Goal: Task Accomplishment & Management: Manage account settings

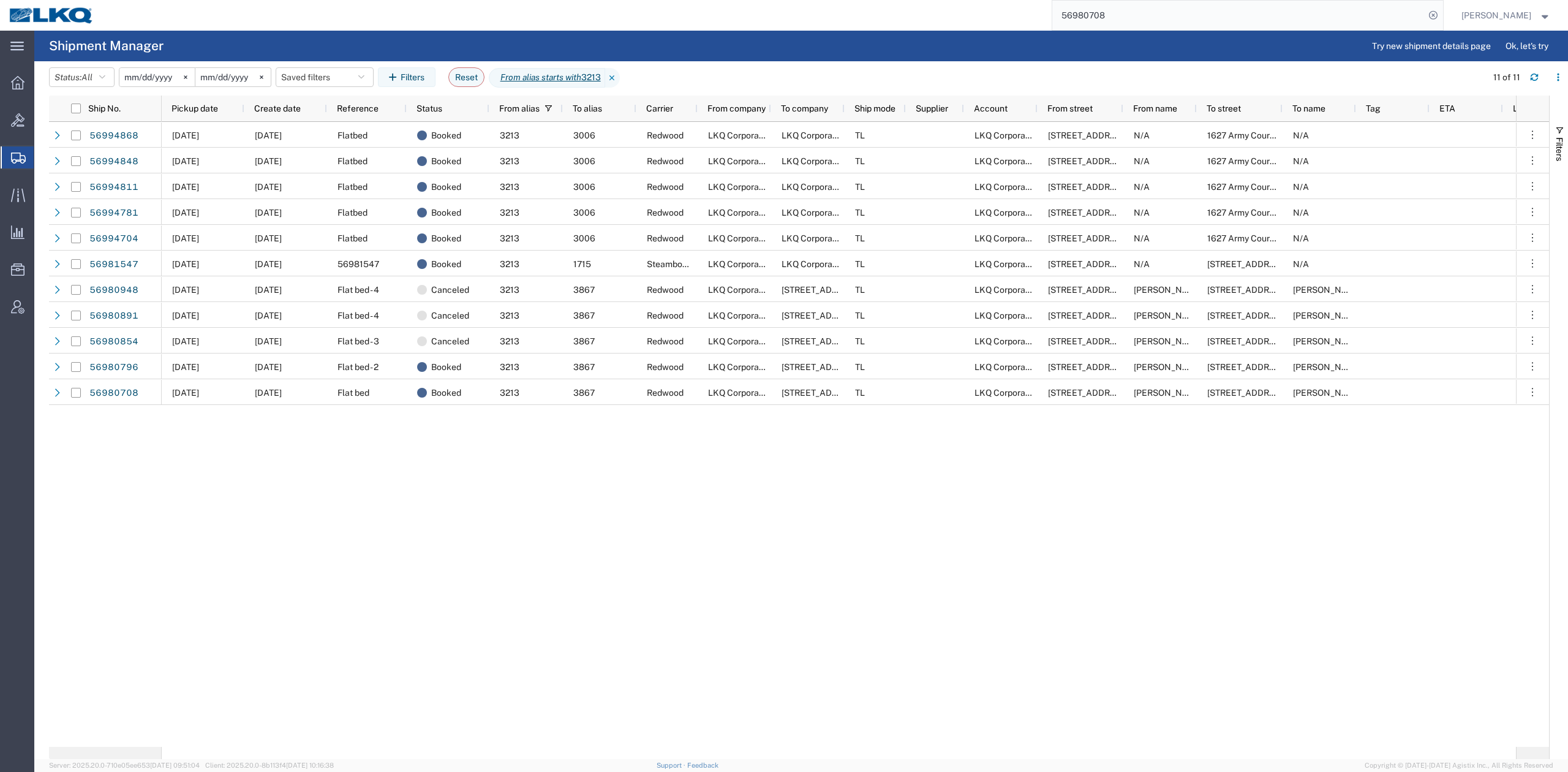
drag, startPoint x: 284, startPoint y: 520, endPoint x: 388, endPoint y: 463, distance: 118.6
click at [284, 520] on div "10/01/2025 10/01/2025 Flatbed Booked 3213 3006 Redwood LKQ Corporation LKQ Corp…" at bounding box center [839, 434] width 1354 height 625
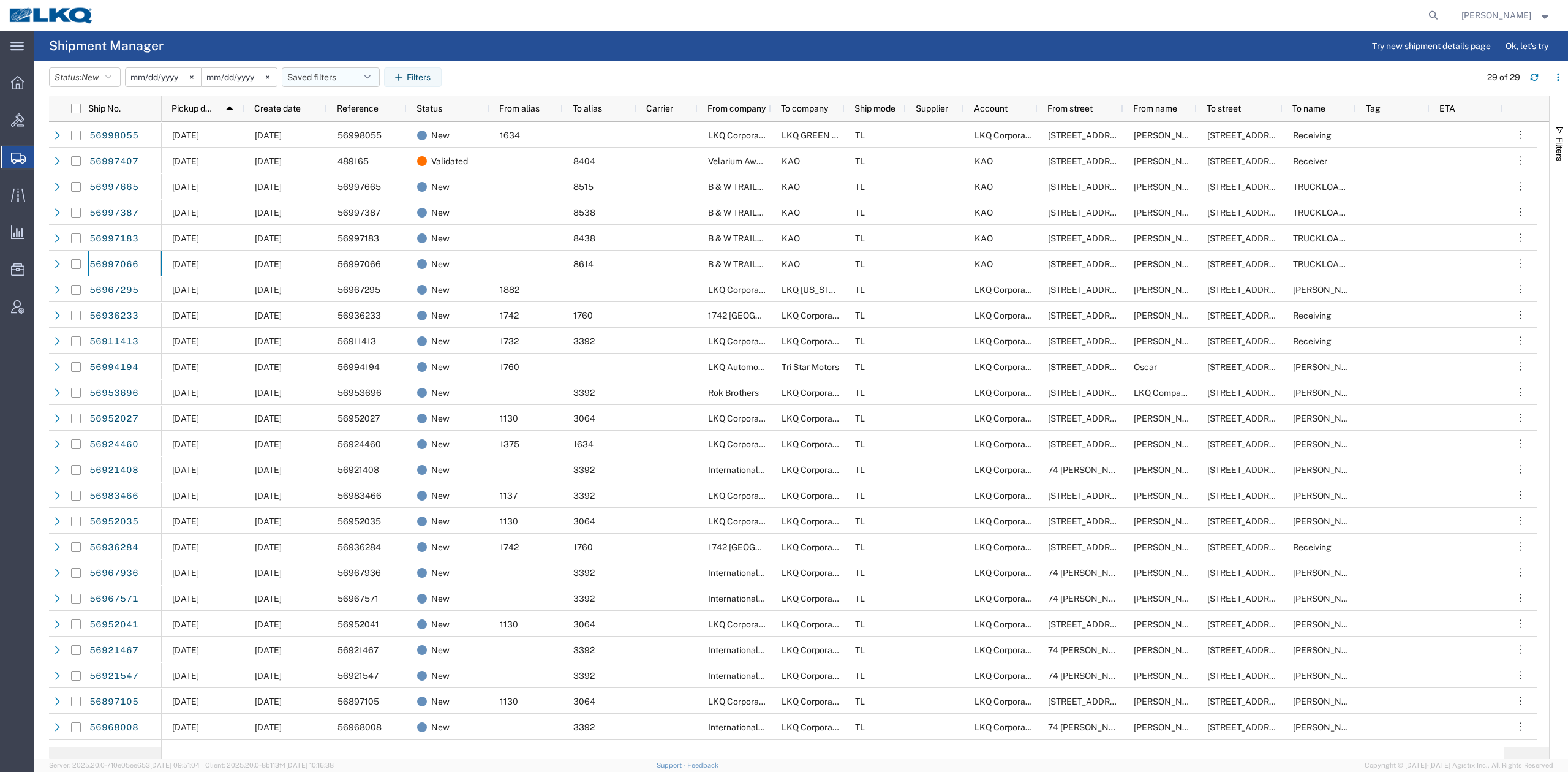
click at [321, 81] on button "Saved filters" at bounding box center [331, 77] width 98 height 19
click at [332, 151] on span "No PGW/LTL" at bounding box center [364, 154] width 160 height 23
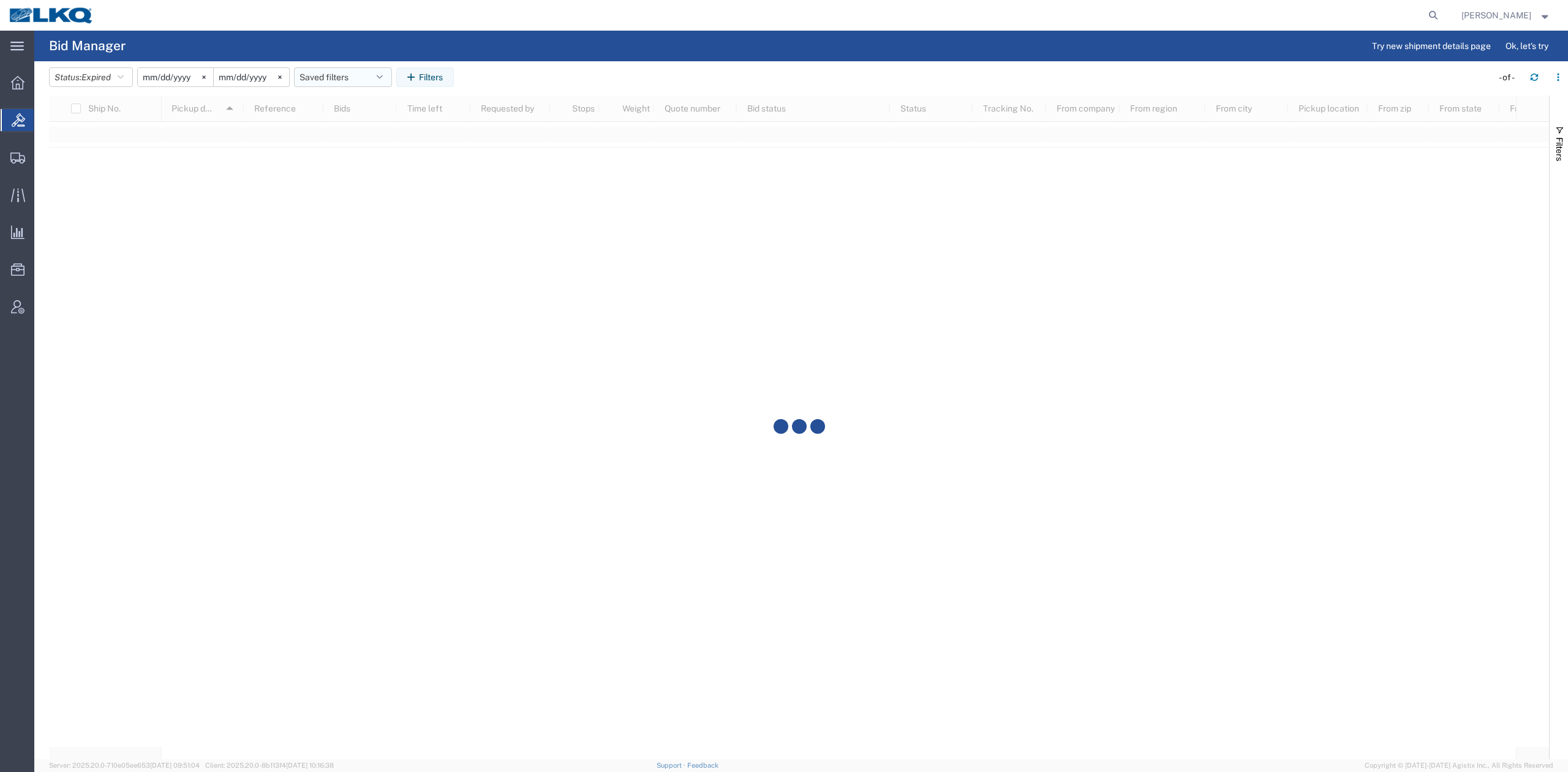
click at [321, 83] on button "Saved filters" at bounding box center [343, 77] width 98 height 19
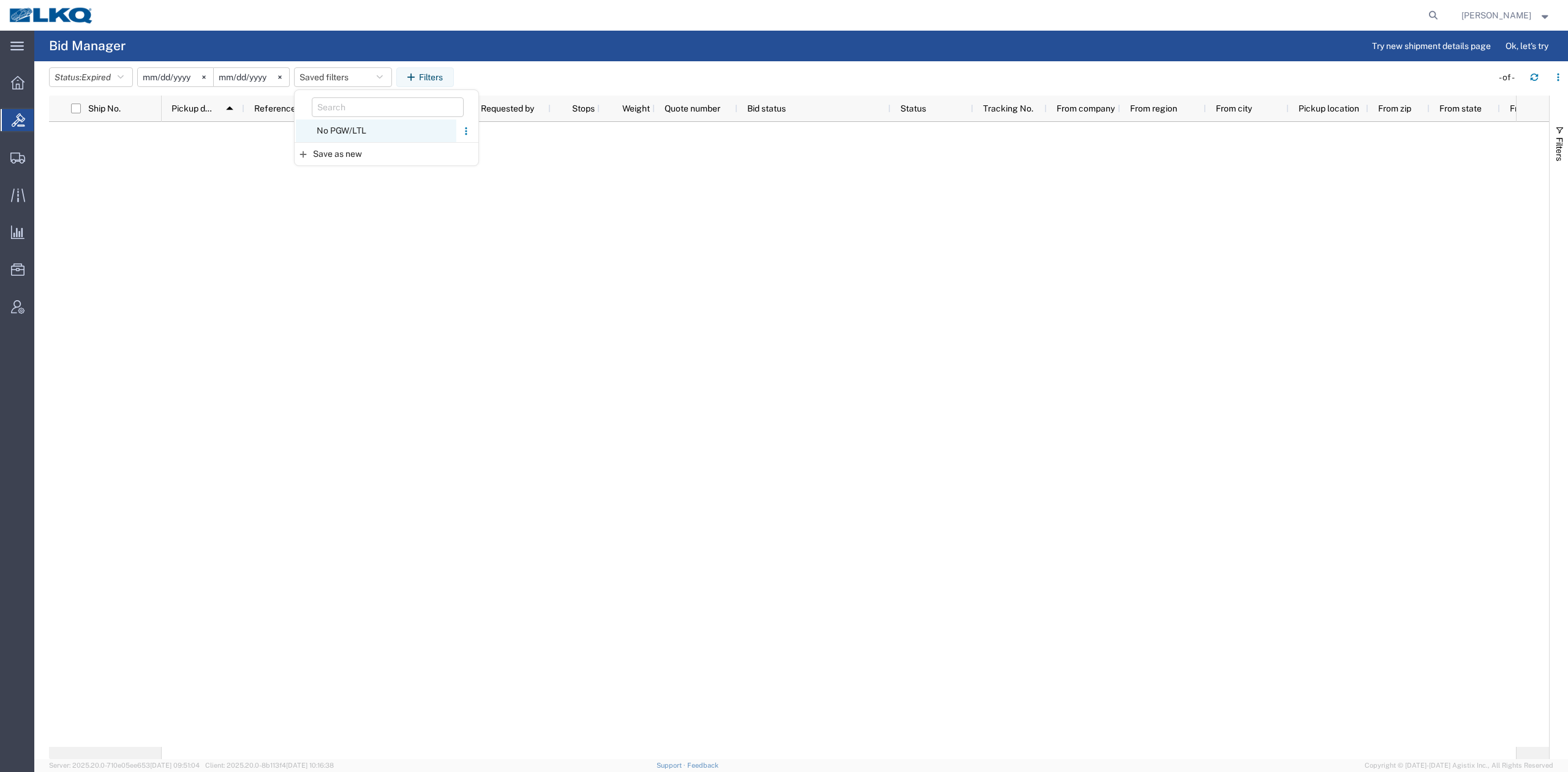
click at [346, 127] on span "No PGW/LTL" at bounding box center [376, 131] width 160 height 23
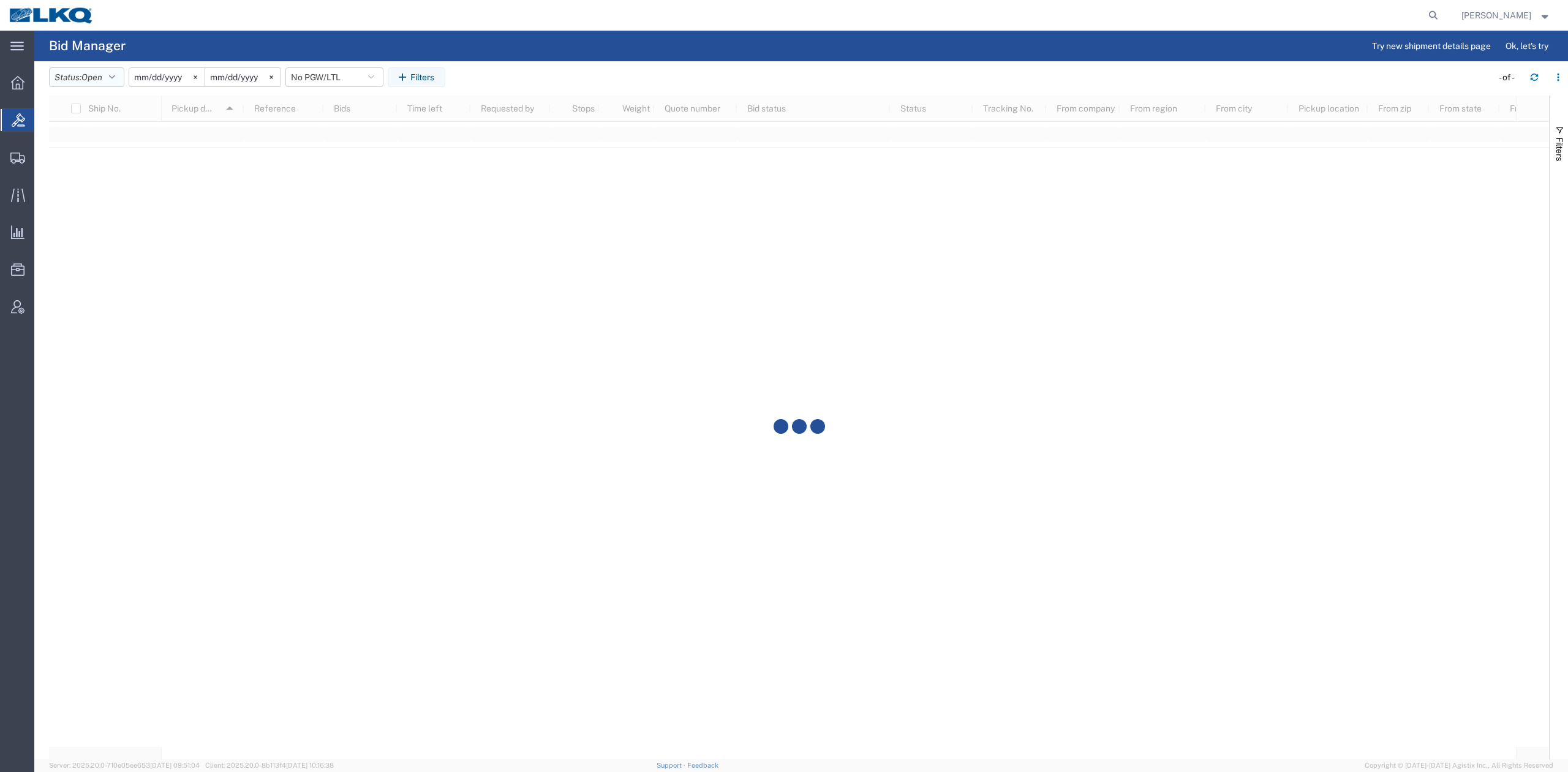
click at [114, 76] on icon "button" at bounding box center [112, 77] width 6 height 9
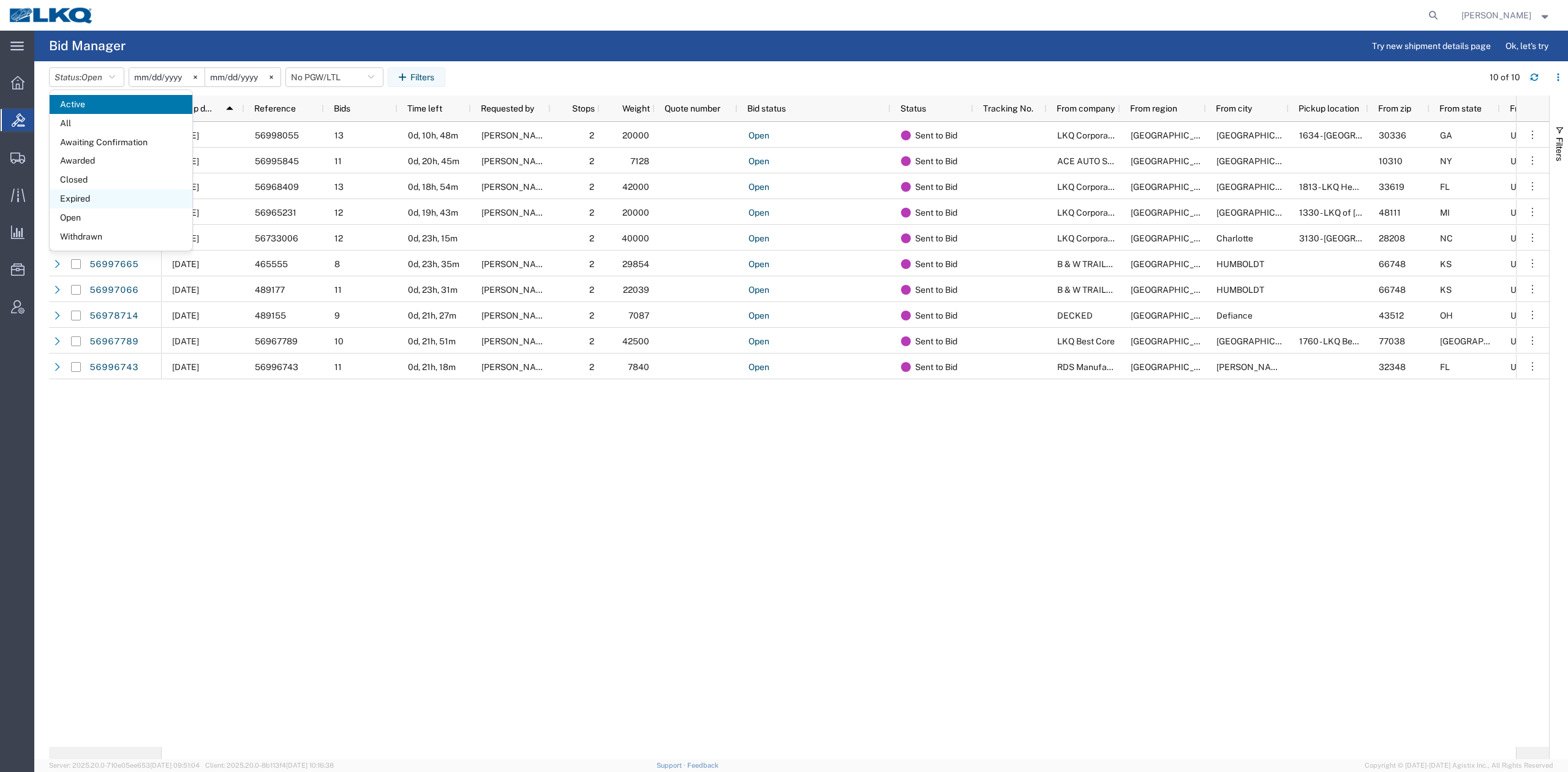
click at [83, 200] on span "Expired" at bounding box center [121, 198] width 143 height 19
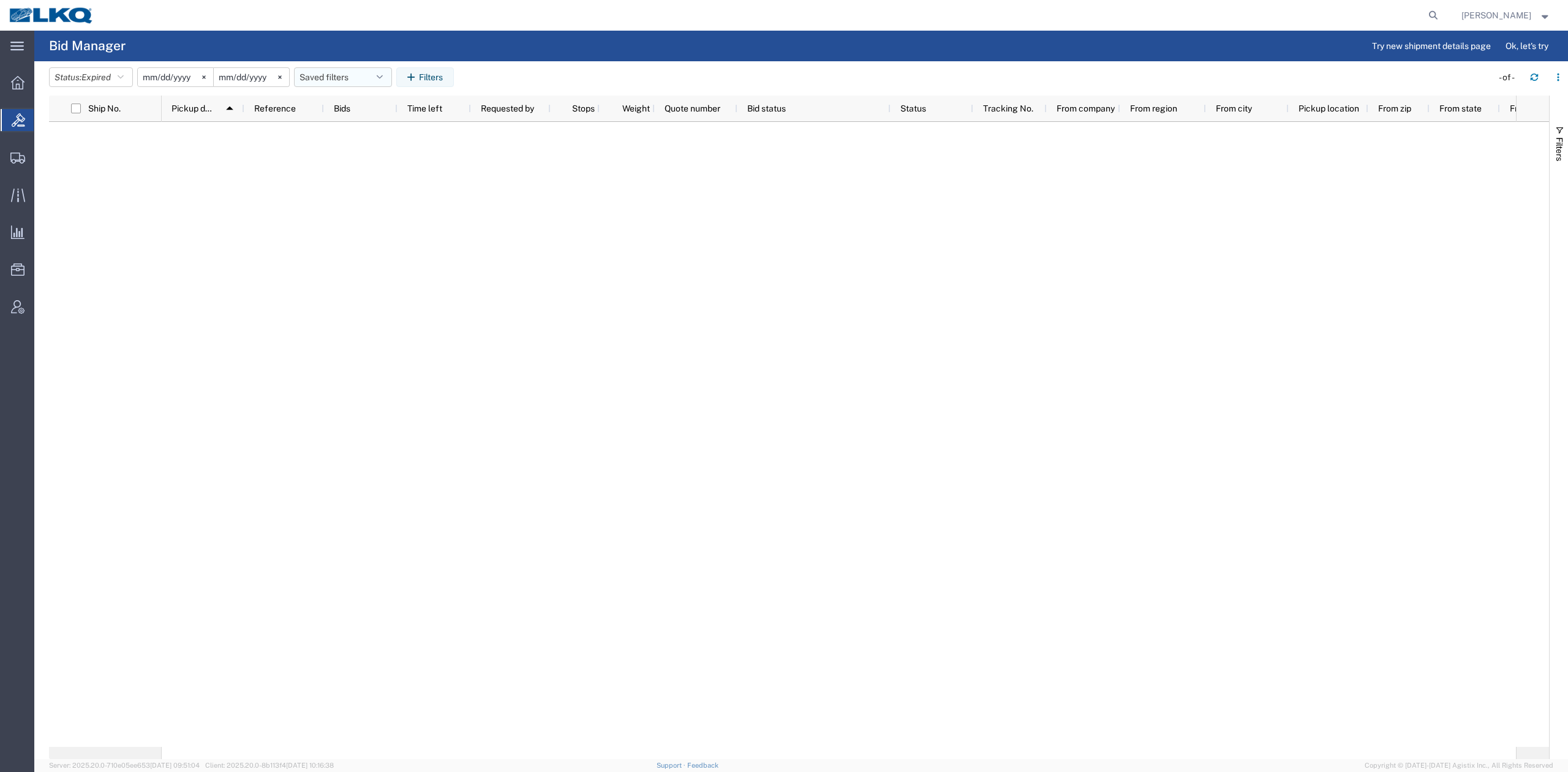
click at [334, 73] on button "Saved filters" at bounding box center [343, 77] width 98 height 19
click at [349, 131] on span "No PGW/LTL" at bounding box center [376, 131] width 160 height 23
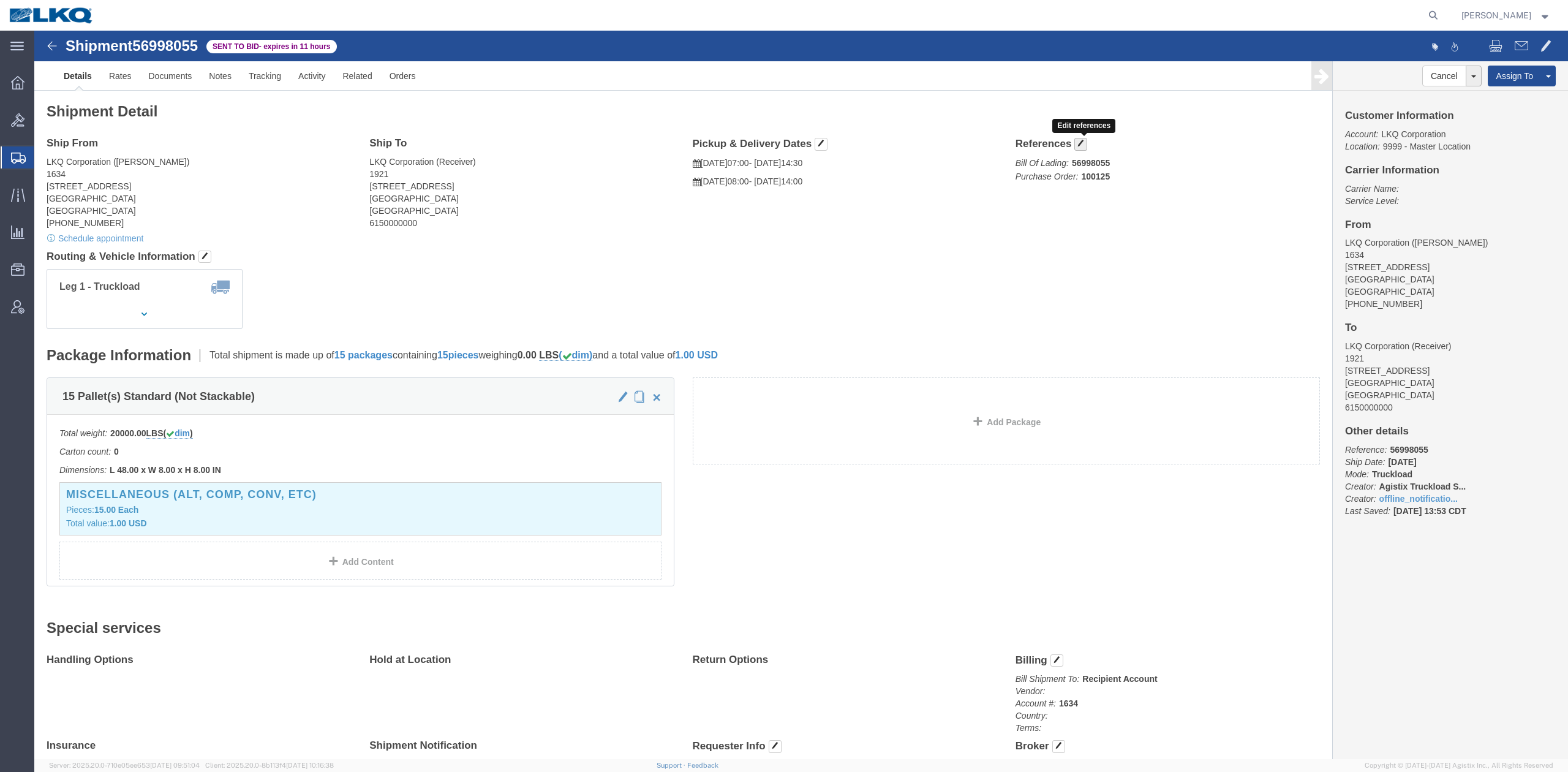
click span "button"
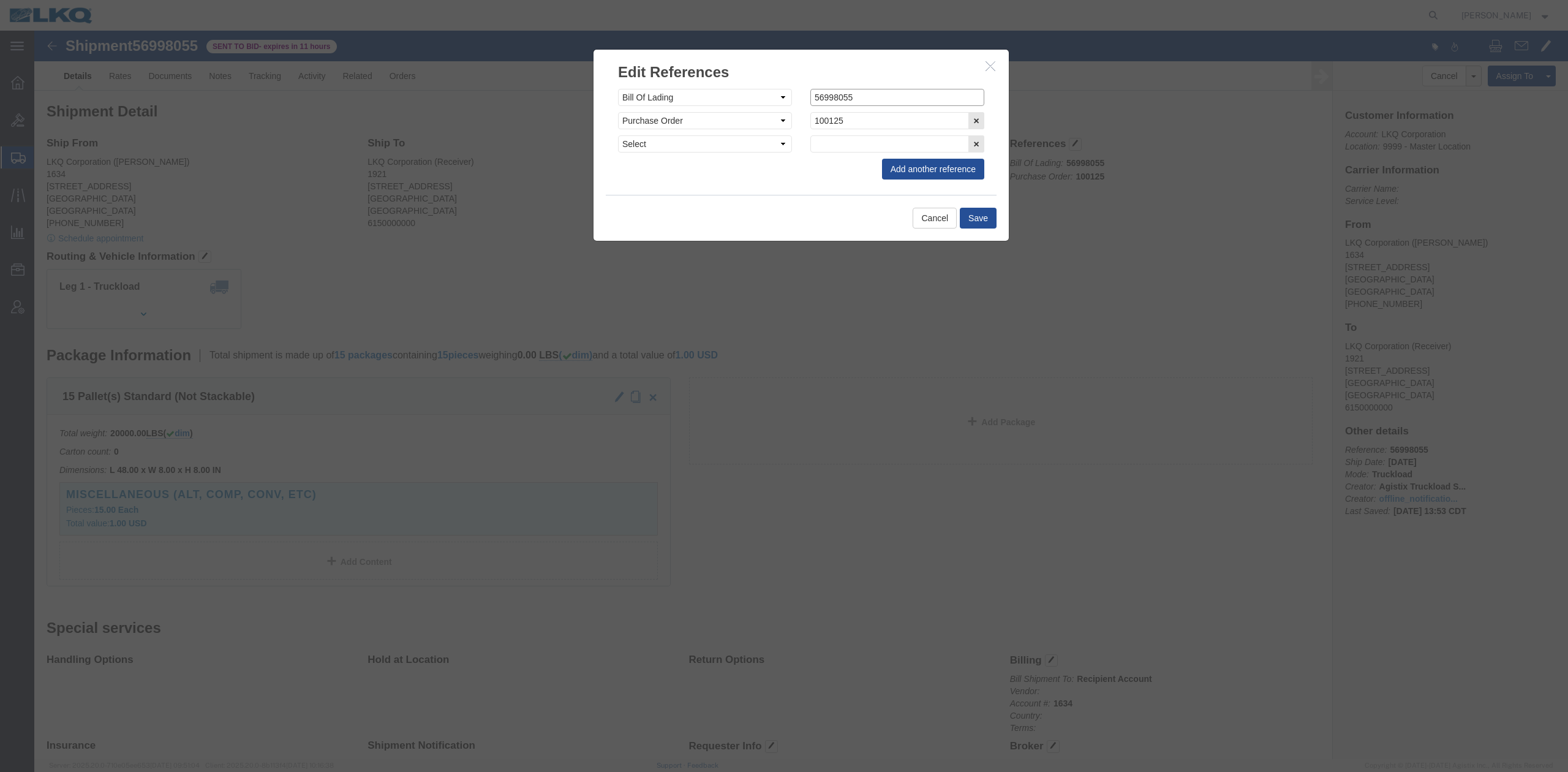
click input "56998055"
paste input "56998055"
type input "x56998055"
click icon "button"
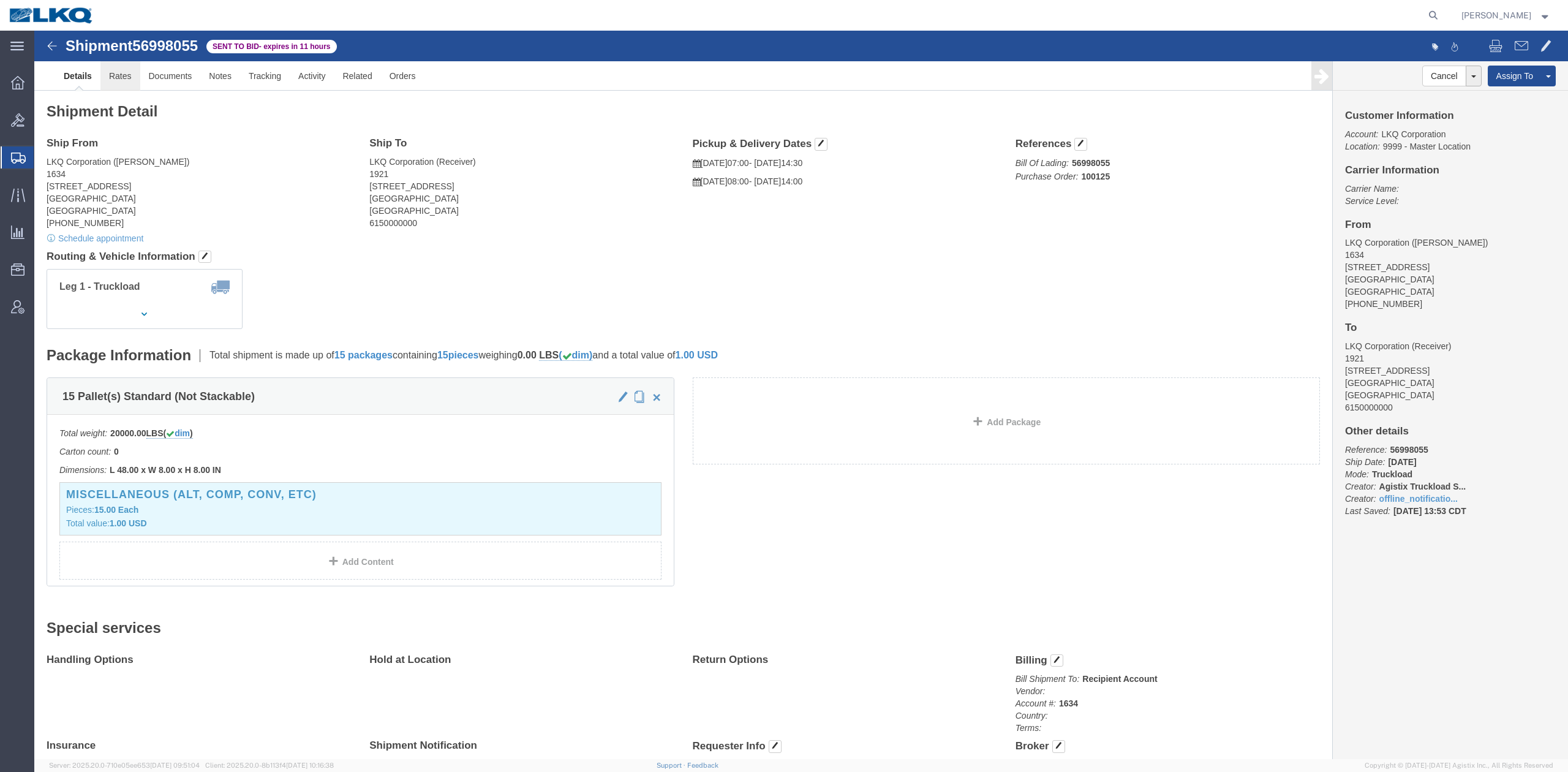
click link "Rates"
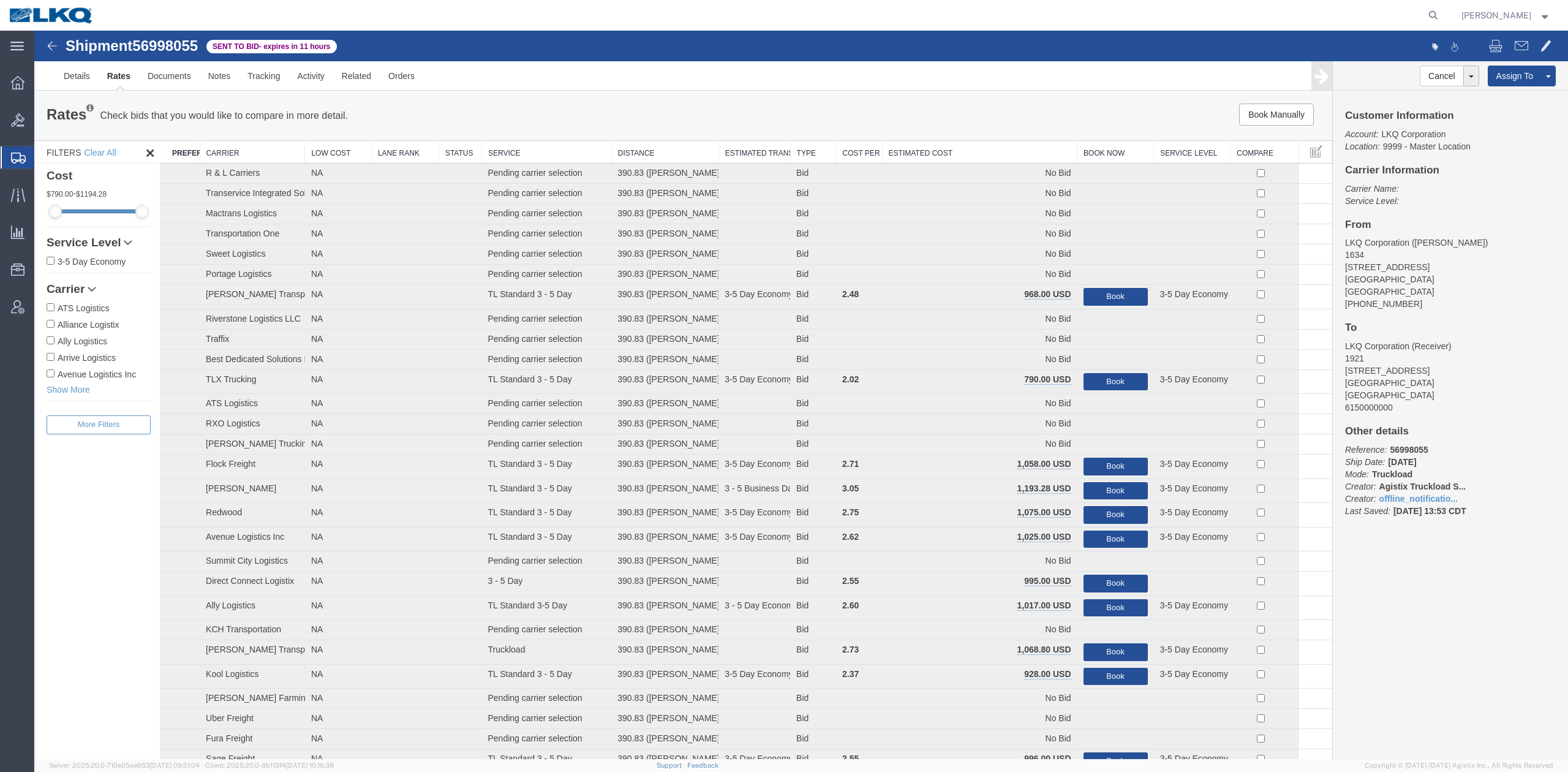
click at [981, 155] on th "Estimated Cost" at bounding box center [980, 152] width 196 height 23
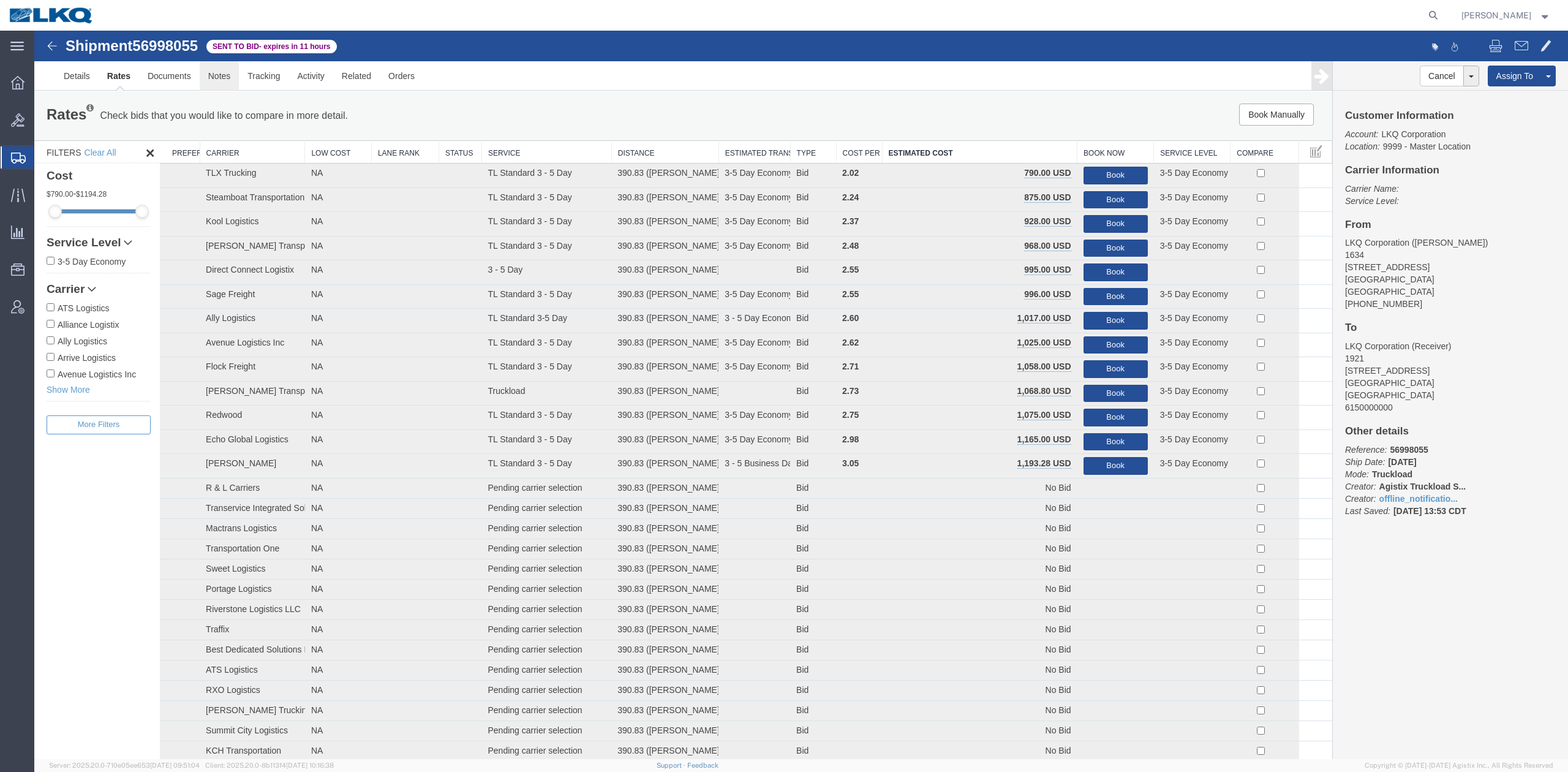
click at [231, 85] on link "Notes" at bounding box center [219, 75] width 40 height 29
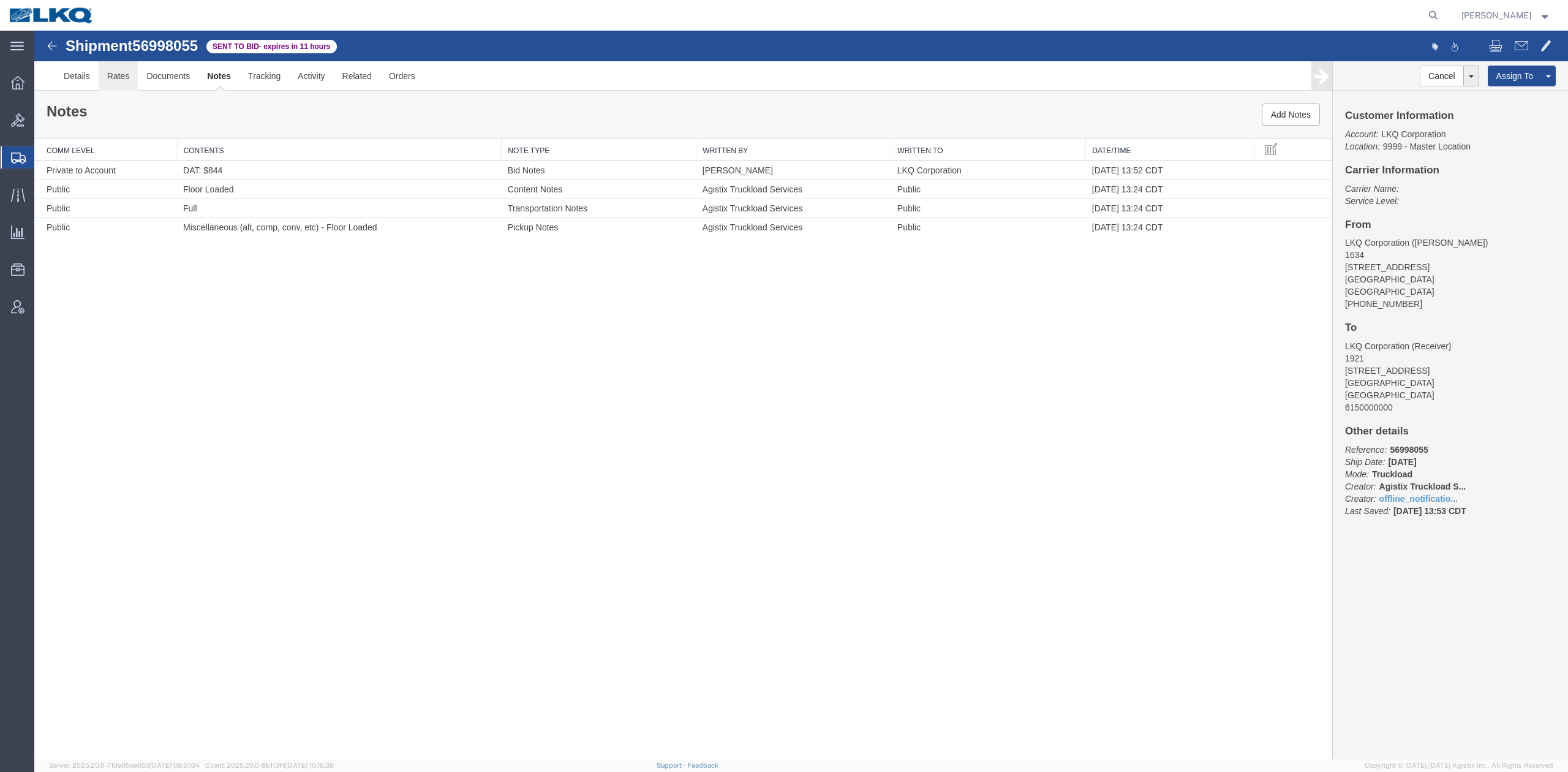
click at [114, 73] on link "Rates" at bounding box center [118, 75] width 40 height 29
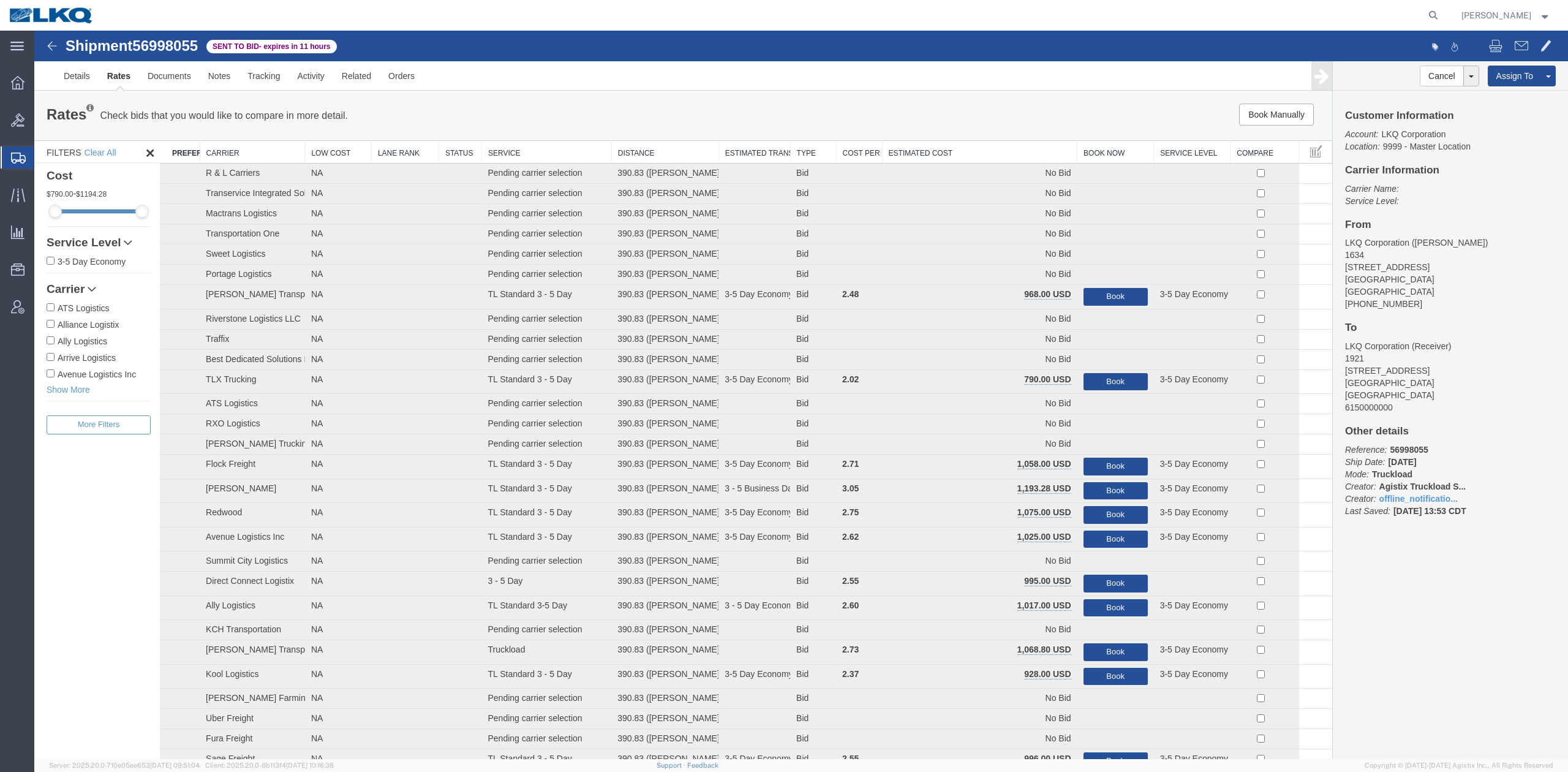
click at [914, 143] on th "Estimated Cost" at bounding box center [980, 152] width 196 height 23
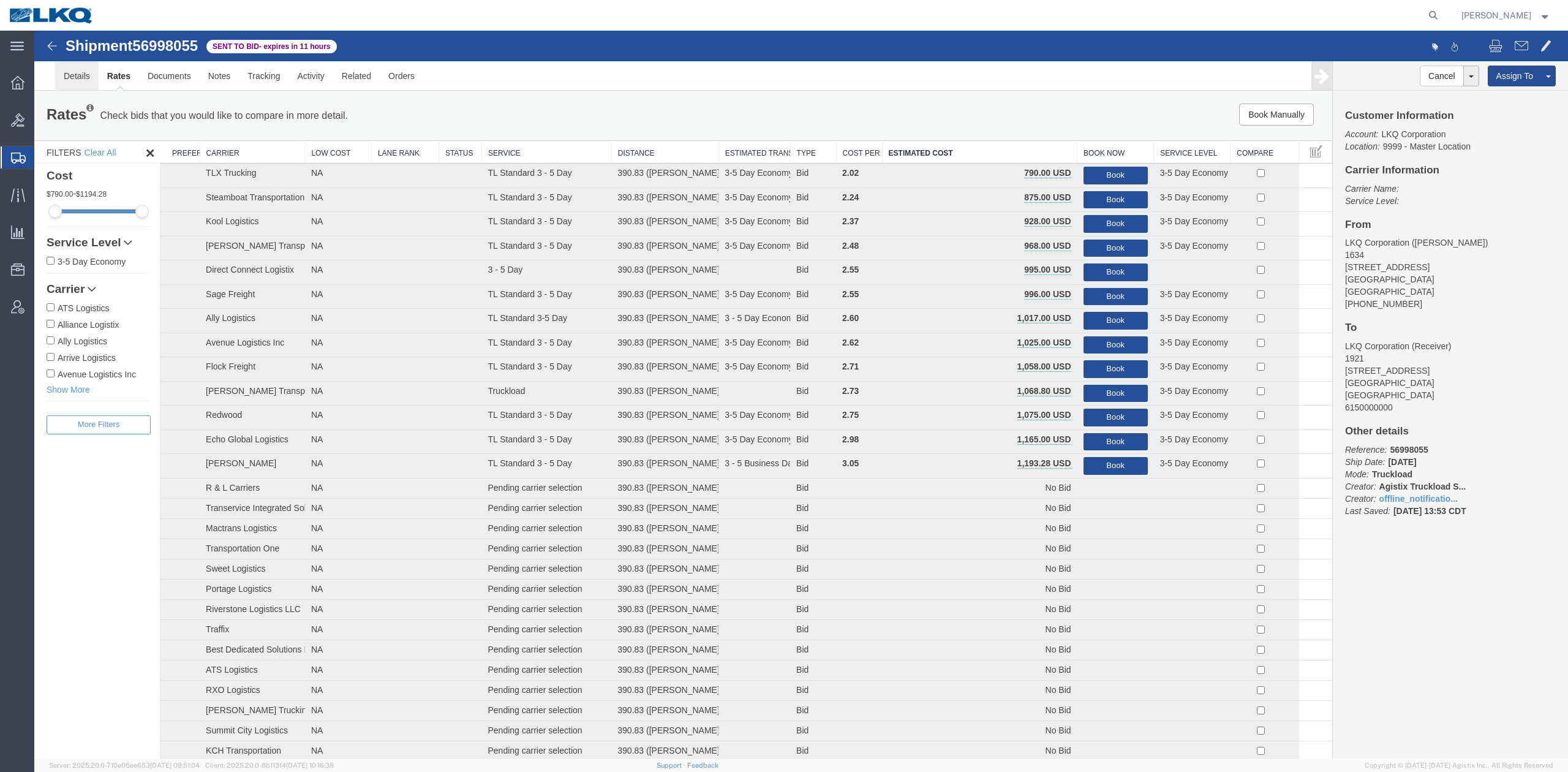
drag, startPoint x: 414, startPoint y: 49, endPoint x: 67, endPoint y: 72, distance: 347.8
click at [67, 72] on link "Details" at bounding box center [77, 75] width 44 height 29
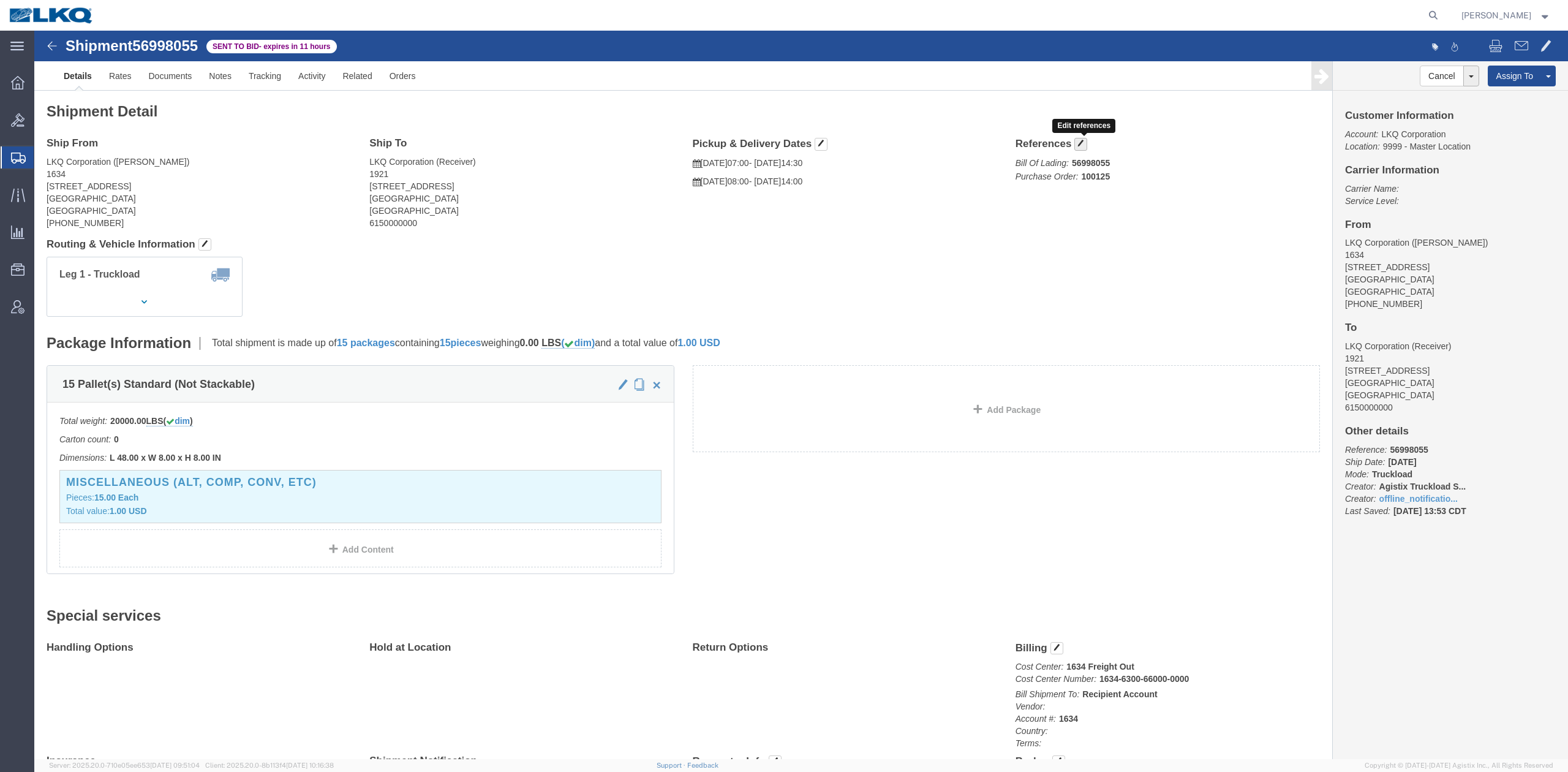
click button "button"
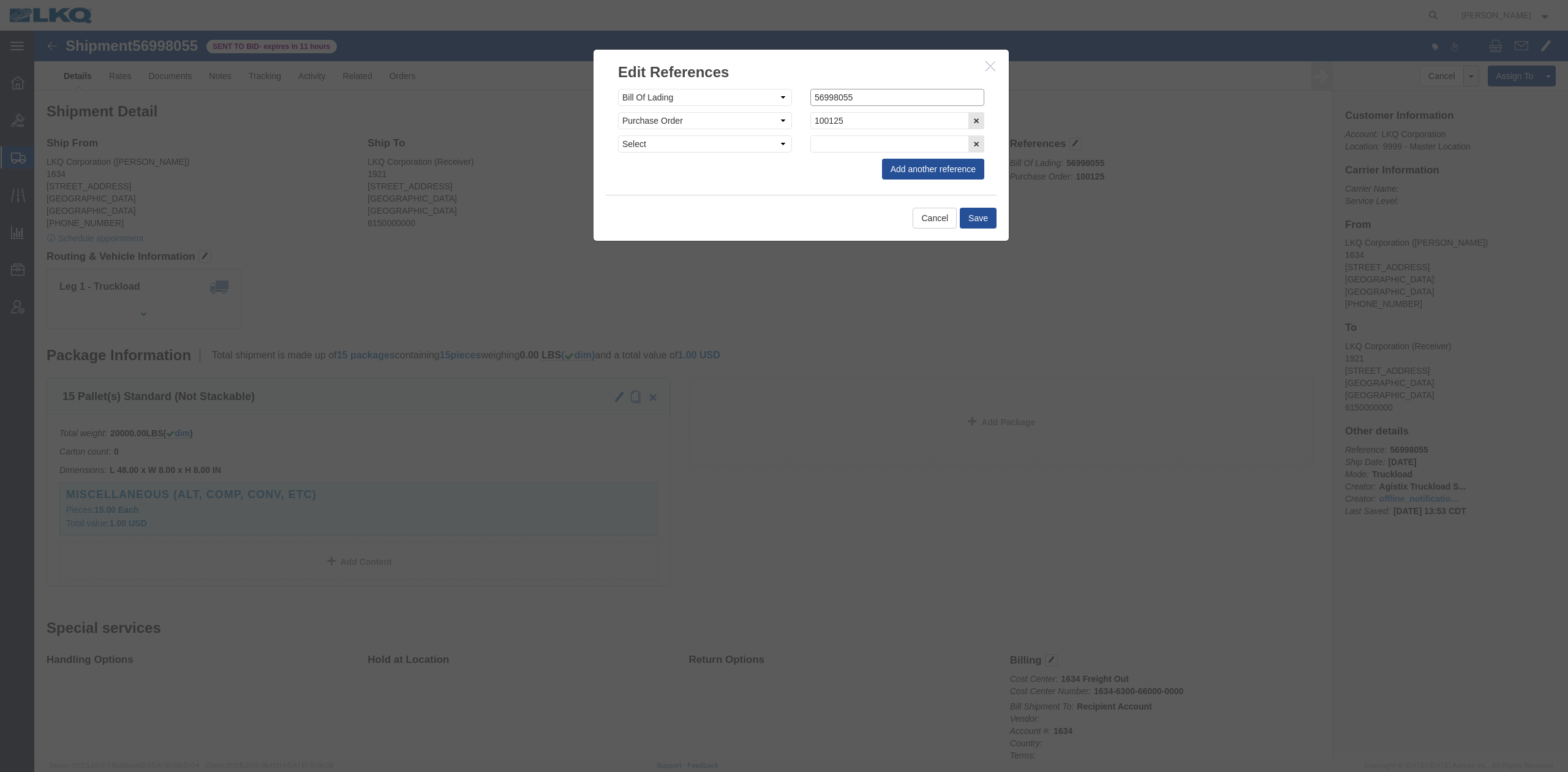
click input "56998055"
type input "x56998055"
click button "Save"
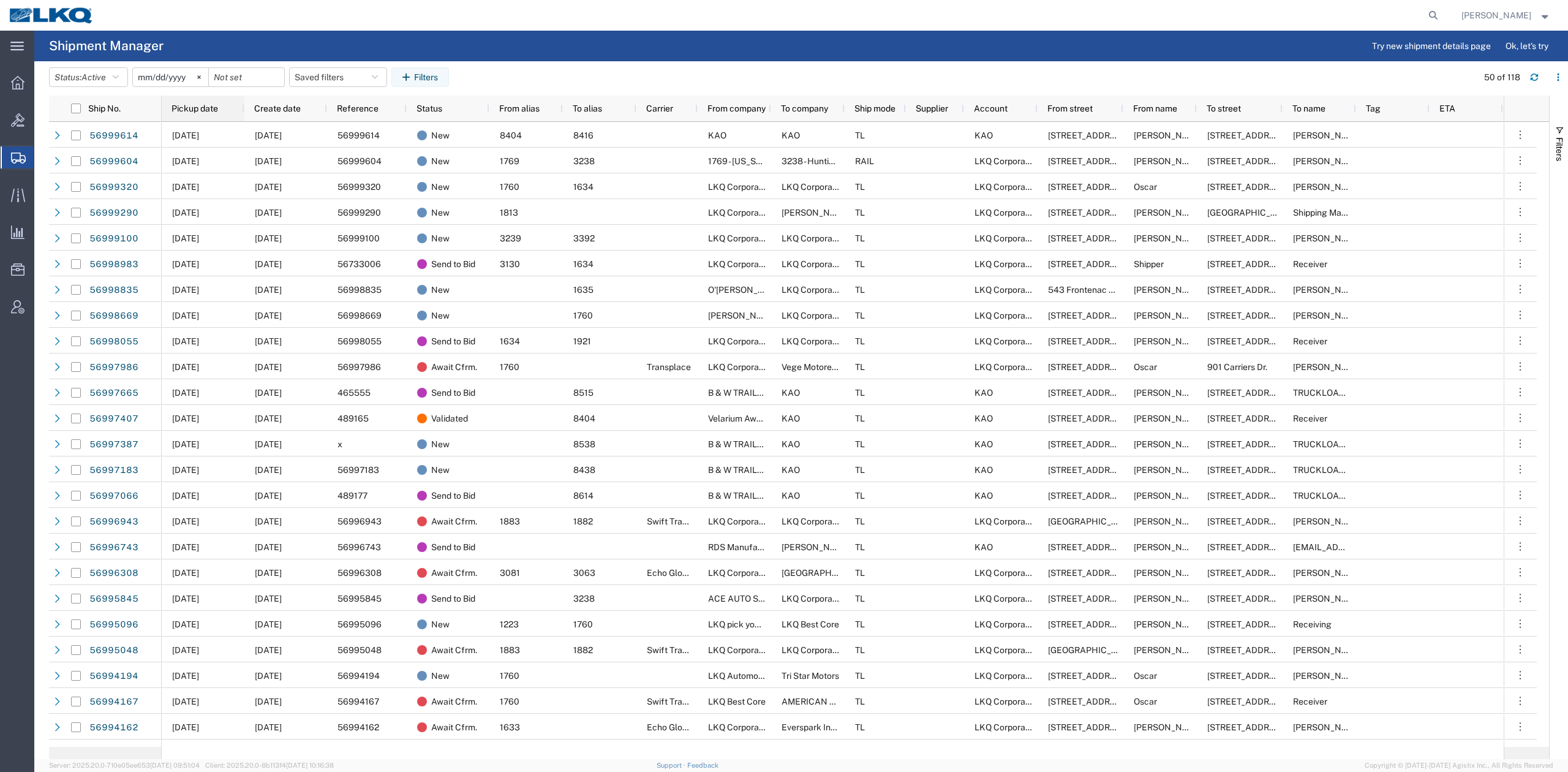
click at [217, 108] on span "Pickup date" at bounding box center [195, 109] width 47 height 10
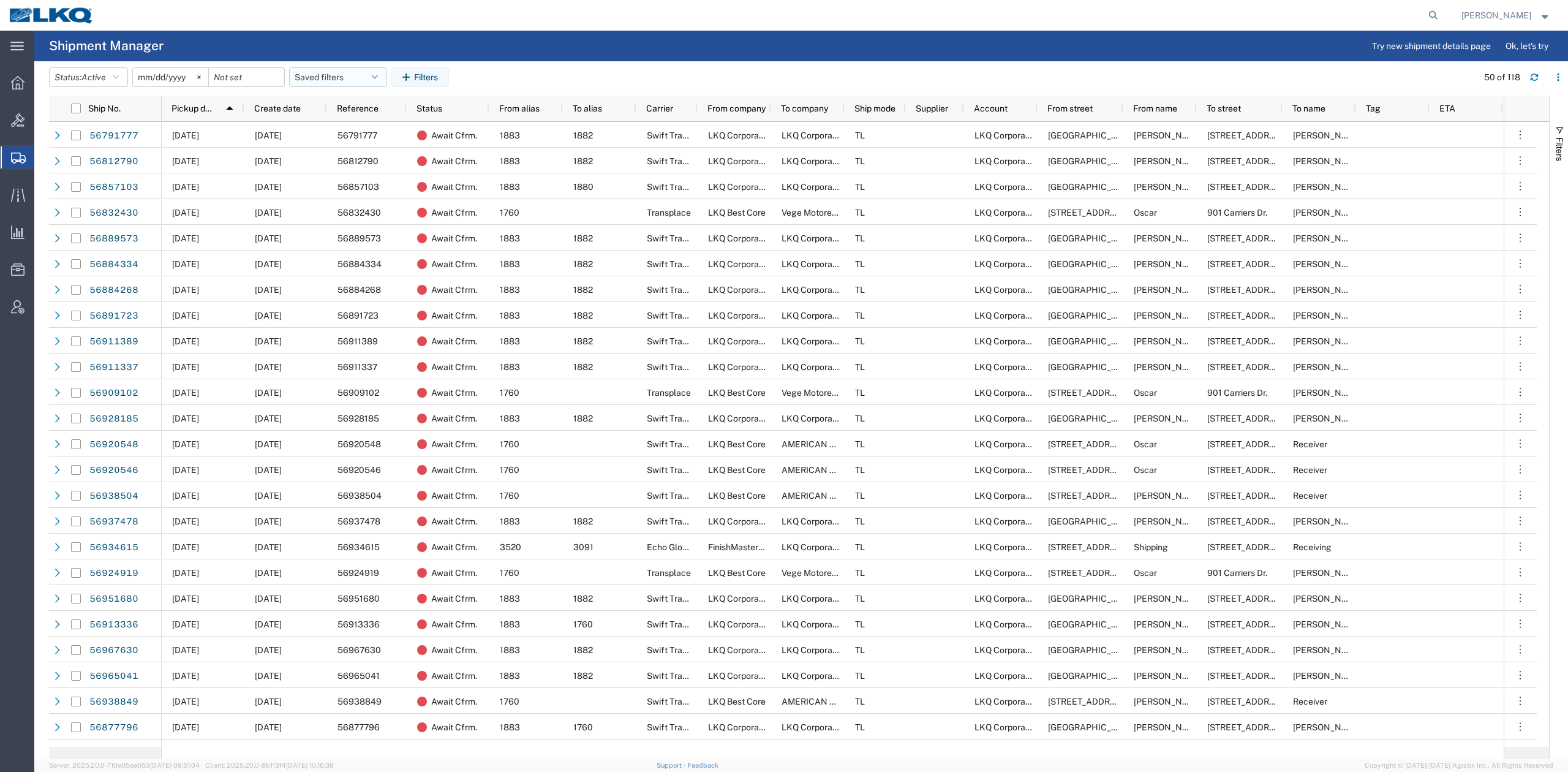
drag, startPoint x: 339, startPoint y: 76, endPoint x: 339, endPoint y: 84, distance: 8.0
click at [339, 76] on button "Saved filters" at bounding box center [338, 77] width 98 height 19
click at [351, 155] on span "No PGW/LTL" at bounding box center [371, 154] width 160 height 23
type input "2025-01-01"
type input "2025-12-31"
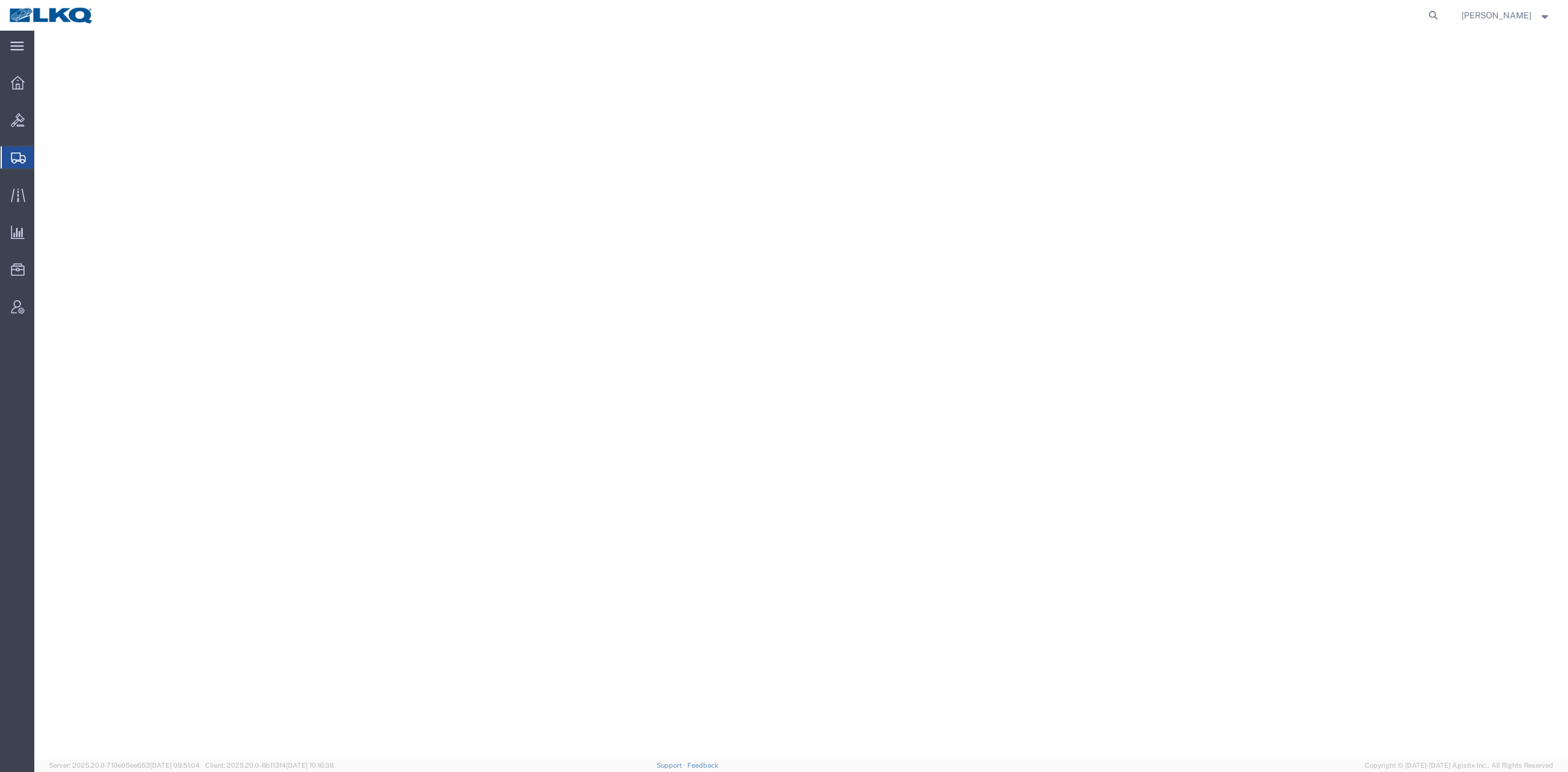
select select "65991"
select select "30533"
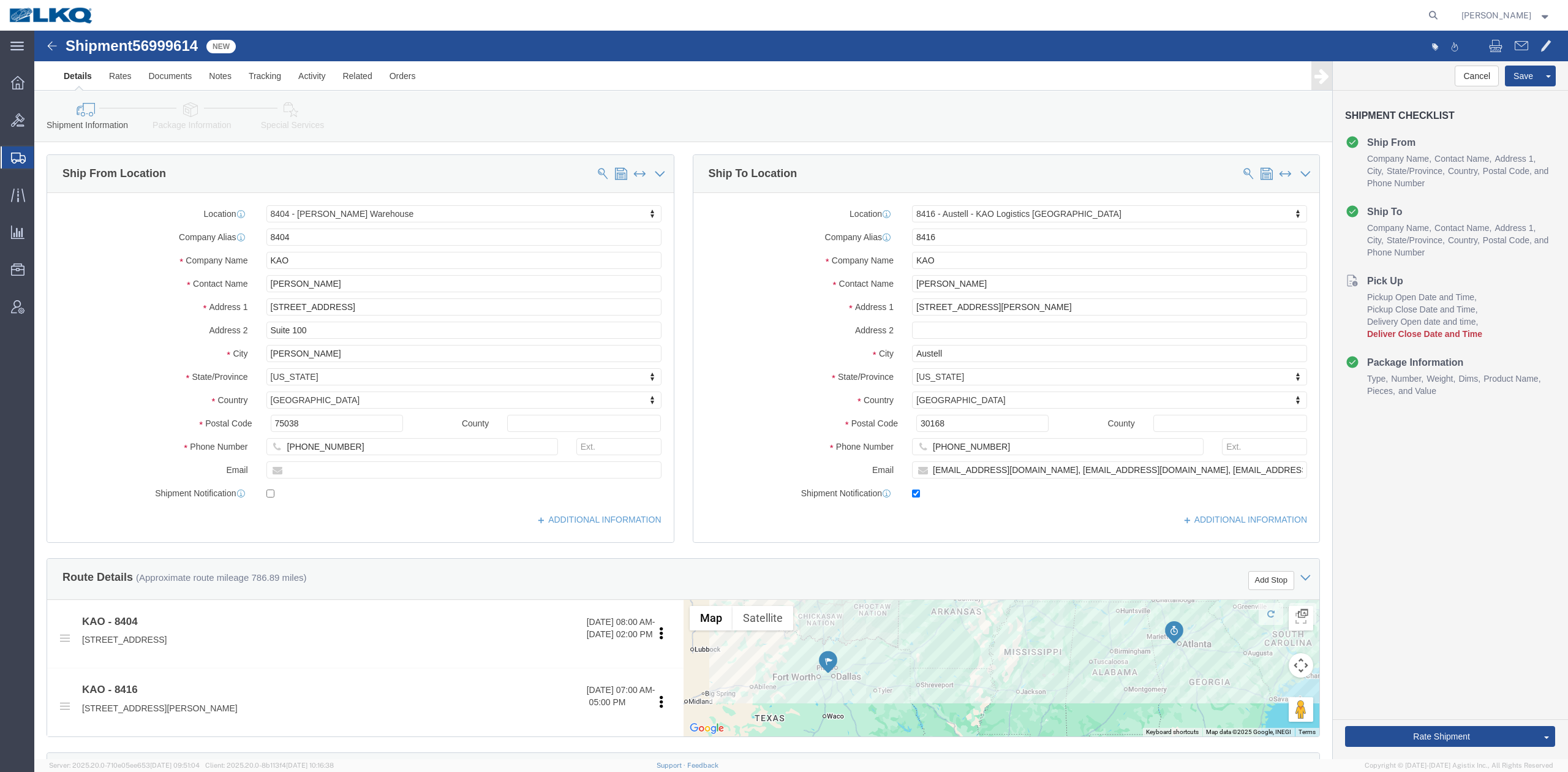
click span "56999614"
click link "Notes"
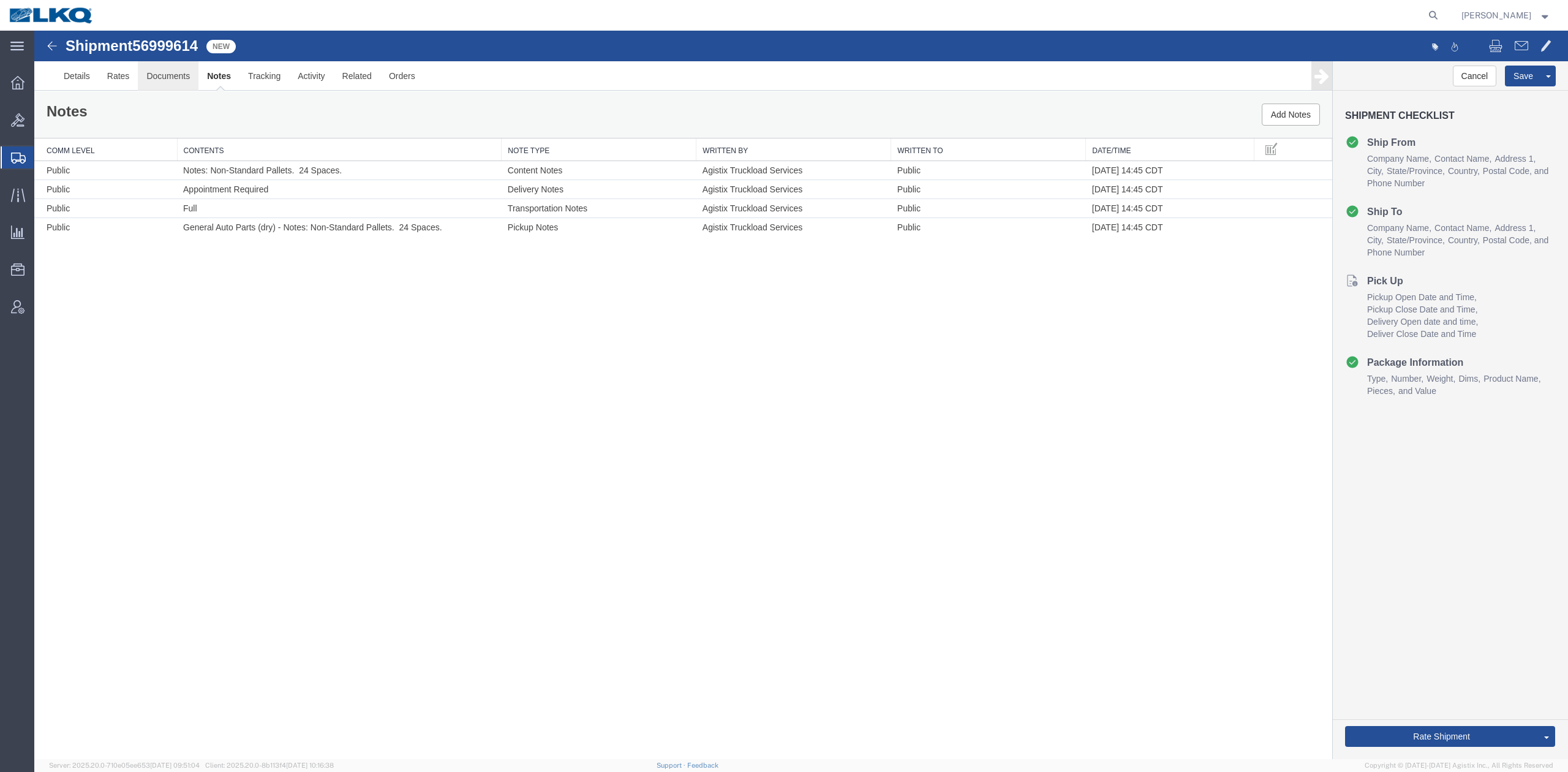
drag, startPoint x: 147, startPoint y: 52, endPoint x: 157, endPoint y: 75, distance: 25.1
click at [147, 52] on span "56999614" at bounding box center [165, 45] width 65 height 17
drag, startPoint x: 476, startPoint y: 35, endPoint x: 79, endPoint y: 72, distance: 398.7
click at [79, 72] on link "Details" at bounding box center [77, 75] width 44 height 29
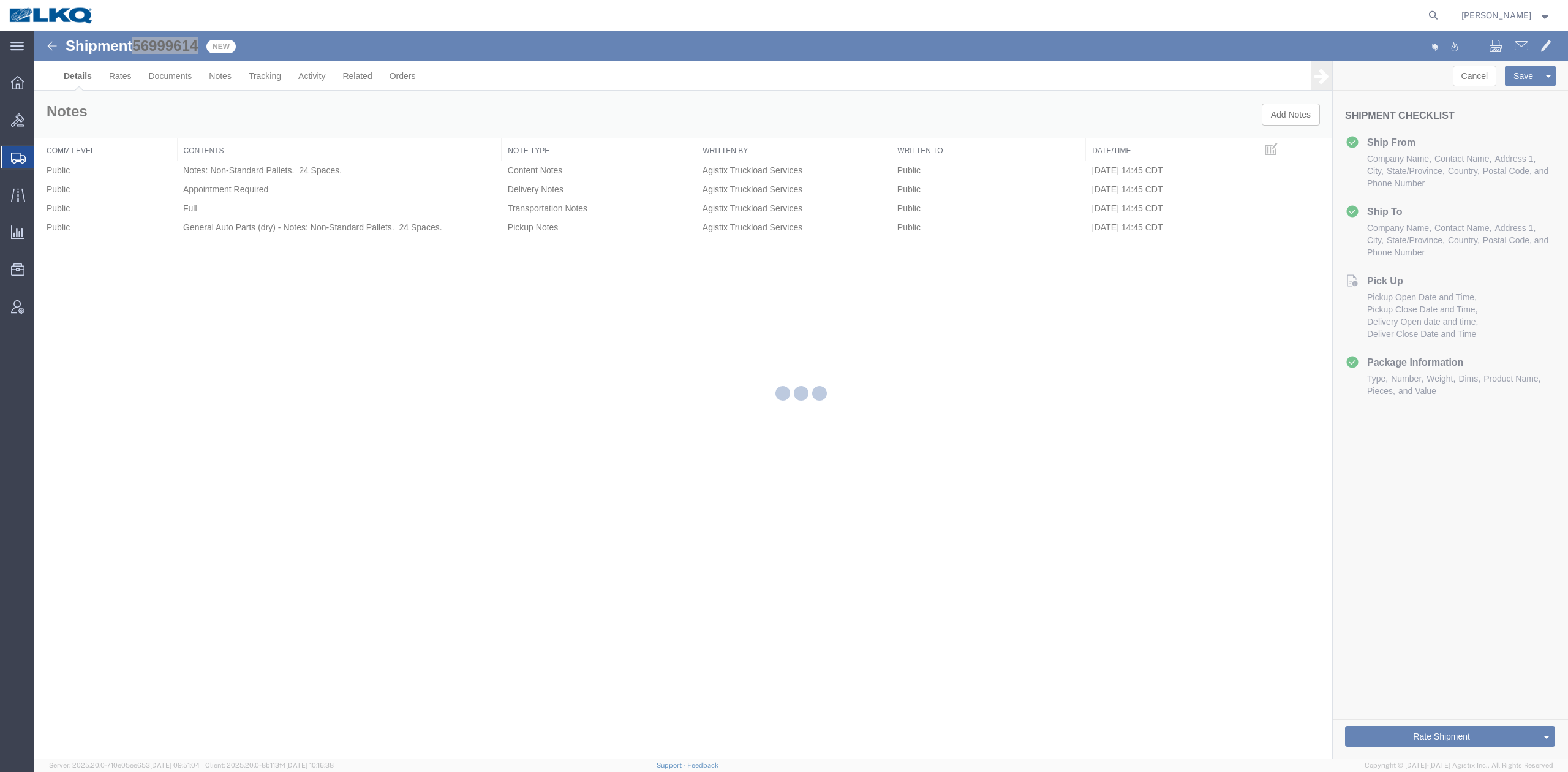
click at [544, 357] on div at bounding box center [802, 395] width 1534 height 728
select select "65991"
select select "30533"
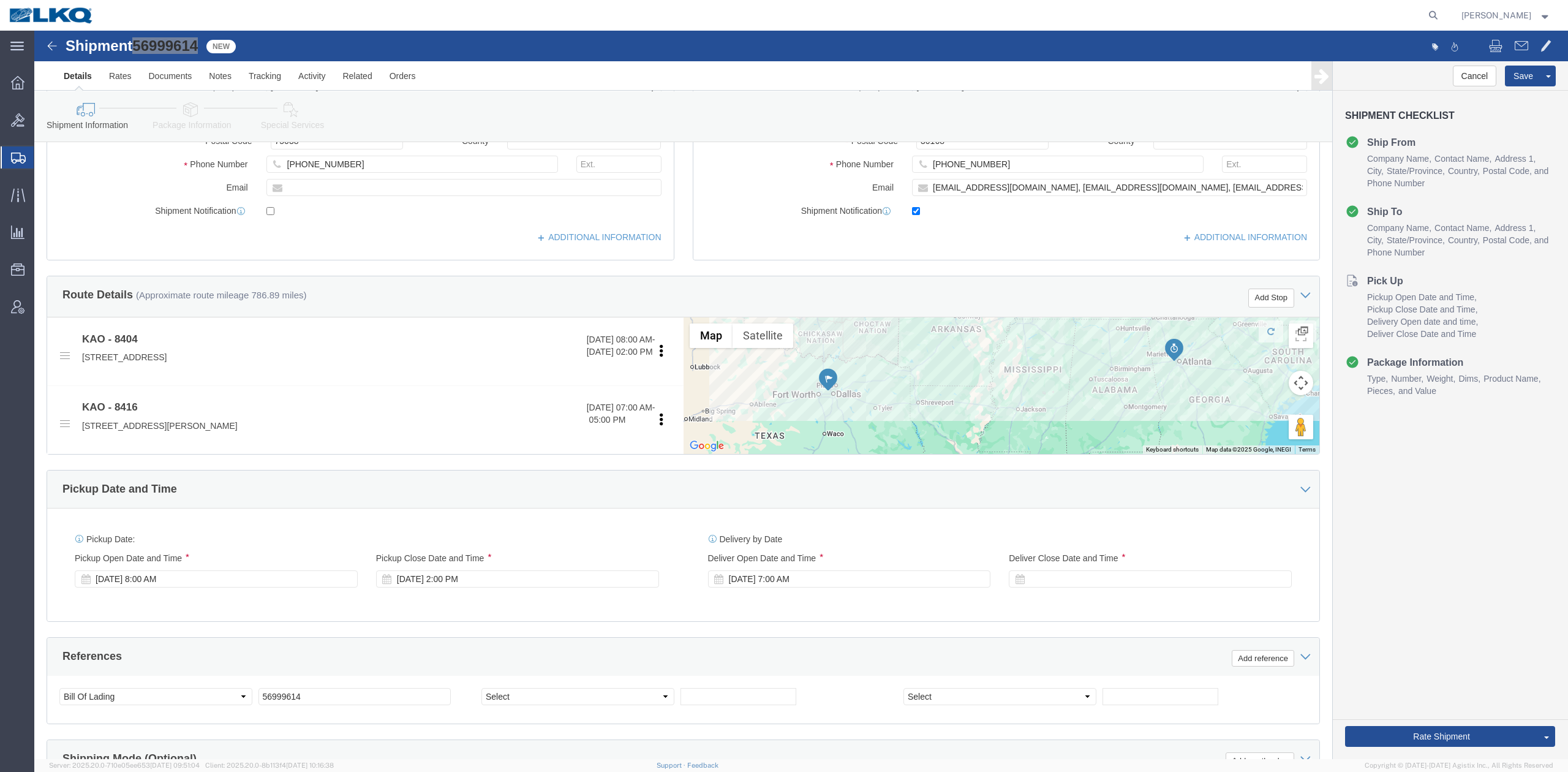
scroll to position [326, 0]
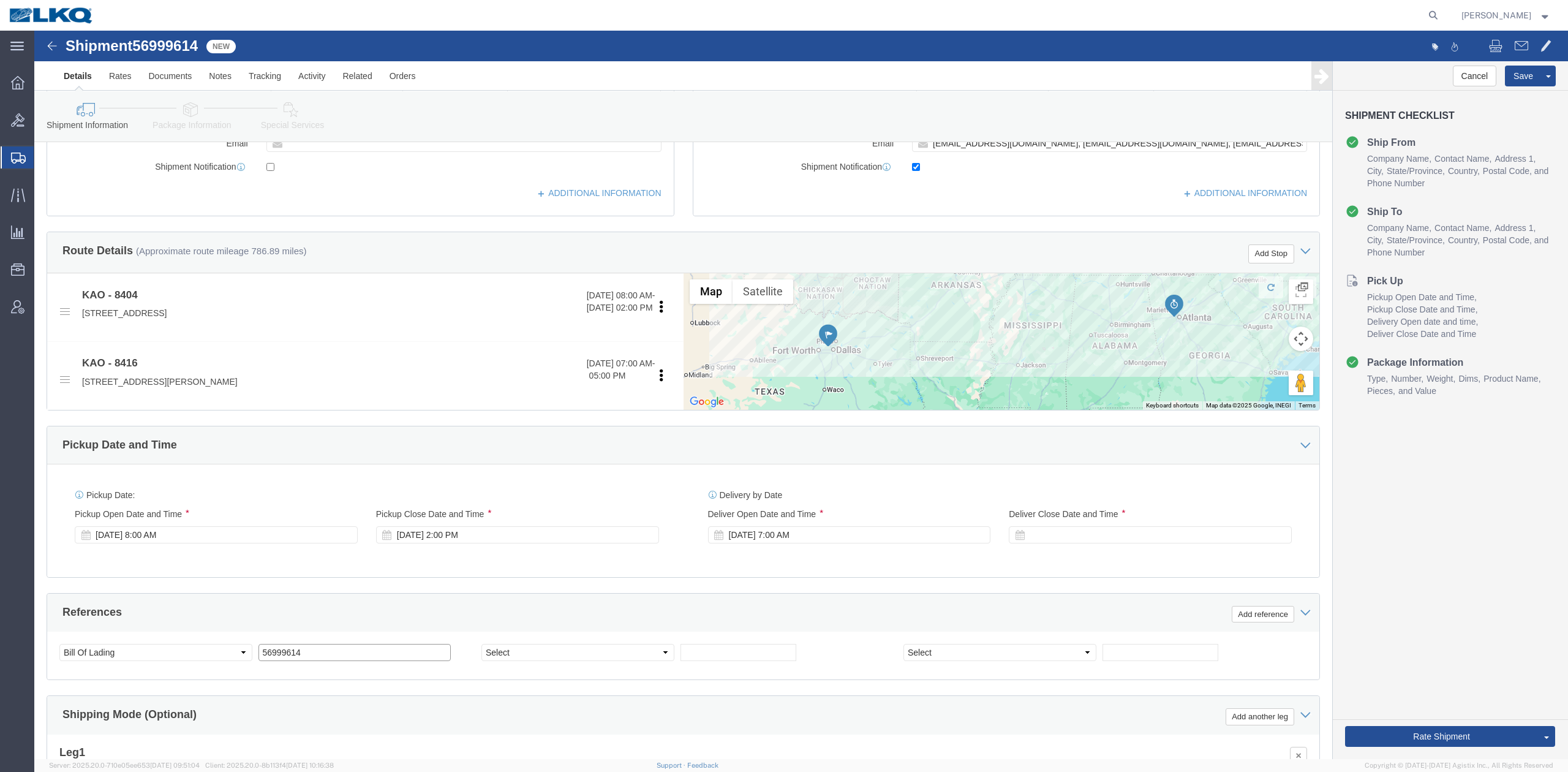
click input "56999614"
select select "DELNUM"
type input "x"
select select "BOL"
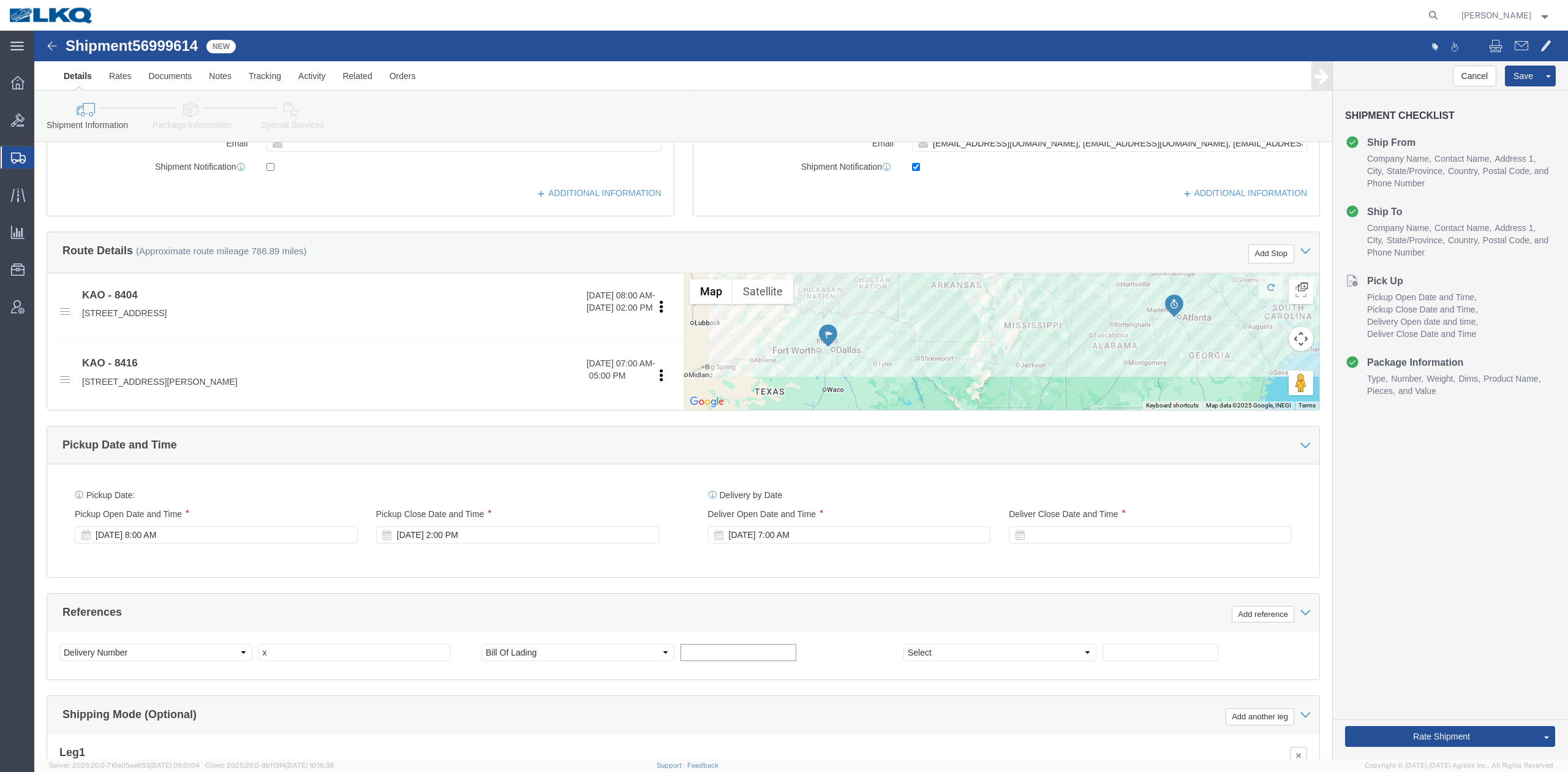
paste input "56999614"
type input "56999614"
click button "Save"
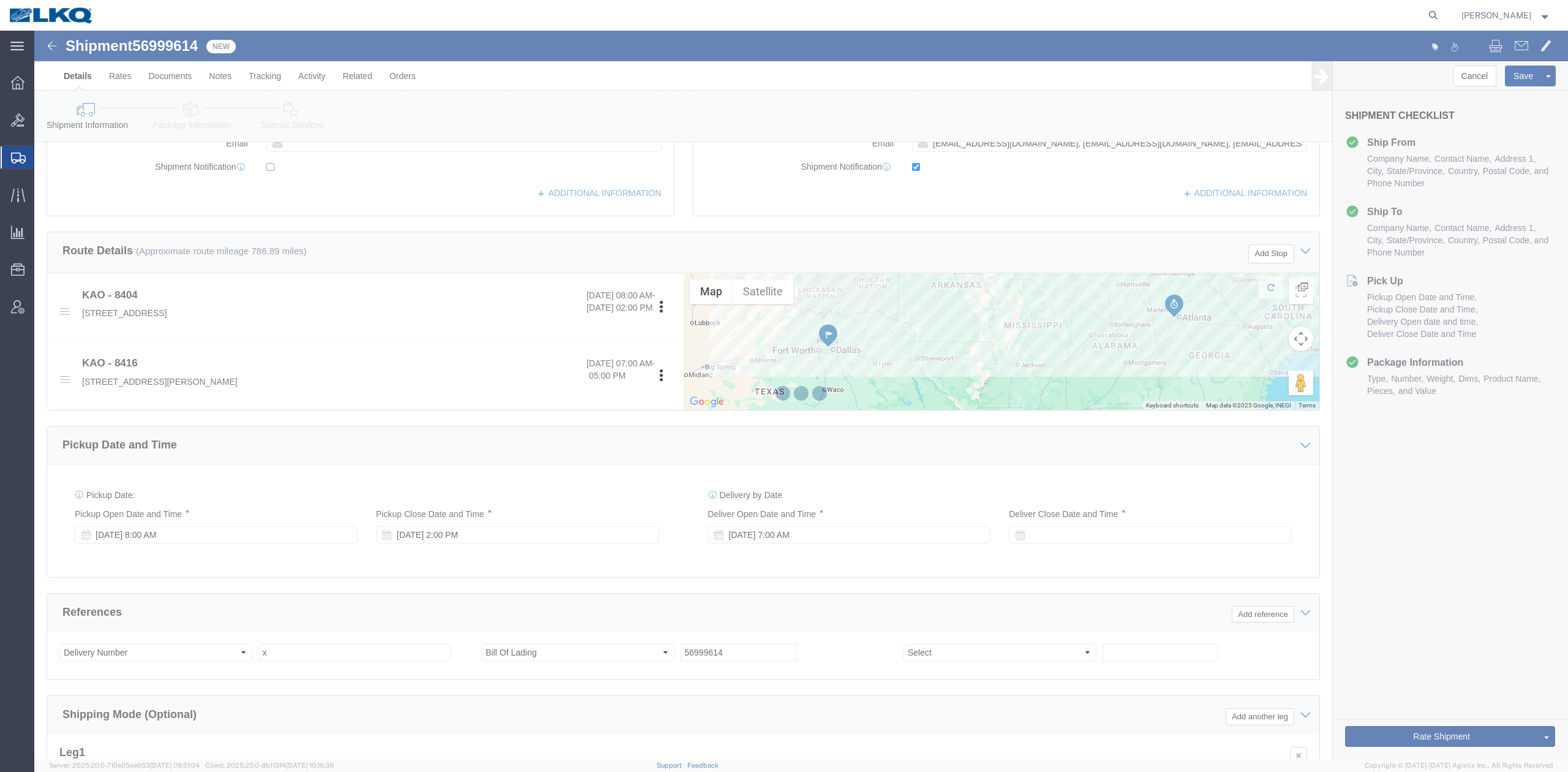
select select "65991"
select select "30533"
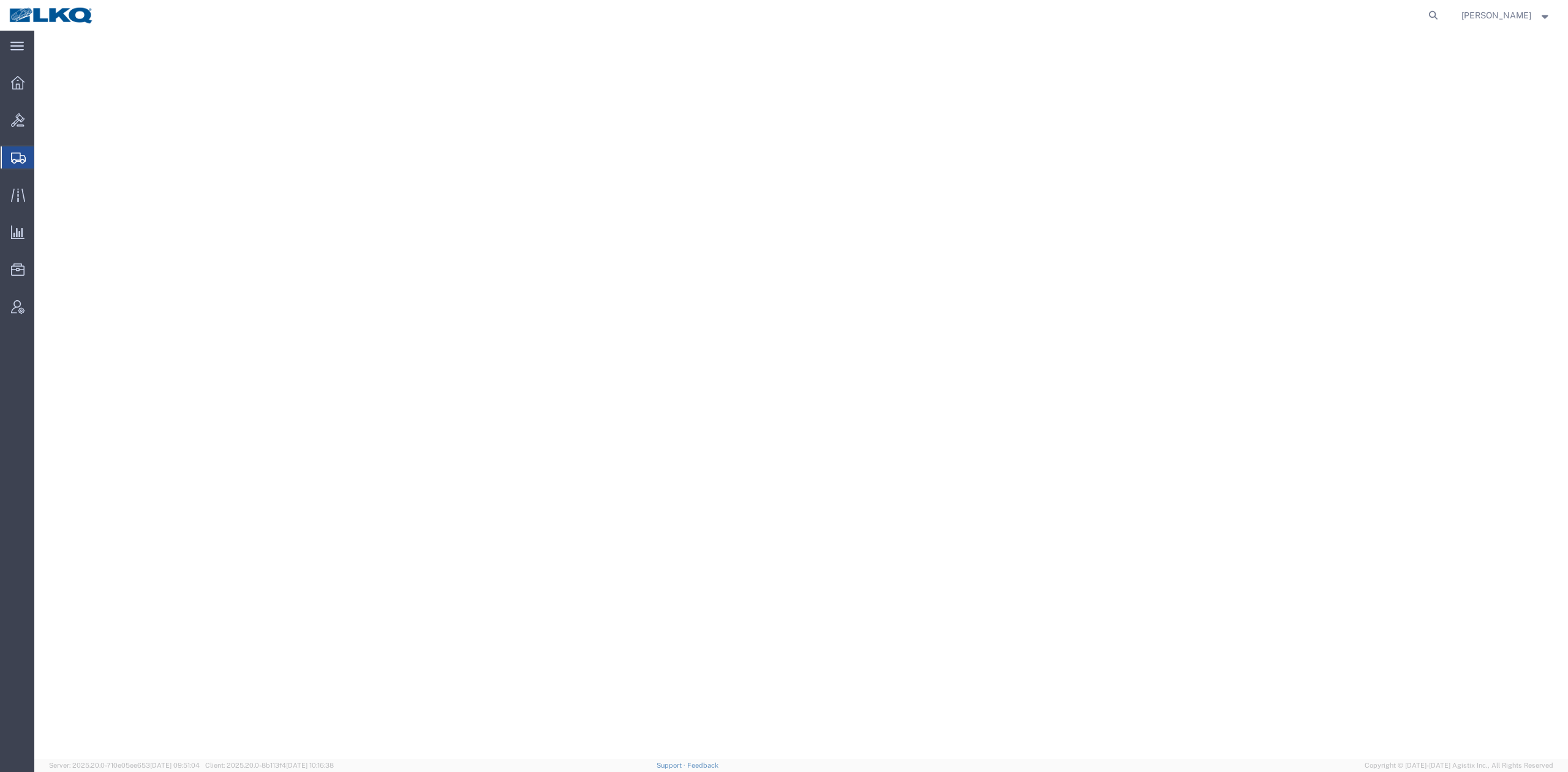
select select "27634"
select select "28712"
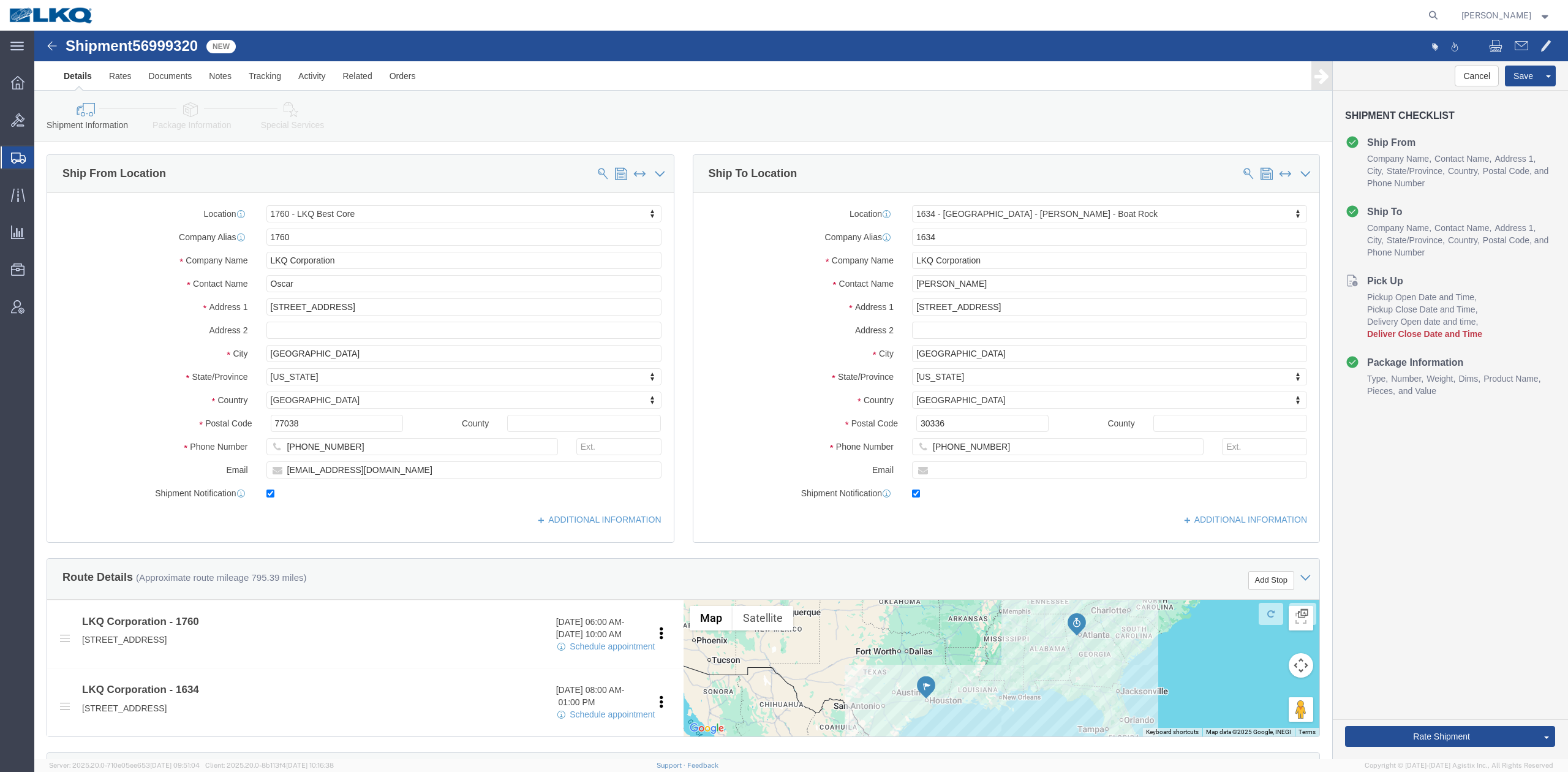
click span "56999320"
copy span "56999320"
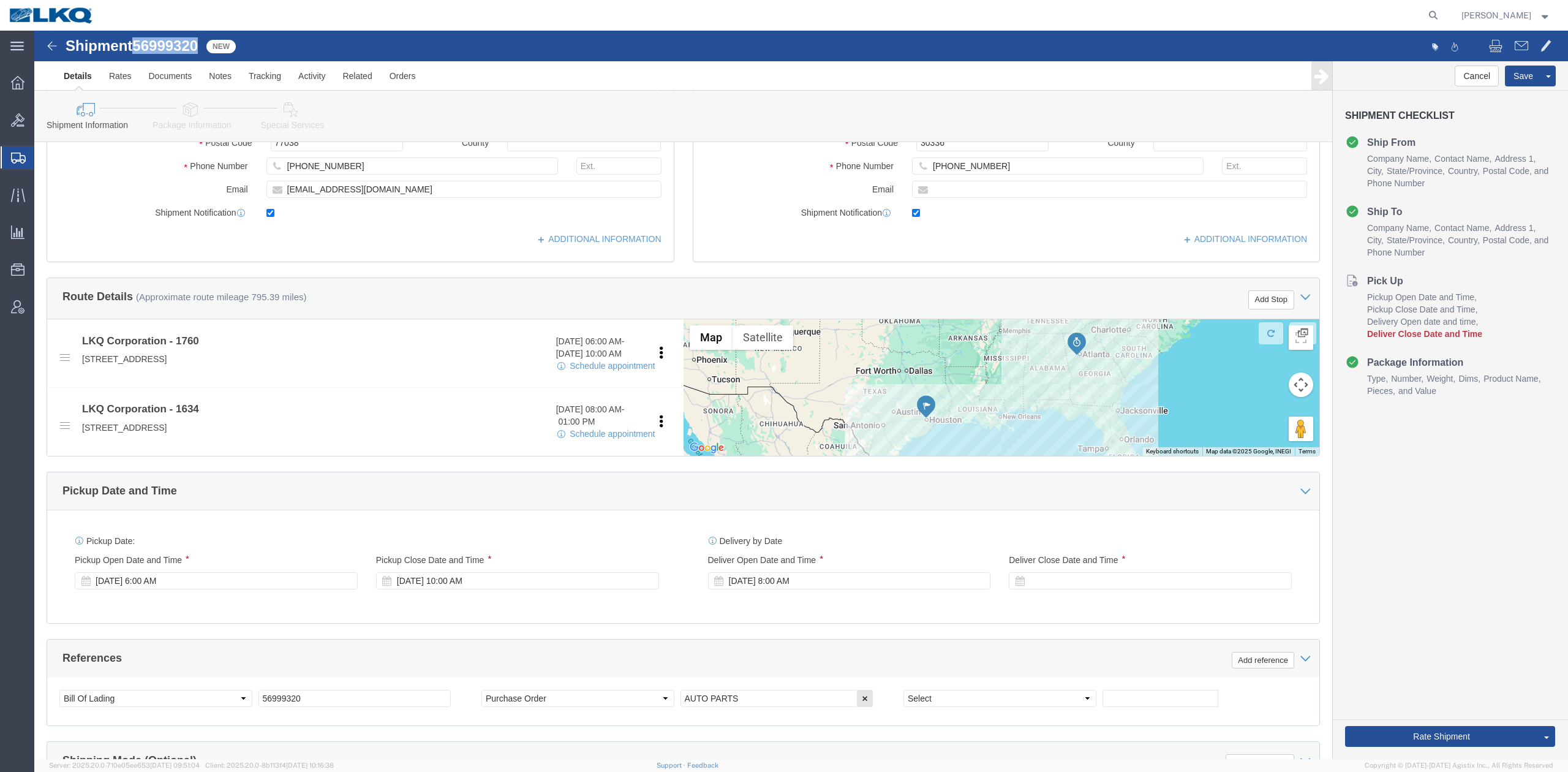
scroll to position [490, 0]
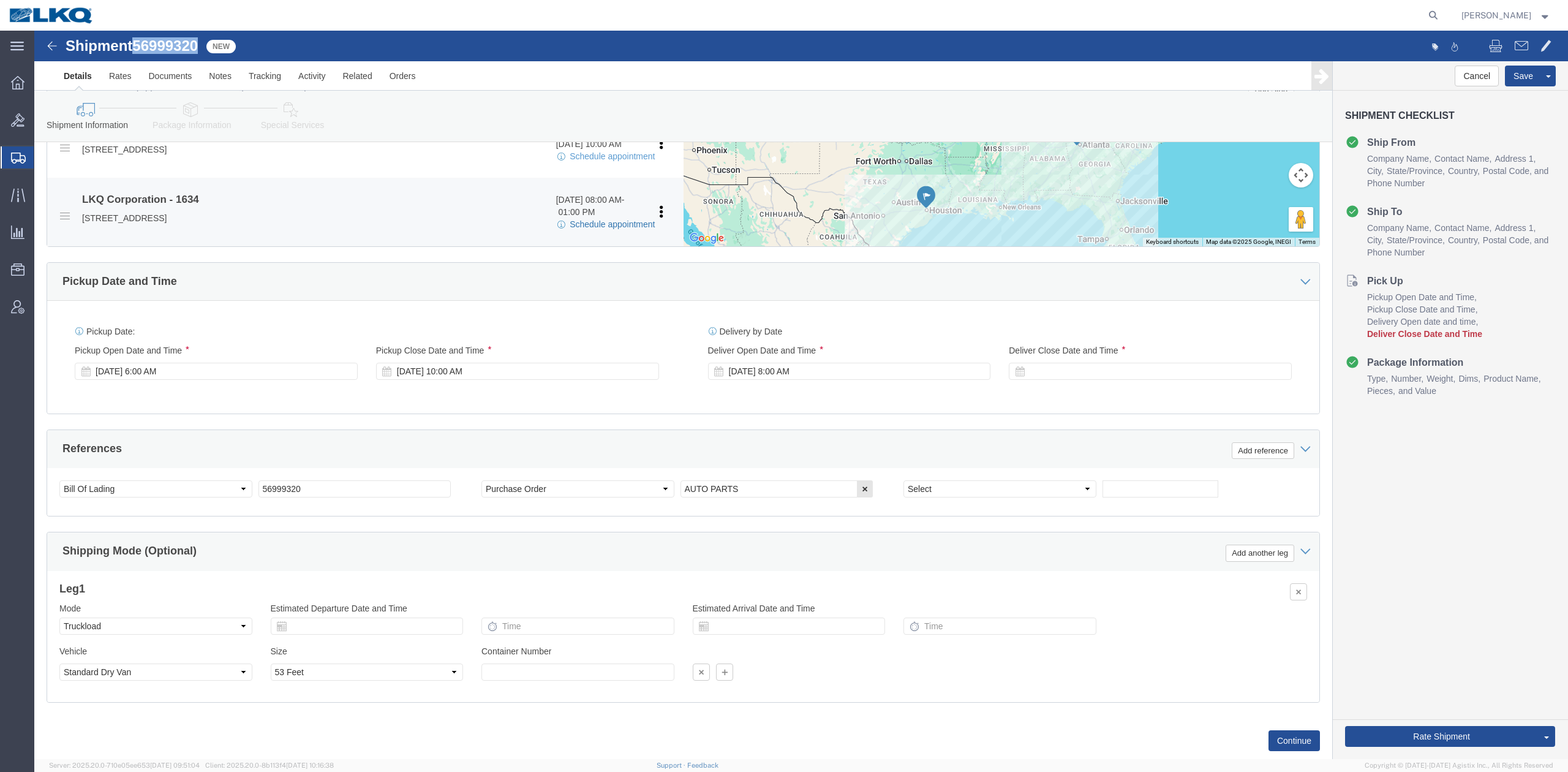
click link "Schedule appointment"
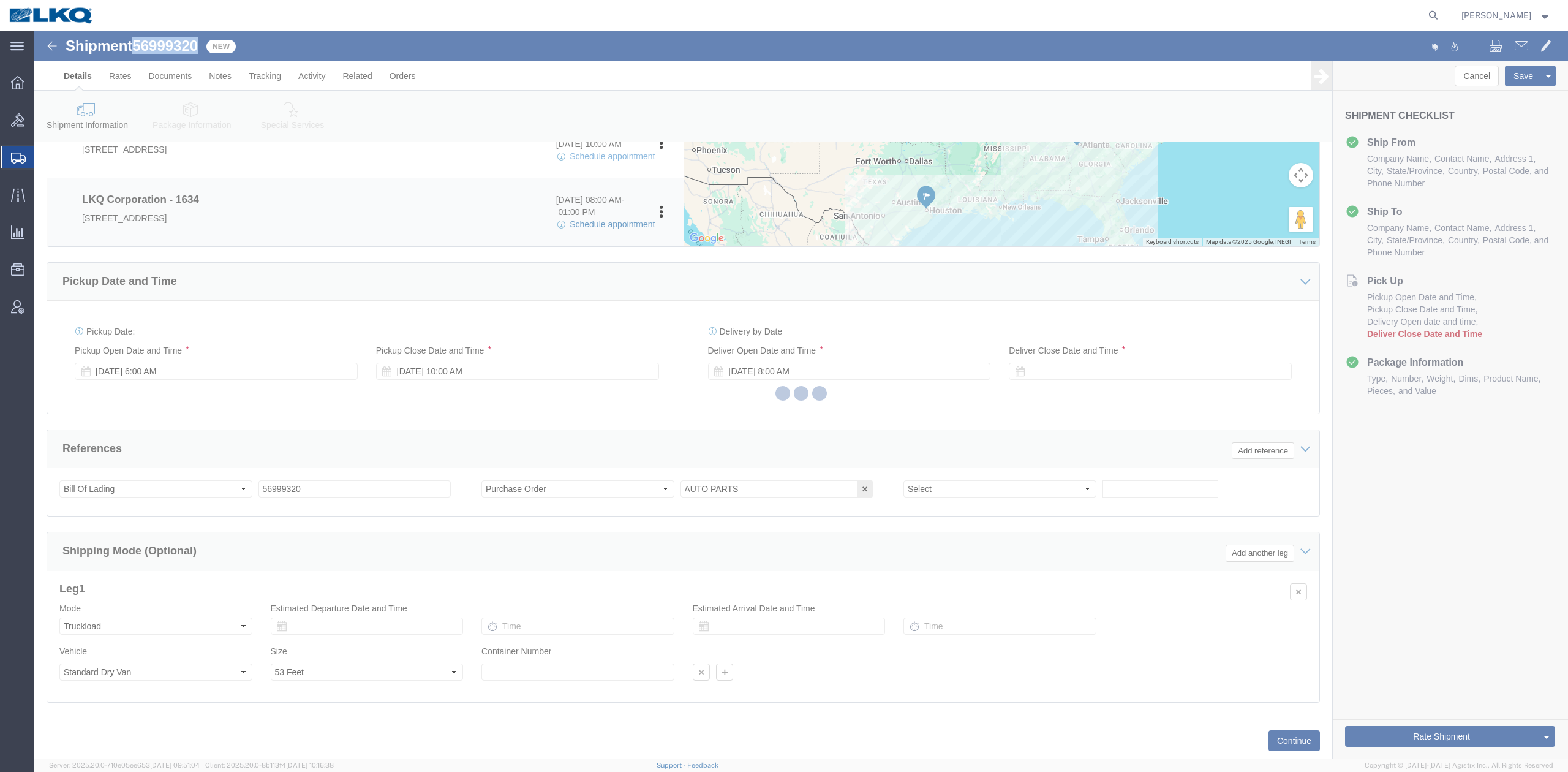
select select
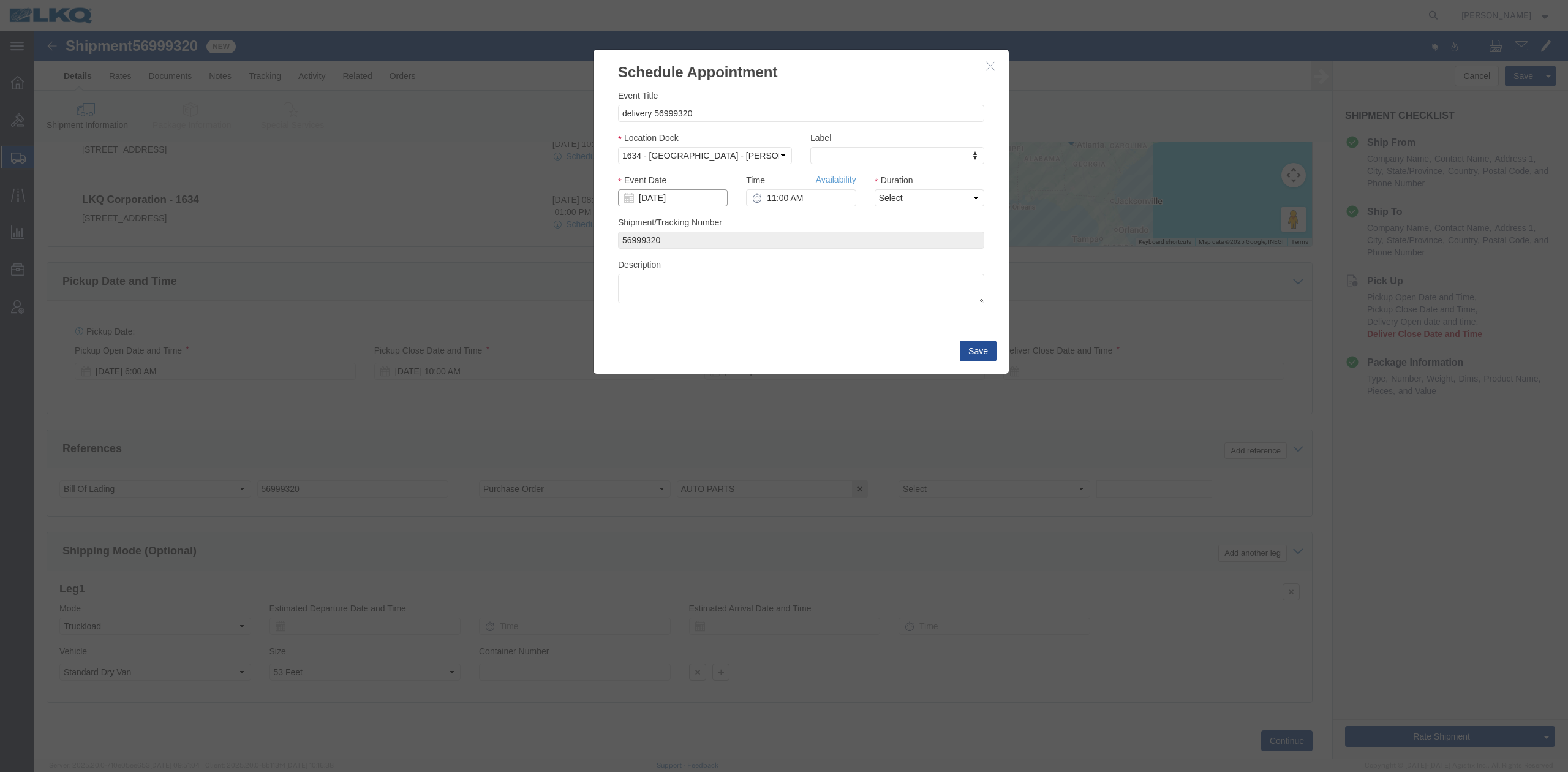
click input "[DATE]"
click td "3"
drag, startPoint x: 897, startPoint y: 197, endPoint x: 863, endPoint y: 165, distance: 46.7
click select "Select 15 min 30 min 45 min 1 hr 2 hr 3 hr 4 hr"
select select "15"
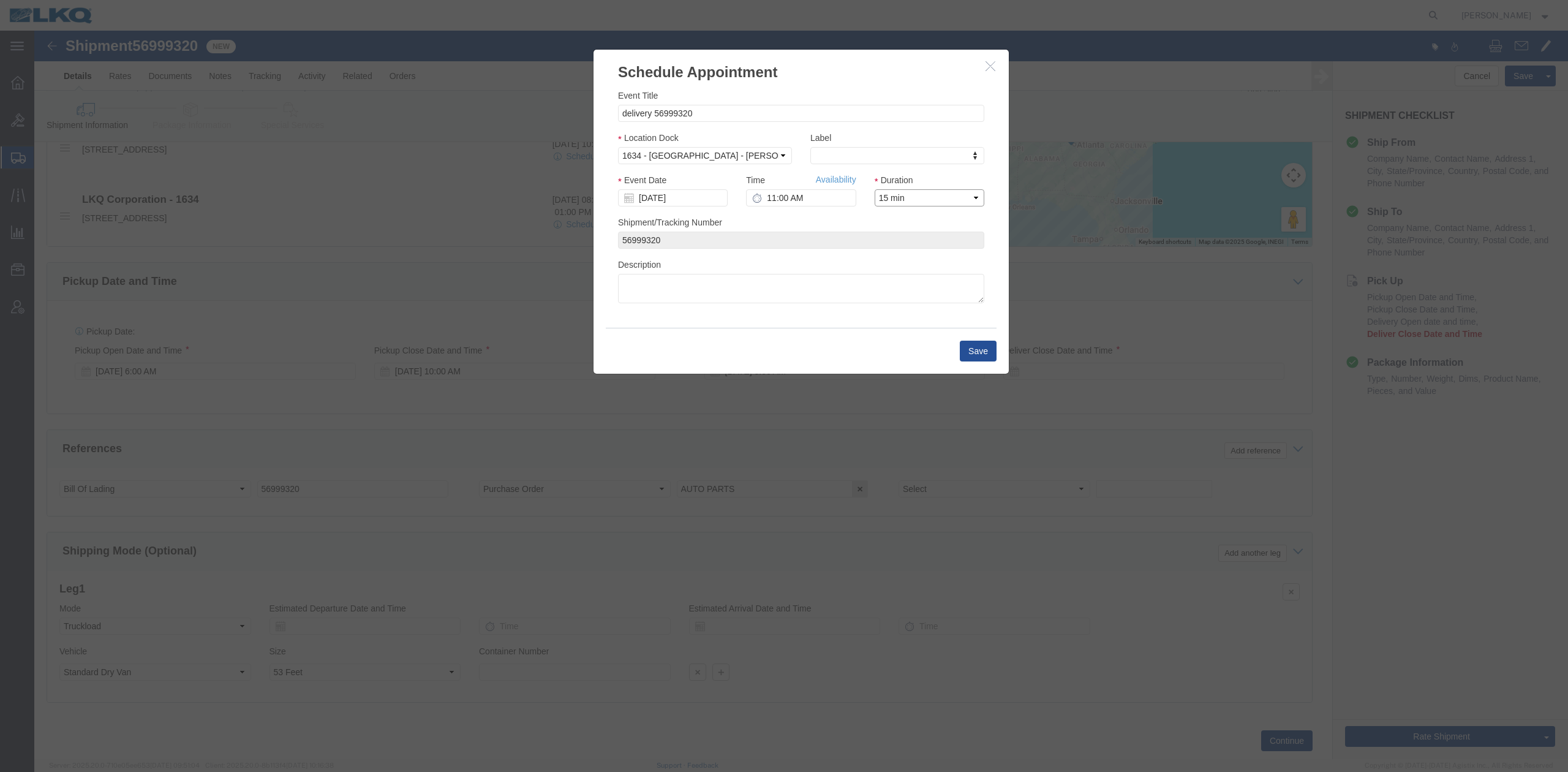
click select "Select 15 min 30 min 45 min 1 hr 2 hr 3 hr 4 hr"
click link "Availability"
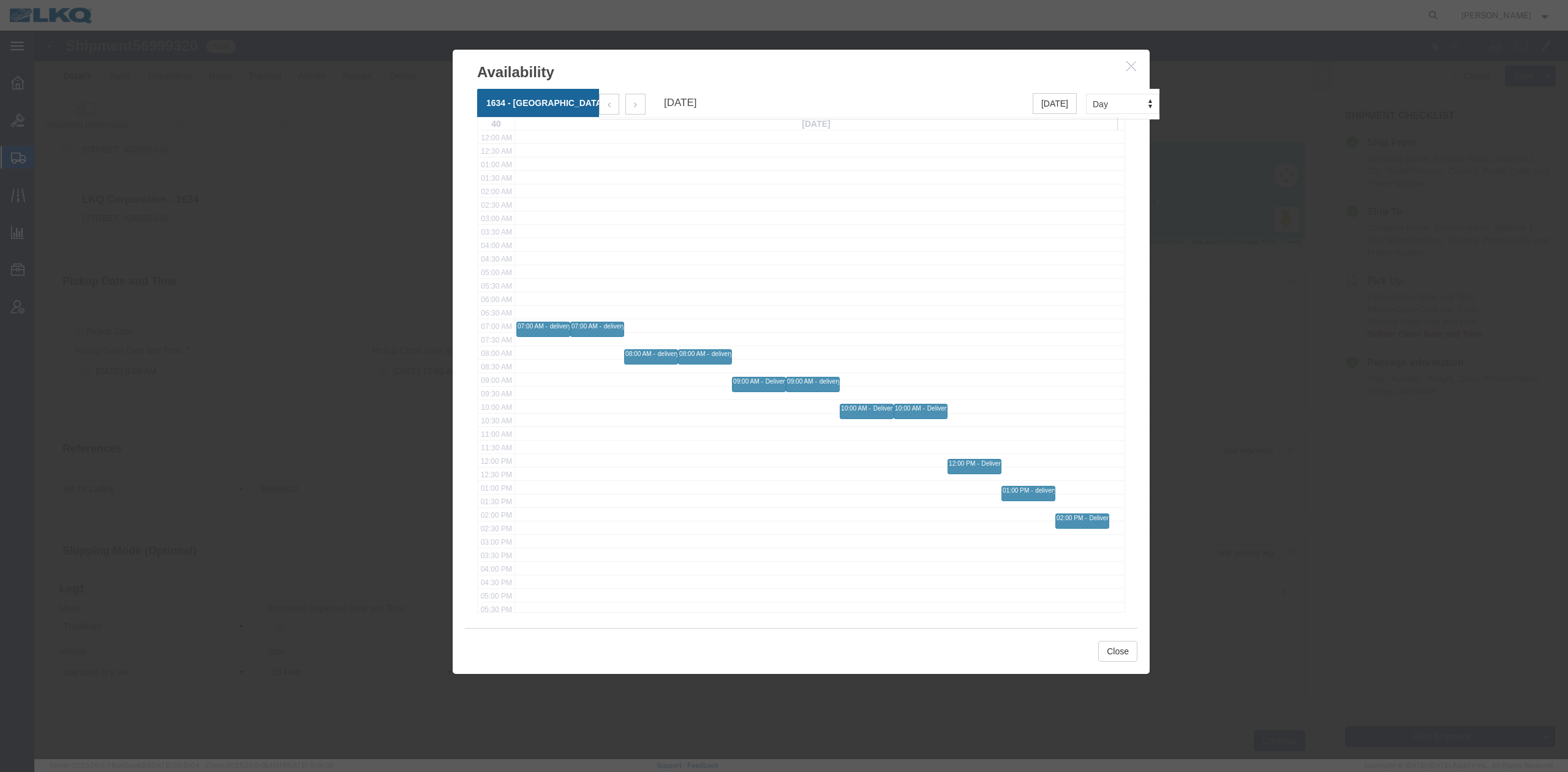
click button "button"
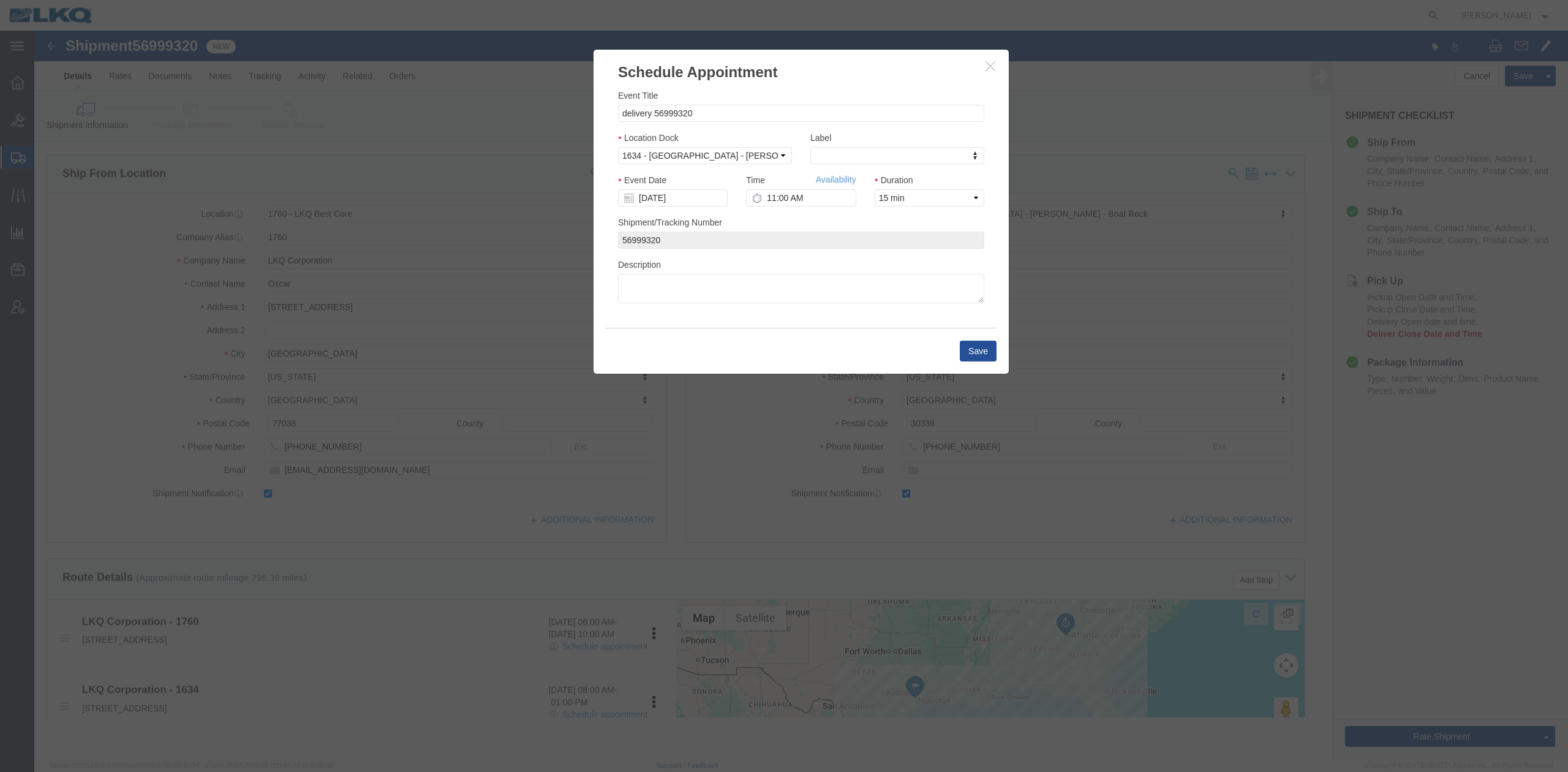
scroll to position [0, 0]
click input "11:00 AM"
type input "1:00 PM"
click button "Save"
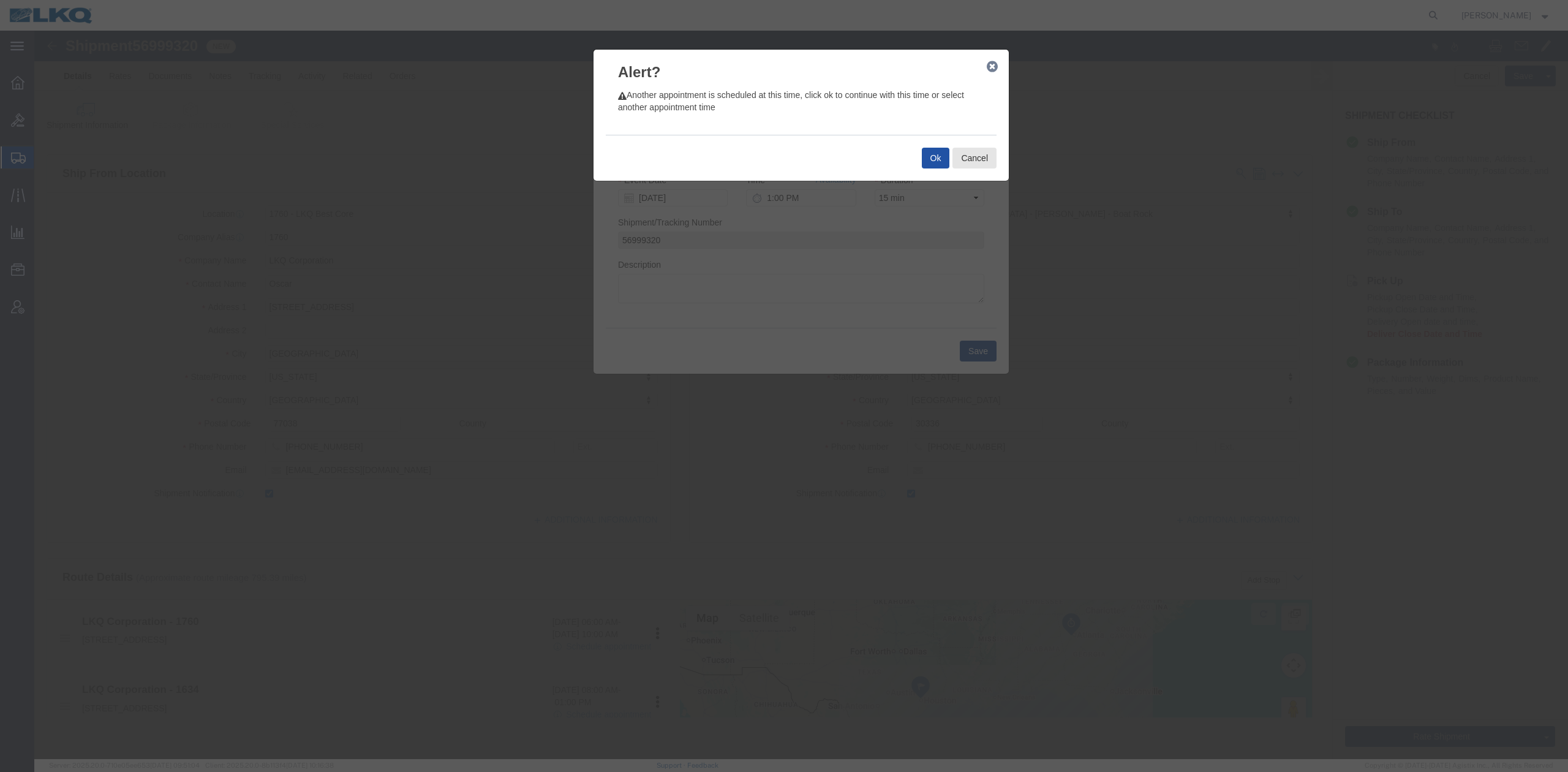
click button "Ok"
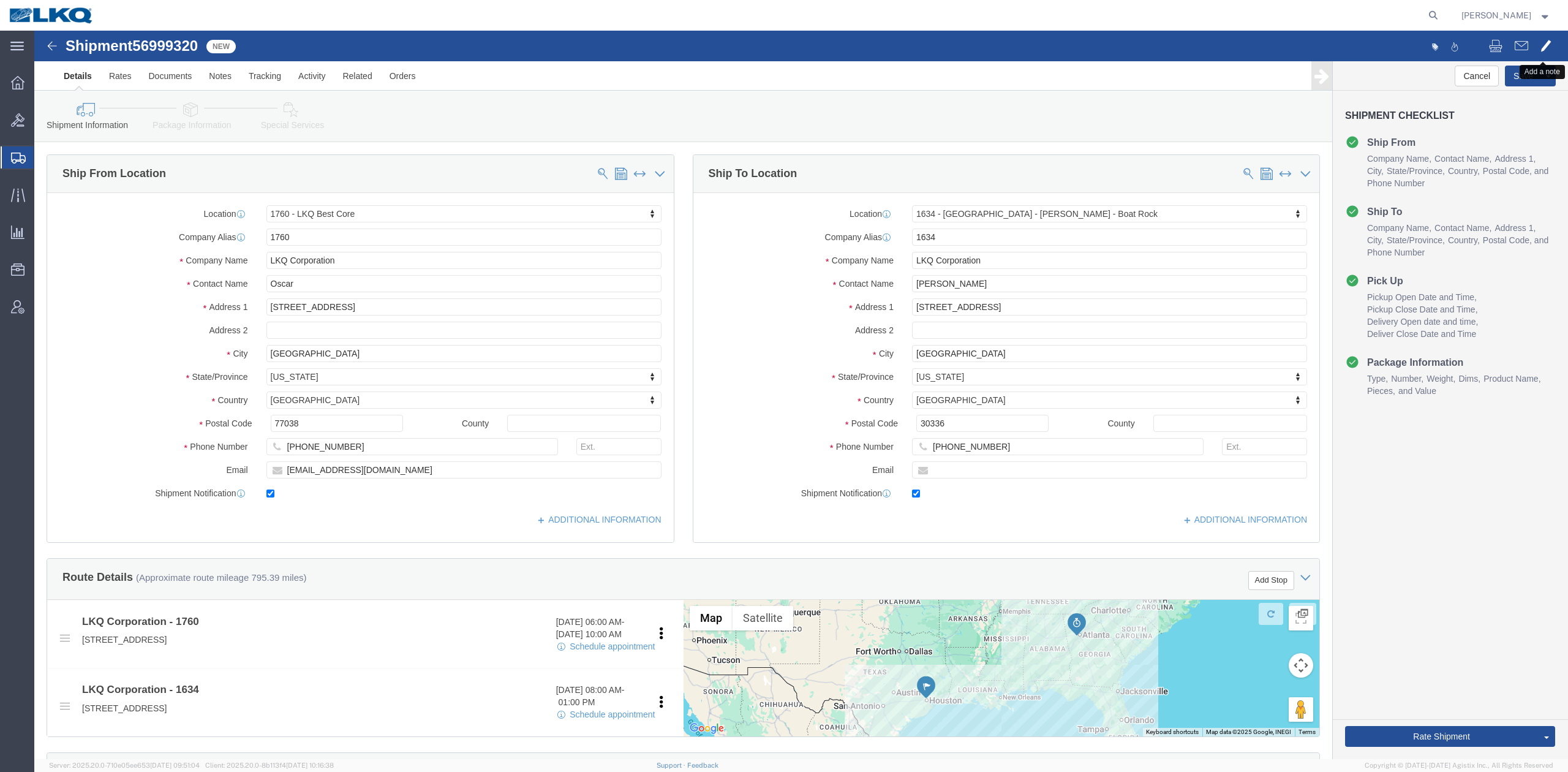
click span
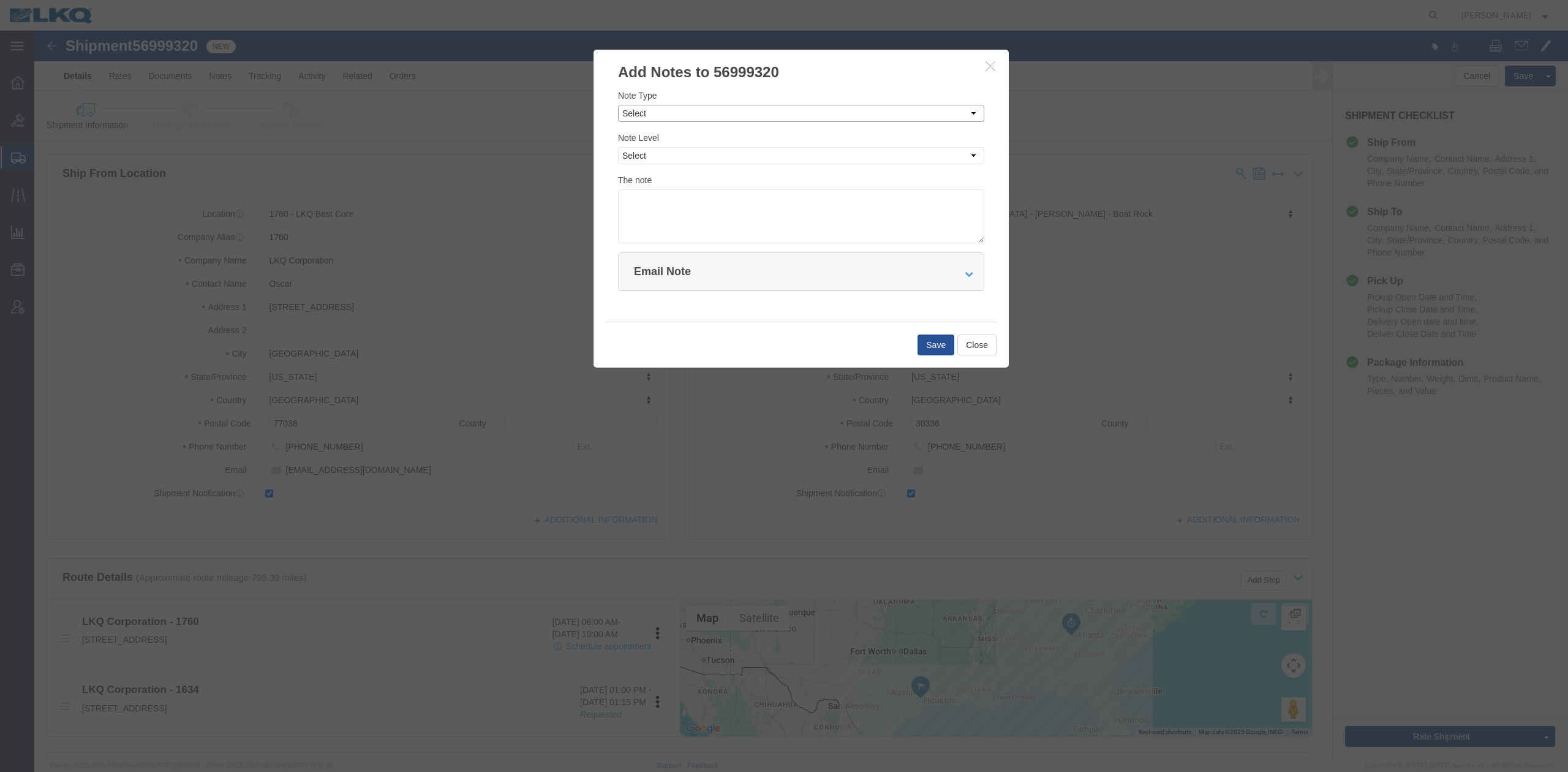
click select "Select Approval Bid Notes Carrier Change Notes Claim Notes Content Hazmat Notes…"
select select "BID_NOTES"
click select "Select Approval Bid Notes Carrier Change Notes Claim Notes Content Hazmat Notes…"
drag, startPoint x: 620, startPoint y: 124, endPoint x: 620, endPoint y: 131, distance: 7.0
click select "Select Private to Account Private to Vendor Public"
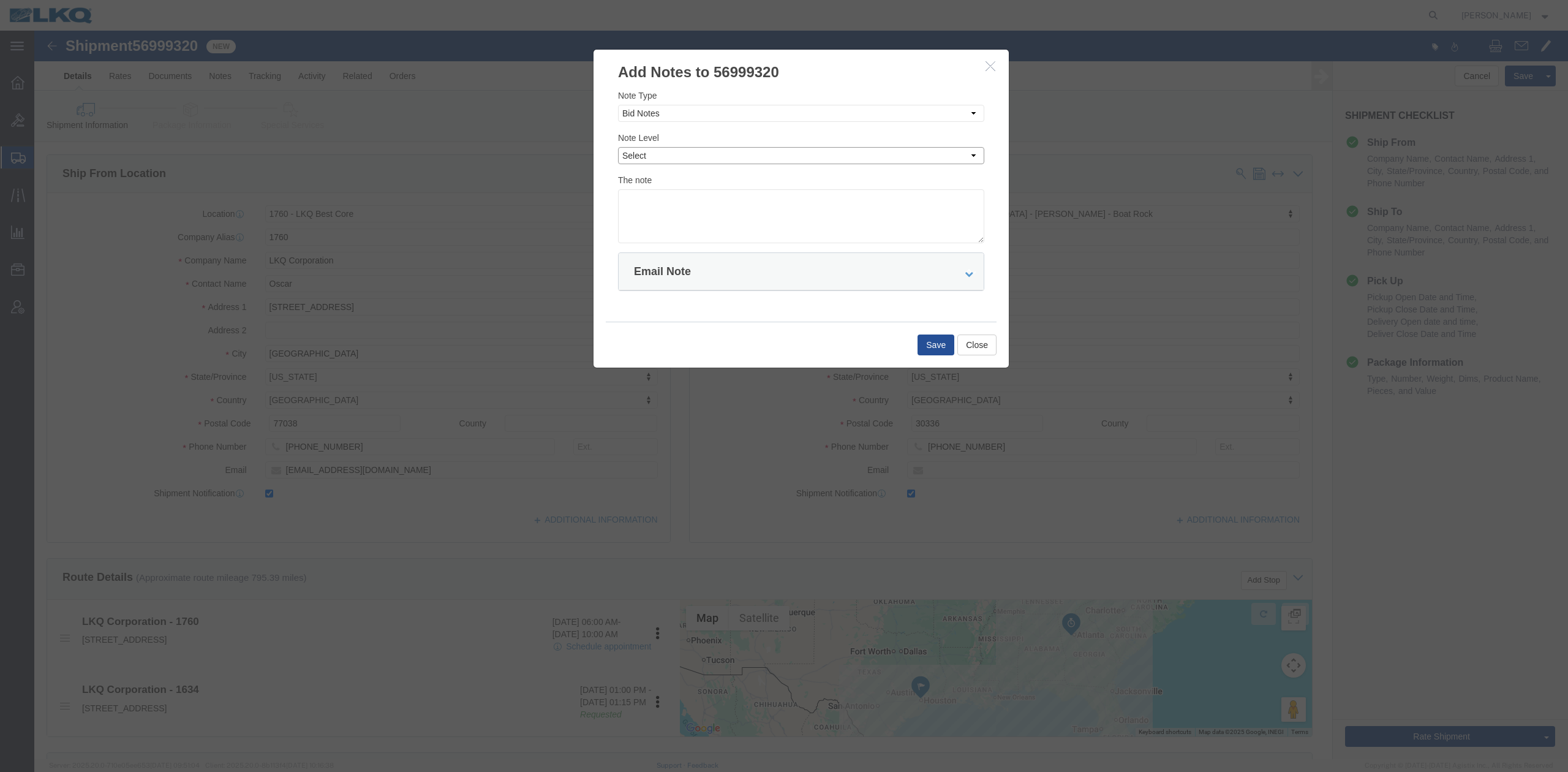
select select "PRIVATE_TO_ACCOUNT"
click select "Select Private to Account Private to Vendor Public"
click textarea
type textarea "DAT: $1679"
click button "Save"
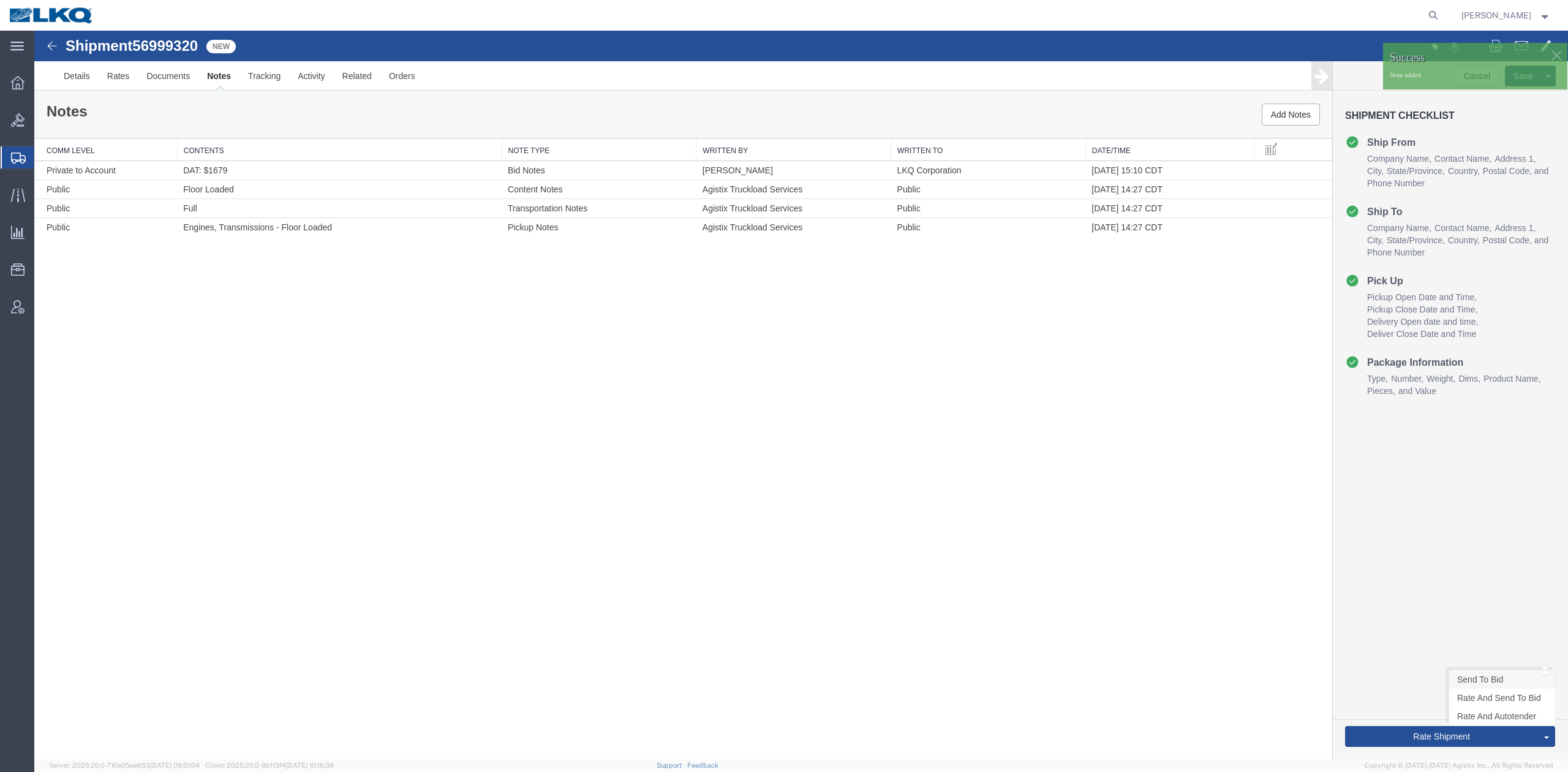
click at [1462, 679] on link "Send To Bid" at bounding box center [1502, 679] width 106 height 19
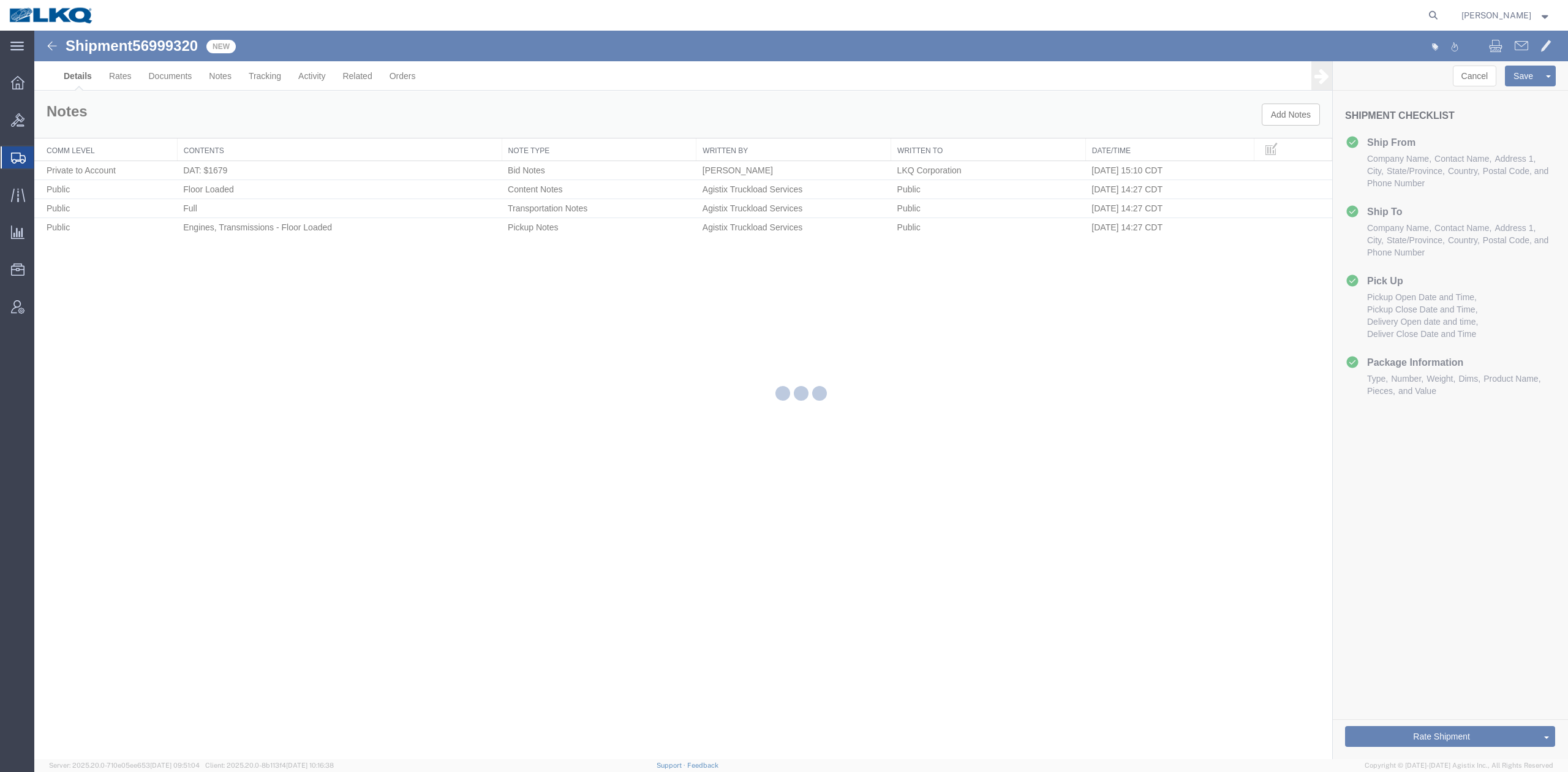
select select "27634"
select select "28712"
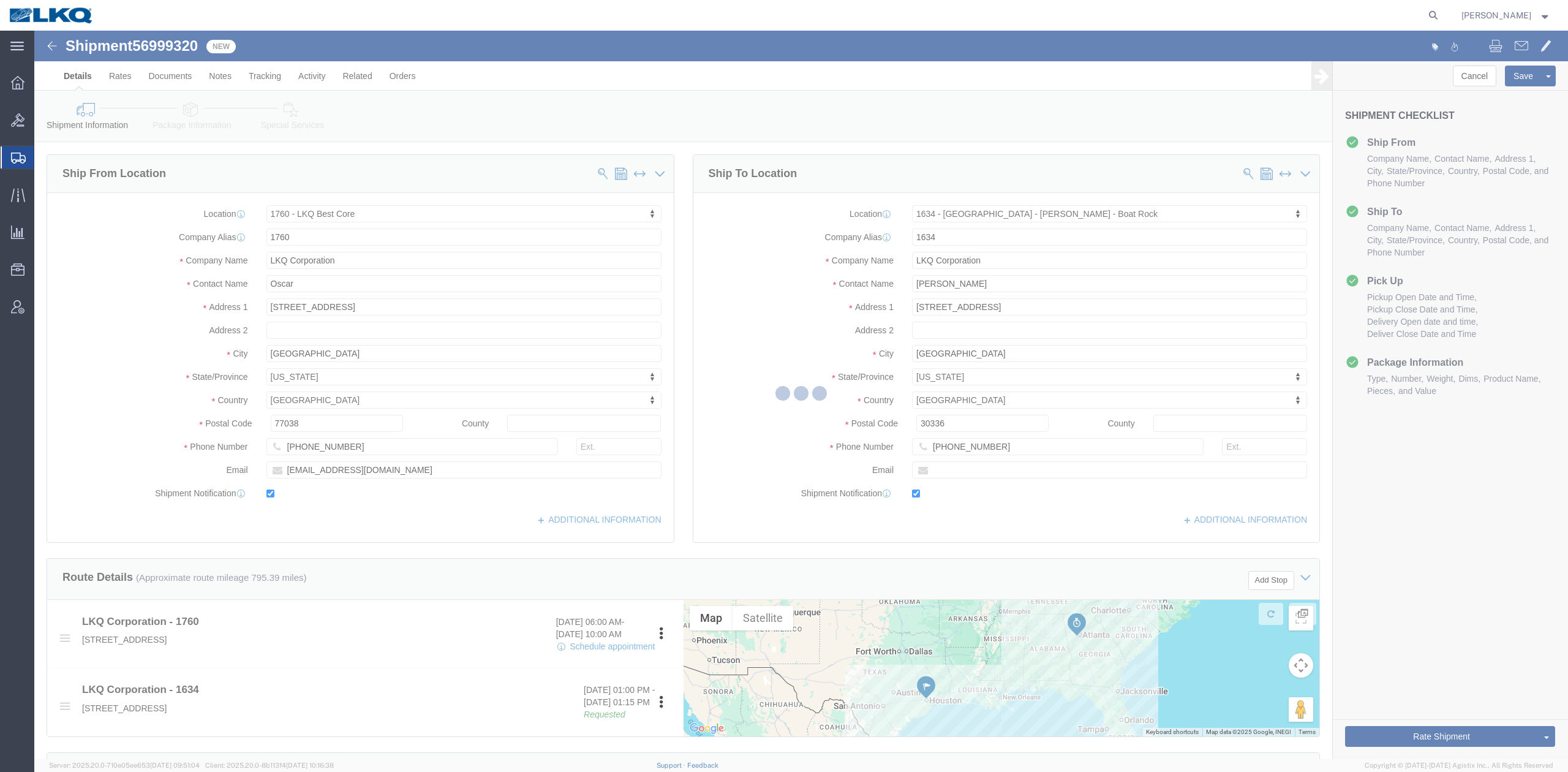
select select "TL"
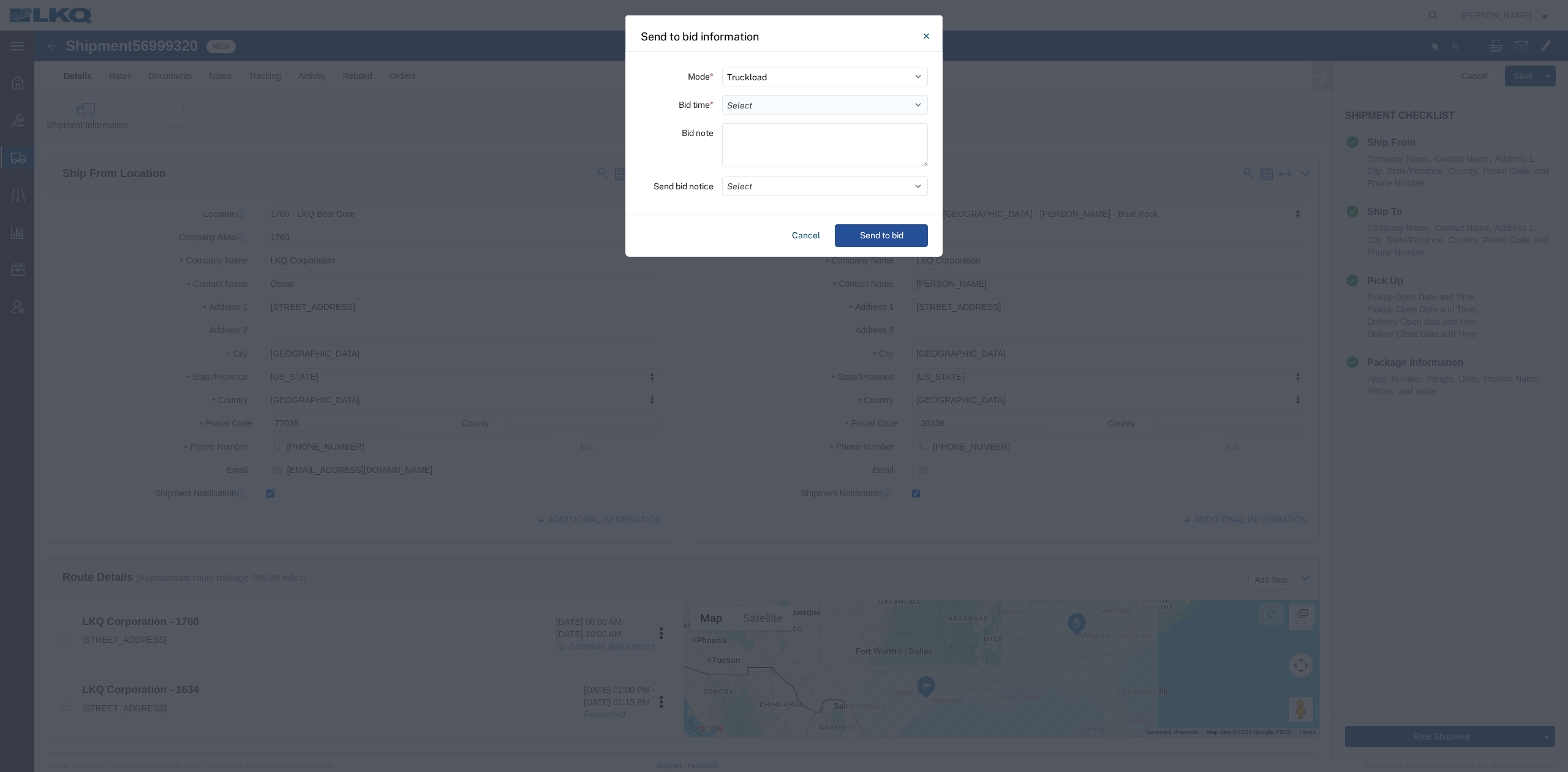
click at [758, 93] on div "Mode * Select Small Parcel Truckload Air Rail Less than Truckload Ocean Freight…" at bounding box center [784, 133] width 317 height 162
drag, startPoint x: 757, startPoint y: 103, endPoint x: 758, endPoint y: 111, distance: 8.1
click at [757, 103] on select "Select 30 Min (Rush) 1 Hour (Rush) 2 Hours (Rush) 4 Hours (Rush) 8 Hours (Rush)…" at bounding box center [825, 104] width 206 height 19
select select "2"
click at [723, 95] on select "Select 30 Min (Rush) 1 Hour (Rush) 2 Hours (Rush) 4 Hours (Rush) 8 Hours (Rush)…" at bounding box center [825, 104] width 206 height 19
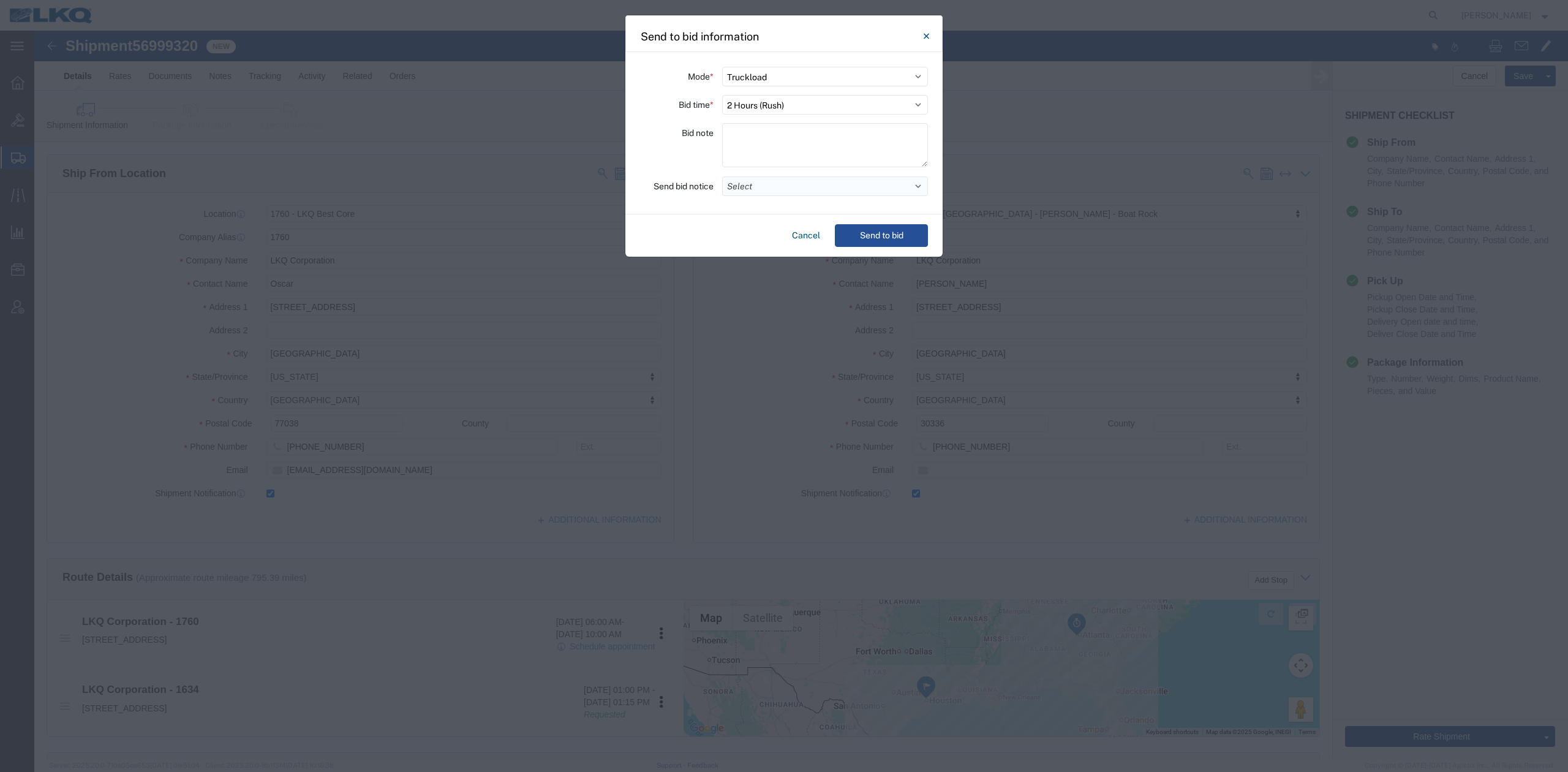
click at [761, 186] on button "Select" at bounding box center [825, 185] width 206 height 19
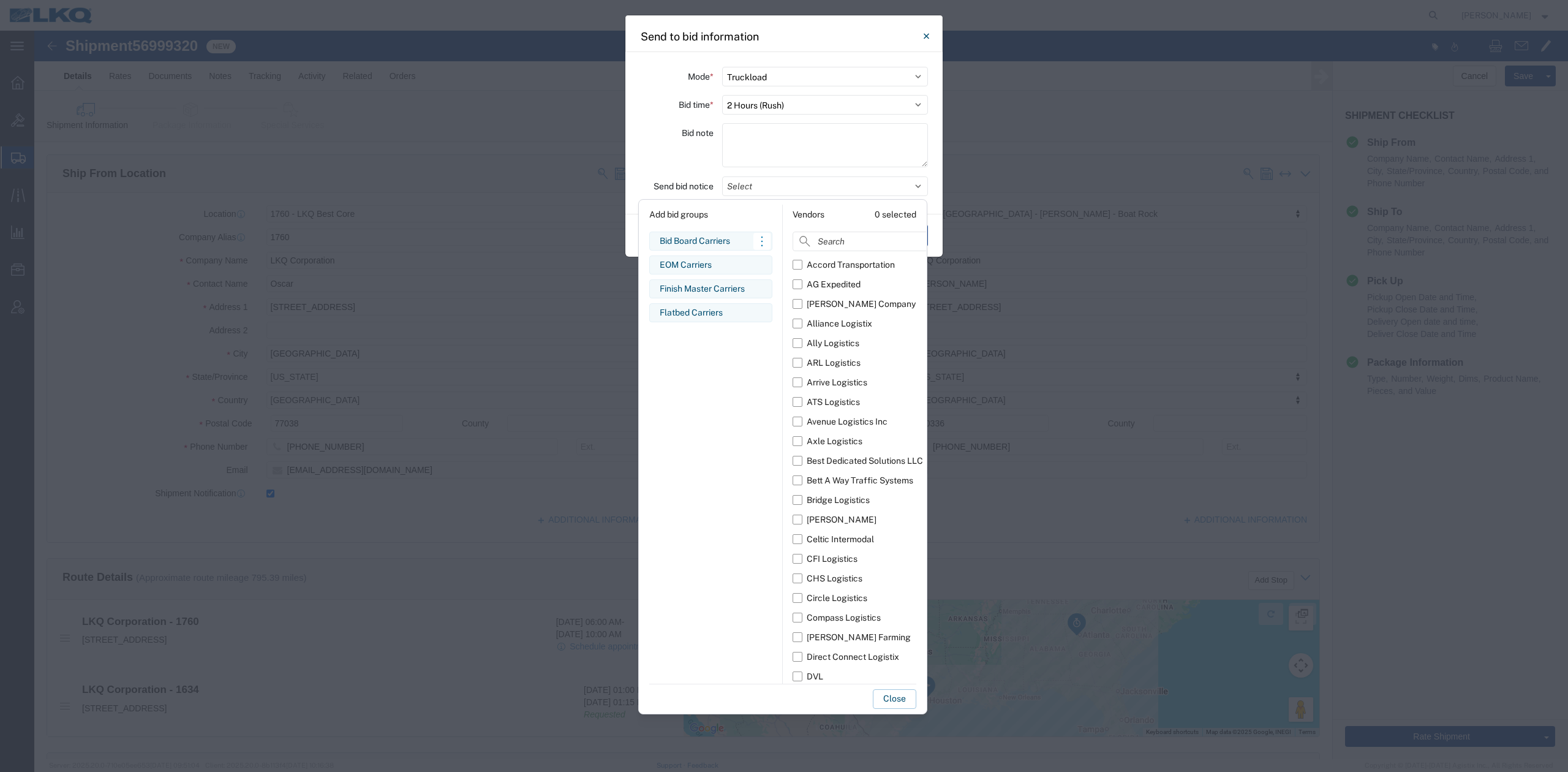
click at [722, 239] on div "Bid Board Carriers" at bounding box center [711, 241] width 102 height 13
click at [907, 694] on button "Close" at bounding box center [894, 699] width 44 height 19
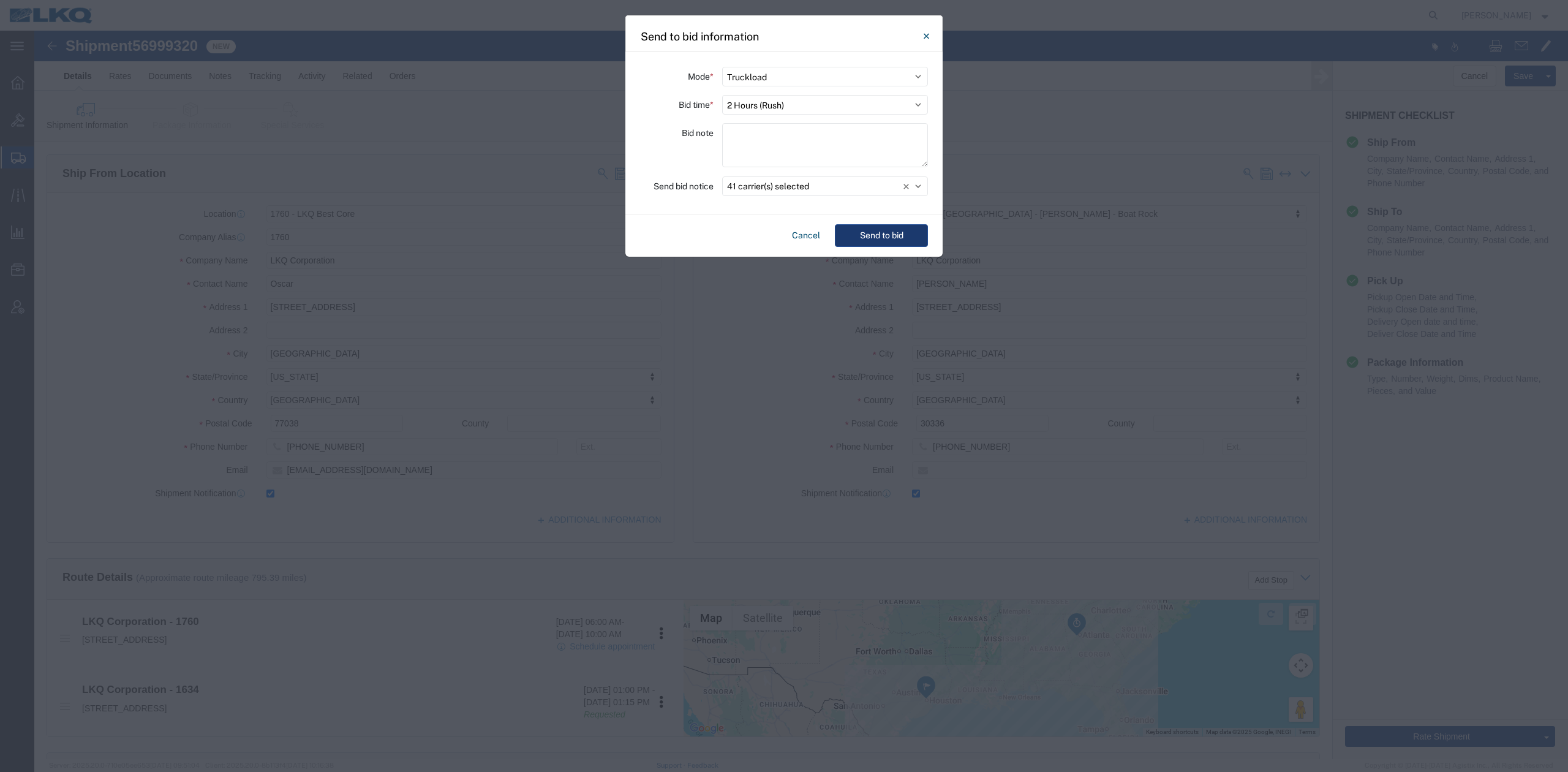
click at [858, 230] on button "Send to bid" at bounding box center [881, 236] width 93 height 23
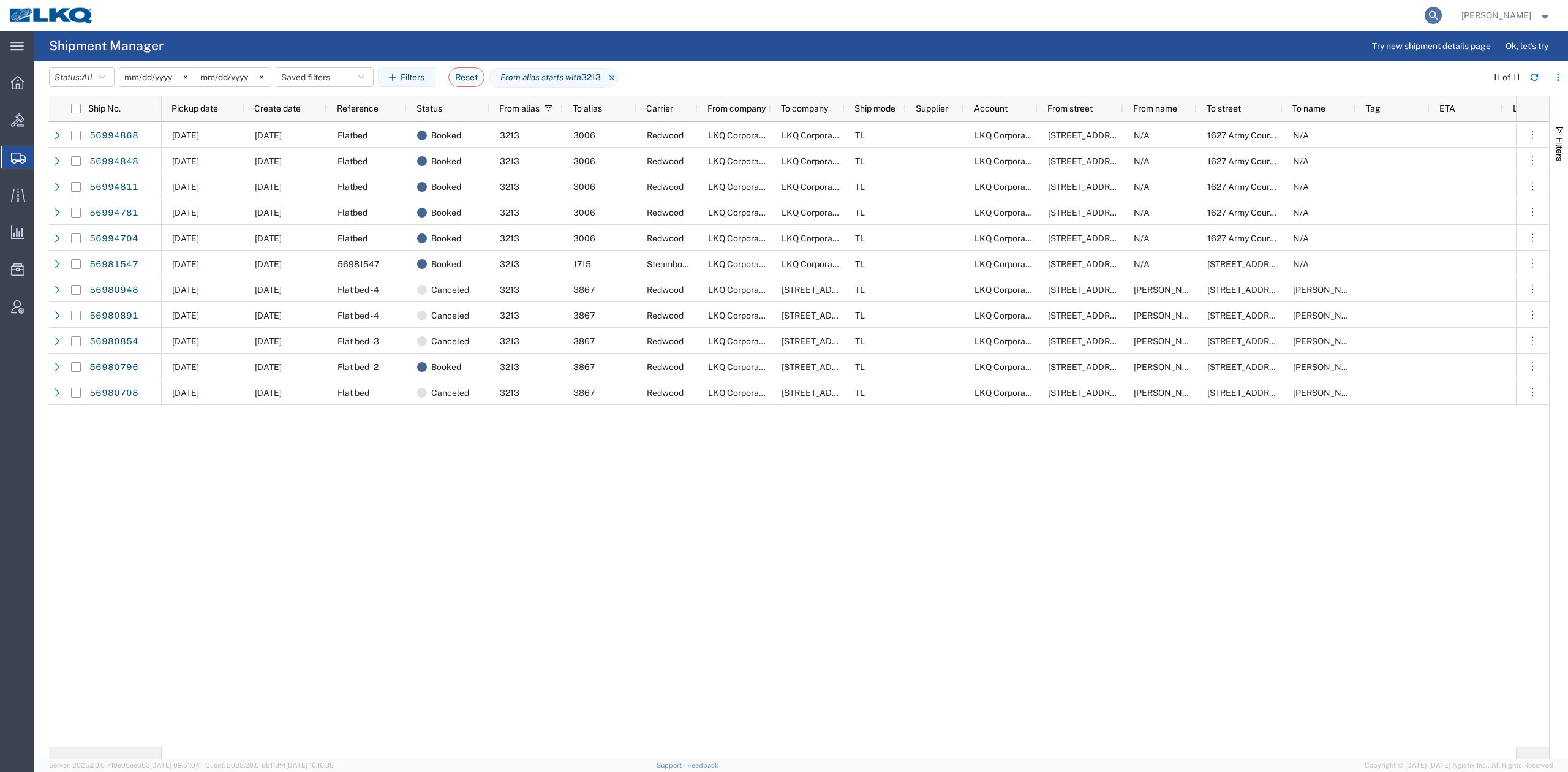
click at [1442, 18] on icon at bounding box center [1434, 15] width 17 height 17
paste input "56846145"
click at [1444, 25] on form "56846145" at bounding box center [1247, 15] width 392 height 31
click at [1442, 23] on icon at bounding box center [1434, 15] width 17 height 17
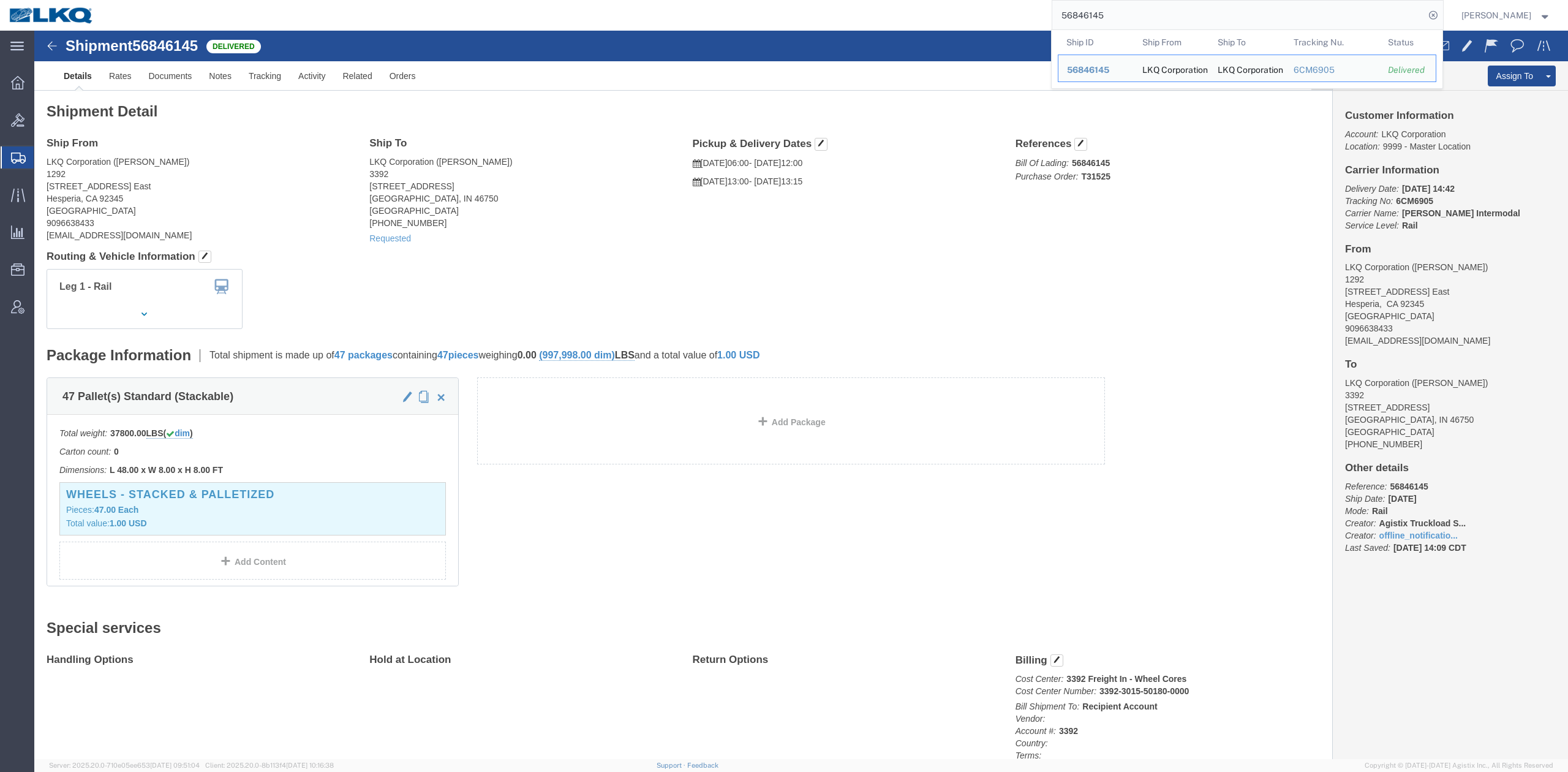
click at [1160, 5] on input "56846145" at bounding box center [1239, 15] width 372 height 29
paste input "607100"
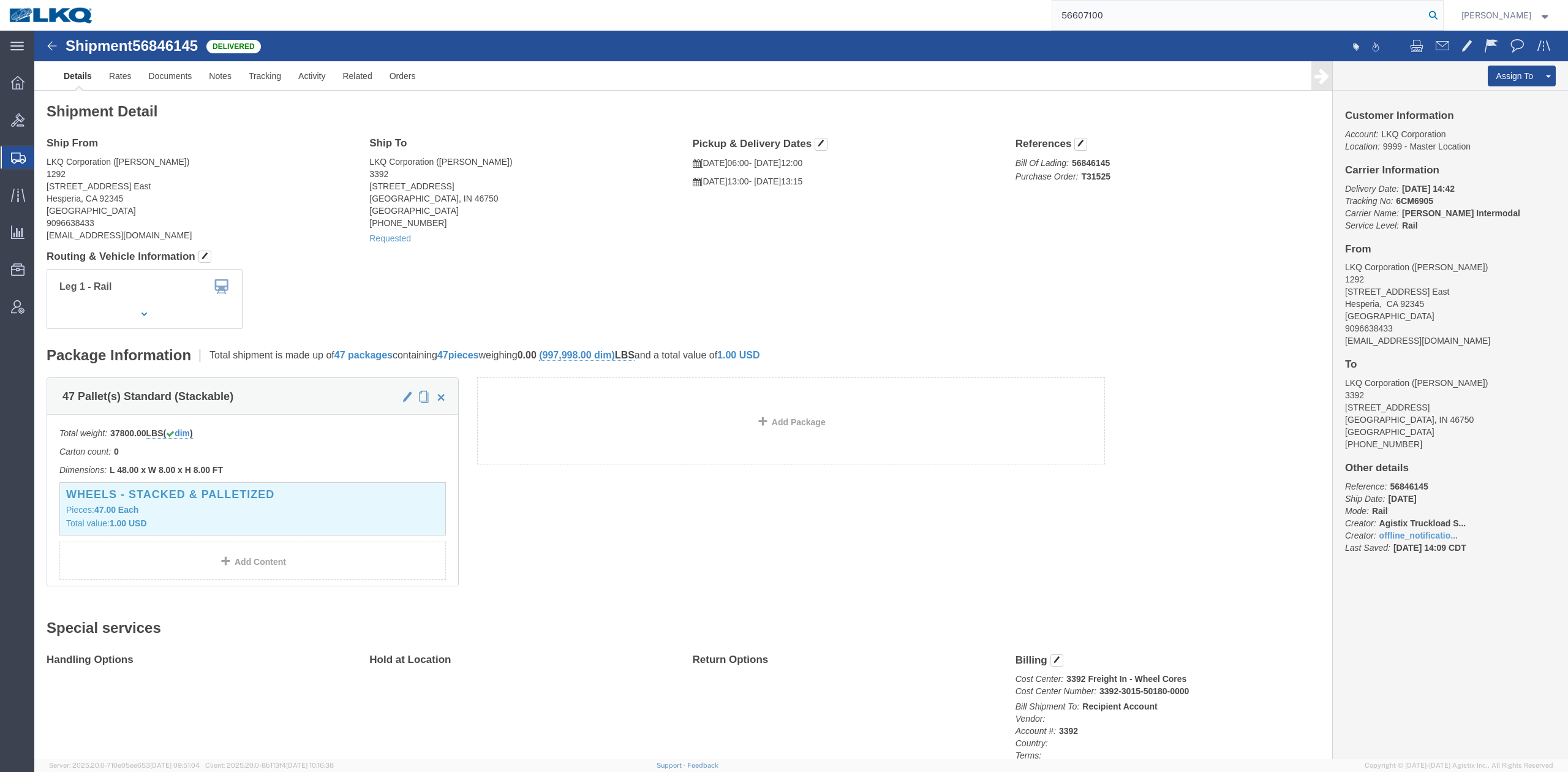
click at [1442, 14] on icon at bounding box center [1434, 15] width 17 height 17
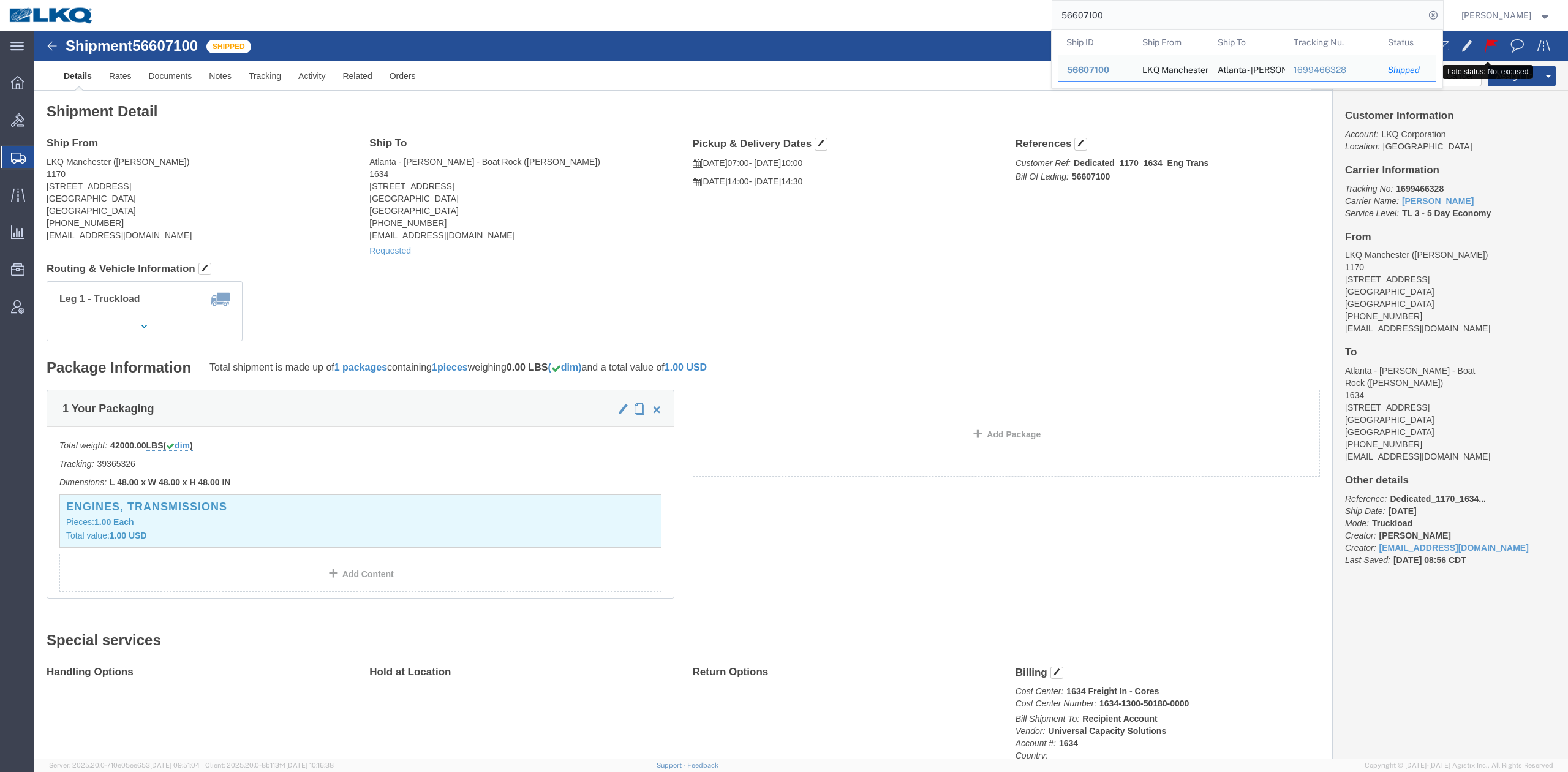
click span
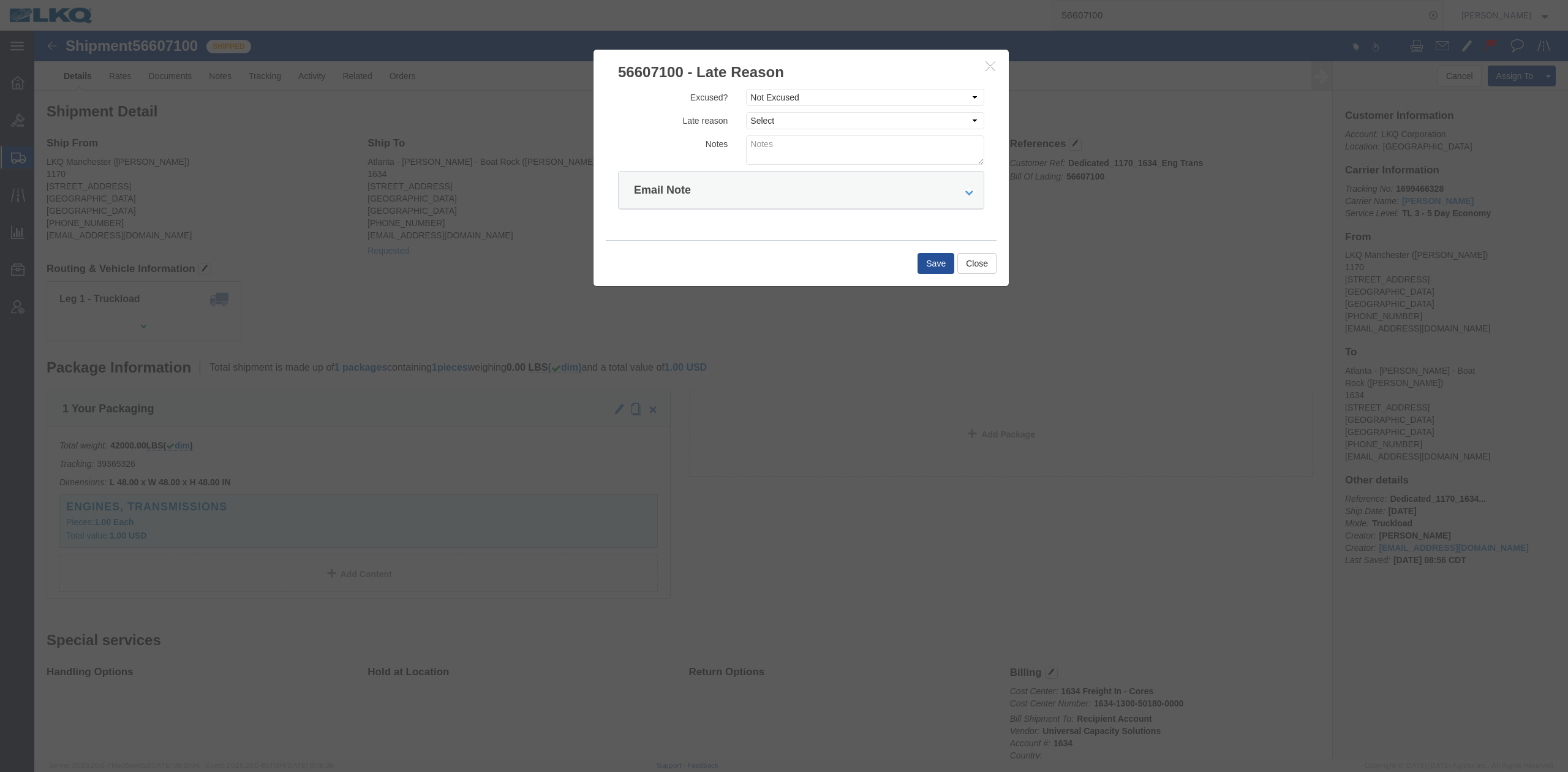
click icon "button"
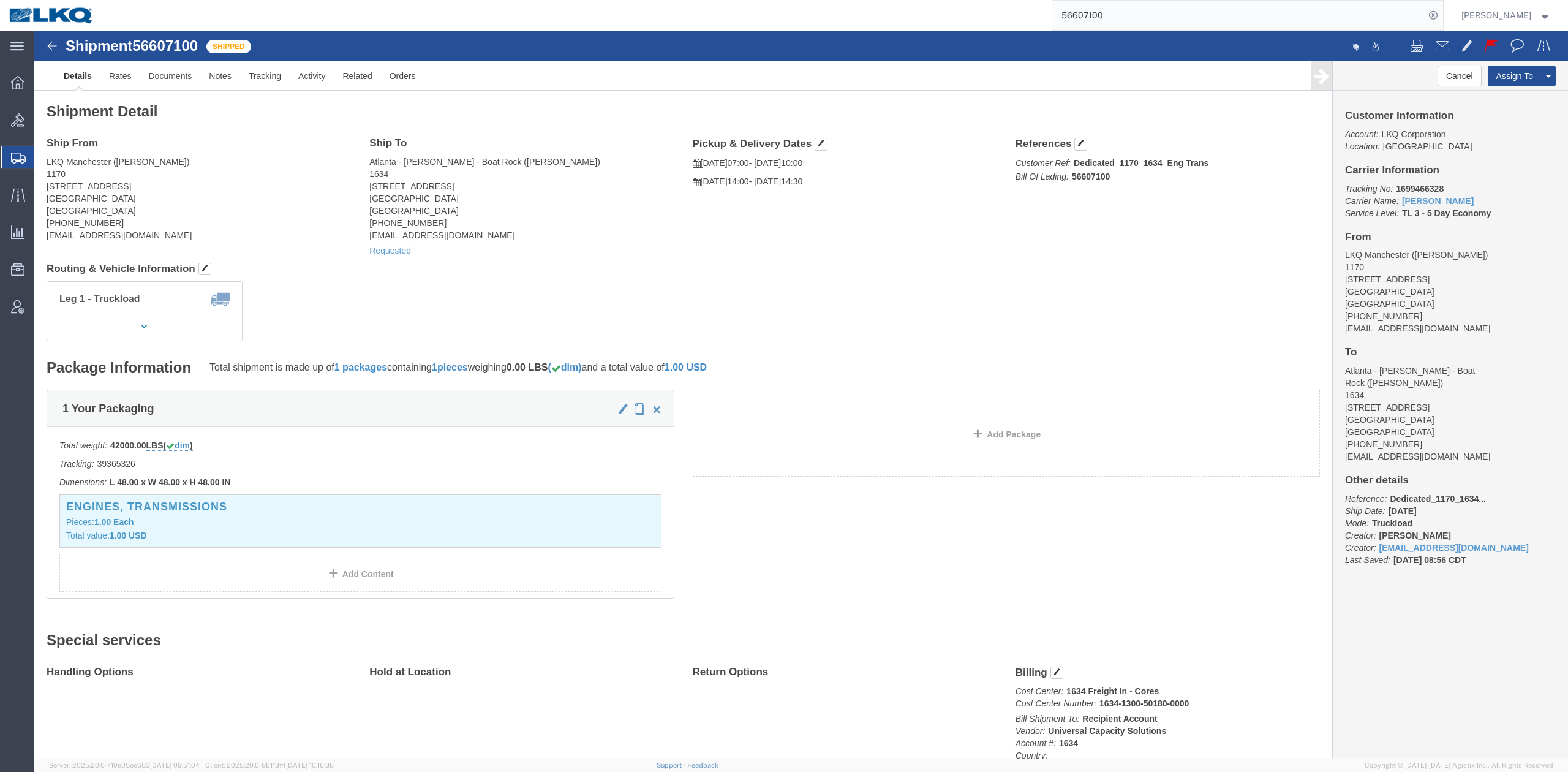
click at [1101, 14] on input "56607100" at bounding box center [1239, 15] width 372 height 29
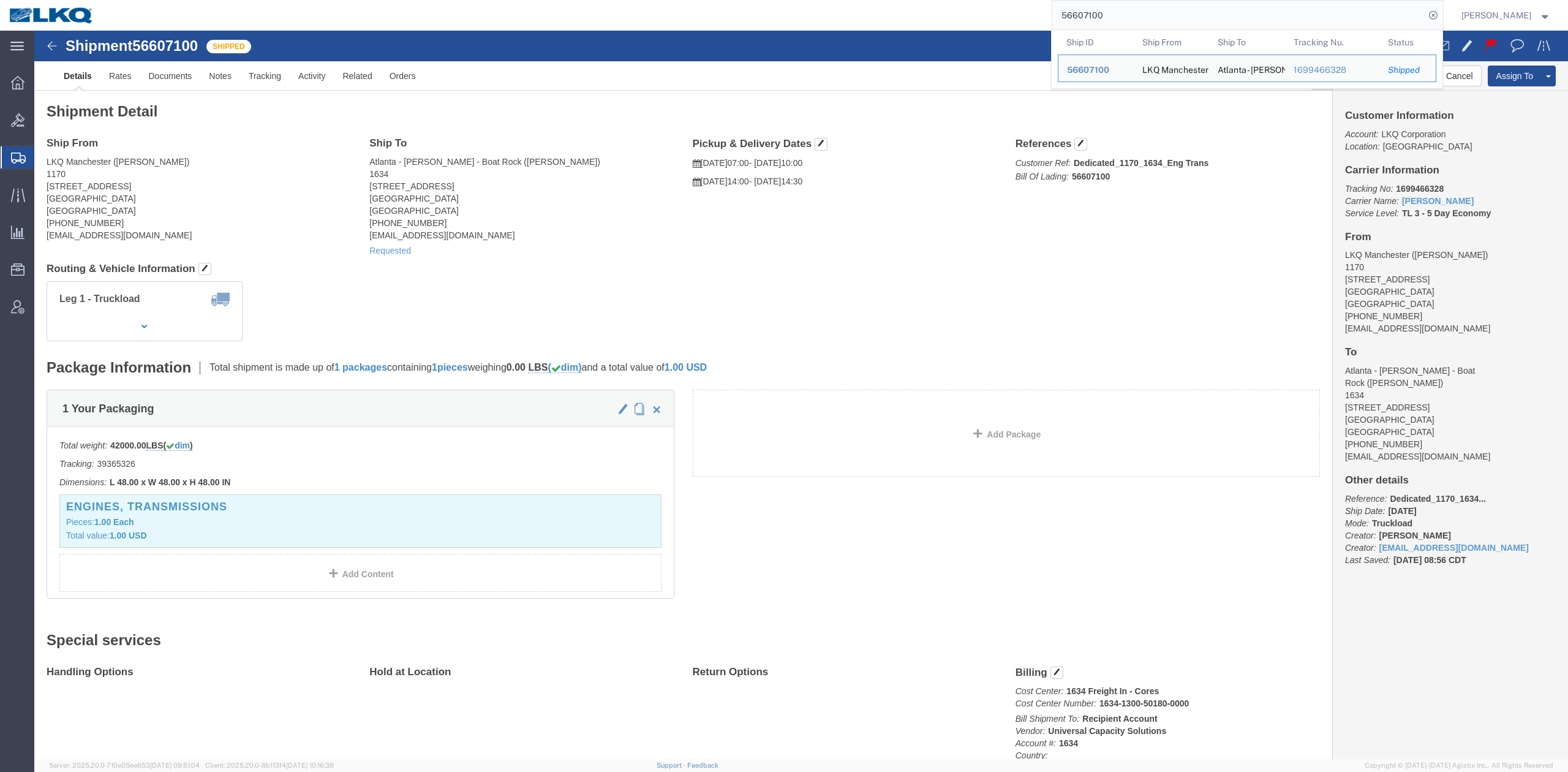
click at [1101, 14] on input "56607100" at bounding box center [1239, 15] width 372 height 29
paste input "782220"
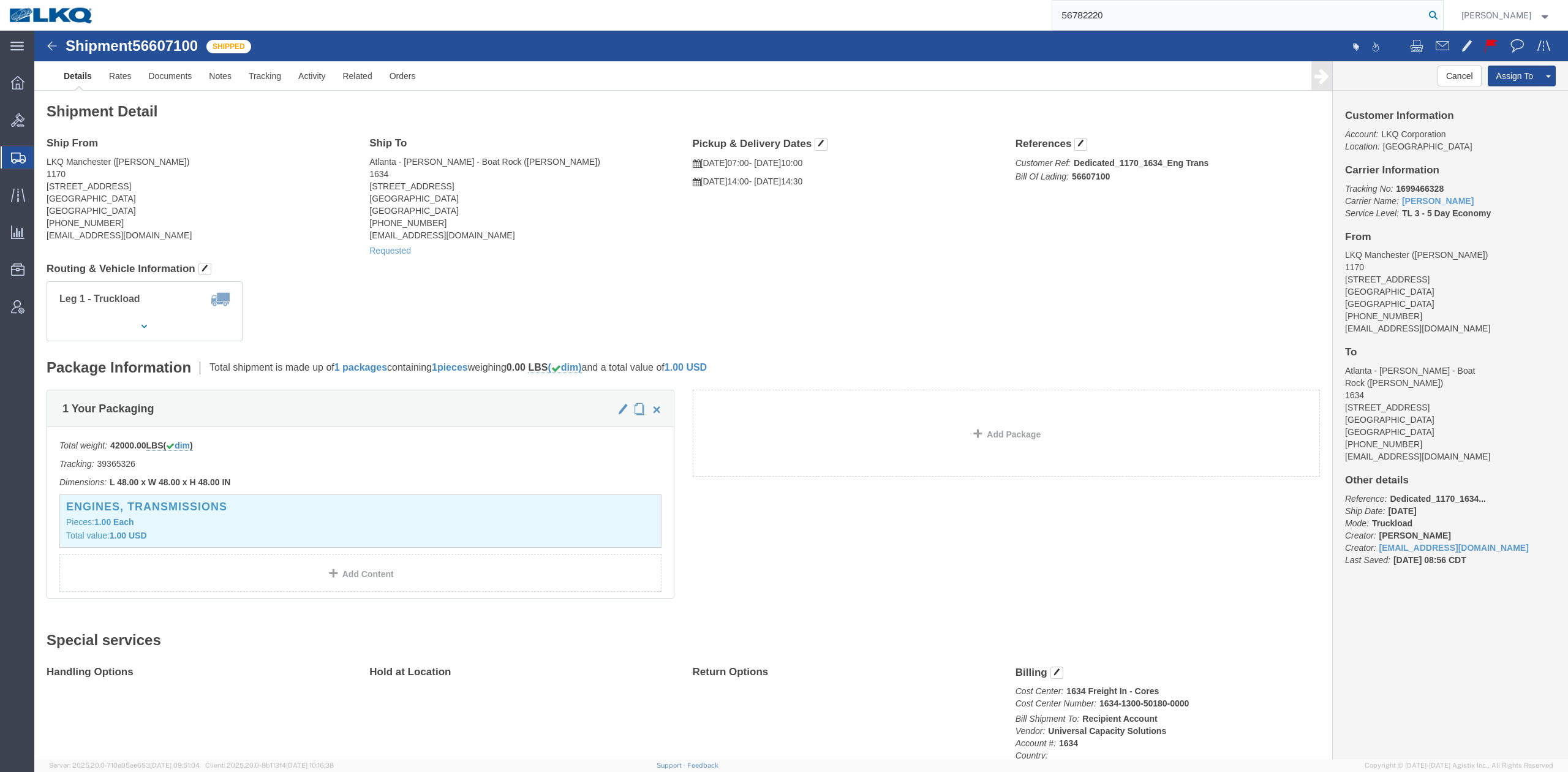
click at [1442, 13] on icon at bounding box center [1434, 15] width 17 height 17
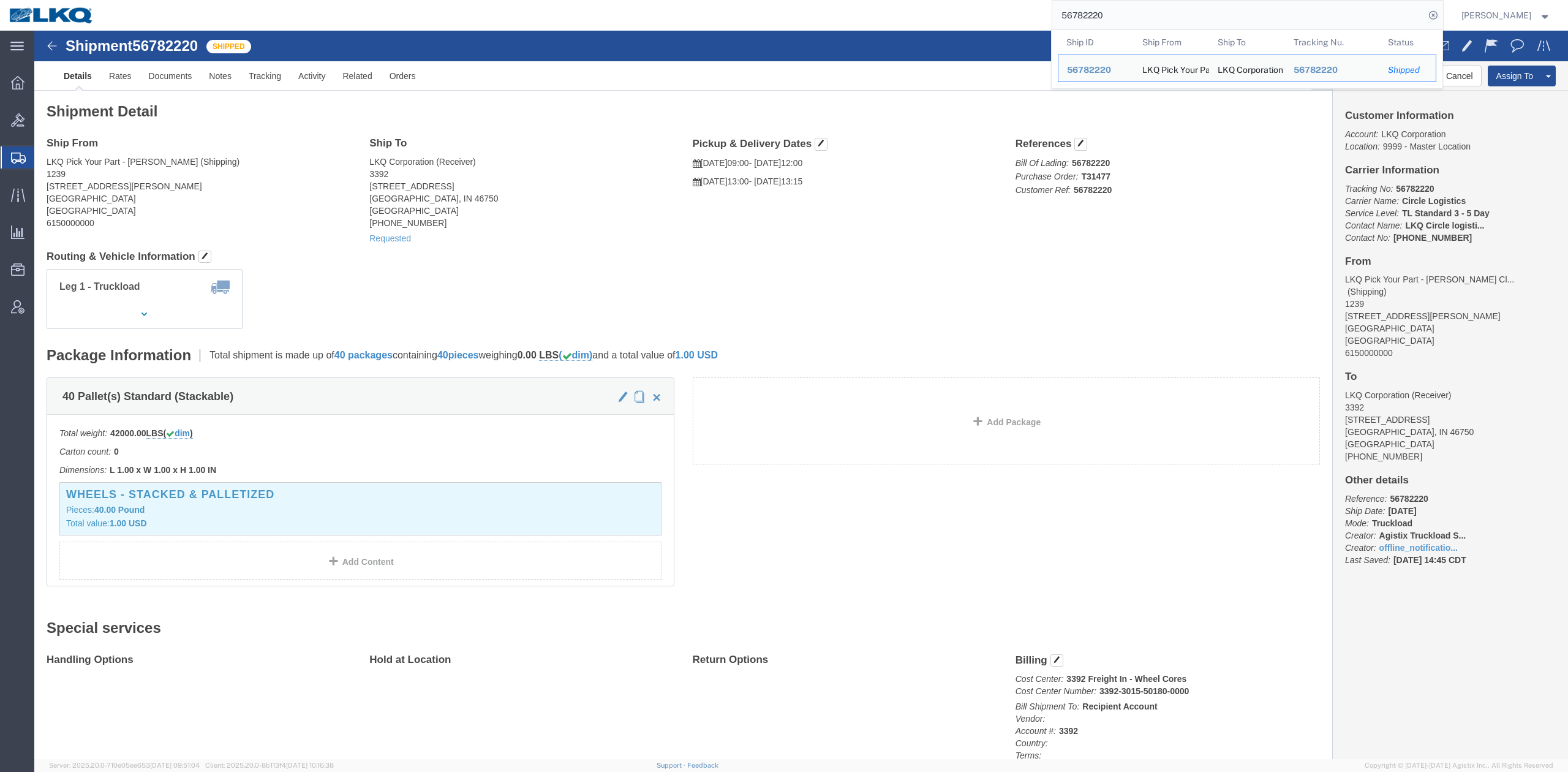
click at [1121, 22] on input "56782220" at bounding box center [1239, 15] width 372 height 29
paste input "607111"
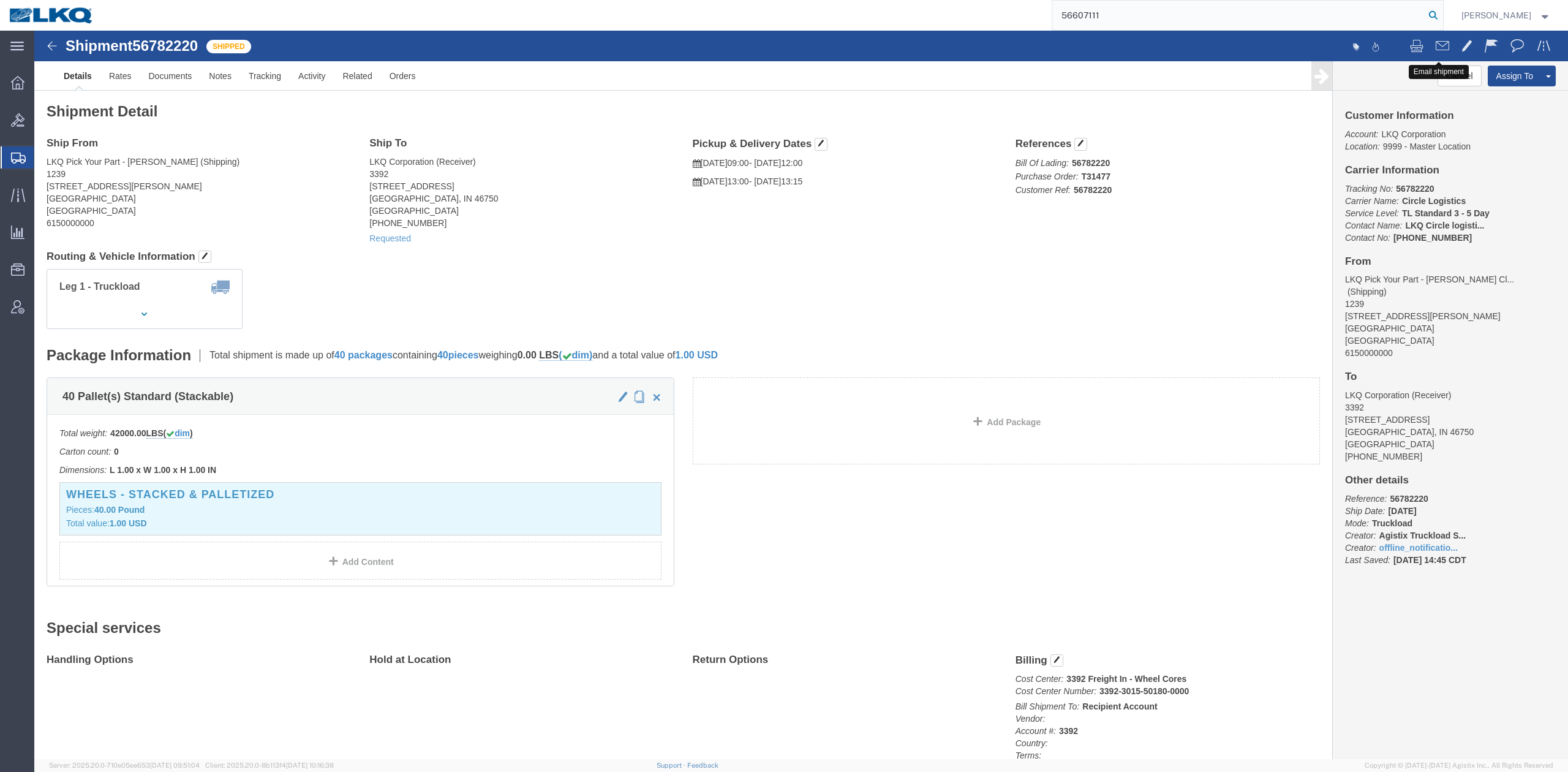
type input "56607111"
click at [1442, 15] on icon at bounding box center [1434, 15] width 17 height 17
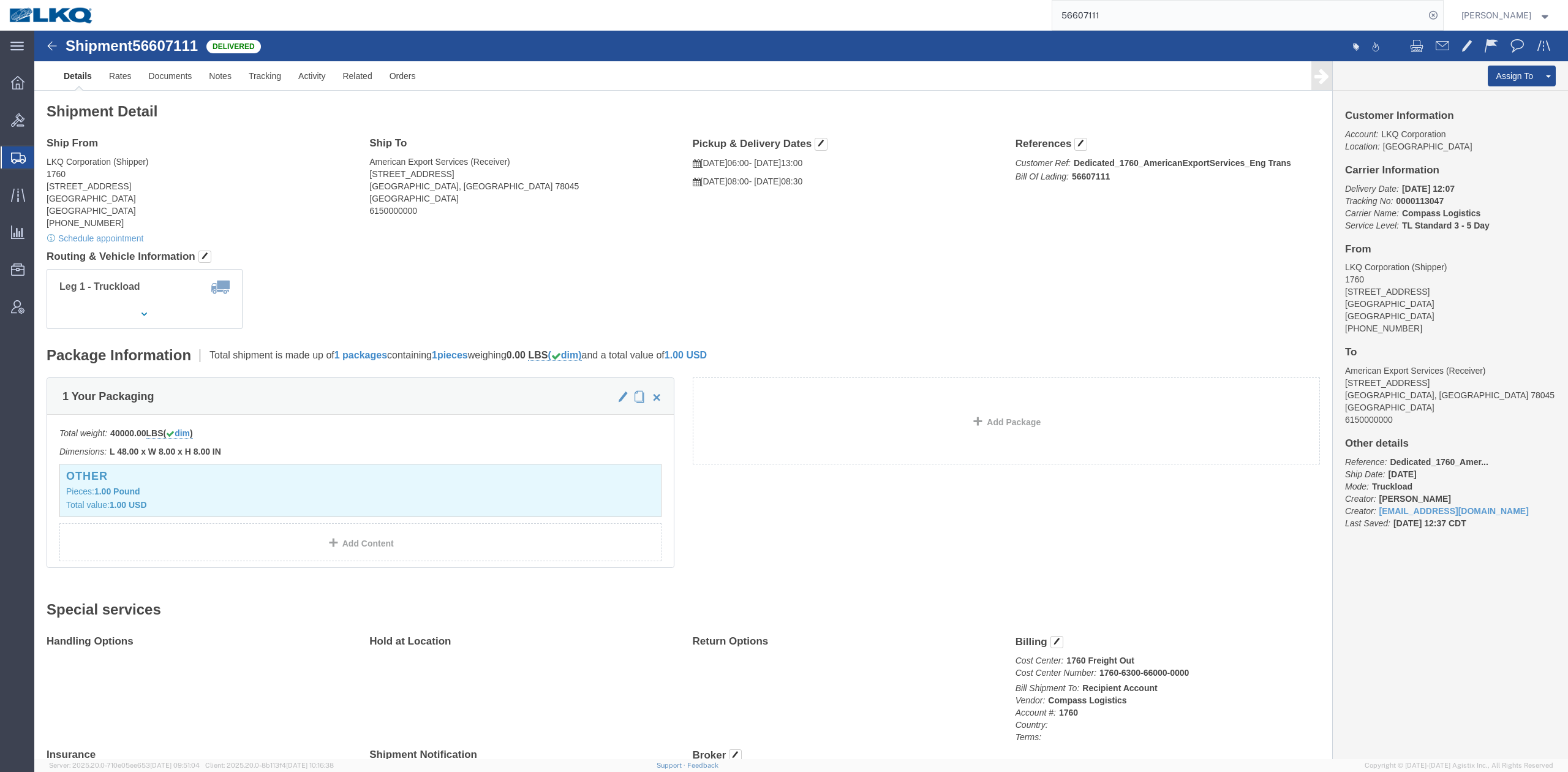
click at [0, 0] on span "Shipment Manager" at bounding box center [0, 0] width 0 height 0
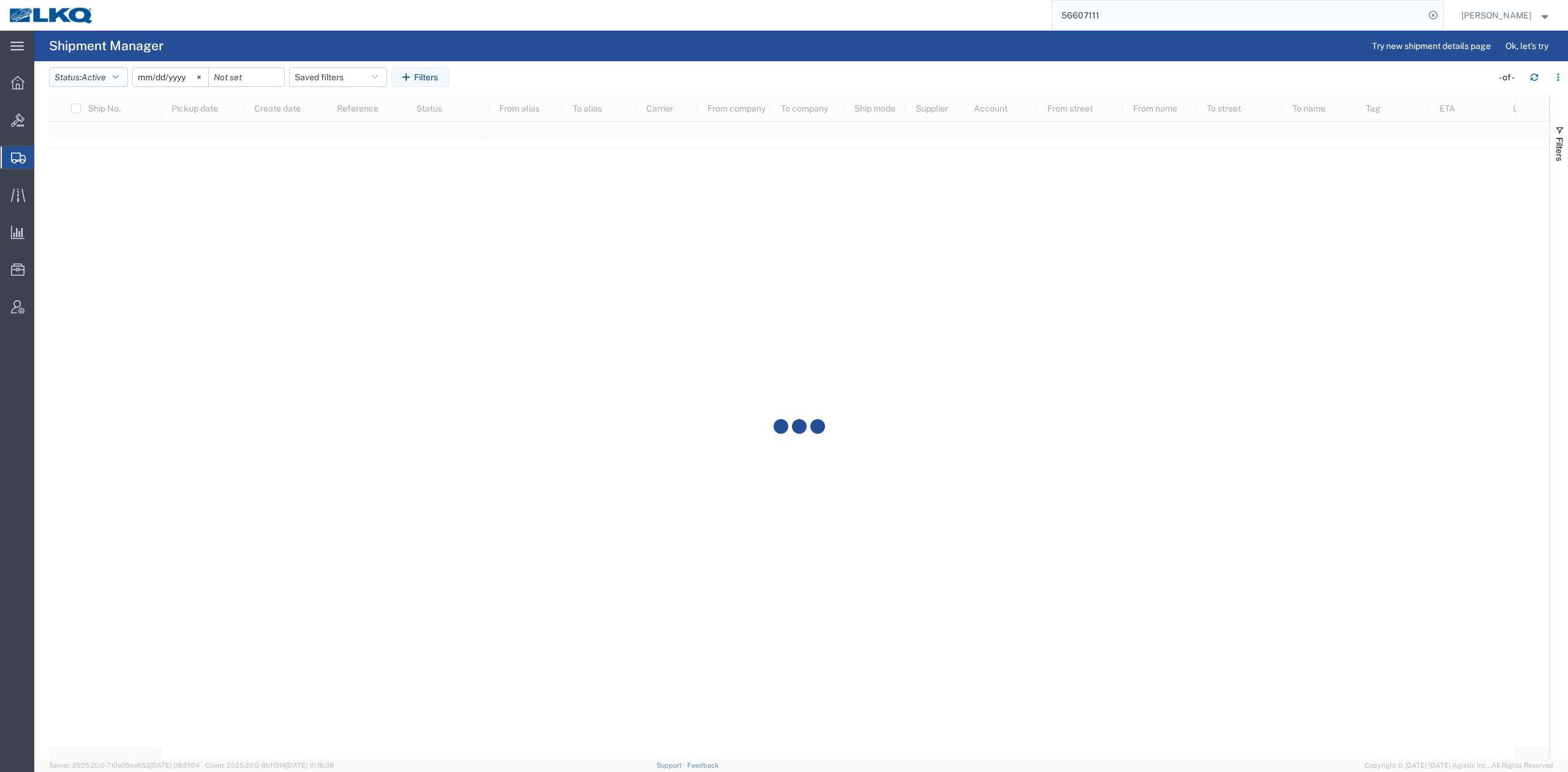
click at [115, 77] on button "Status: Active" at bounding box center [88, 77] width 79 height 19
click at [96, 137] on span "All" at bounding box center [121, 142] width 143 height 19
click at [169, 79] on input "[DATE]" at bounding box center [157, 78] width 75 height 19
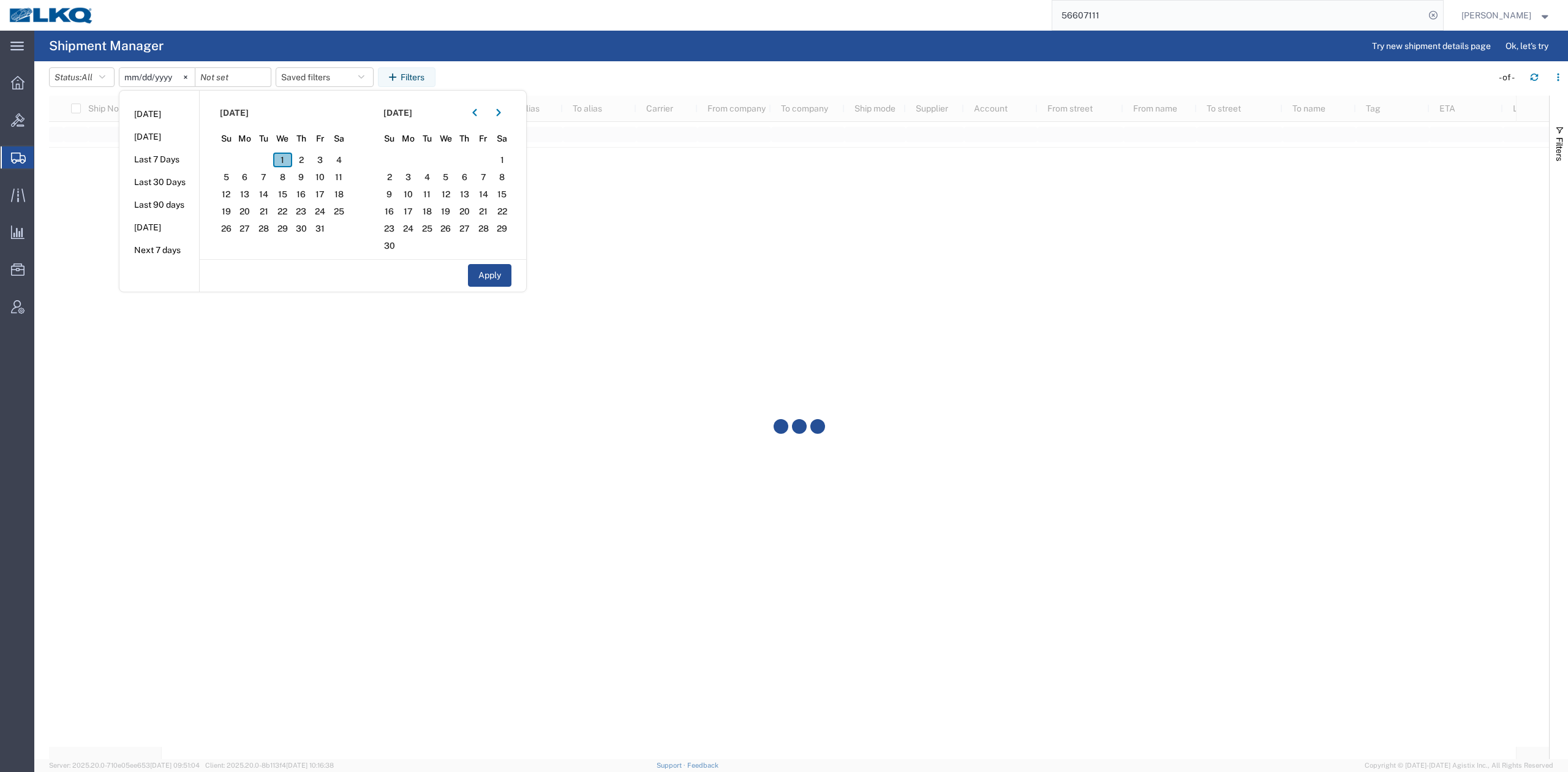
click at [288, 153] on span "1" at bounding box center [283, 160] width 19 height 14
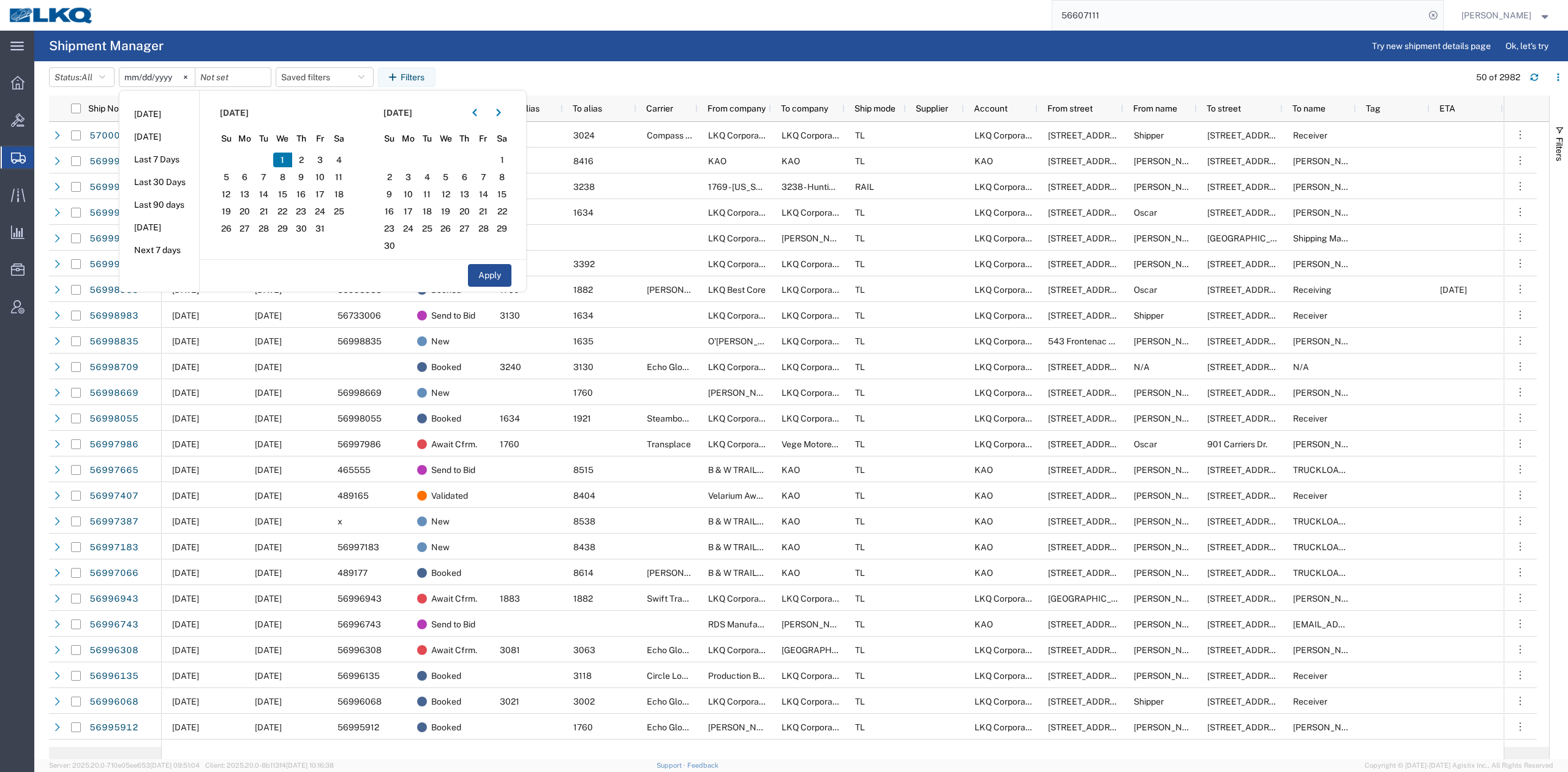
click at [165, 76] on input "2025-09-01" at bounding box center [157, 78] width 75 height 19
click at [306, 155] on span "2" at bounding box center [301, 160] width 19 height 14
click at [493, 272] on button "Apply" at bounding box center [490, 275] width 44 height 23
type input "2025-10-02"
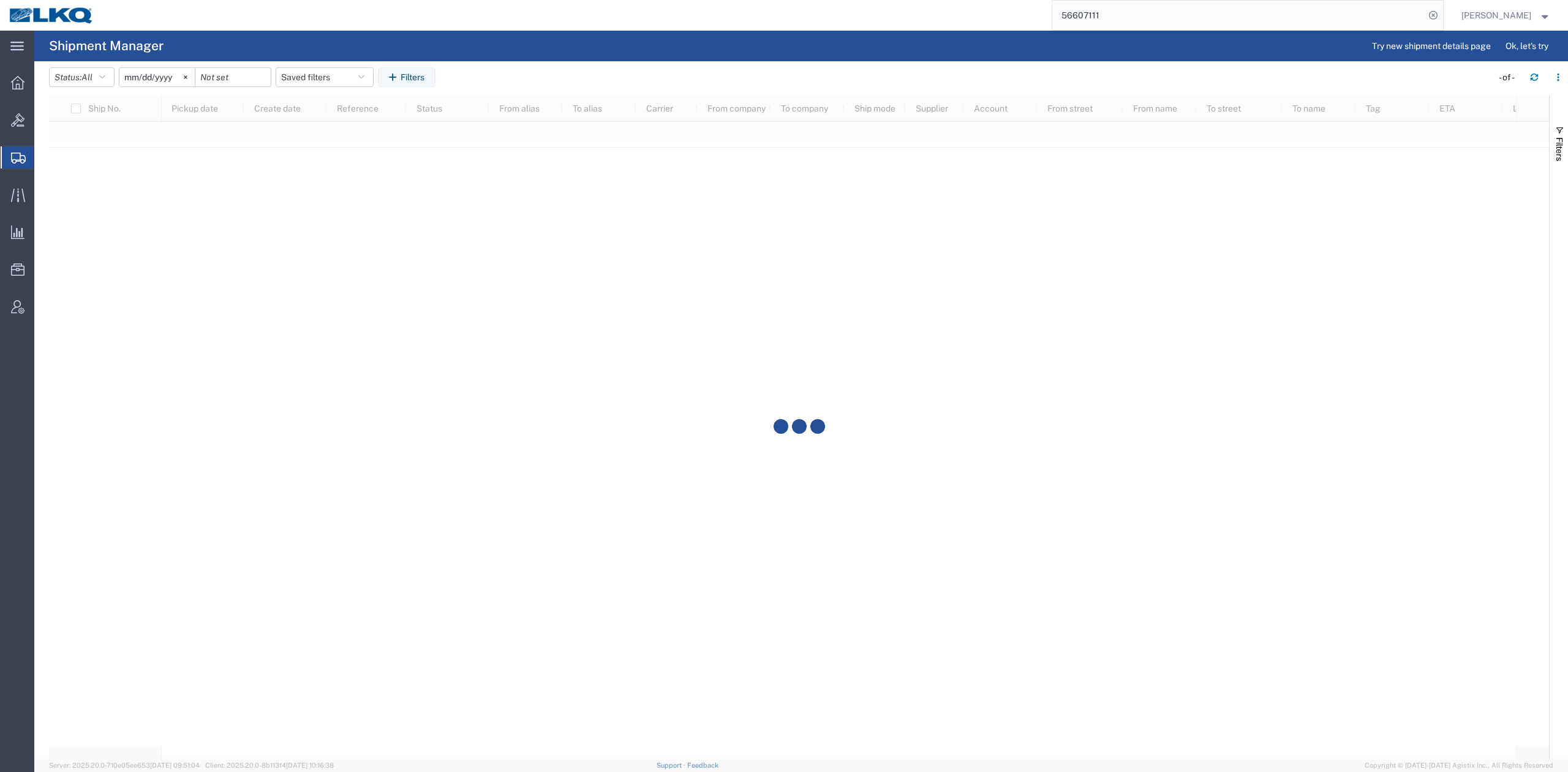
drag, startPoint x: 1554, startPoint y: 120, endPoint x: 1541, endPoint y: 184, distance: 65.3
click at [1554, 119] on button "Filters" at bounding box center [1559, 143] width 19 height 66
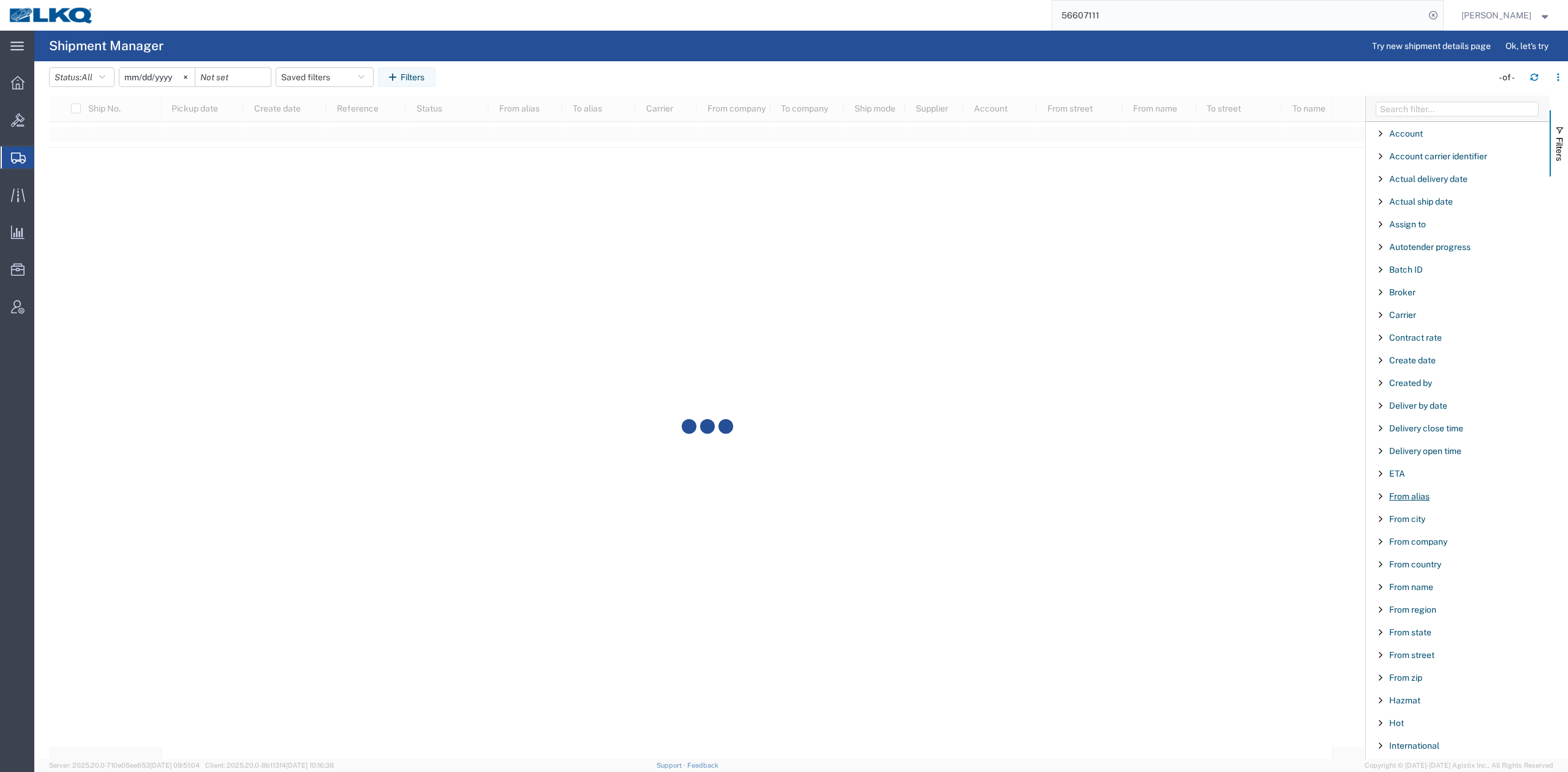
click at [1411, 495] on span "From alias" at bounding box center [1410, 496] width 40 height 10
click at [1411, 316] on span "Carrier" at bounding box center [1403, 315] width 27 height 10
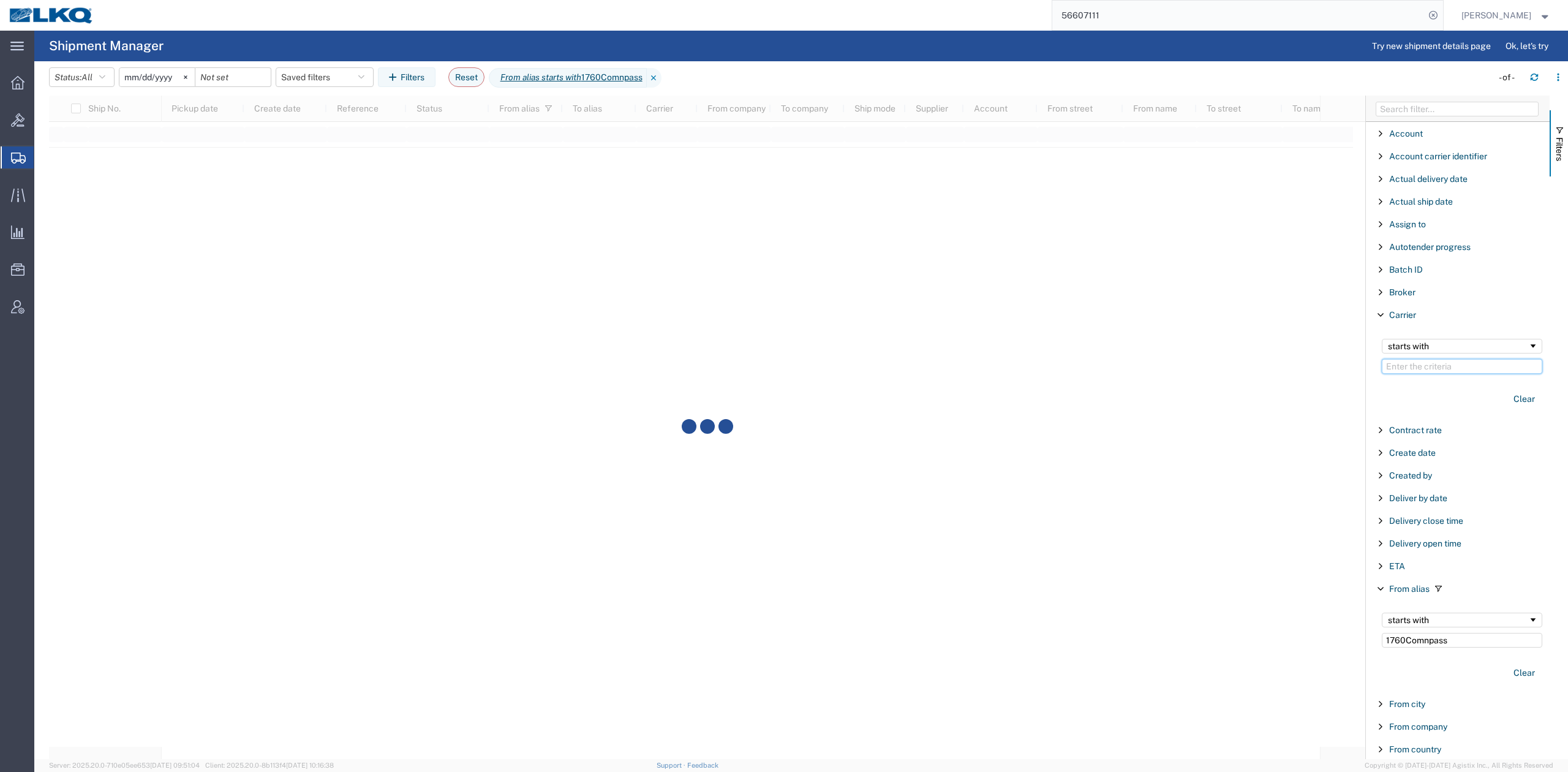
click at [1434, 361] on input "Filter Value" at bounding box center [1462, 366] width 160 height 14
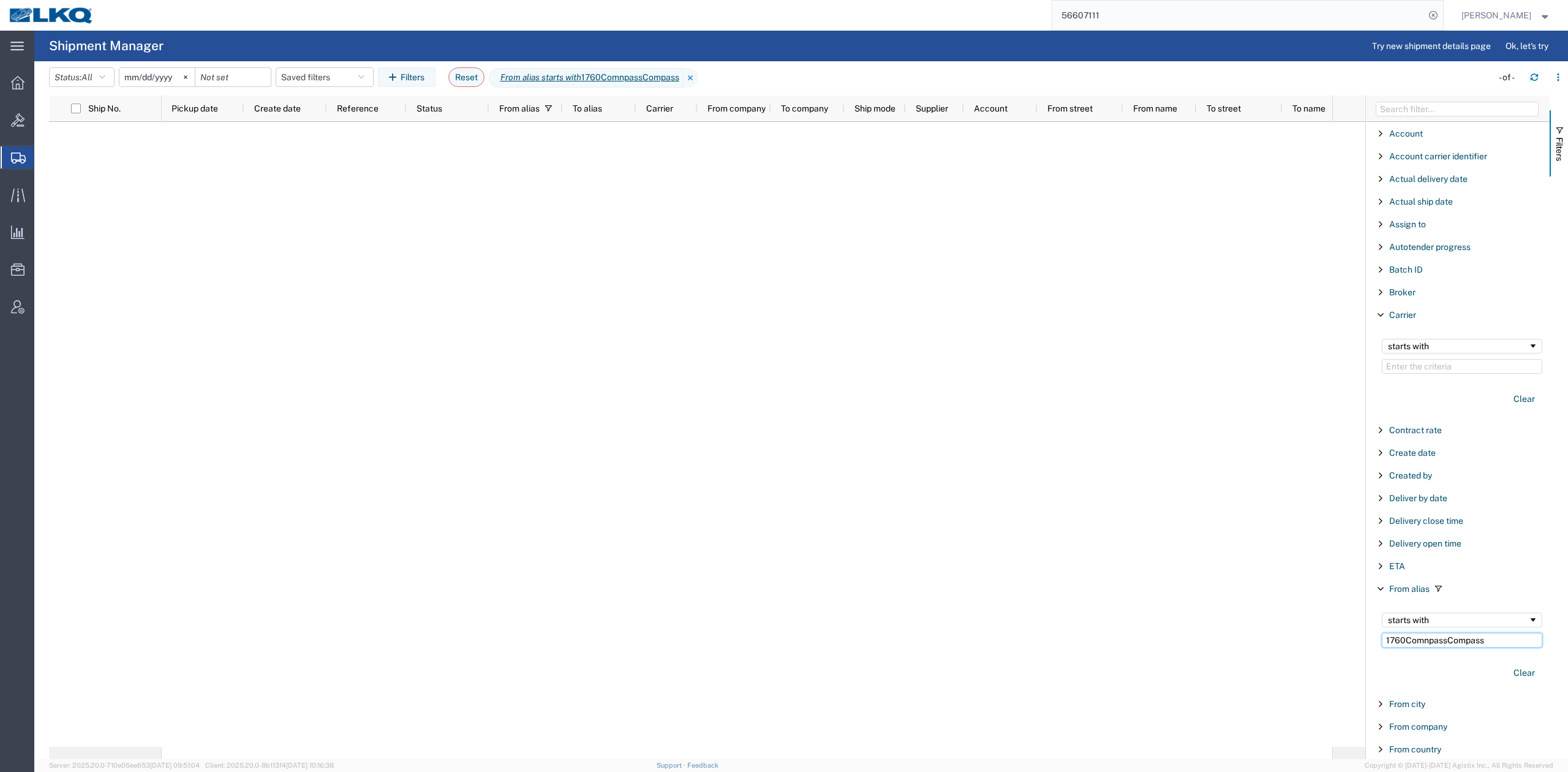
drag, startPoint x: 1505, startPoint y: 640, endPoint x: 1406, endPoint y: 656, distance: 100.3
click at [1406, 655] on div "starts with 1760ComnpassCompass" at bounding box center [1462, 630] width 175 height 50
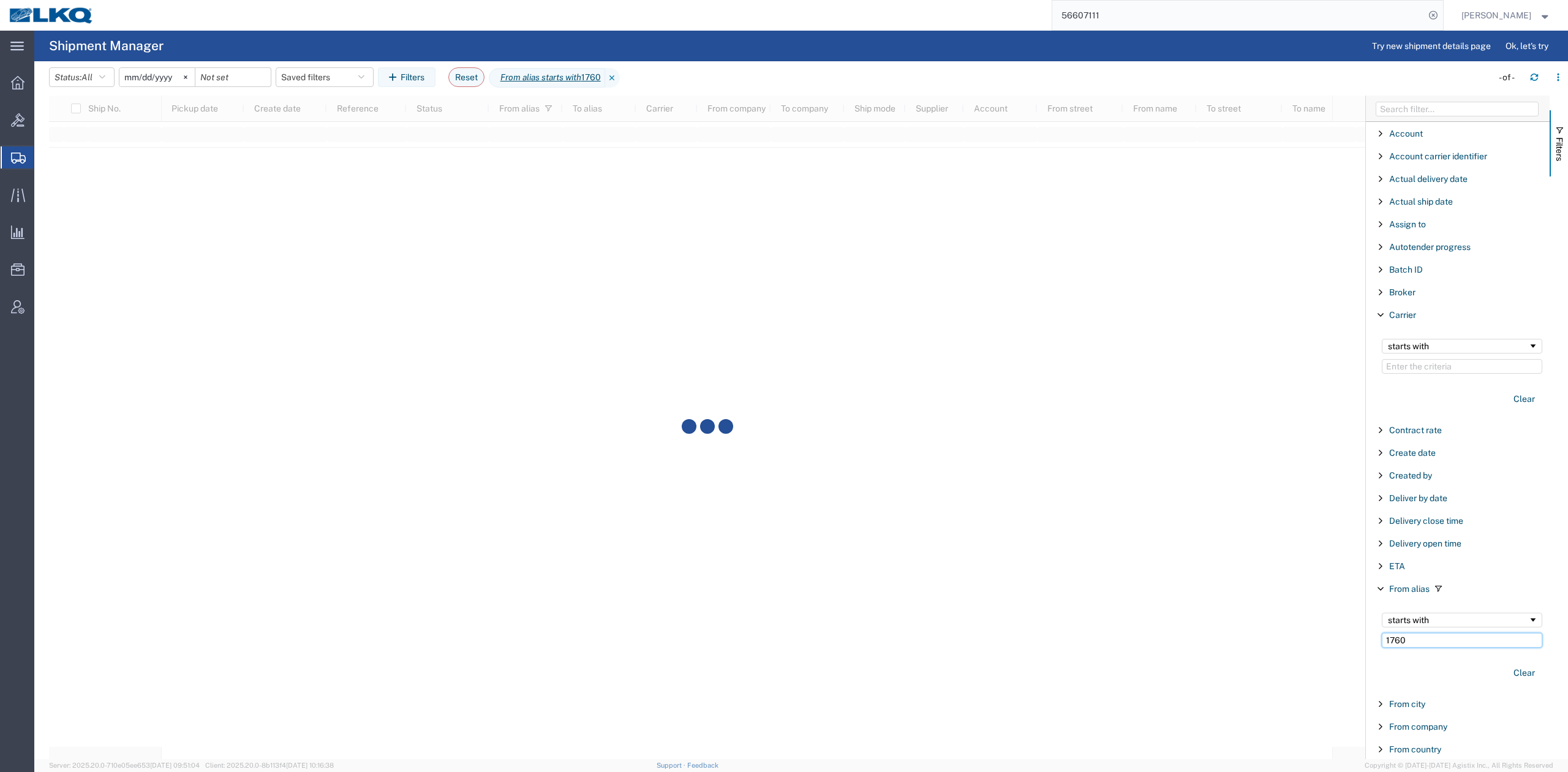
type input "1760"
click at [1403, 375] on div "starts with" at bounding box center [1462, 356] width 175 height 50
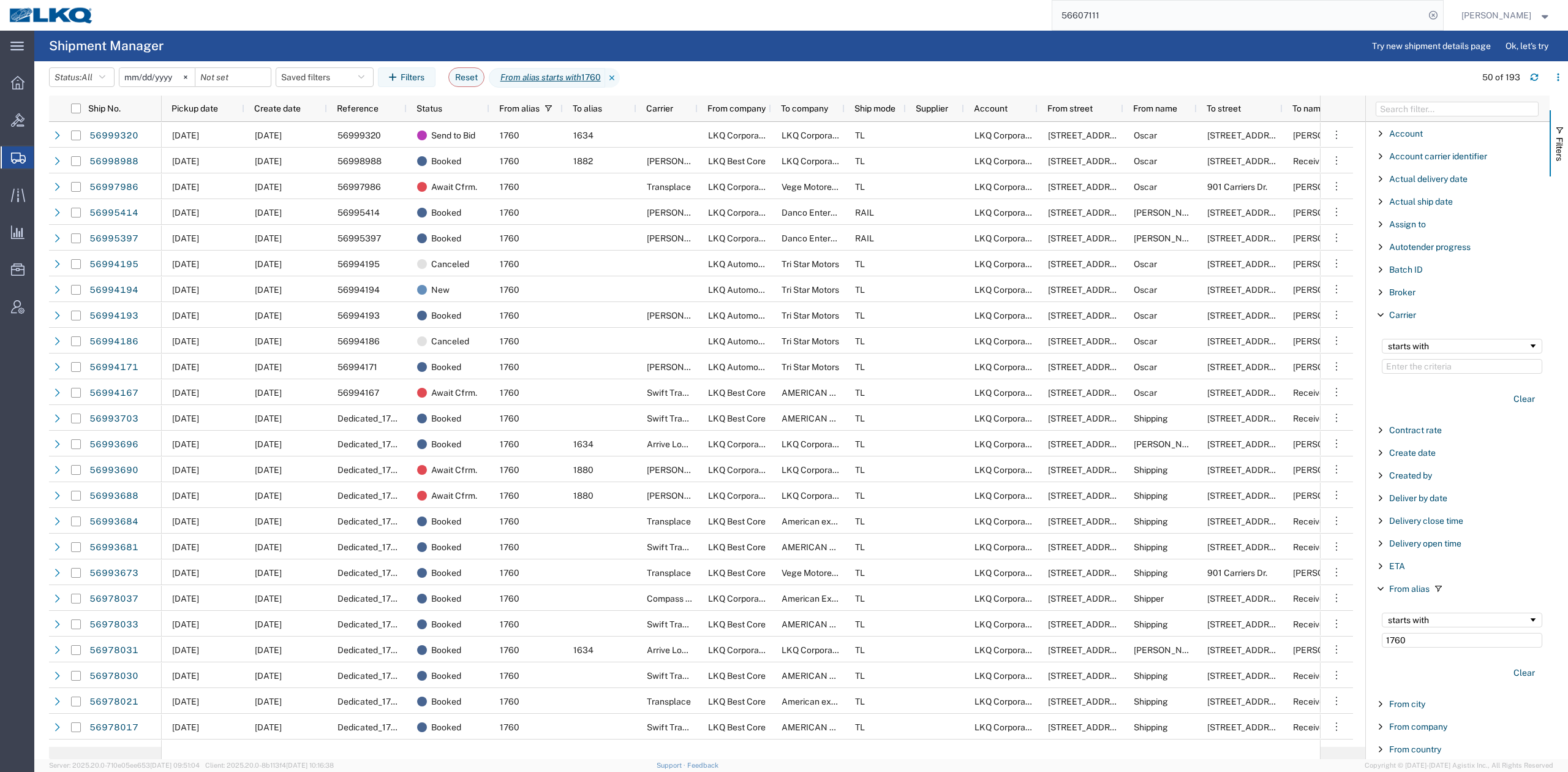
click at [1403, 374] on div "starts with" at bounding box center [1462, 356] width 175 height 50
click at [1404, 372] on input "Filter Value" at bounding box center [1462, 366] width 160 height 14
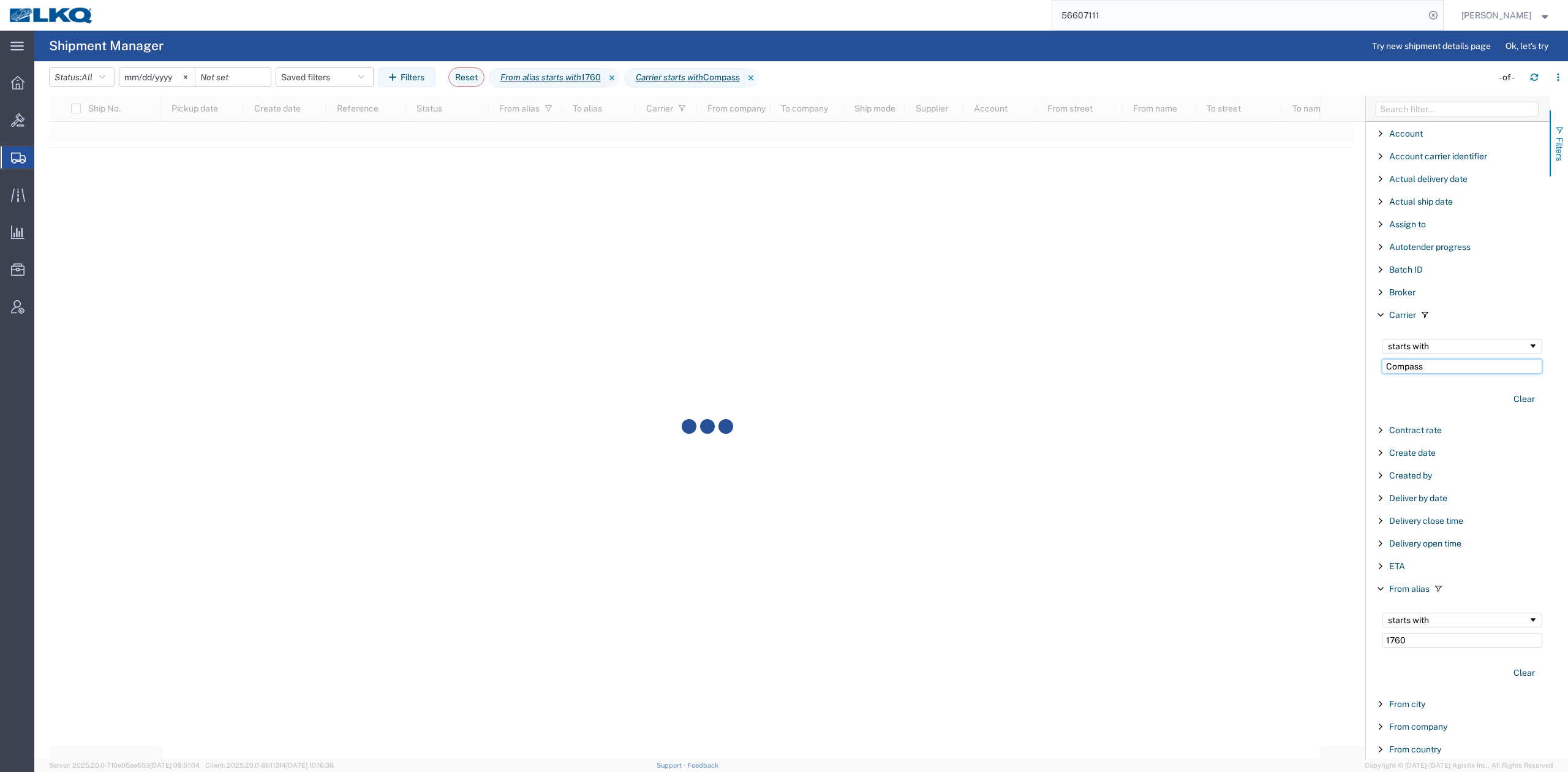
type input "Compass"
drag, startPoint x: 1562, startPoint y: 132, endPoint x: 1142, endPoint y: 98, distance: 421.4
click at [1564, 132] on span "button" at bounding box center [1560, 131] width 10 height 10
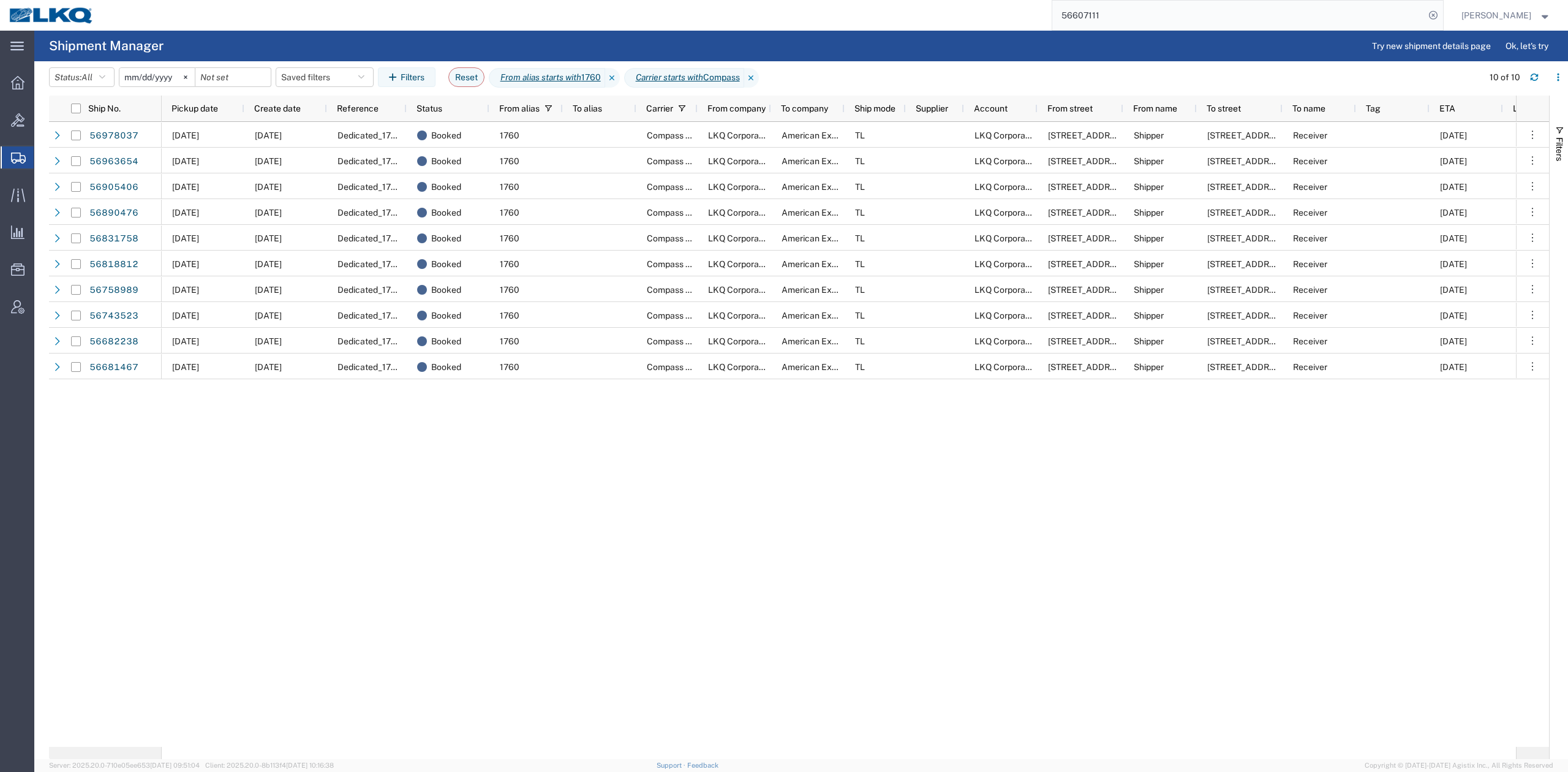
click at [769, 52] on agx-page-header "Shipment Manager Try new shipment details page Ok, let's try" at bounding box center [802, 46] width 1534 height 31
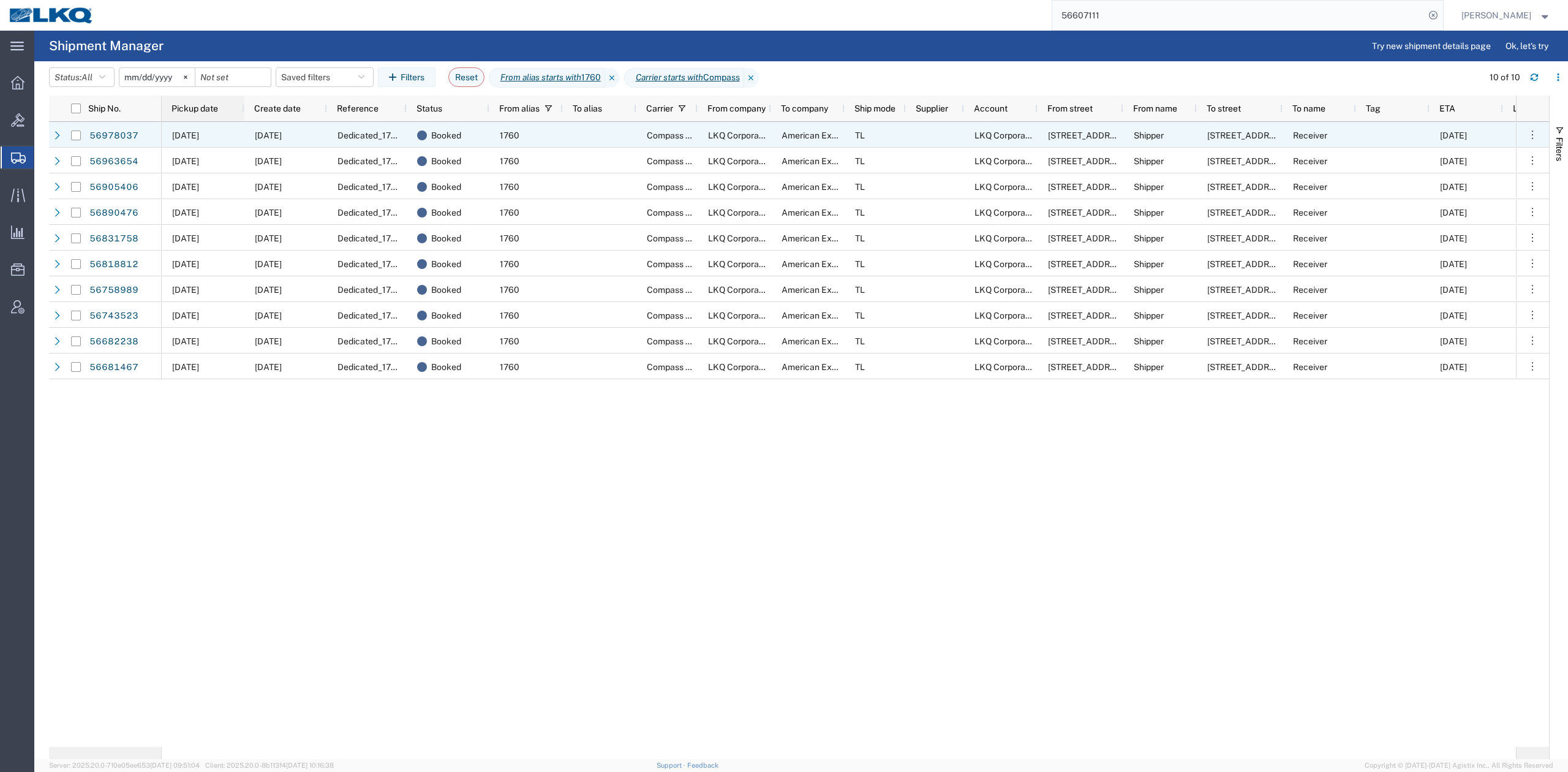
click at [194, 106] on span "Pickup date" at bounding box center [195, 109] width 47 height 10
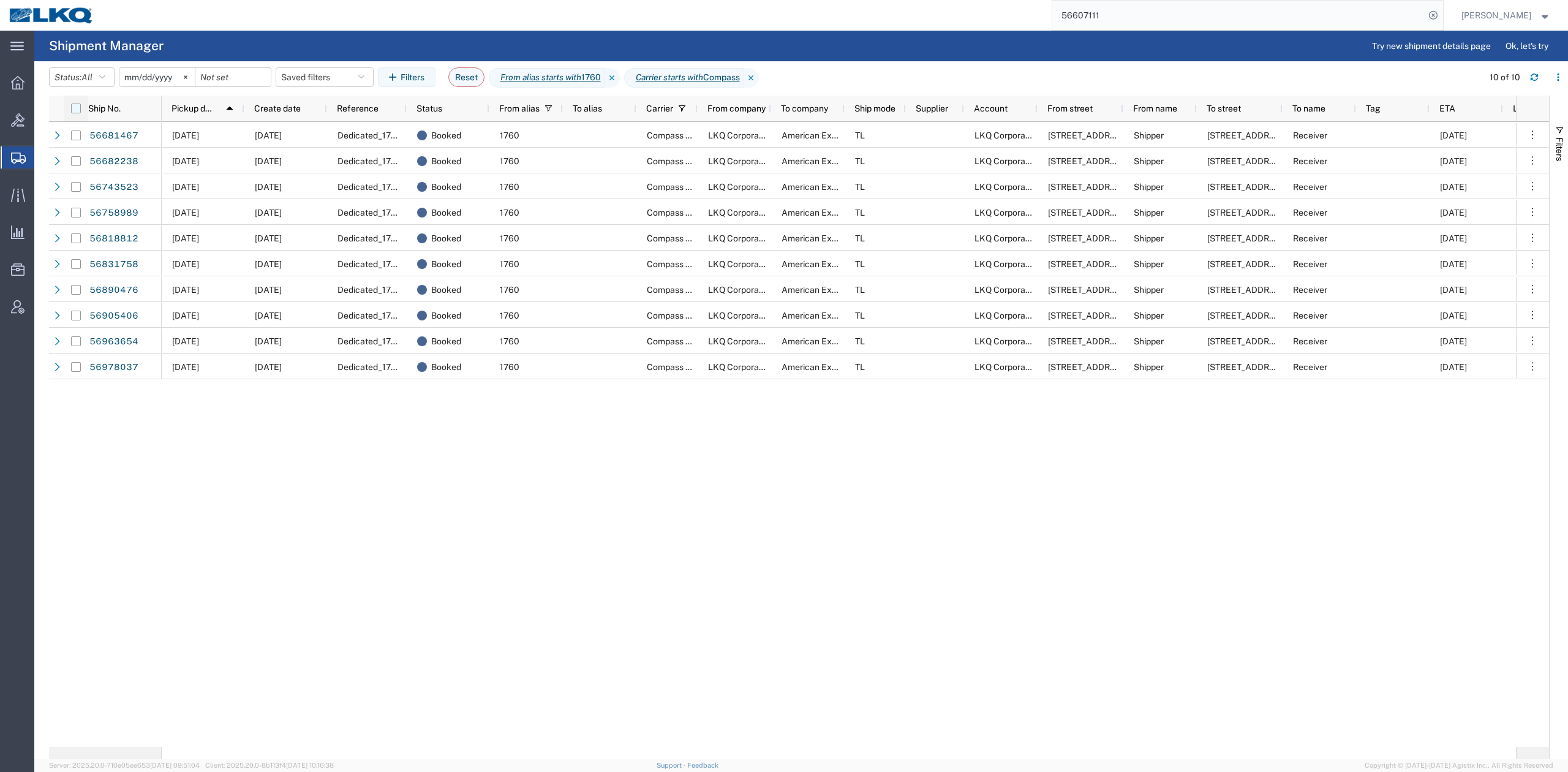
drag, startPoint x: 75, startPoint y: 104, endPoint x: 71, endPoint y: 115, distance: 11.7
click at [75, 104] on input "checkbox" at bounding box center [76, 109] width 10 height 10
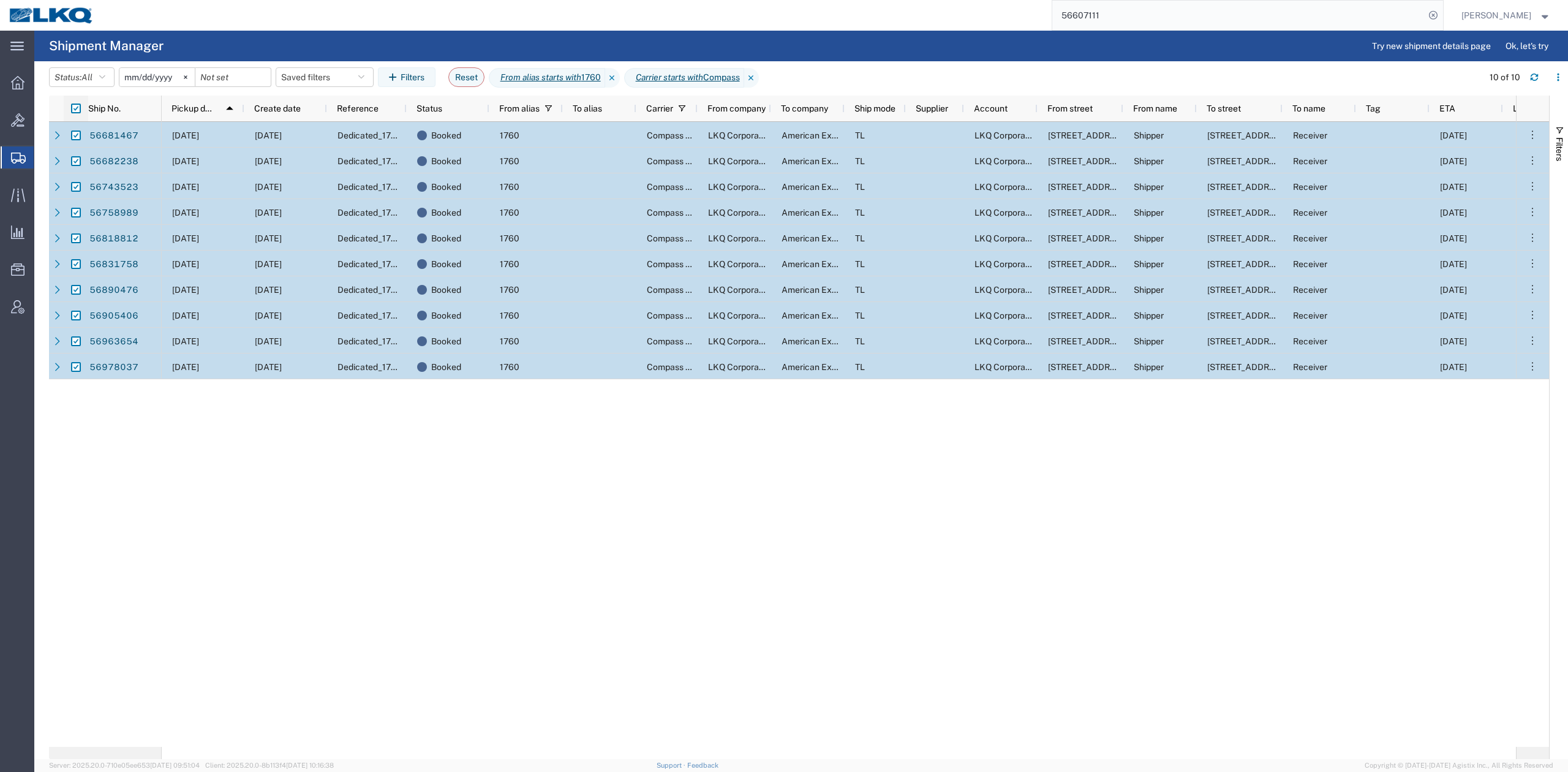
checkbox input "true"
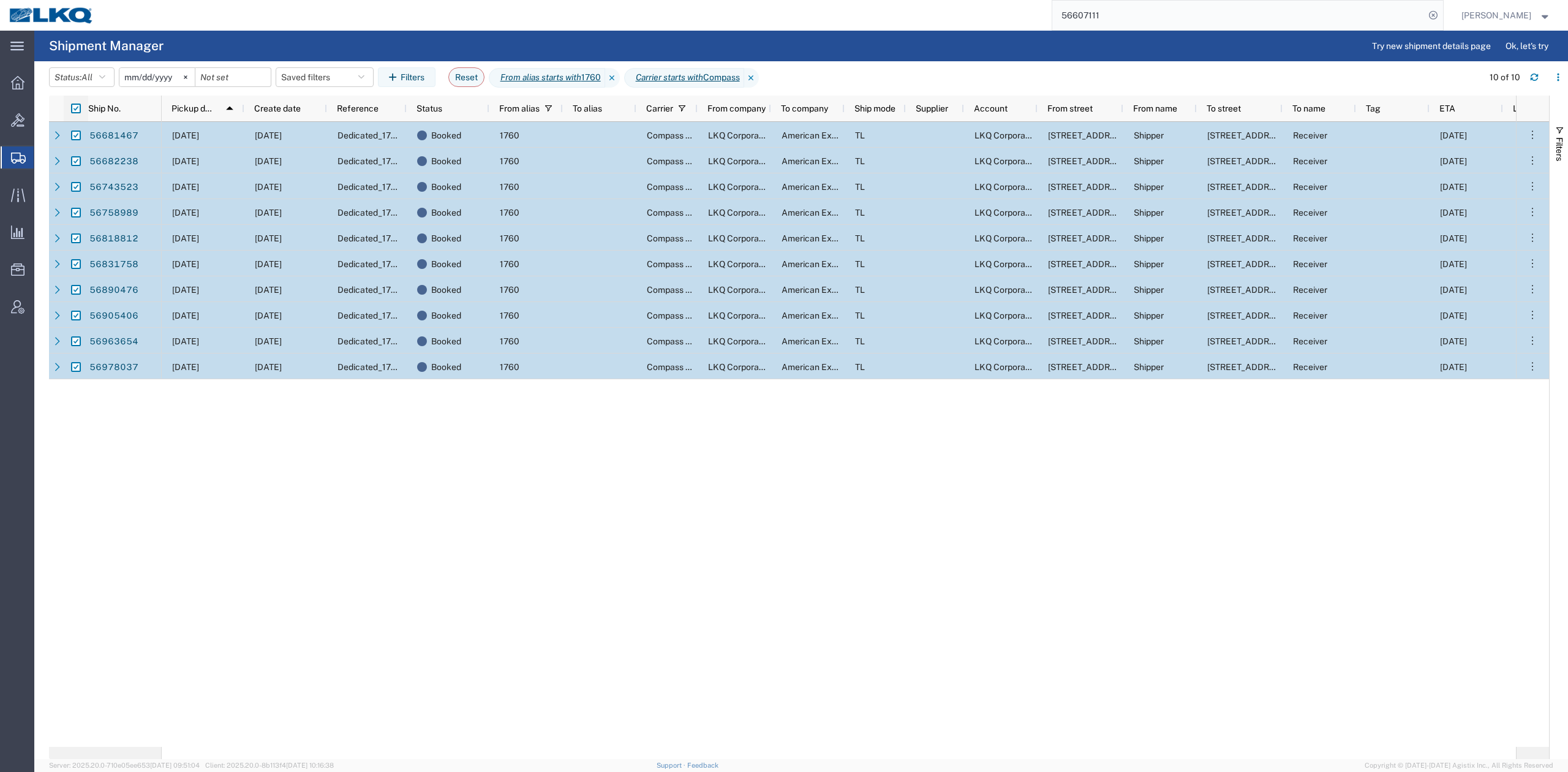
checkbox input "true"
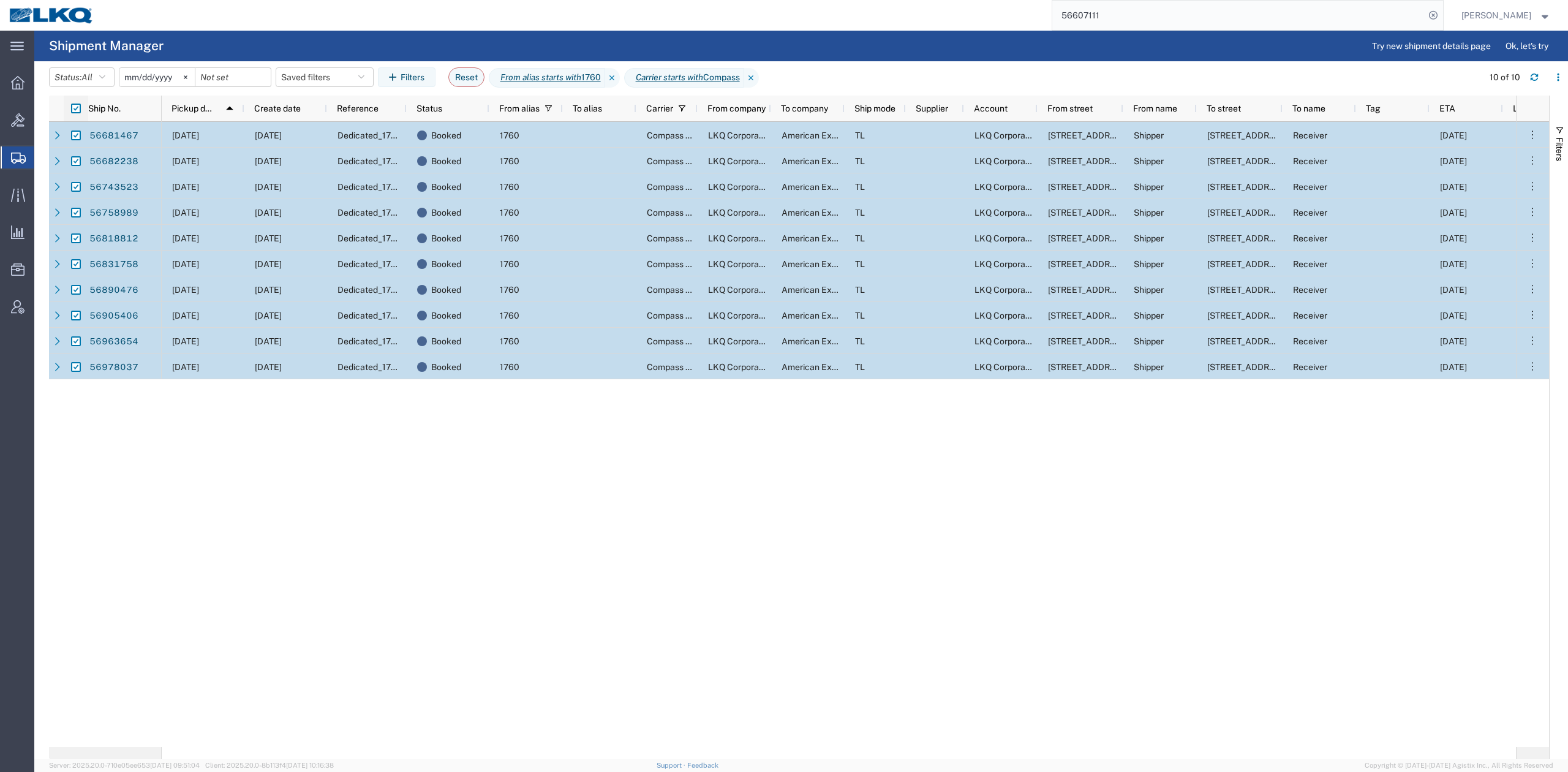
checkbox input "true"
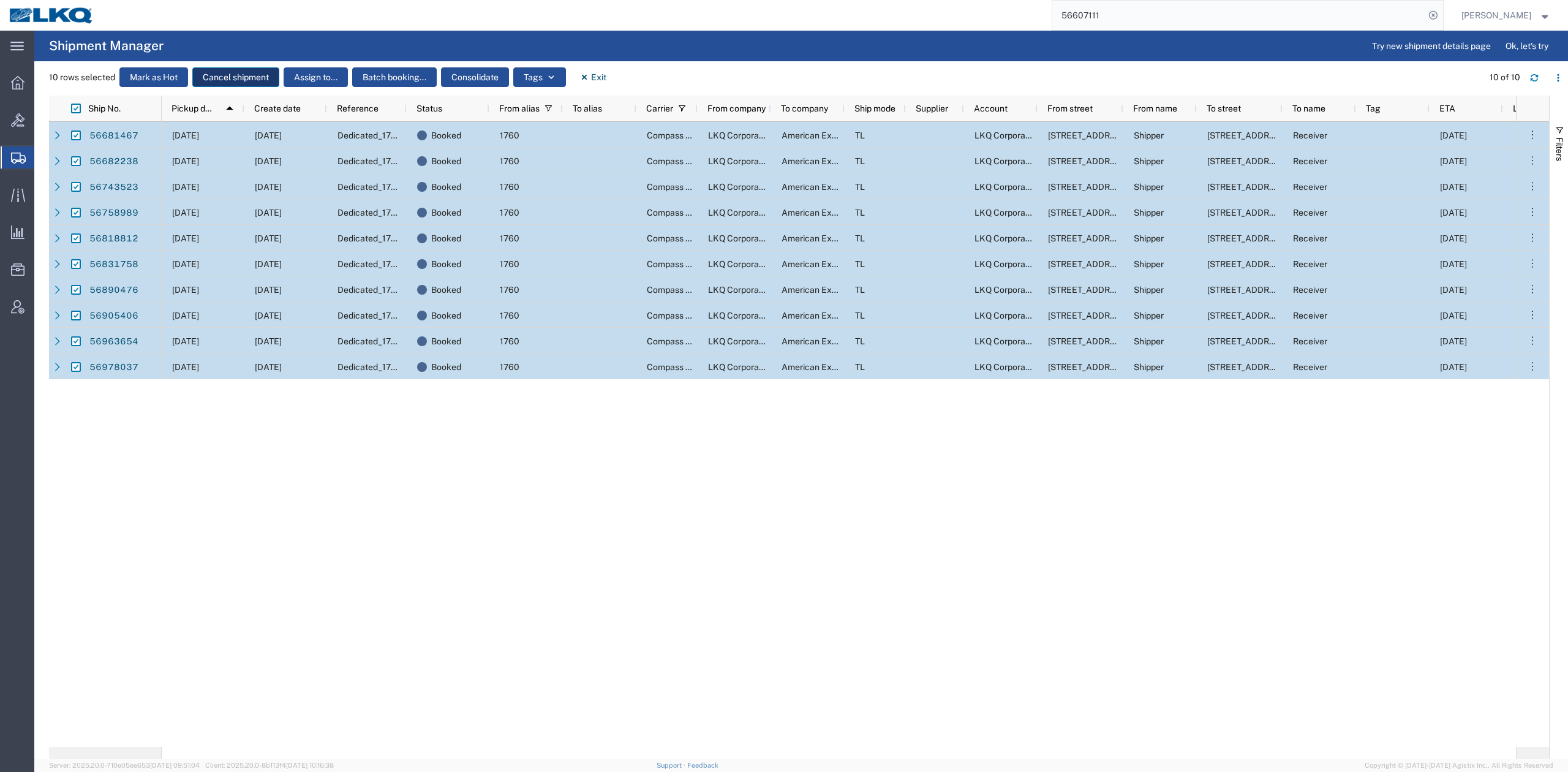
click at [249, 71] on button "Cancel shipment" at bounding box center [236, 77] width 87 height 19
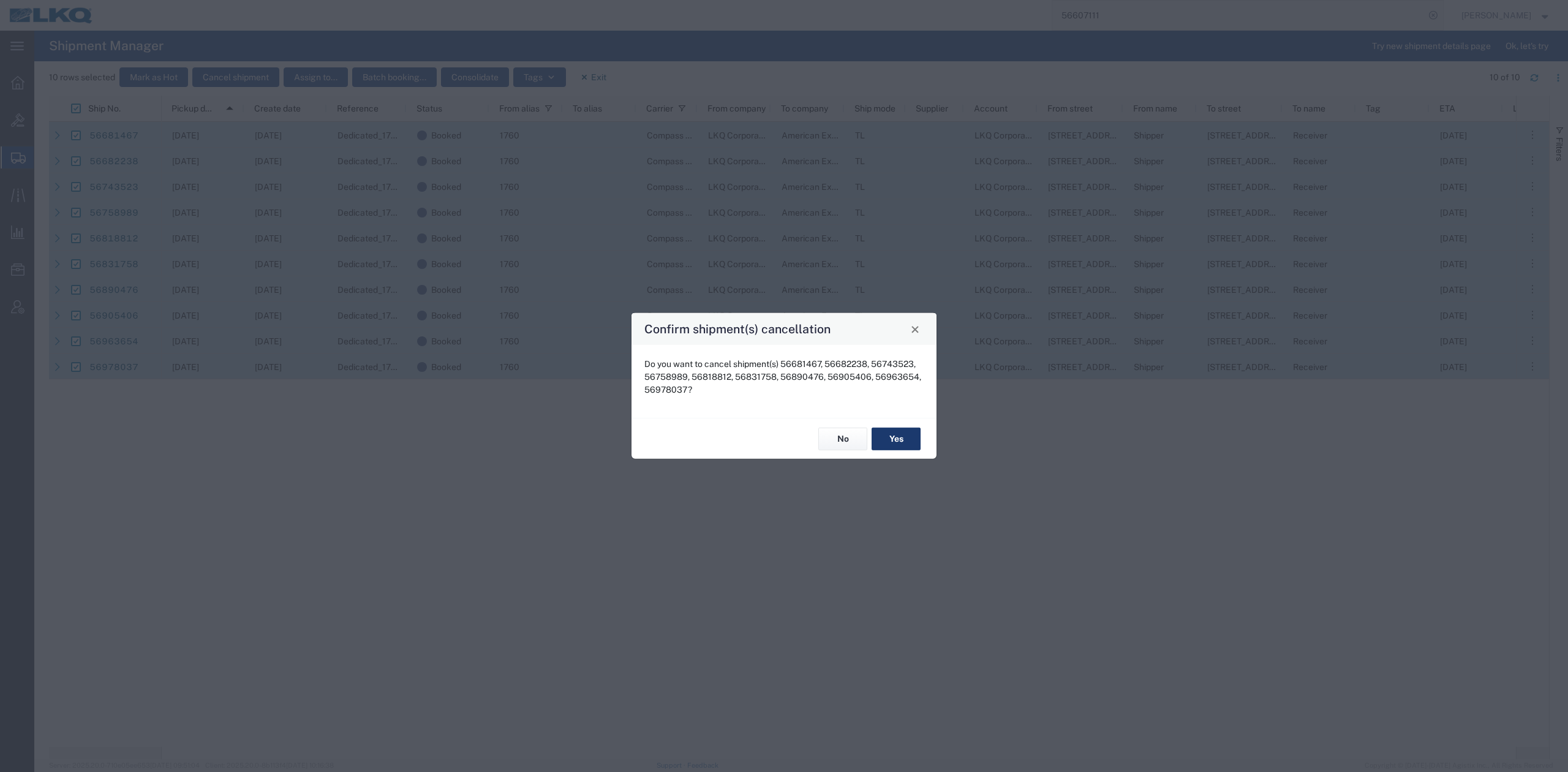
click at [907, 431] on button "Yes" at bounding box center [897, 439] width 49 height 23
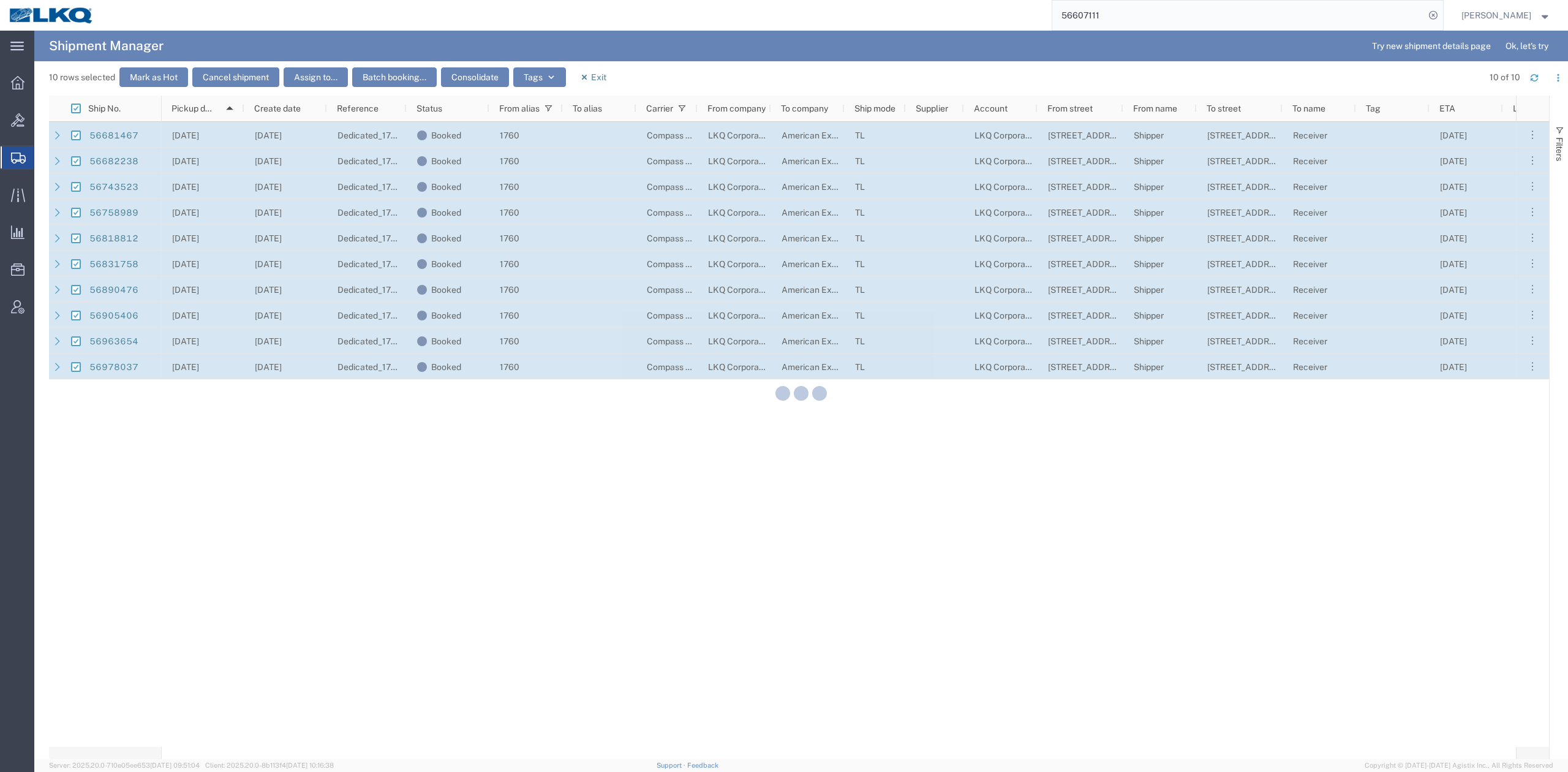
checkbox input "false"
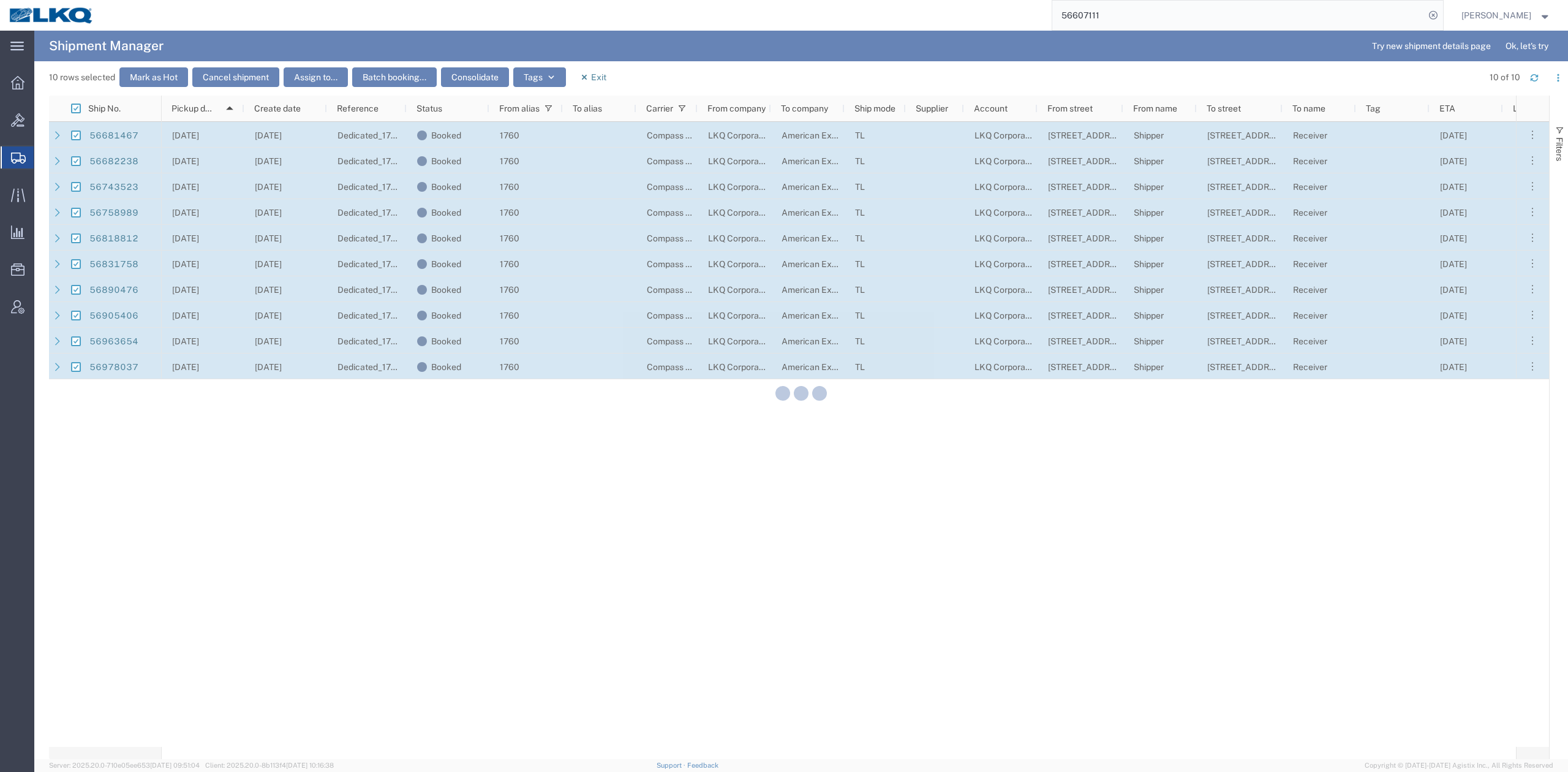
checkbox input "false"
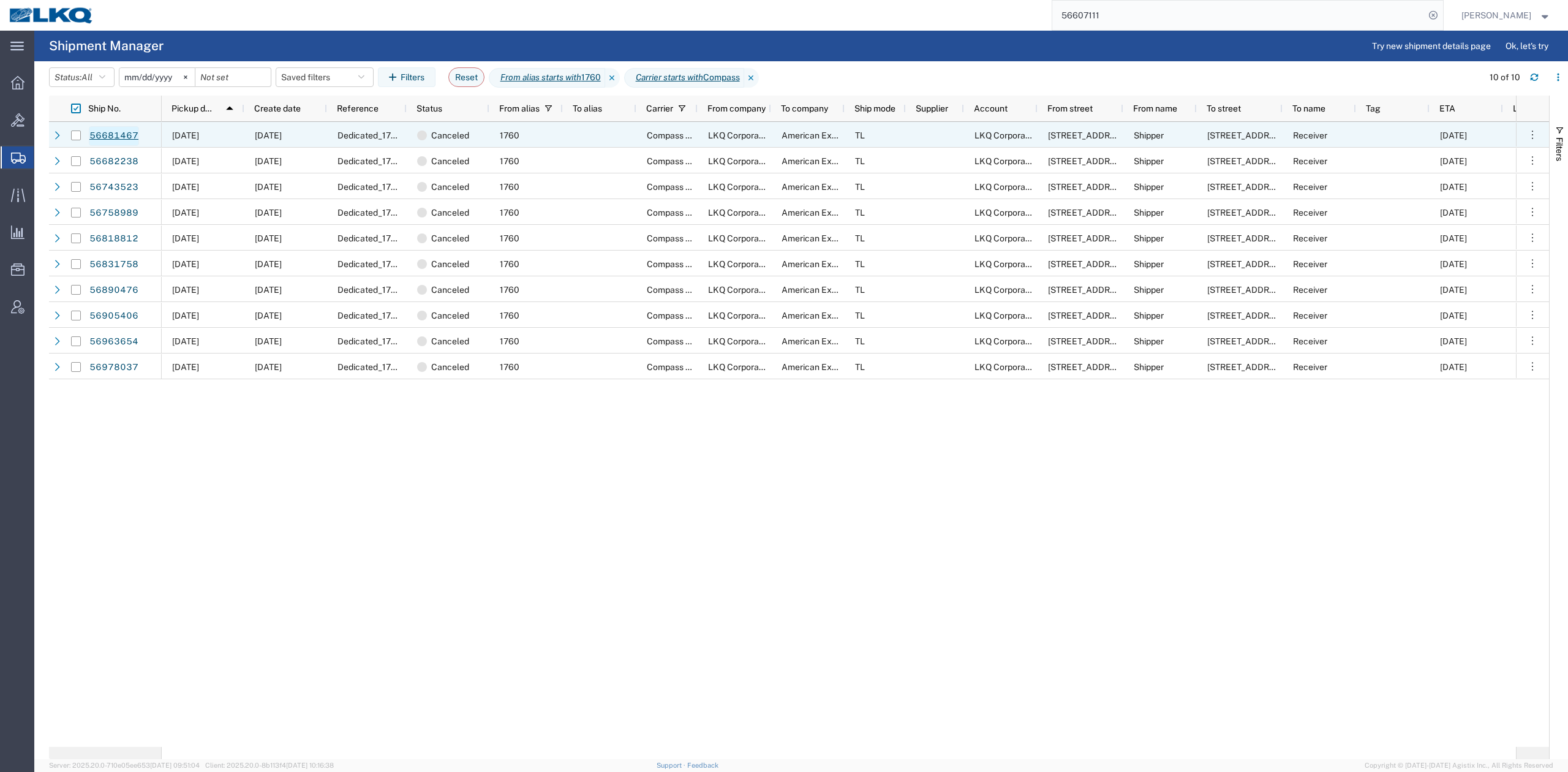
click at [116, 131] on link "56681467" at bounding box center [114, 136] width 50 height 19
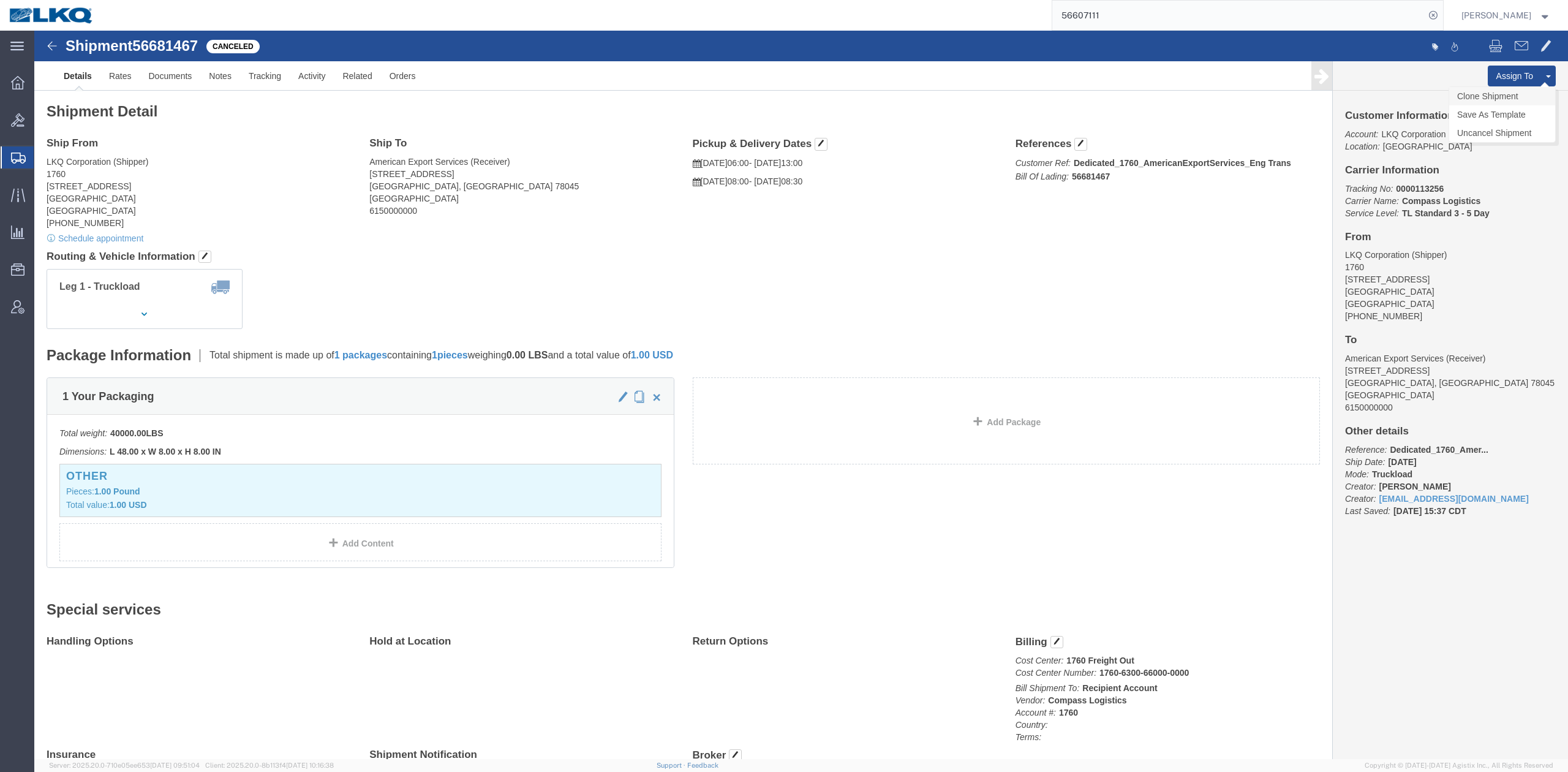
click link "Clone Shipment"
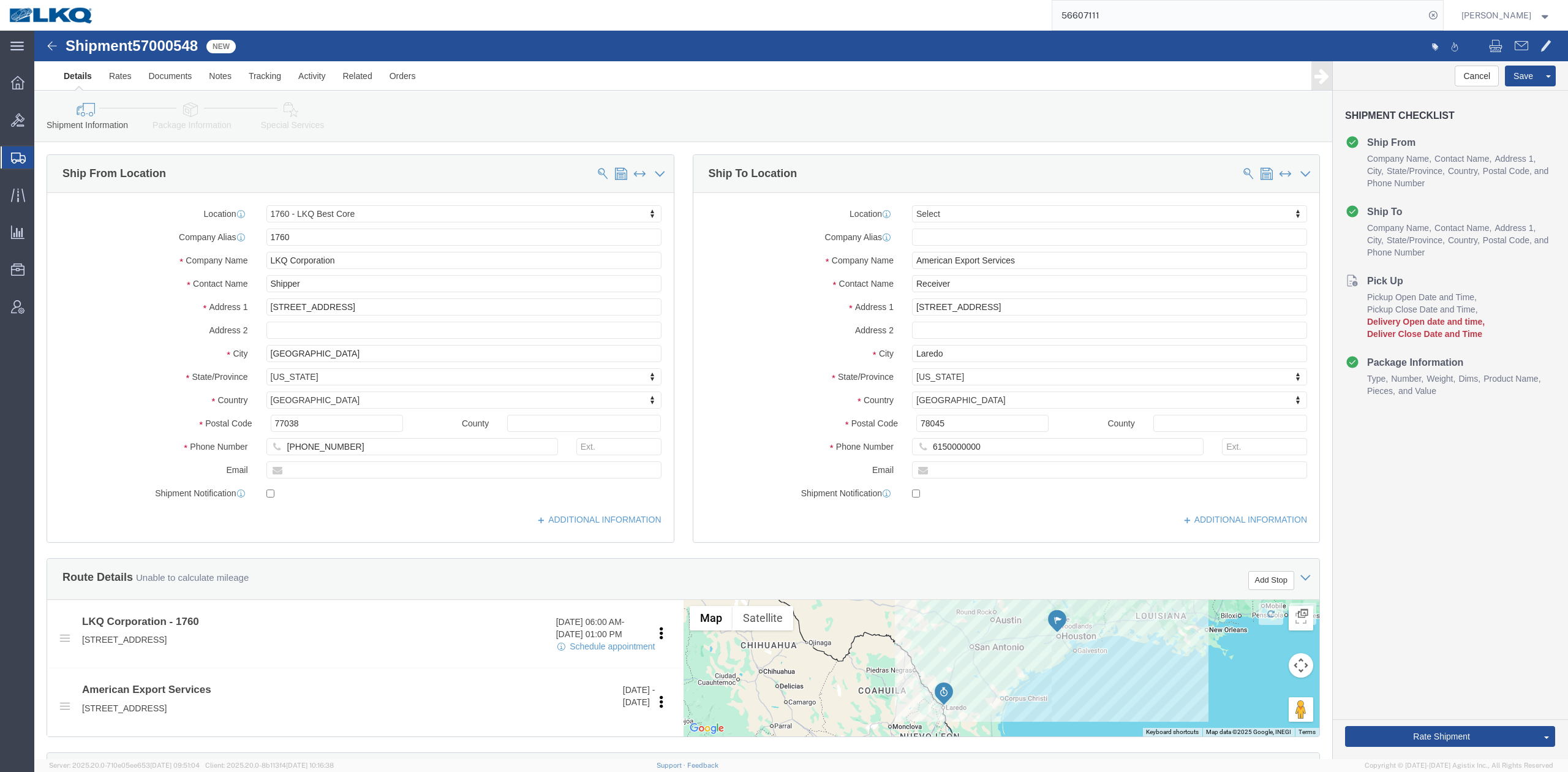
select select "27634"
select select
click input "417 Nafta Blvd Milo Industrial Park"
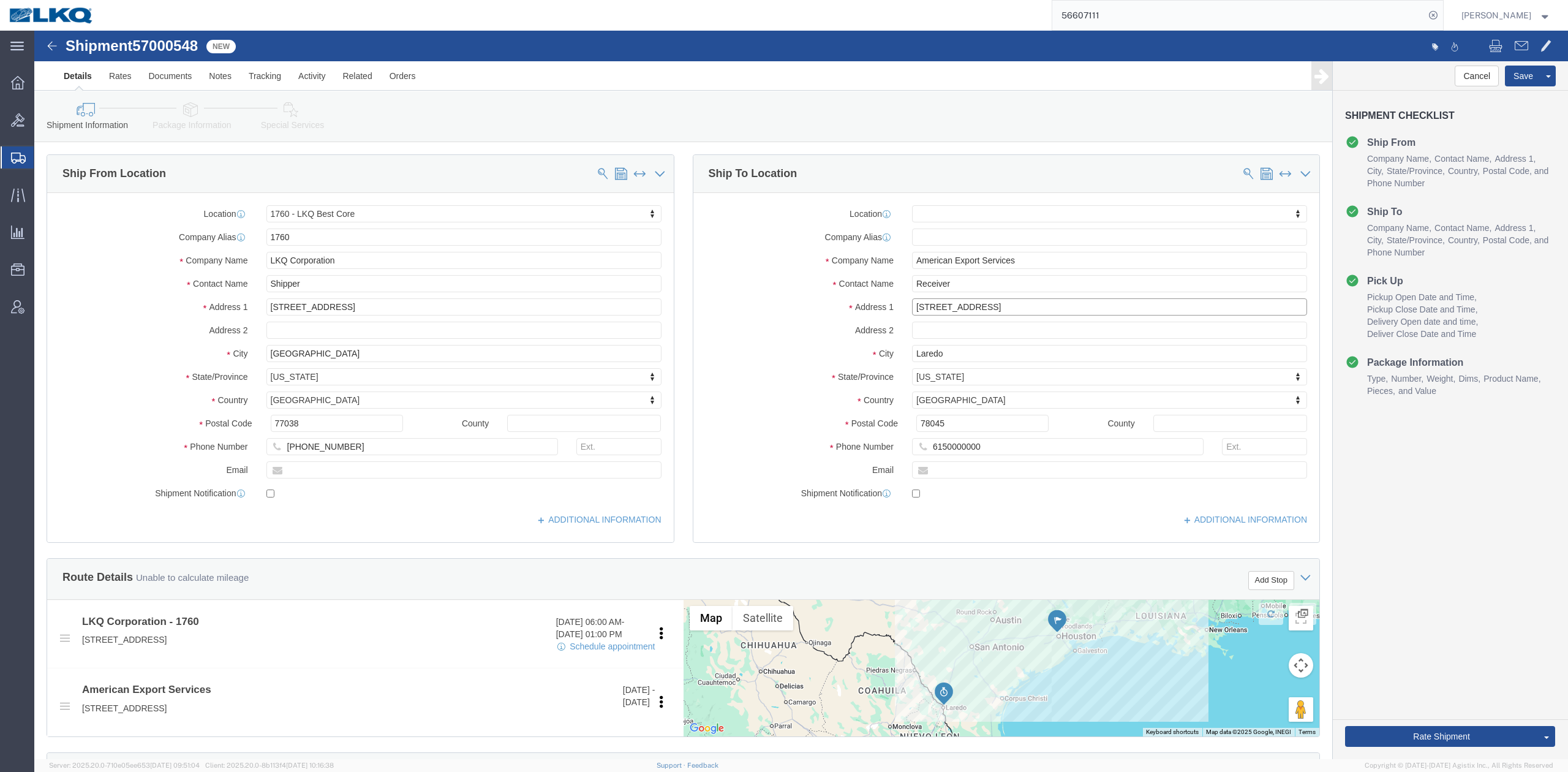
type input "1152 Reuthinger Pkwy"
select select
click div "Location My Profile Location 1100 - LKQ Crystal River 1103 - LKQ Ft Myers 1106 …"
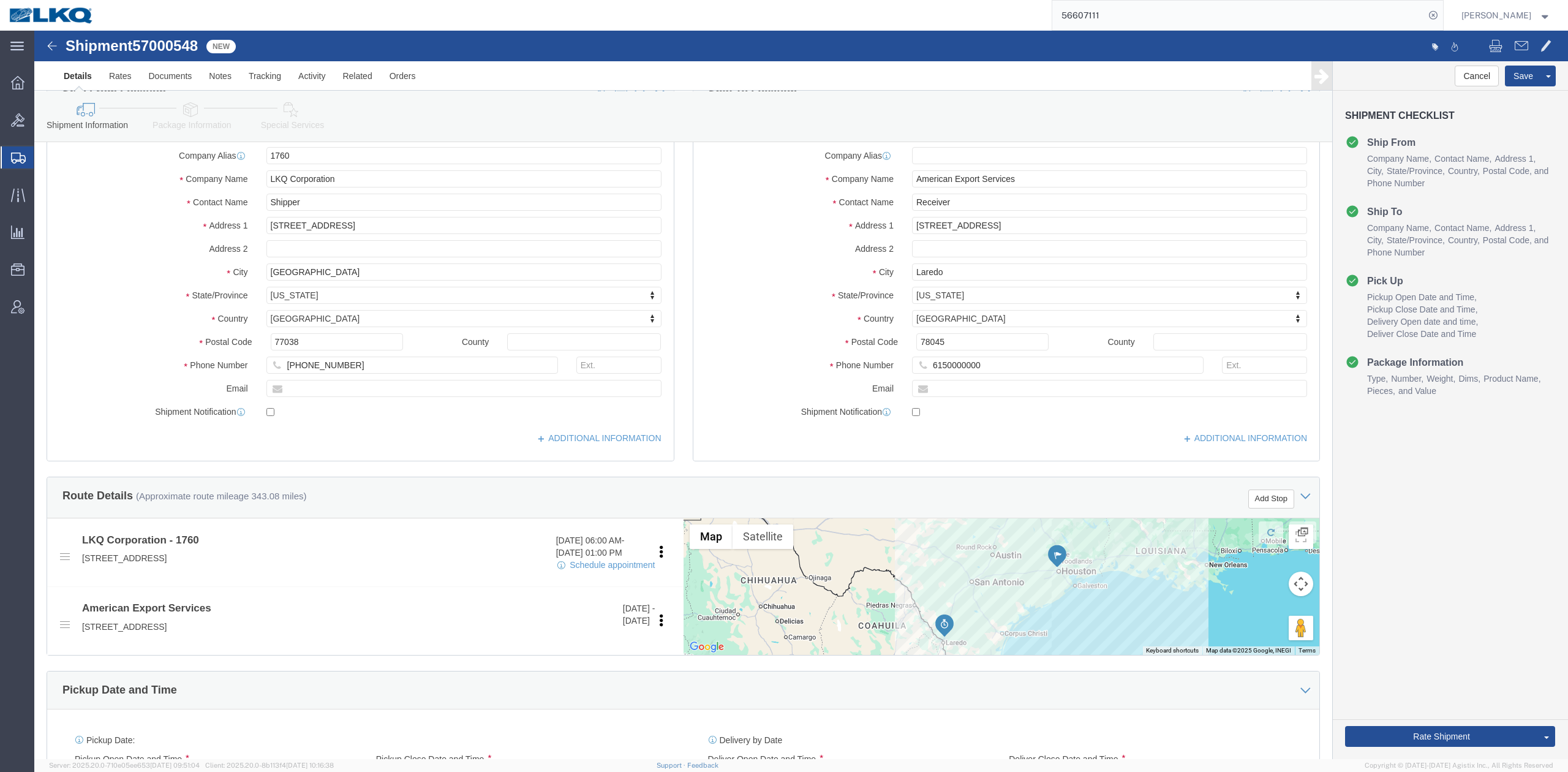
click label "Phone Number"
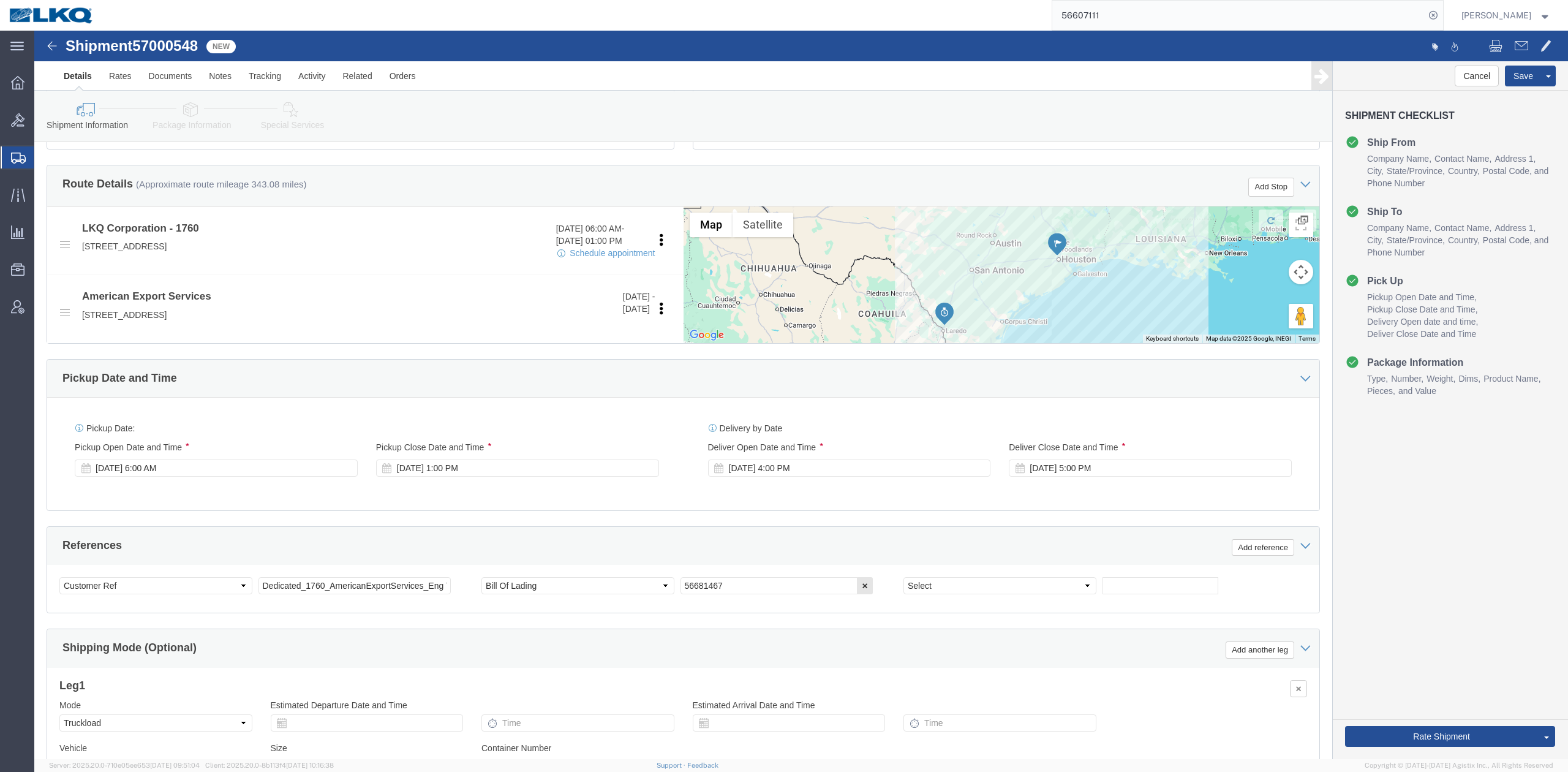
scroll to position [408, 0]
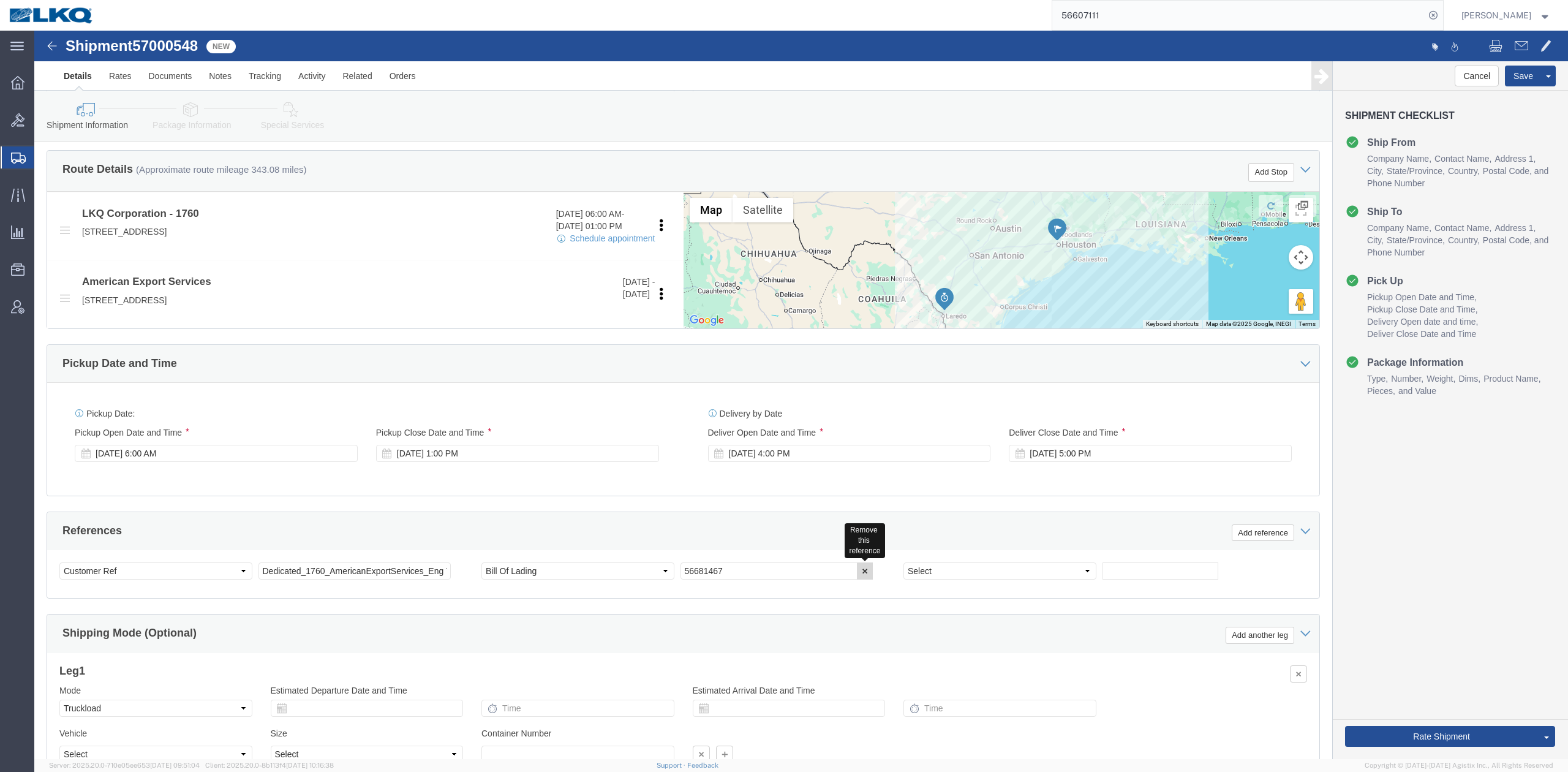
click button "button"
click input "Dedicated_1760_AmericanExportServices_Eng Trans"
click div "References Add reference"
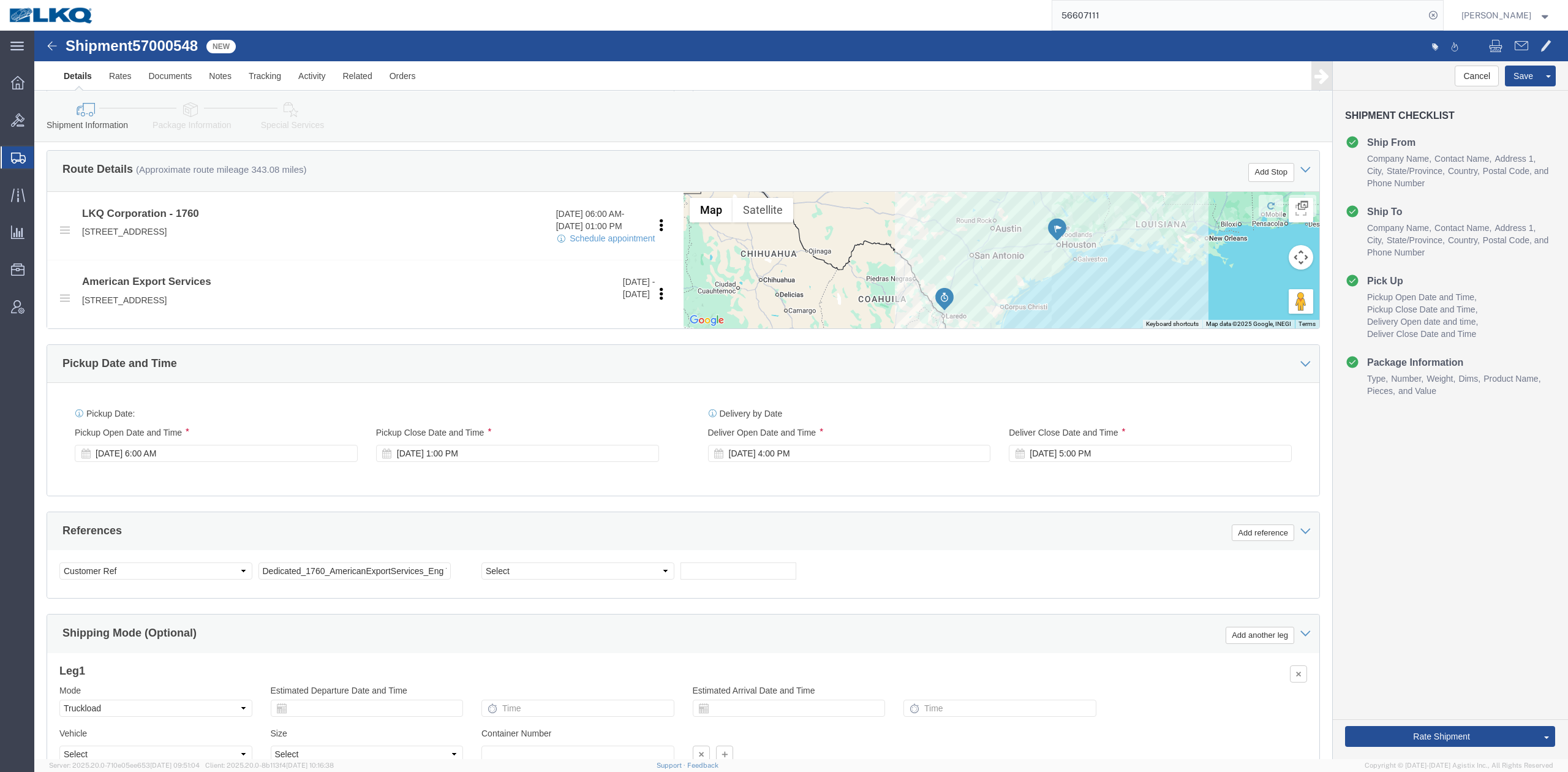
click span "57000548"
copy span "57000548"
drag, startPoint x: 703, startPoint y: 341, endPoint x: 669, endPoint y: 322, distance: 38.9
click div "Pickup Date and Time"
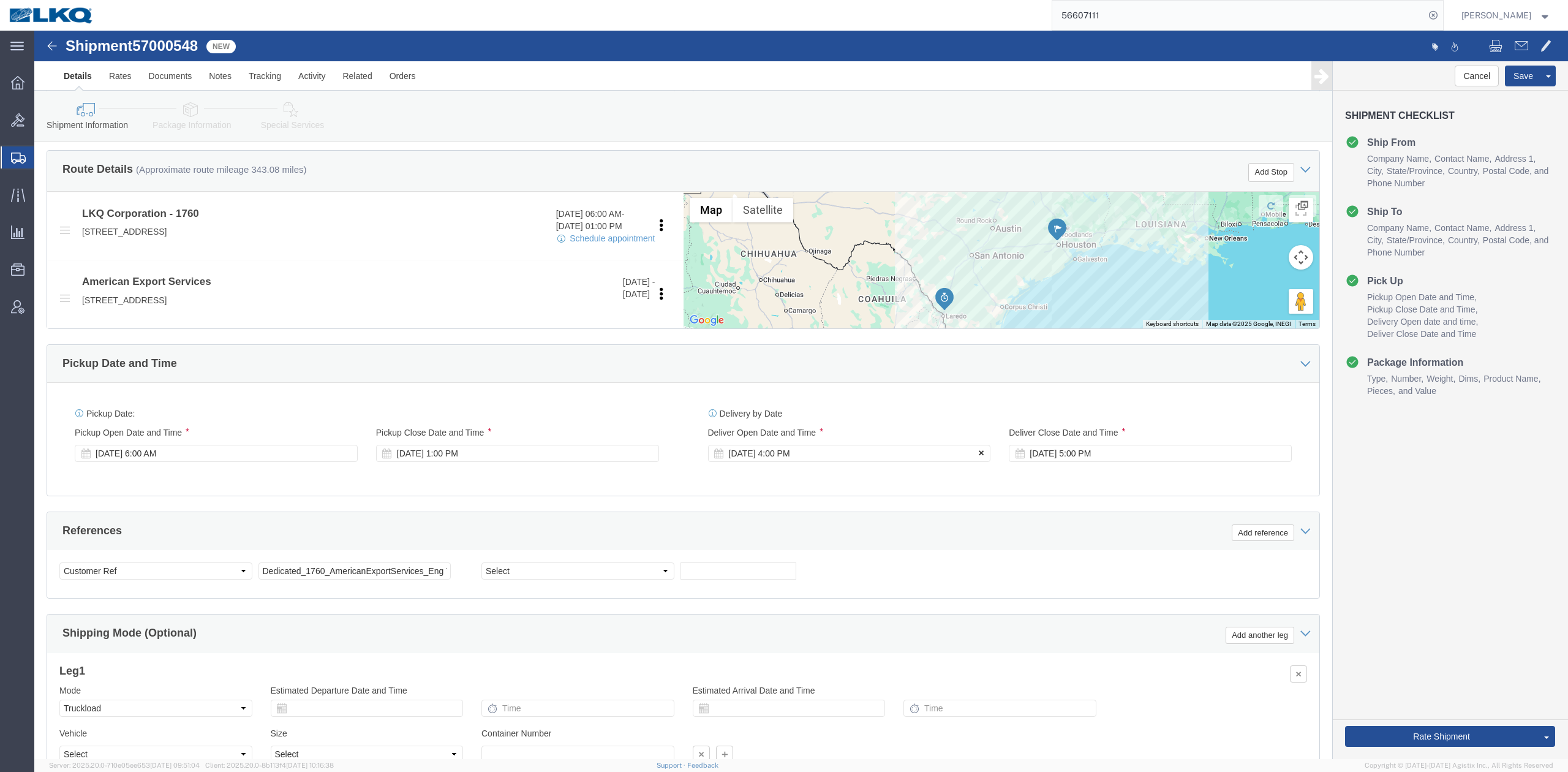
click icon
click button "Rate Shipment"
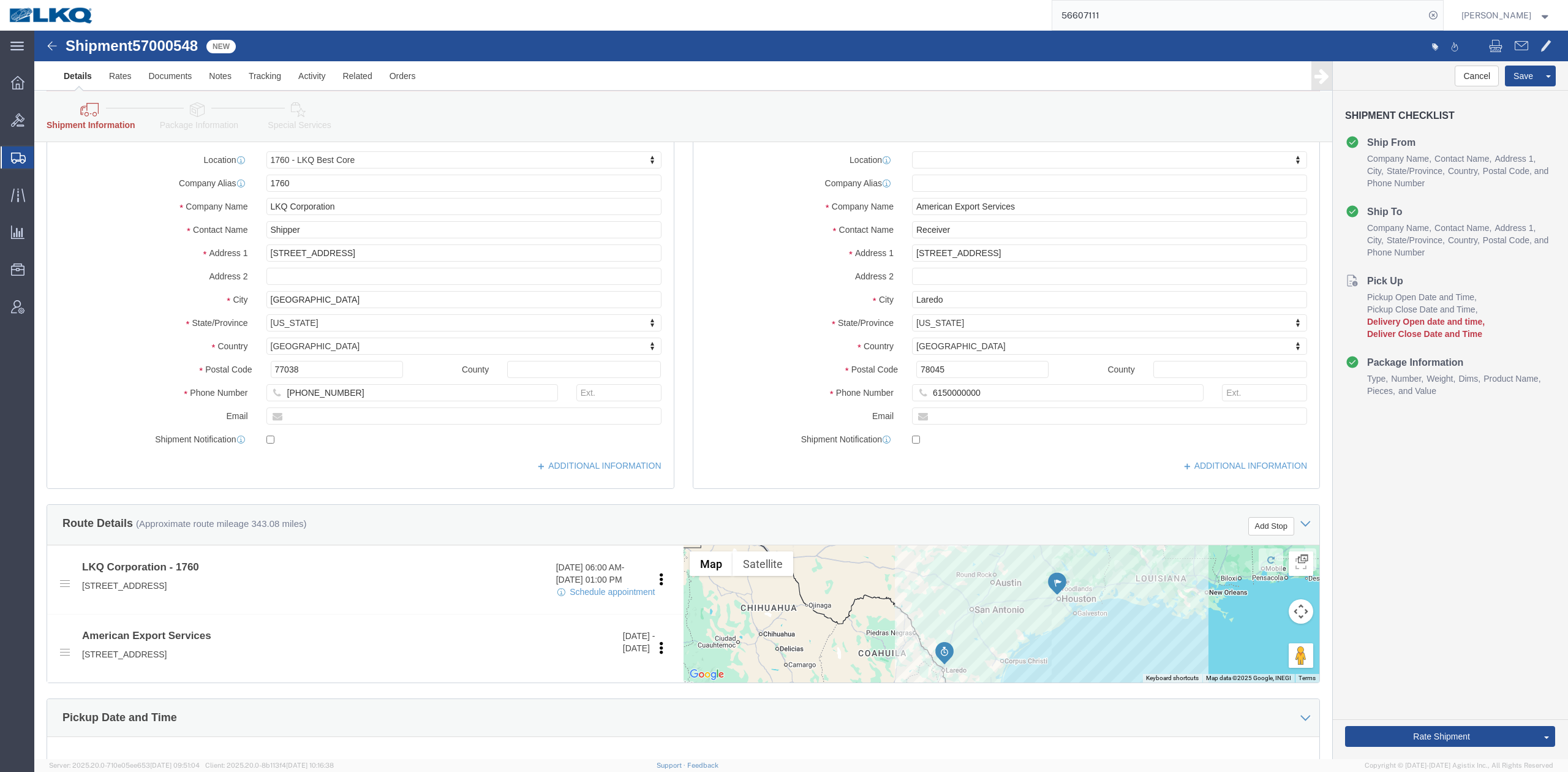
scroll to position [490, 0]
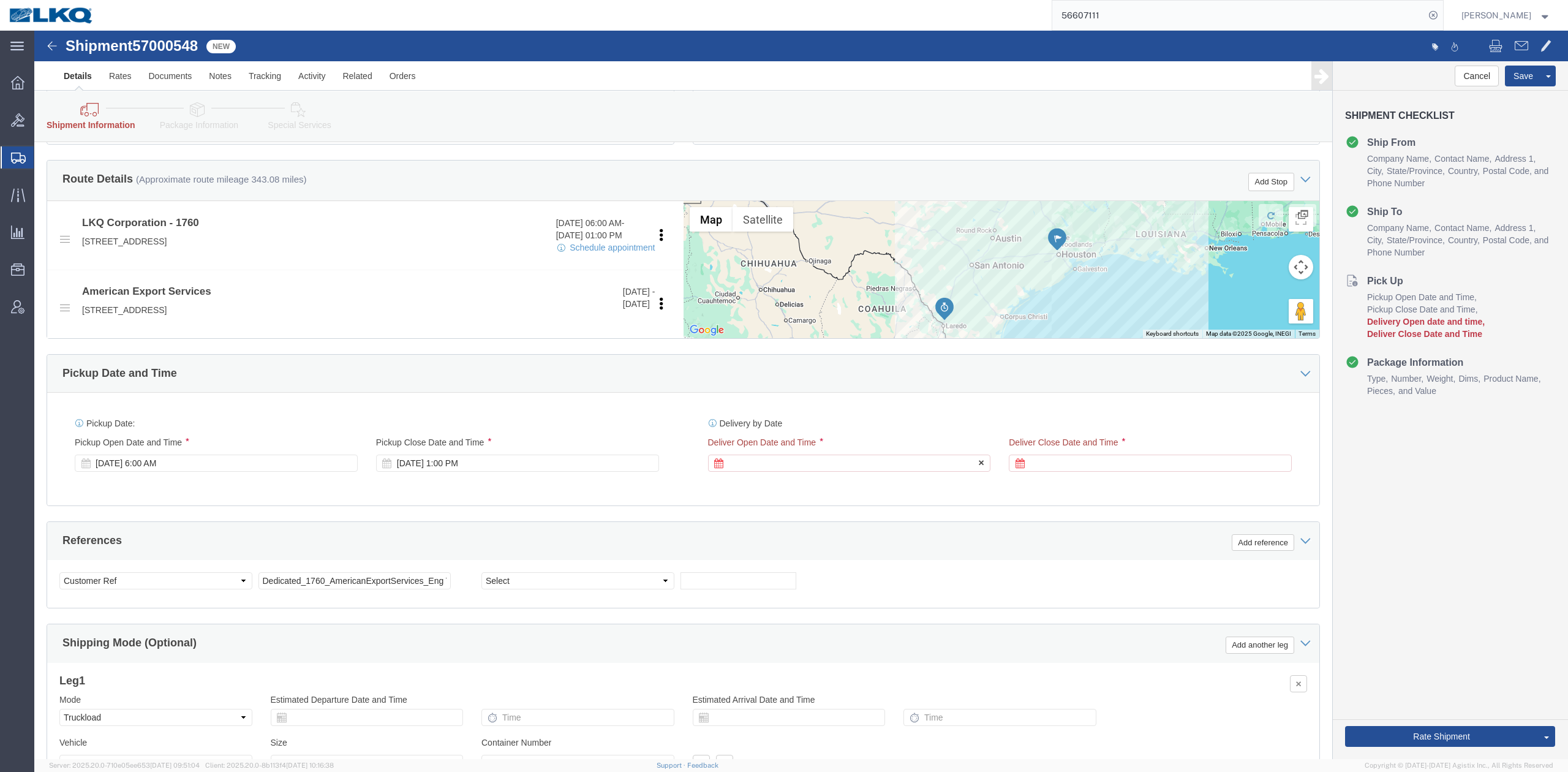
click div
click div "Open Time 4:00 PM Oct 07 2025 4:00 PM - Oct 07 2025 4:00 PM Cancel Apply"
click button "Apply"
click div
click button "Apply"
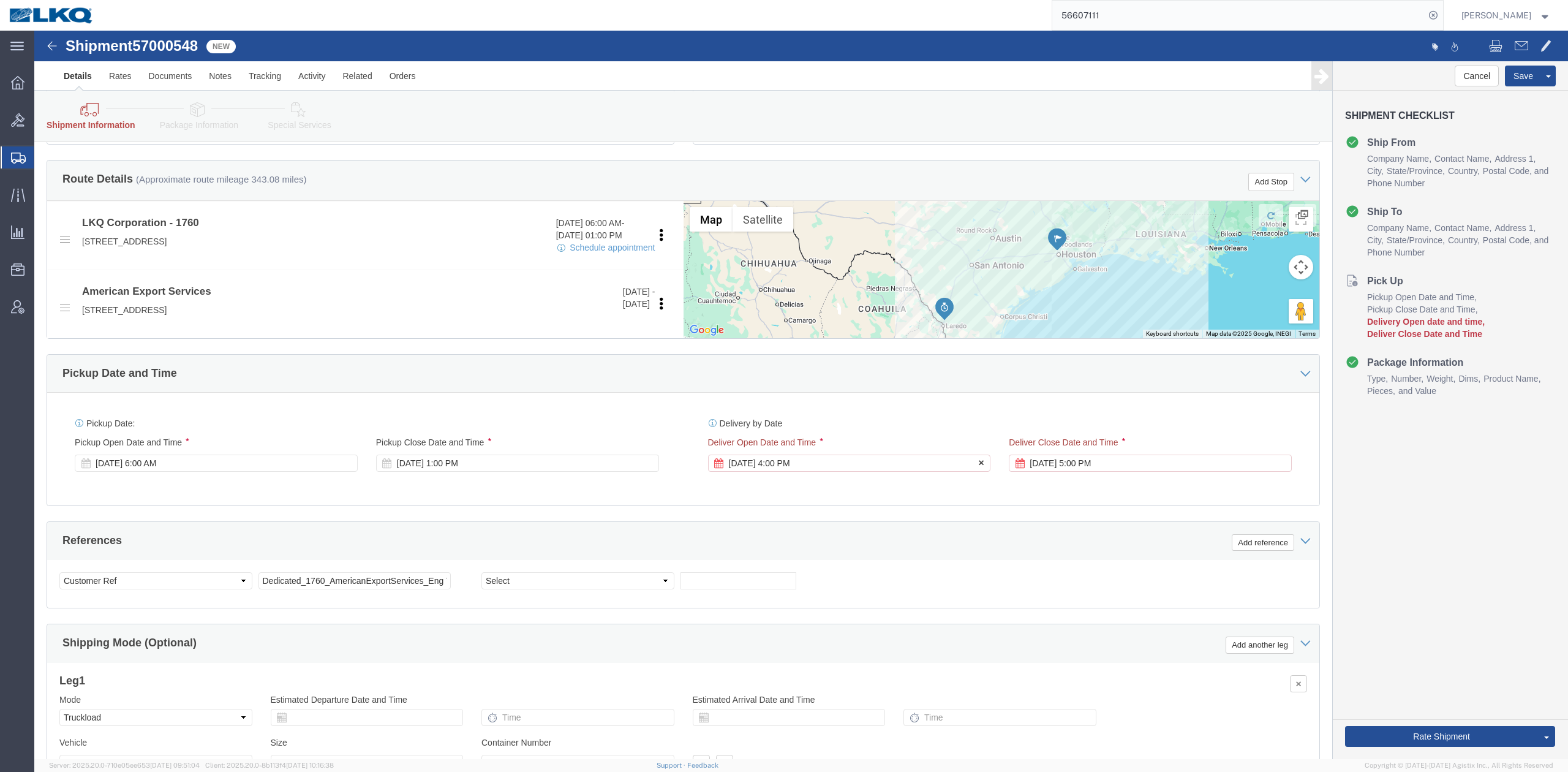
click div "Oct 07 2025 4:00 PM"
type input "8:00 AM"
click button "Apply"
click div "Oct 07 2025 5:00 PM"
type input "2:00 PM"
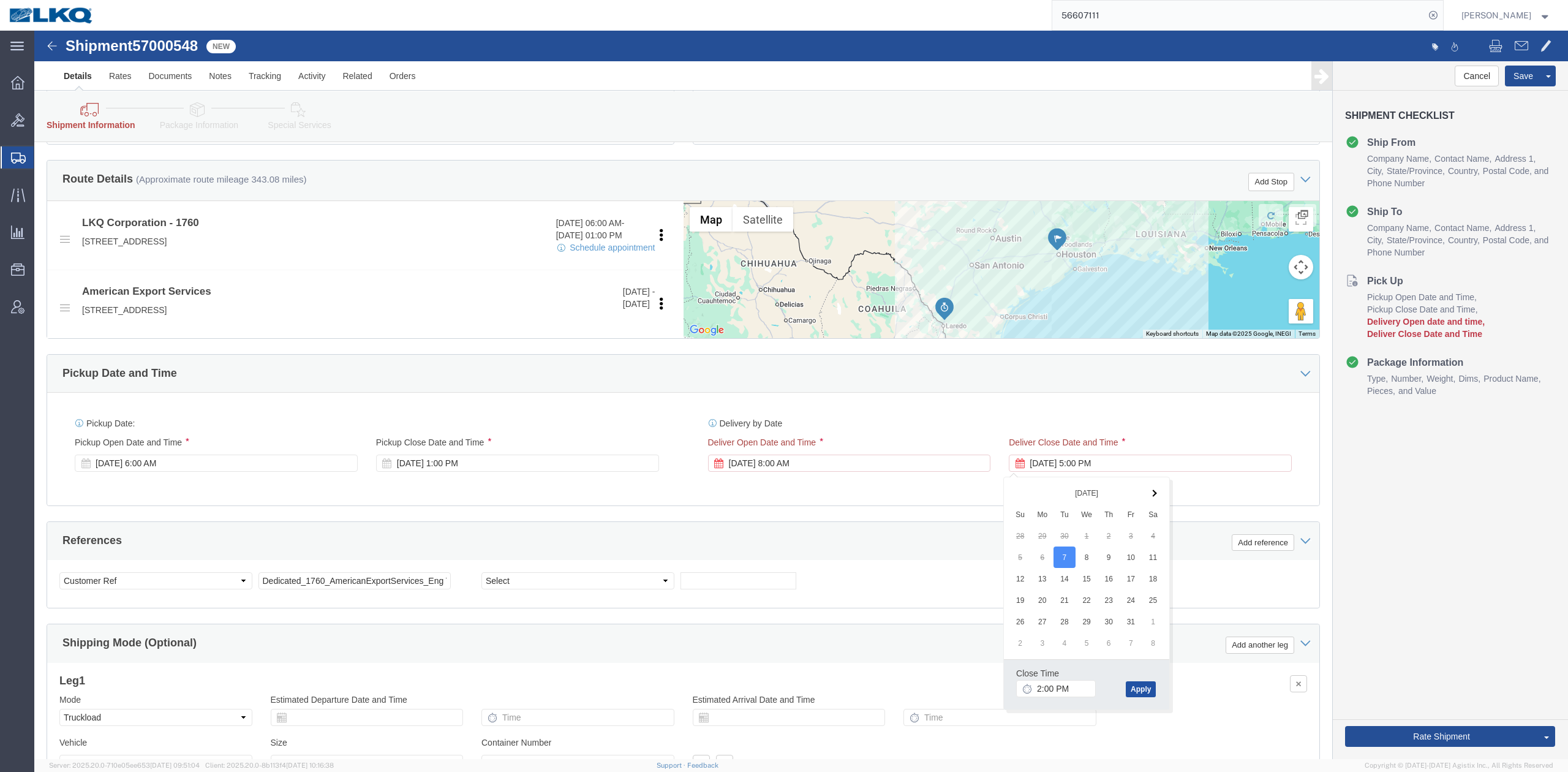
click button "Apply"
click button "Rate Shipment"
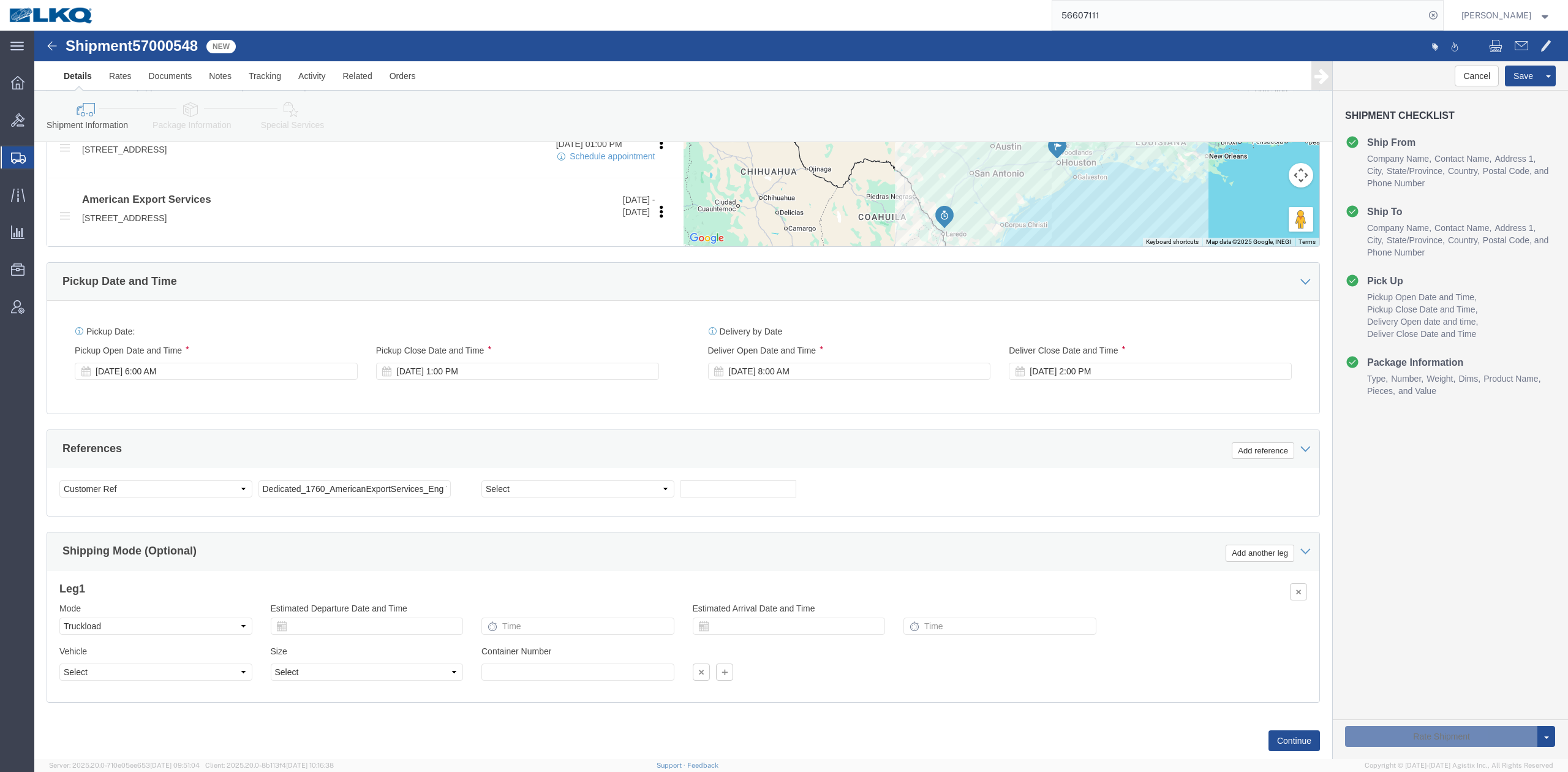
scroll to position [398, 0]
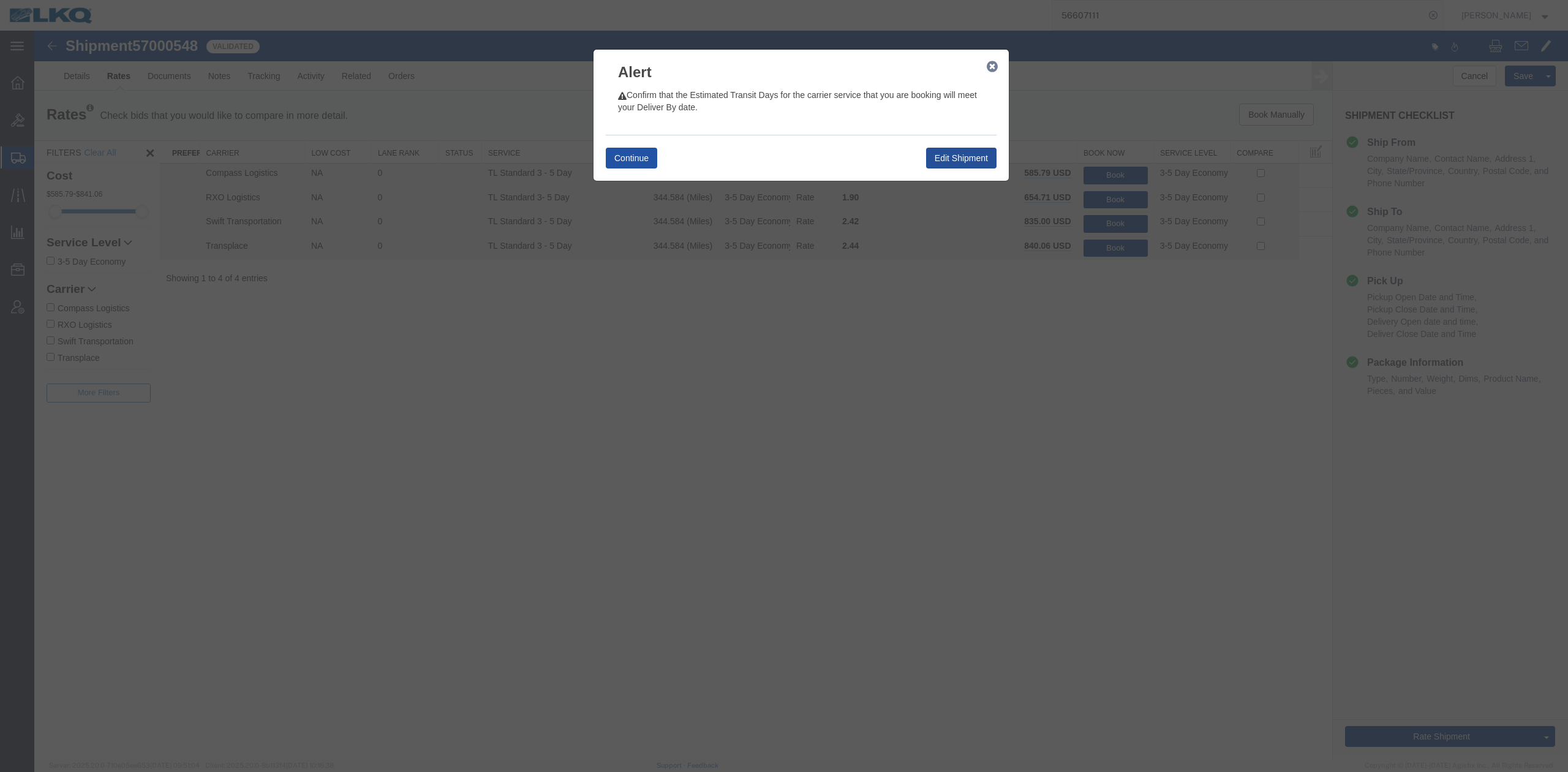
click at [618, 162] on button "Continue" at bounding box center [632, 157] width 52 height 21
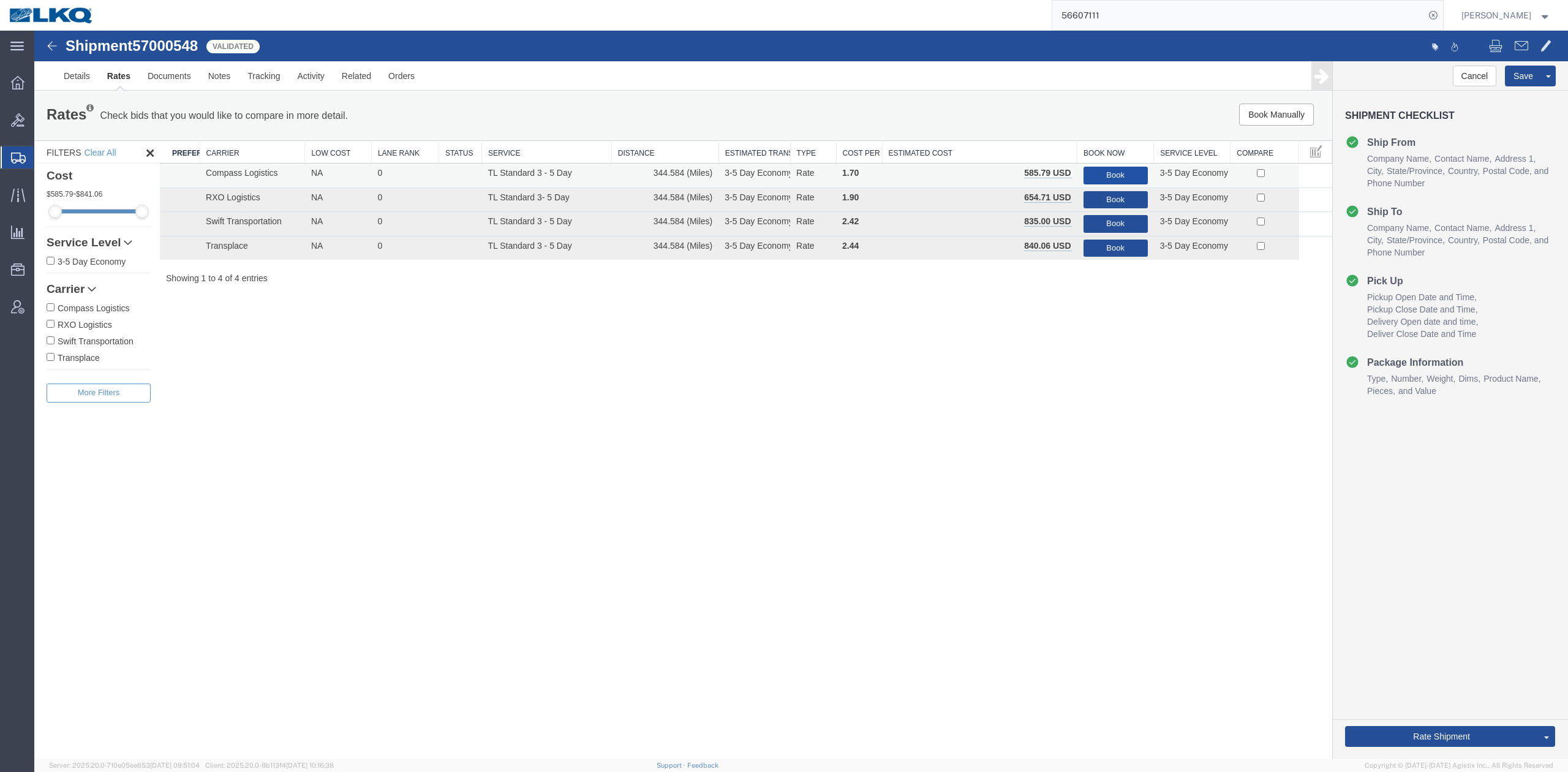
click at [1124, 173] on button "Book" at bounding box center [1115, 175] width 64 height 18
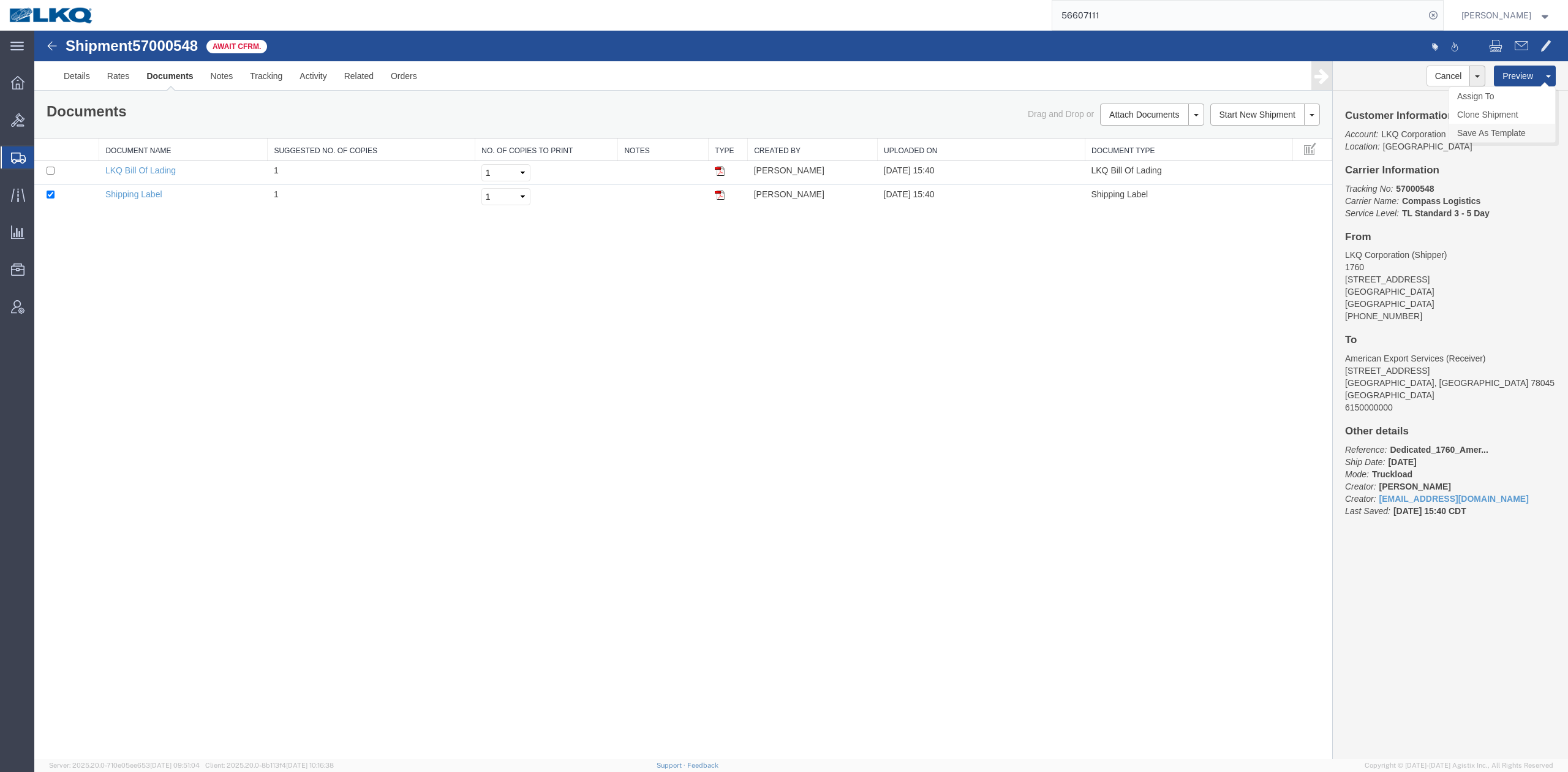
click at [1493, 127] on link "Save As Template" at bounding box center [1502, 133] width 106 height 19
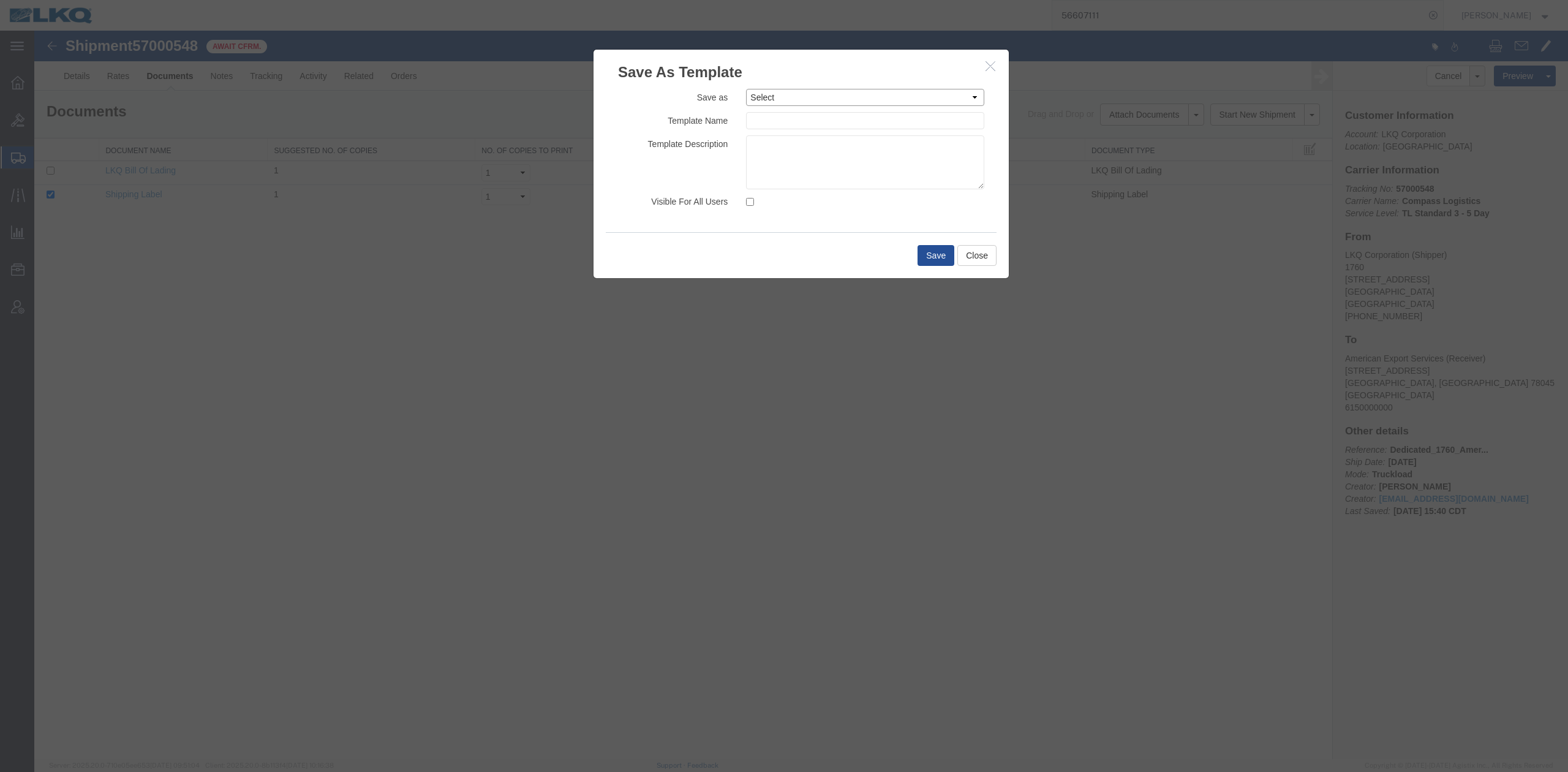
click at [765, 94] on select "Select 1100_Crystal River_1634_Atlanta 1100_Crystal River_3383_Cedar Springs 11…" at bounding box center [865, 98] width 238 height 17
click at [655, 329] on div at bounding box center [802, 395] width 1534 height 728
click at [999, 66] on button "button" at bounding box center [991, 66] width 15 height 15
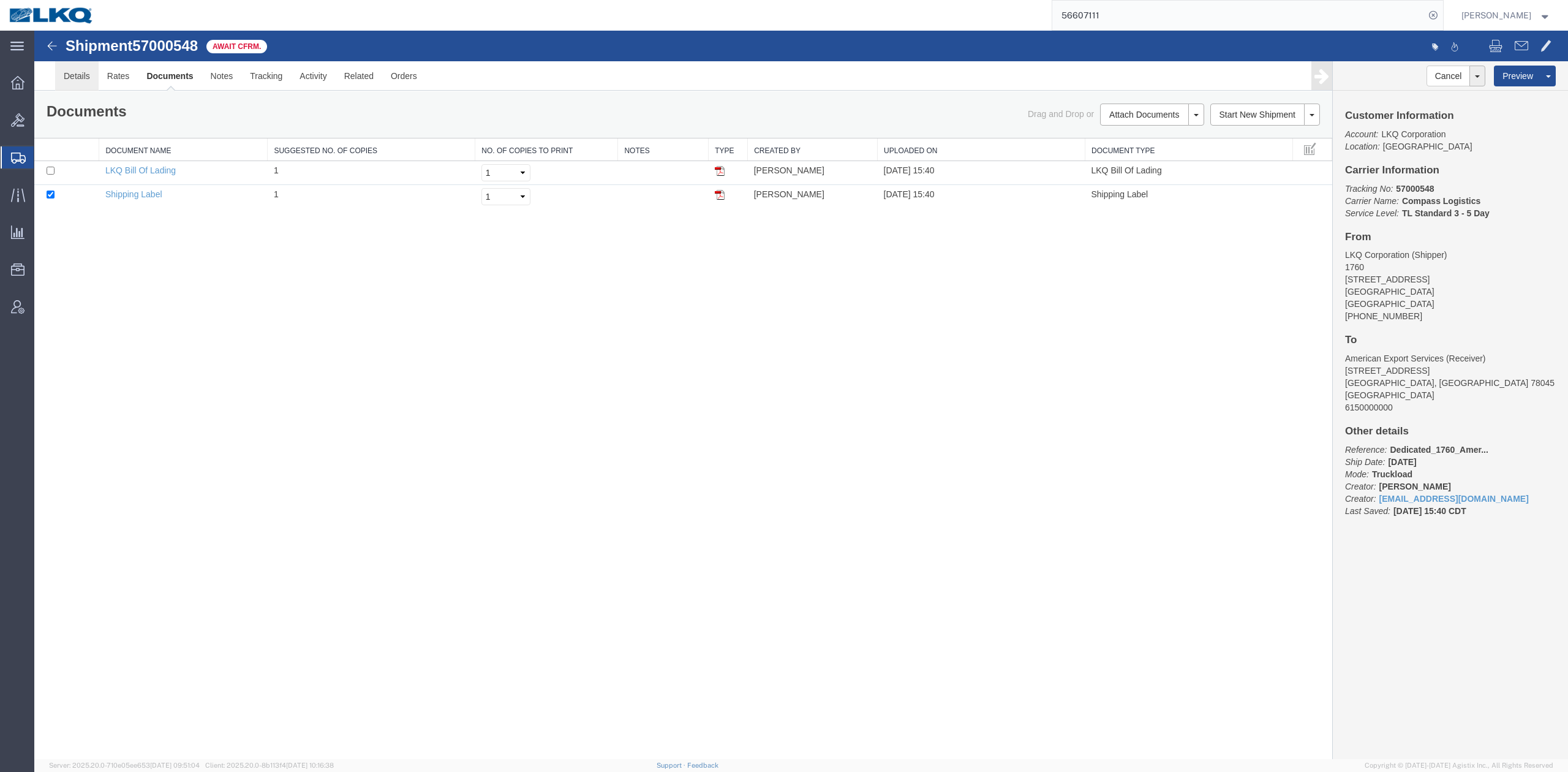
click at [82, 78] on link "Details" at bounding box center [77, 75] width 44 height 29
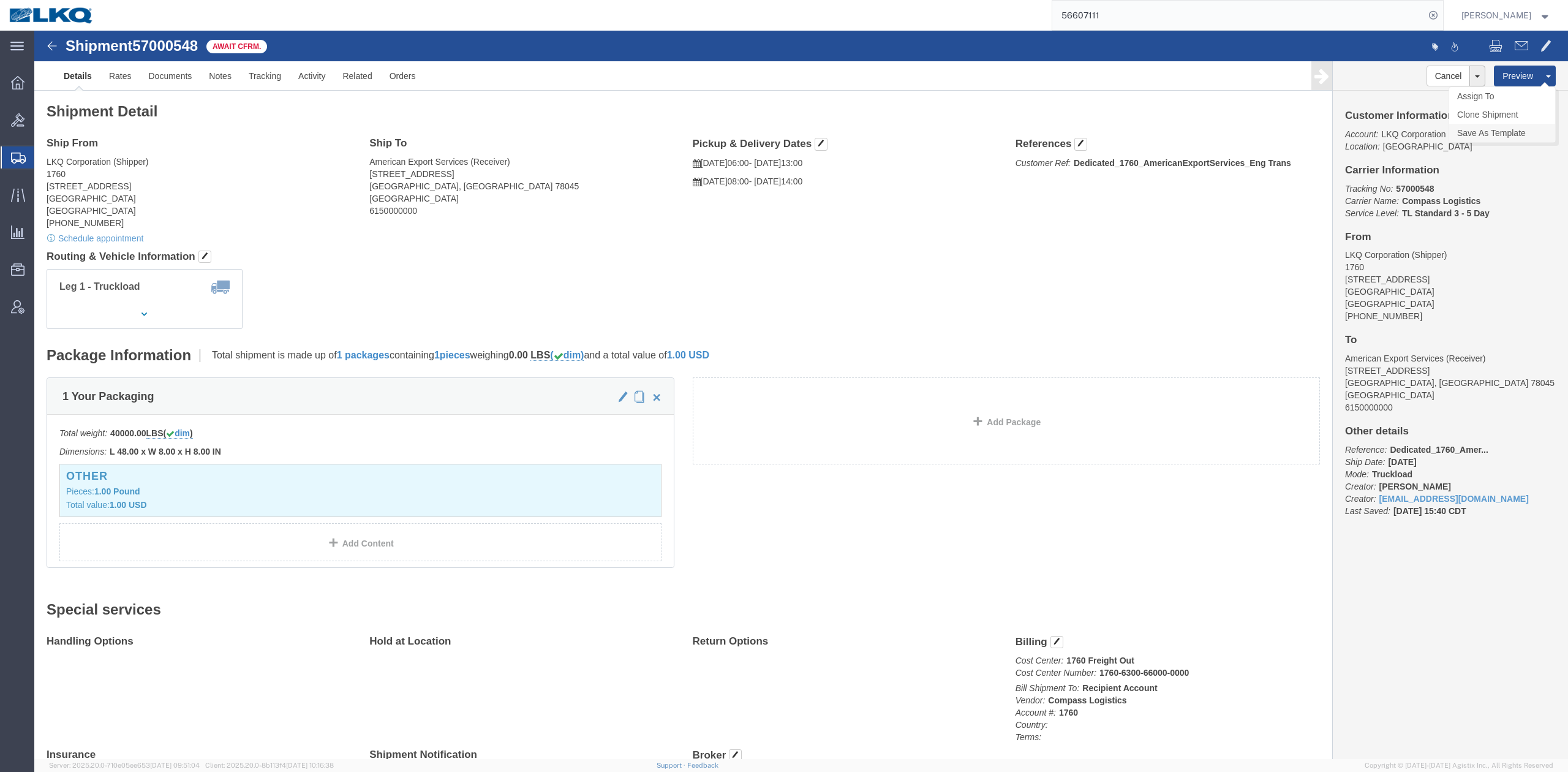
drag, startPoint x: 1444, startPoint y: 101, endPoint x: 1373, endPoint y: 111, distance: 71.7
click link "Save As Template"
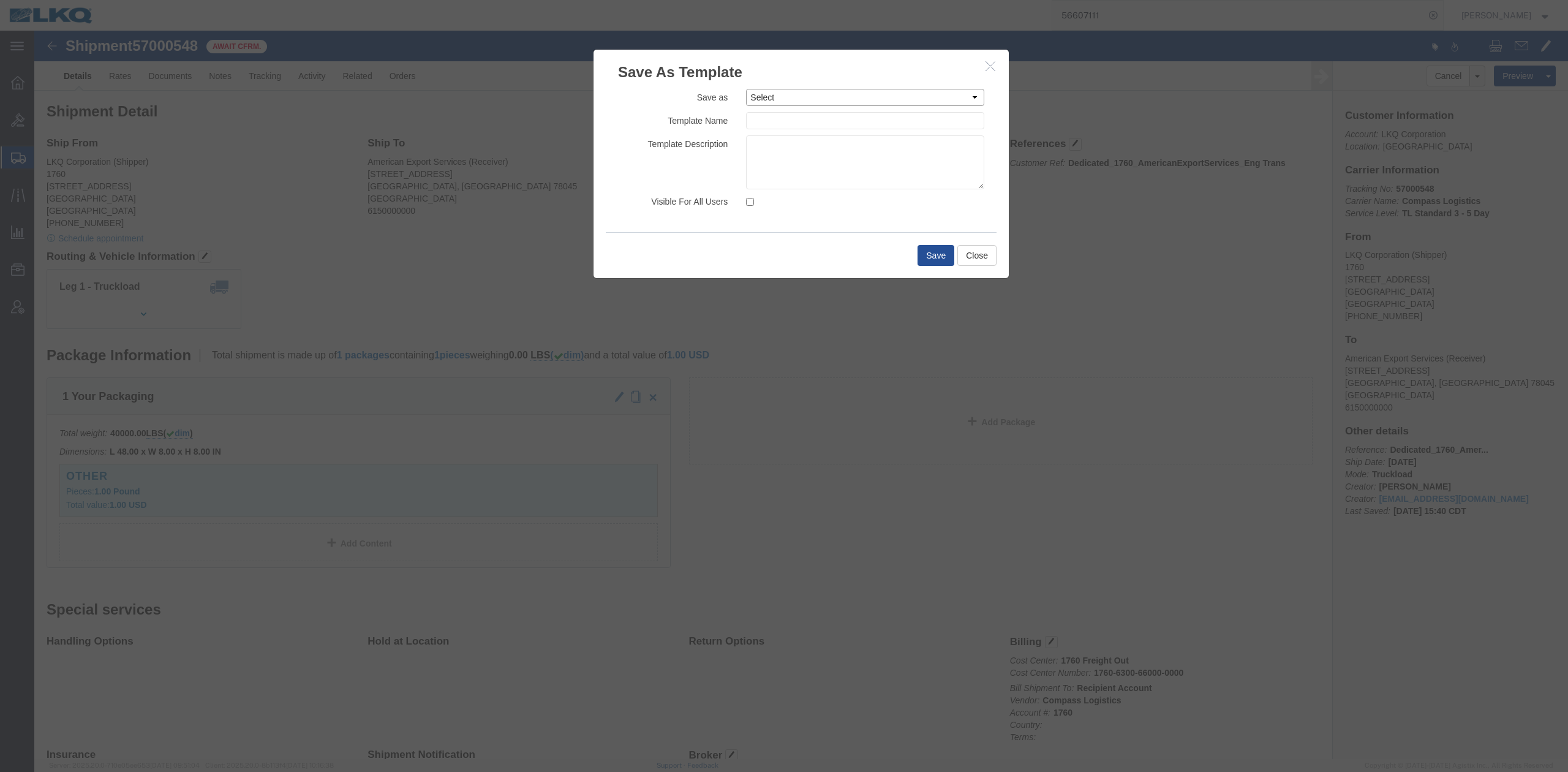
click select "Select 1100_Crystal River_1634_Atlanta 1100_Crystal River_3383_Cedar Springs 11…"
select select "50207"
click select "Select 1100_Crystal River_1634_Atlanta 1100_Crystal River_3383_Cedar Springs 11…"
type input "Dedicated_1760_AmericanExportServices_Eng Trans"
click textarea
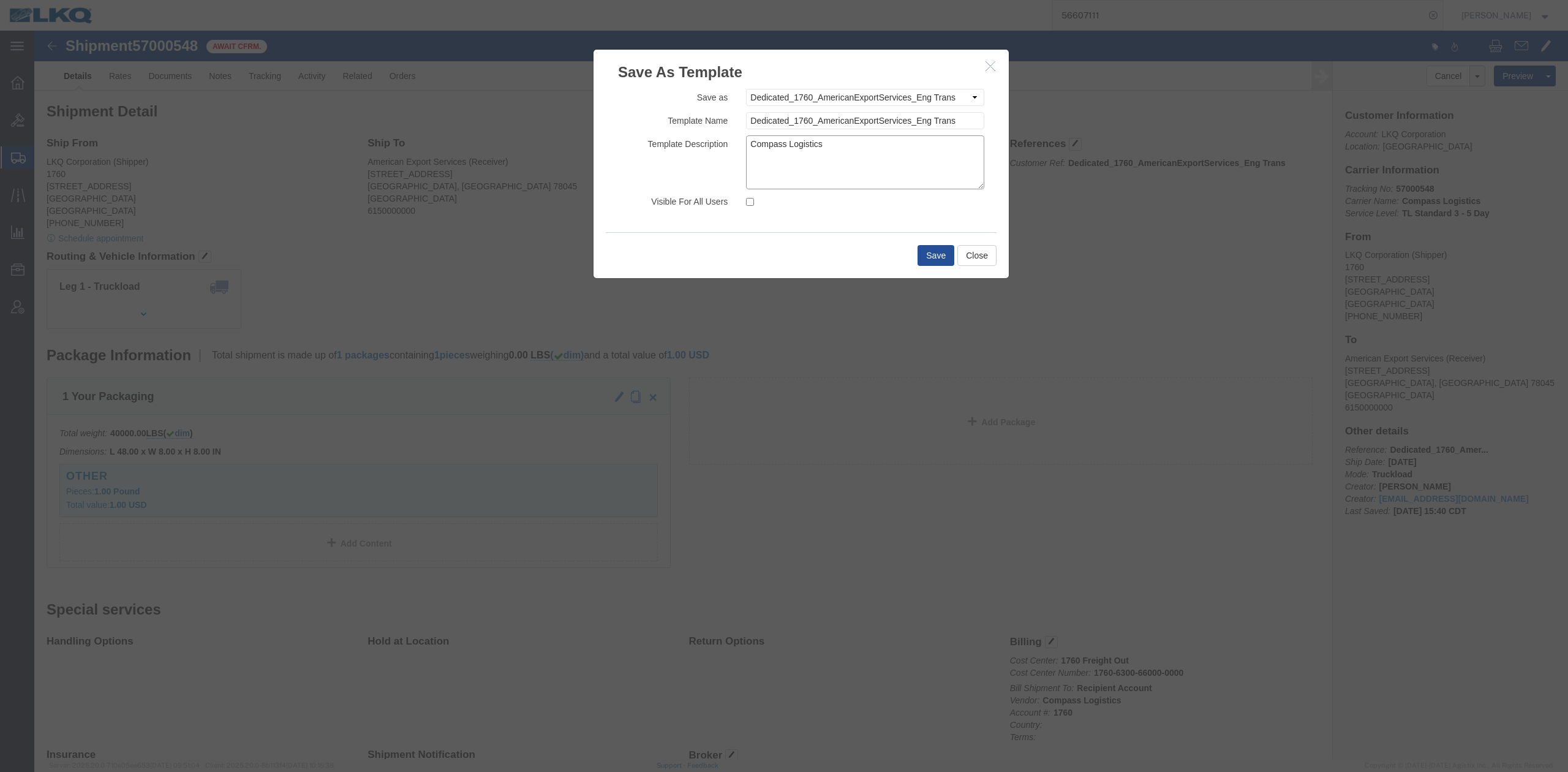
type textarea "Compass Logistics"
click input "Visible For All Users"
checkbox input "true"
click button "Save"
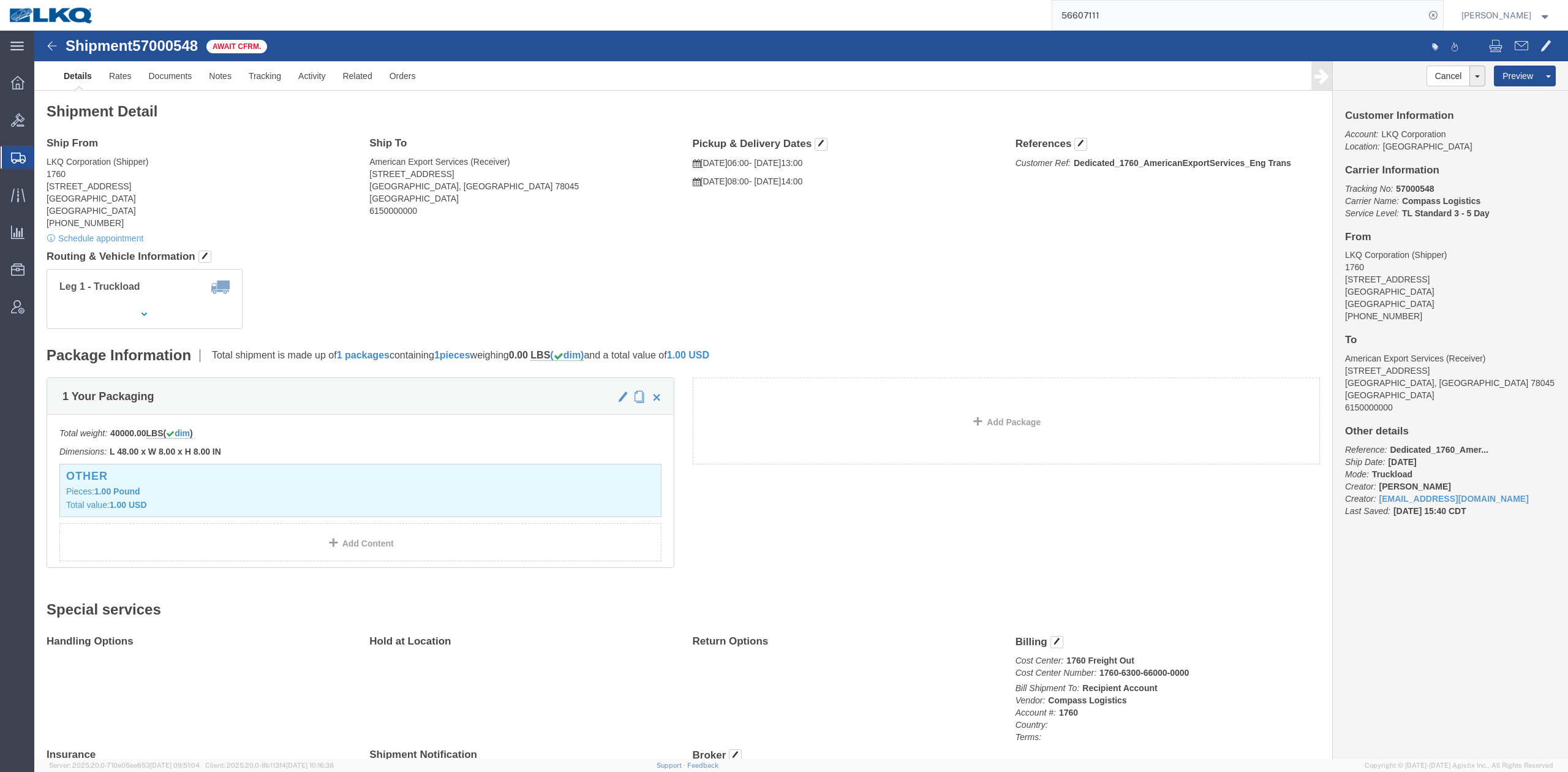
drag, startPoint x: 748, startPoint y: 169, endPoint x: 687, endPoint y: 180, distance: 62.0
click div "Ship From LKQ Corporation (Shipper) 1760 1710 W Mount Houston Rd Houston, TX 77…"
click at [0, 0] on span "Templates" at bounding box center [0, 0] width 0 height 0
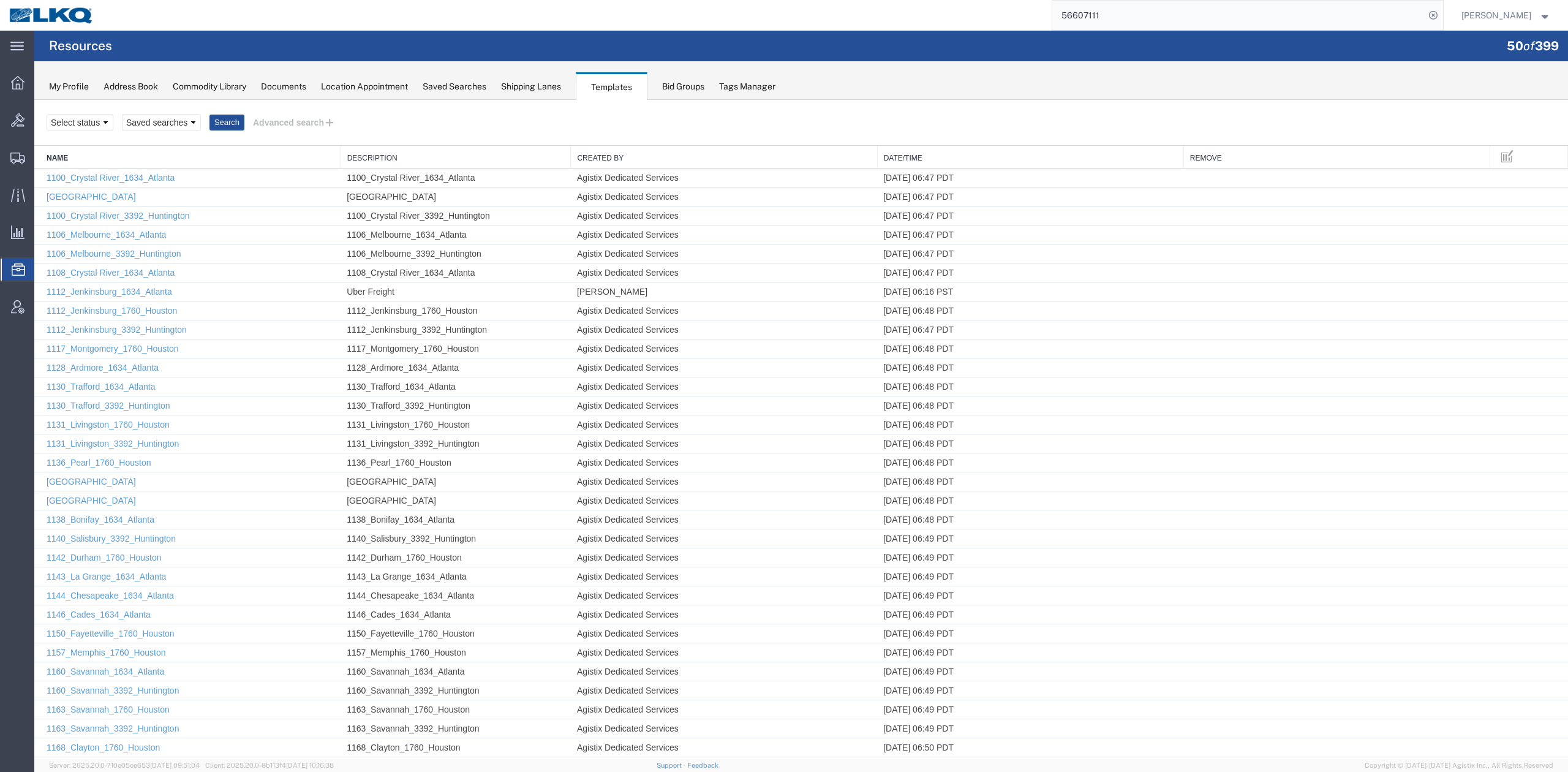
click at [947, 155] on link "Date/Time" at bounding box center [1031, 158] width 293 height 10
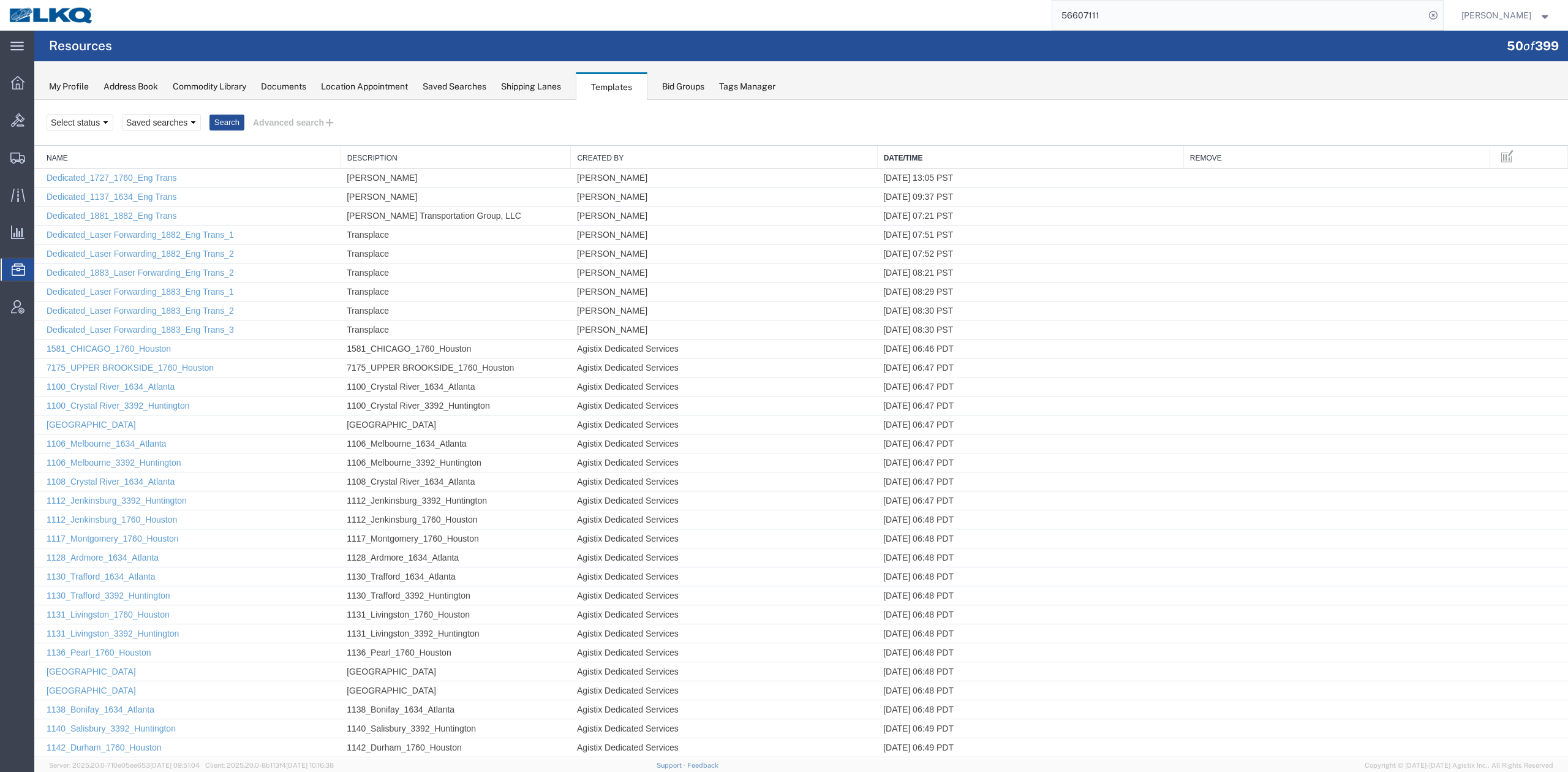
drag, startPoint x: 978, startPoint y: 254, endPoint x: 944, endPoint y: 155, distance: 104.7
click at [944, 155] on link "Date/Time" at bounding box center [1031, 158] width 293 height 10
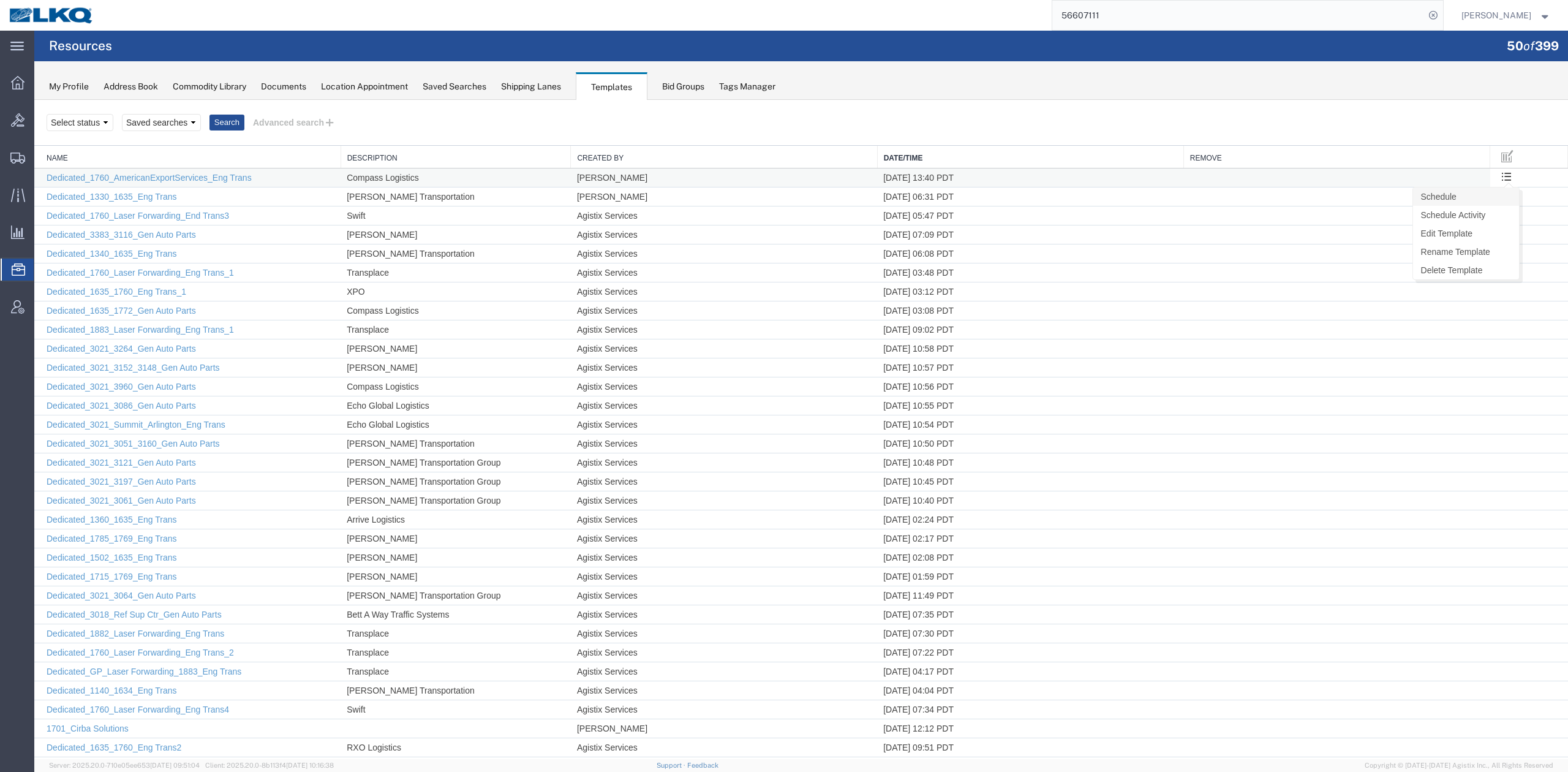
click at [1474, 205] on link "Schedule" at bounding box center [1466, 197] width 106 height 19
select select "MONDAY"
select select "TUESDAY"
select select "WEDNESDAY"
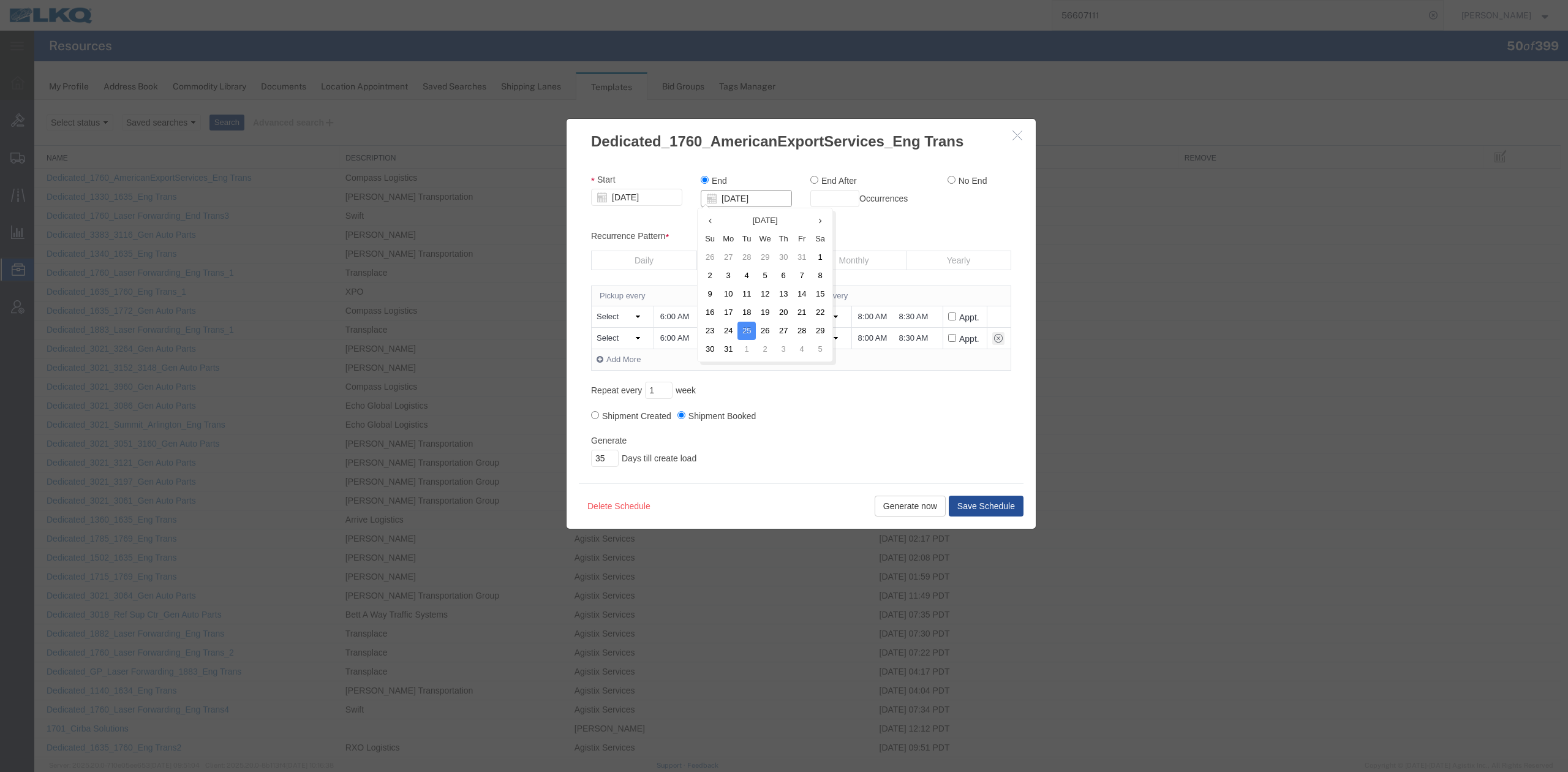
drag, startPoint x: 761, startPoint y: 199, endPoint x: 581, endPoint y: 189, distance: 180.3
click at [582, 189] on div "Start 10/01/2025 End 08/25/2026 End After Occurrences No End" at bounding box center [802, 195] width 439 height 43
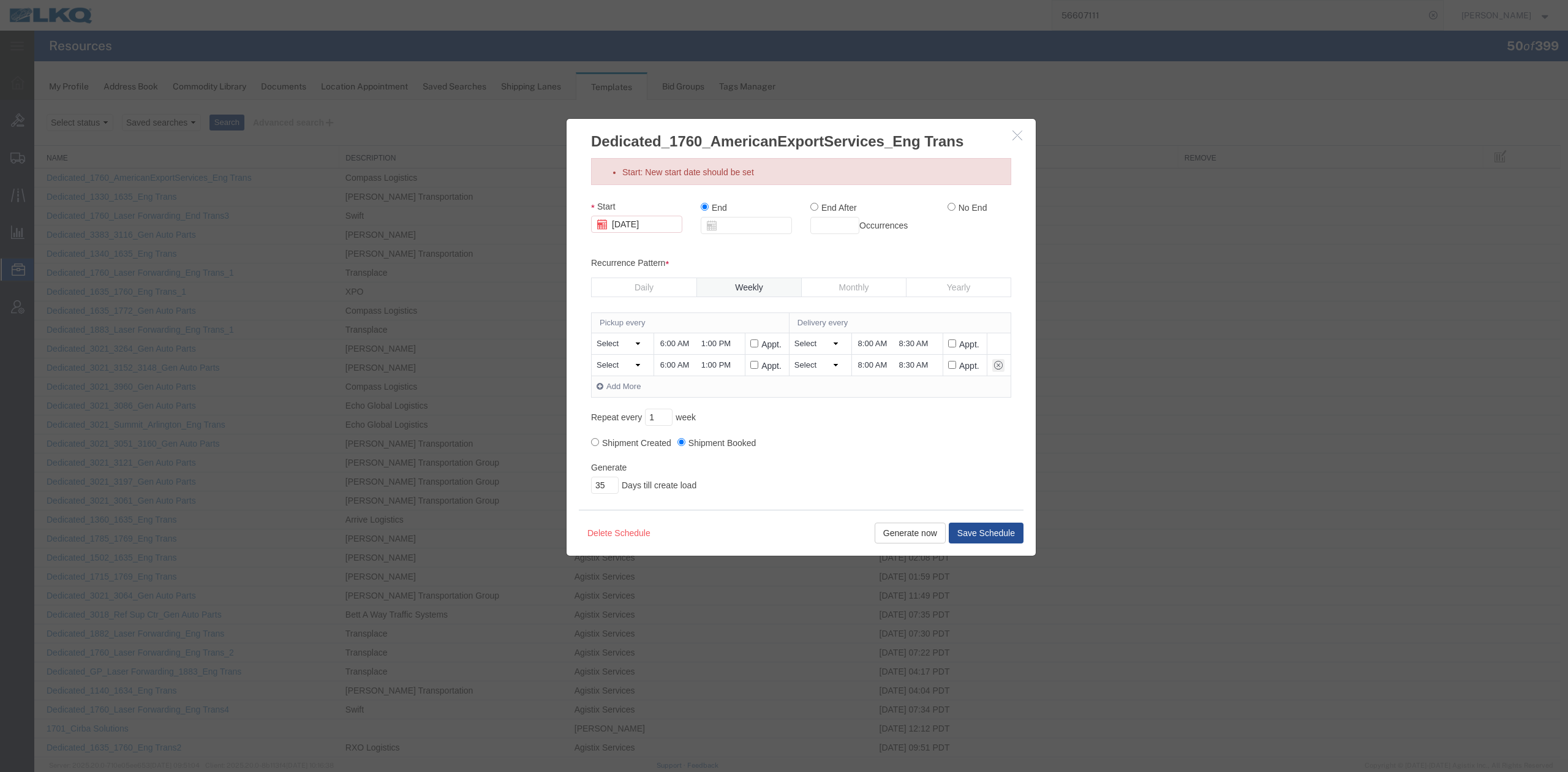
click at [631, 186] on div "Start: New start date should be set Start 10/01/2025 End End After Occurrences …" at bounding box center [801, 331] width 469 height 358
click at [633, 191] on div "Start: New start date should be set Start 10/01/2025 End End After Occurrences …" at bounding box center [801, 331] width 469 height 358
click at [643, 218] on input "[DATE]" at bounding box center [636, 224] width 91 height 17
click at [669, 285] on td "2" at bounding box center [674, 283] width 19 height 19
type input "10/02/2025"
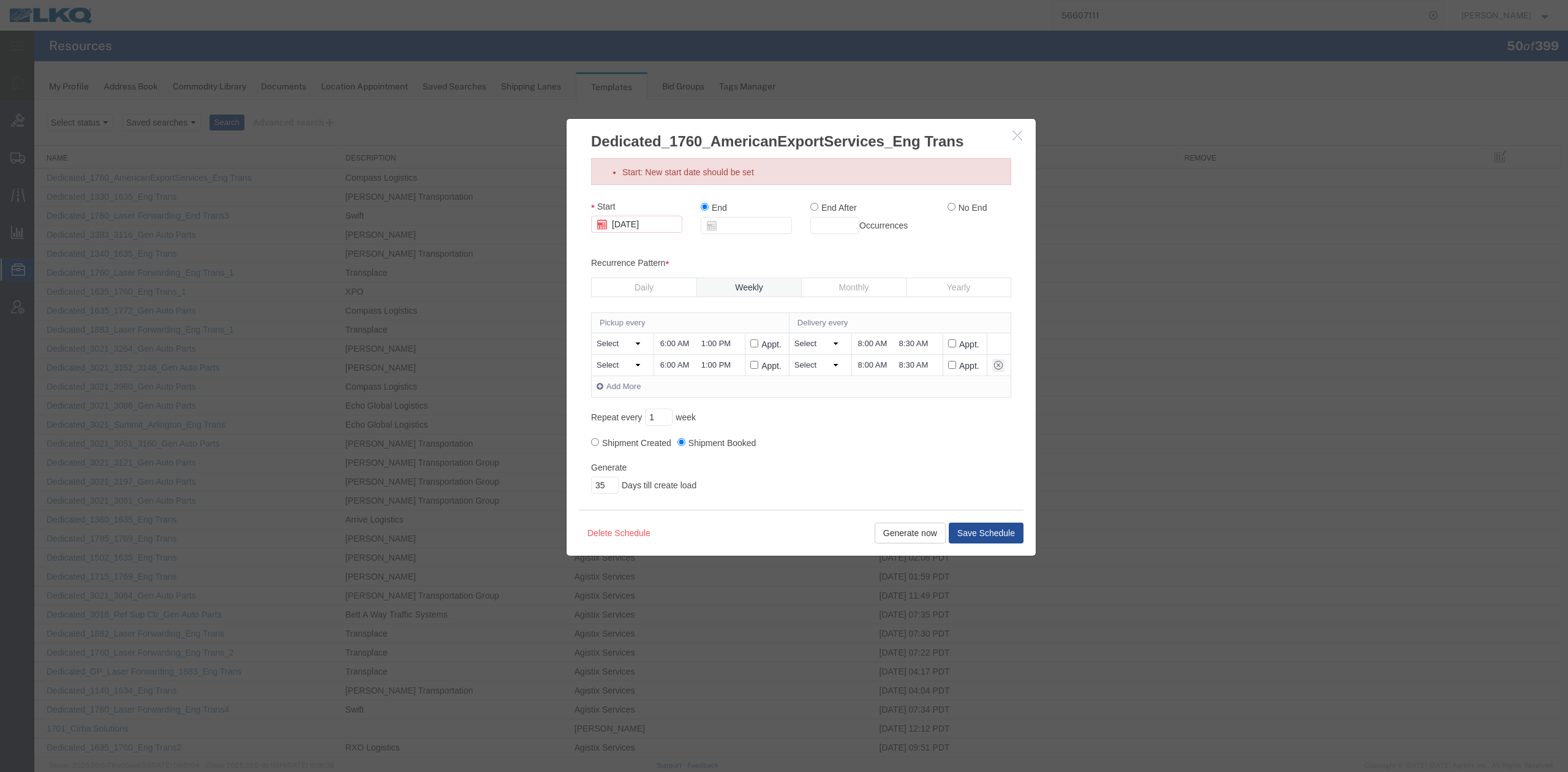
click at [948, 207] on input "No End" at bounding box center [951, 206] width 8 height 8
radio input "true"
click at [908, 528] on button "Generate now" at bounding box center [910, 533] width 71 height 21
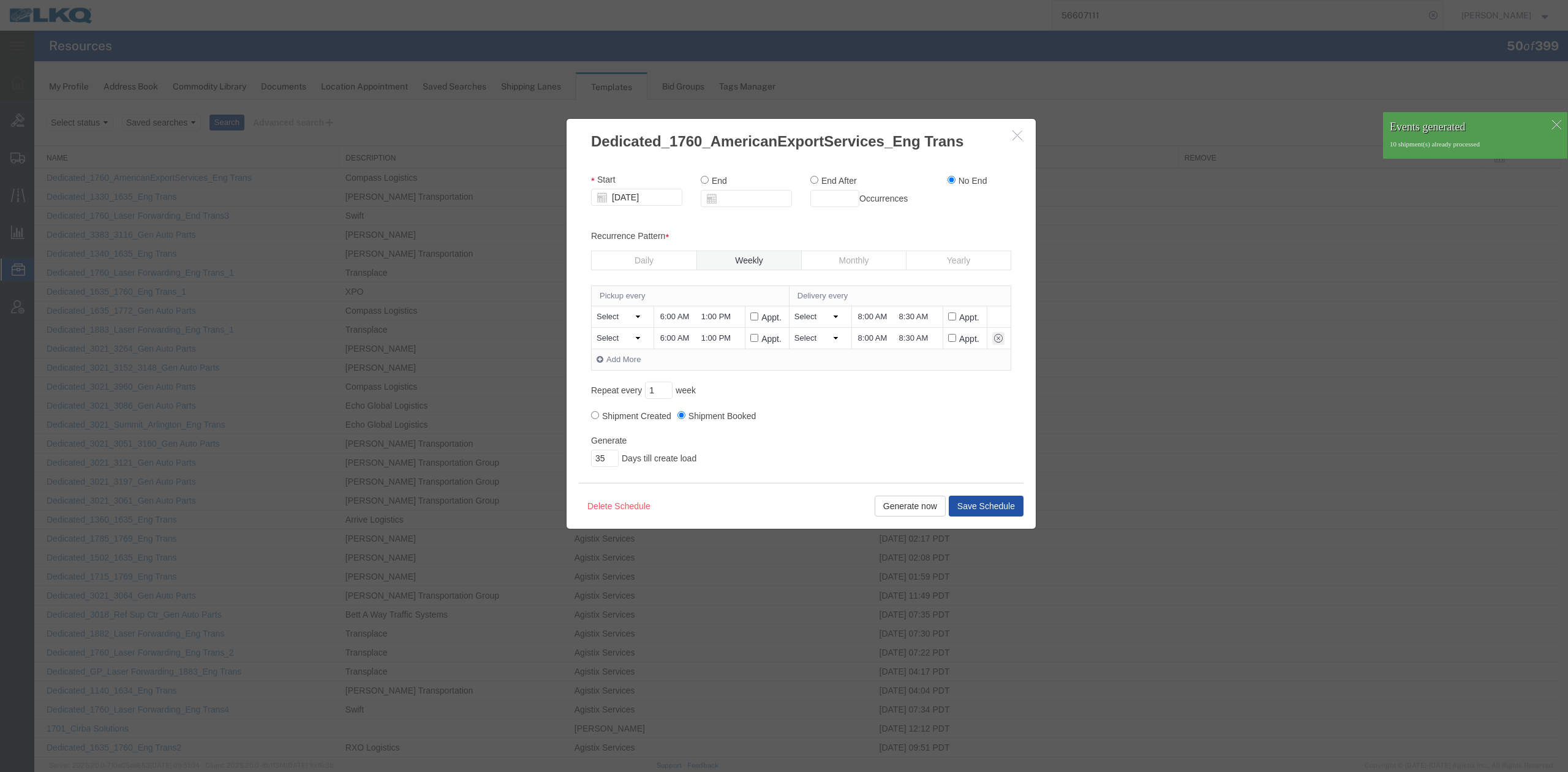
click at [984, 511] on button "Save Schedule" at bounding box center [986, 505] width 75 height 21
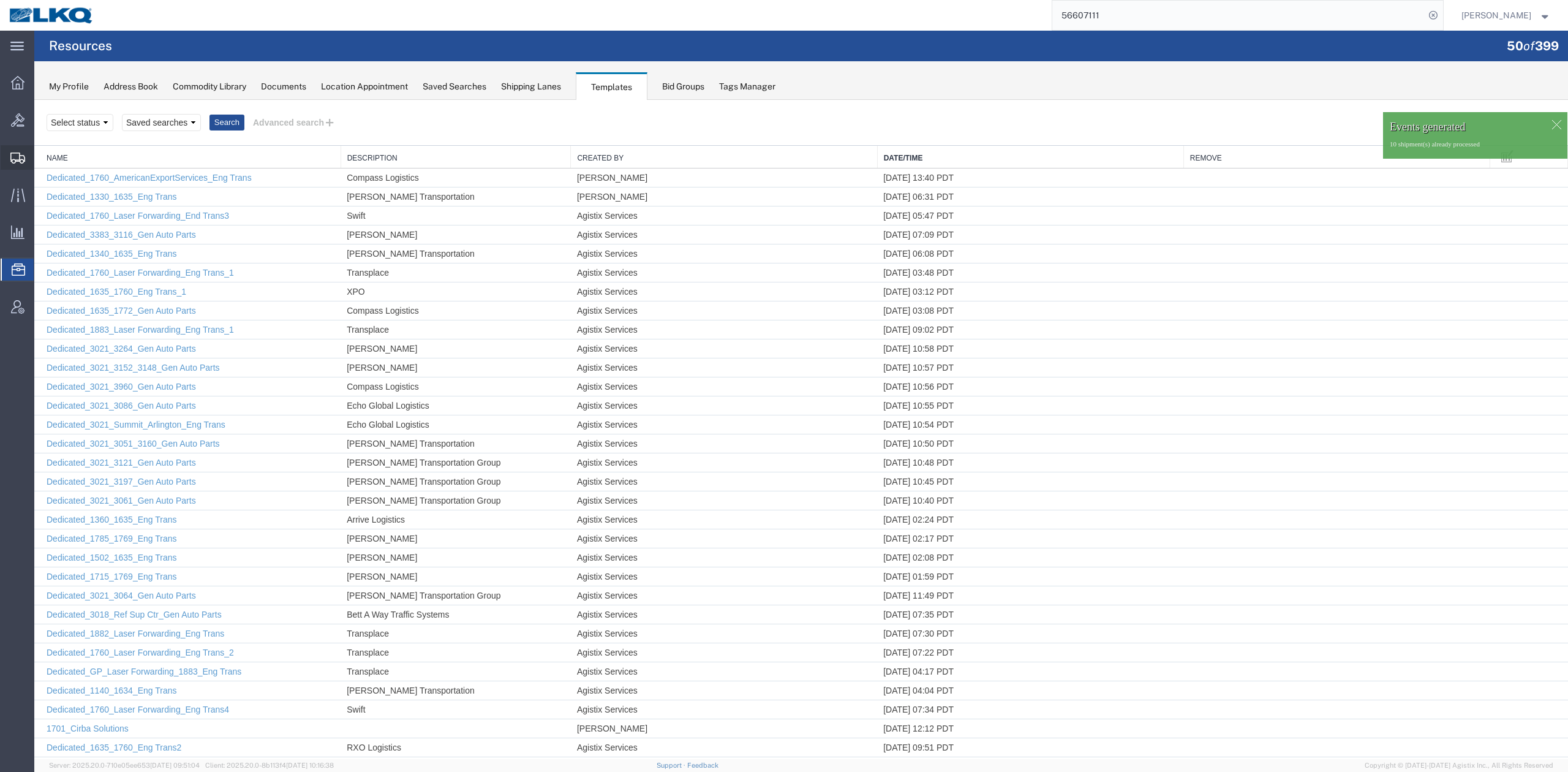
click at [0, 0] on span "Shipment Manager" at bounding box center [0, 0] width 0 height 0
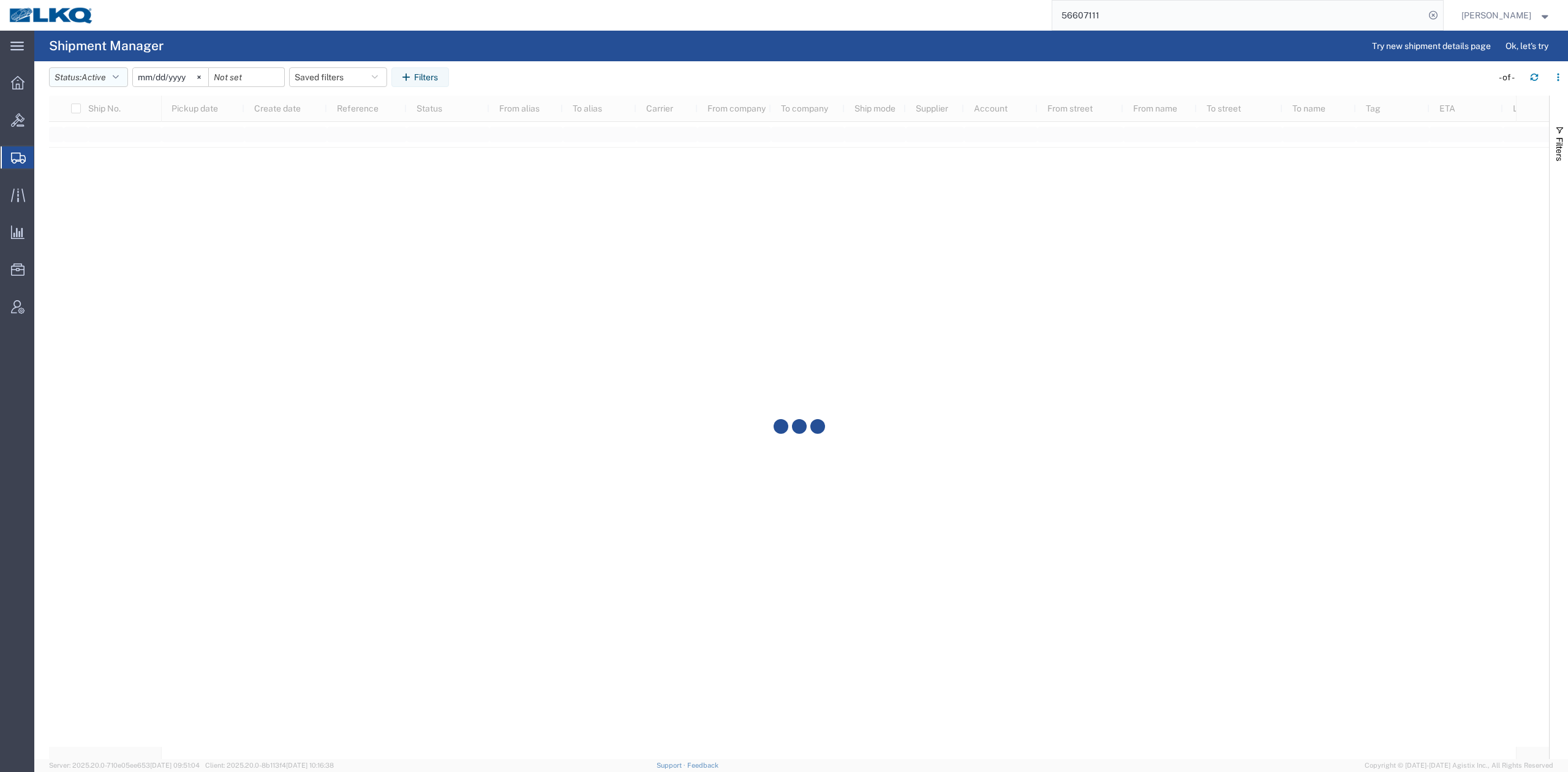
click at [116, 70] on button "Status: Active" at bounding box center [88, 77] width 79 height 19
click at [82, 143] on span "All" at bounding box center [121, 142] width 143 height 19
click at [155, 73] on input "2025-09-01" at bounding box center [157, 78] width 75 height 19
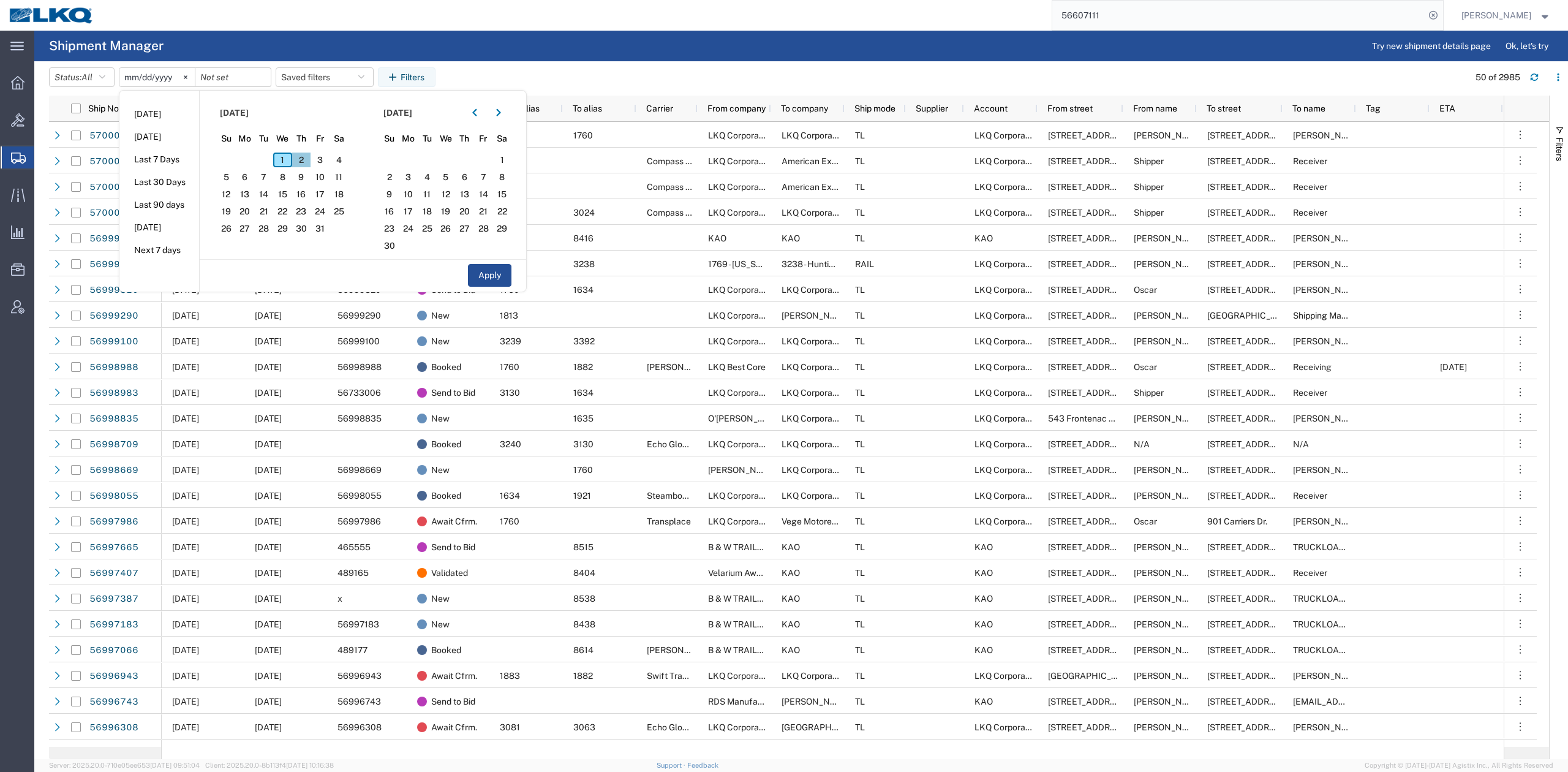
click at [308, 160] on span "2" at bounding box center [301, 160] width 19 height 14
click at [508, 277] on button "Apply" at bounding box center [490, 275] width 44 height 23
type input "2025-10-02"
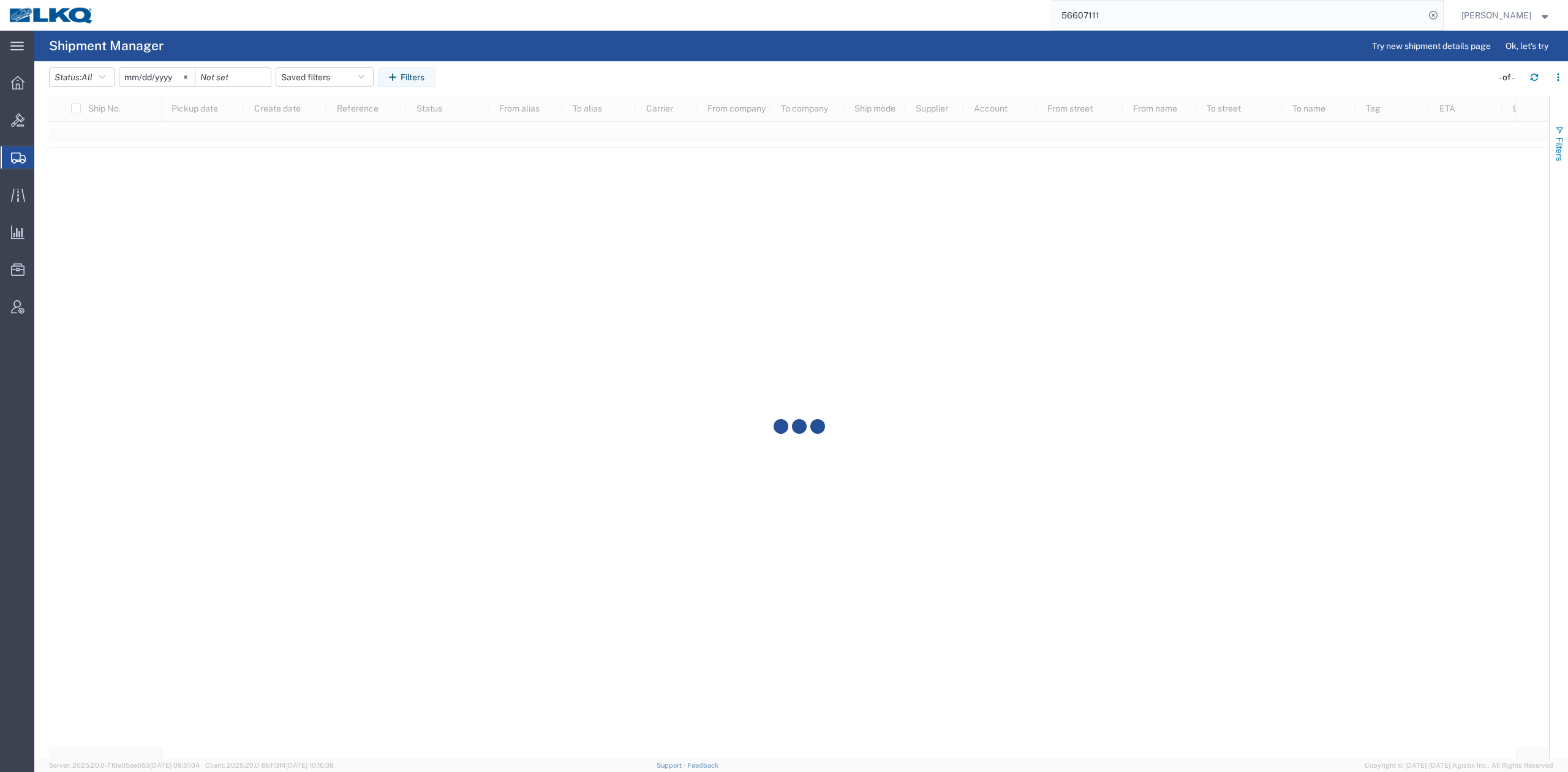
click at [1562, 150] on span "Filters" at bounding box center [1560, 149] width 10 height 24
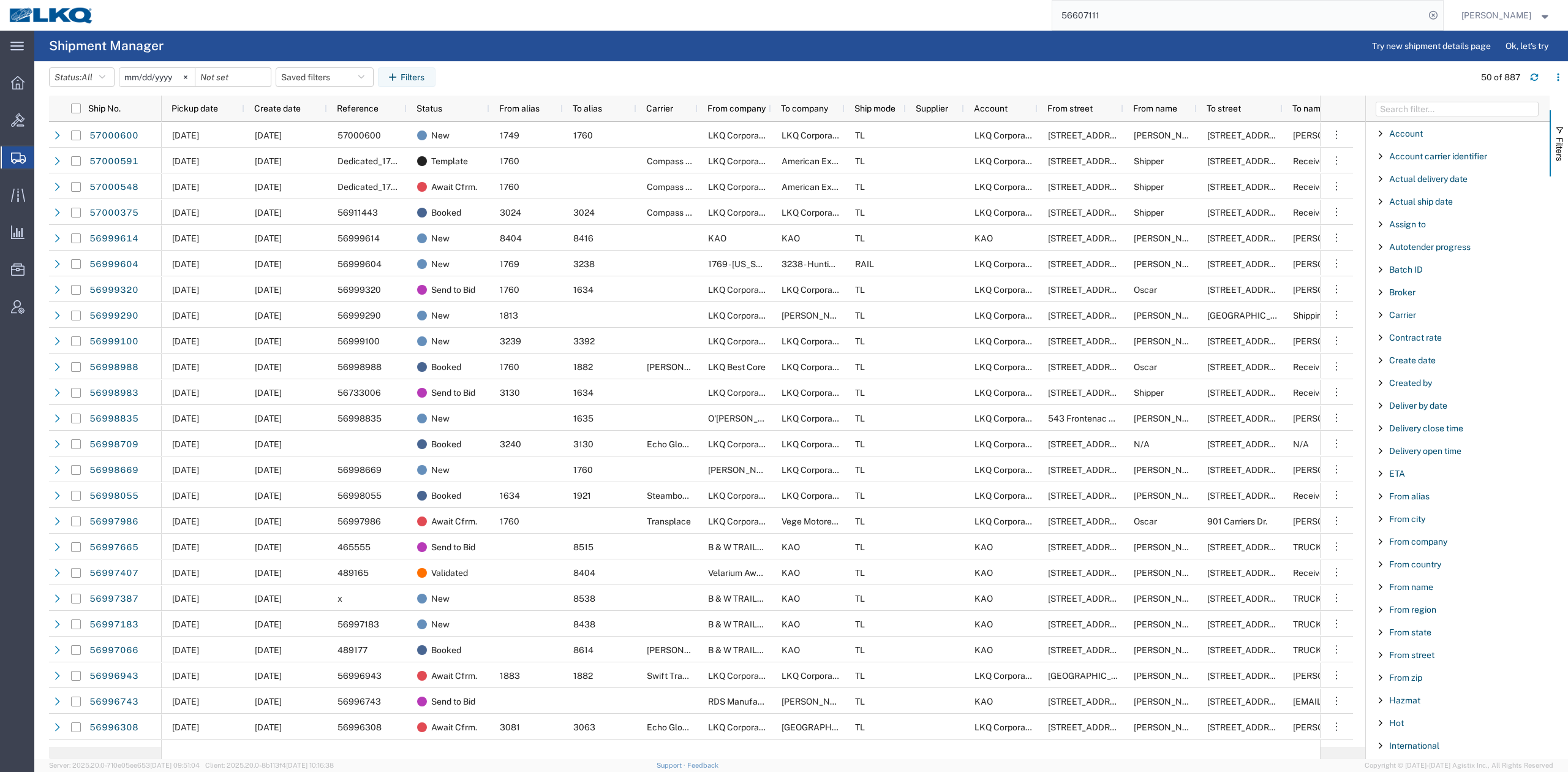
drag, startPoint x: 1411, startPoint y: 313, endPoint x: 1410, endPoint y: 326, distance: 13.0
click at [1411, 313] on span "Carrier" at bounding box center [1403, 315] width 27 height 10
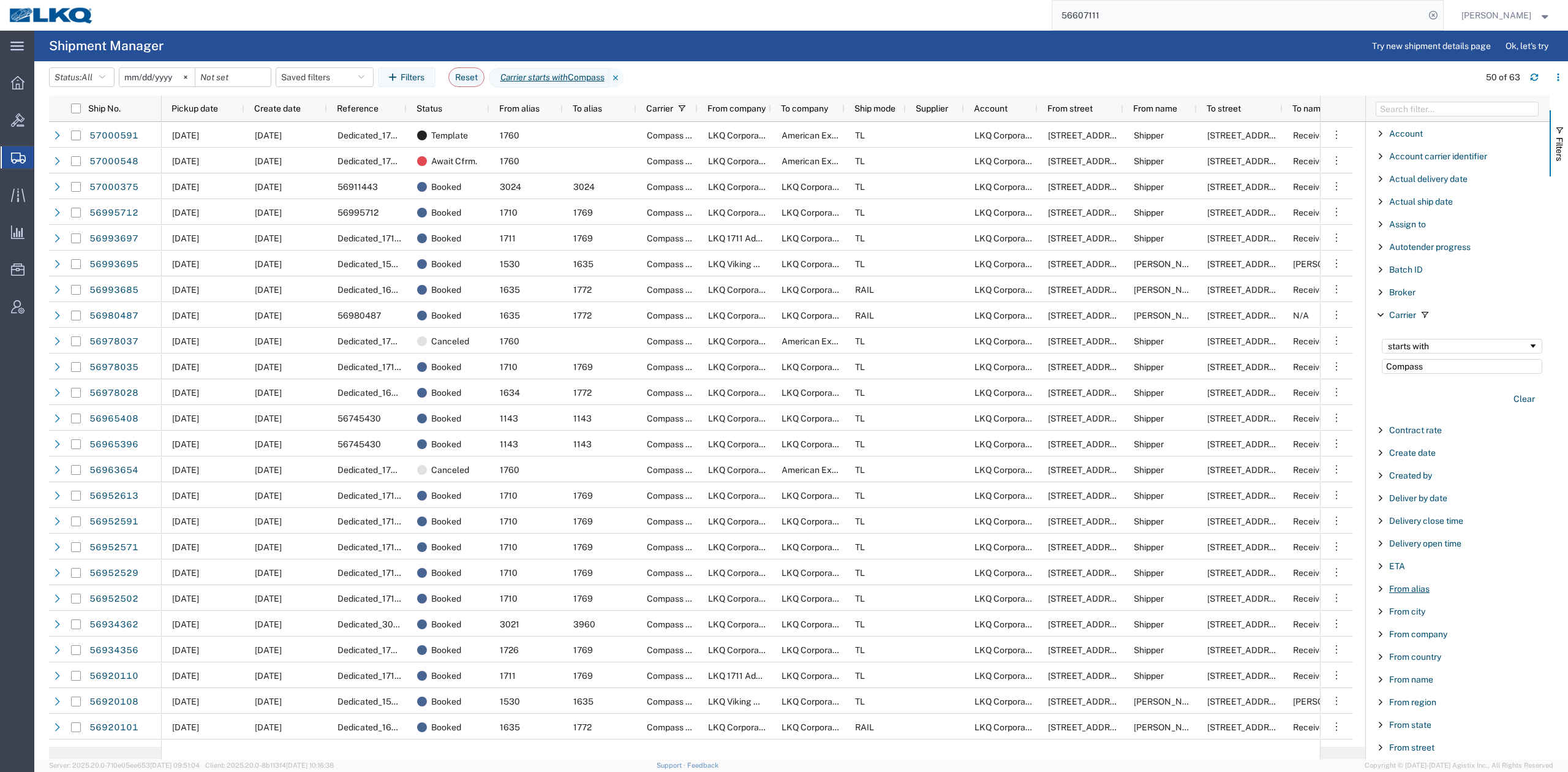
type input "Compass"
click at [1411, 588] on span "From alias" at bounding box center [1410, 589] width 40 height 10
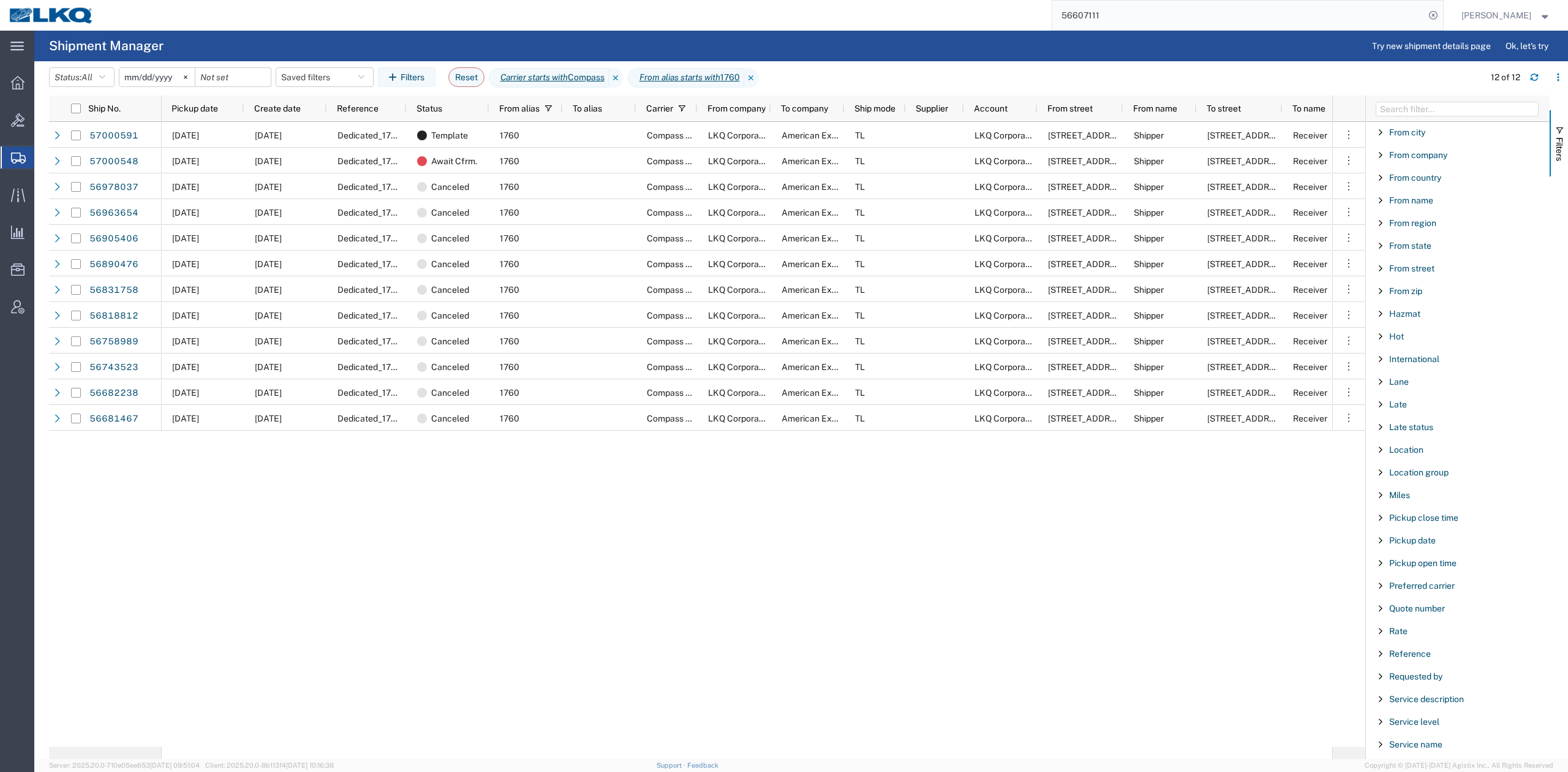
scroll to position [1057, 0]
type input "1760"
click at [1393, 403] on span "Status" at bounding box center [1403, 408] width 26 height 10
drag, startPoint x: 1412, startPoint y: 434, endPoint x: 1416, endPoint y: 447, distance: 13.6
click at [1413, 434] on select "includes excludes" at bounding box center [1462, 428] width 160 height 19
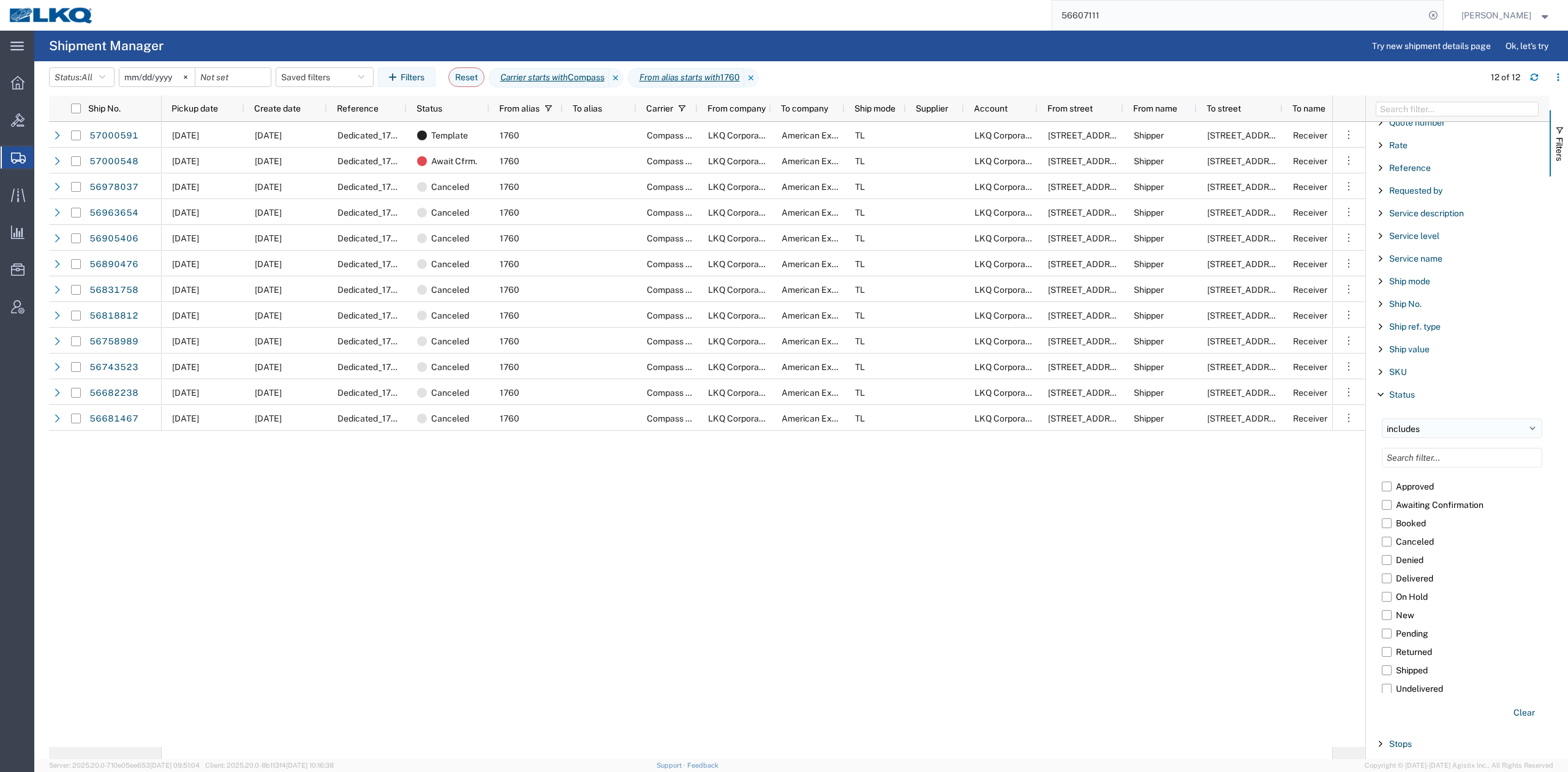
select select "notin"
click at [1382, 428] on select "includes excludes" at bounding box center [1462, 428] width 160 height 19
click at [1390, 547] on label "Canceled" at bounding box center [1462, 541] width 160 height 19
click at [0, 0] on input "Canceled" at bounding box center [0, 0] width 0 height 0
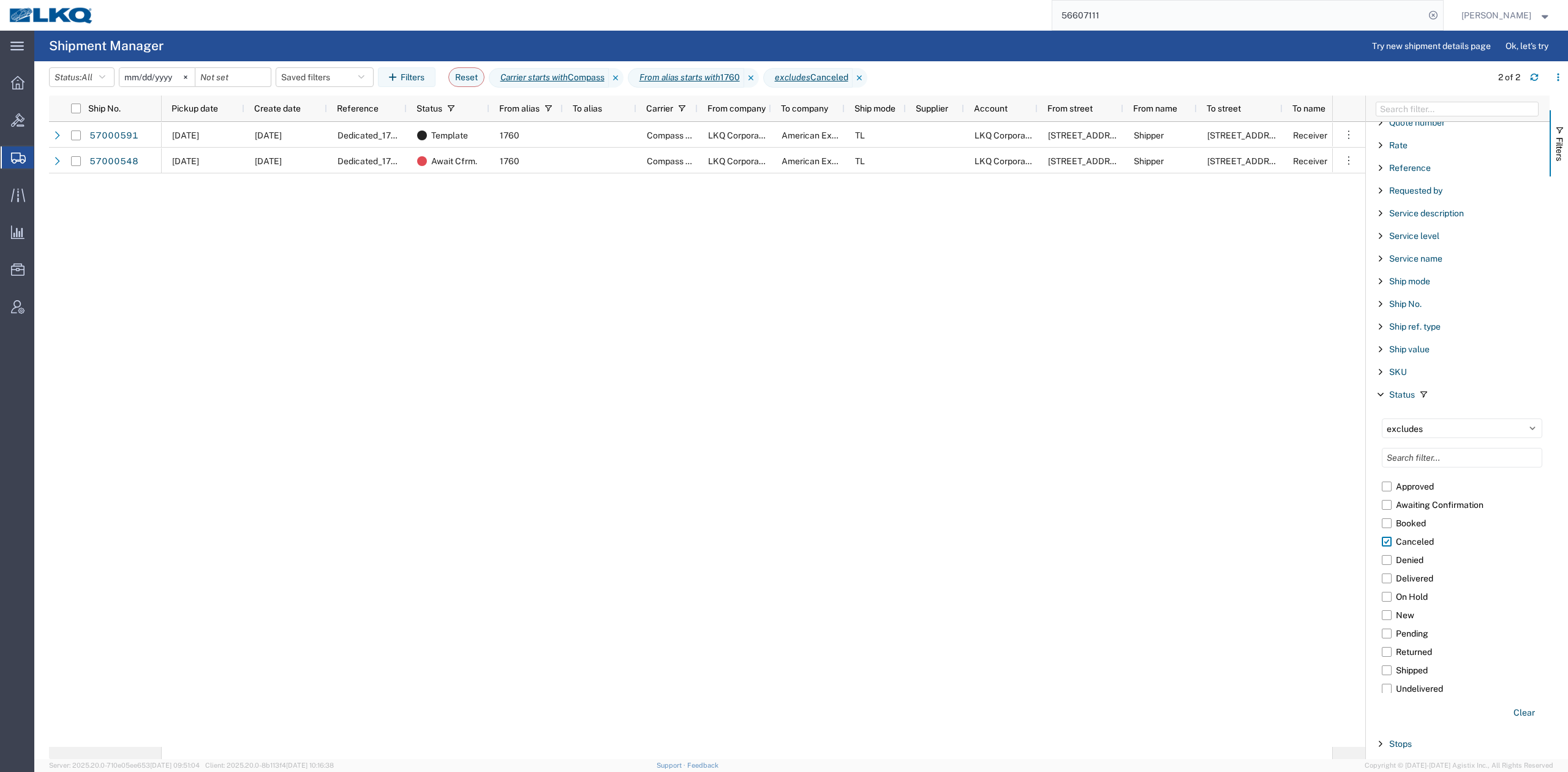
click at [689, 625] on div "10/06/2025 10/01/2025 Dedicated_1760_AmericanExportServices_Eng Trans Template …" at bounding box center [747, 434] width 1170 height 625
click at [1566, 131] on button "Filters" at bounding box center [1559, 143] width 19 height 66
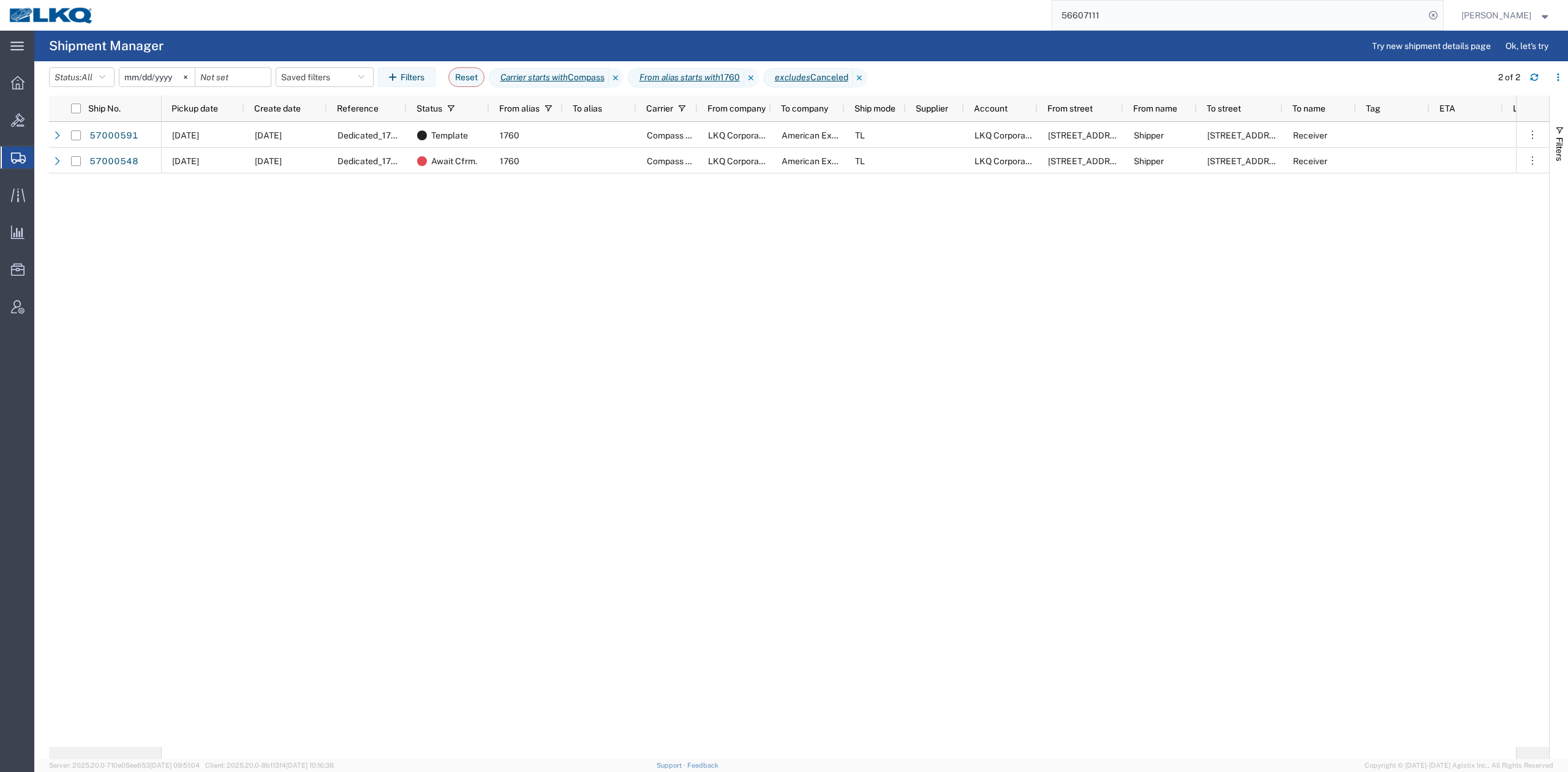
click at [872, 525] on div "10/06/2025 10/01/2025 Dedicated_1760_AmericanExportServices_Eng Trans Template …" at bounding box center [839, 434] width 1354 height 625
click at [197, 114] on div "Pickup date" at bounding box center [206, 108] width 68 height 19
click at [199, 109] on span "Pickup date" at bounding box center [194, 109] width 45 height 10
click at [199, 109] on span "Pickup date" at bounding box center [195, 109] width 47 height 10
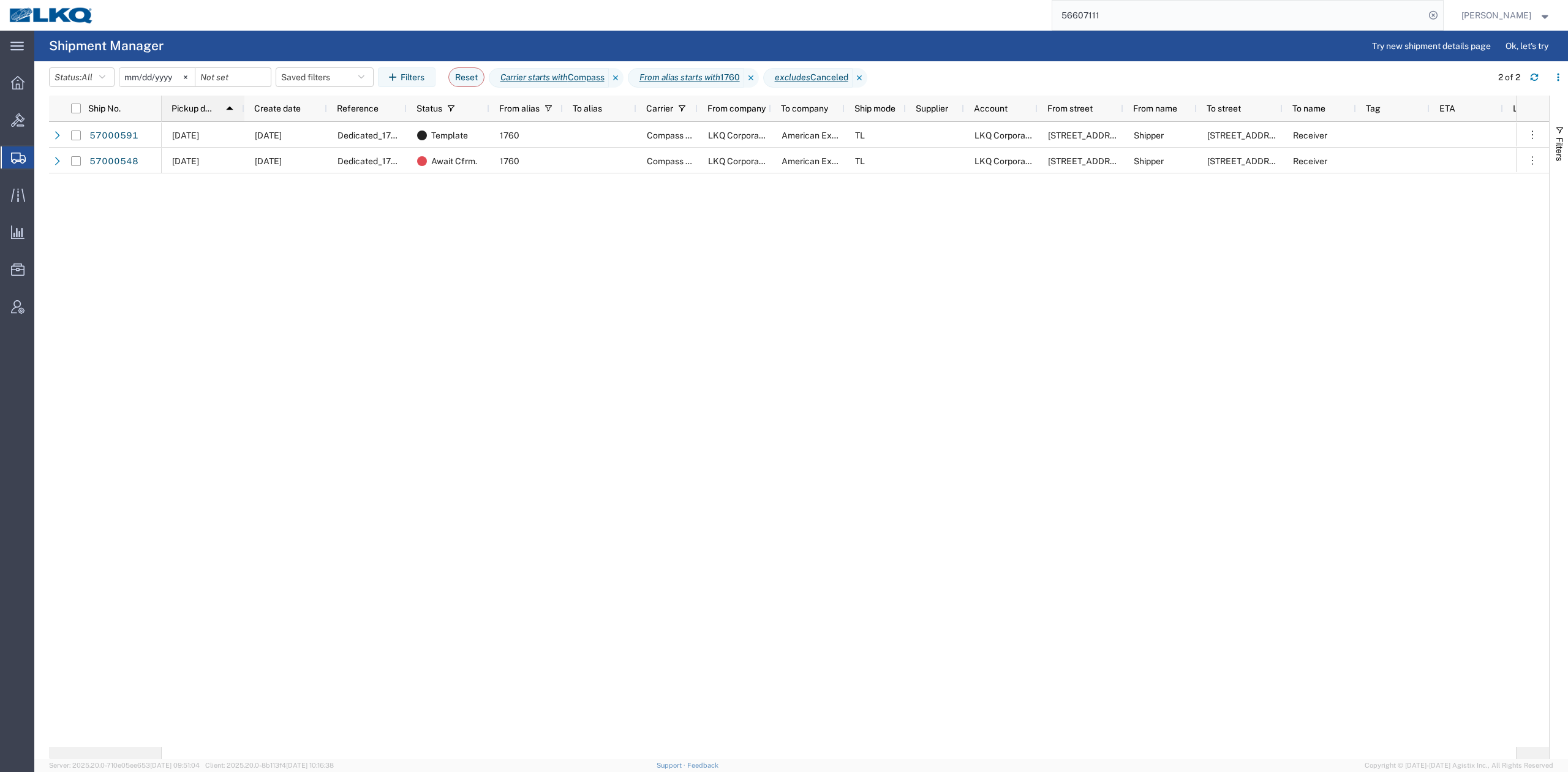
click at [199, 109] on span "Pickup date" at bounding box center [194, 109] width 45 height 10
click at [199, 109] on span "Pickup date" at bounding box center [195, 109] width 47 height 10
click at [199, 109] on span "Pickup date" at bounding box center [194, 109] width 45 height 10
click at [253, 244] on div "10/06/2025 10/01/2025 Dedicated_1760_AmericanExportServices_Eng Trans Template …" at bounding box center [839, 434] width 1354 height 625
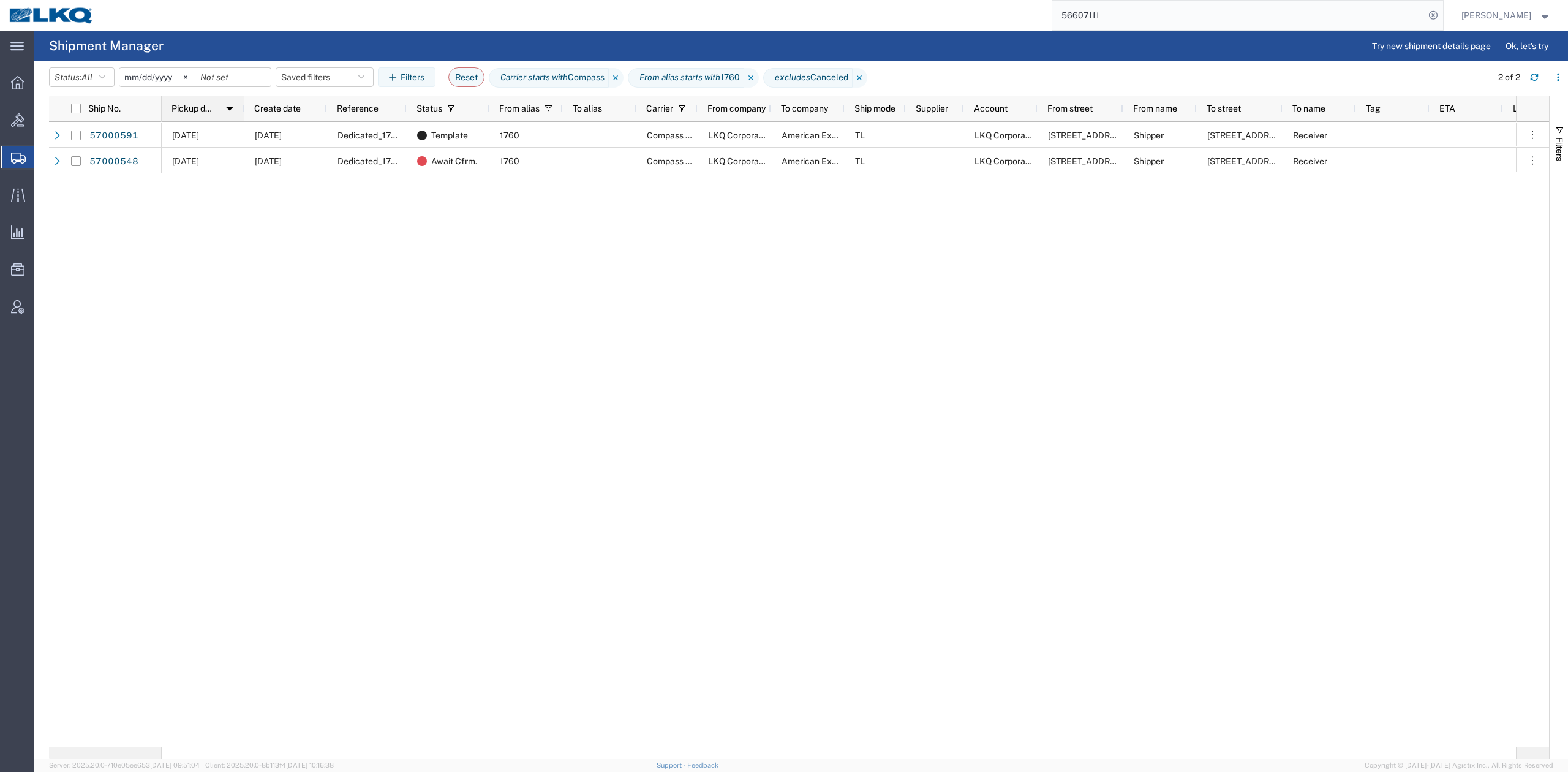
click at [191, 108] on span "Pickup date" at bounding box center [194, 109] width 45 height 10
click at [191, 108] on span "Pickup date" at bounding box center [195, 109] width 47 height 10
click at [191, 108] on span "Pickup date" at bounding box center [194, 109] width 45 height 10
click at [0, 0] on span "Templates" at bounding box center [0, 0] width 0 height 0
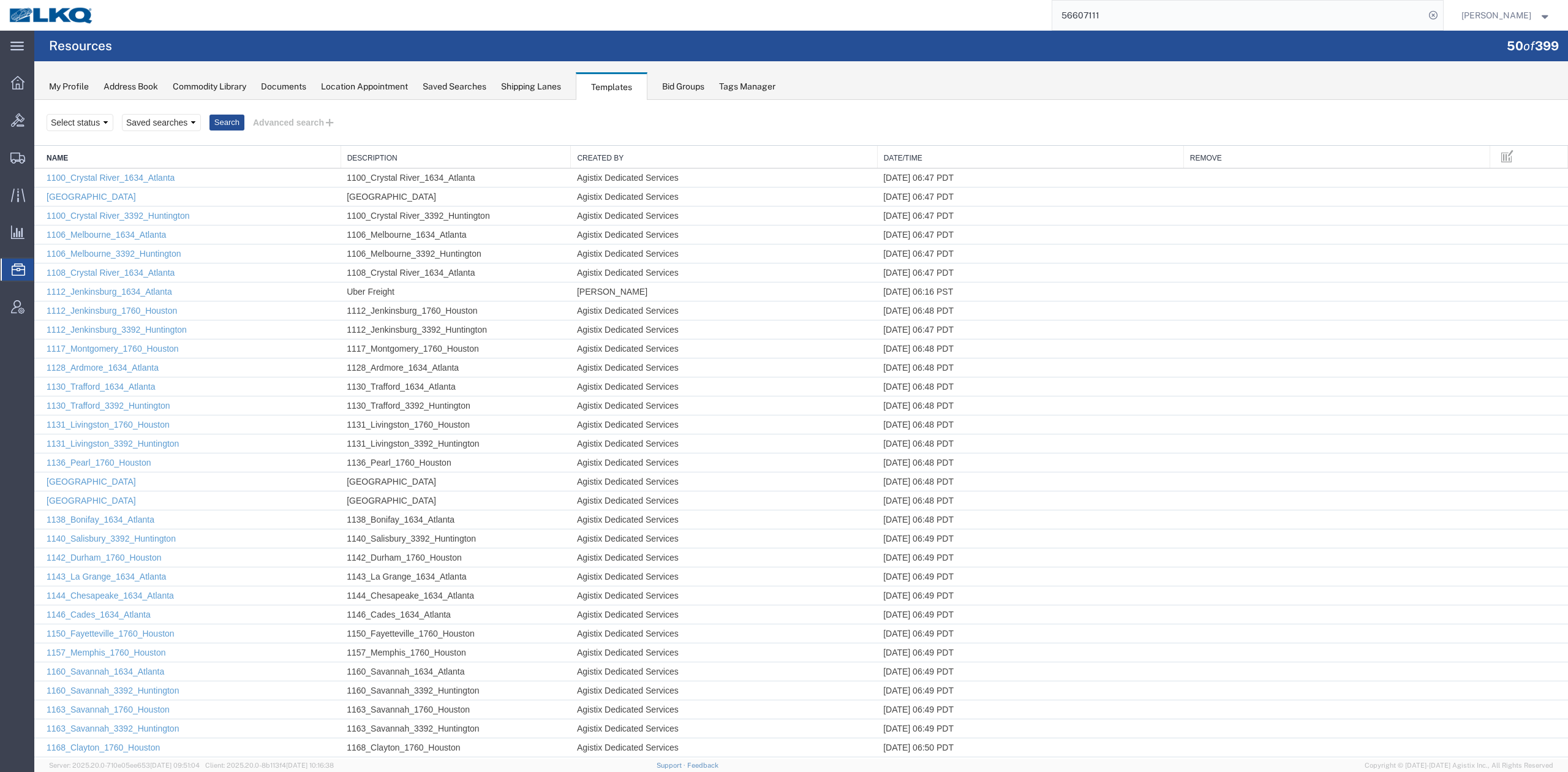
click at [938, 155] on link "Date/Time" at bounding box center [1031, 158] width 293 height 10
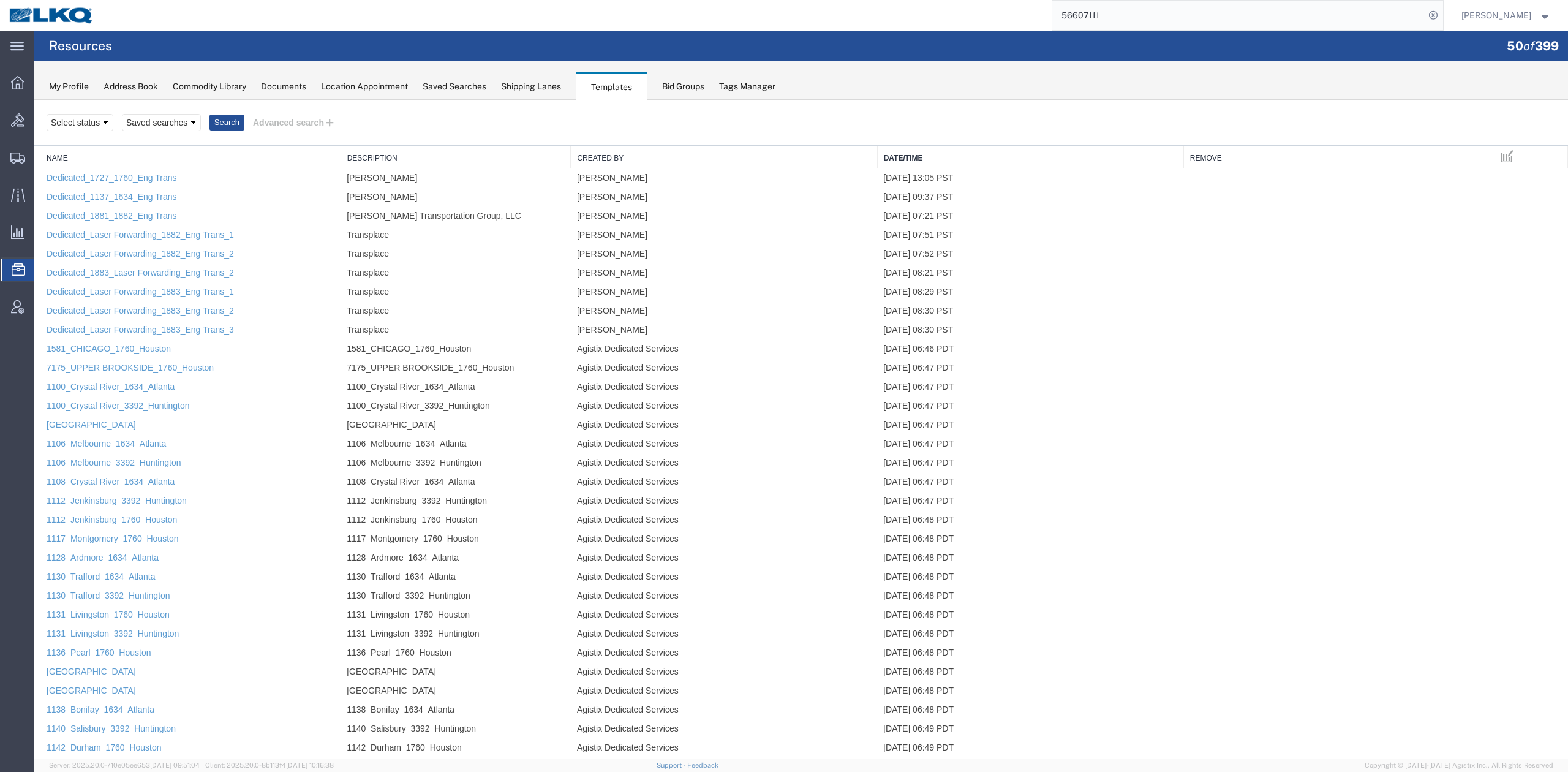
click at [938, 155] on link "Date/Time" at bounding box center [1031, 158] width 293 height 10
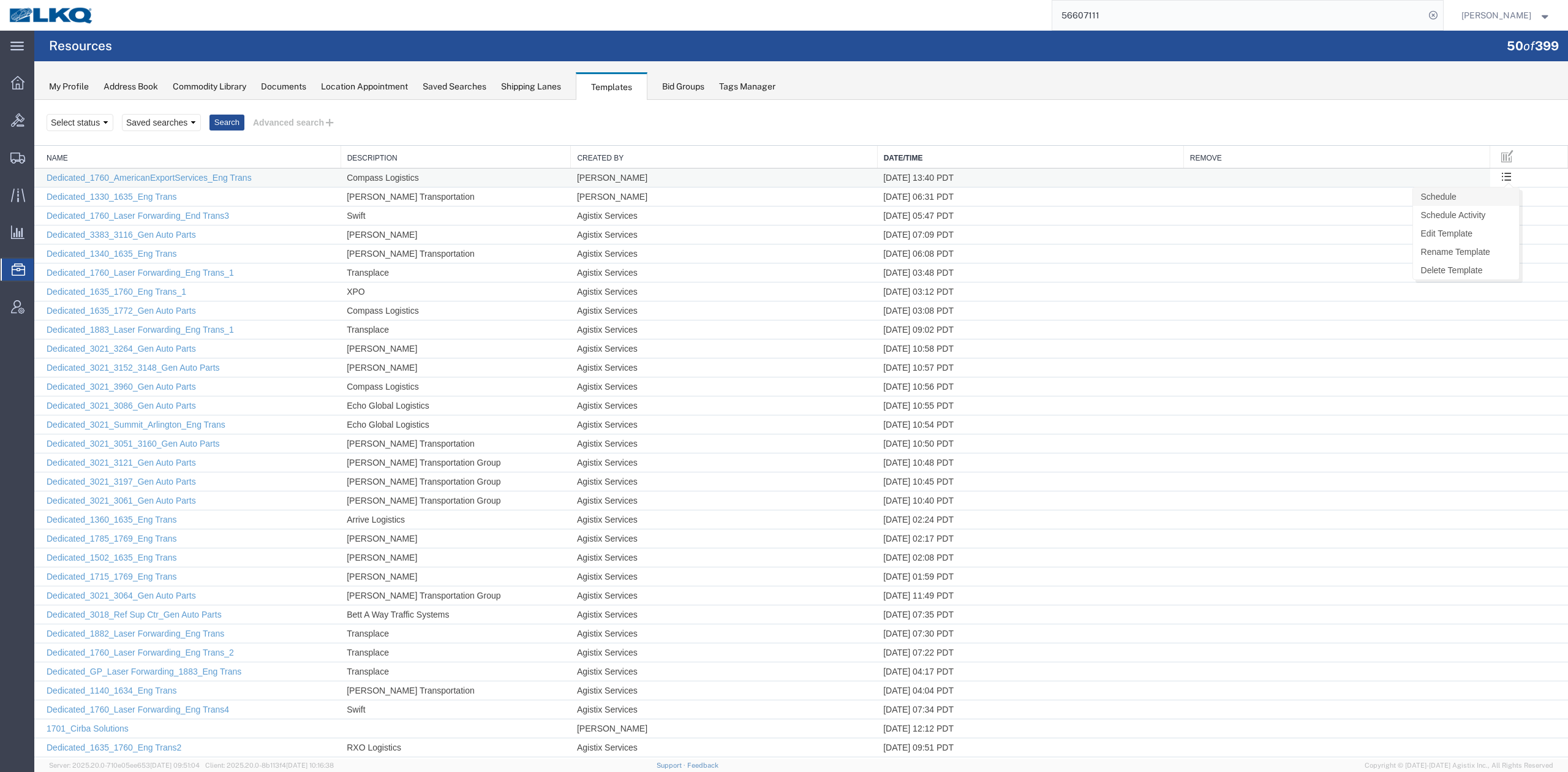
click at [1490, 196] on link "Schedule" at bounding box center [1466, 197] width 106 height 19
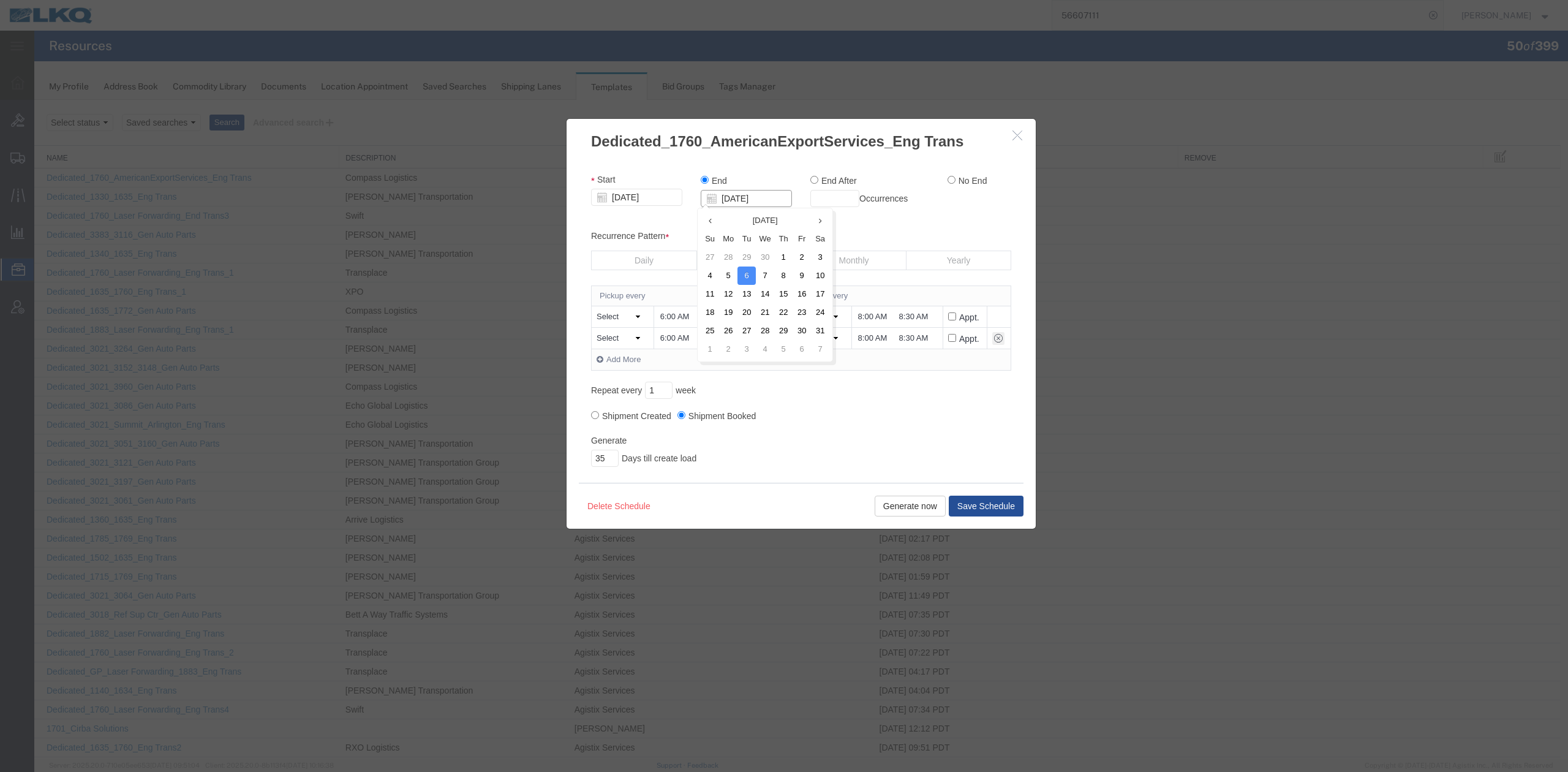
drag, startPoint x: 658, startPoint y: 205, endPoint x: 604, endPoint y: 206, distance: 54.0
click at [604, 206] on div "Start 10/06/2025 End 10/06/2026 End After Occurrences No End" at bounding box center [802, 195] width 439 height 43
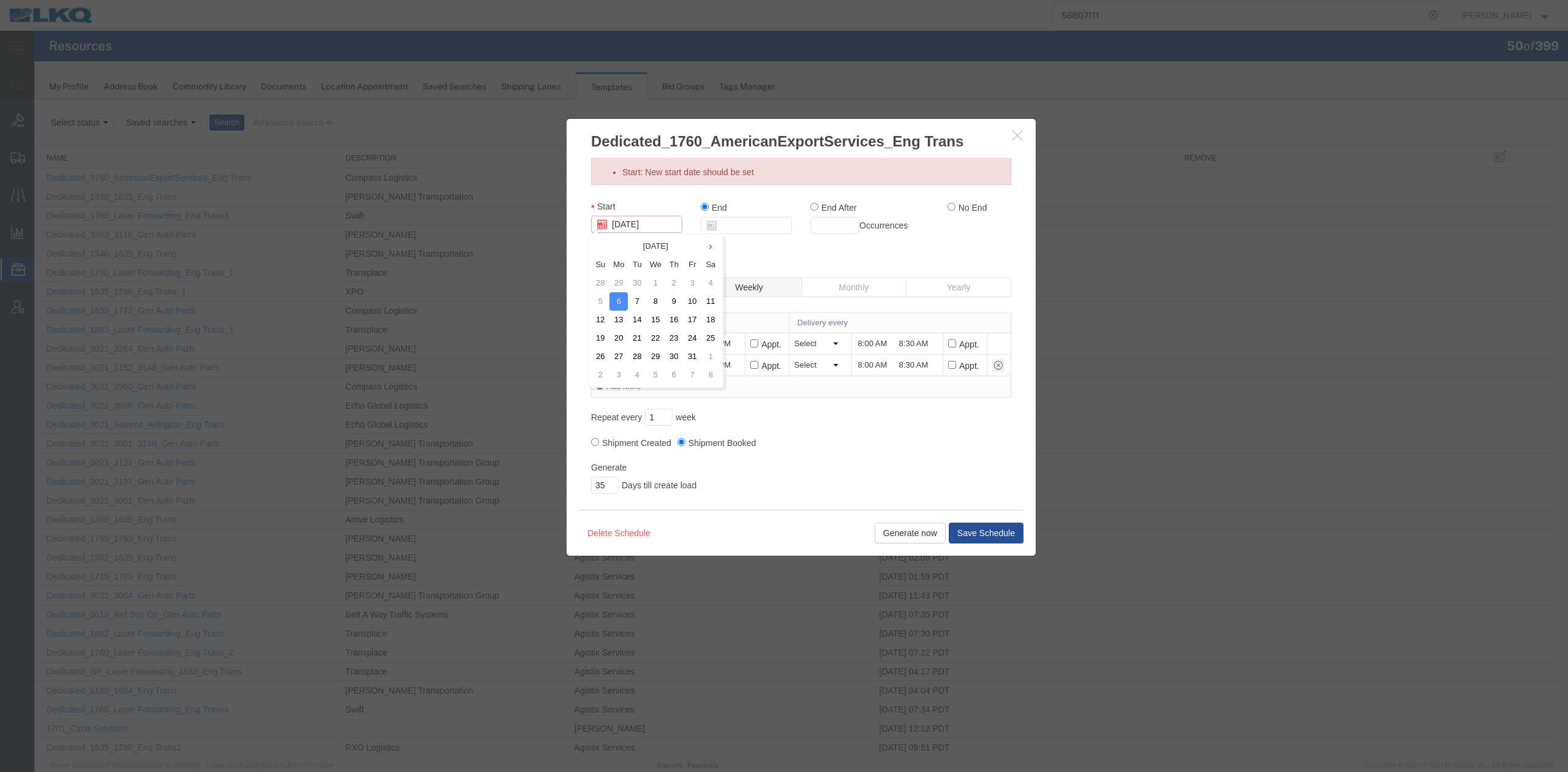
click at [631, 201] on div "Start 10/06/2025" at bounding box center [636, 216] width 91 height 32
click at [680, 282] on td "2" at bounding box center [674, 283] width 19 height 19
click at [781, 252] on div "Start 10/06/2025 End End After Occurrences No End Recurrence Pattern Daily Week…" at bounding box center [801, 347] width 421 height 294
click at [901, 540] on button "Generate now" at bounding box center [910, 533] width 71 height 21
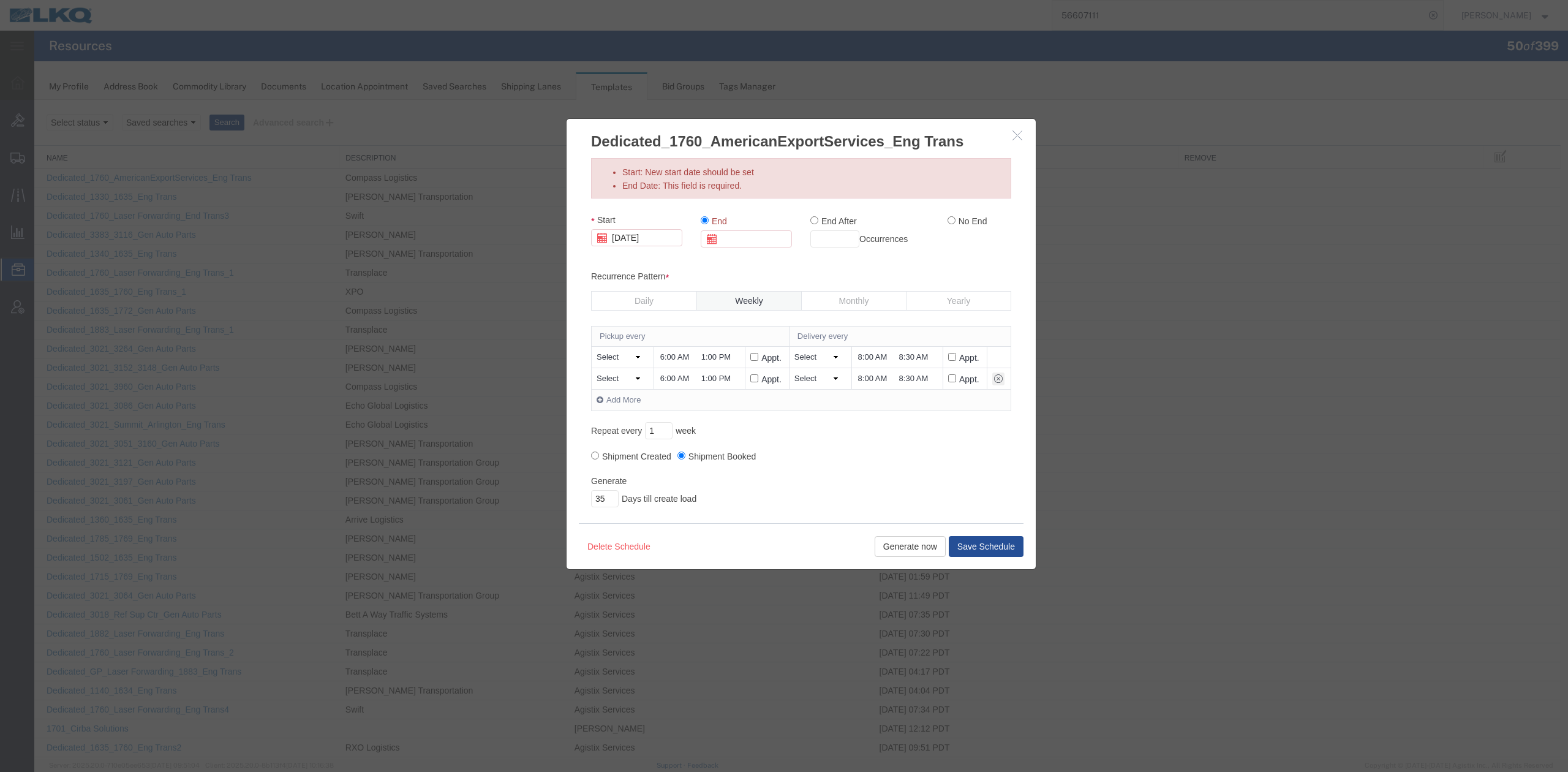
click at [953, 223] on label "No End" at bounding box center [967, 220] width 40 height 14
click at [953, 223] on input "No End" at bounding box center [951, 220] width 8 height 8
radio input "true"
click at [915, 548] on button "Generate now" at bounding box center [910, 546] width 71 height 21
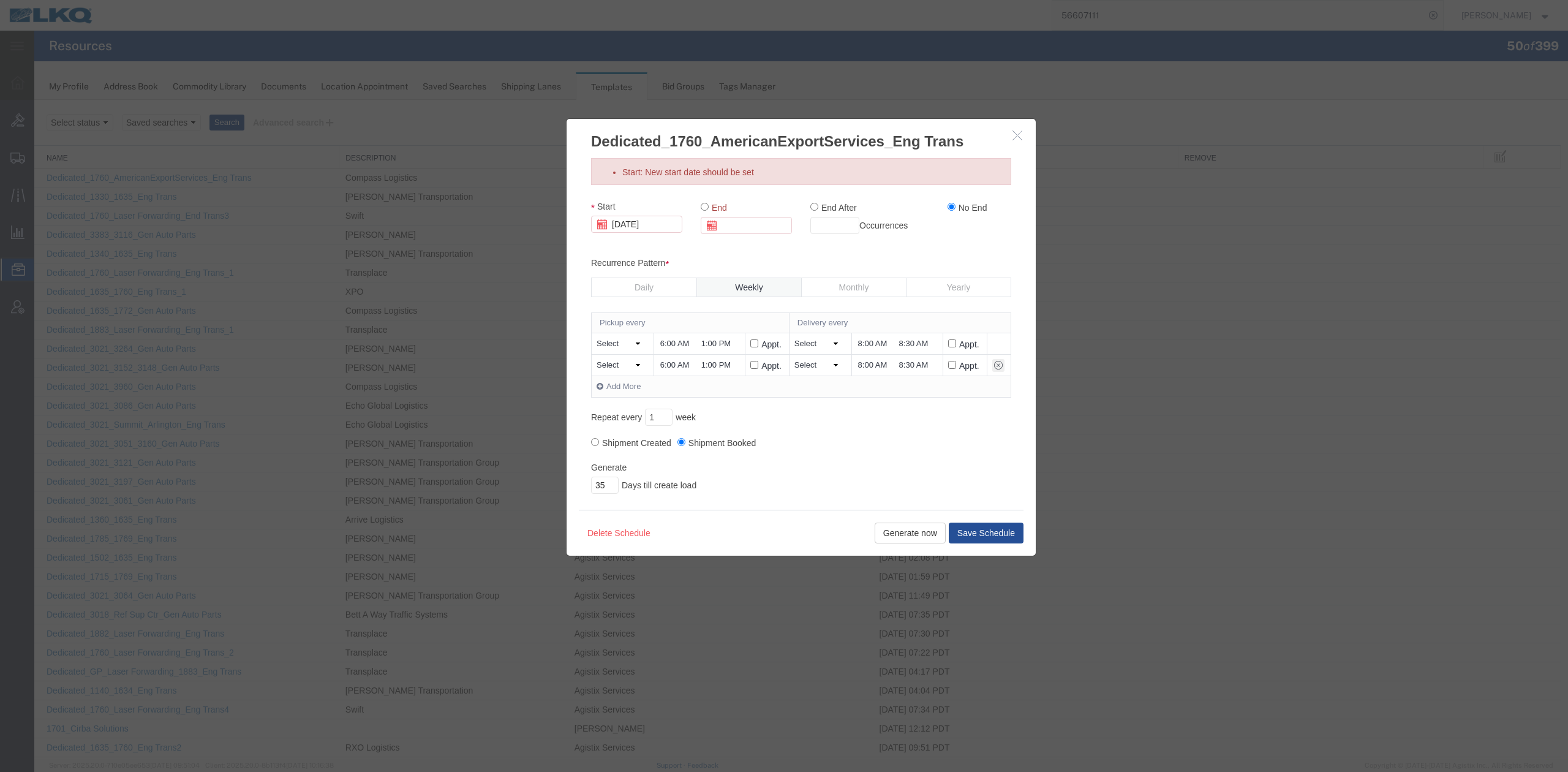
drag, startPoint x: 687, startPoint y: 230, endPoint x: 777, endPoint y: 244, distance: 91.1
click at [689, 230] on div "Start 10/06/2025 End End After Occurrences No End" at bounding box center [802, 222] width 439 height 43
click at [778, 244] on div "Start 10/06/2025 End End After Occurrences No End Recurrence Pattern Daily Week…" at bounding box center [801, 347] width 421 height 294
click at [932, 242] on div "End After Occurrences" at bounding box center [870, 222] width 137 height 43
click at [976, 528] on button "Save Schedule" at bounding box center [986, 533] width 75 height 21
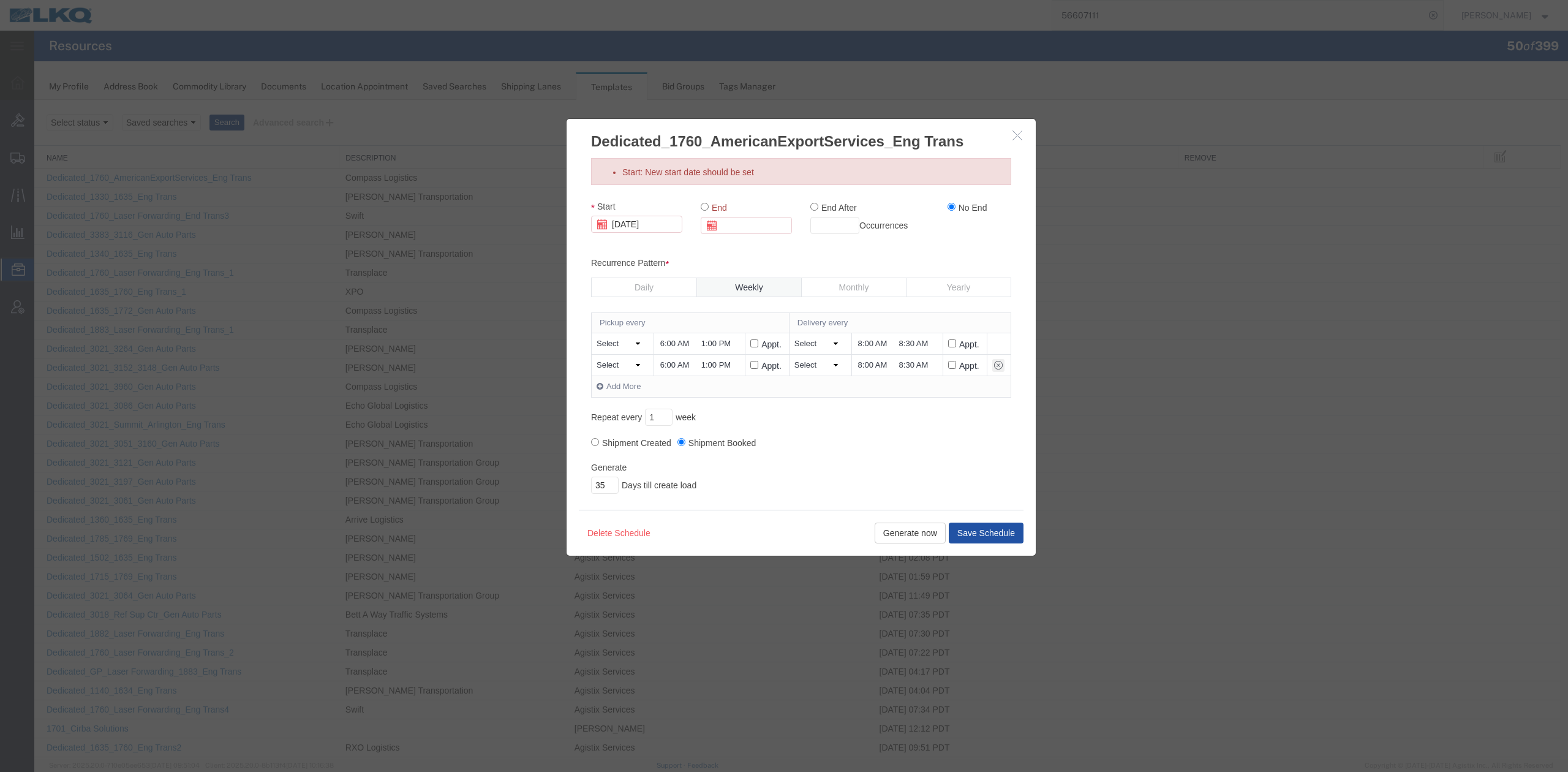
click at [963, 534] on button "Save Schedule" at bounding box center [986, 533] width 75 height 21
click at [1017, 133] on icon "button" at bounding box center [1018, 135] width 10 height 10
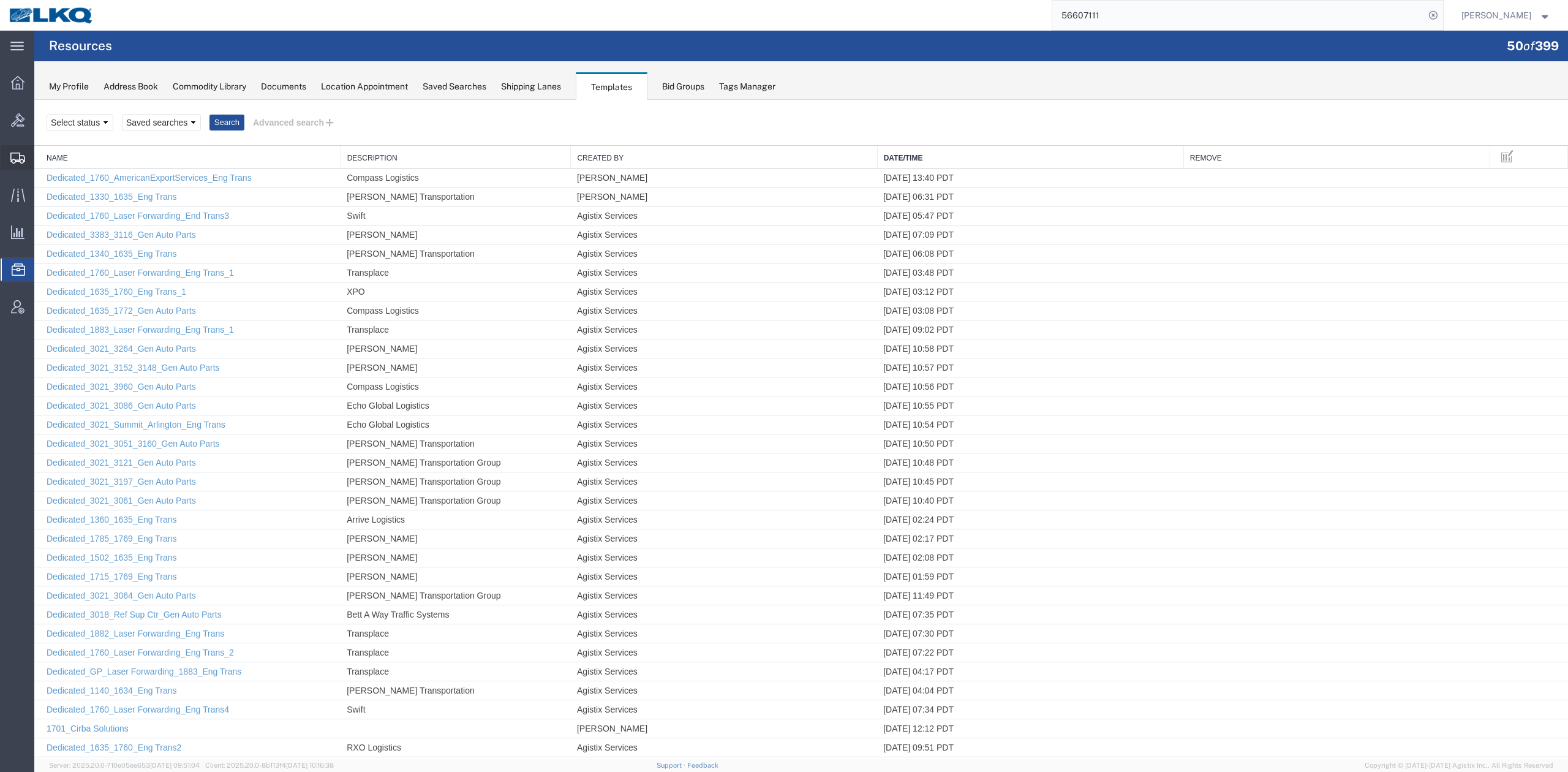
click at [0, 0] on span "Shipment Manager" at bounding box center [0, 0] width 0 height 0
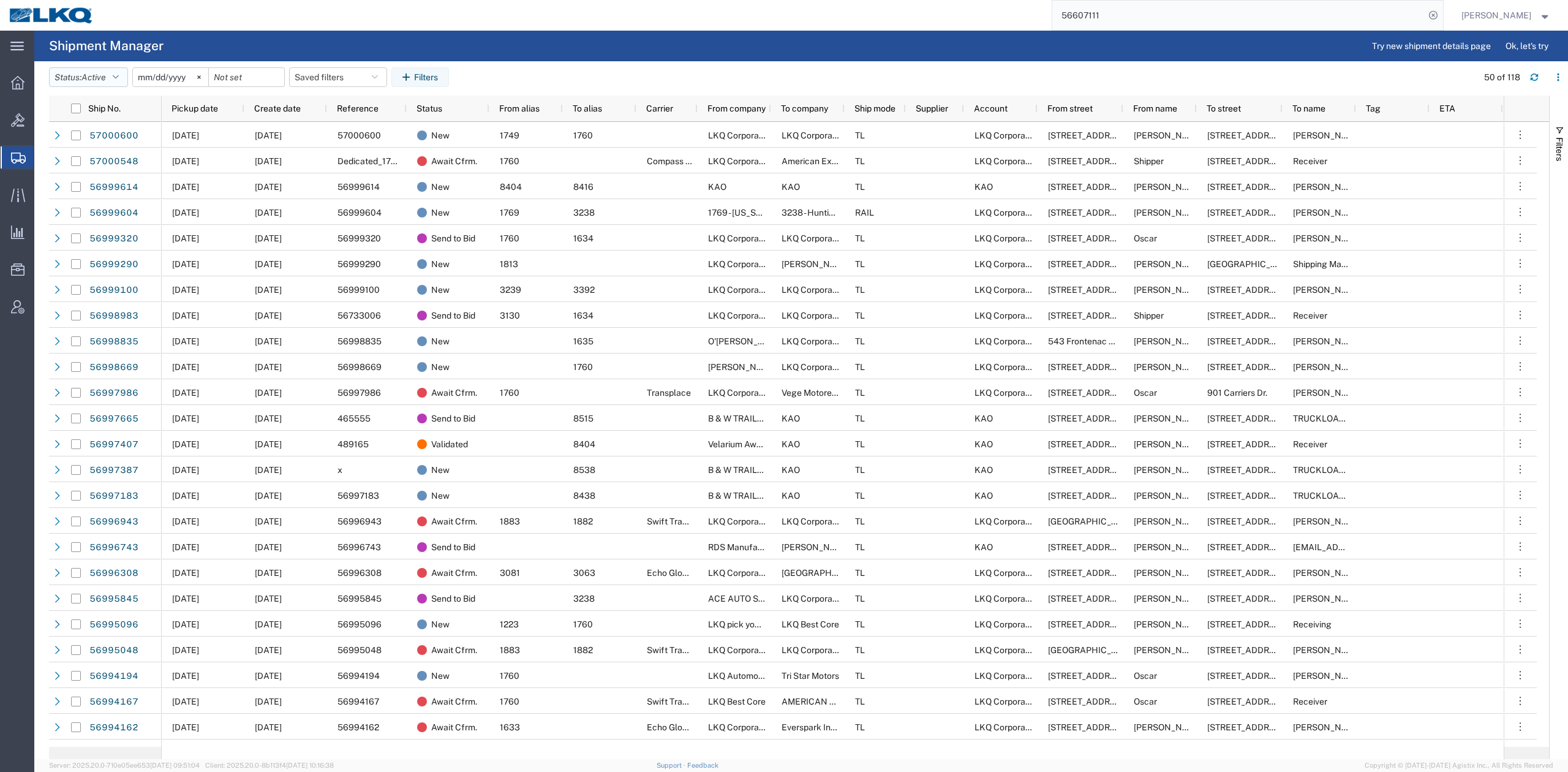
click at [119, 77] on icon "button" at bounding box center [116, 77] width 6 height 9
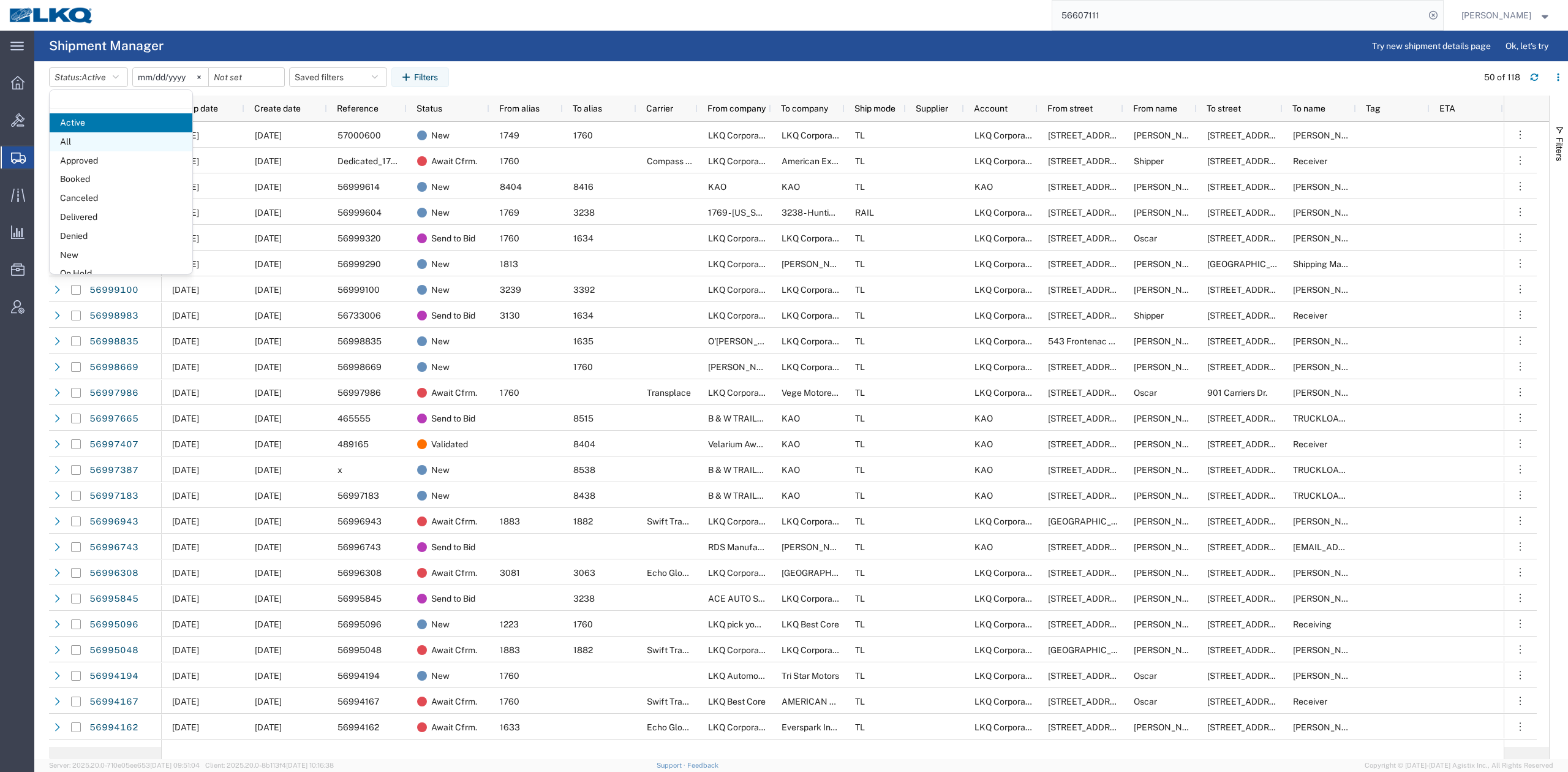
click at [98, 143] on span "All" at bounding box center [121, 142] width 143 height 19
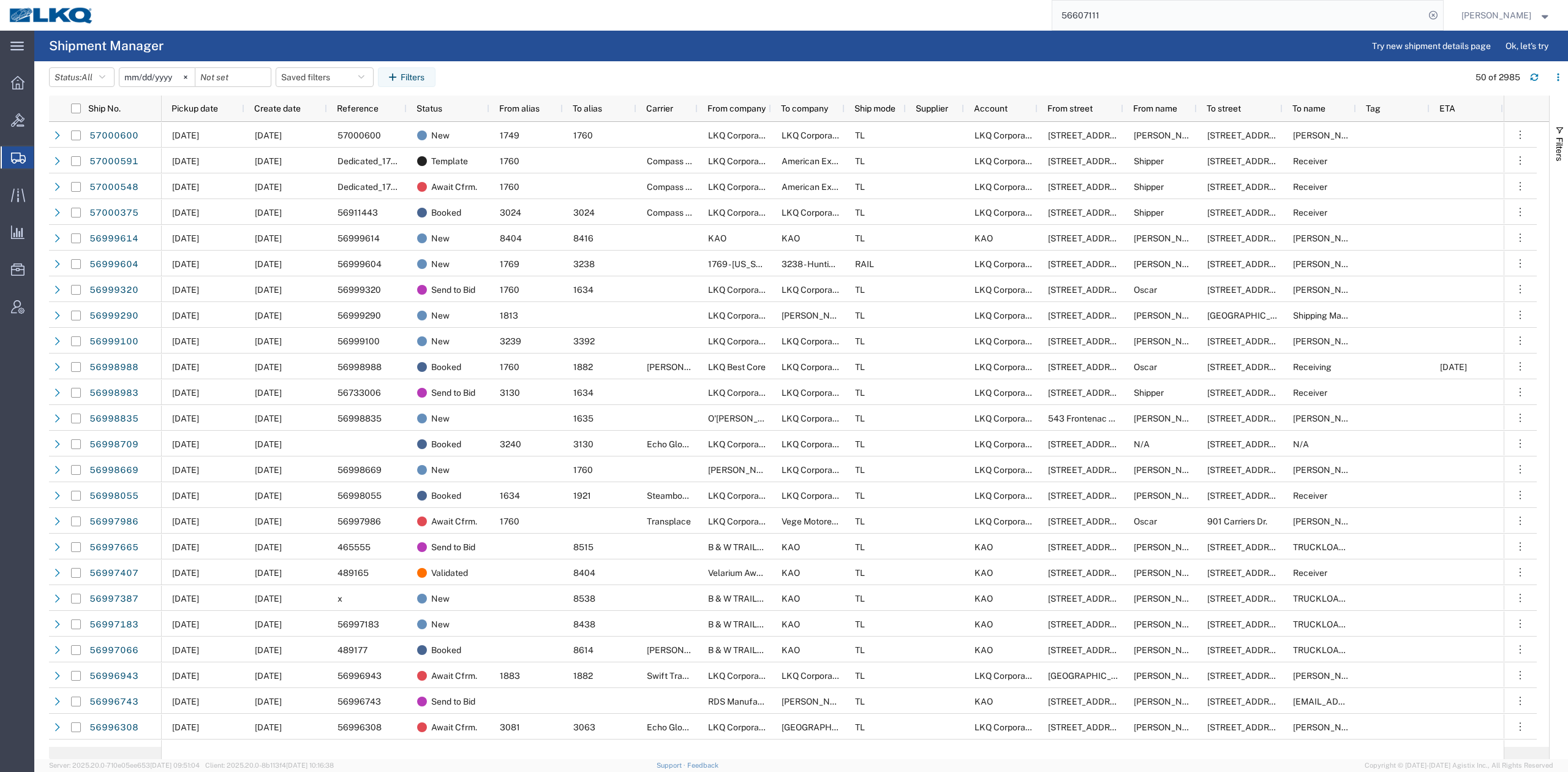
click at [160, 81] on input "2025-09-01" at bounding box center [157, 78] width 75 height 19
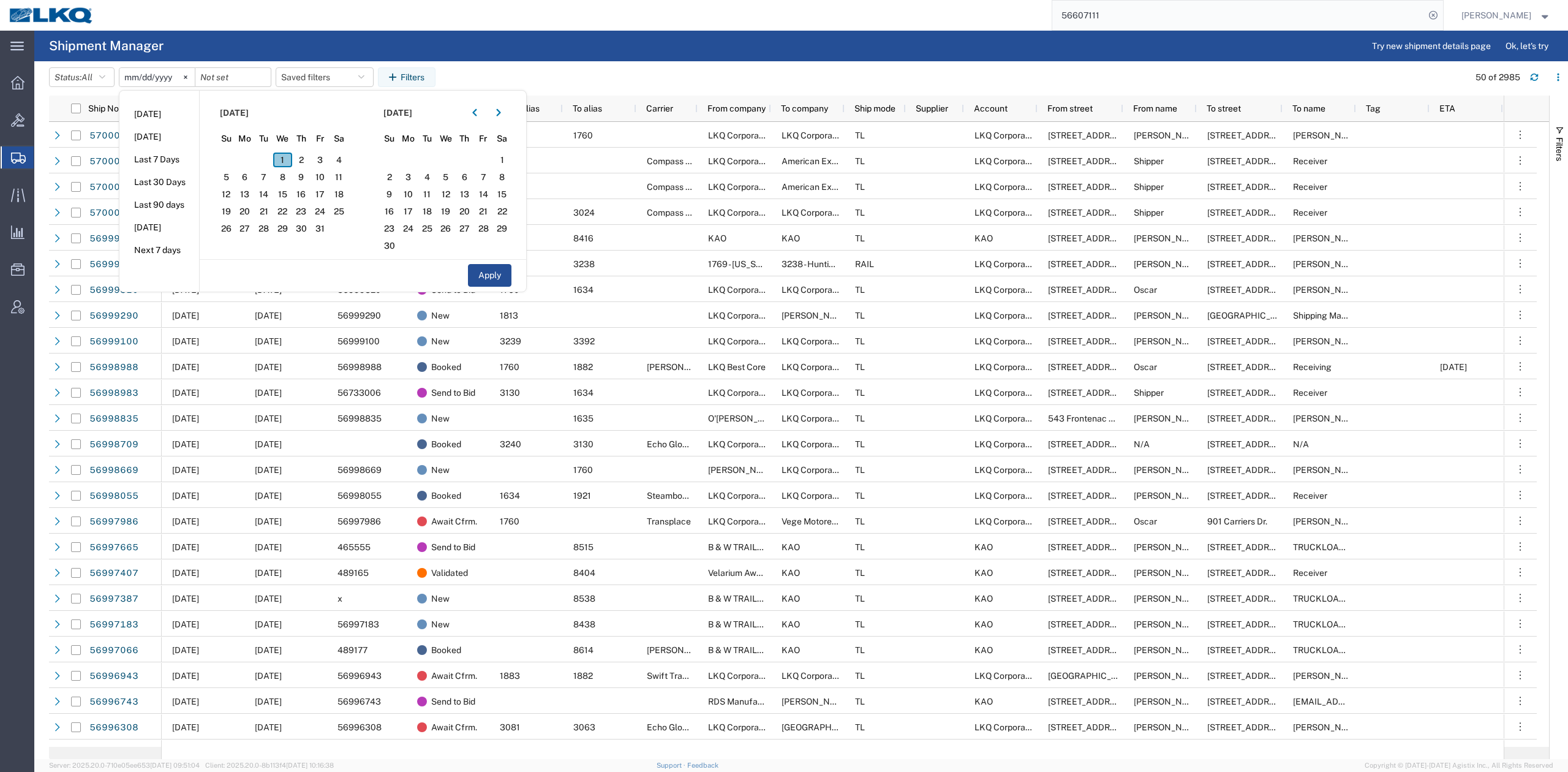
click at [285, 162] on span "1" at bounding box center [283, 160] width 19 height 14
click at [500, 275] on button "Apply" at bounding box center [490, 275] width 44 height 23
type input "[DATE]"
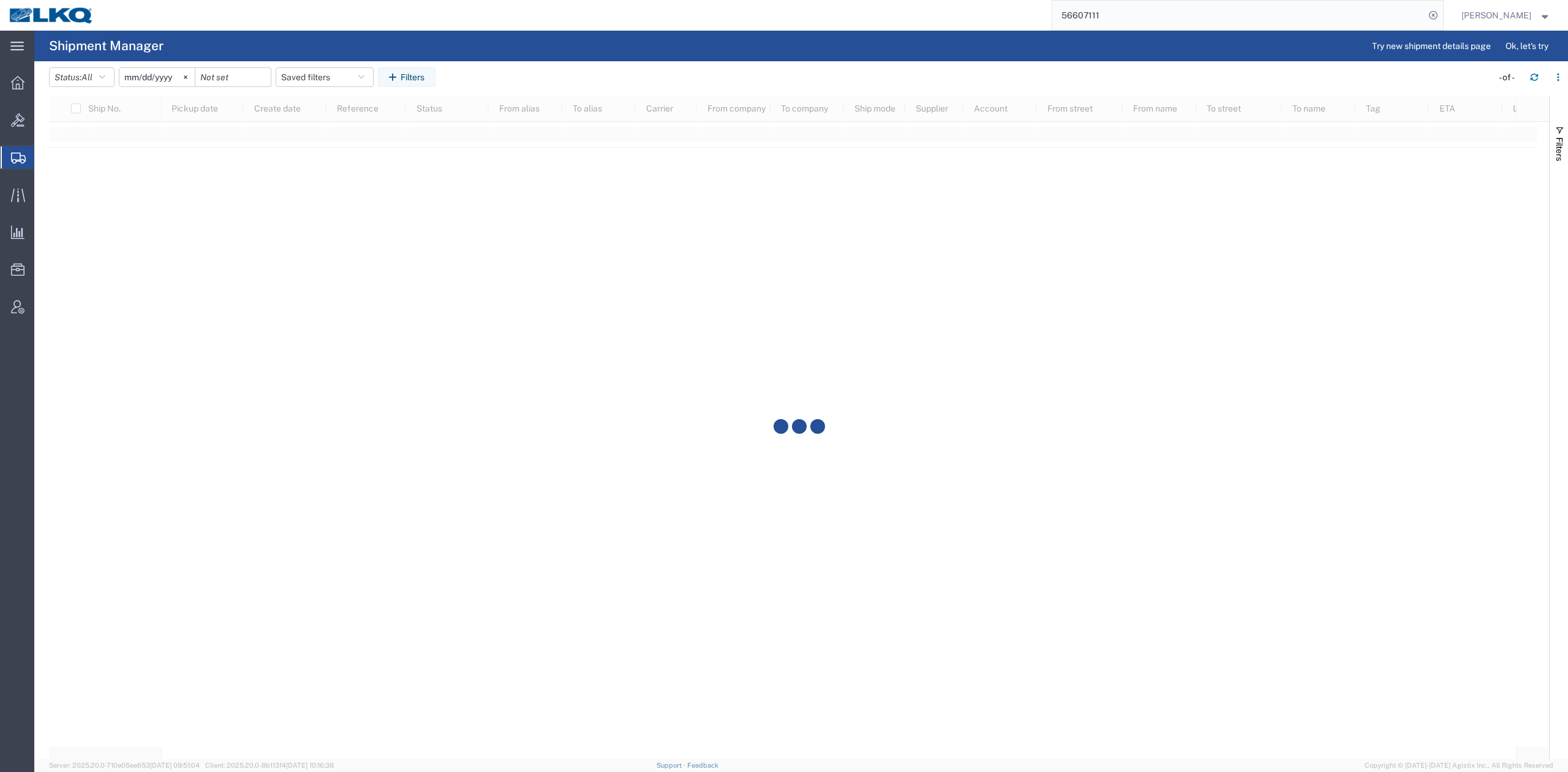
drag, startPoint x: 1566, startPoint y: 160, endPoint x: 1541, endPoint y: 350, distance: 191.6
click at [1566, 160] on button "Filters" at bounding box center [1559, 143] width 19 height 66
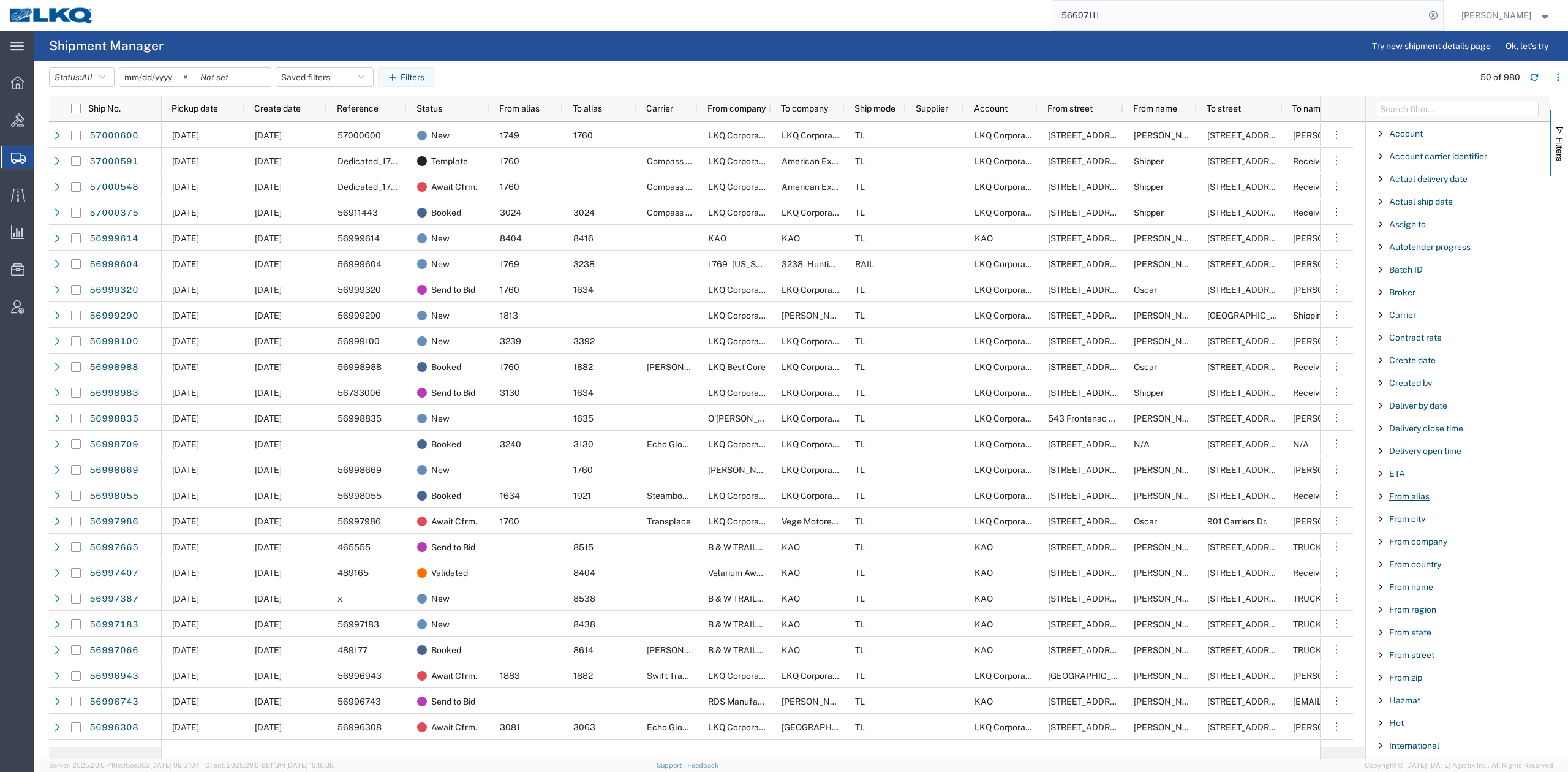
click at [1398, 501] on span "From alias" at bounding box center [1410, 496] width 40 height 10
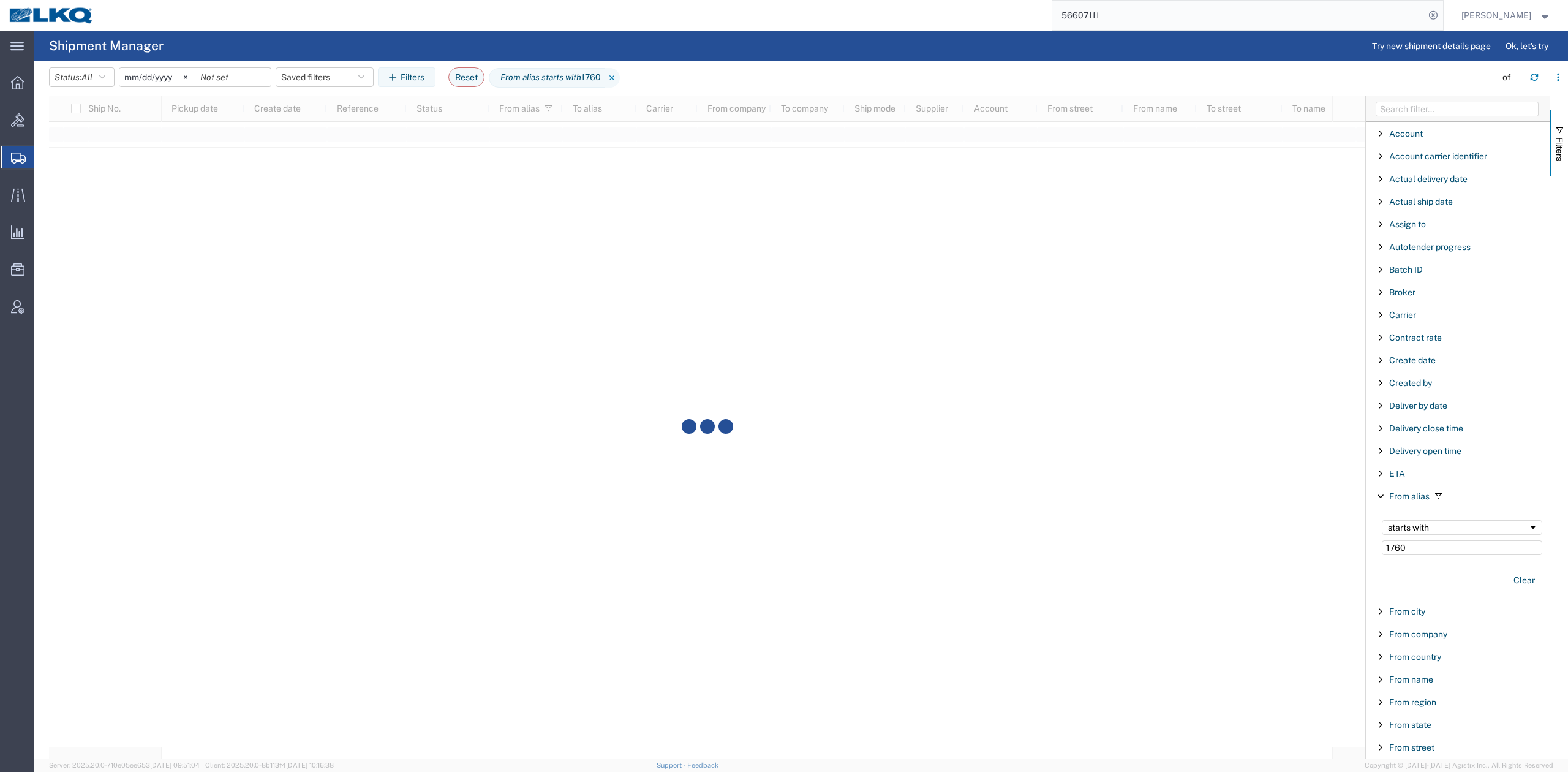
type input "1760"
click at [1398, 314] on span "Carrier" at bounding box center [1403, 315] width 27 height 10
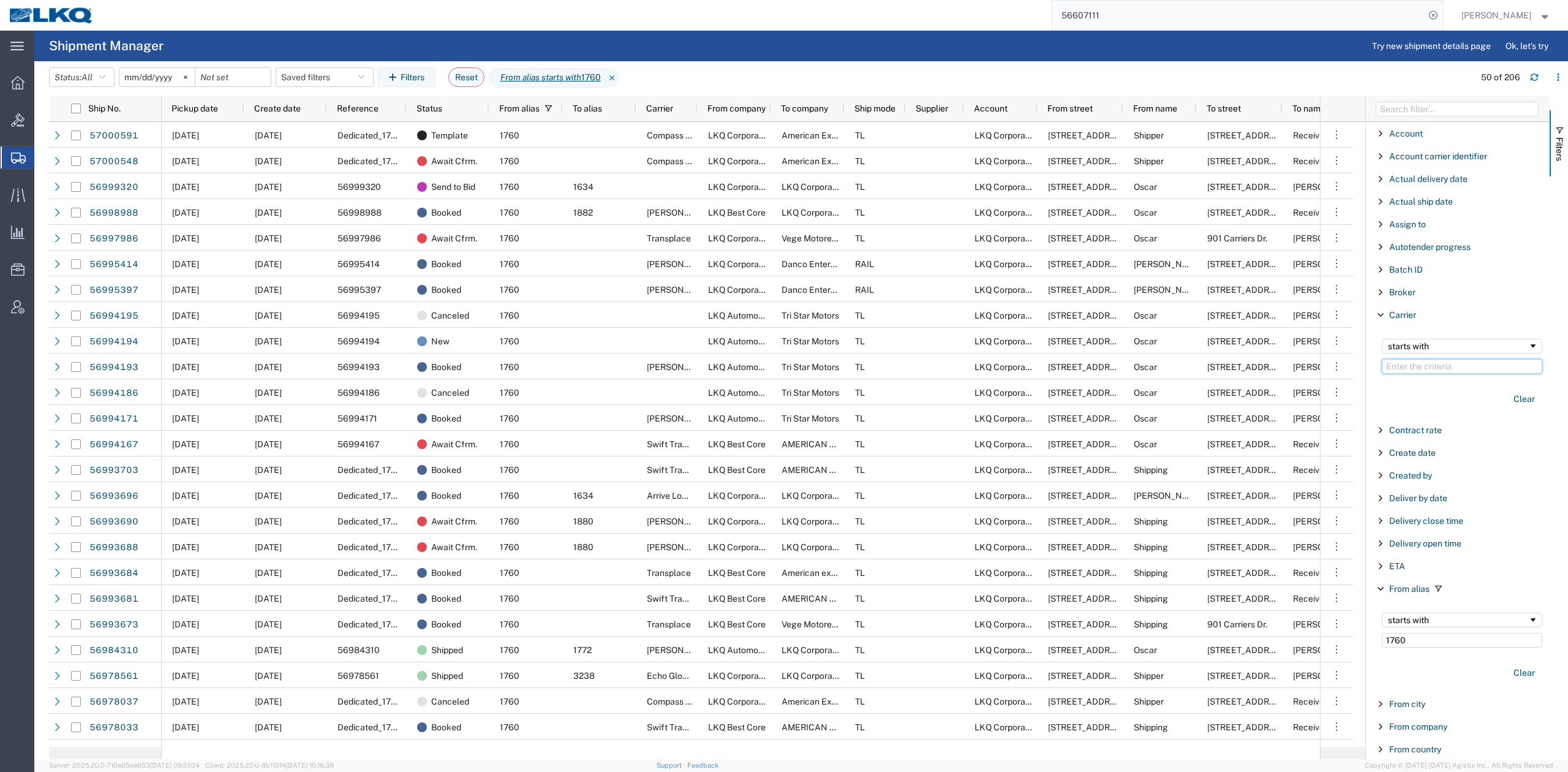
click at [1439, 369] on input "Filter Value" at bounding box center [1462, 366] width 160 height 14
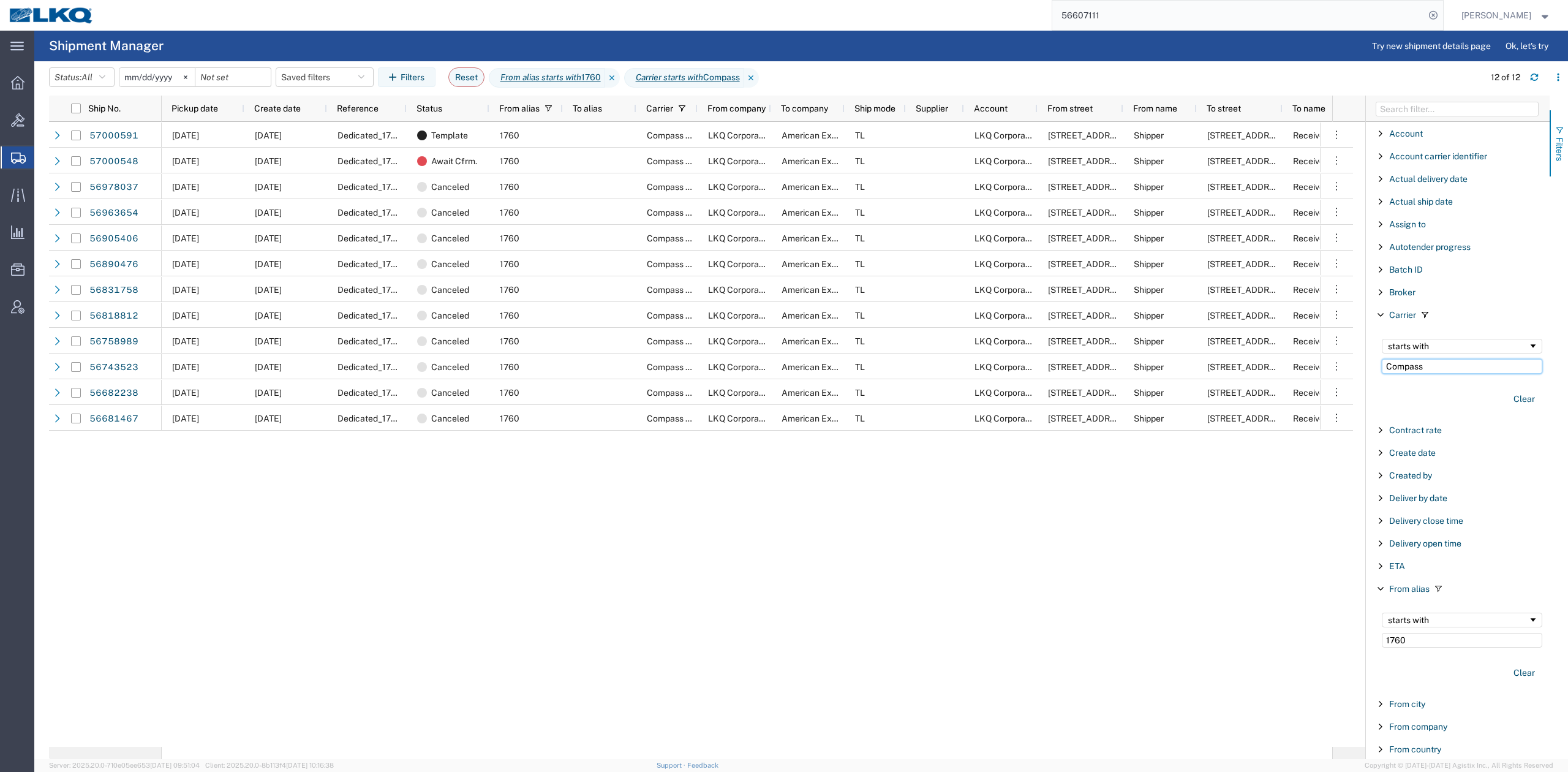
type input "Compass"
click at [1554, 157] on button "Filters" at bounding box center [1559, 143] width 19 height 66
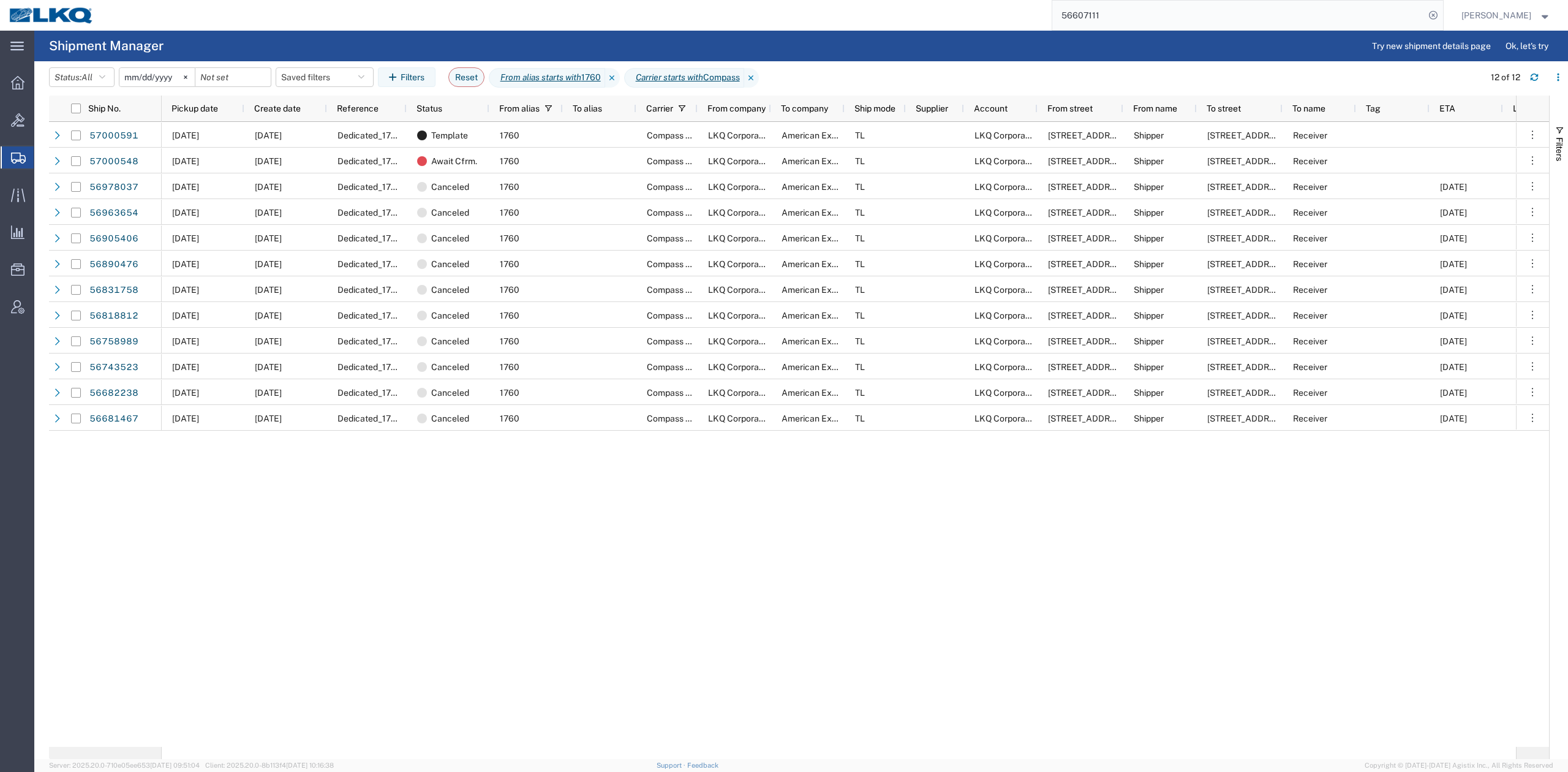
click at [837, 522] on div "10/06/2025 10/01/2025 Dedicated_1760_AmericanExportServices_Eng Trans Template …" at bounding box center [839, 434] width 1354 height 625
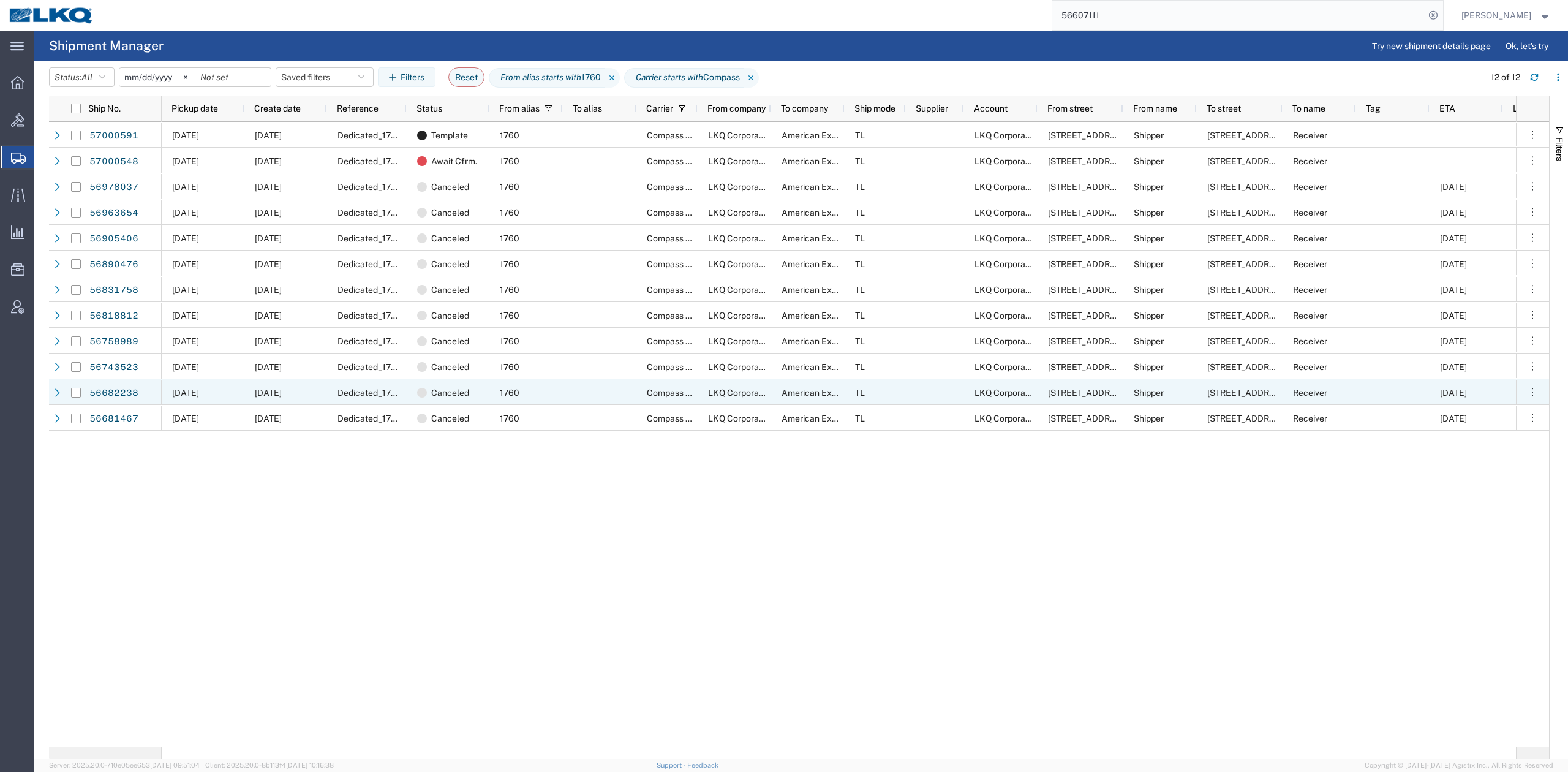
click at [593, 415] on div at bounding box center [600, 418] width 73 height 26
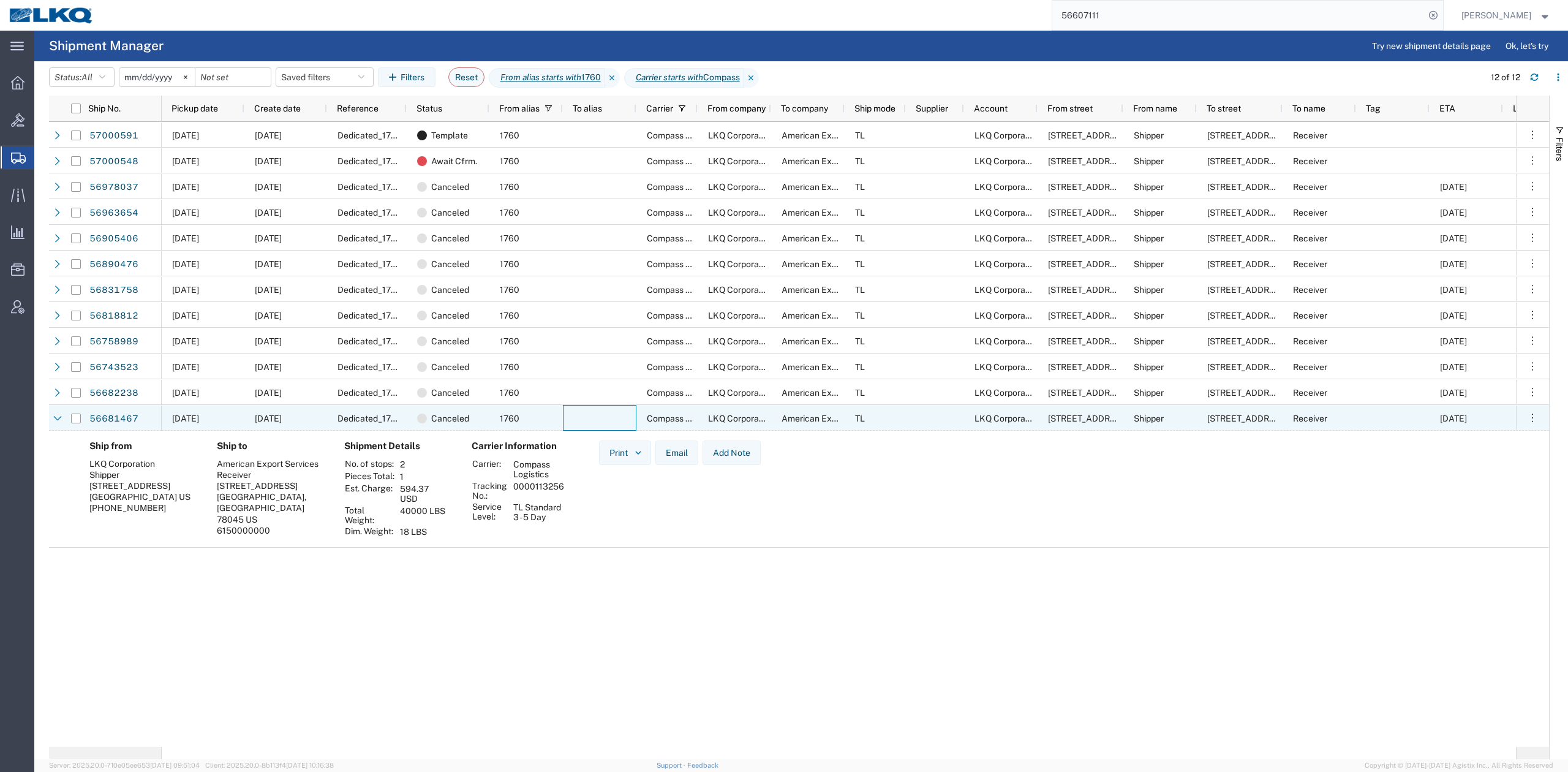
click at [611, 420] on div at bounding box center [600, 418] width 73 height 26
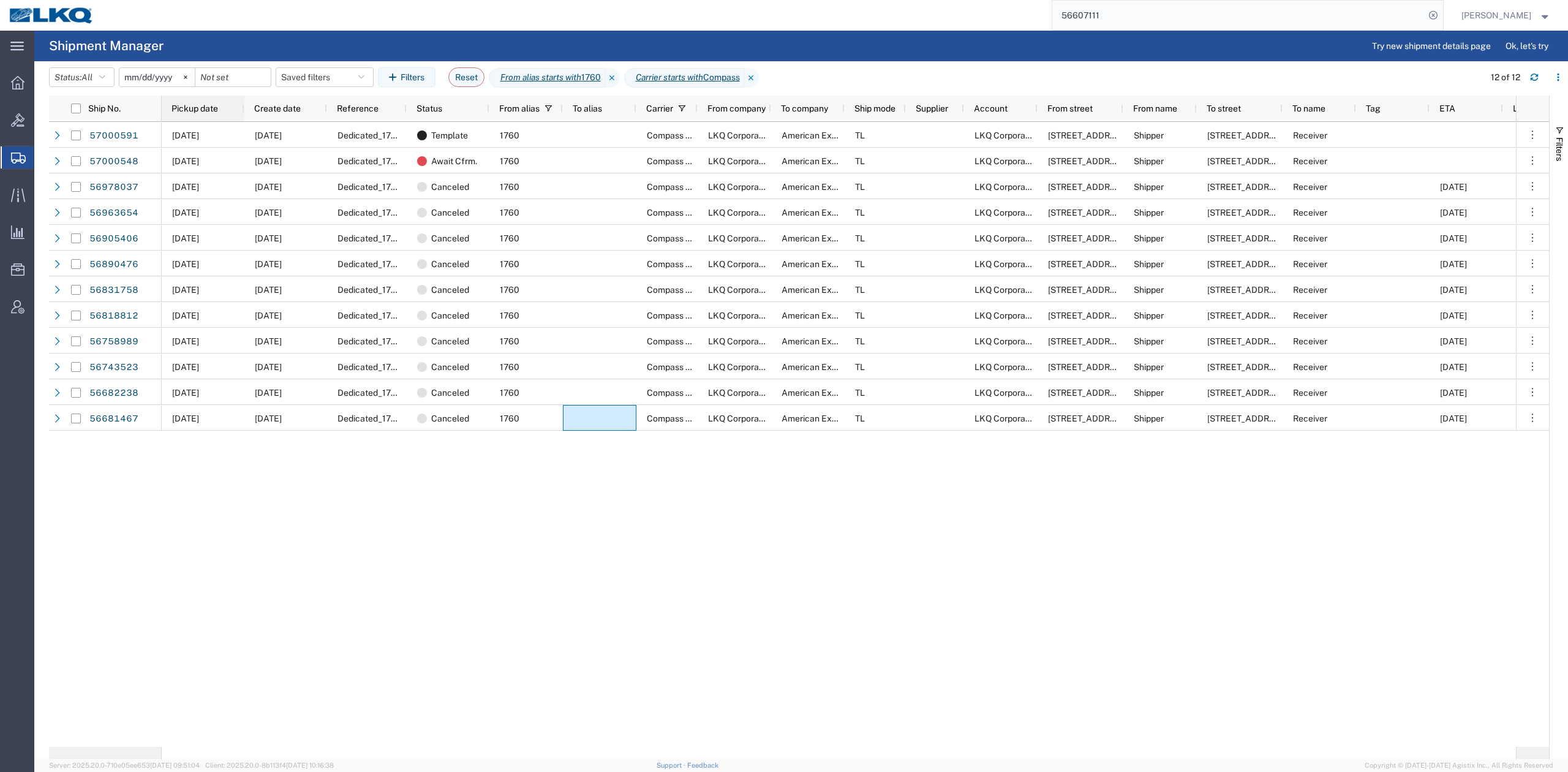
click at [214, 108] on span "Pickup date" at bounding box center [195, 109] width 47 height 10
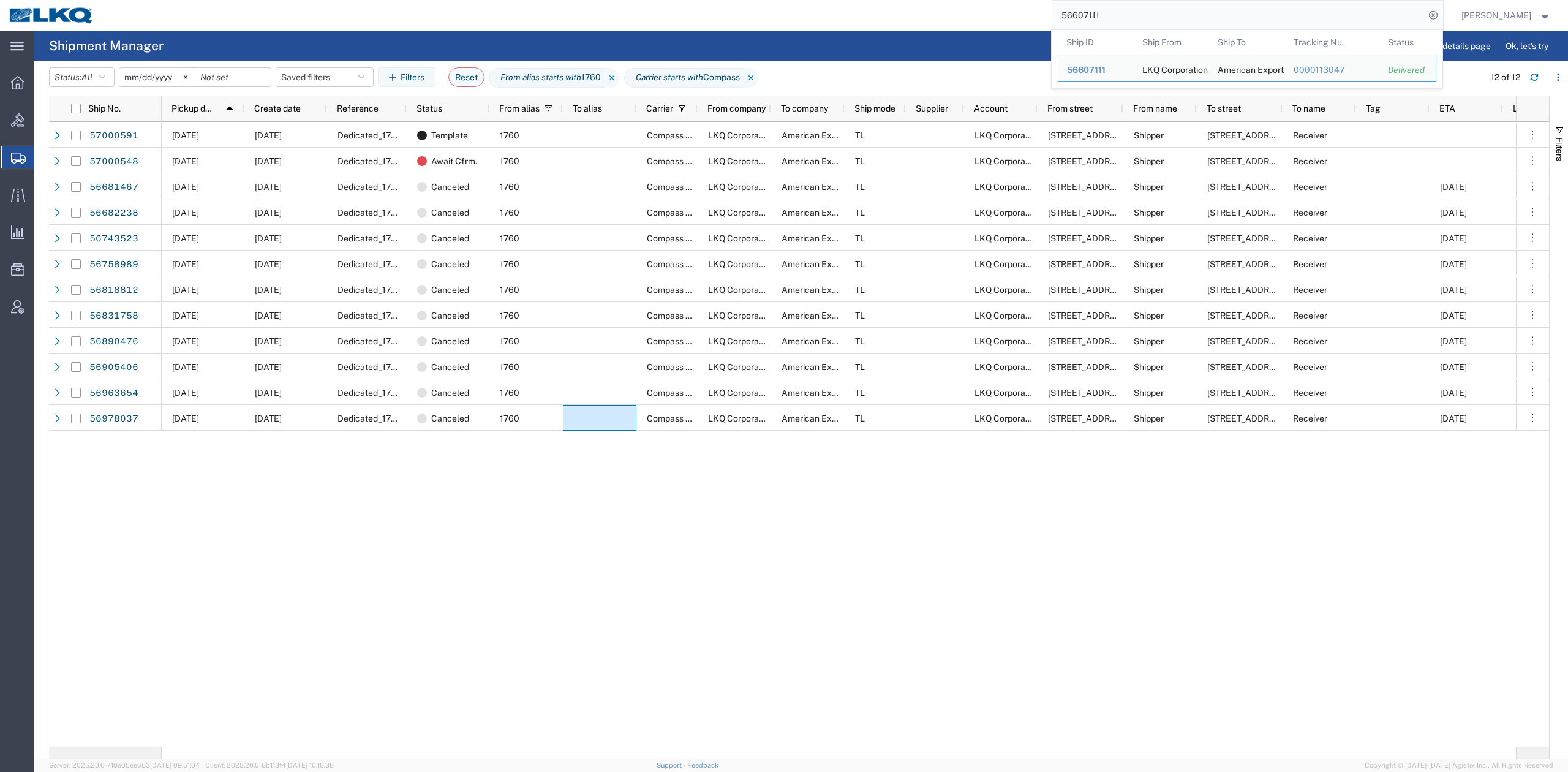
click at [1155, 14] on input "56607111" at bounding box center [1239, 15] width 372 height 29
paste input "998709"
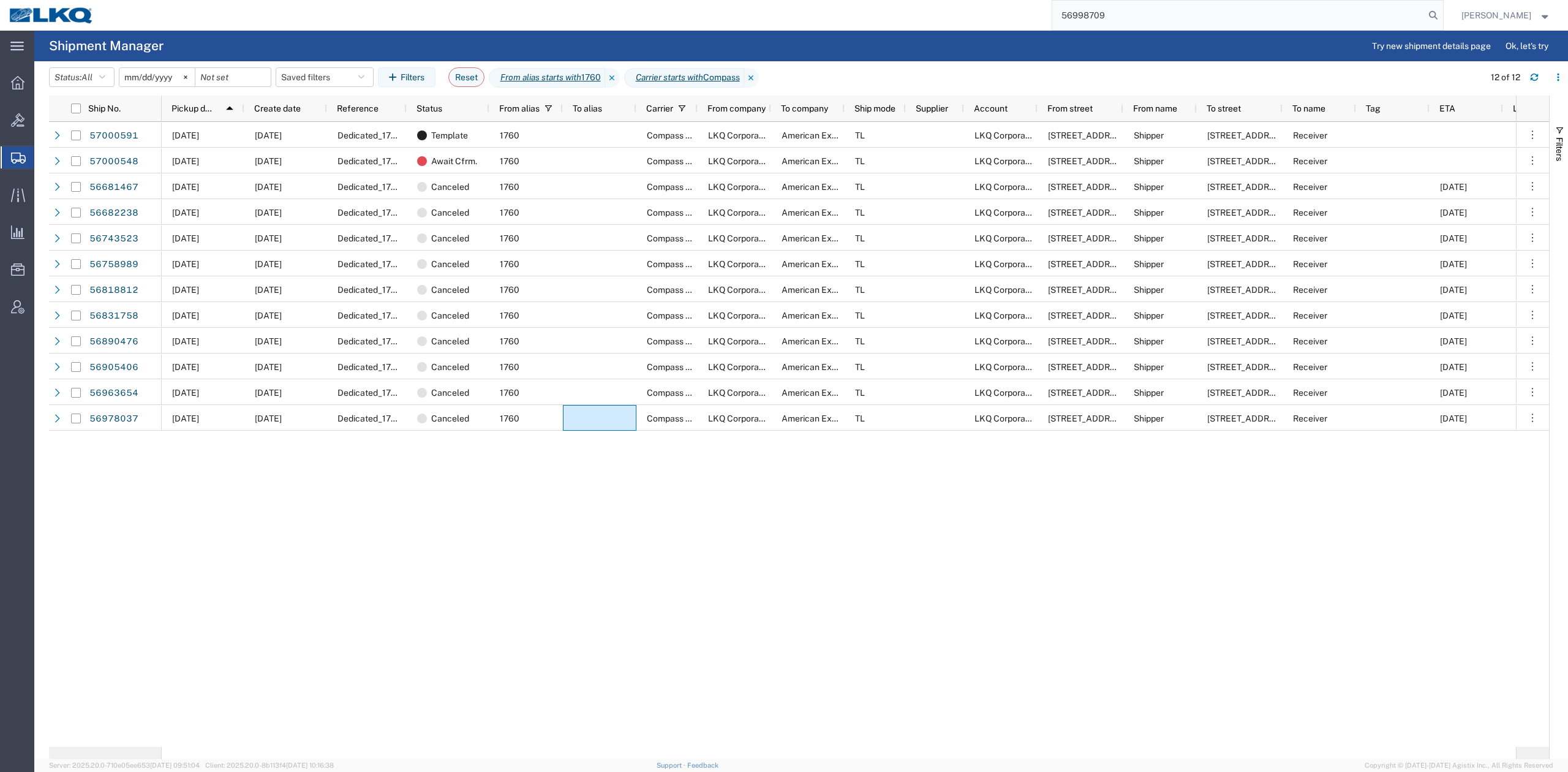
click at [1425, 19] on input "56998709" at bounding box center [1239, 15] width 372 height 29
click at [1442, 17] on icon at bounding box center [1434, 15] width 17 height 17
click at [797, 47] on agx-page-header "Shipment Manager Try new shipment details page Ok, let's try" at bounding box center [802, 46] width 1534 height 31
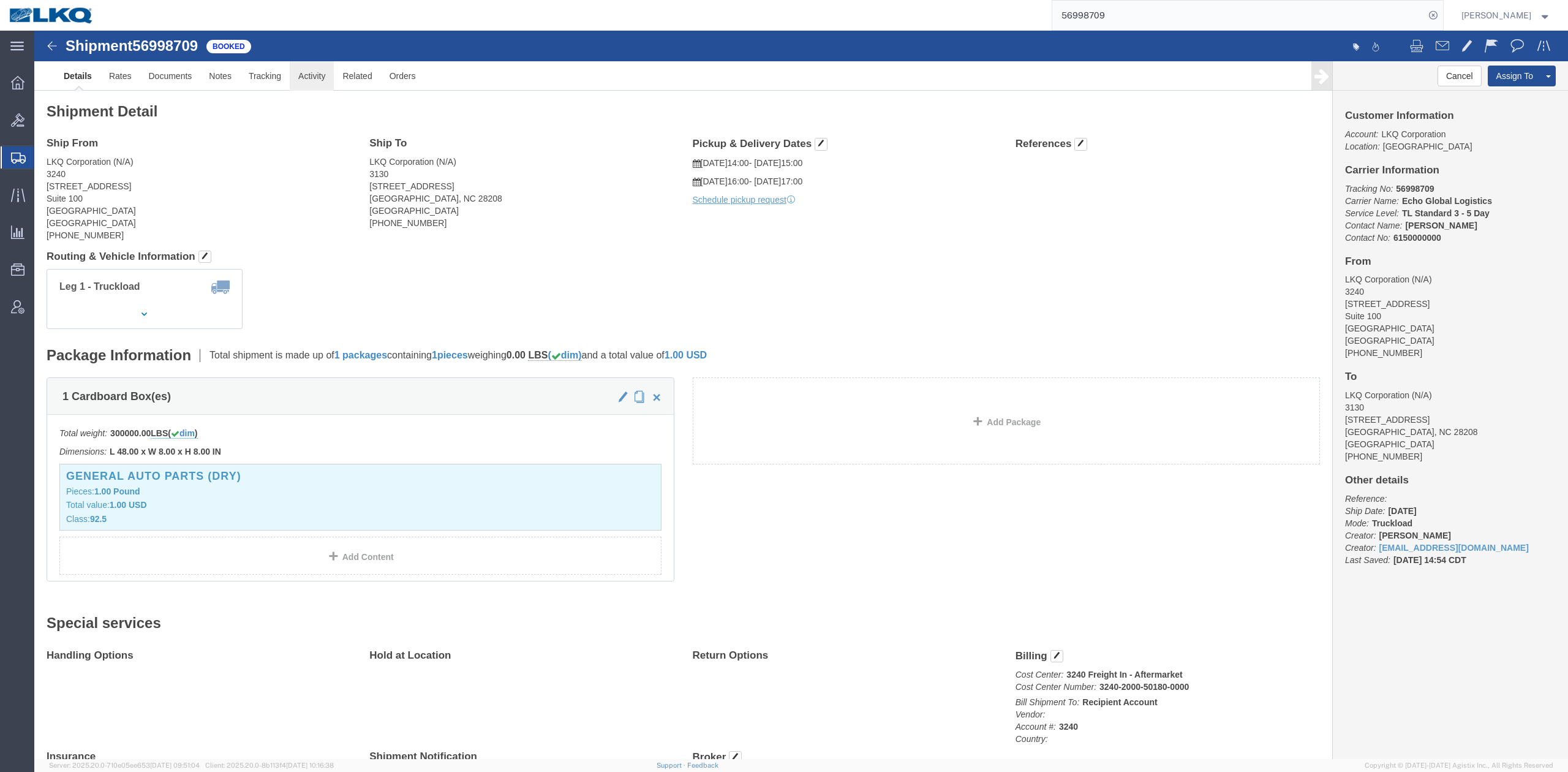
click link "Activity"
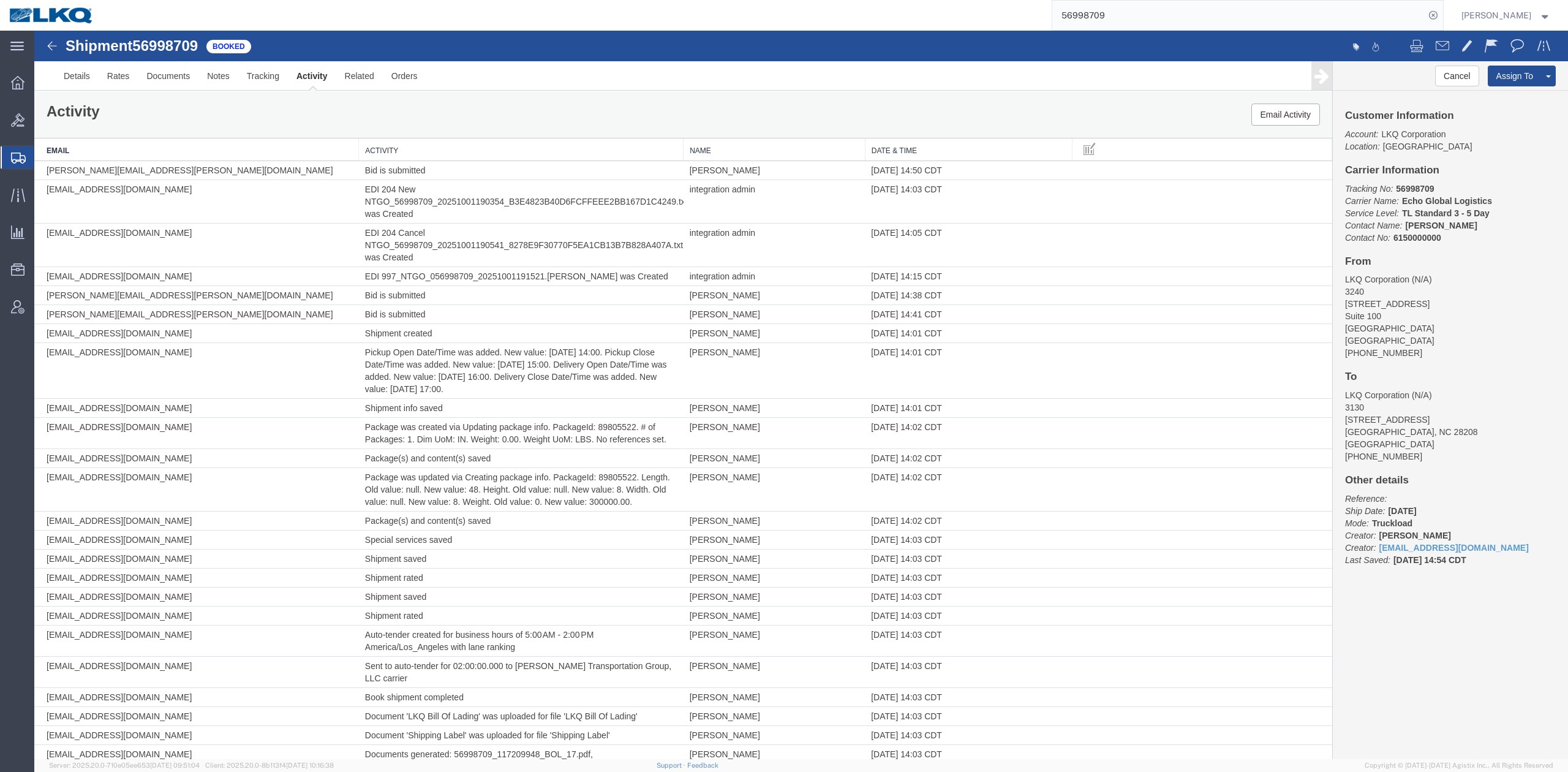
click at [883, 145] on th "Date & Time" at bounding box center [968, 150] width 208 height 23
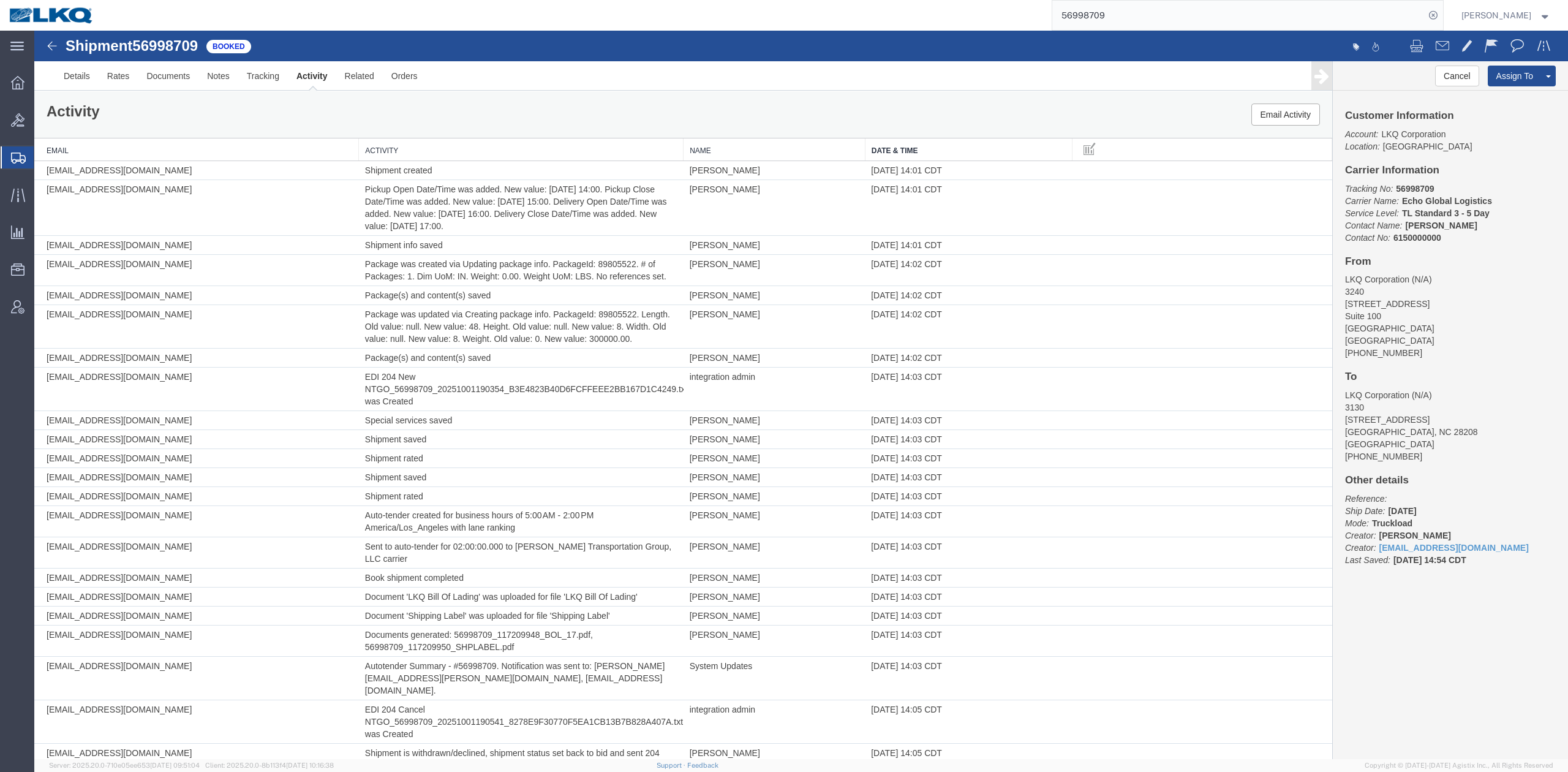
click at [1186, 12] on input "56998709" at bounding box center [1239, 15] width 372 height 29
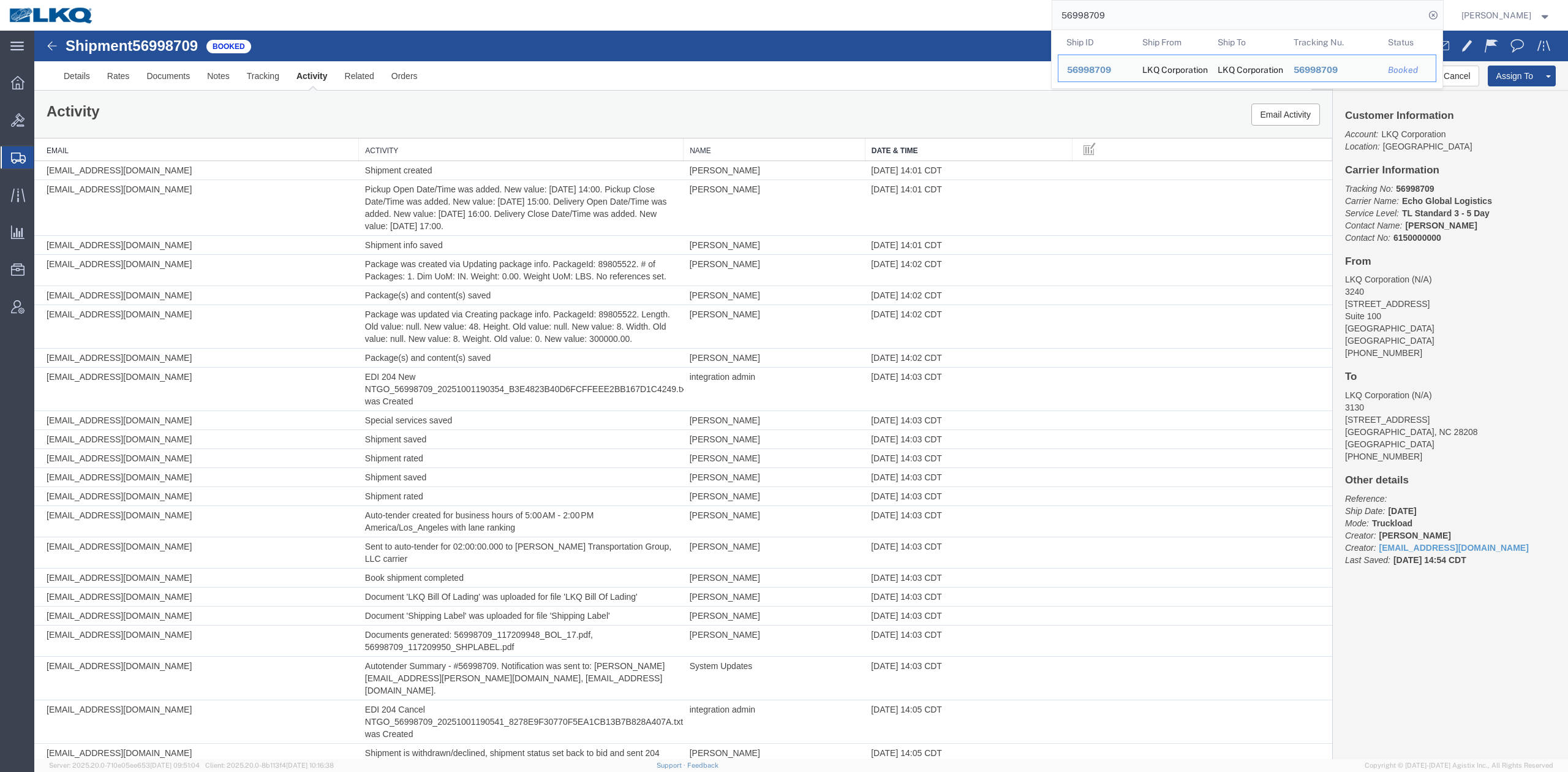
click at [1186, 12] on input "56998709" at bounding box center [1239, 15] width 372 height 29
paste input "82640"
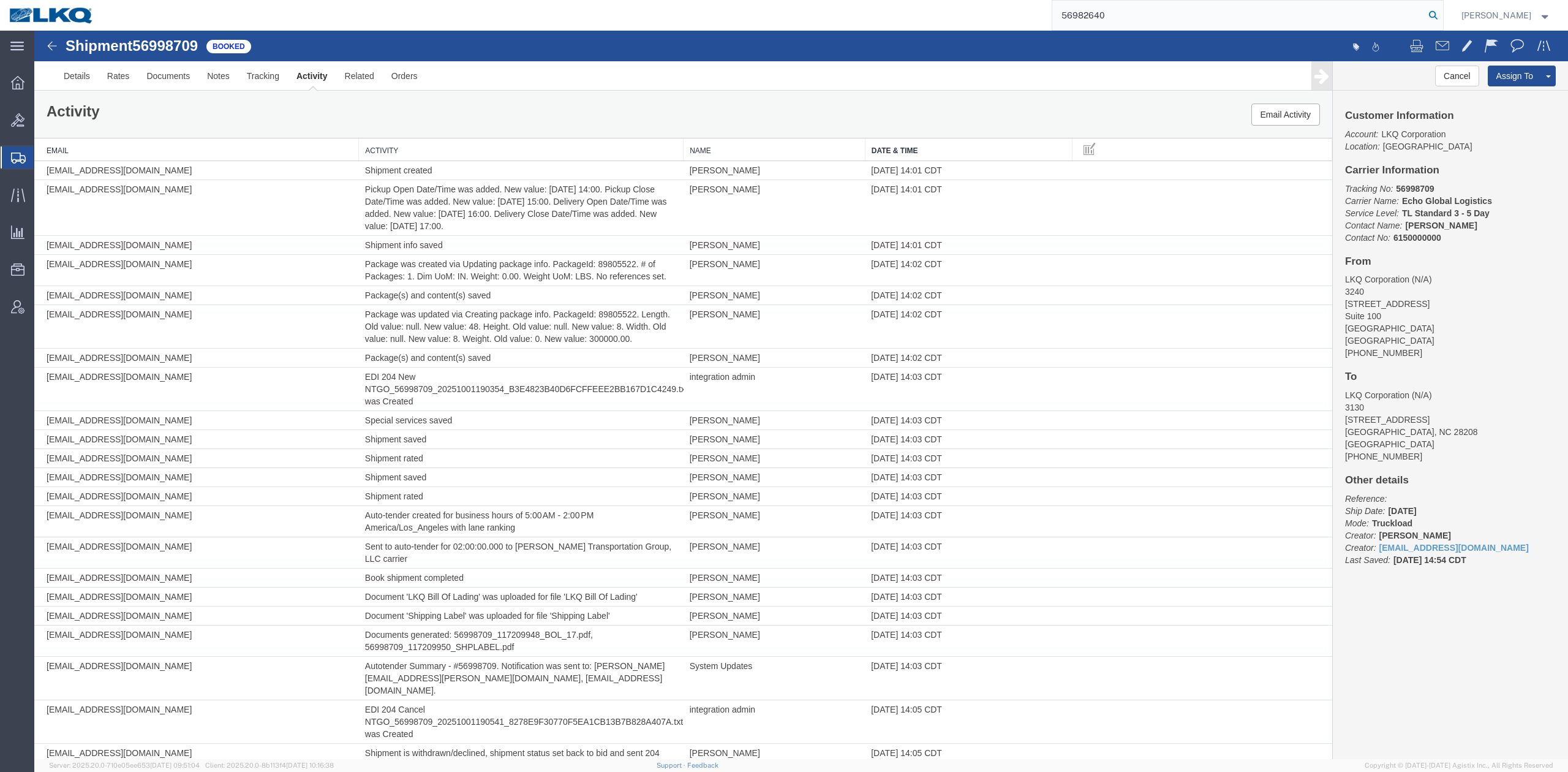
type input "56982640"
click at [1442, 15] on icon at bounding box center [1434, 15] width 17 height 17
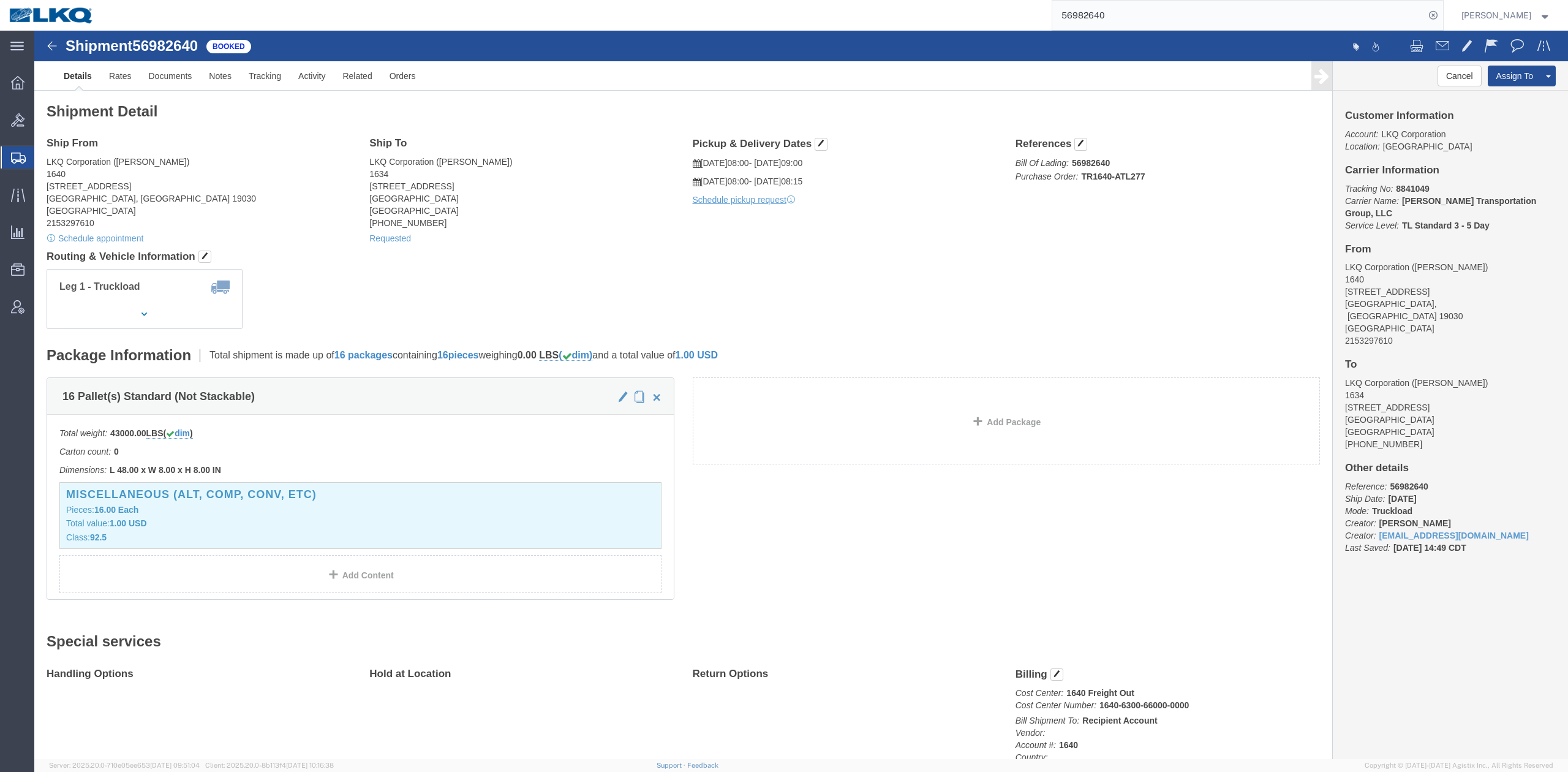
click div "Leg 1 - Truckload Number of trucks: 1"
click button
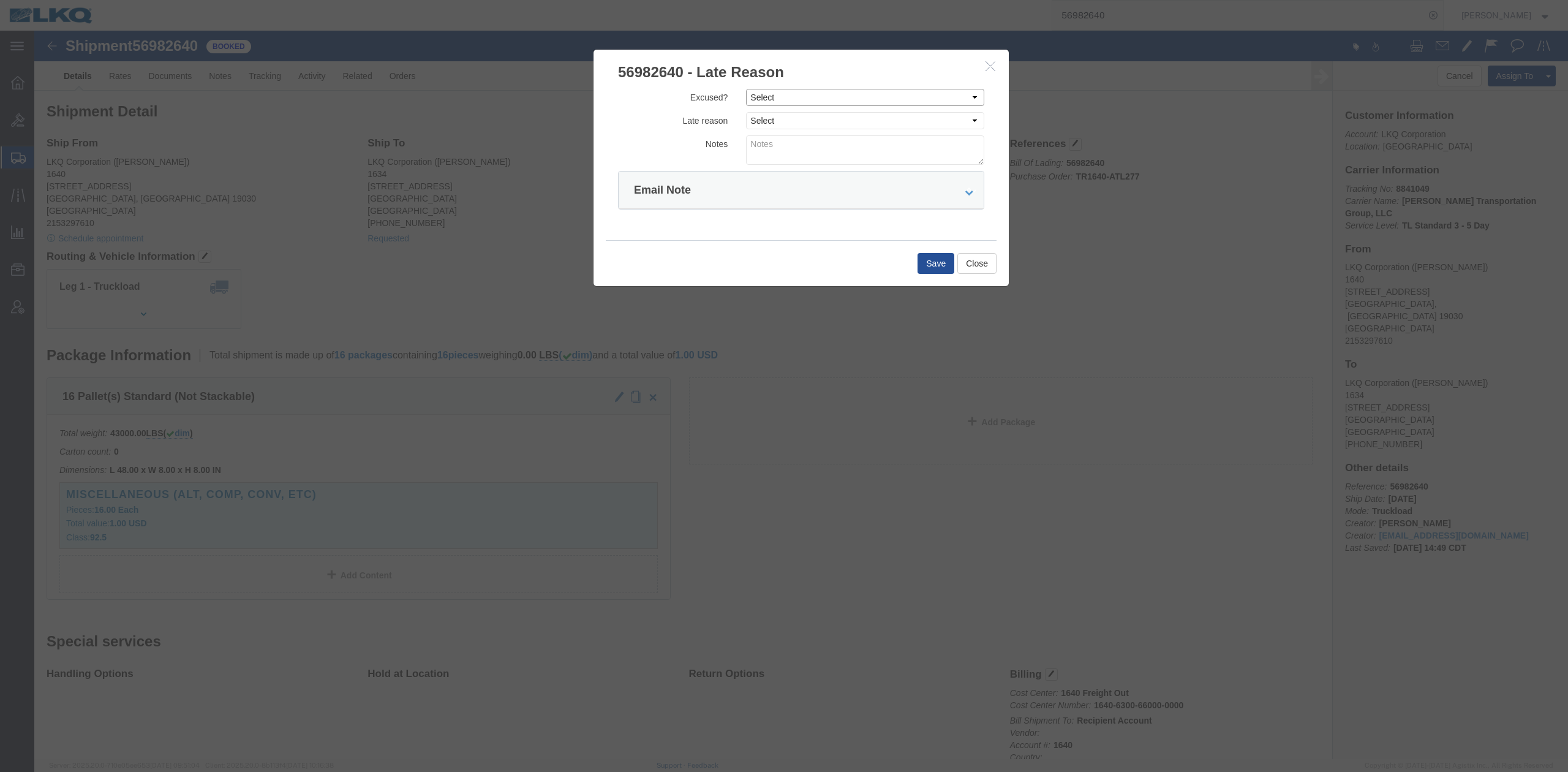
click select "Select Excused Not Excused"
select select "NOT_EXCUSED"
click select "Select Excused Not Excused"
click select "Select Bad Carrier Data Carrier Admin Error Delay Accident Driver Error Lack of…"
select select "DRIVER_ERROR"
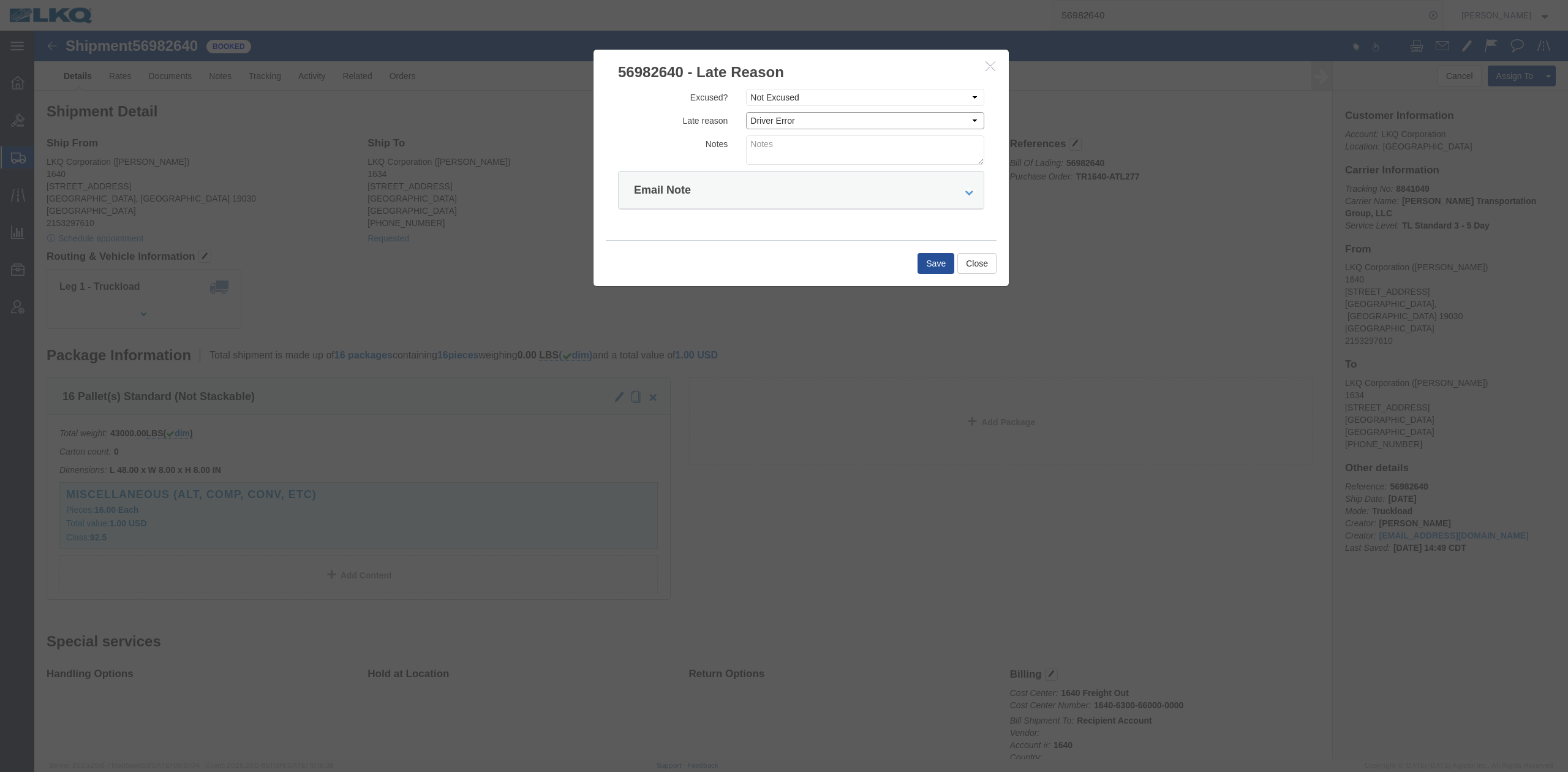
click select "Select Bad Carrier Data Carrier Admin Error Delay Accident Driver Error Lack of…"
click form "Excused? Select Excused Not Excused Late reason Select Bad Carrier Data Carrier…"
click textarea
type textarea "Pickup 10/1"
click button "Save"
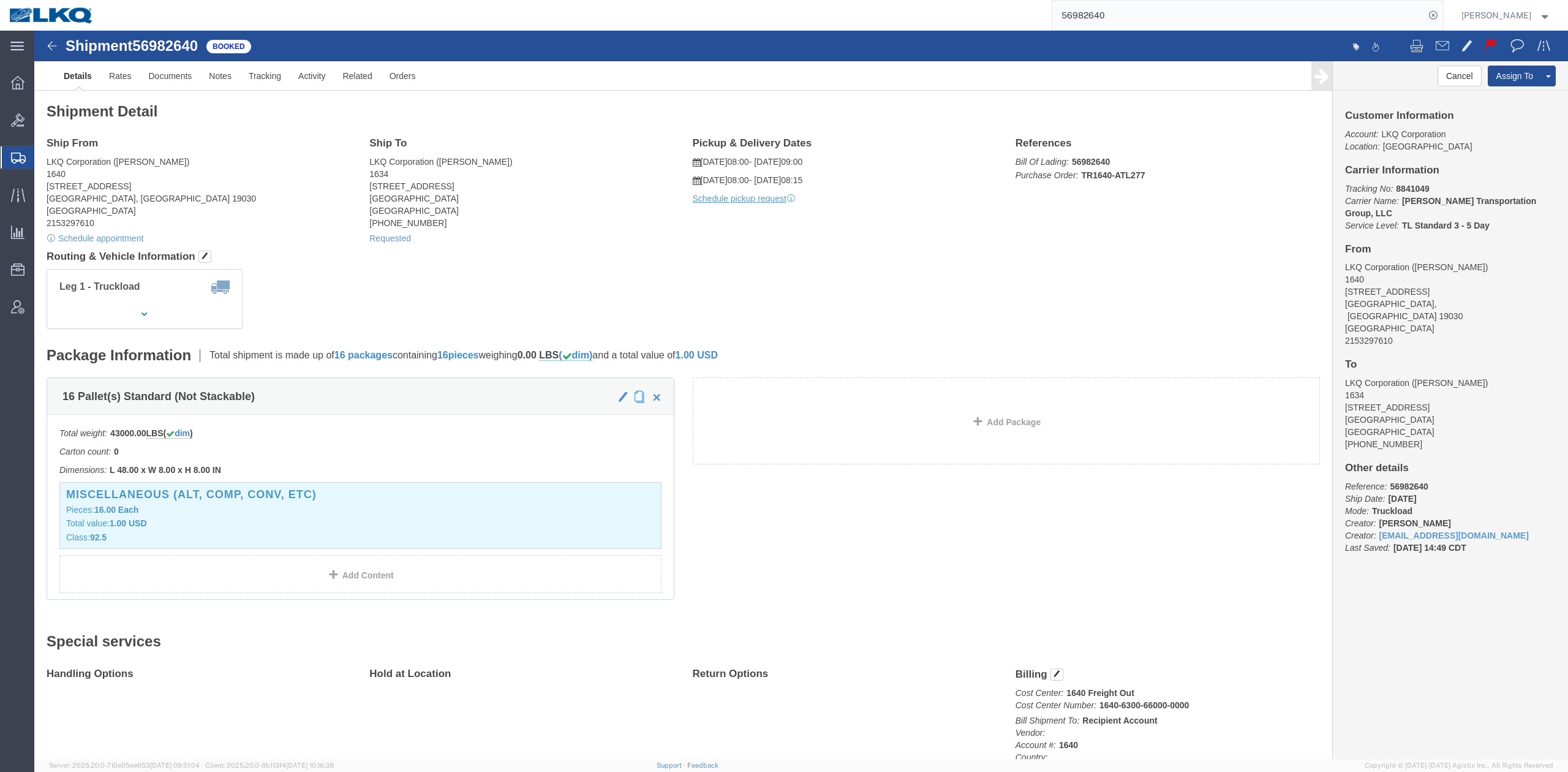
click at [1183, 14] on input "56982640" at bounding box center [1239, 15] width 372 height 29
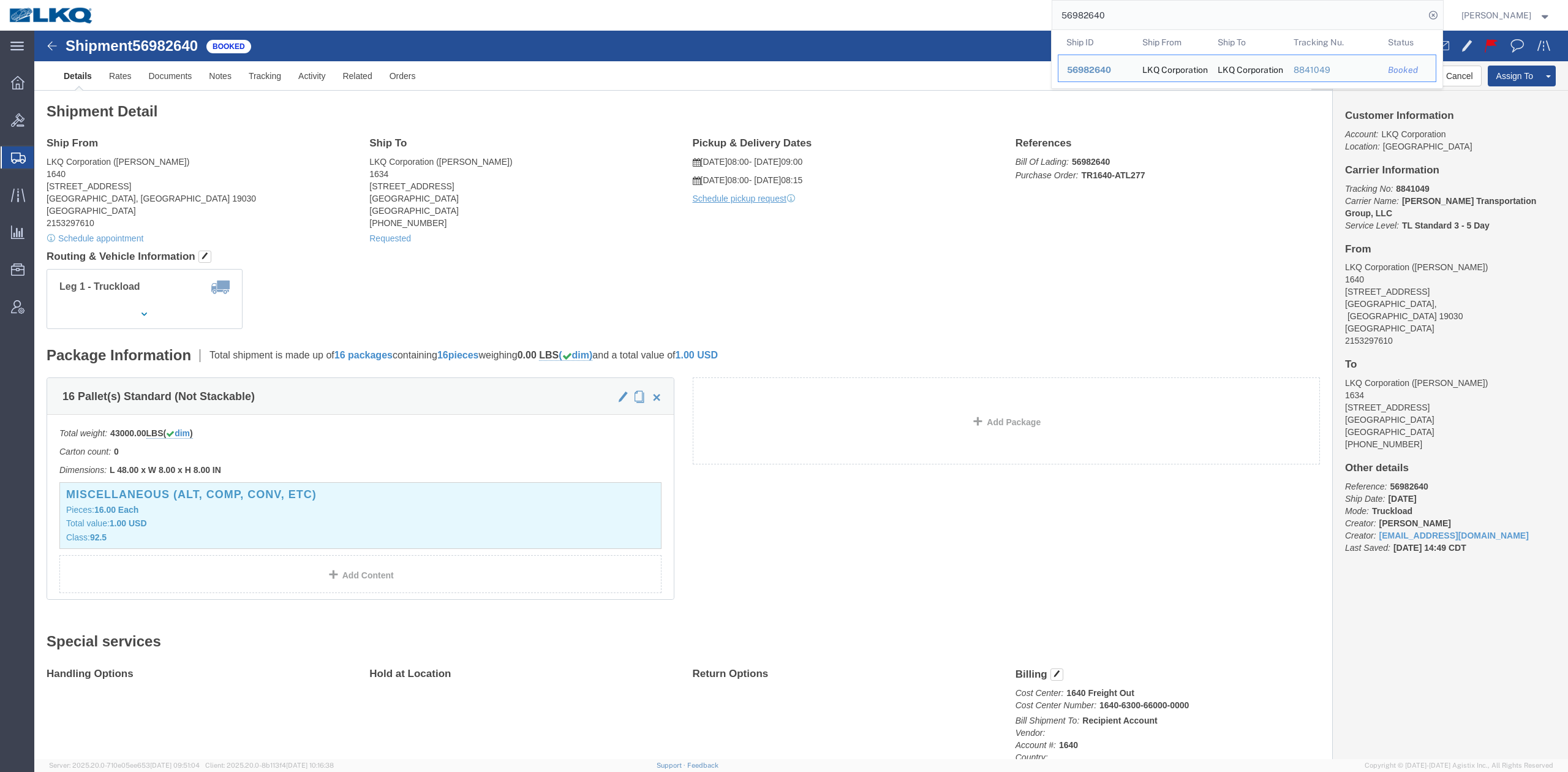
drag, startPoint x: 1183, startPoint y: 14, endPoint x: 1293, endPoint y: 28, distance: 110.9
click at [1184, 14] on input "56982640" at bounding box center [1239, 15] width 372 height 29
paste input "26546"
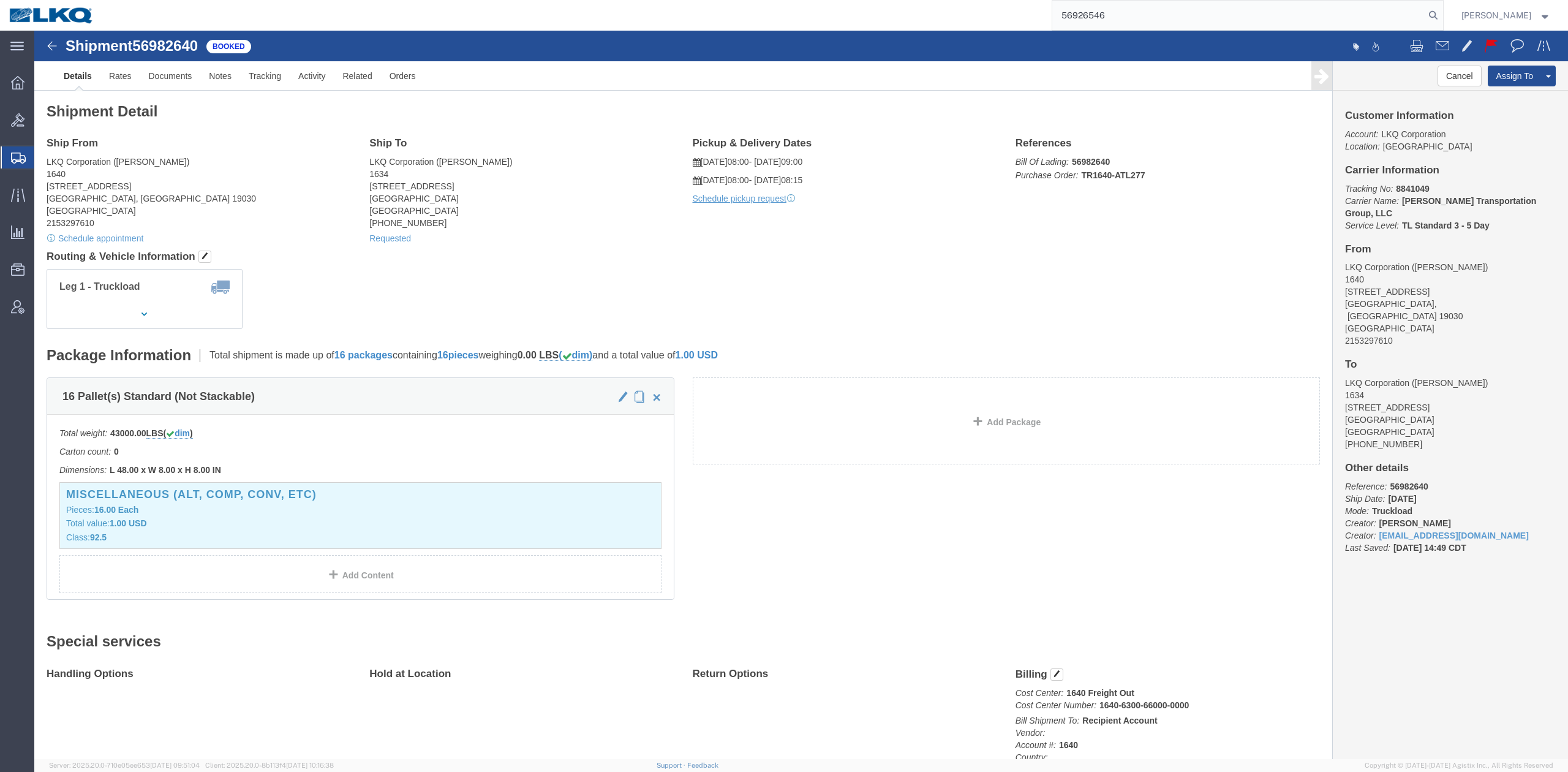
click at [1442, 9] on icon at bounding box center [1434, 15] width 17 height 17
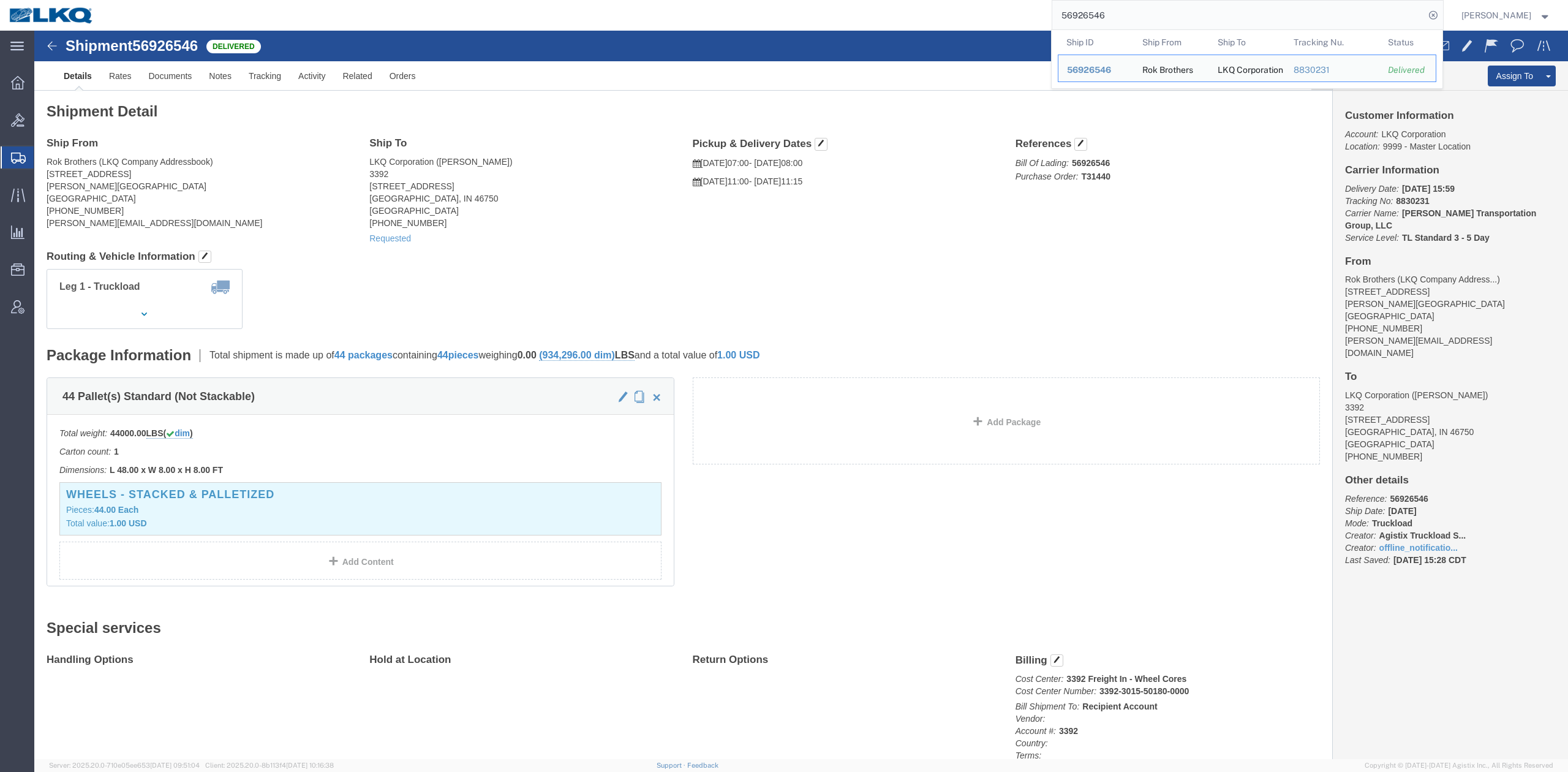
click at [1192, 13] on input "56926546" at bounding box center [1239, 15] width 372 height 29
paste input "607100"
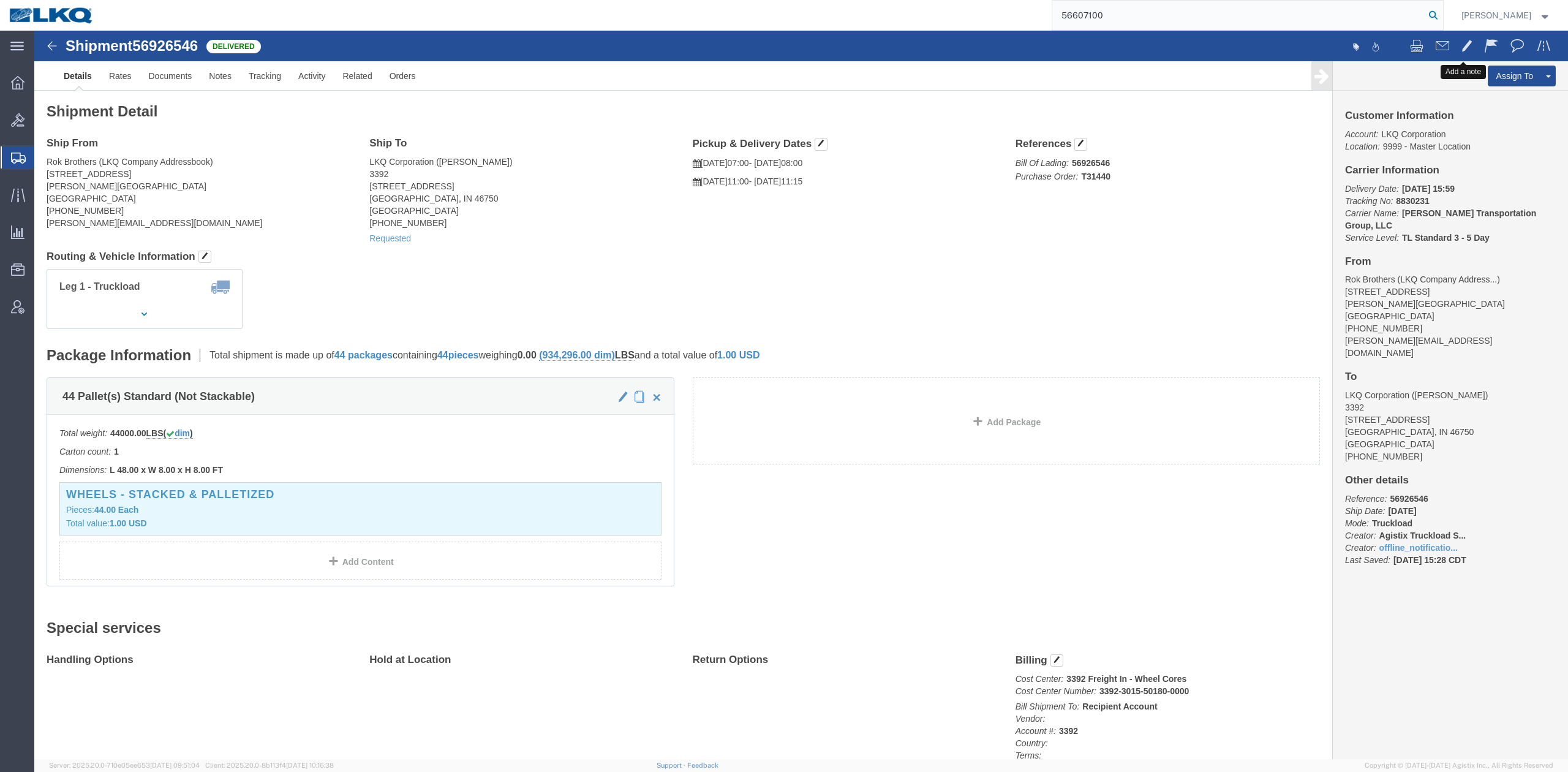
type input "56607100"
drag, startPoint x: 1452, startPoint y: 20, endPoint x: 816, endPoint y: 139, distance: 647.0
click at [1442, 20] on icon at bounding box center [1434, 15] width 17 height 17
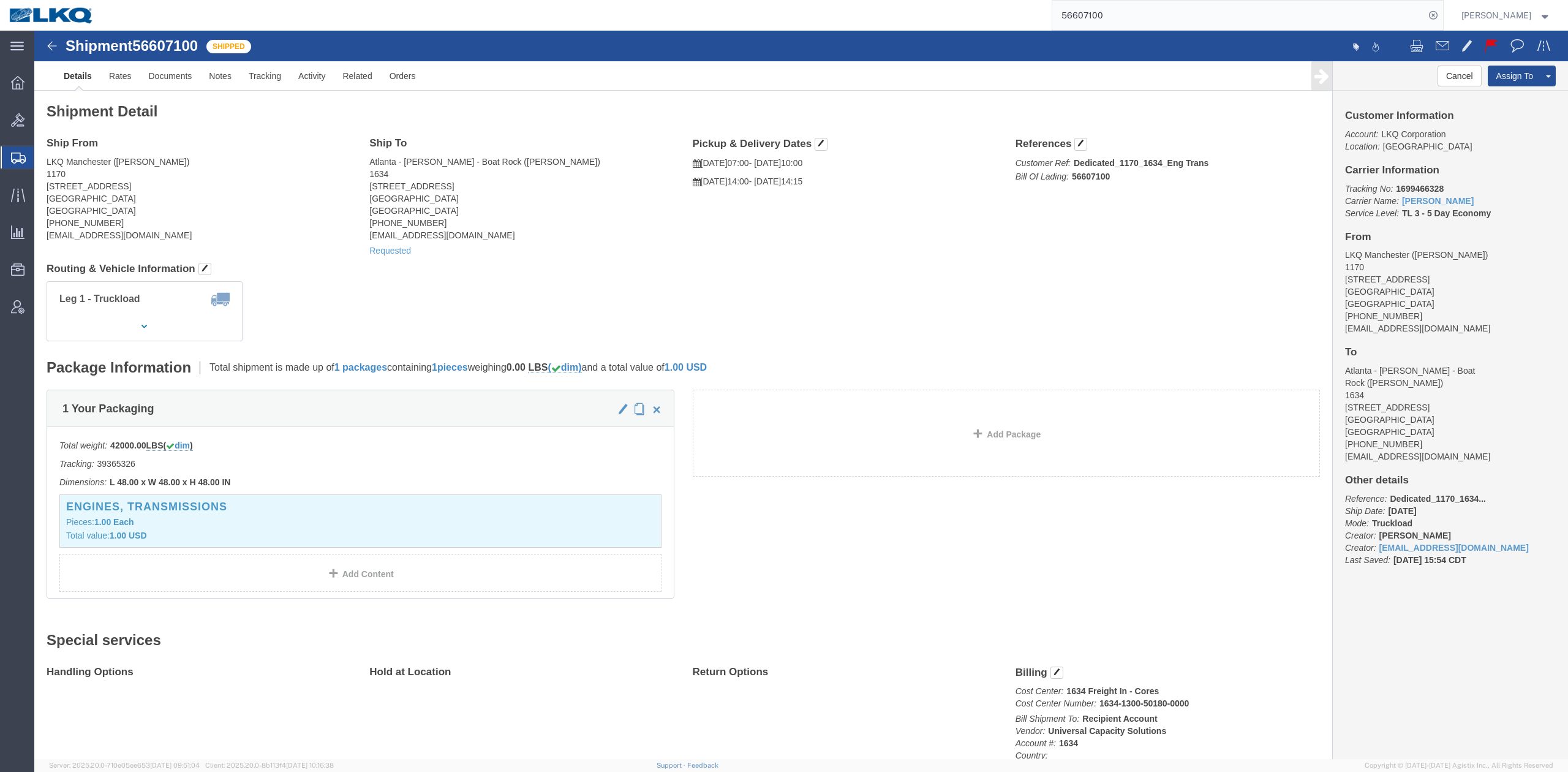
click div "Ship From LKQ Manchester (Billy Stacey) 1170 3055 Hillsboro Highway Manchester,…"
click span
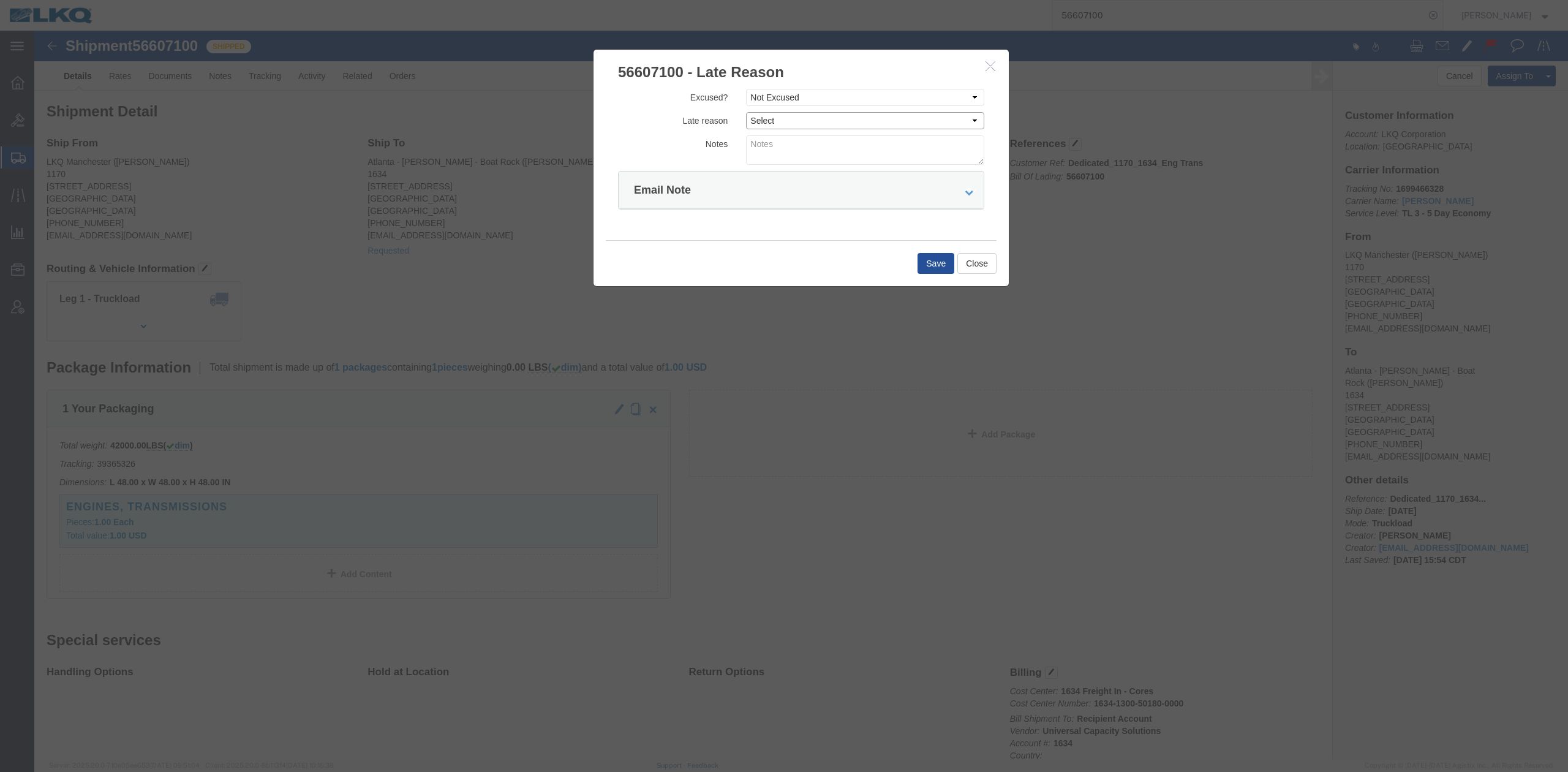
drag, startPoint x: 756, startPoint y: 83, endPoint x: 745, endPoint y: 97, distance: 17.8
click select "Select Bad Carrier Data Carrier Admin Error Delay Accident Driver Error Lack of…"
select select "DRIVER_ERROR"
click select "Select Bad Carrier Data Carrier Admin Error Delay Accident Driver Error Lack of…"
click textarea
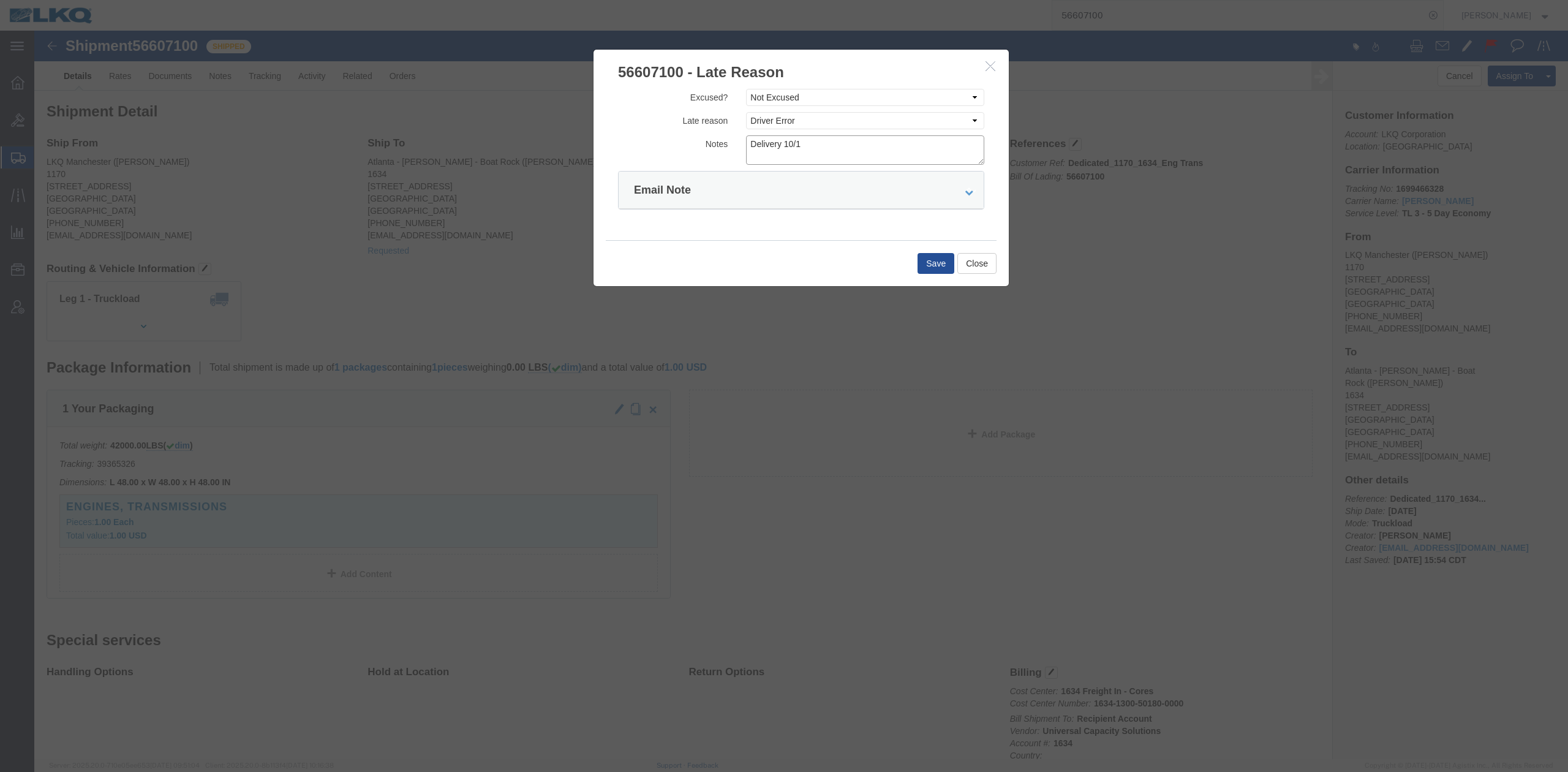
type textarea "Delivery 10/1"
click button "Save"
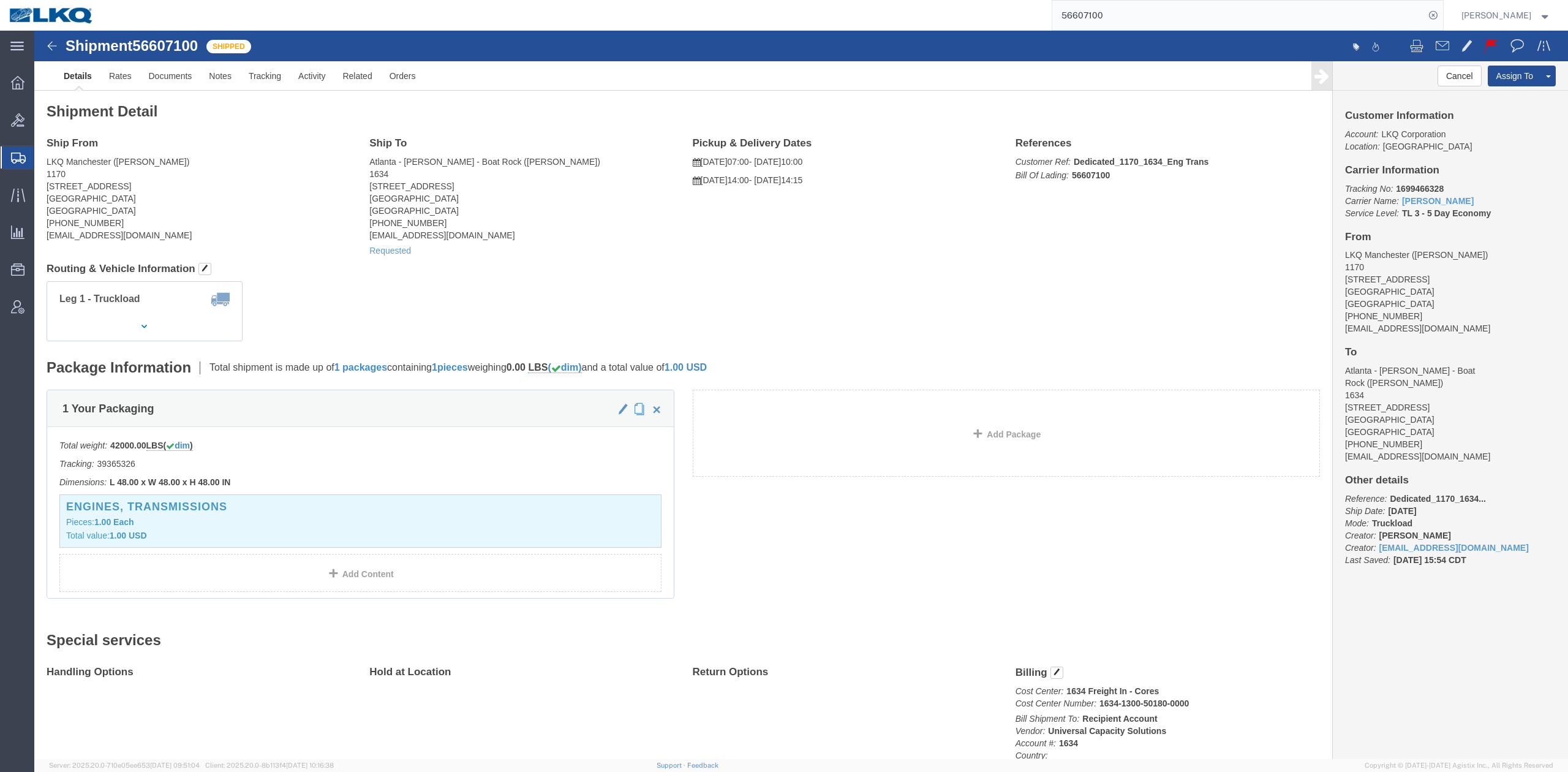
click at [1084, 22] on input "56607100" at bounding box center [1239, 15] width 372 height 29
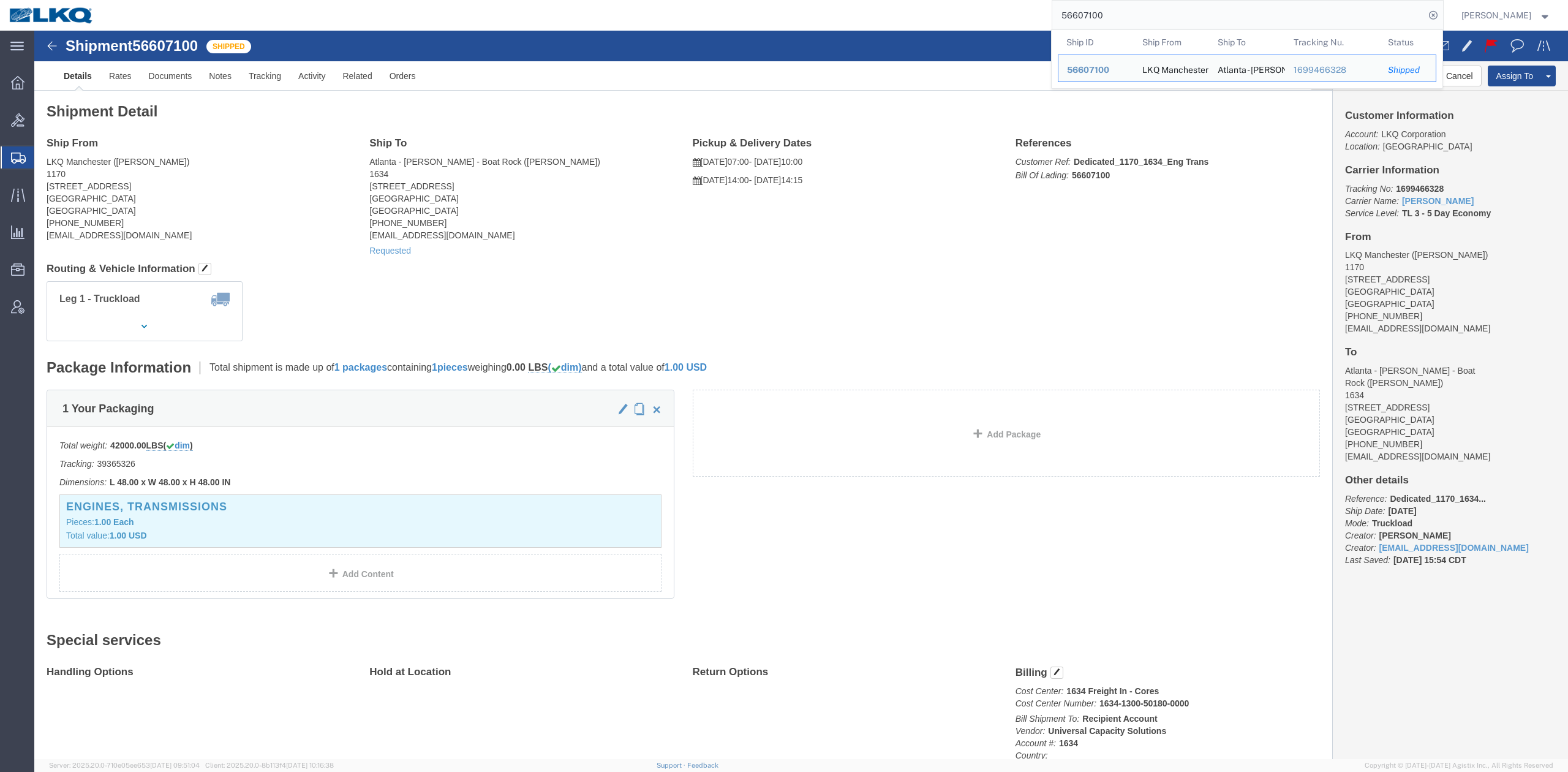
click at [1086, 22] on input "56607100" at bounding box center [1239, 15] width 372 height 29
paste input "999614"
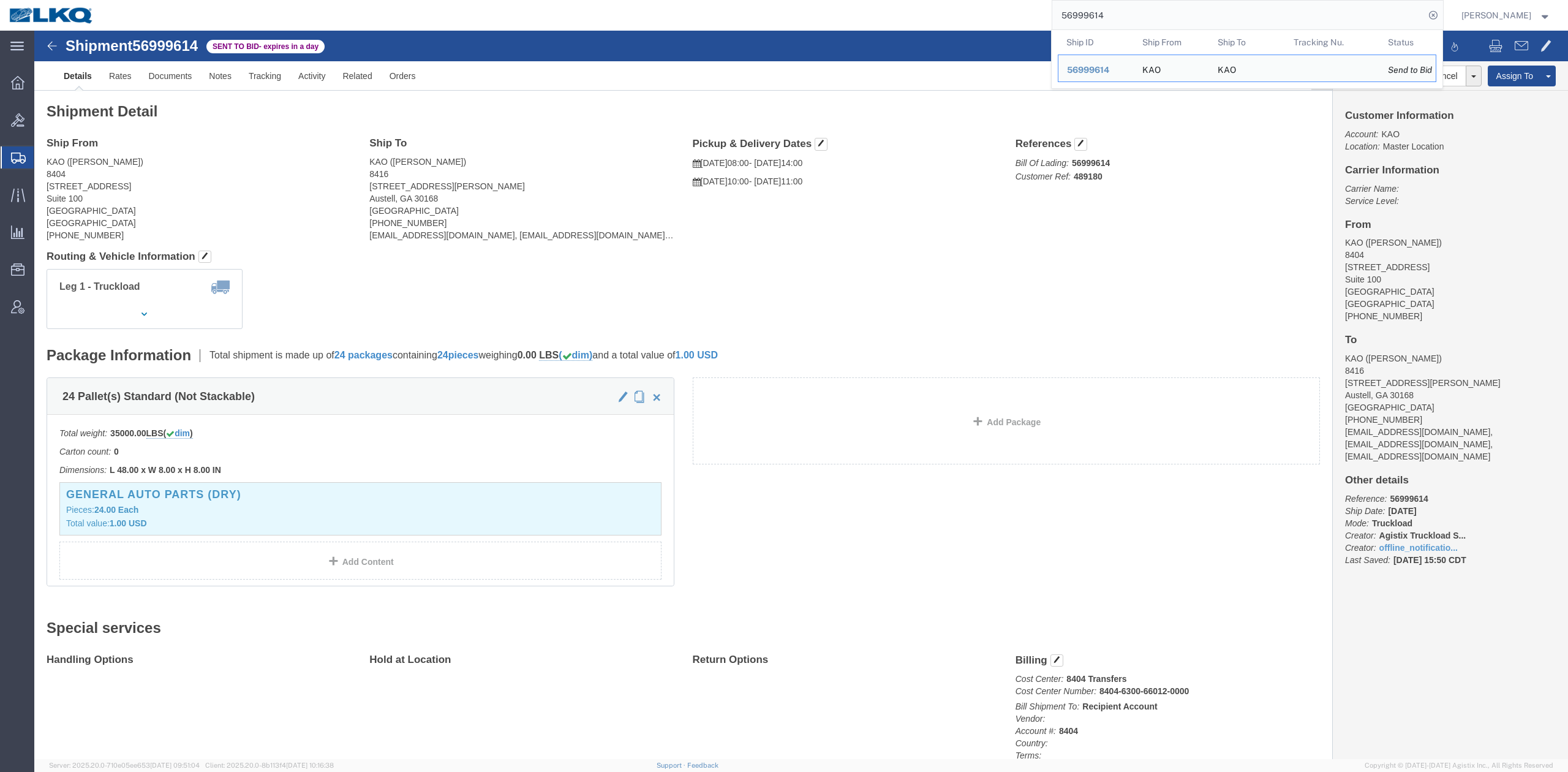
drag, startPoint x: 1124, startPoint y: 0, endPoint x: 1113, endPoint y: 20, distance: 22.8
click at [1120, 10] on form "56999614 Ship ID Ship From Ship To Tracking Nu. Status Ship ID 56999614 Ship Fr…" at bounding box center [1247, 15] width 392 height 31
click at [1113, 20] on input "56999614" at bounding box center [1239, 15] width 372 height 29
paste input "850269"
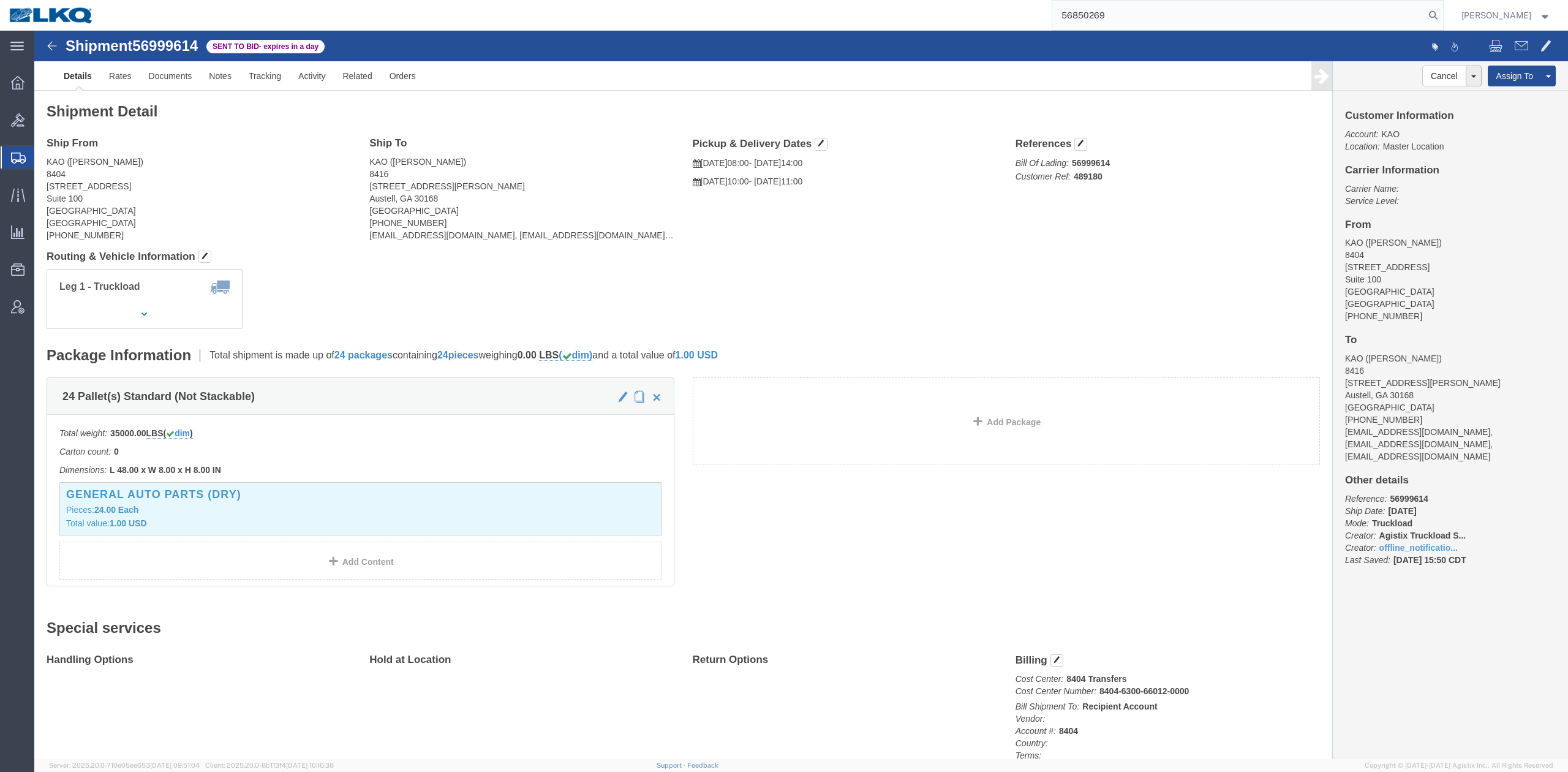
type input "56850269"
click at [1444, 6] on form "56850269" at bounding box center [1247, 15] width 392 height 31
drag, startPoint x: 1452, startPoint y: 12, endPoint x: 1441, endPoint y: 23, distance: 15.6
click at [1441, 23] on form "56850269" at bounding box center [1247, 15] width 392 height 31
click at [1442, 17] on icon at bounding box center [1434, 15] width 17 height 17
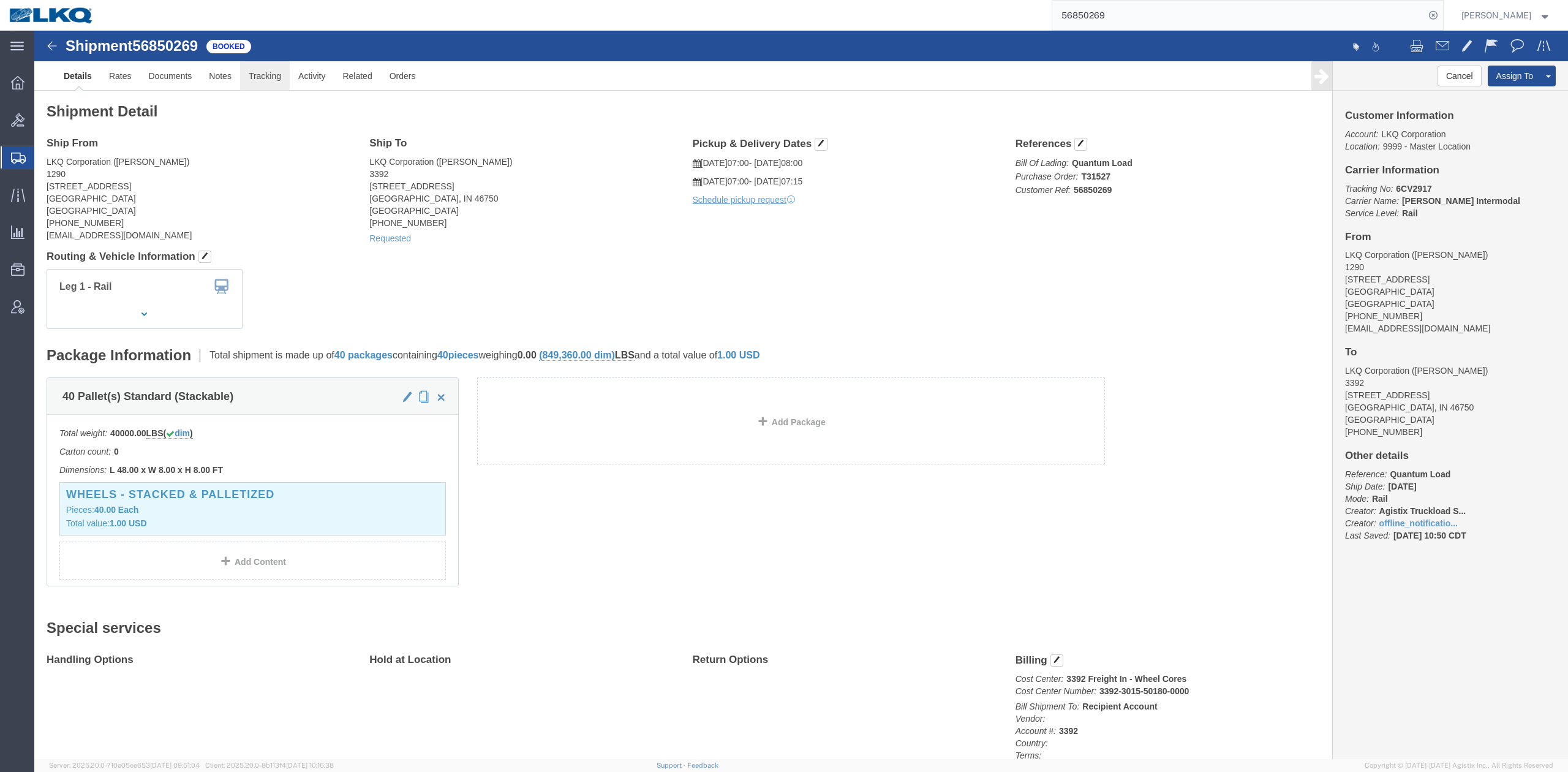
click link "Tracking"
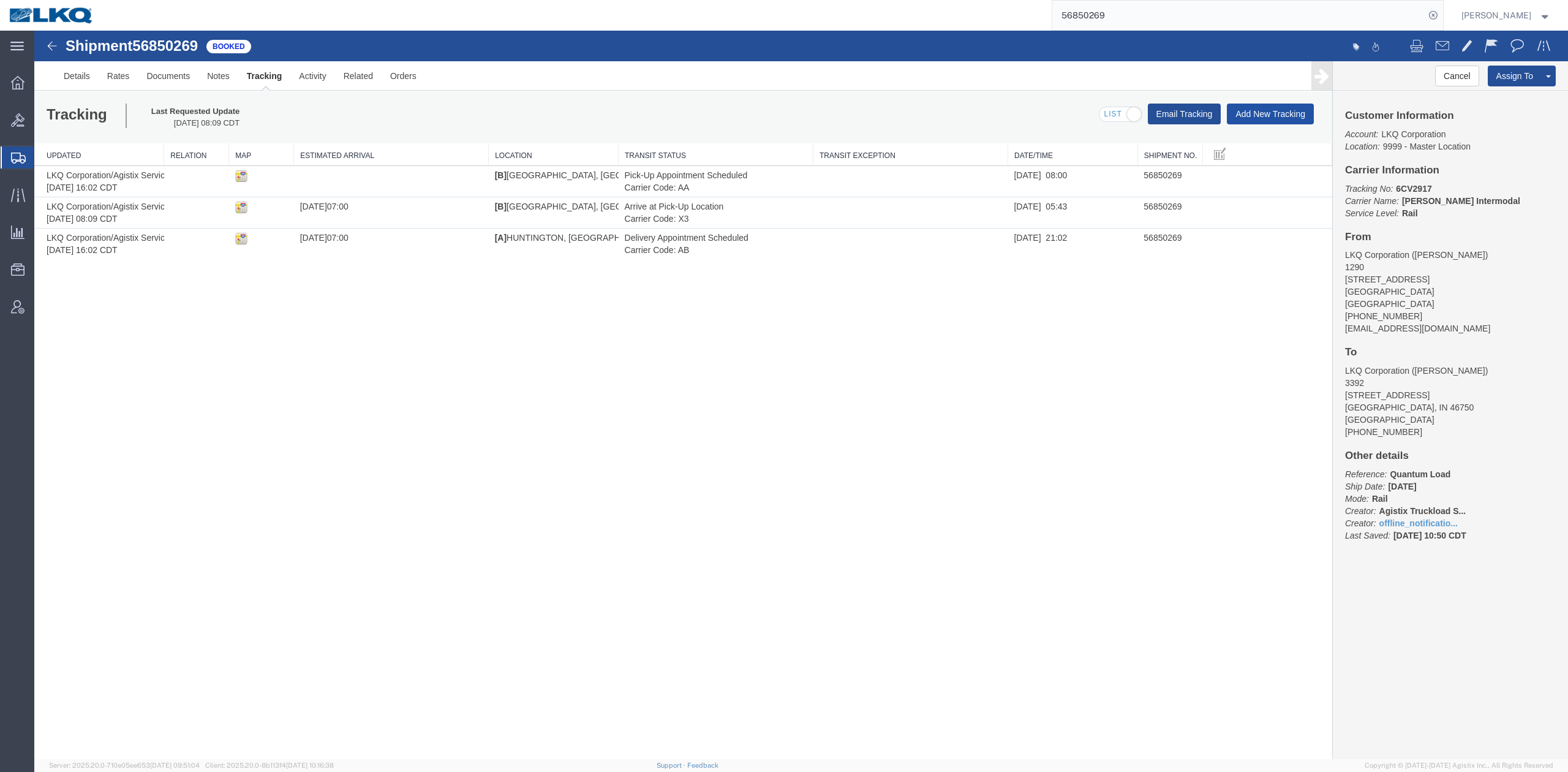
click at [1275, 124] on button "Add New Tracking" at bounding box center [1270, 114] width 87 height 21
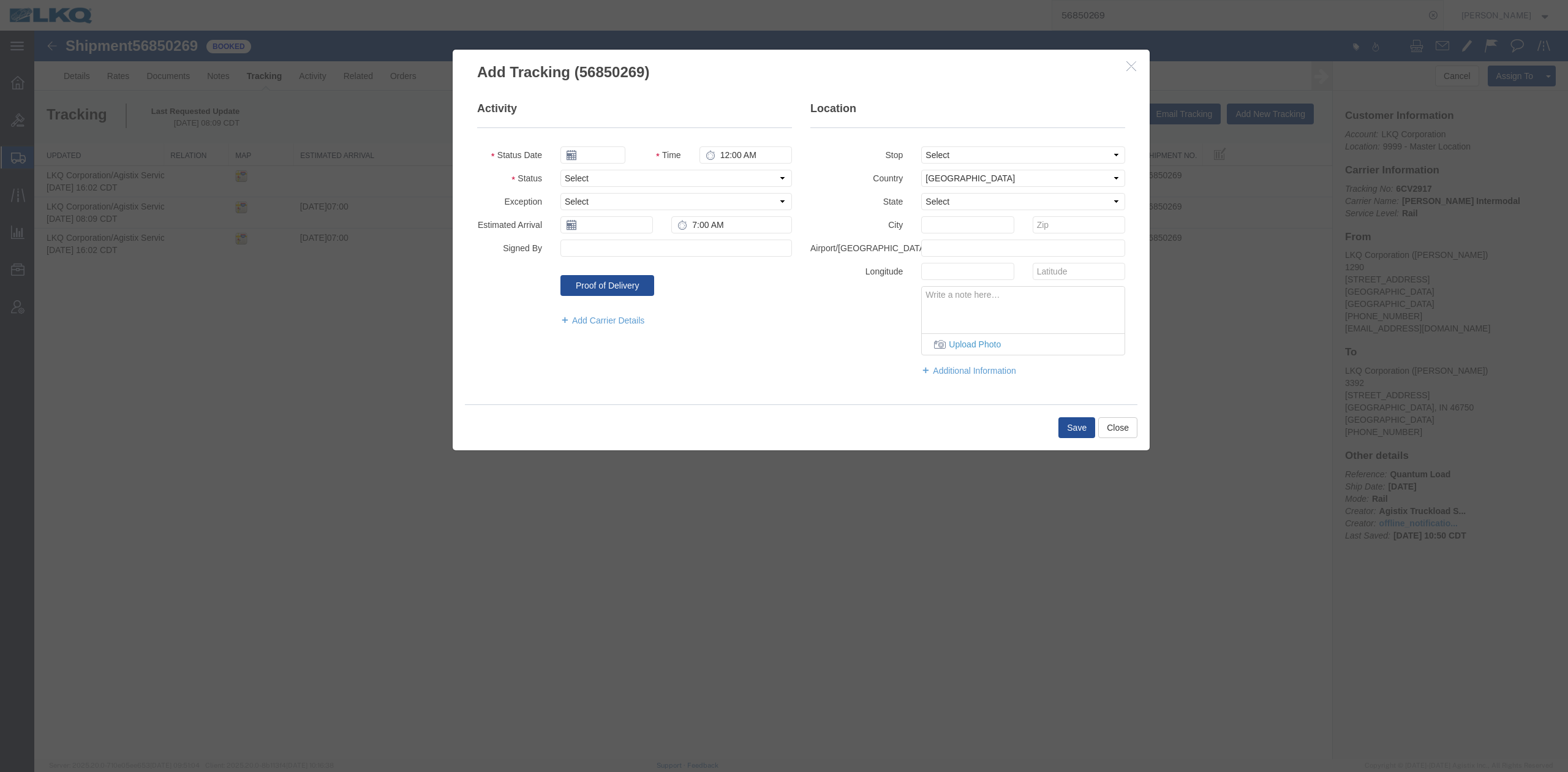
type input "[DATE]"
type input "5:00 PM"
drag, startPoint x: 572, startPoint y: 172, endPoint x: 577, endPoint y: 186, distance: 14.9
click at [572, 172] on select "Select Arrival Notice Available Arrival Notice Imported Arrive at Delivery Loca…" at bounding box center [677, 178] width 231 height 17
select select "DELIVRED"
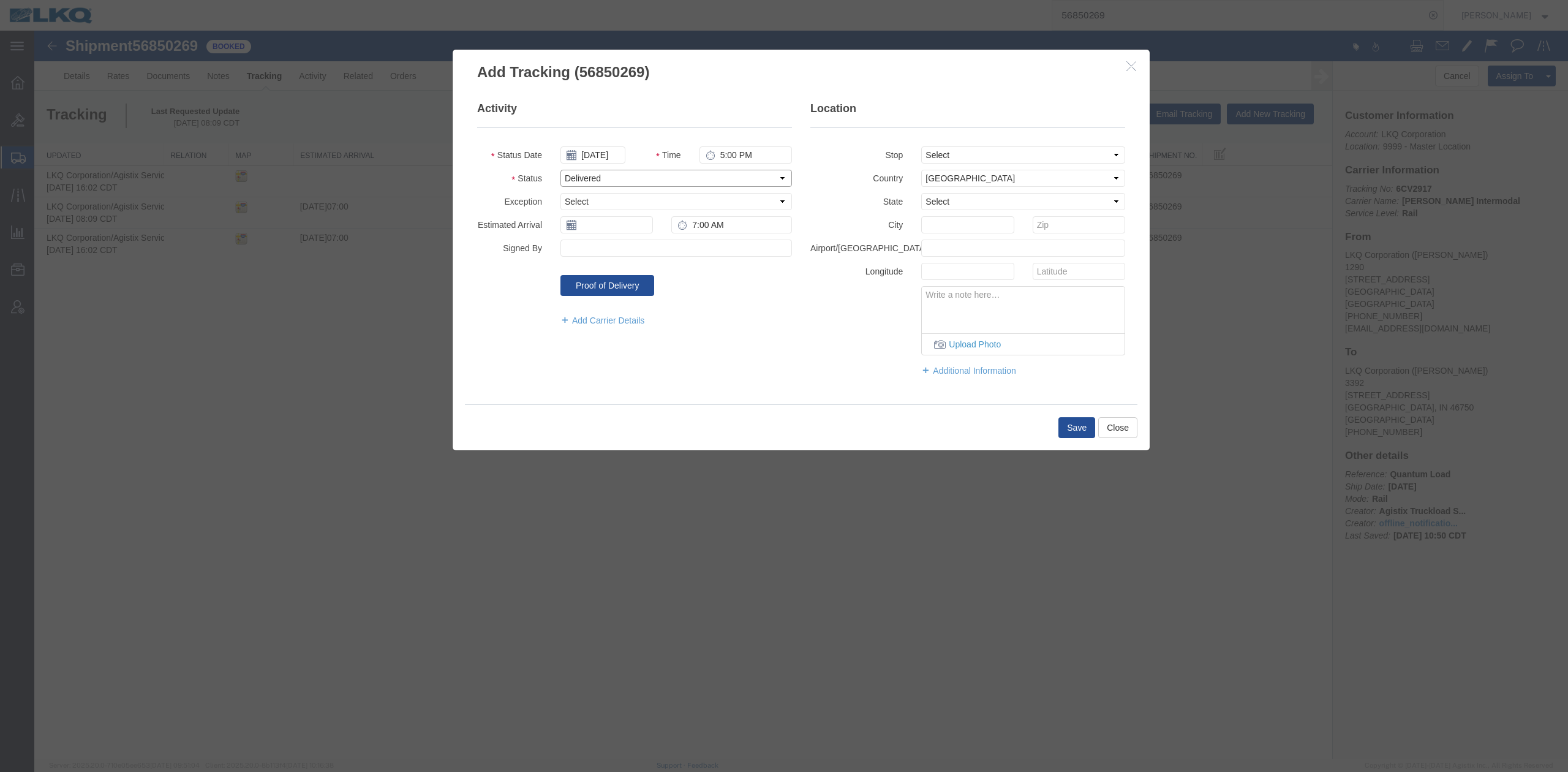
click at [561, 170] on select "Select Arrival Notice Available Arrival Notice Imported Arrive at Delivery Loca…" at bounding box center [677, 178] width 231 height 17
click at [593, 224] on input "text" at bounding box center [607, 225] width 93 height 17
click at [620, 290] on td "1" at bounding box center [625, 284] width 19 height 19
type input "[DATE]"
click at [1088, 431] on button "Save" at bounding box center [1076, 427] width 37 height 21
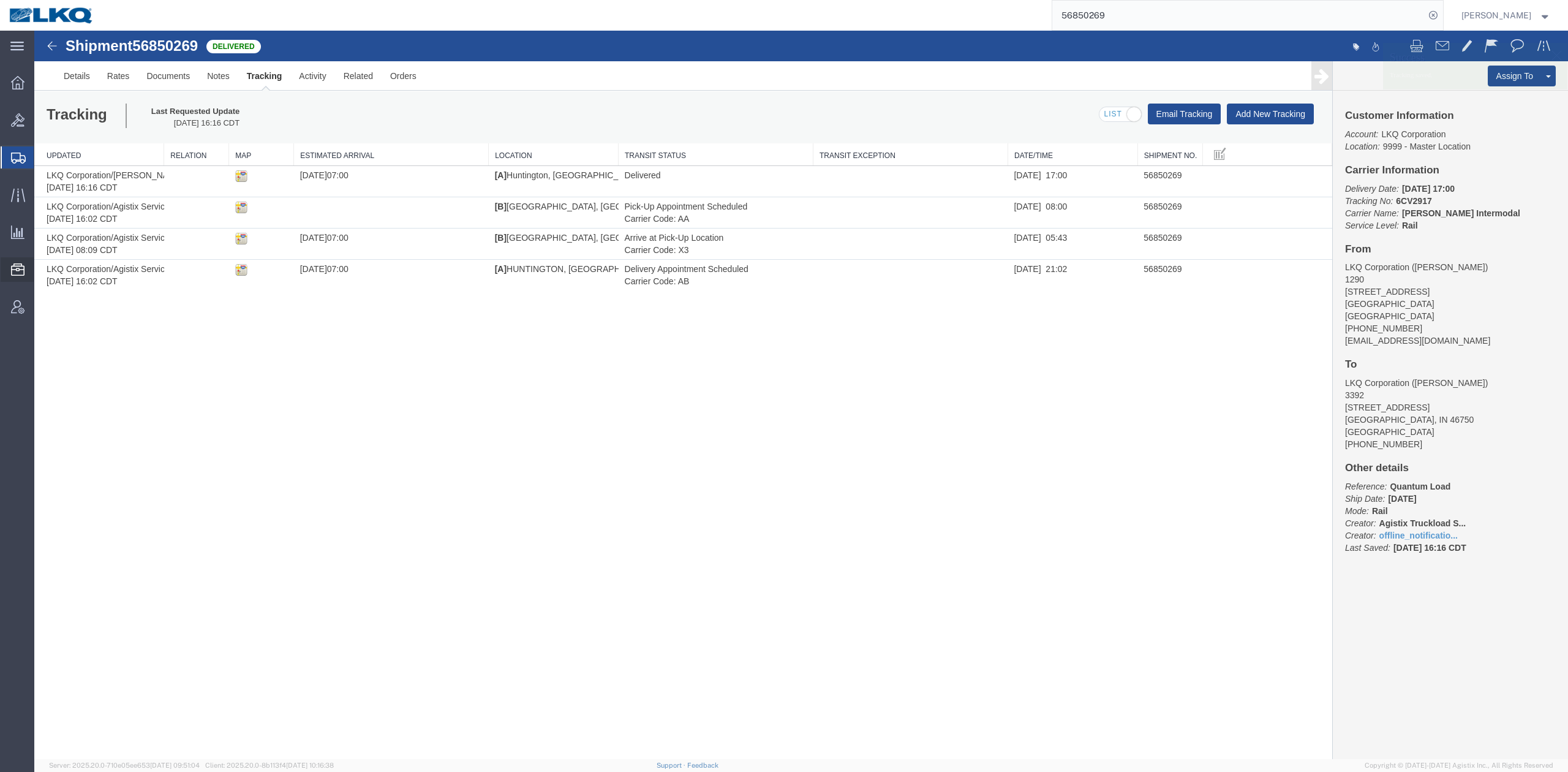
click at [0, 0] on span "Location Appointment" at bounding box center [0, 0] width 0 height 0
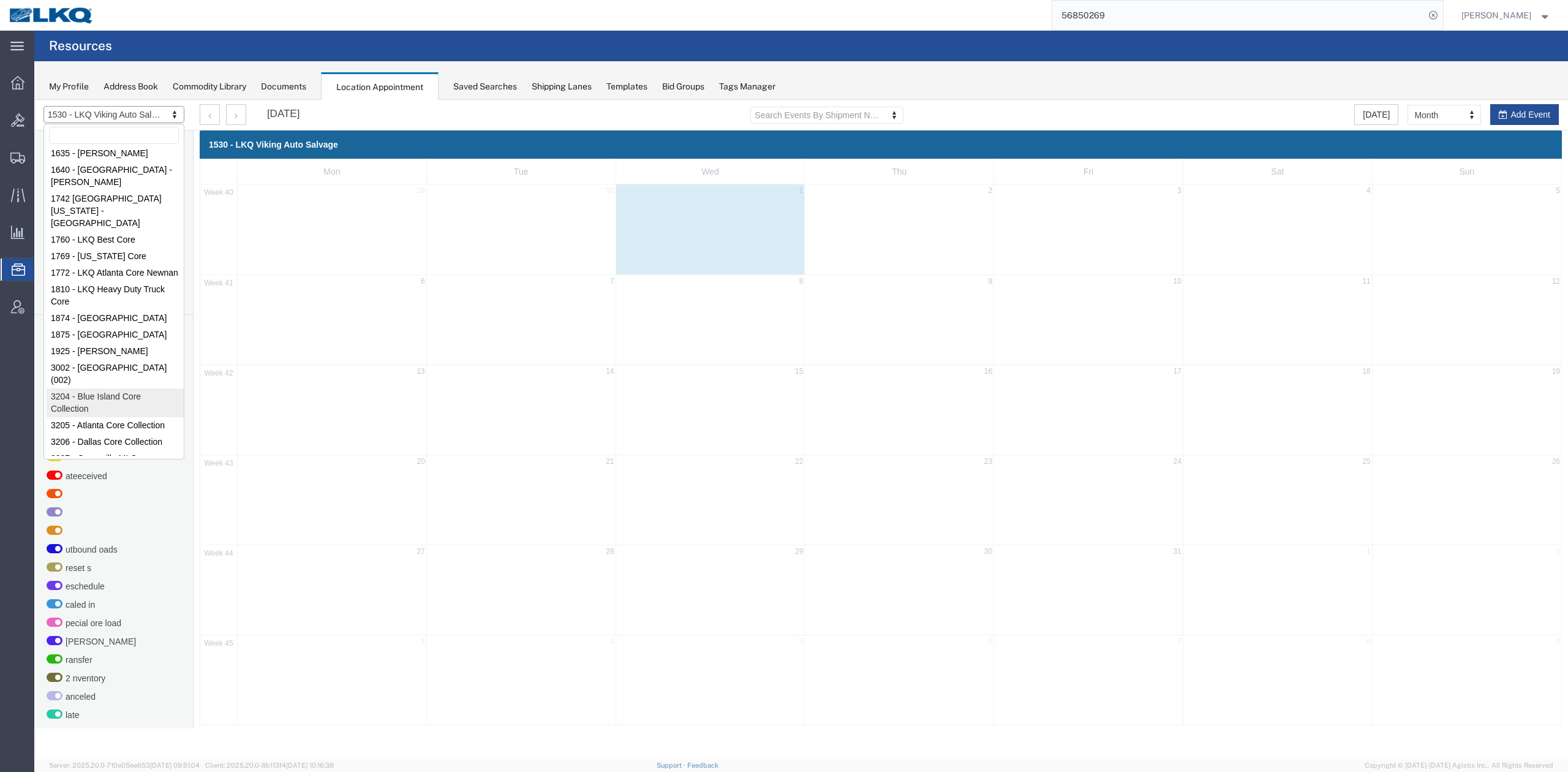
scroll to position [139, 0]
select select "28018"
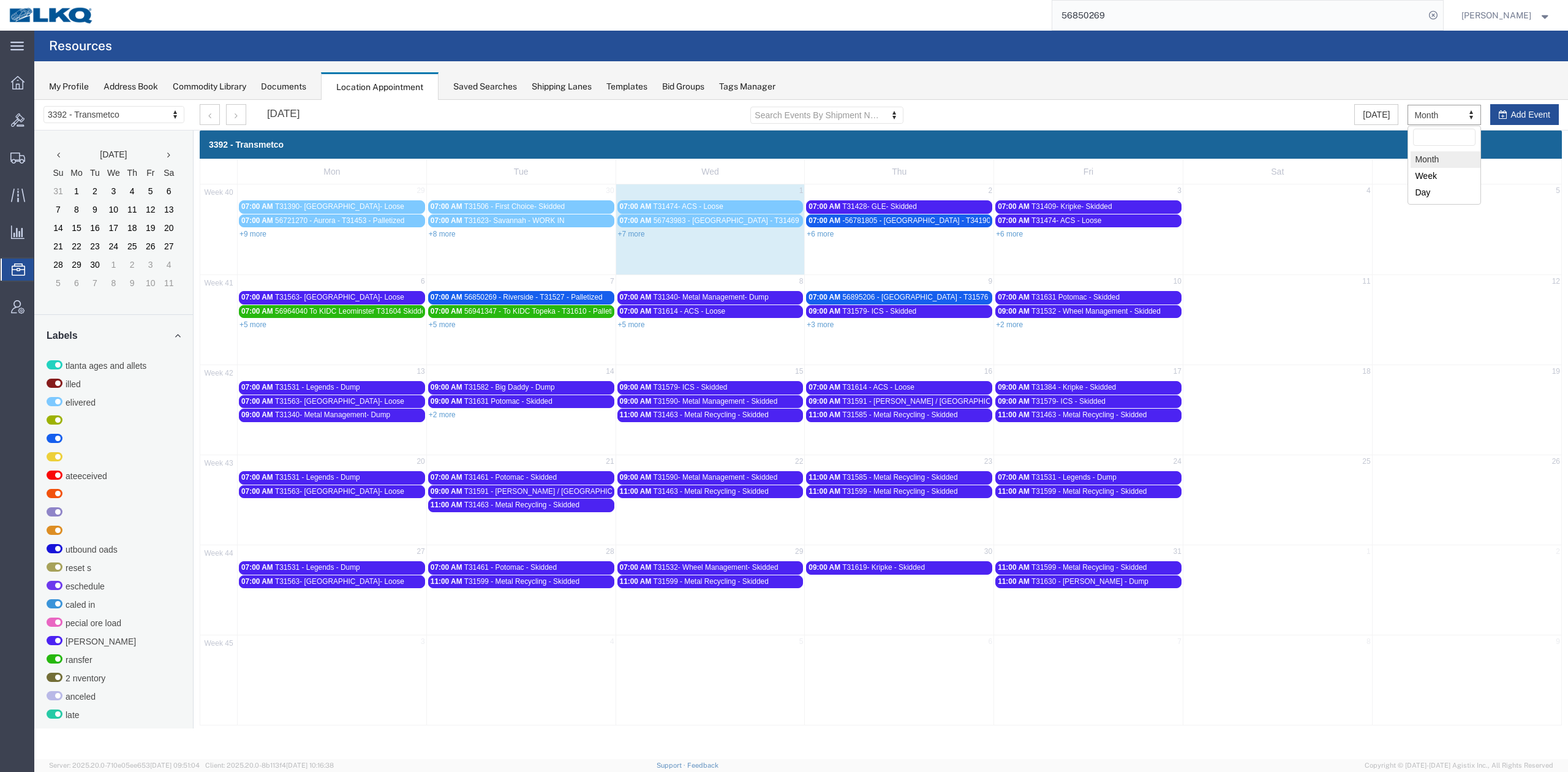
select select "agendaWeek"
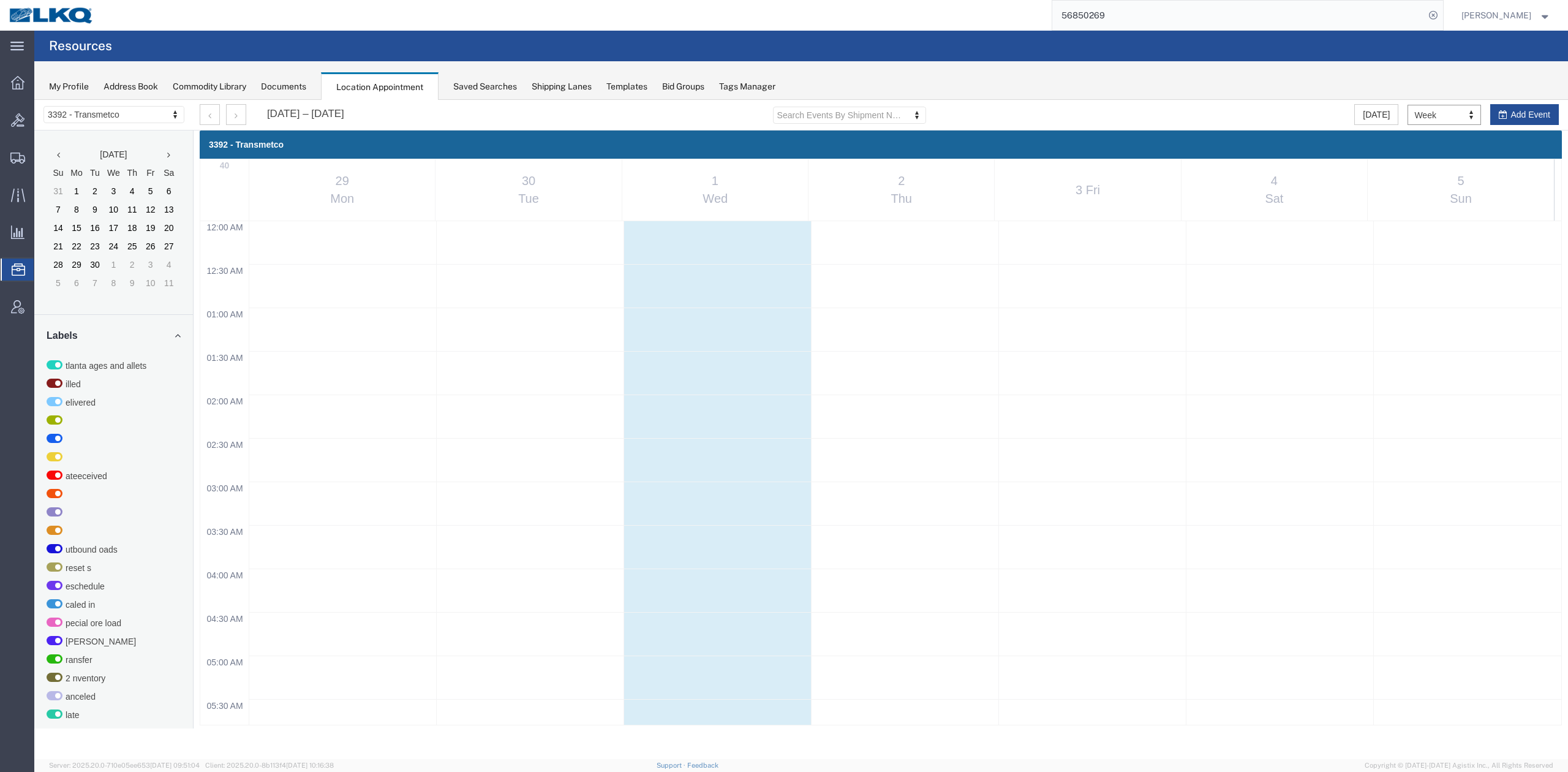
scroll to position [525, 0]
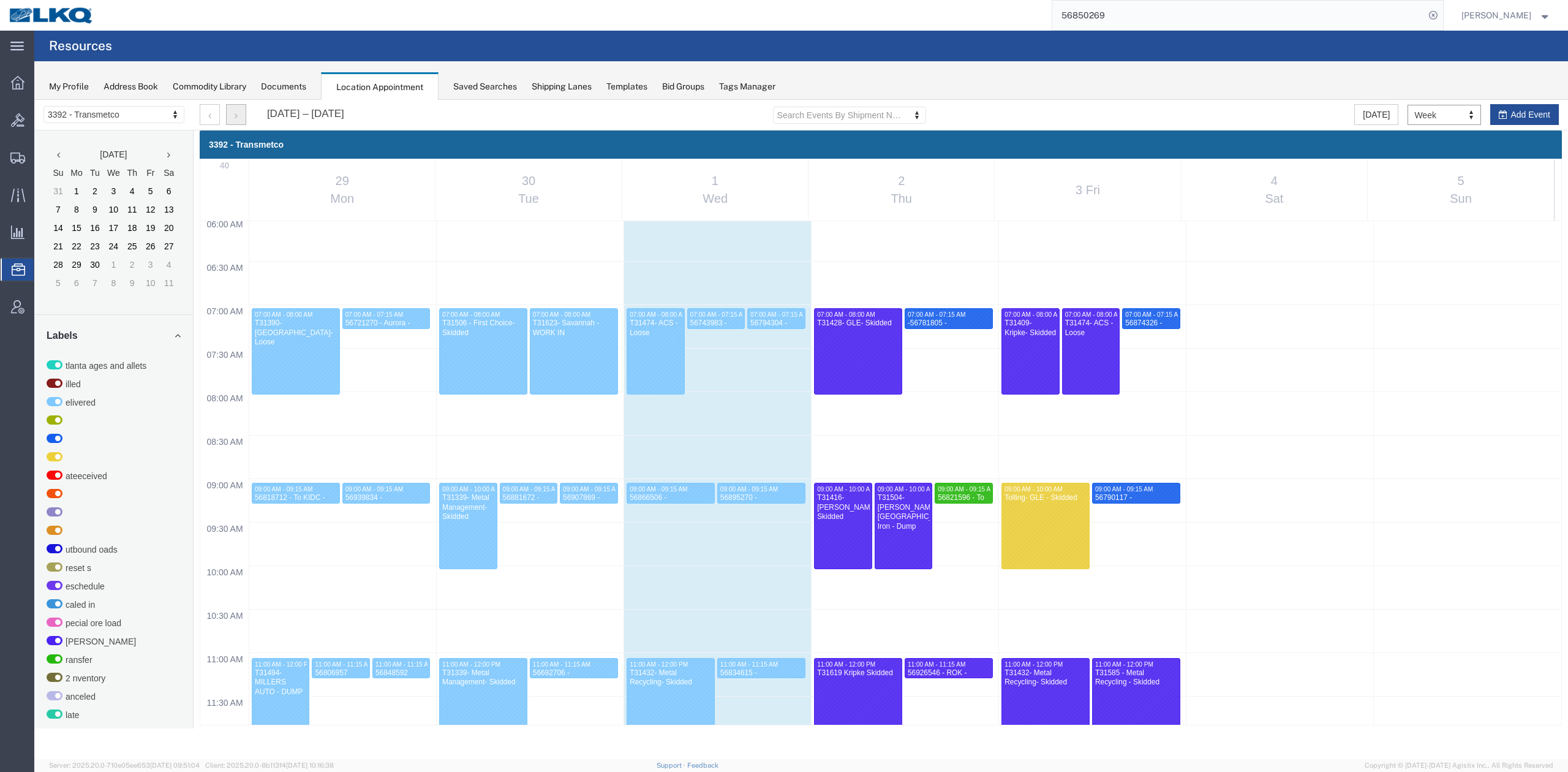
click at [237, 111] on icon "button" at bounding box center [236, 116] width 3 height 9
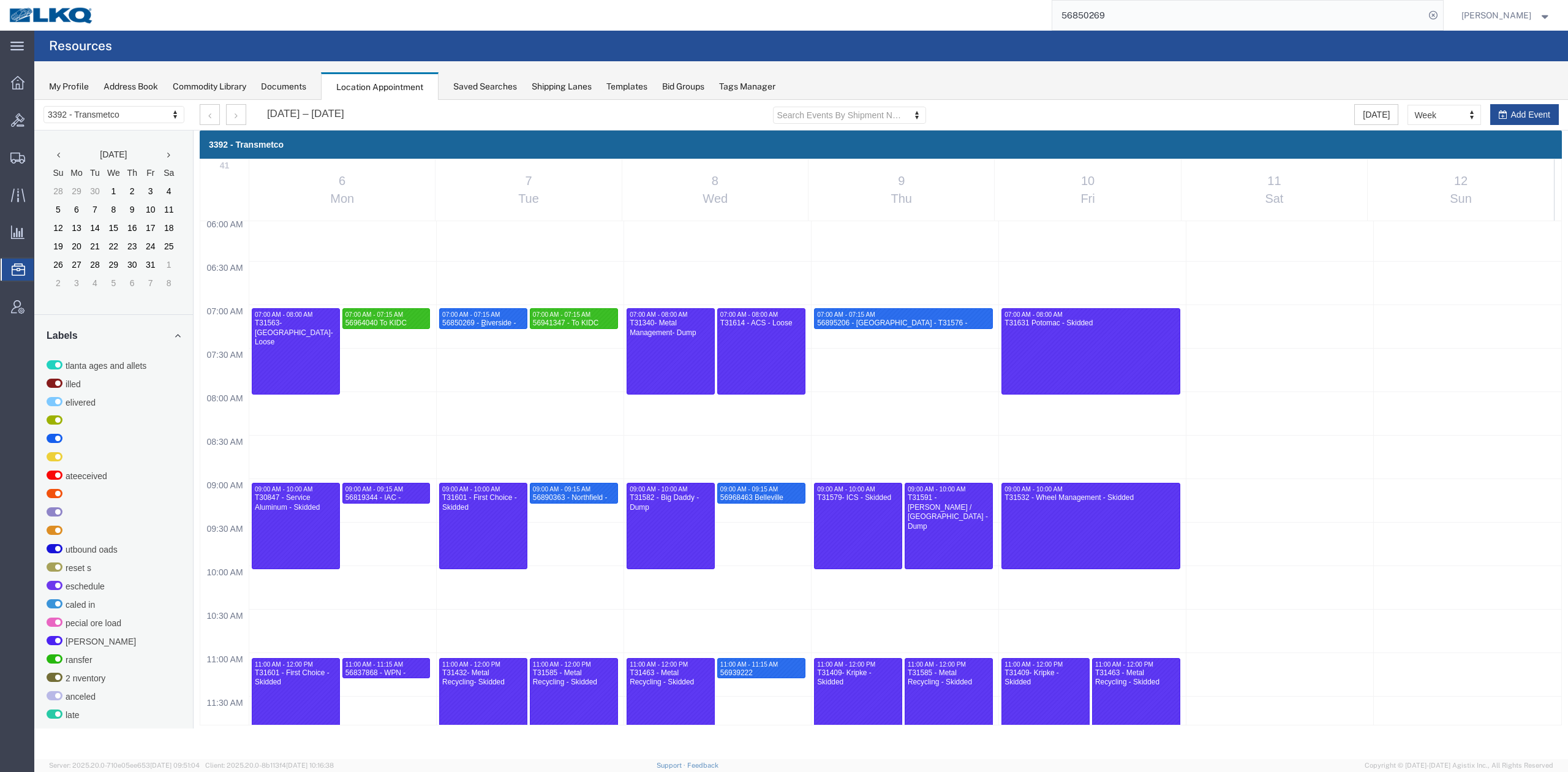
click at [520, 319] on div "56850269 - Riverside - T31527 - Palletized" at bounding box center [483, 328] width 83 height 19
click at [545, 359] on icon at bounding box center [546, 362] width 6 height 9
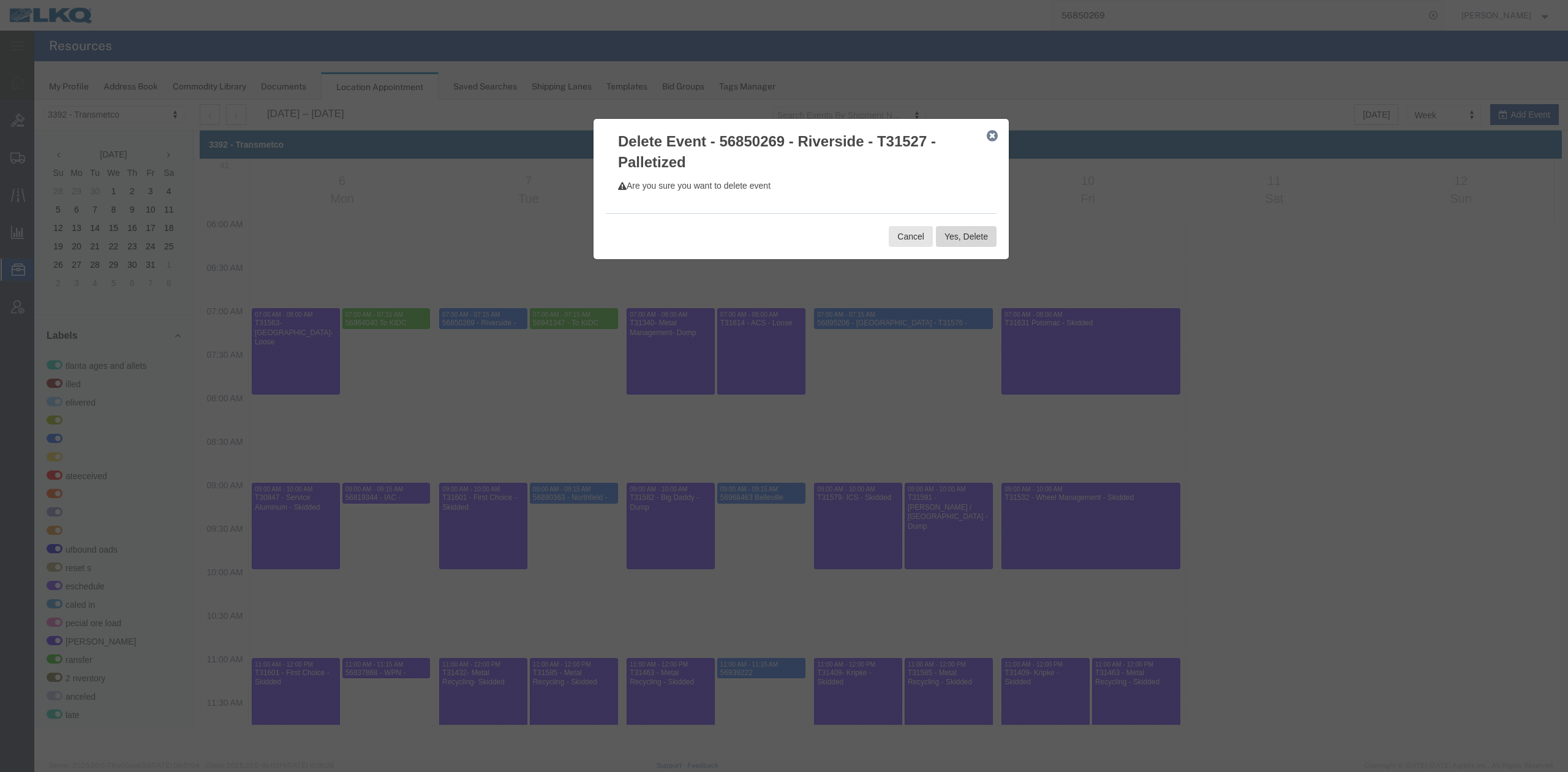
click at [950, 231] on button "Yes, Delete" at bounding box center [966, 236] width 60 height 21
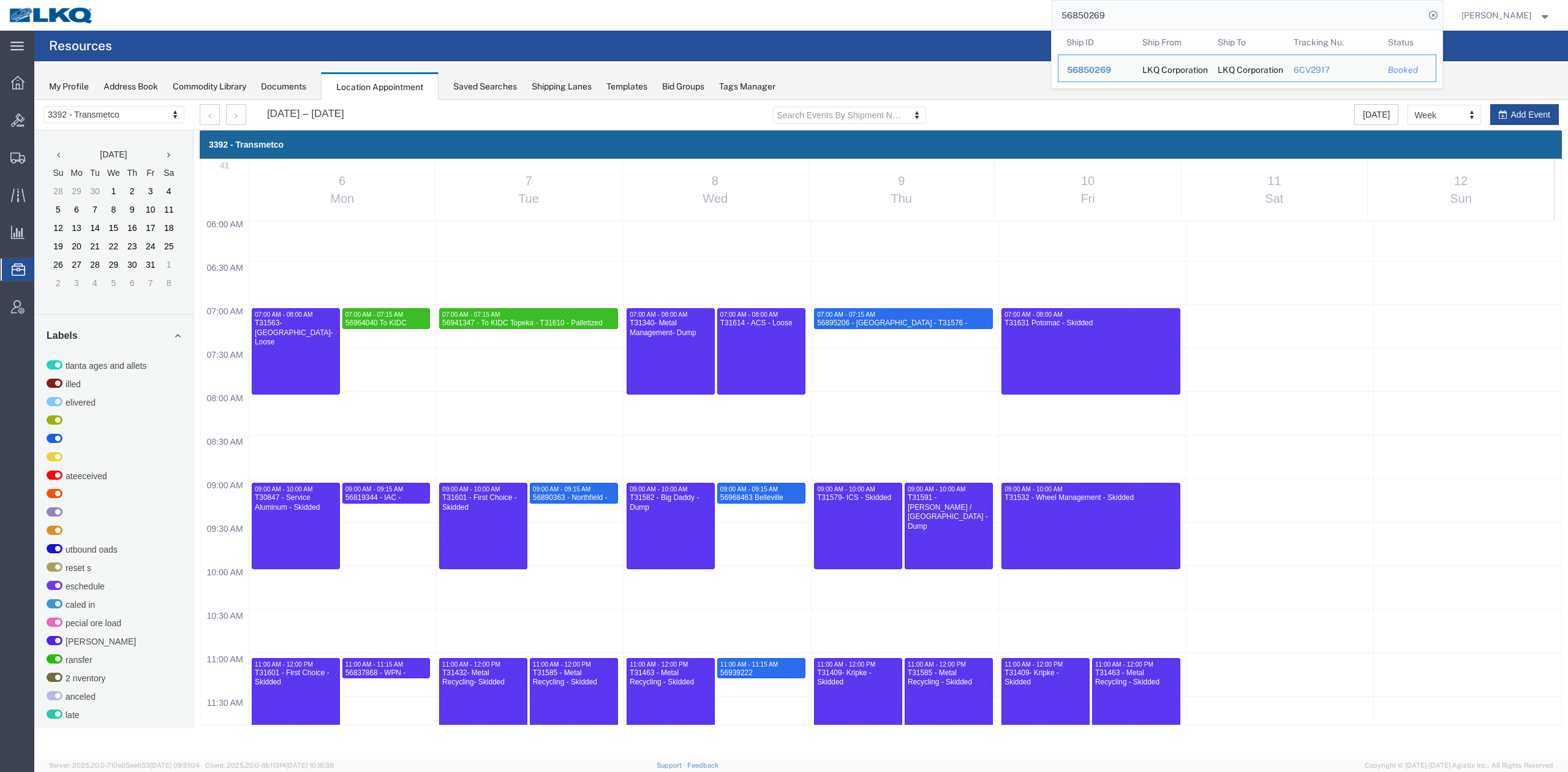
click at [1331, 14] on input "56850269" at bounding box center [1239, 15] width 372 height 29
click at [1111, 68] on span "56850269" at bounding box center [1088, 70] width 44 height 10
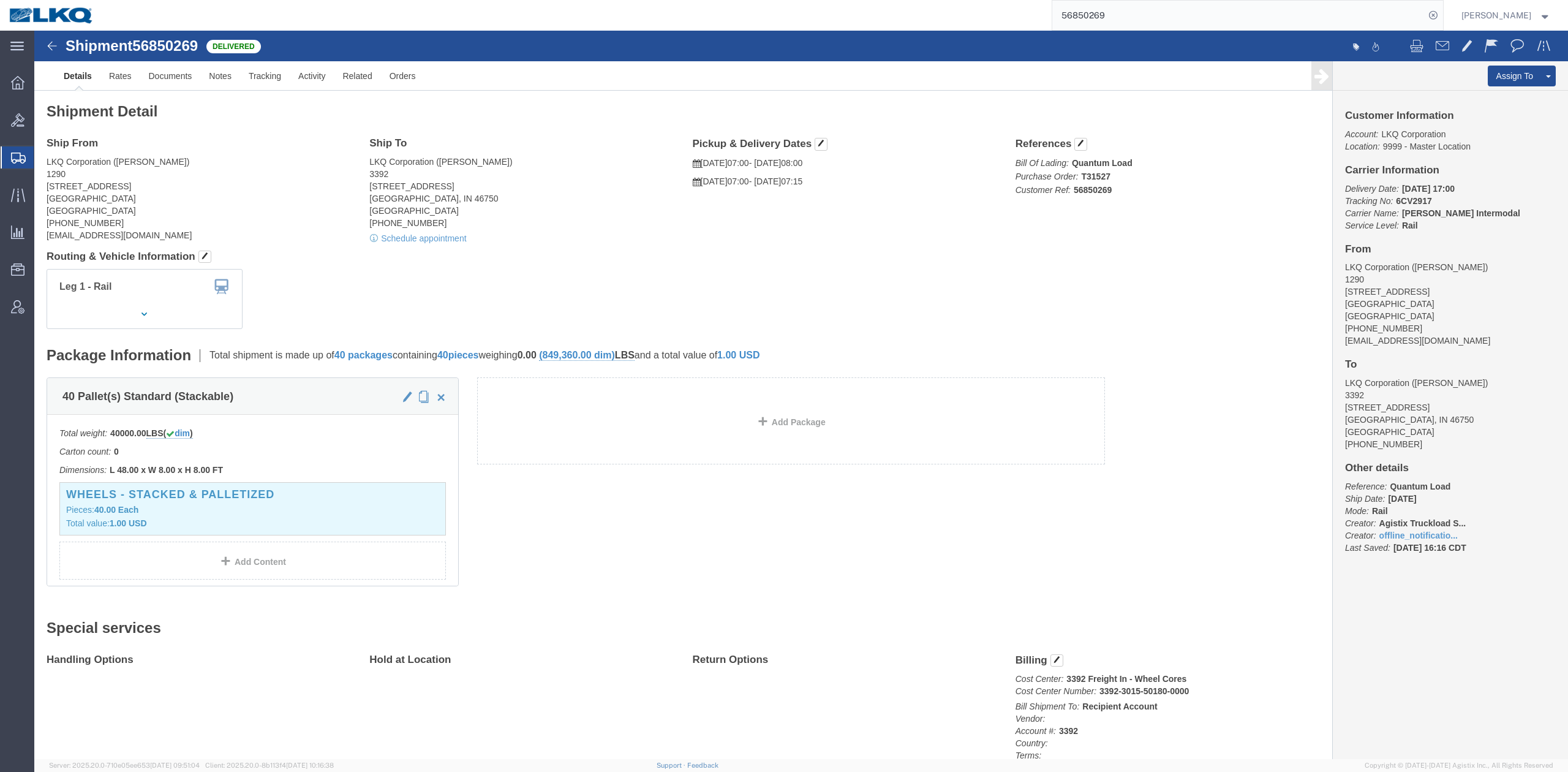
click address "LKQ Corporation (Chris Reynolds) 3392 1750 Riverfork Dr Huntington, IN 46750 Un…"
drag, startPoint x: 532, startPoint y: 190, endPoint x: 561, endPoint y: 176, distance: 32.2
click address "LKQ Corporation (Chris Reynolds) 3392 1750 Riverfork Dr Huntington, IN 46750 Un…"
click at [1171, 18] on input "56850269" at bounding box center [1239, 15] width 372 height 29
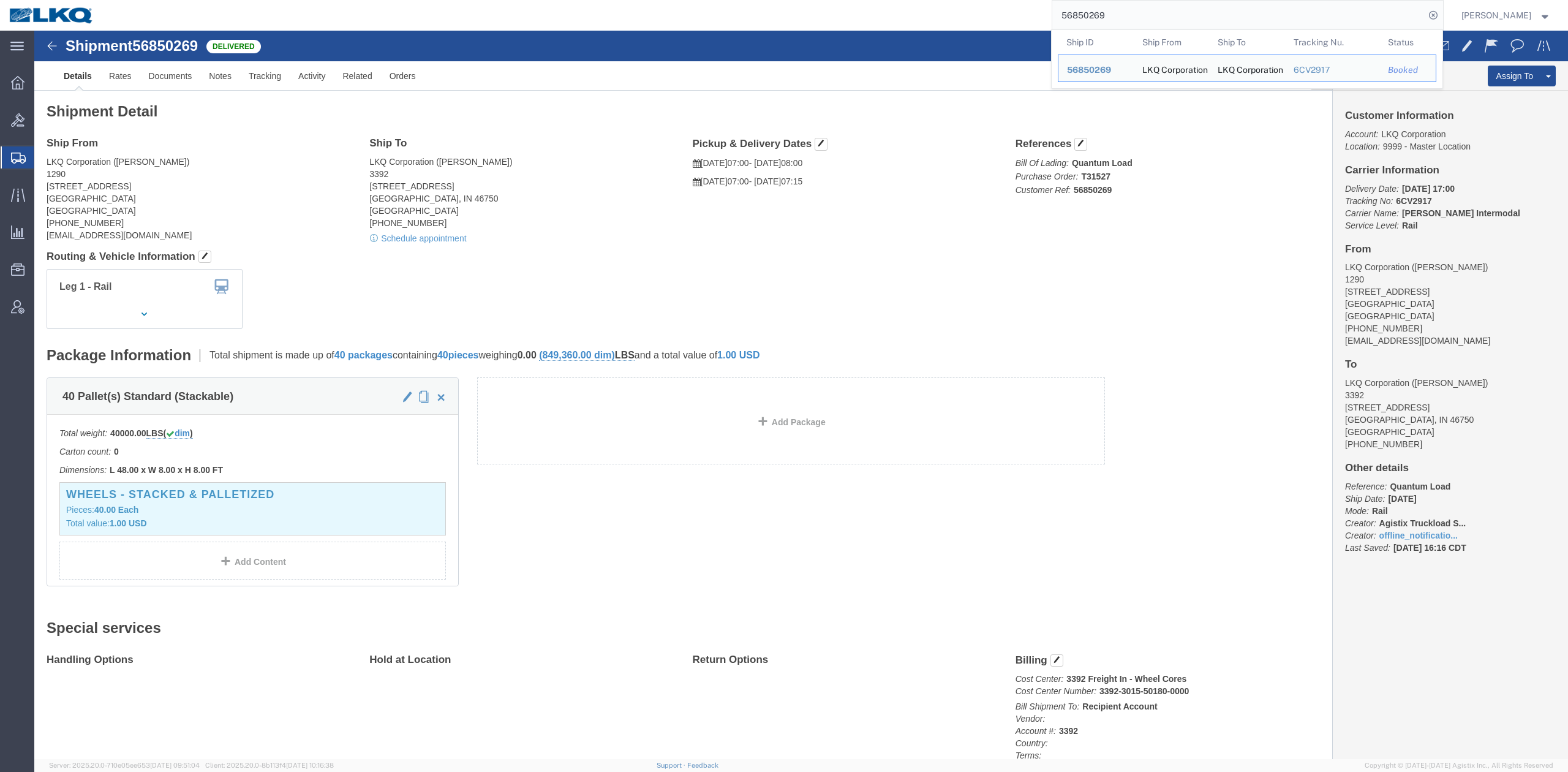
click at [1171, 18] on input "56850269" at bounding box center [1239, 15] width 372 height 29
paste input "980891"
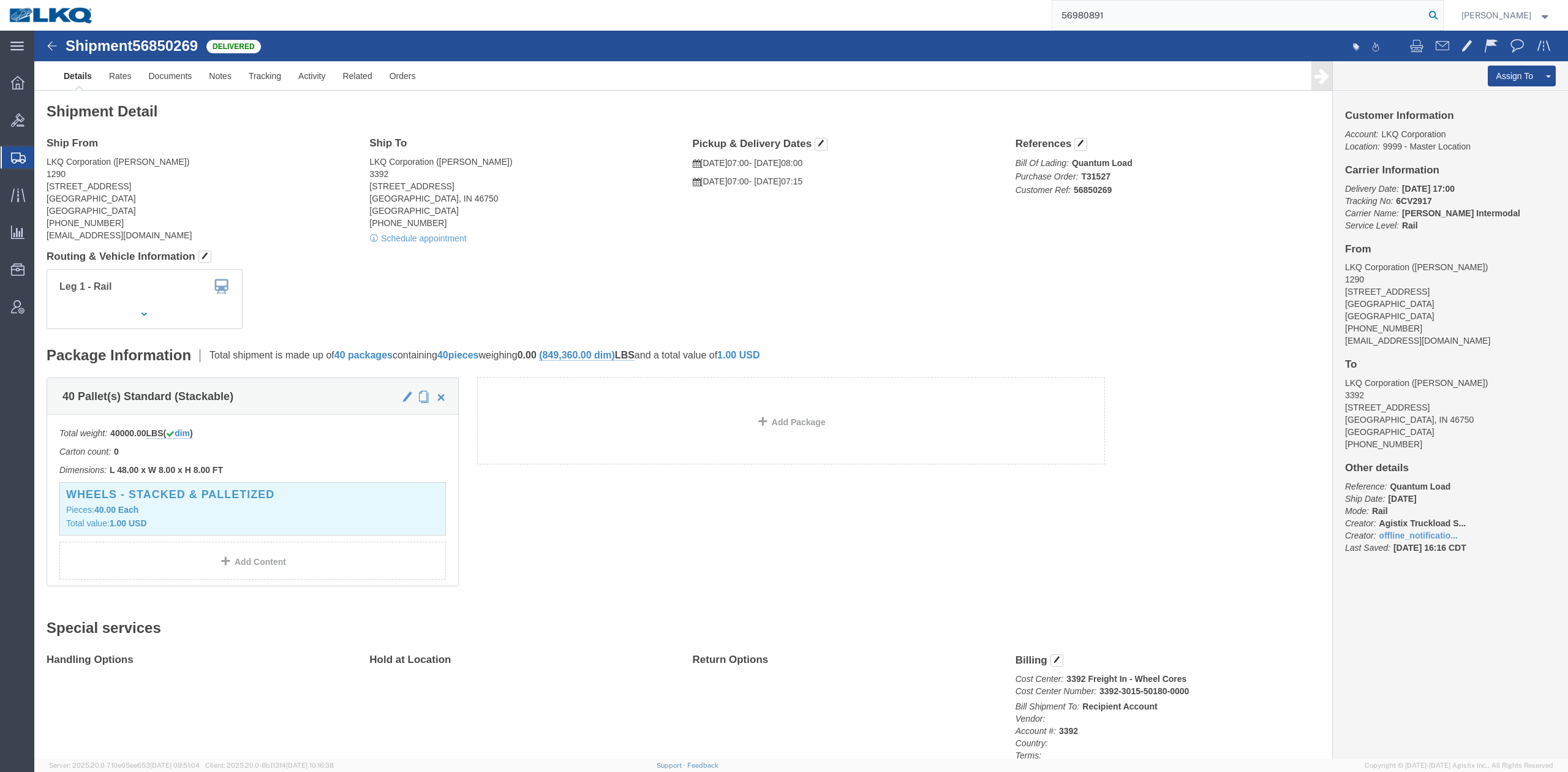
drag, startPoint x: 1447, startPoint y: 12, endPoint x: 1454, endPoint y: 14, distance: 7.3
click at [1444, 13] on form "56980891" at bounding box center [1247, 15] width 392 height 31
type input "56980891"
click at [1442, 14] on icon at bounding box center [1434, 15] width 17 height 17
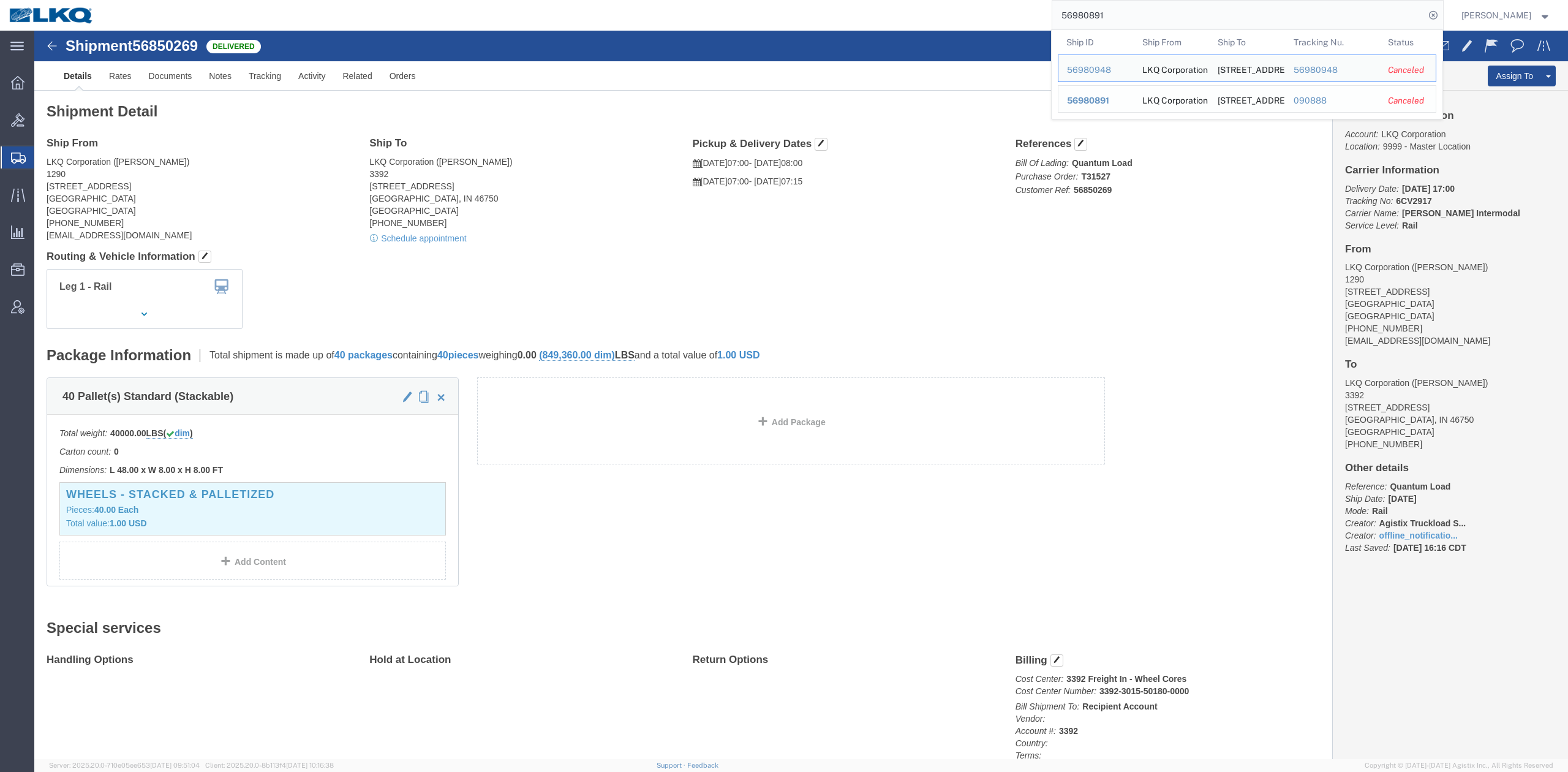
click at [1109, 101] on span "56980891" at bounding box center [1088, 101] width 42 height 10
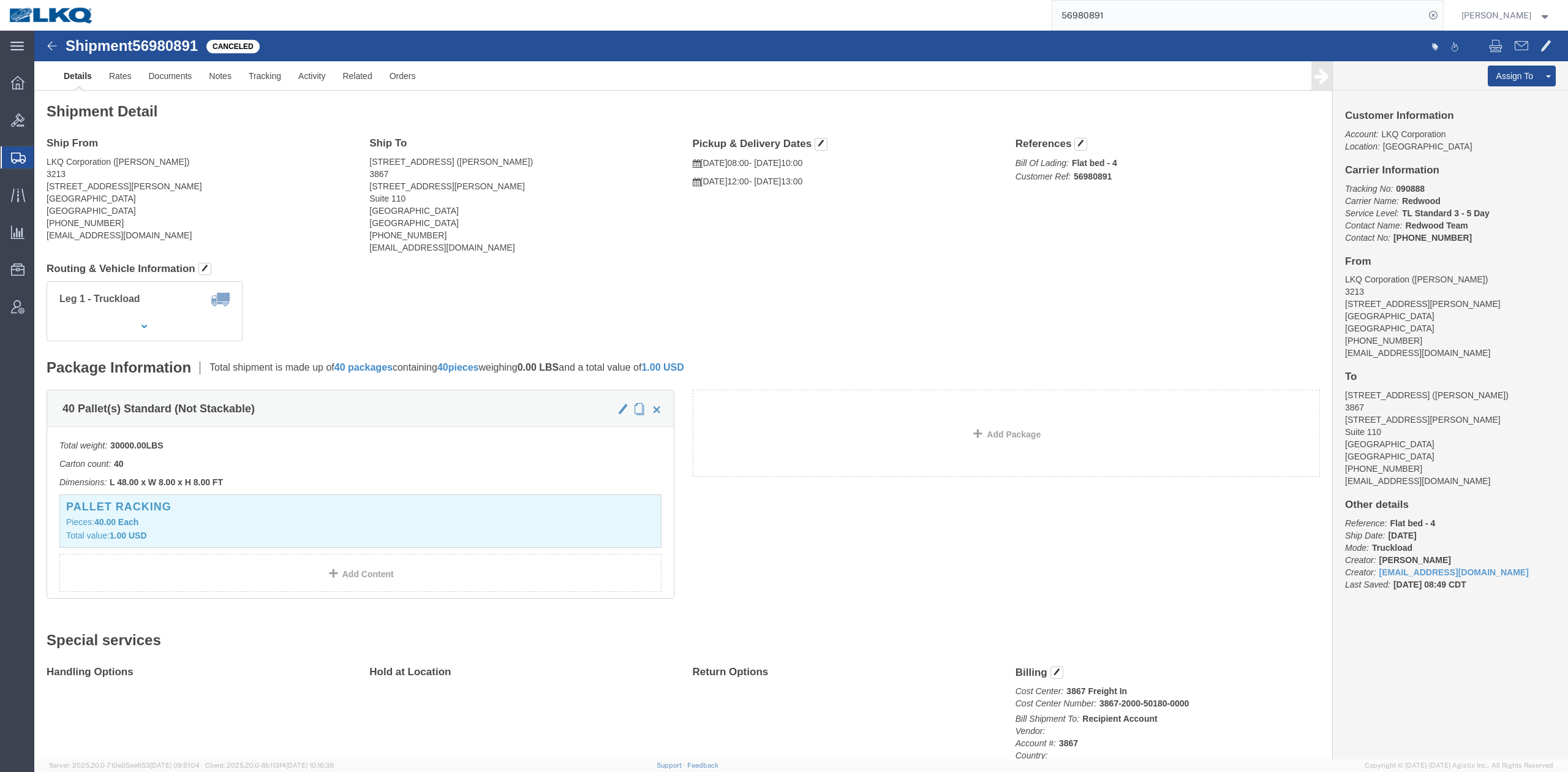
drag, startPoint x: 74, startPoint y: 180, endPoint x: 181, endPoint y: 23, distance: 190.0
click at [0, 0] on span "Shipment Manager" at bounding box center [0, 0] width 0 height 0
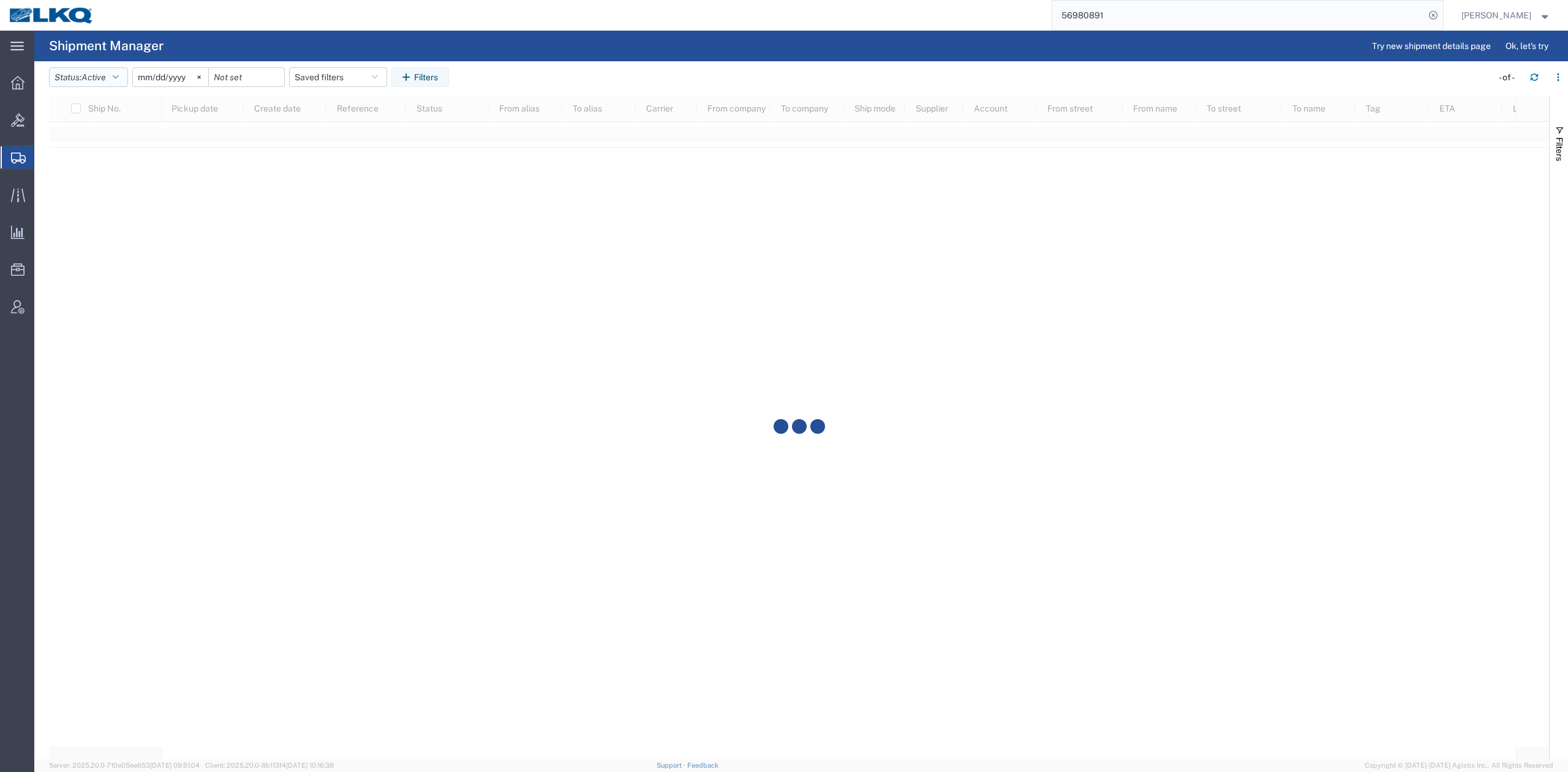
click at [114, 81] on button "Status: Active" at bounding box center [88, 77] width 79 height 19
click at [89, 133] on span "All" at bounding box center [121, 142] width 143 height 19
click at [162, 75] on input "2025-09-01" at bounding box center [157, 78] width 75 height 19
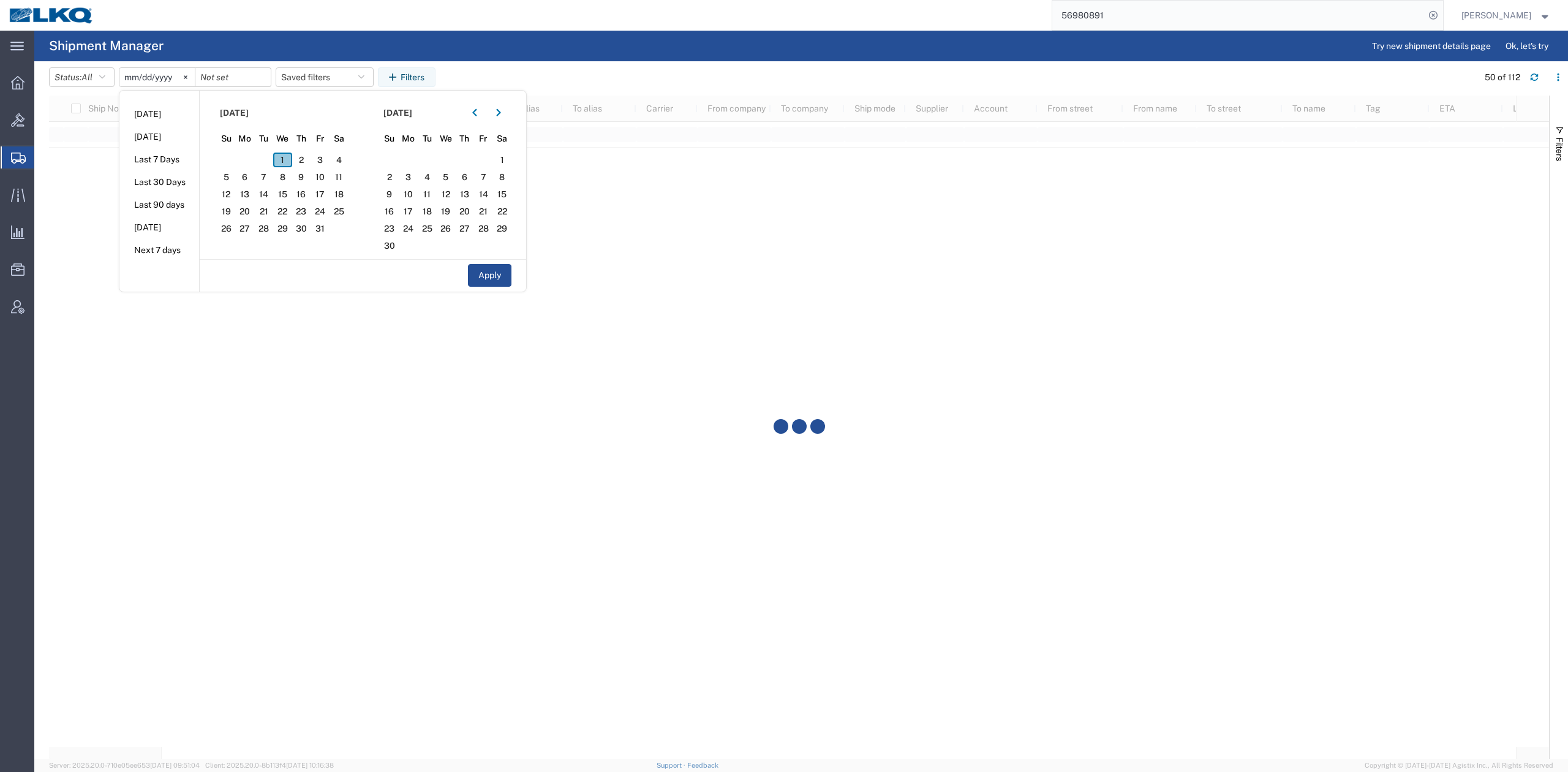
click at [285, 158] on span "1" at bounding box center [283, 160] width 19 height 14
click at [492, 277] on button "Apply" at bounding box center [490, 275] width 44 height 23
type input "[DATE]"
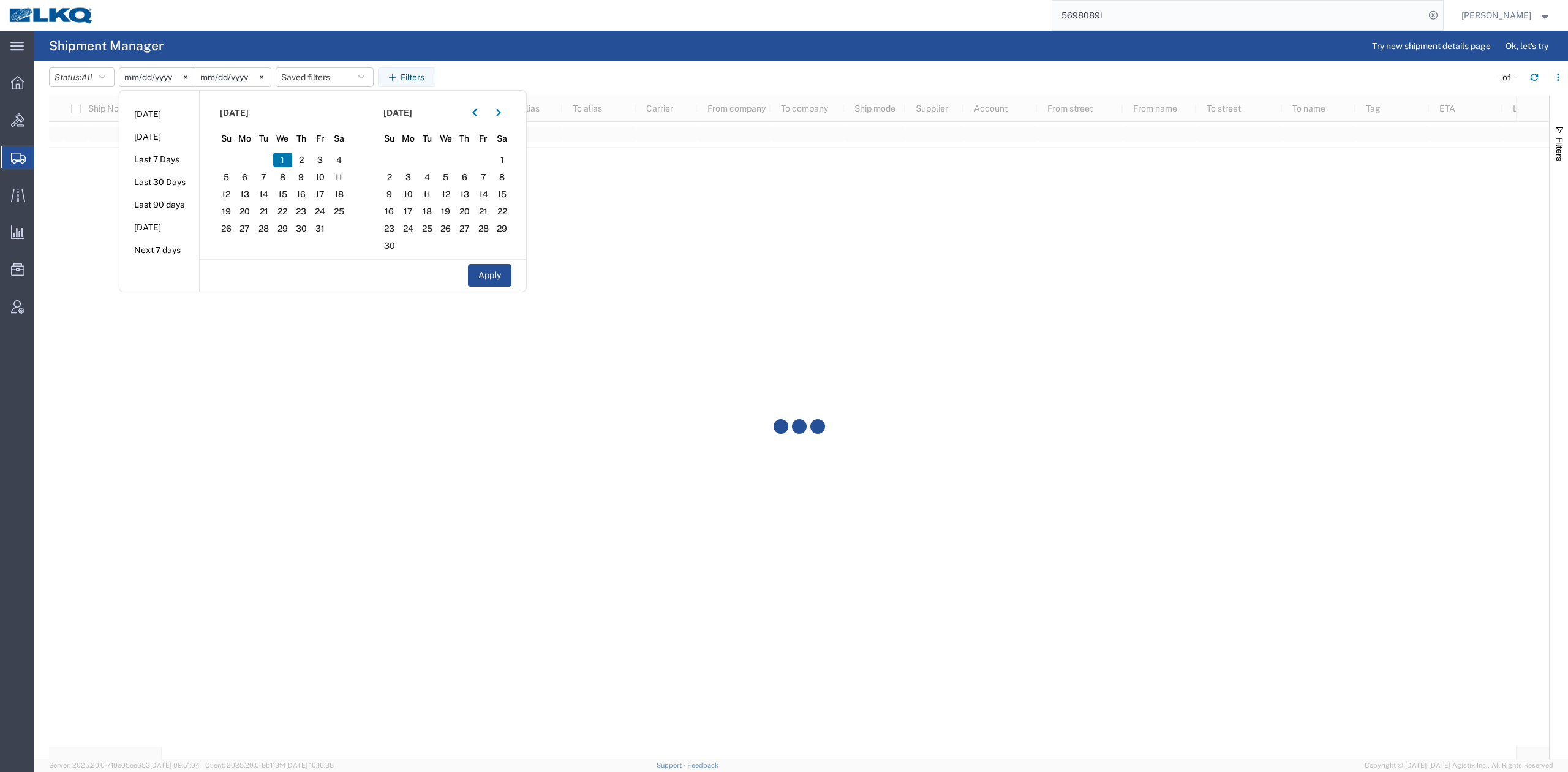
drag, startPoint x: 1567, startPoint y: 150, endPoint x: 1566, endPoint y: 341, distance: 191.0
click at [1567, 151] on button "Filters" at bounding box center [1559, 143] width 19 height 66
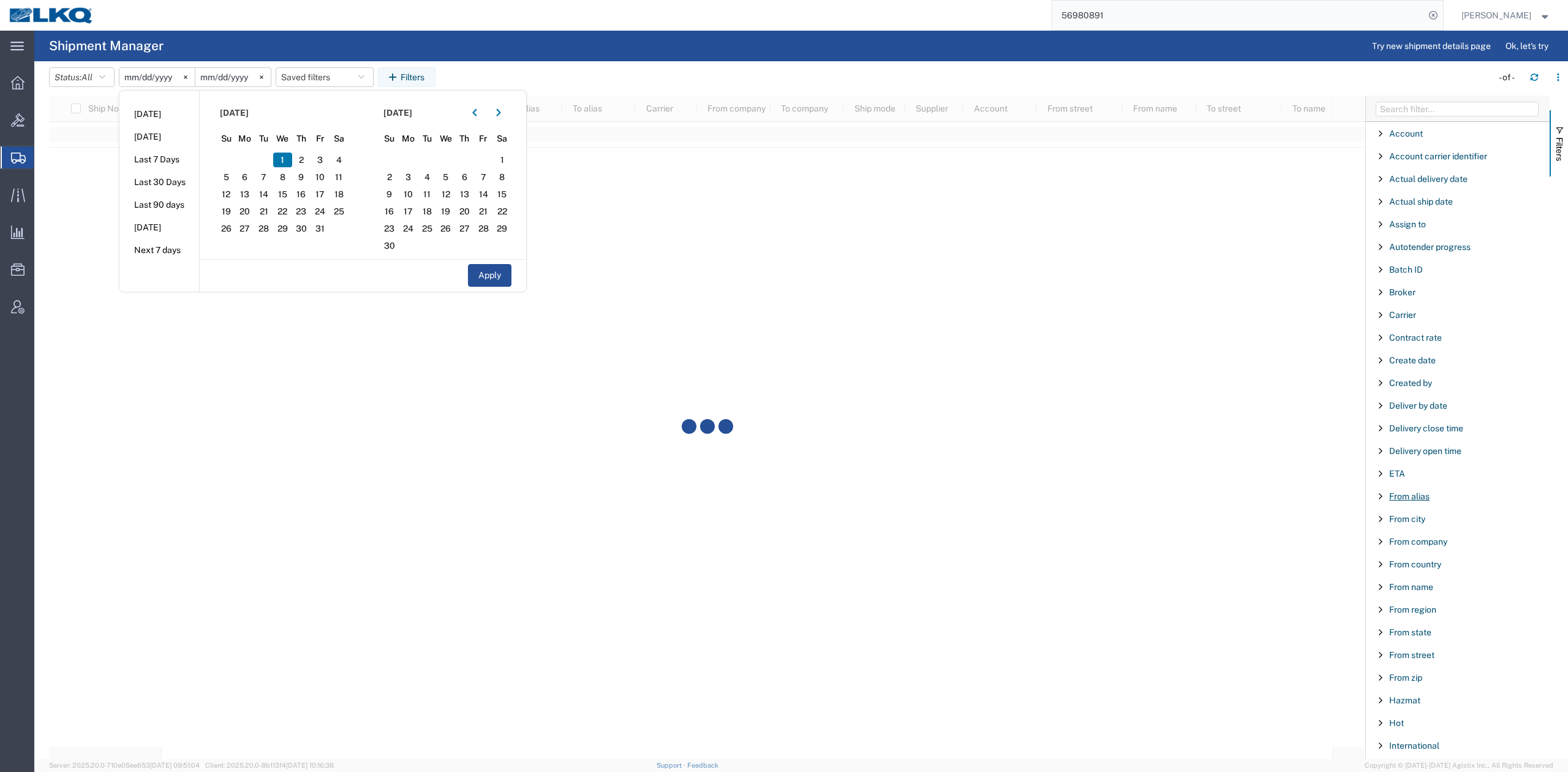
drag, startPoint x: 1420, startPoint y: 500, endPoint x: 1427, endPoint y: 495, distance: 8.6
click at [1423, 495] on span "From alias" at bounding box center [1410, 496] width 40 height 10
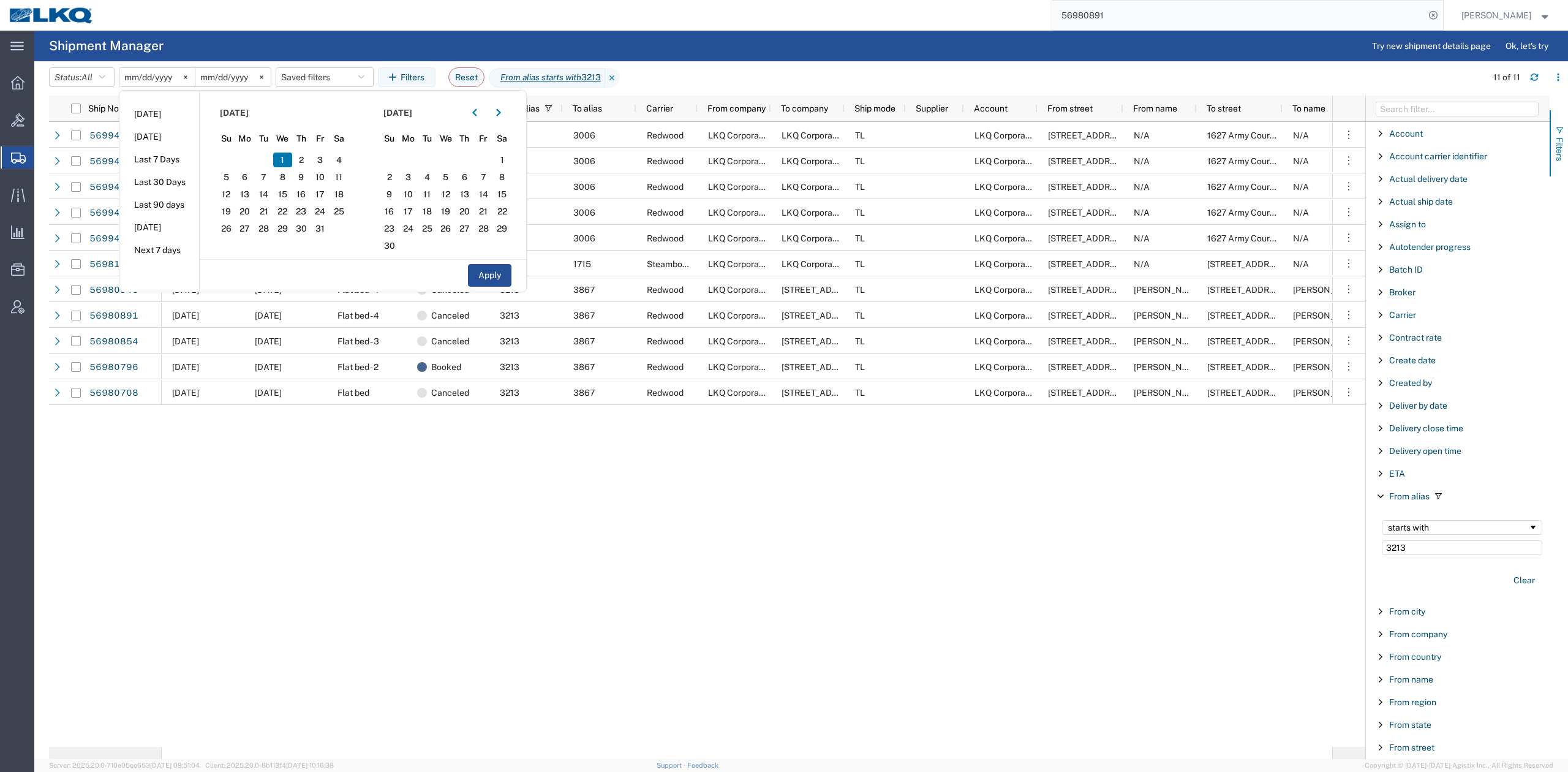
type input "3213"
click at [1564, 143] on button "Filters" at bounding box center [1559, 143] width 19 height 66
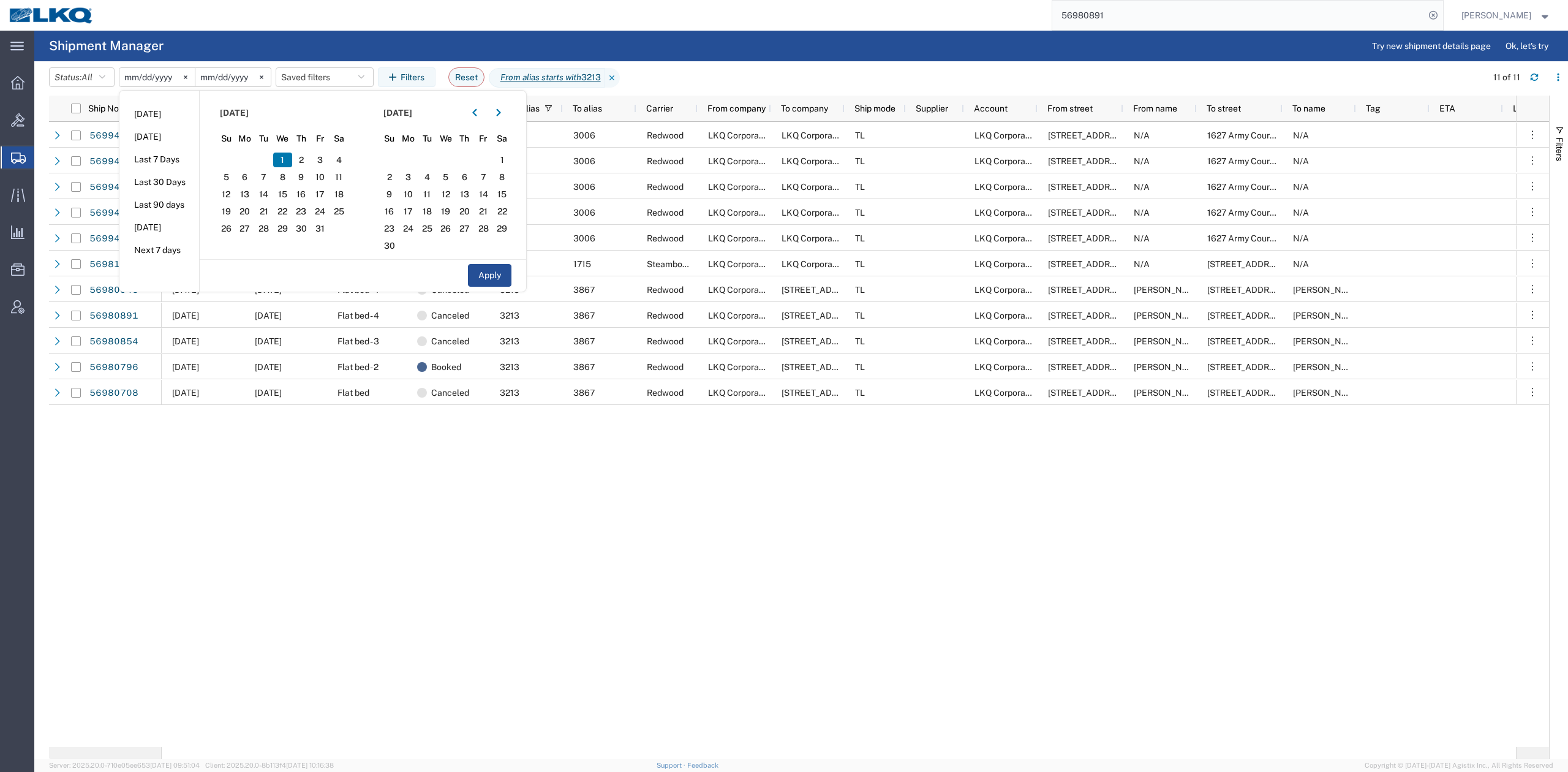
drag, startPoint x: 766, startPoint y: 522, endPoint x: 723, endPoint y: 464, distance: 72.2
click at [761, 515] on div "10/01/2025 10/01/2025 Flatbed Booked 3213 3006 Redwood LKQ Corporation LKQ Corp…" at bounding box center [839, 434] width 1354 height 625
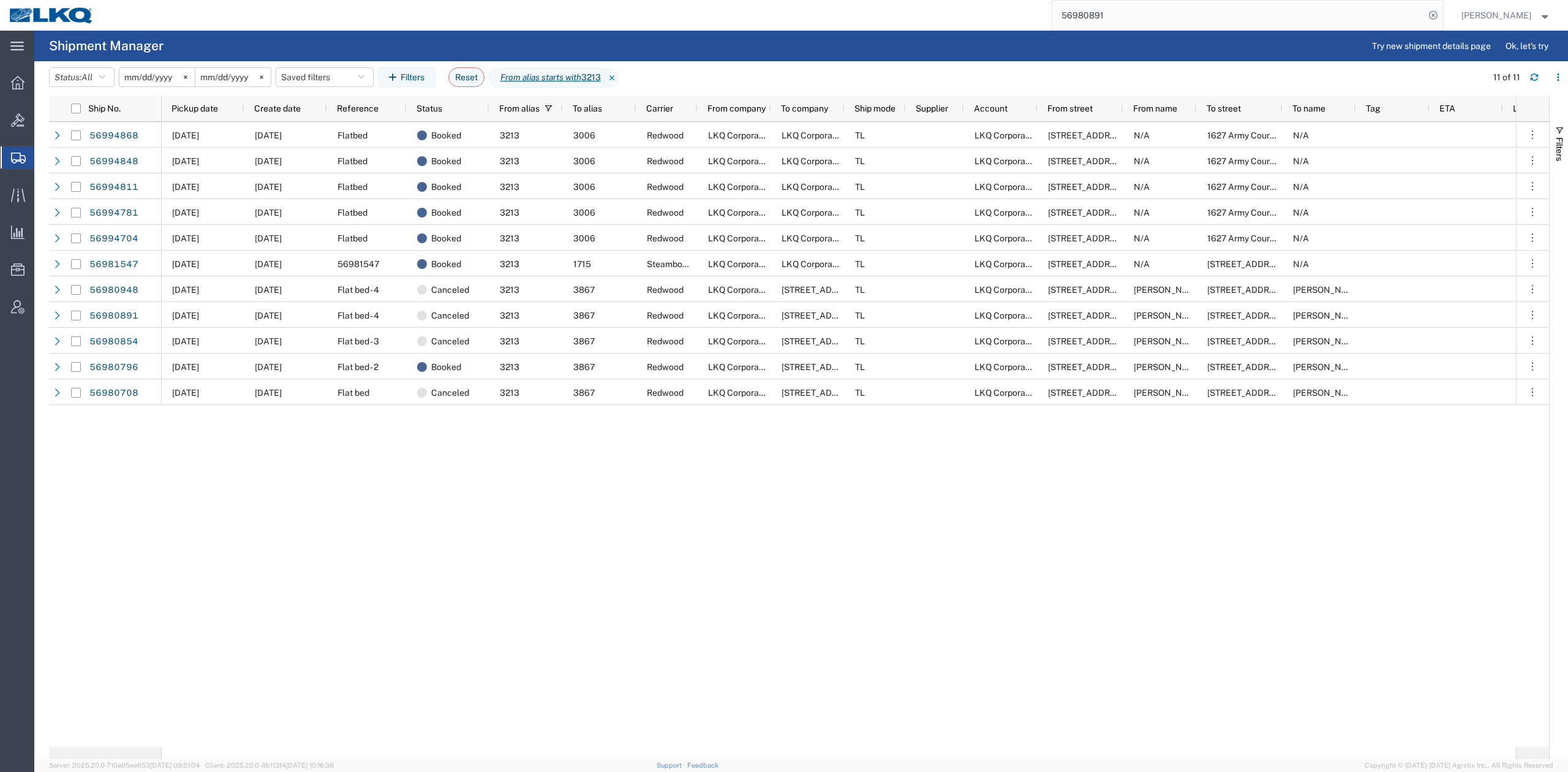
click at [636, 590] on div "10/01/2025 10/01/2025 Flatbed Booked 3213 3006 Redwood LKQ Corporation LKQ Corp…" at bounding box center [839, 434] width 1354 height 625
click at [201, 101] on div "Pickup date" at bounding box center [206, 108] width 68 height 19
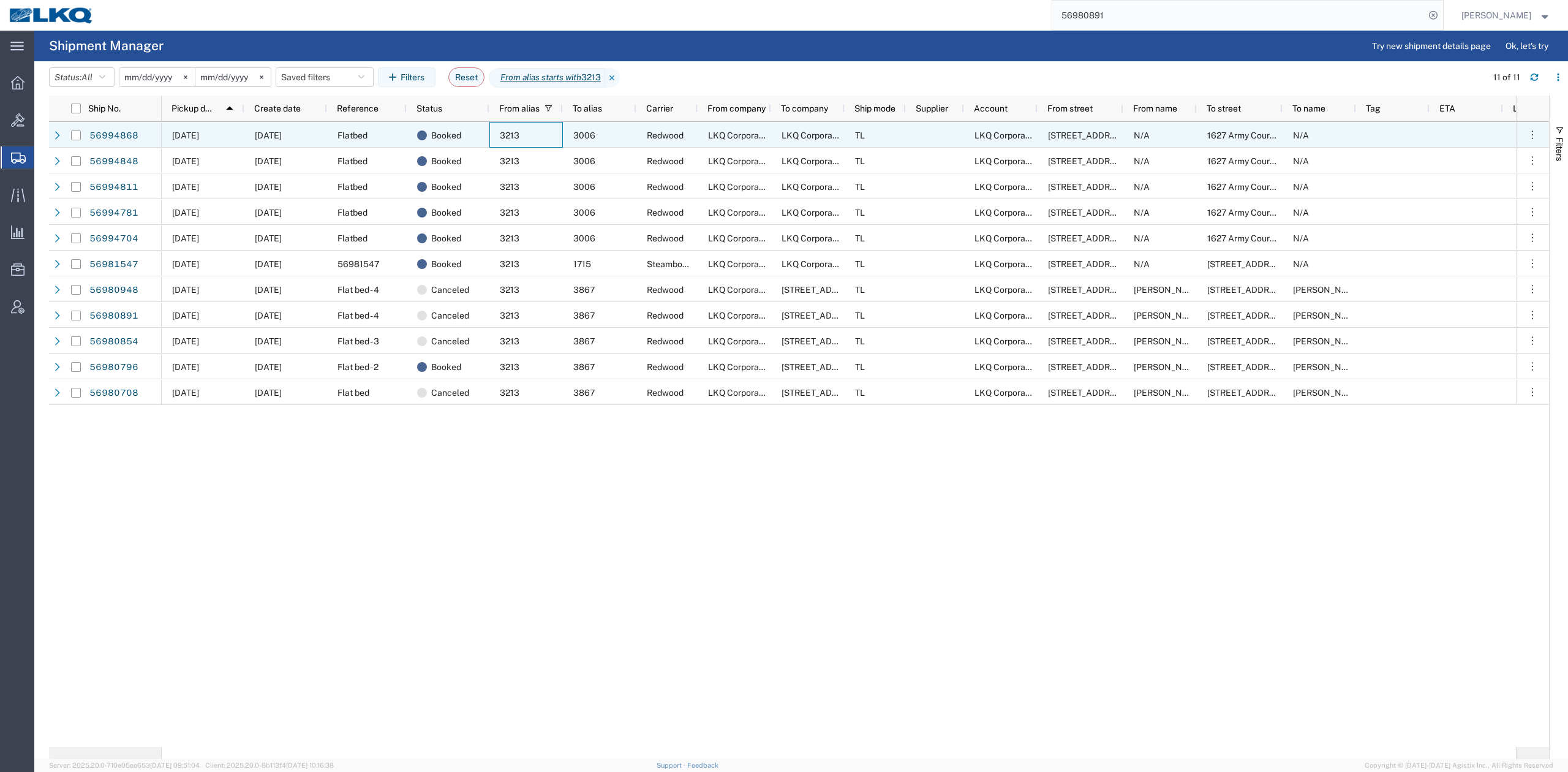
click at [508, 143] on div "3213" at bounding box center [526, 135] width 73 height 26
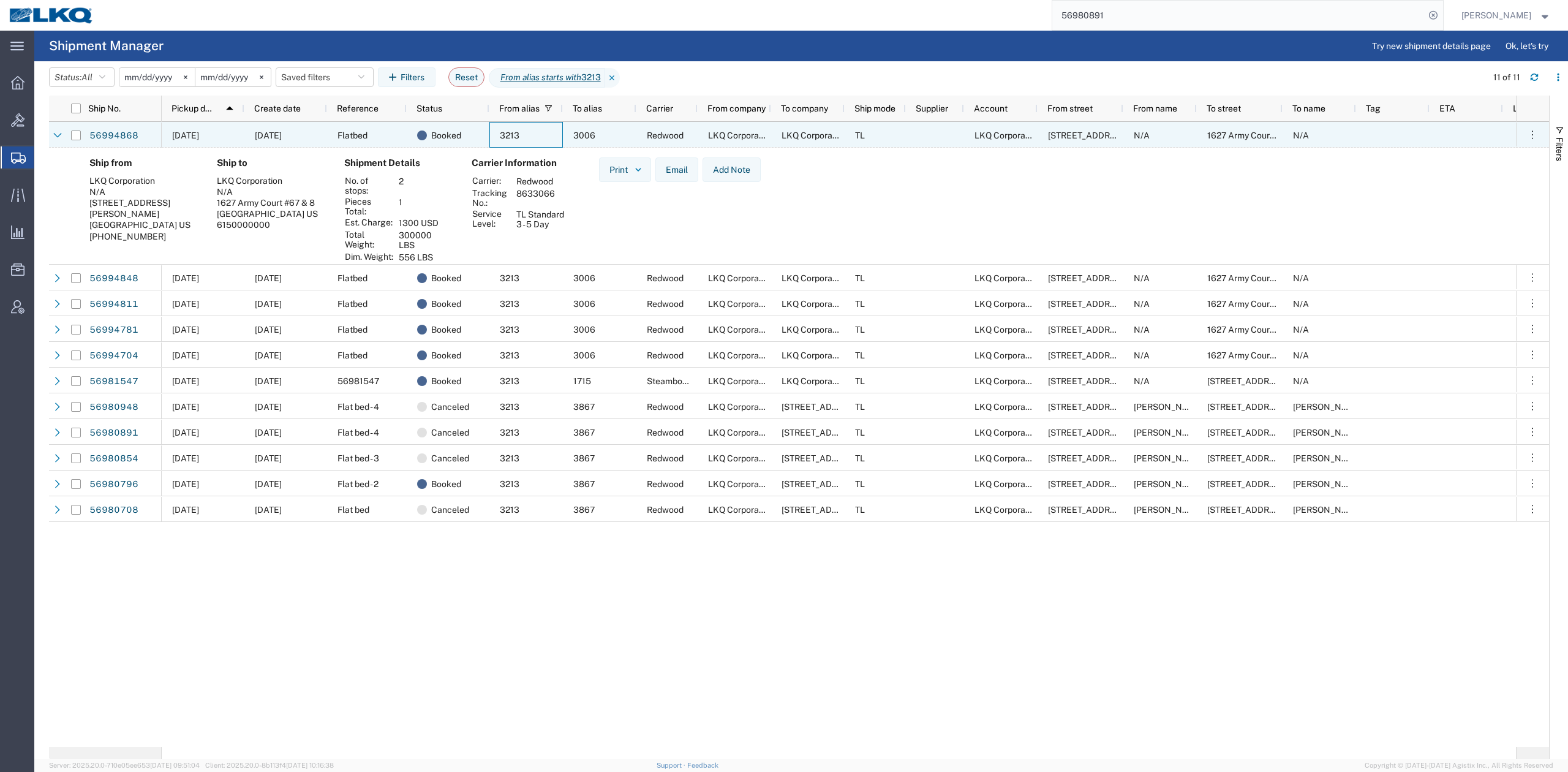
click at [508, 143] on div "3213" at bounding box center [526, 135] width 73 height 26
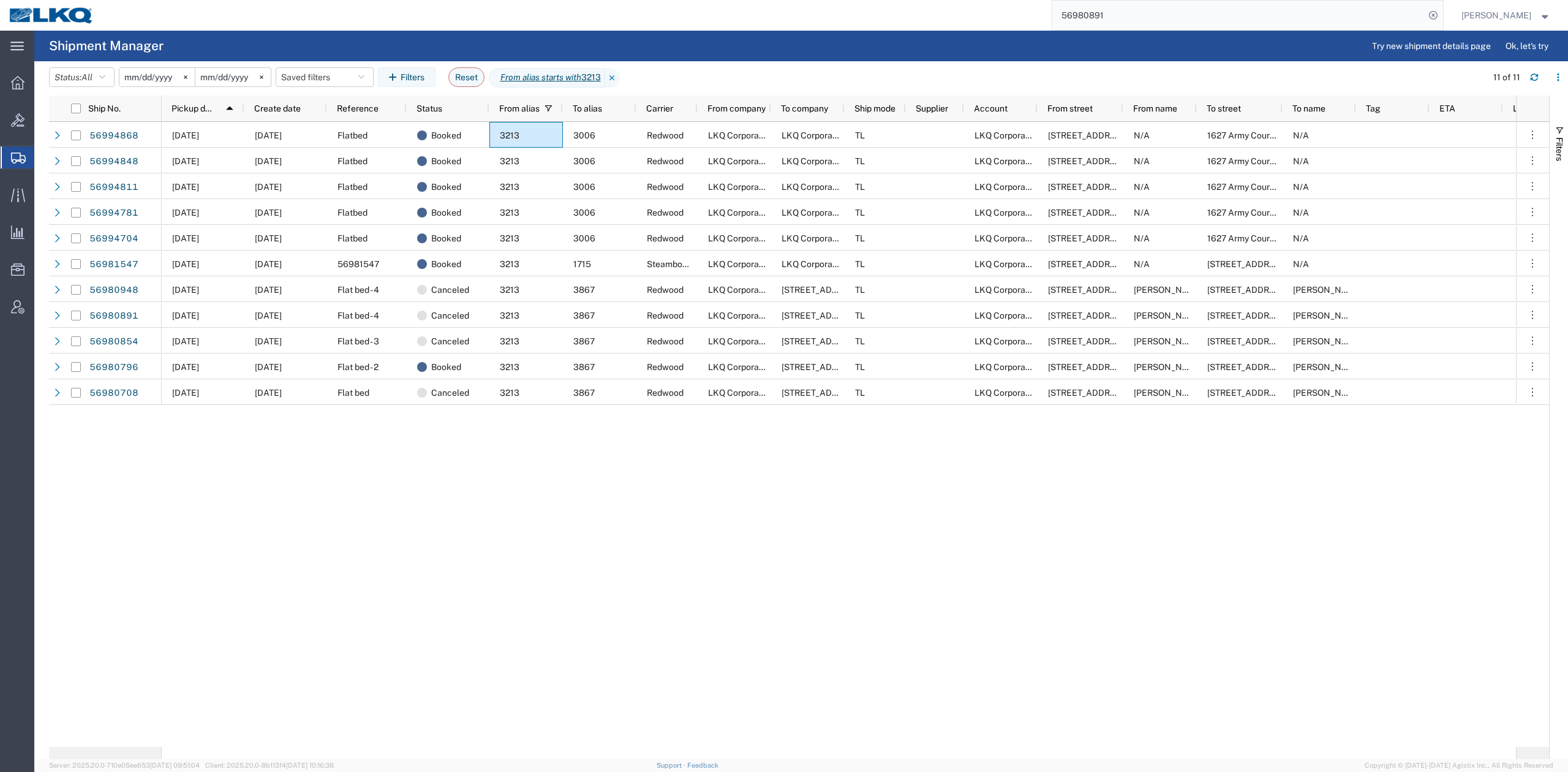
click at [434, 538] on div "10/01/2025 10/01/2025 Flatbed Booked 3213 3006 Redwood LKQ Corporation LKQ Corp…" at bounding box center [839, 434] width 1354 height 625
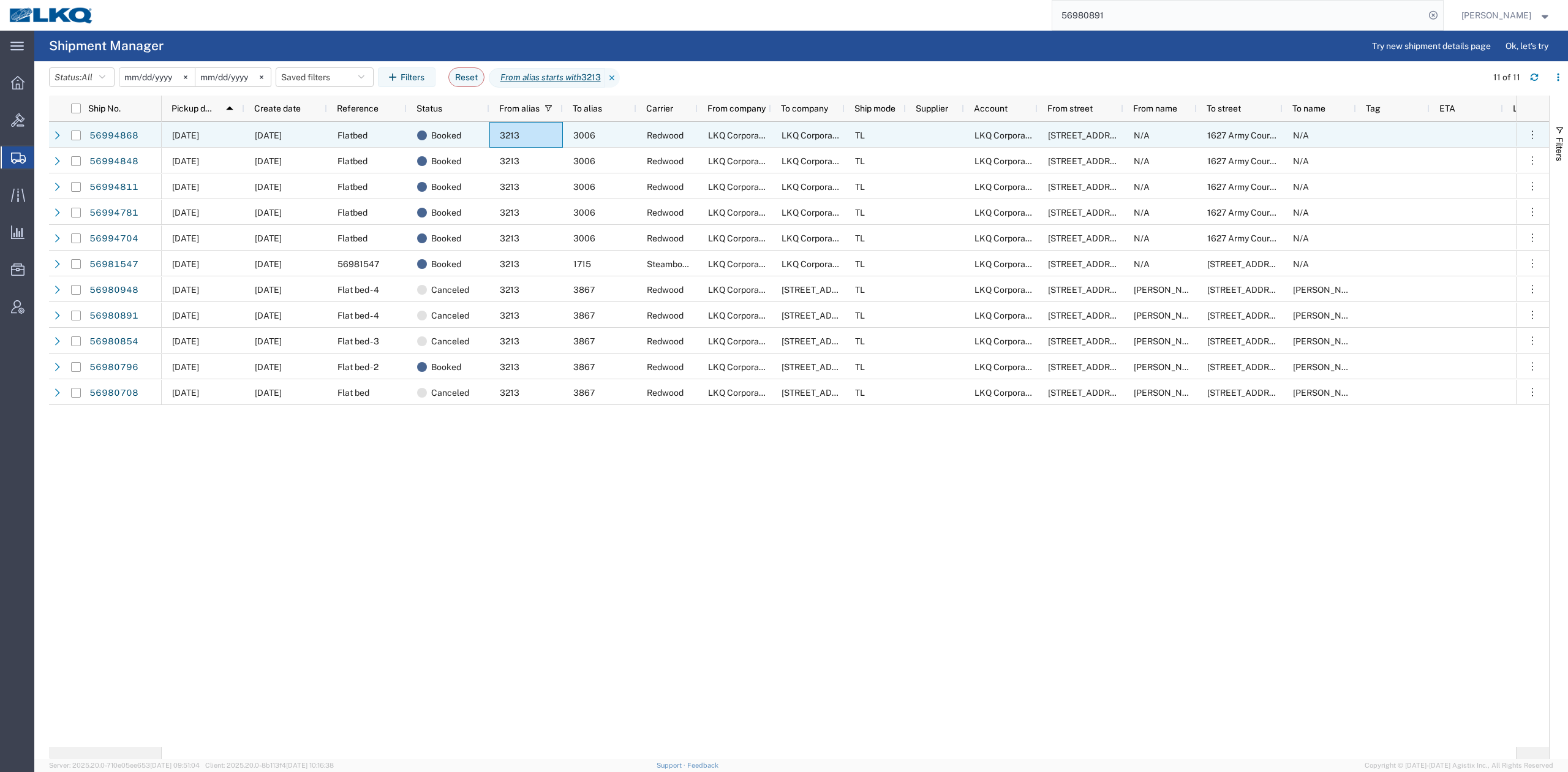
drag, startPoint x: 78, startPoint y: 133, endPoint x: 85, endPoint y: 155, distance: 23.1
click at [78, 134] on input "Press Space to toggle row selection (unchecked)" at bounding box center [76, 136] width 10 height 10
checkbox input "true"
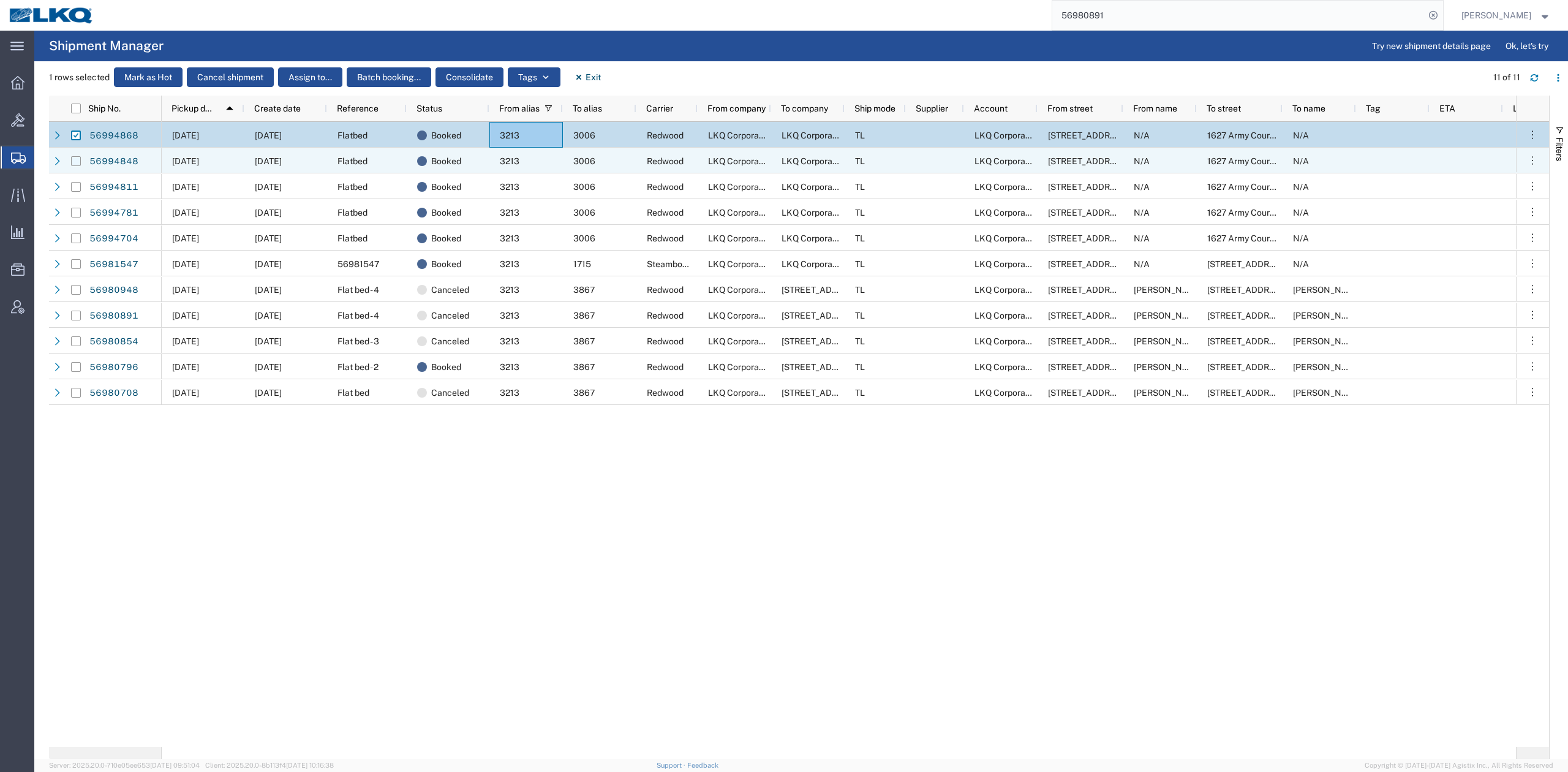
click at [77, 160] on input "Press Space to toggle row selection (unchecked)" at bounding box center [76, 161] width 10 height 10
checkbox input "true"
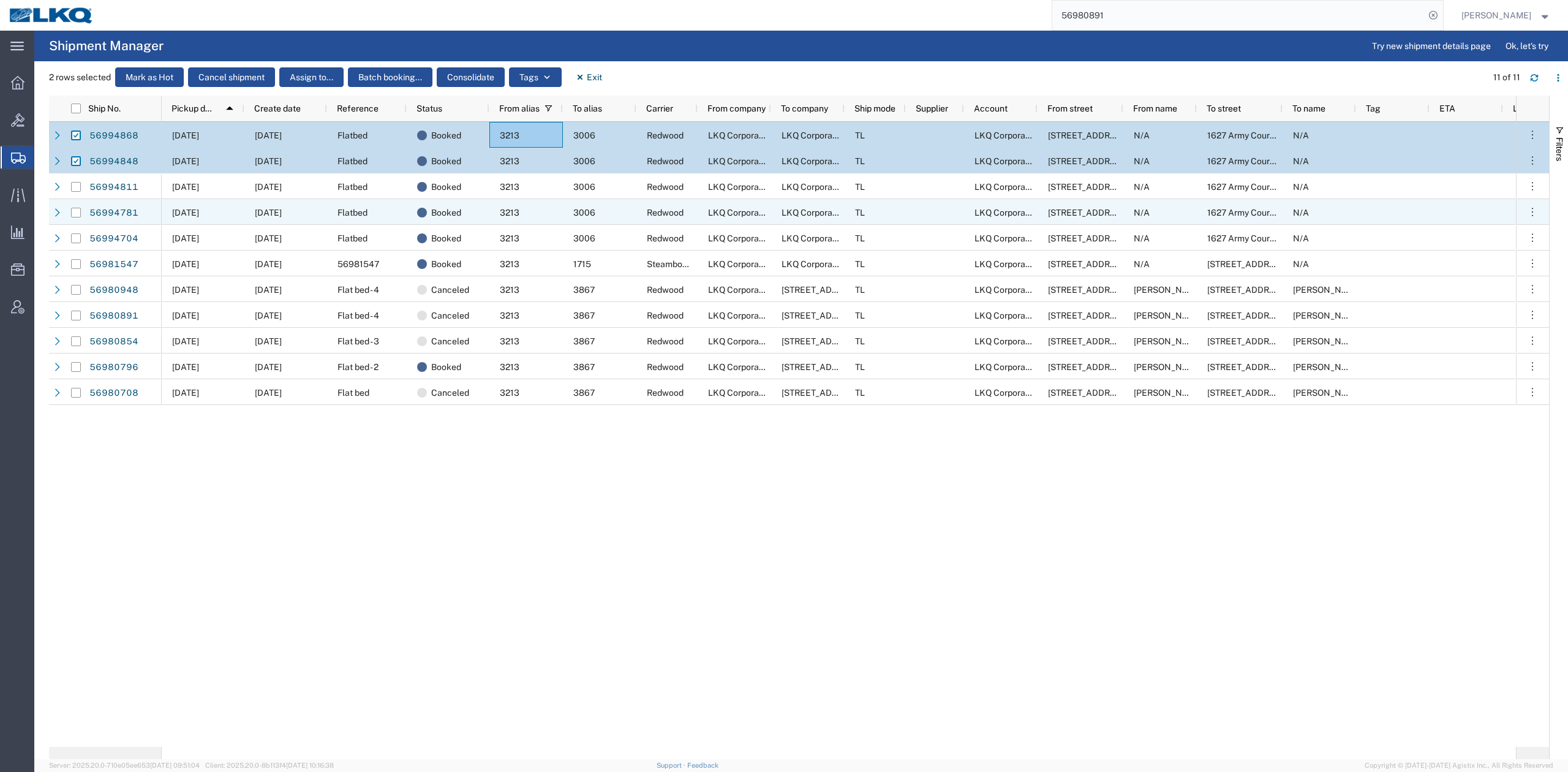
drag, startPoint x: 78, startPoint y: 211, endPoint x: 71, endPoint y: 231, distance: 21.2
click at [78, 212] on input "Press Space to toggle row selection (unchecked)" at bounding box center [76, 213] width 10 height 10
checkbox input "true"
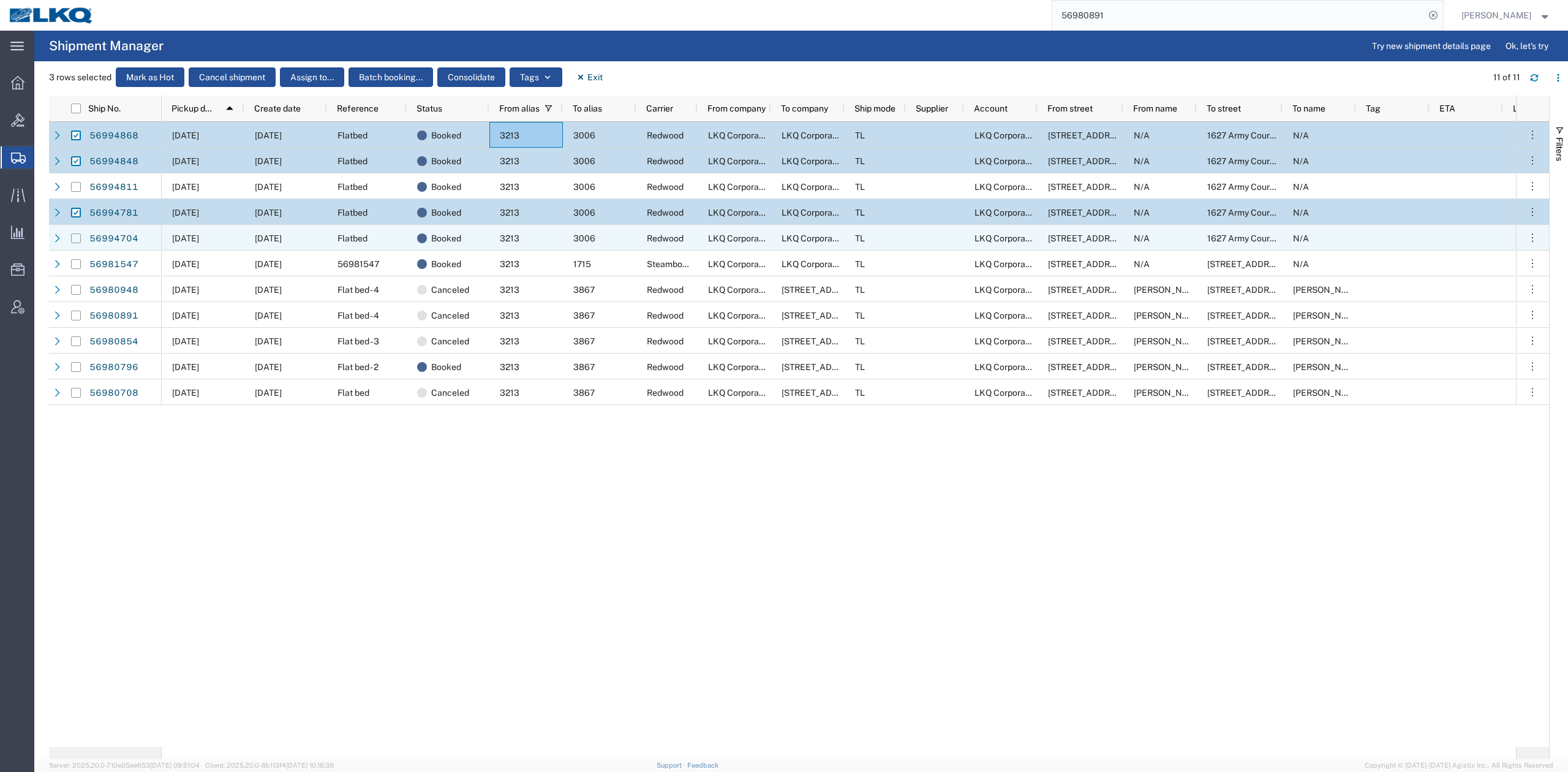
click at [73, 239] on input "Press Space to toggle row selection (unchecked)" at bounding box center [76, 239] width 10 height 10
checkbox input "true"
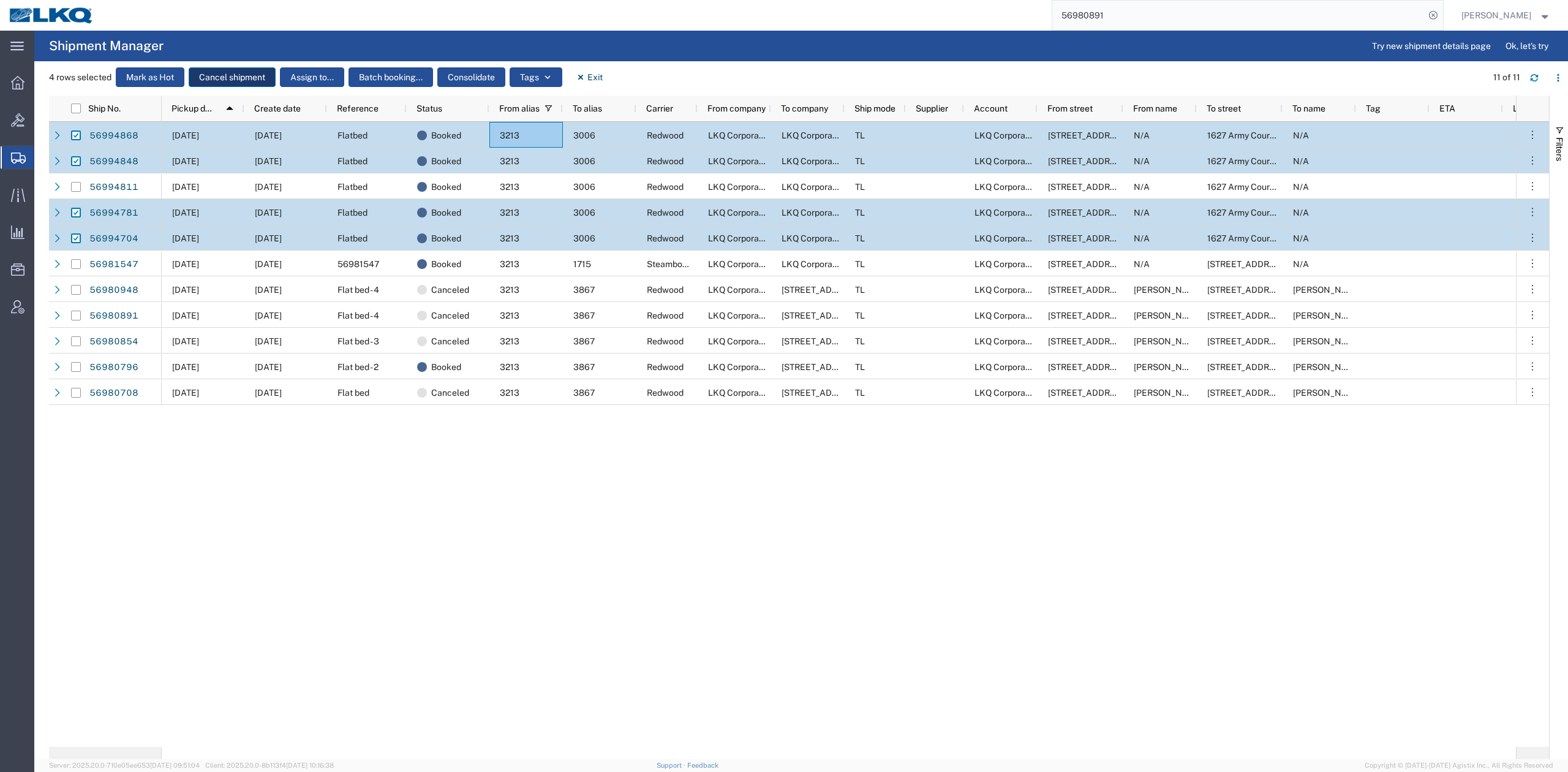
click at [270, 76] on button "Cancel shipment" at bounding box center [231, 77] width 87 height 19
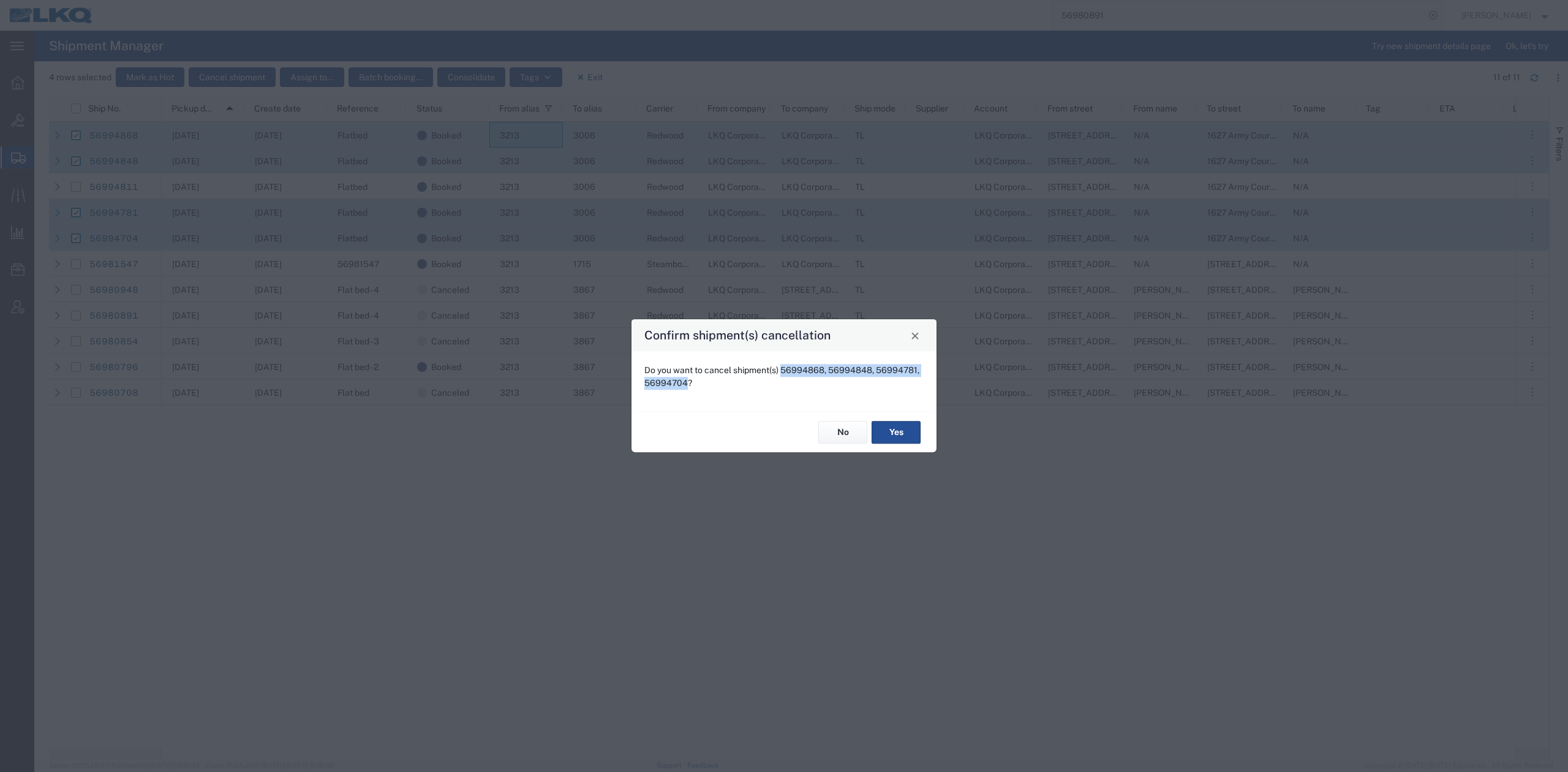
drag, startPoint x: 782, startPoint y: 366, endPoint x: 686, endPoint y: 383, distance: 97.5
click at [686, 383] on p "Do you want to cancel shipment(s) 56994868, 56994848, 56994781, 56994704?" at bounding box center [784, 377] width 280 height 26
copy p "56994868, 56994848, 56994781, 56994704"
click at [895, 436] on button "Yes" at bounding box center [897, 432] width 49 height 23
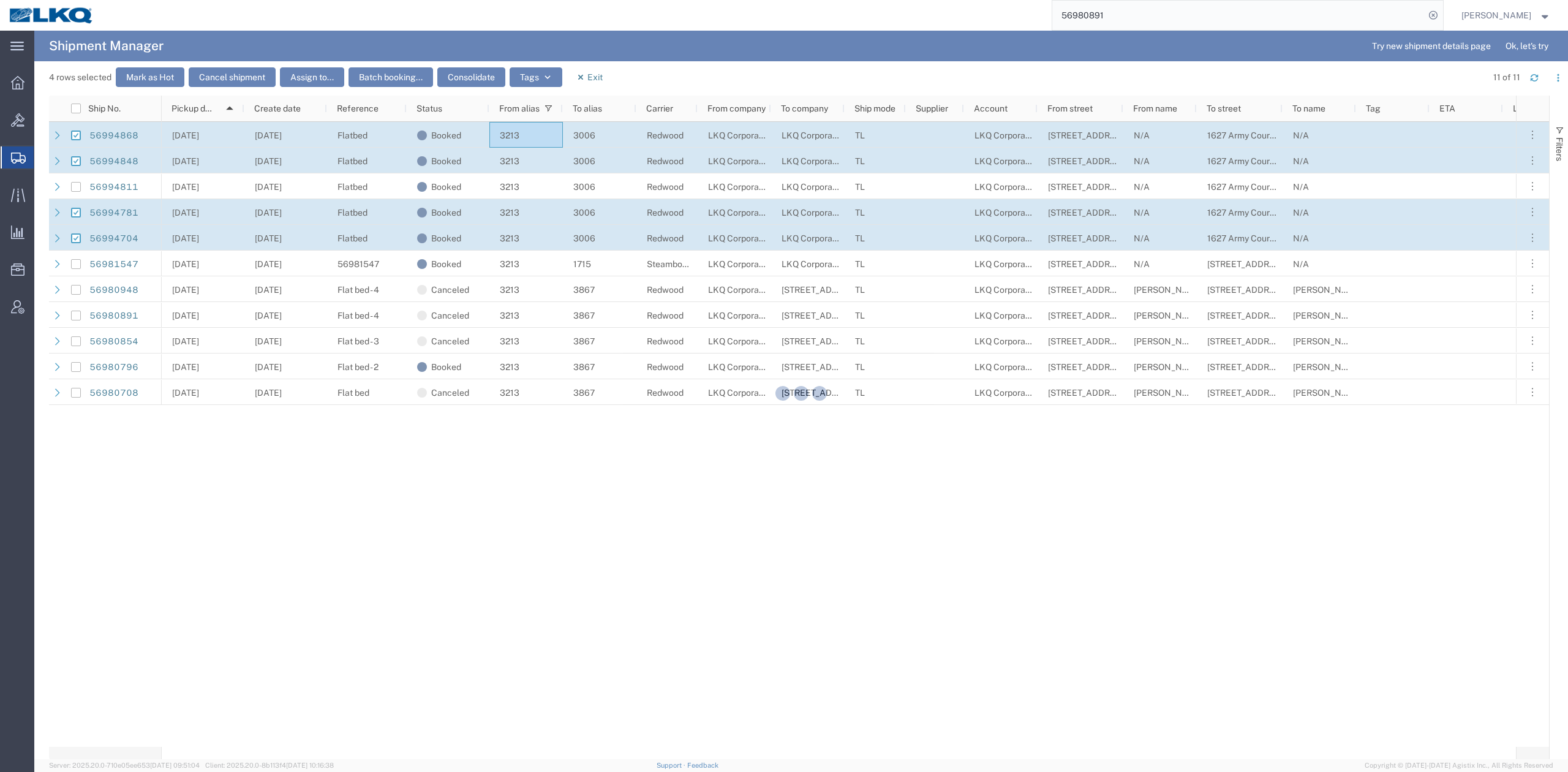
checkbox input "false"
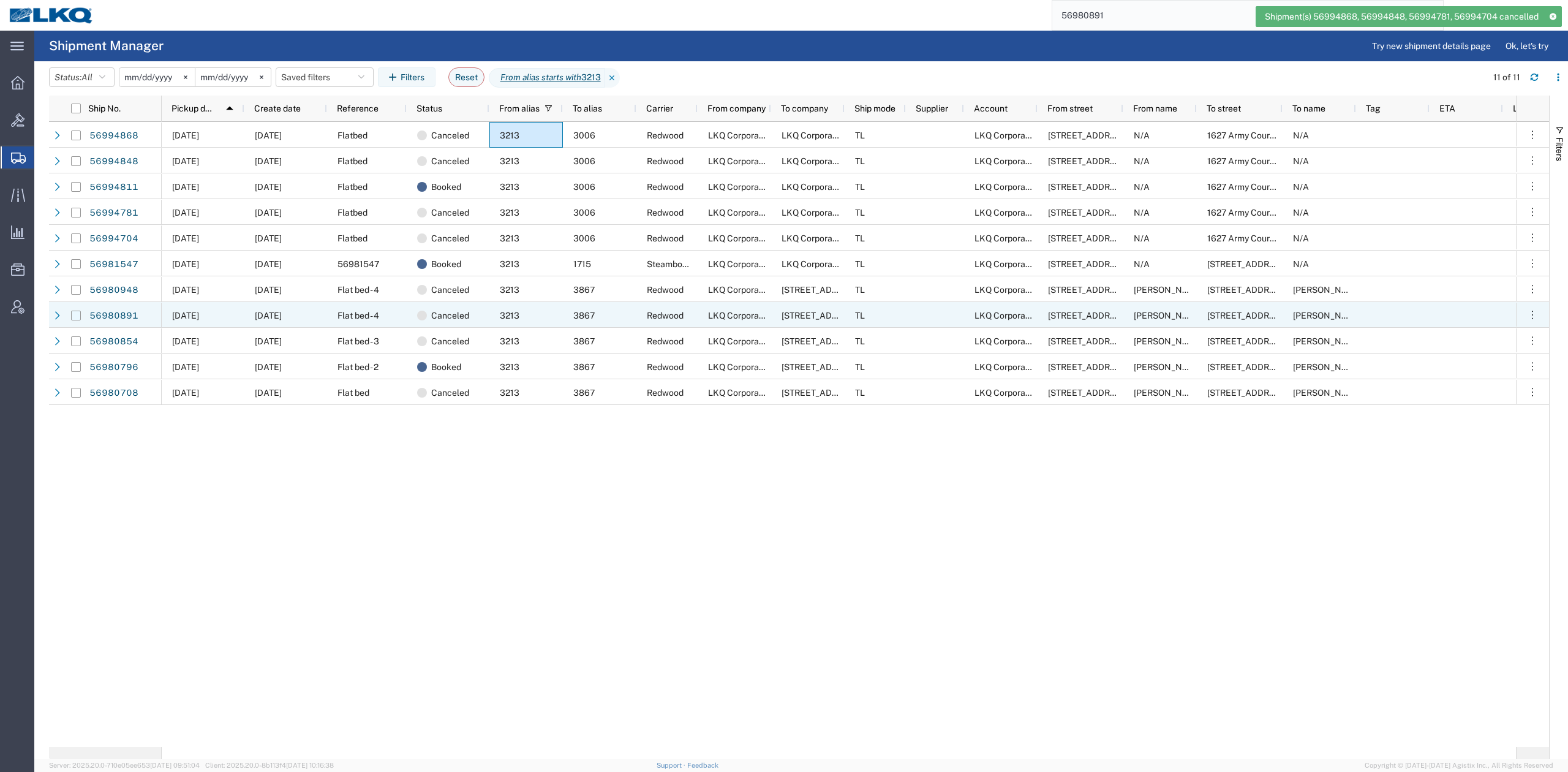
click at [77, 312] on input "Press Space to toggle row selection (unchecked)" at bounding box center [76, 316] width 10 height 10
checkbox input "true"
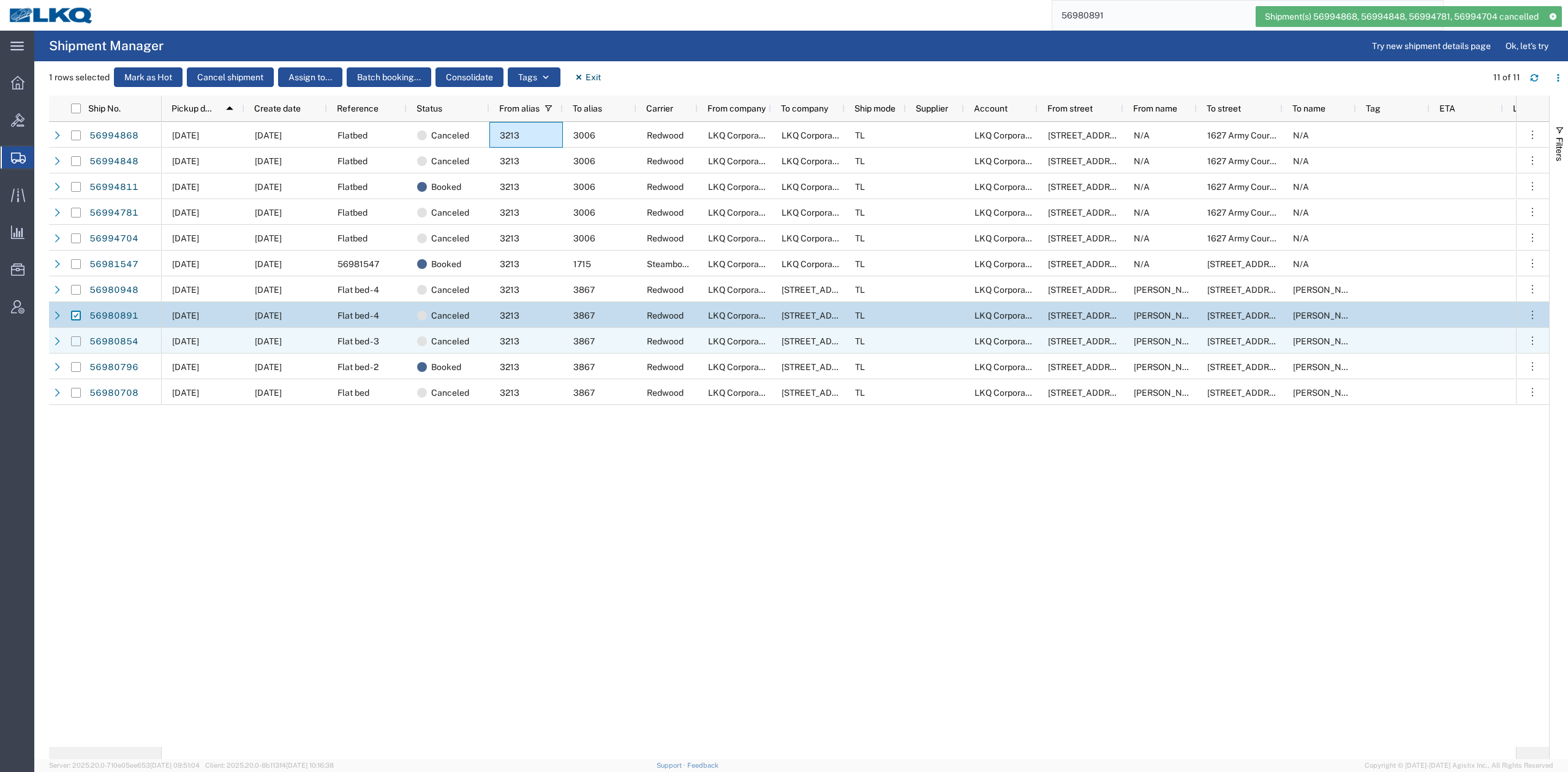
click at [74, 339] on input "Press Space to toggle row selection (unchecked)" at bounding box center [76, 341] width 10 height 10
checkbox input "true"
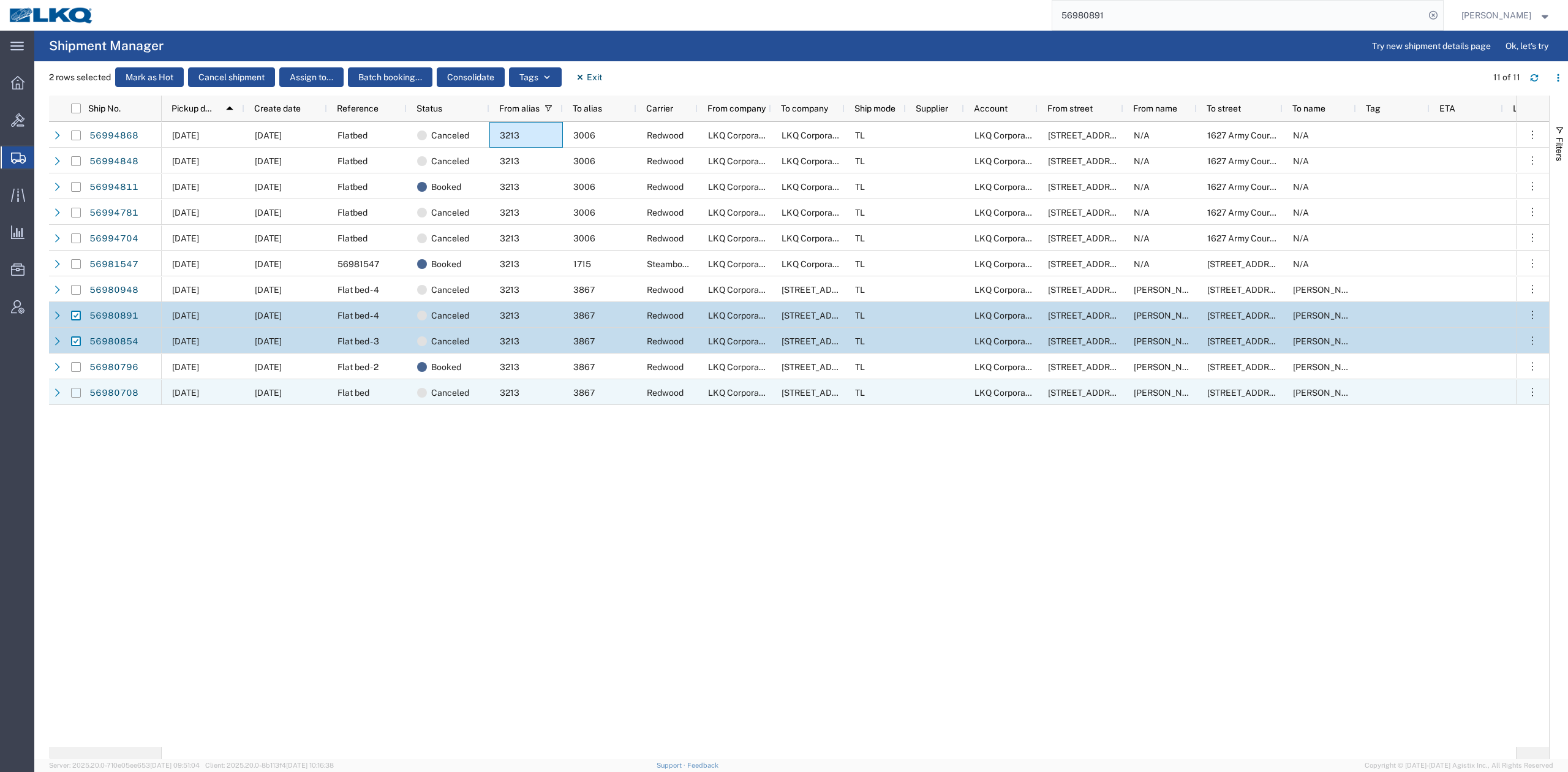
click at [77, 392] on input "Press Space to toggle row selection (unchecked)" at bounding box center [76, 392] width 10 height 10
checkbox input "true"
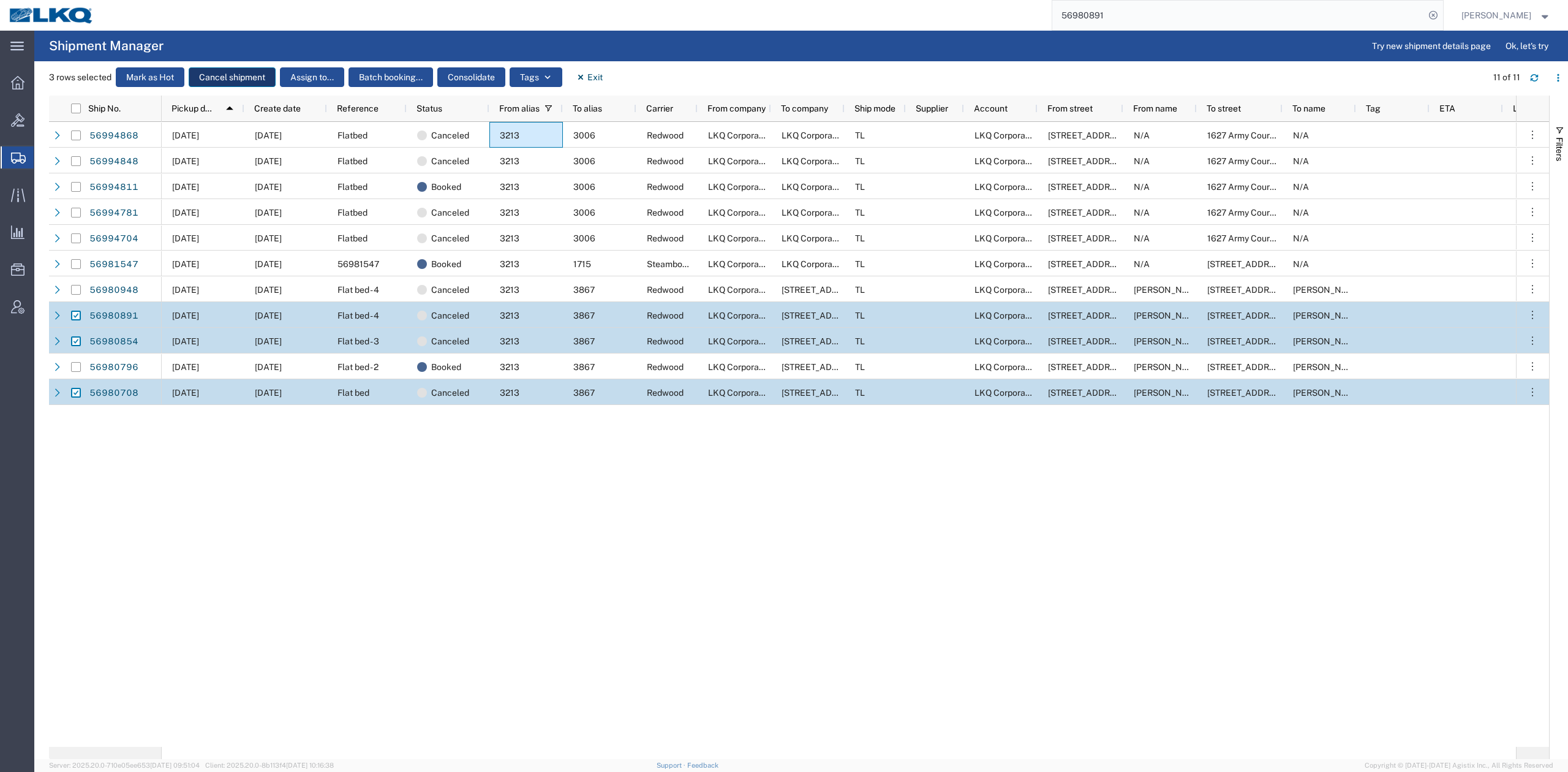
click at [224, 75] on button "Cancel shipment" at bounding box center [231, 77] width 87 height 19
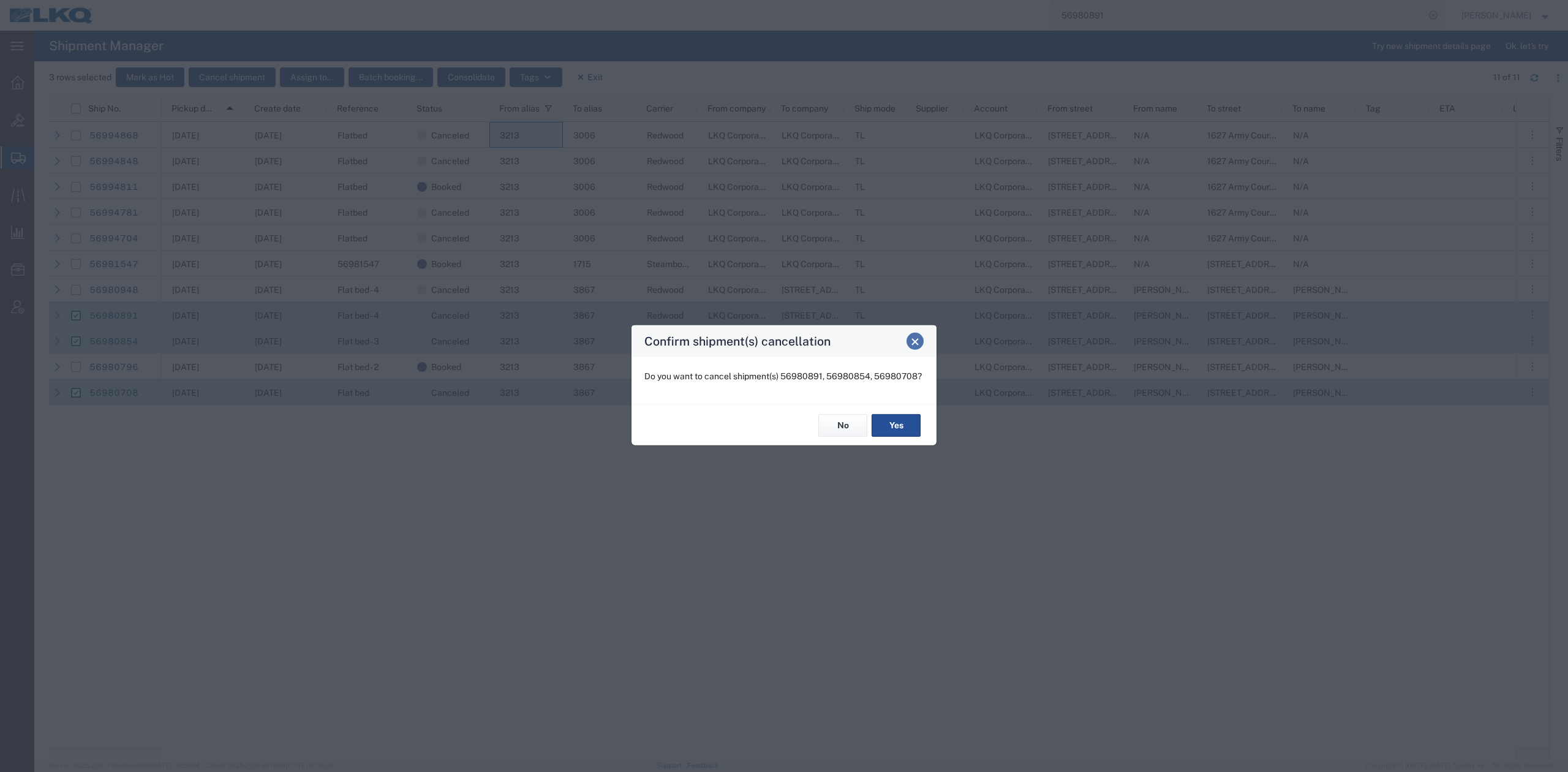
click at [917, 346] on button "Close" at bounding box center [915, 341] width 17 height 17
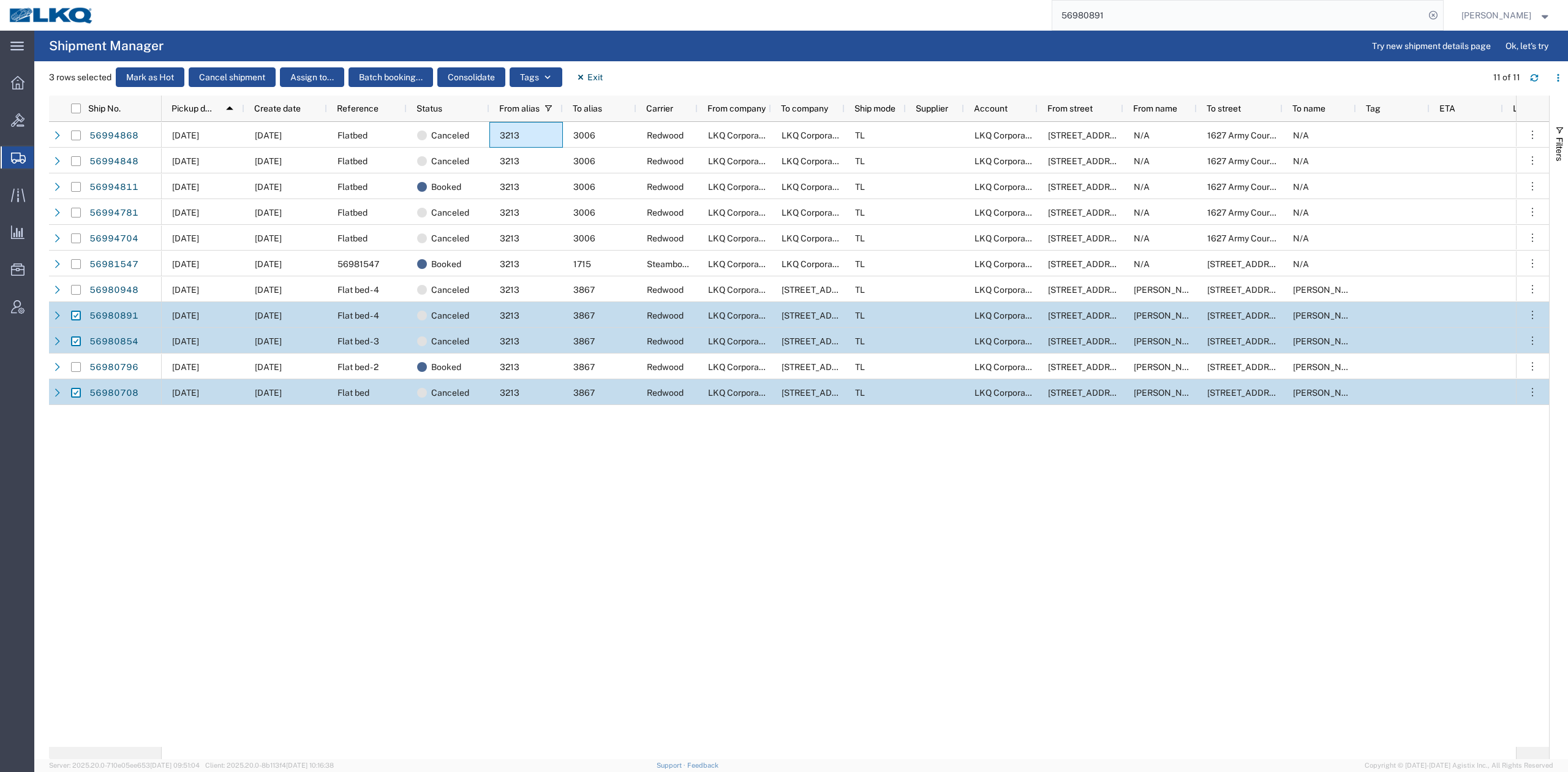
drag, startPoint x: 76, startPoint y: 311, endPoint x: 77, endPoint y: 328, distance: 17.0
click at [76, 311] on input "Press Space to toggle row selection (checked)" at bounding box center [76, 316] width 10 height 10
checkbox input "false"
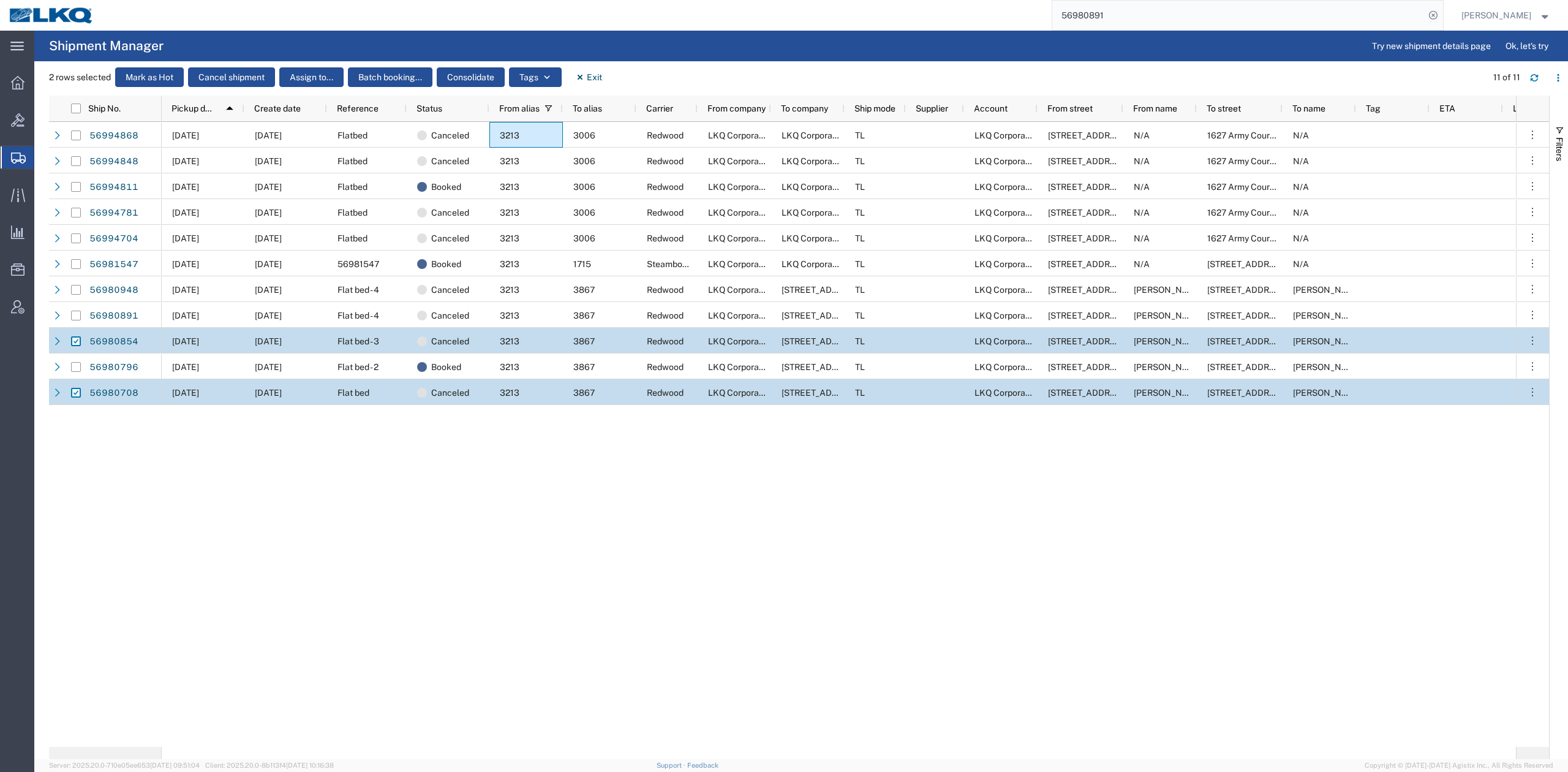
click at [77, 346] on div at bounding box center [76, 341] width 10 height 26
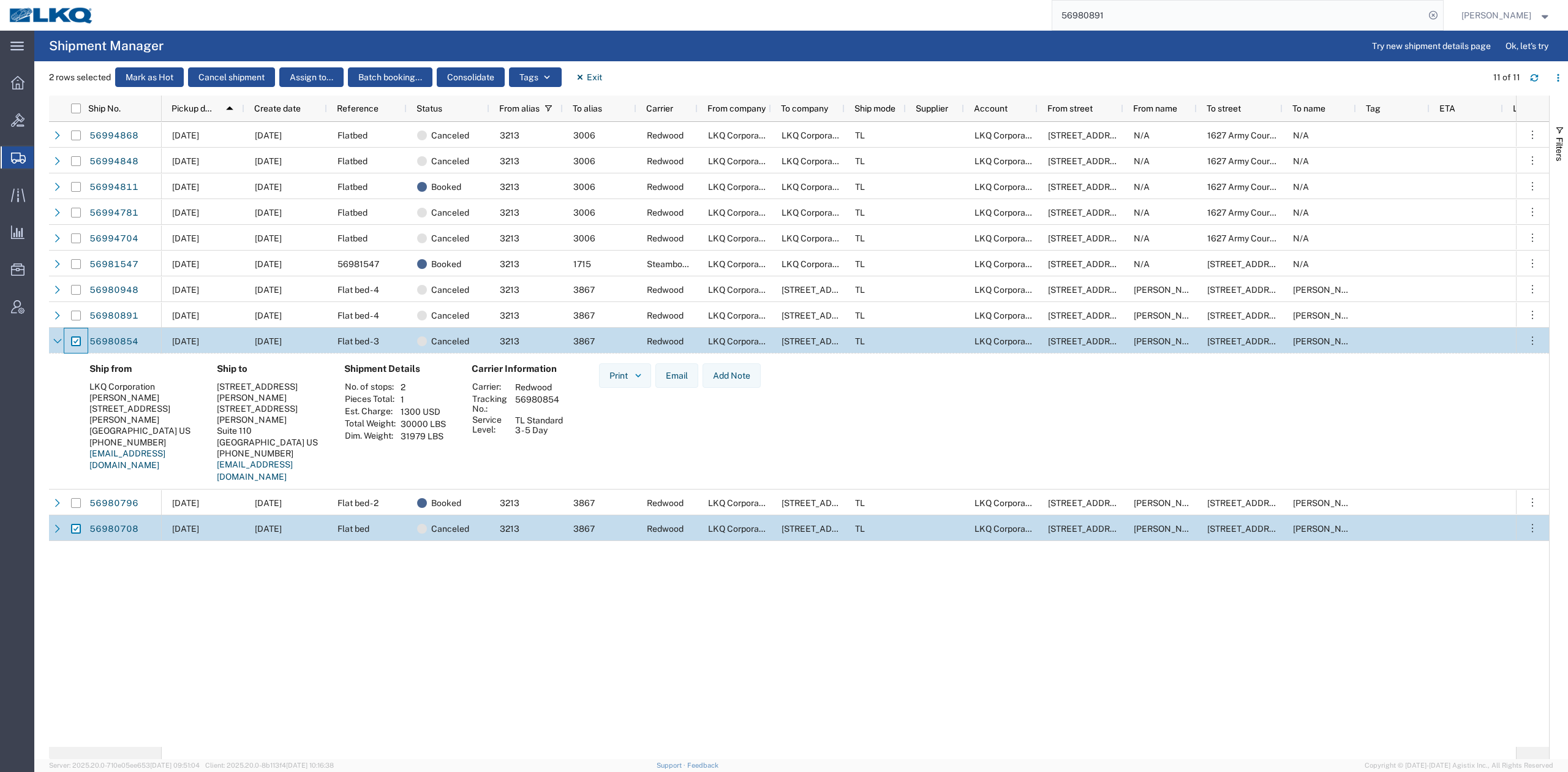
click at [84, 341] on div at bounding box center [75, 341] width 23 height 26
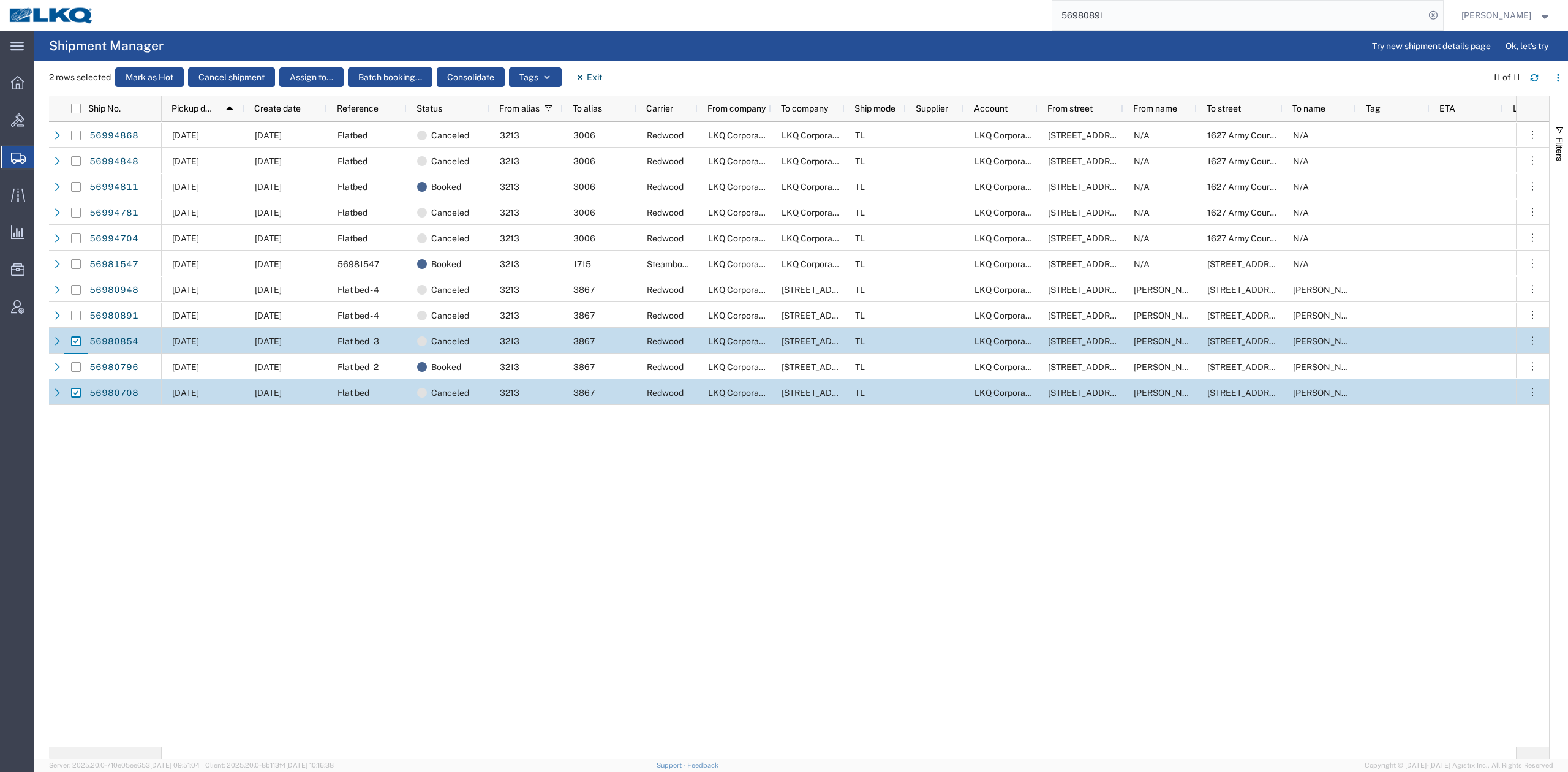
drag, startPoint x: 74, startPoint y: 343, endPoint x: 74, endPoint y: 383, distance: 40.0
click at [74, 341] on input "Press Space to toggle row selection (checked)" at bounding box center [76, 341] width 10 height 10
checkbox input "false"
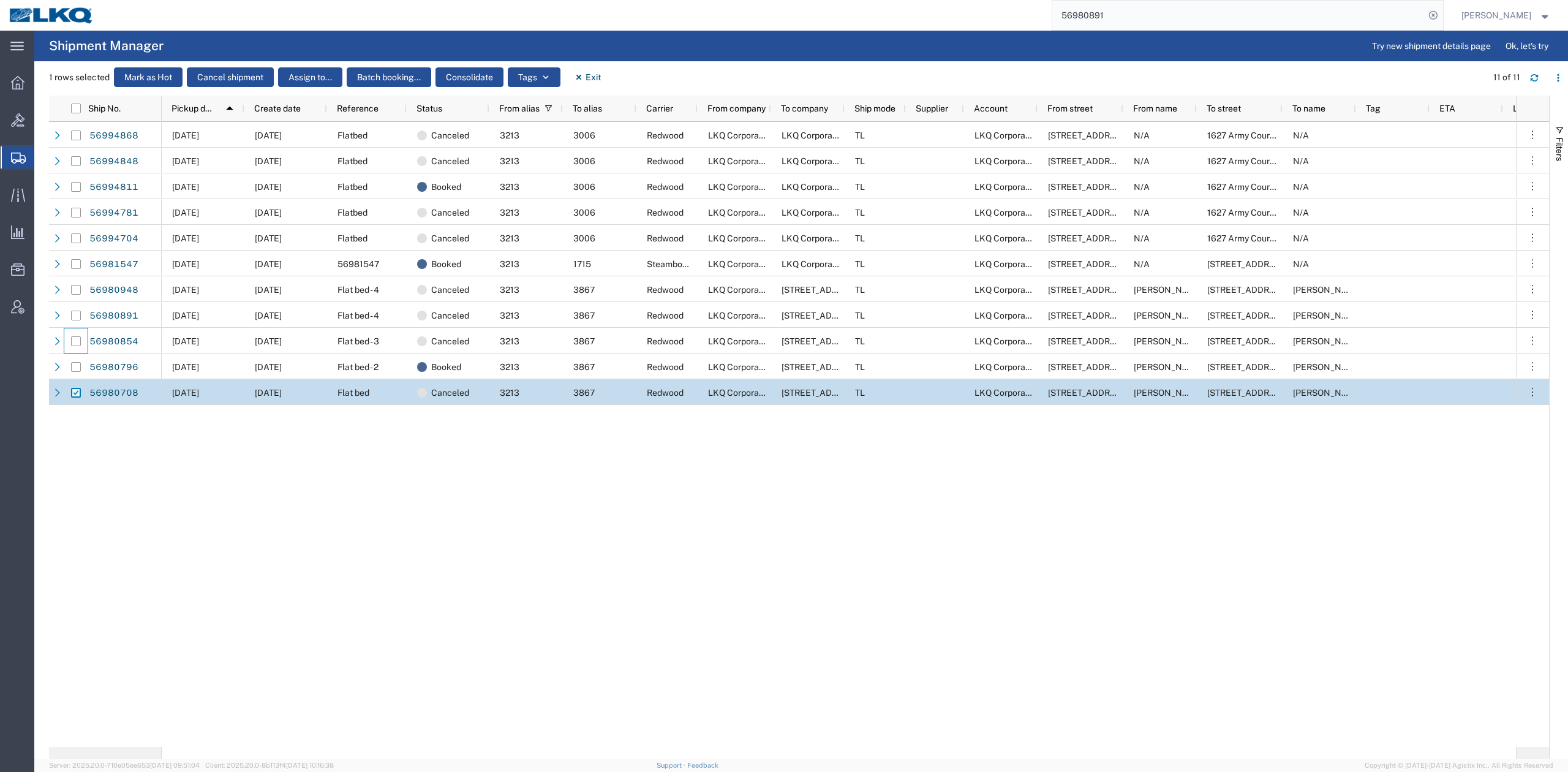
click at [77, 390] on input "Press Space to toggle row selection (checked)" at bounding box center [76, 392] width 10 height 10
checkbox input "false"
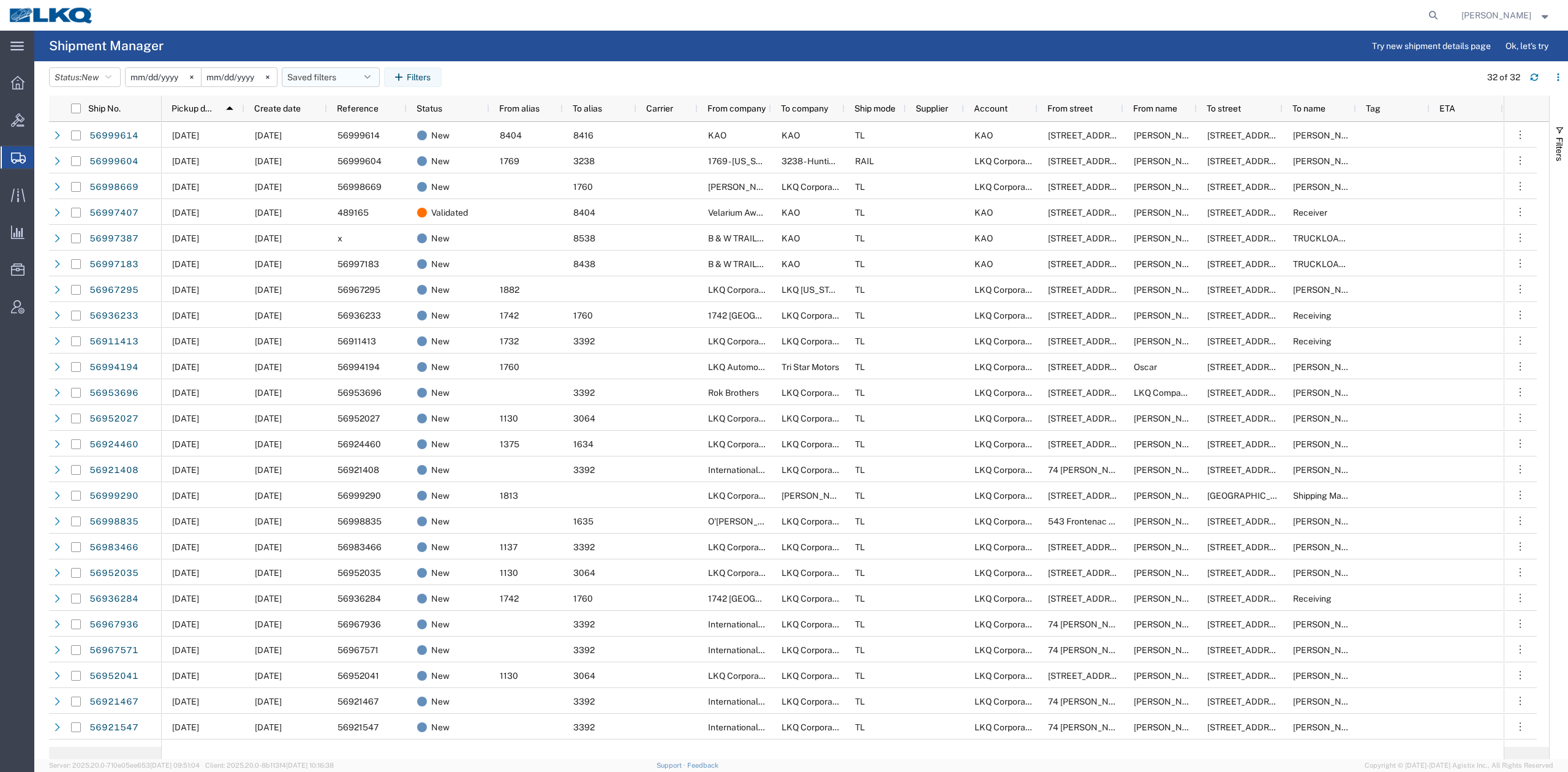
click at [318, 79] on button "Saved filters" at bounding box center [331, 77] width 98 height 19
click at [344, 147] on span "No PGW/LTL" at bounding box center [364, 154] width 160 height 23
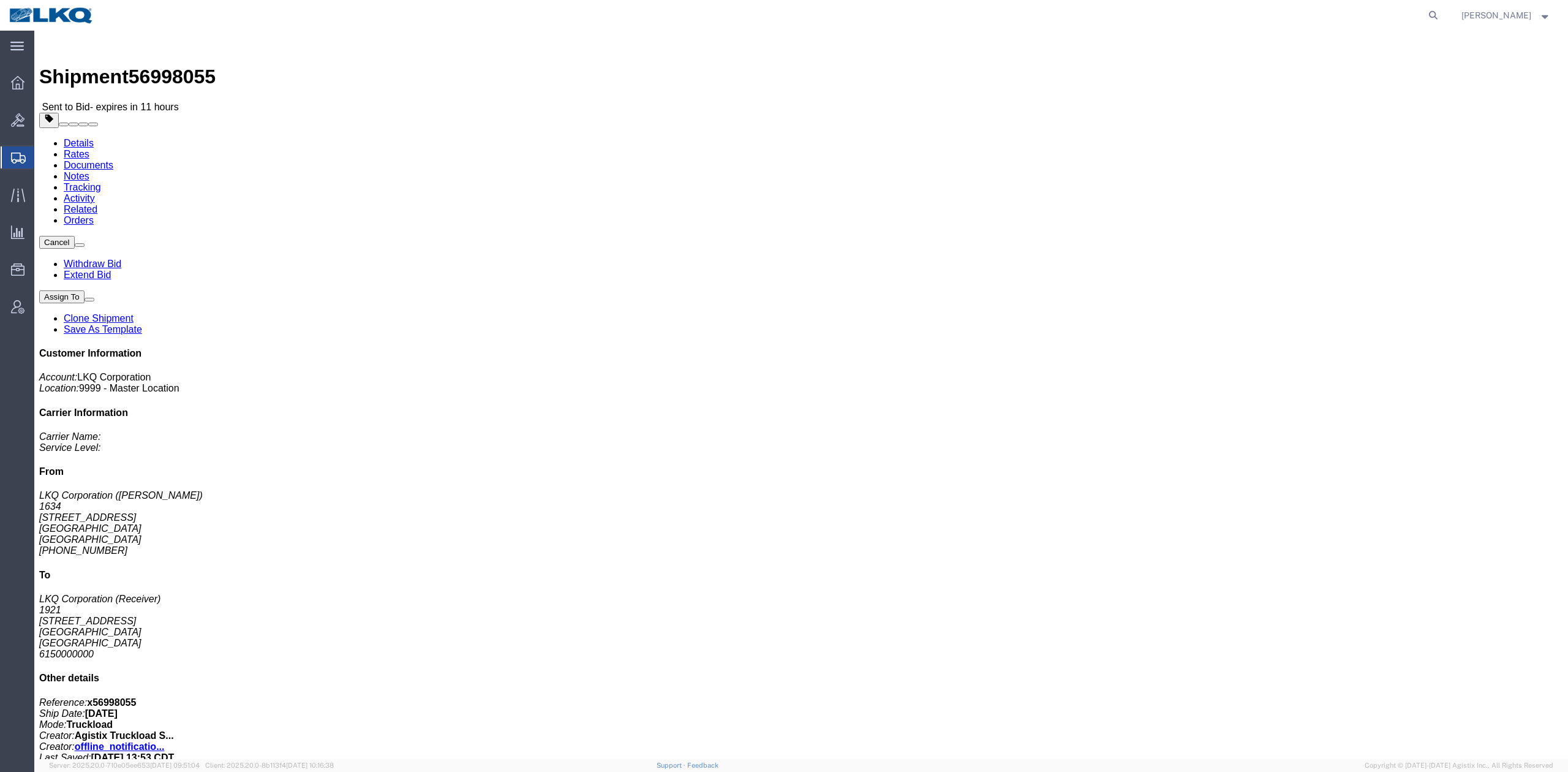
click span "button"
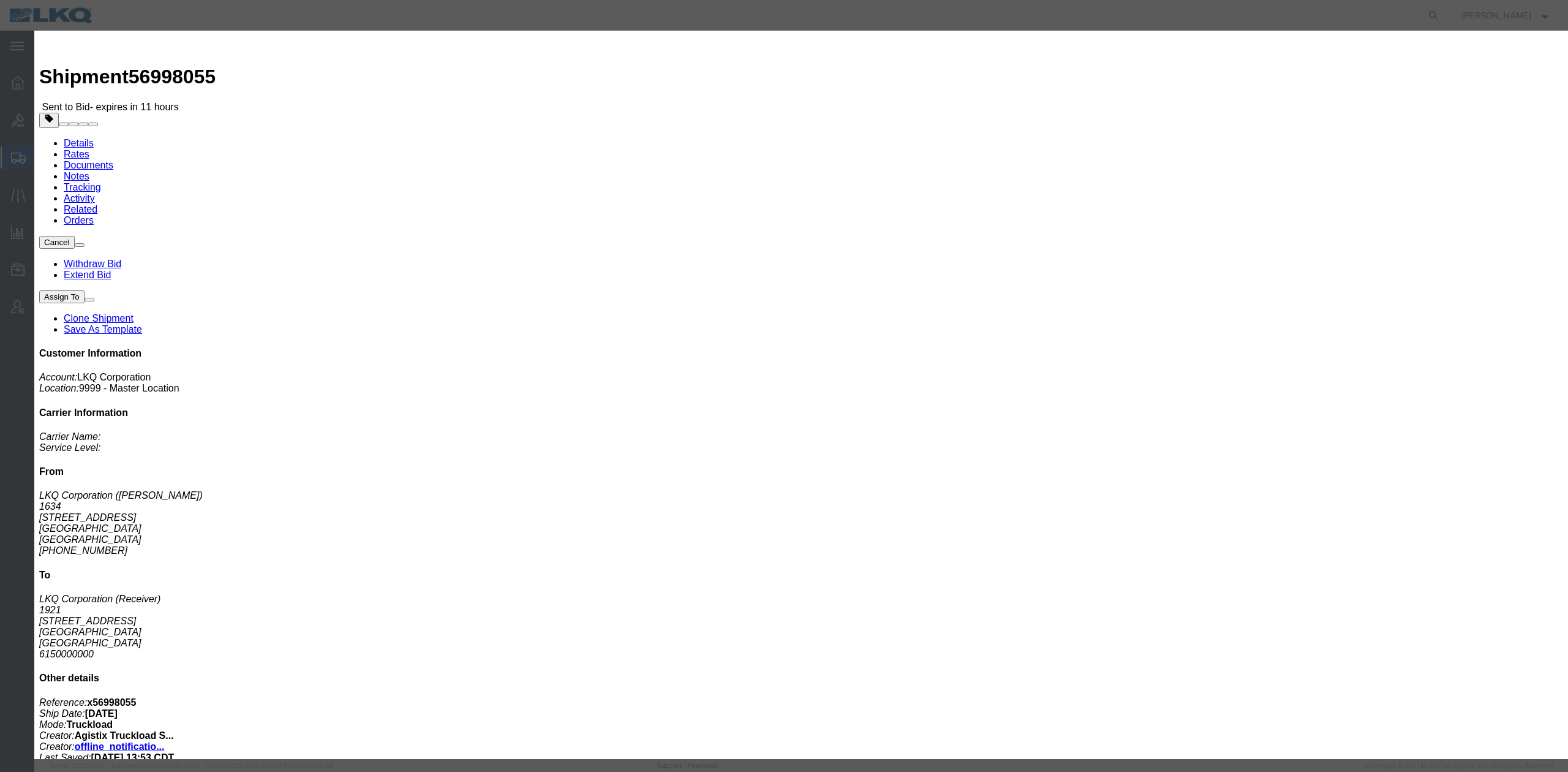
drag, startPoint x: 781, startPoint y: 65, endPoint x: 886, endPoint y: 162, distance: 142.9
click input "x56998055"
type input "56998055"
click button "Save"
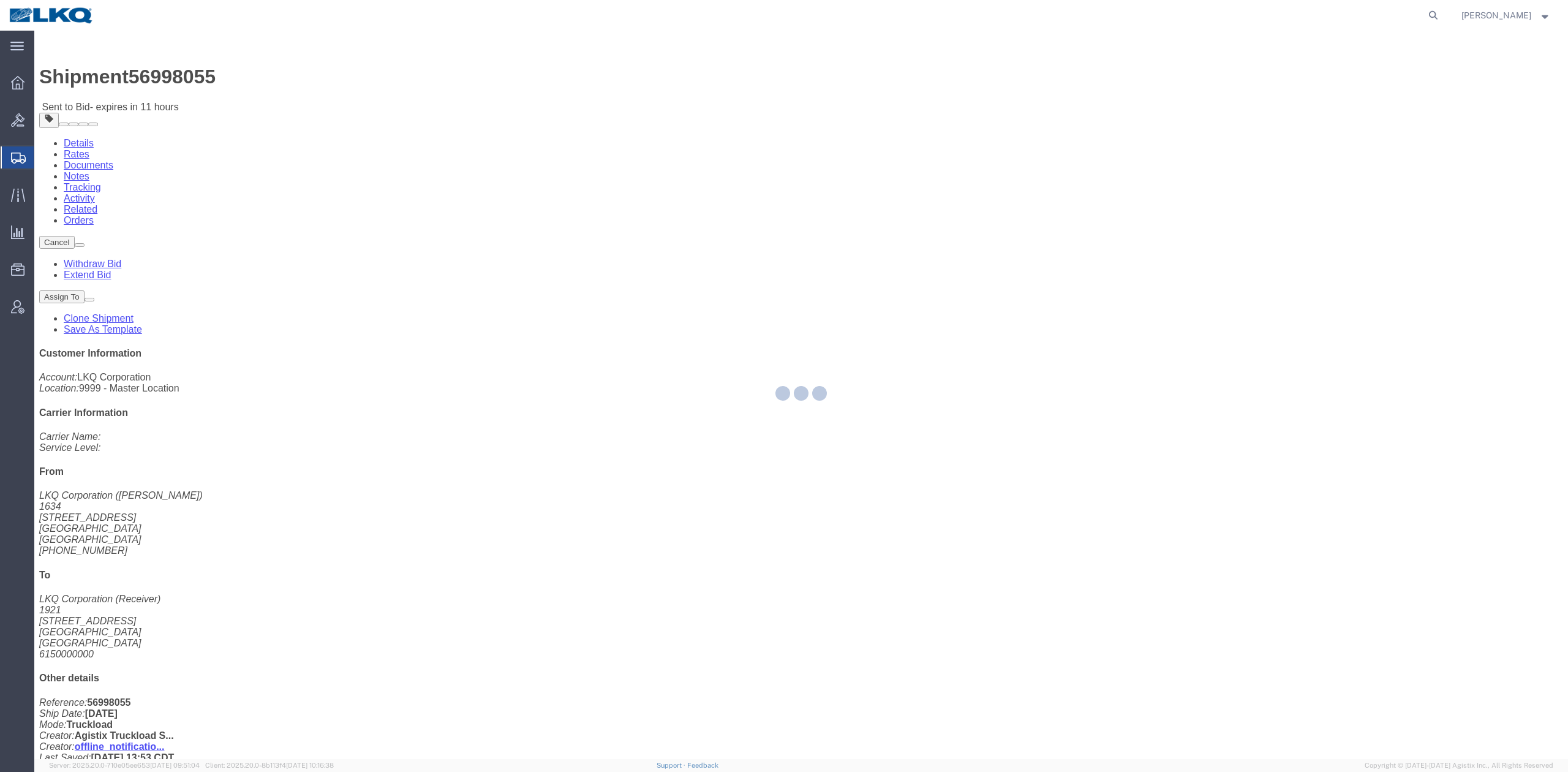
click at [221, 76] on div at bounding box center [802, 395] width 1534 height 728
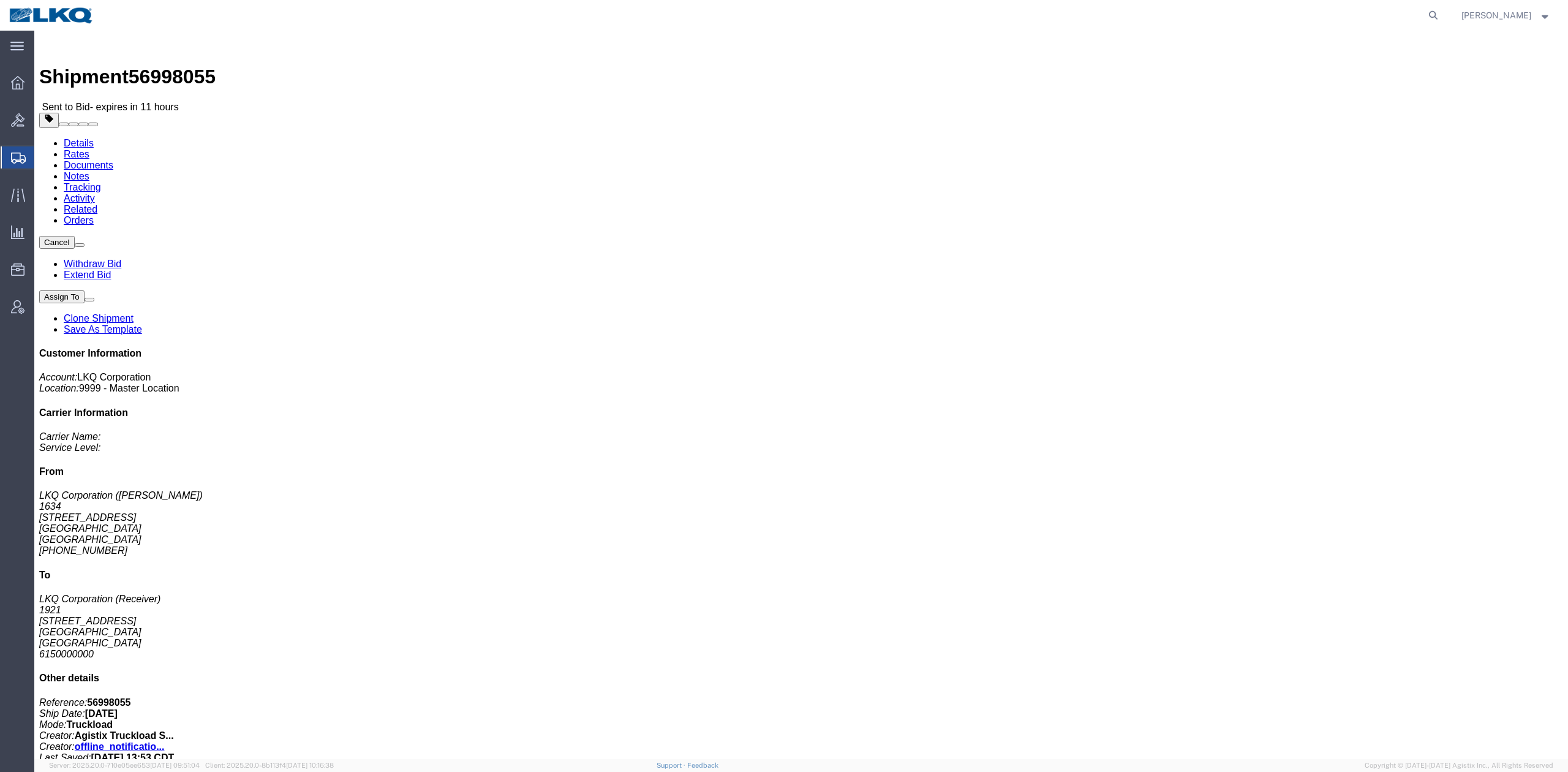
drag, startPoint x: 221, startPoint y: 76, endPoint x: 188, endPoint y: 45, distance: 45.3
click link "Notes"
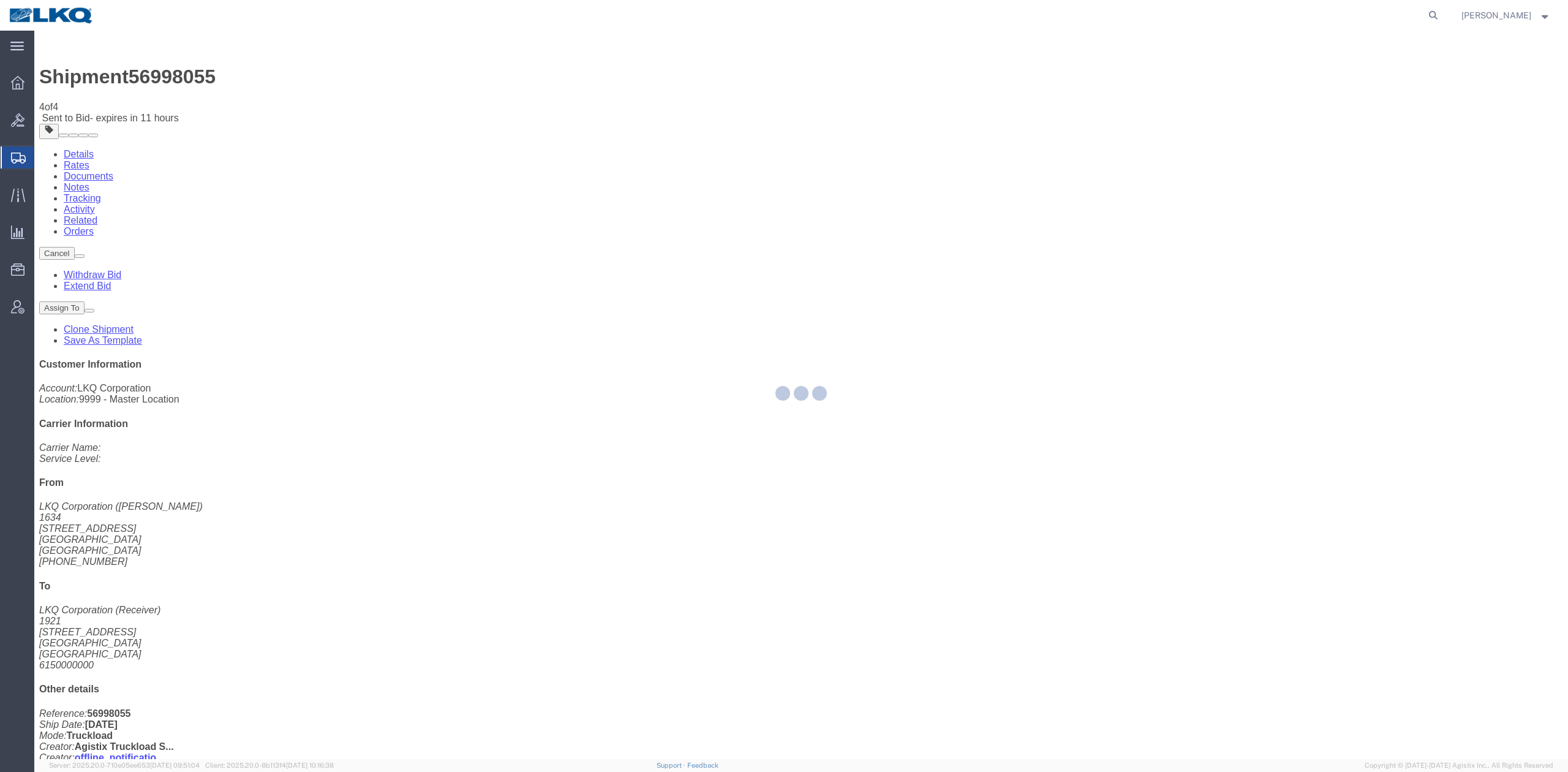
select select "BID_NOTES"
select select "PRIVATE_TO_ACCOUNT"
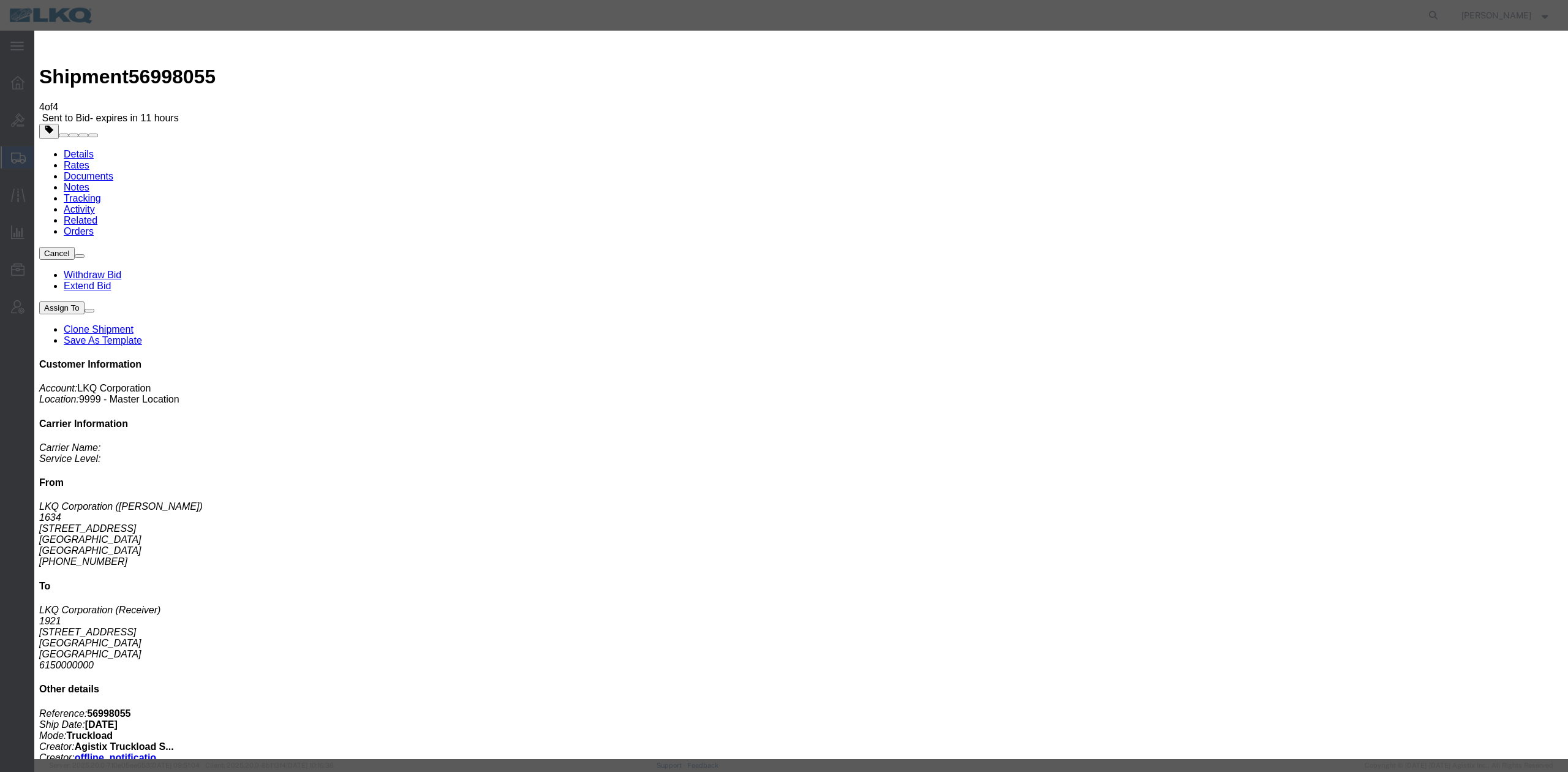
type textarea "DAT: $844, Original: $875"
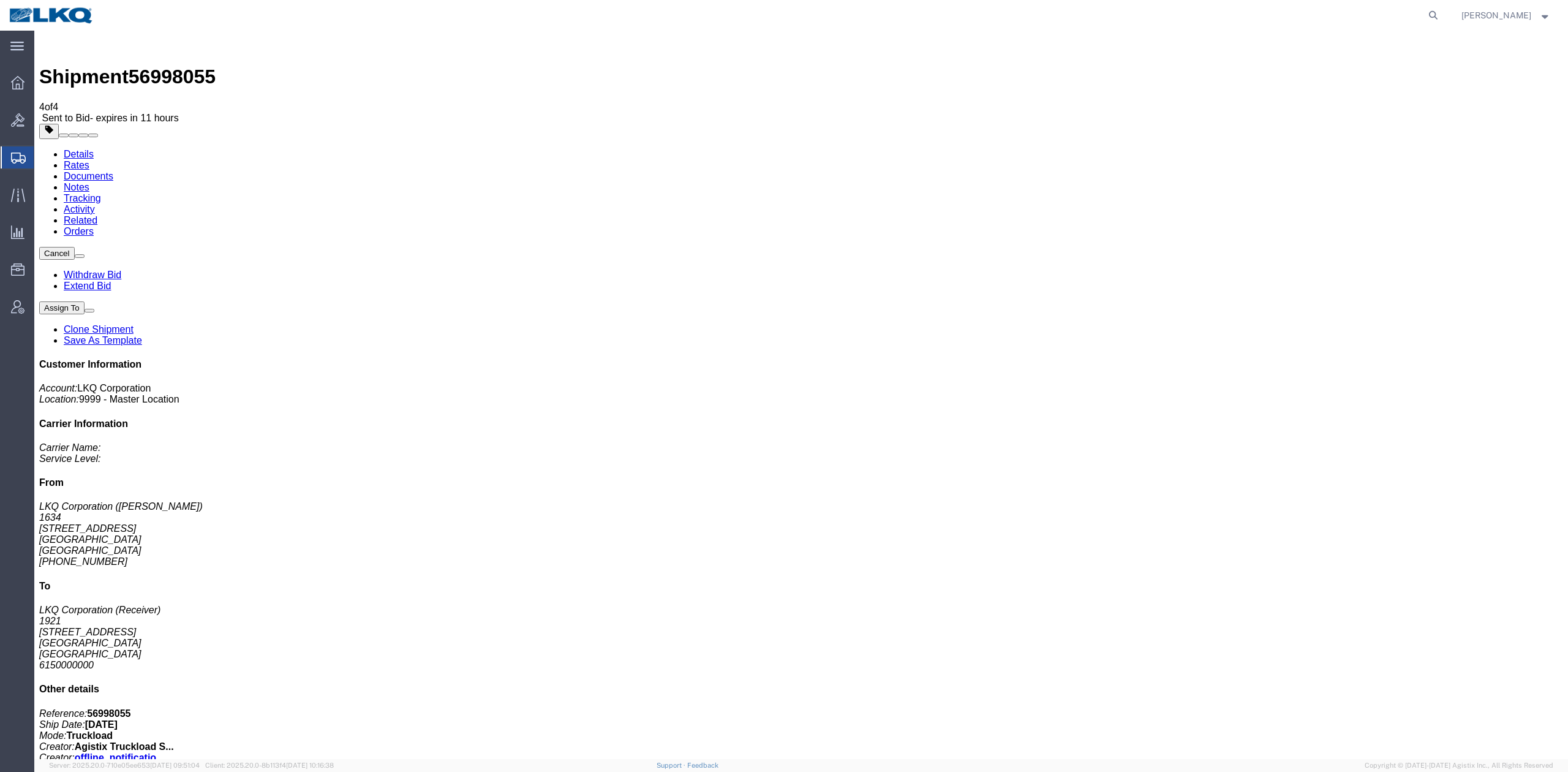
click at [89, 160] on link "Rates" at bounding box center [77, 165] width 26 height 10
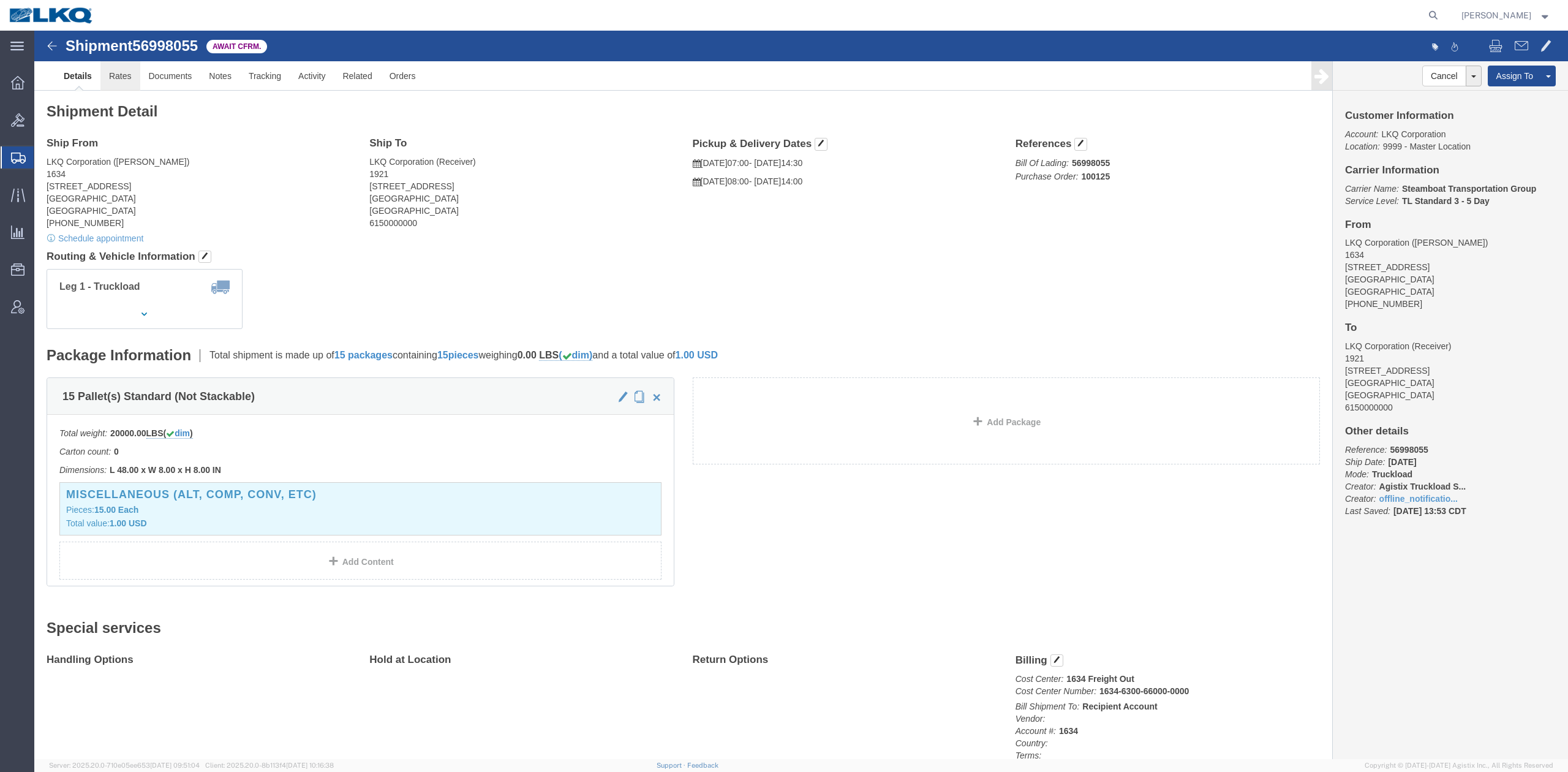
click link "Rates"
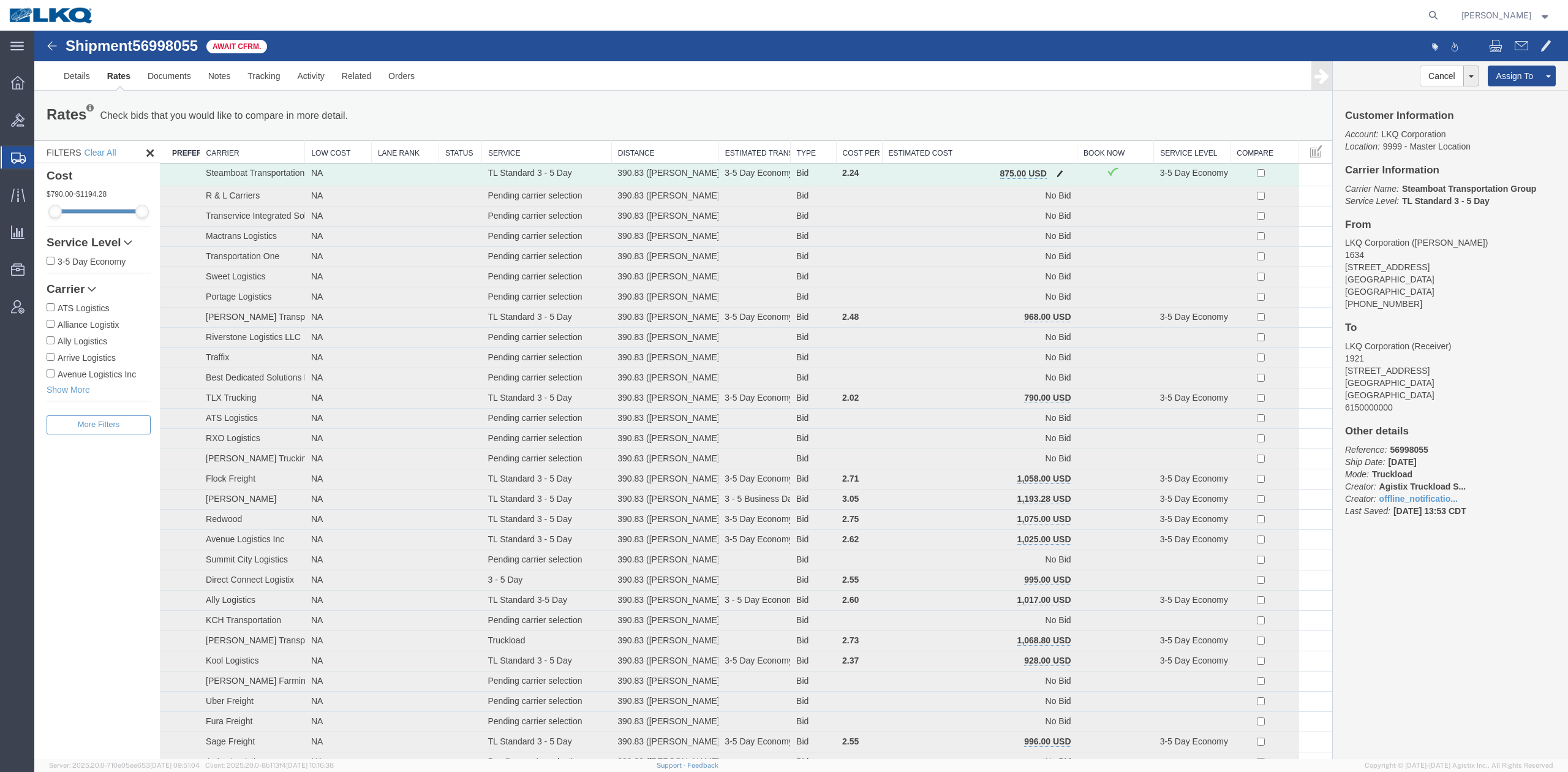
click at [1057, 170] on span "button" at bounding box center [1060, 173] width 6 height 9
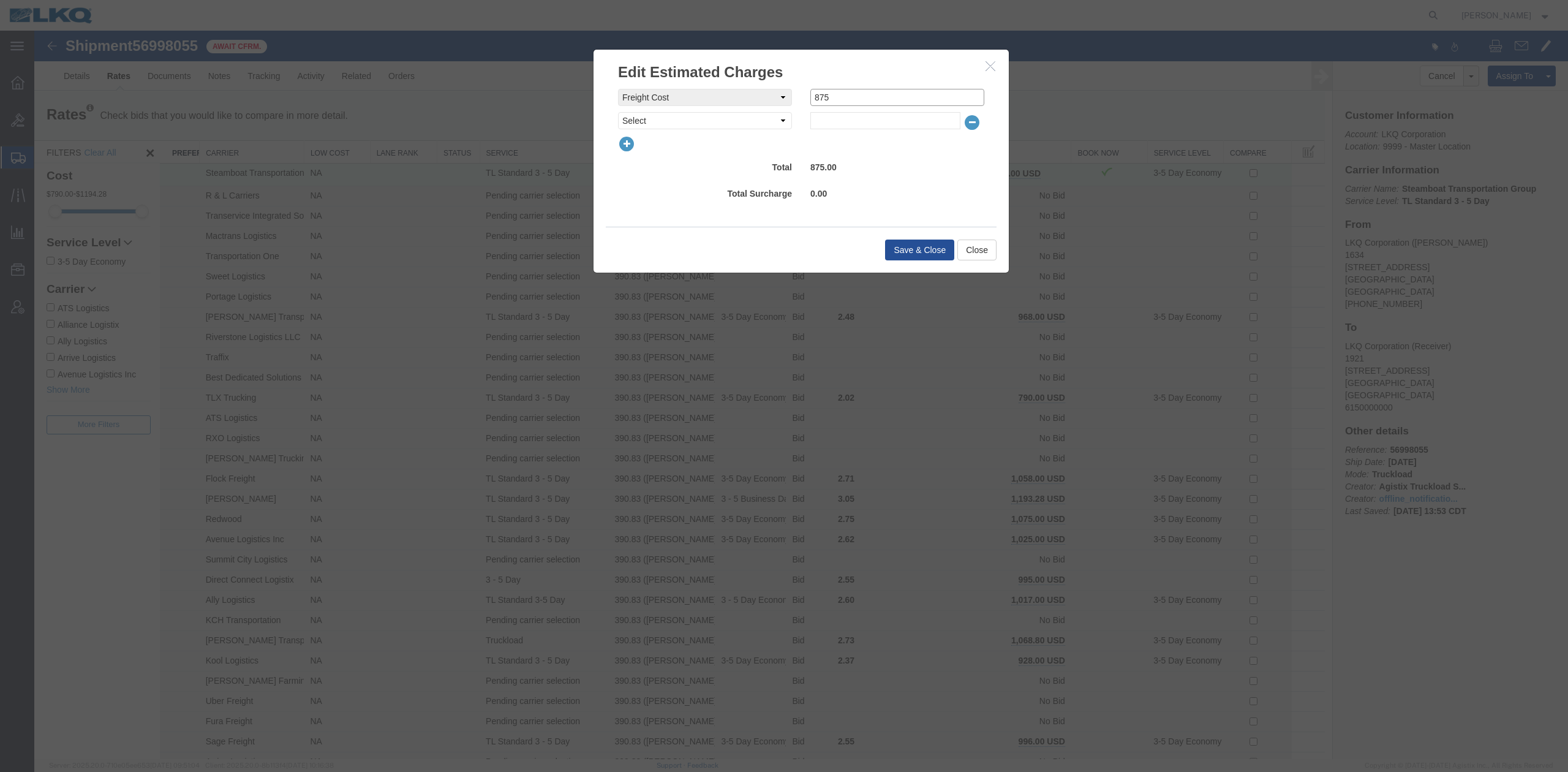
drag, startPoint x: 817, startPoint y: 98, endPoint x: 859, endPoint y: 99, distance: 42.0
click at [859, 99] on input "875" at bounding box center [897, 98] width 174 height 17
type input "850"
click at [912, 251] on button "Save & Close" at bounding box center [920, 249] width 69 height 21
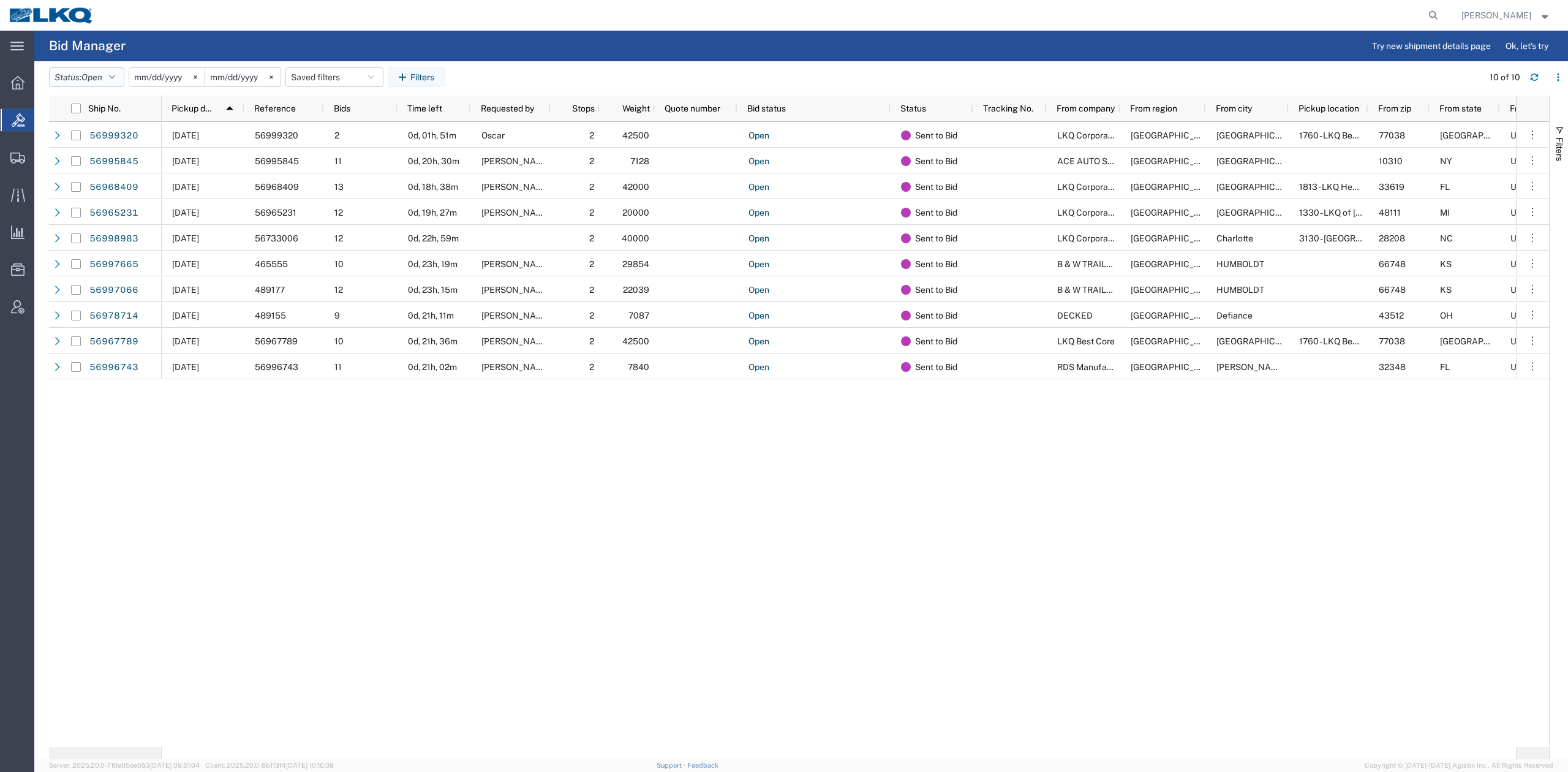
click at [113, 83] on button "Status: Open" at bounding box center [86, 77] width 75 height 19
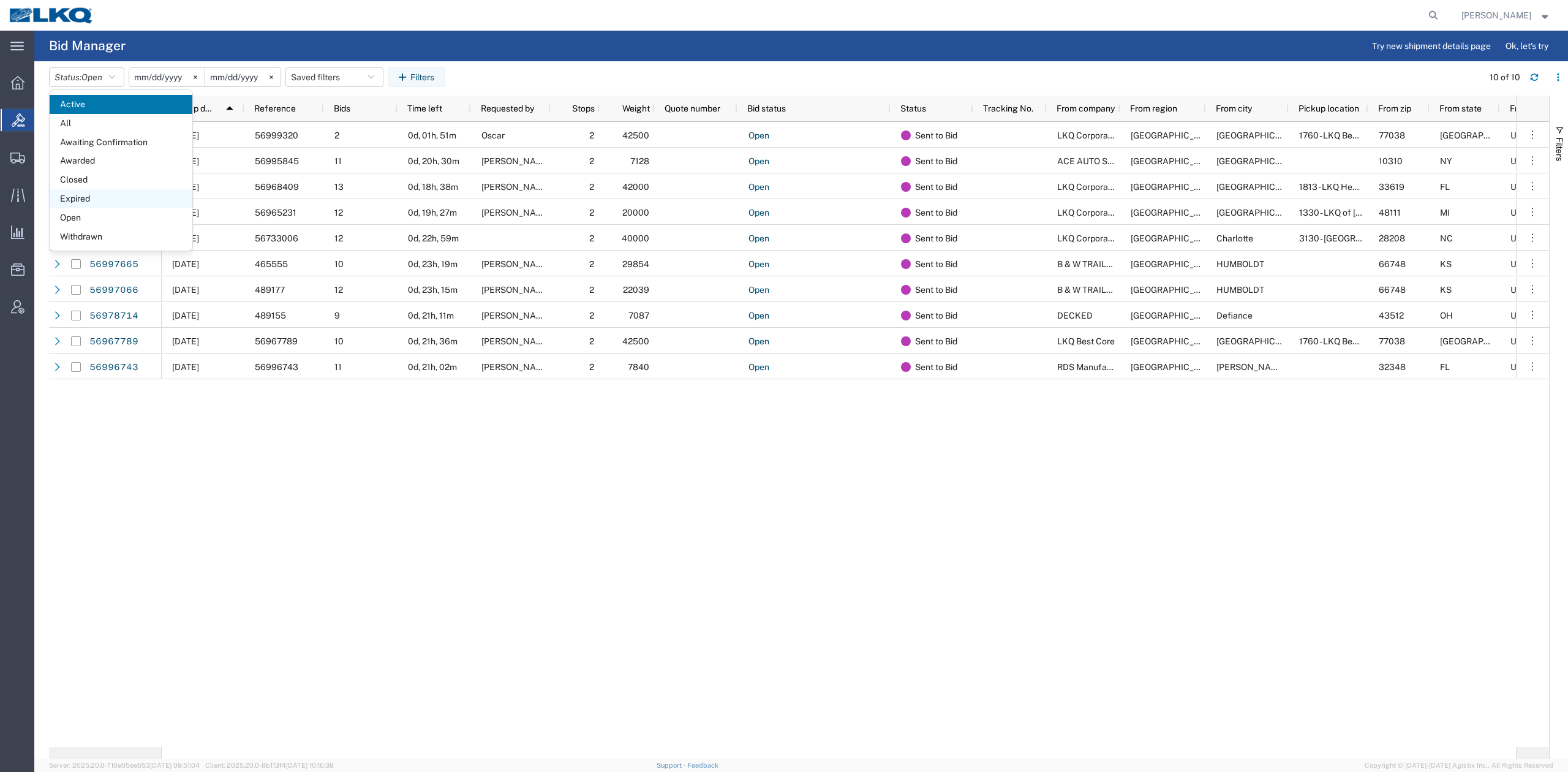
click at [87, 201] on span "Expired" at bounding box center [121, 198] width 143 height 19
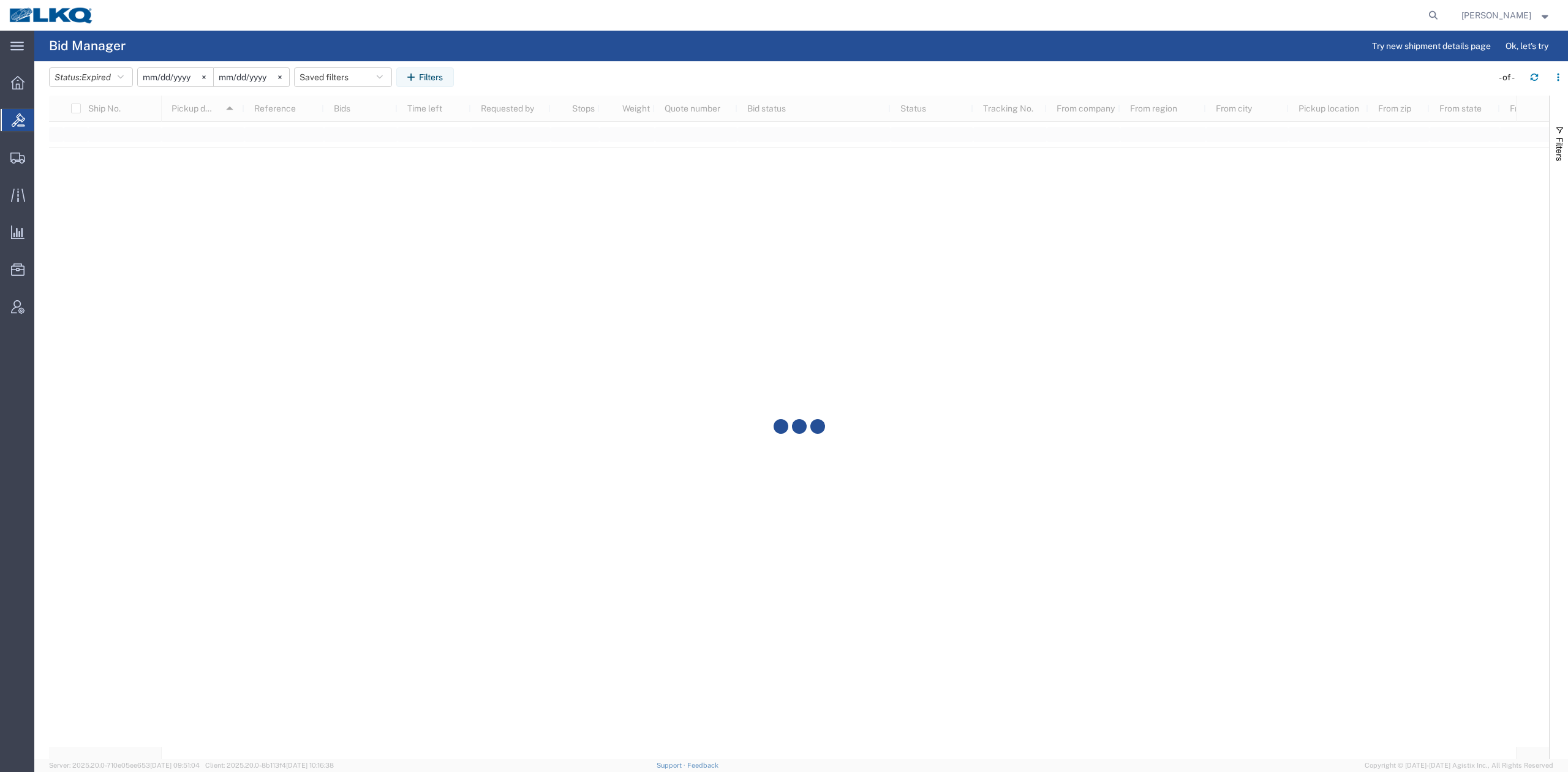
click at [349, 301] on div at bounding box center [799, 427] width 1500 height 663
click at [341, 78] on button "Saved filters" at bounding box center [343, 77] width 98 height 19
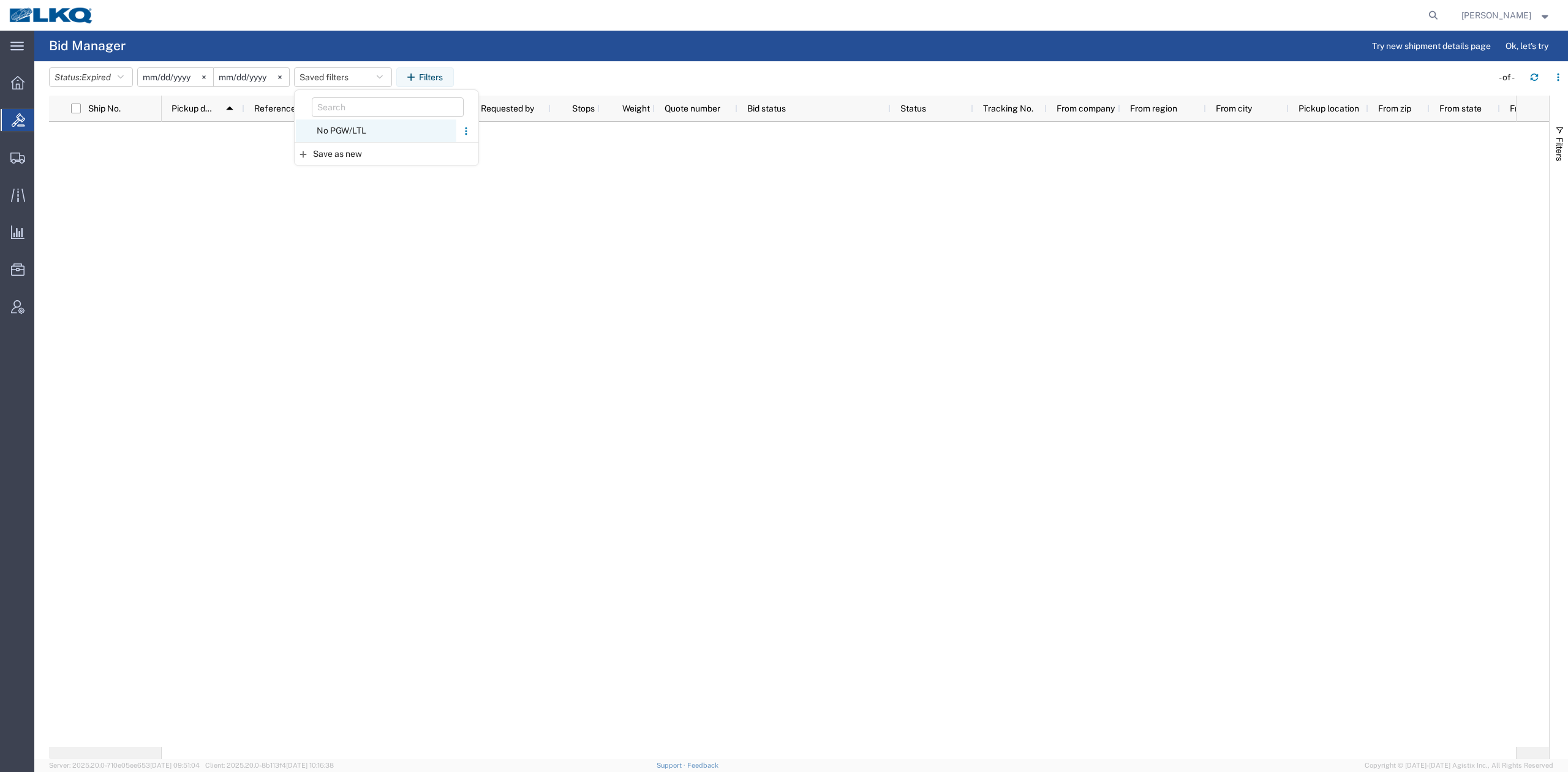
click at [344, 139] on span "No PGW/LTL" at bounding box center [376, 131] width 160 height 23
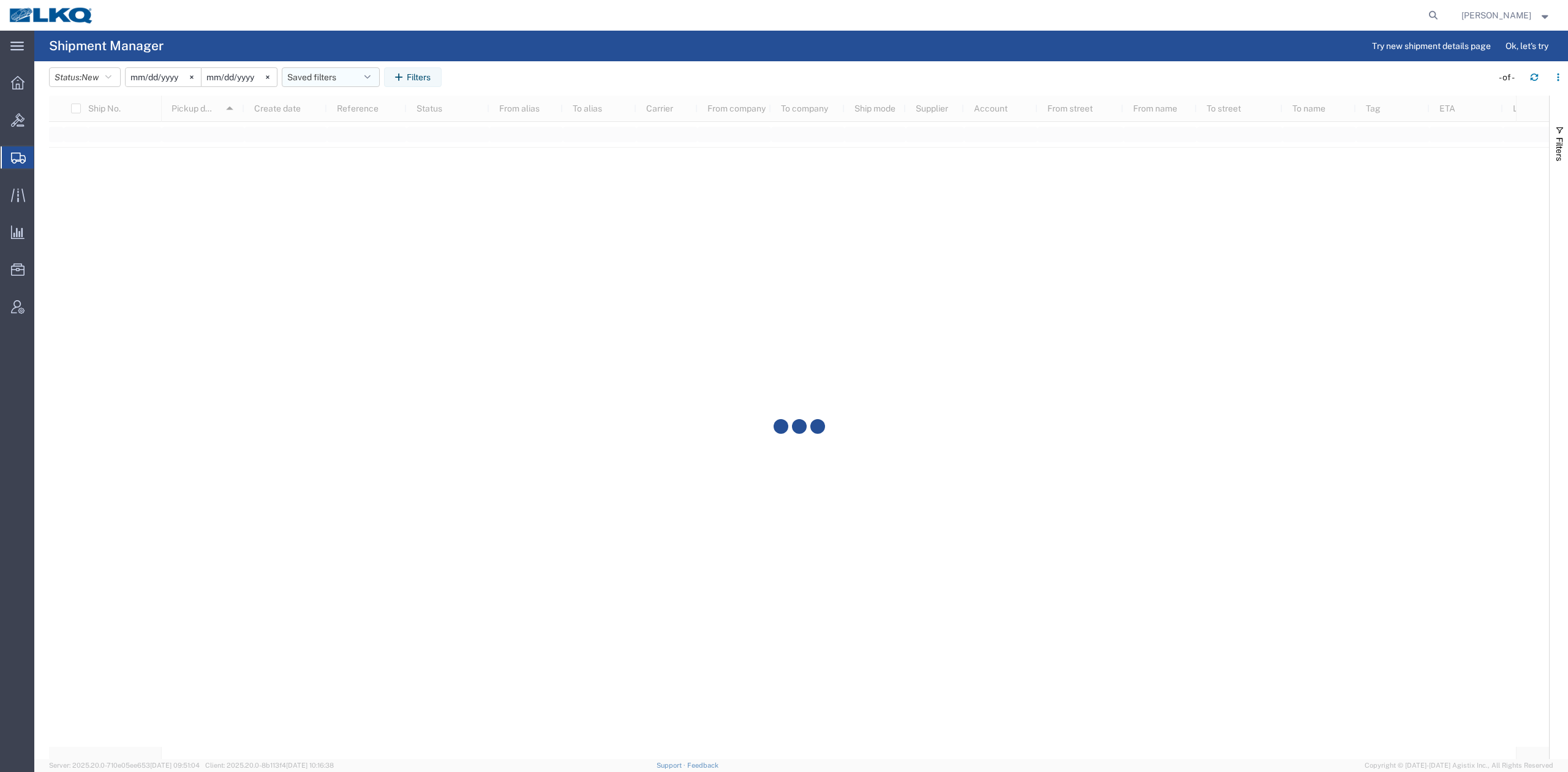
click at [371, 77] on icon "button" at bounding box center [367, 77] width 6 height 9
click at [353, 151] on span "No PGW/LTL" at bounding box center [364, 154] width 160 height 23
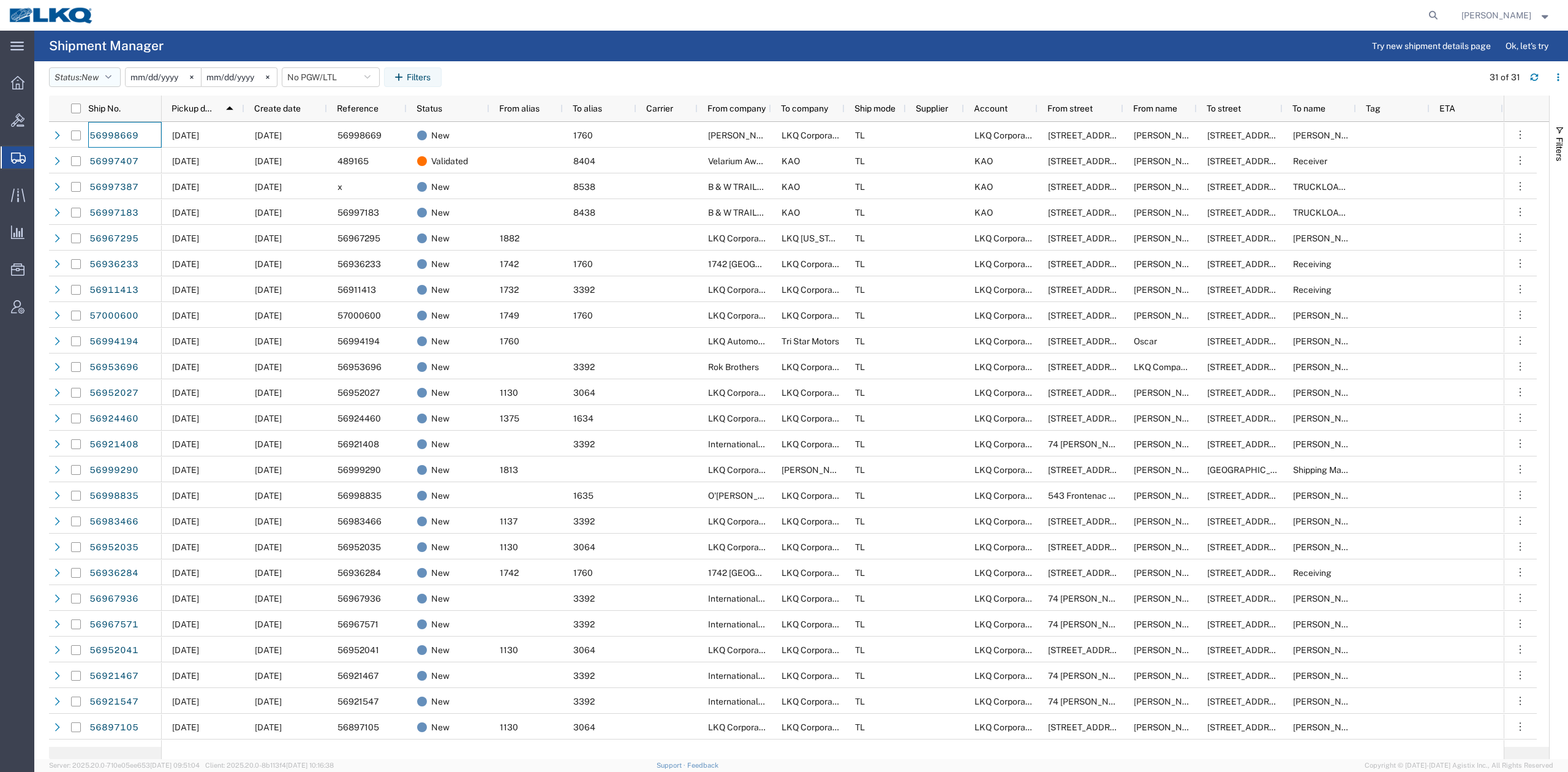
click at [104, 80] on button "Status: New" at bounding box center [85, 77] width 72 height 19
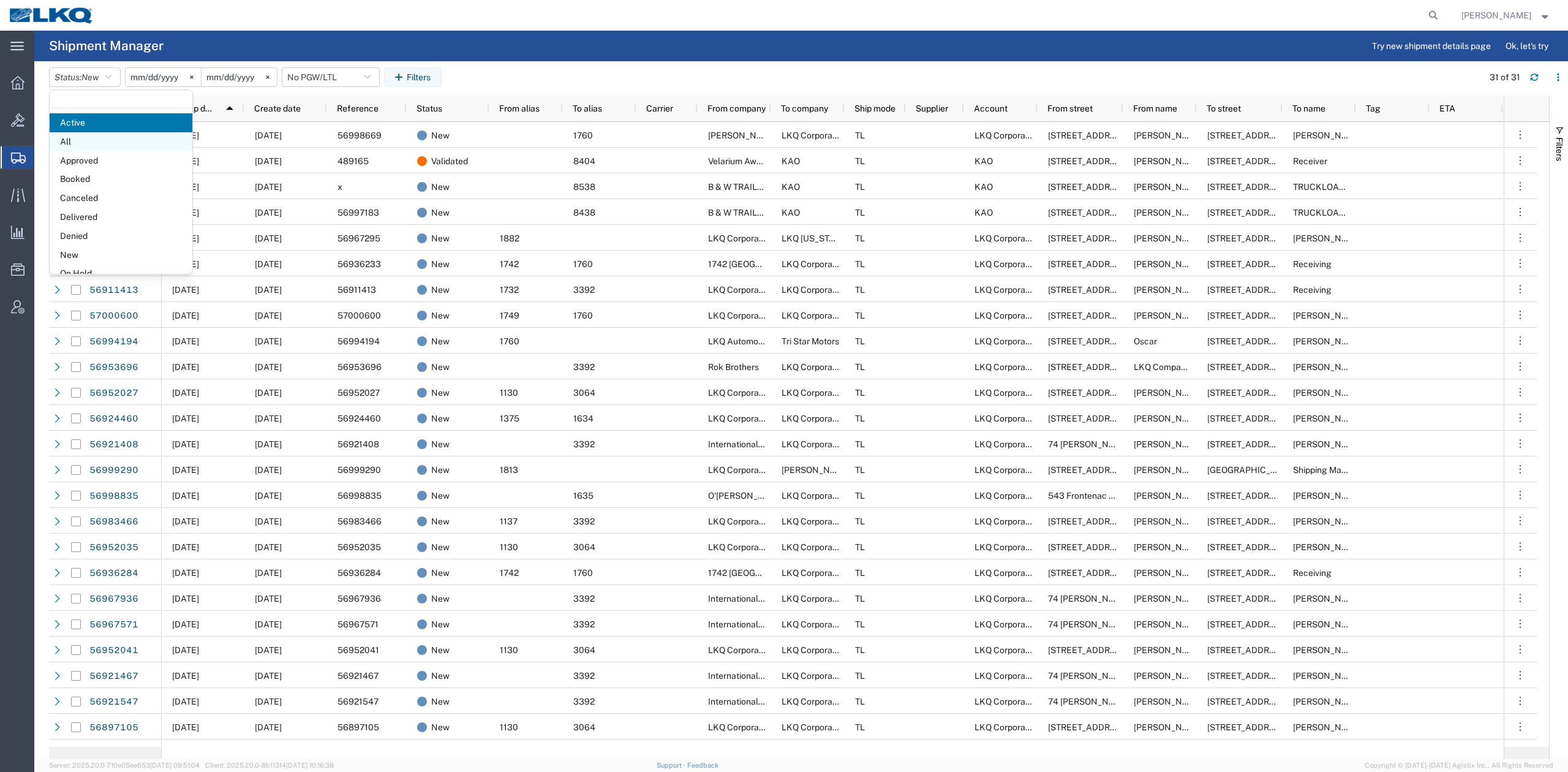
click at [94, 138] on span "All" at bounding box center [121, 142] width 143 height 19
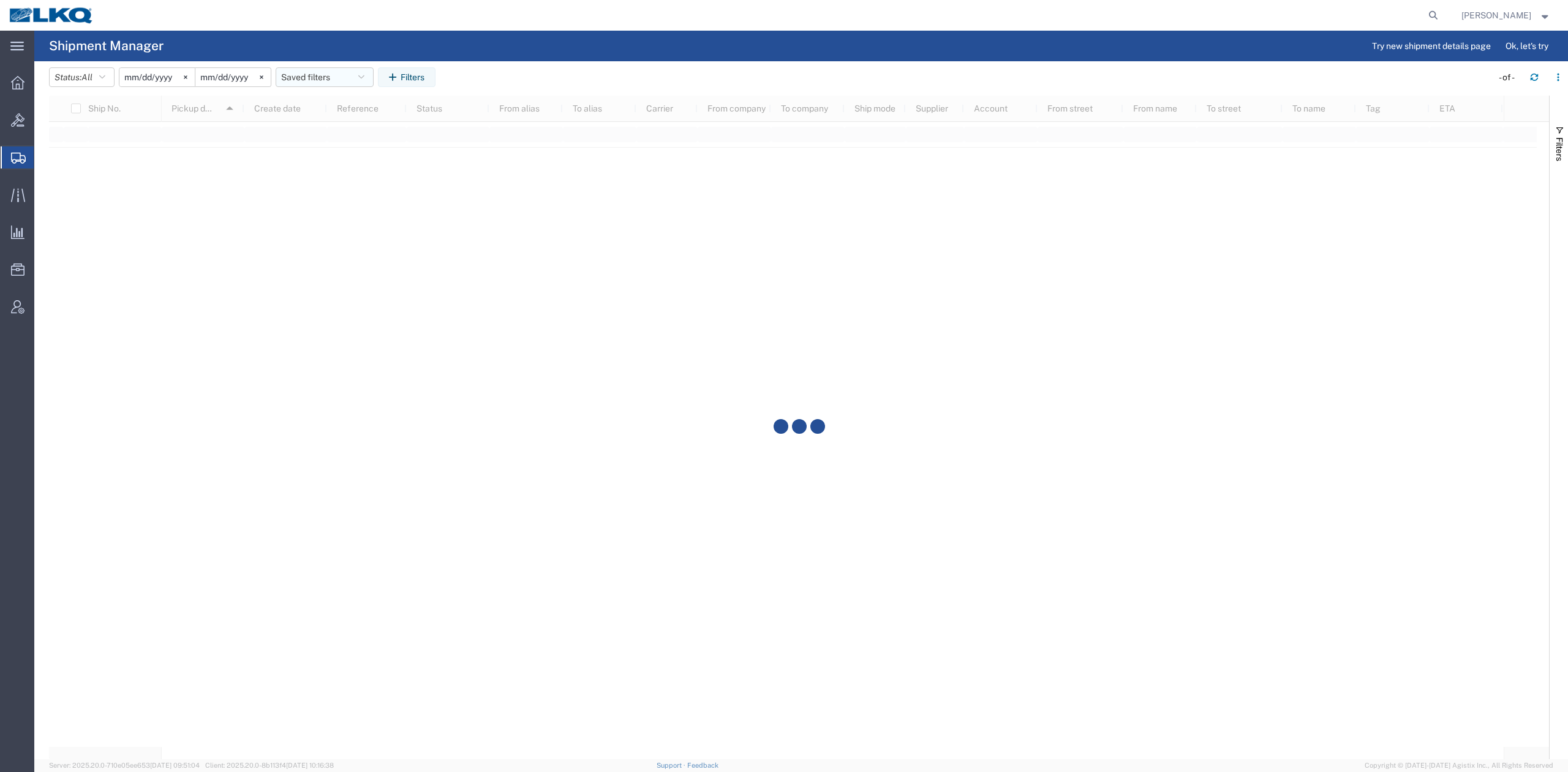
click at [355, 80] on button "Saved filters" at bounding box center [324, 77] width 98 height 19
click at [354, 155] on span "No PGW/LTL" at bounding box center [357, 154] width 160 height 23
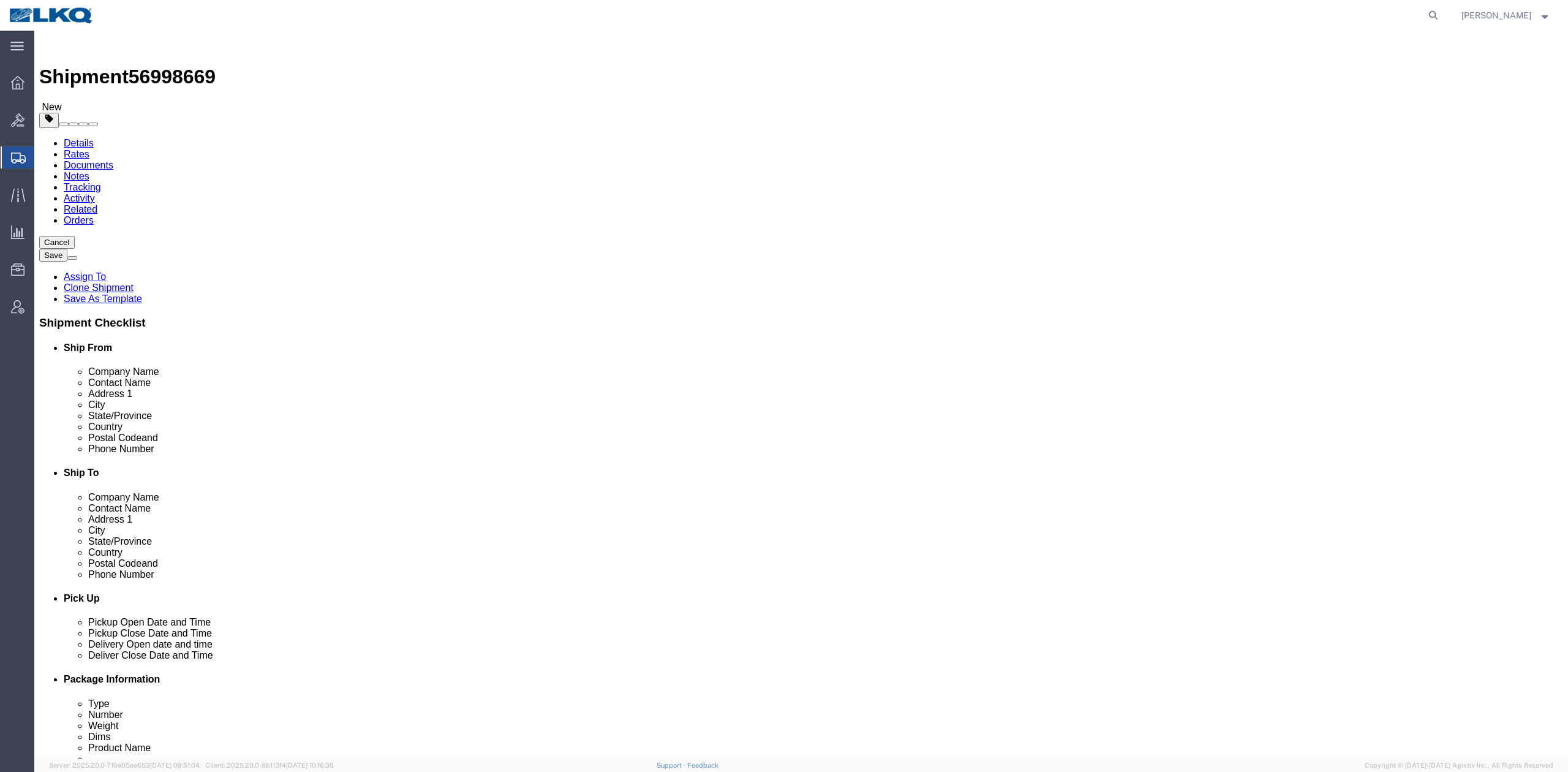
select select
select select "27634"
click span "56998669"
copy span "56998669"
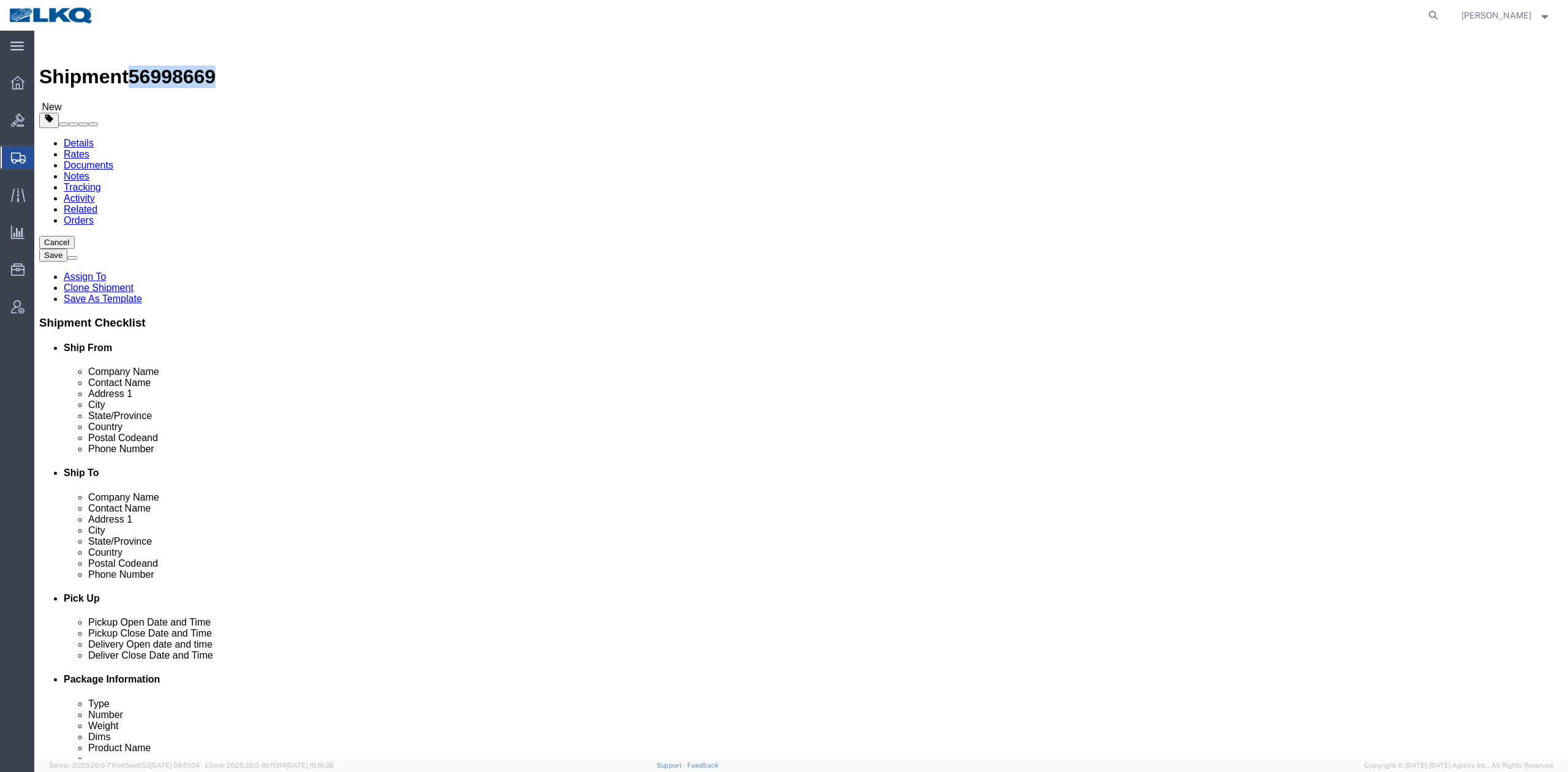
copy span "56998669"
click link "Notes"
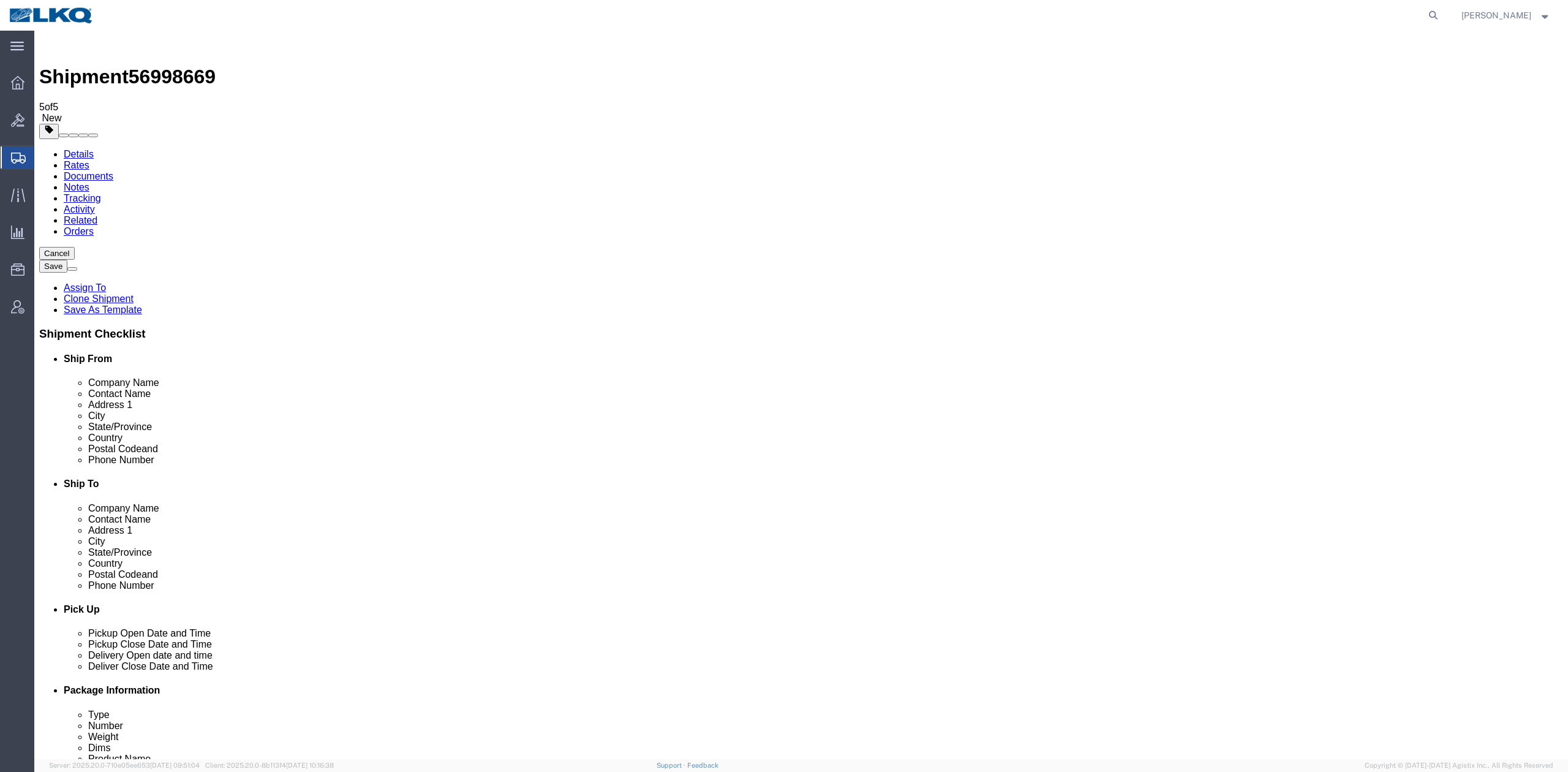
drag, startPoint x: 109, startPoint y: 113, endPoint x: 74, endPoint y: 82, distance: 46.8
click at [74, 149] on link "Details" at bounding box center [79, 154] width 30 height 10
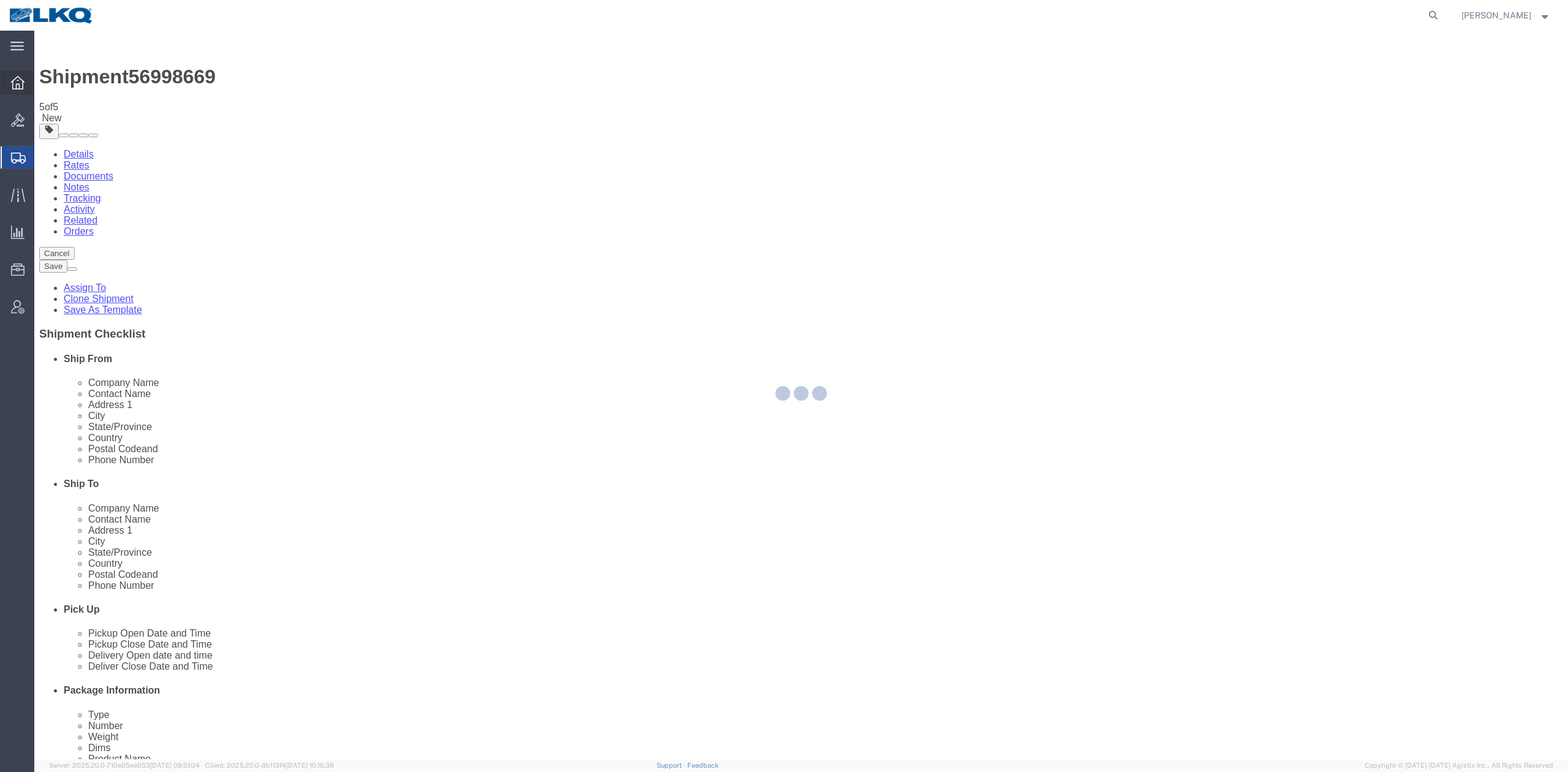
select select "27634"
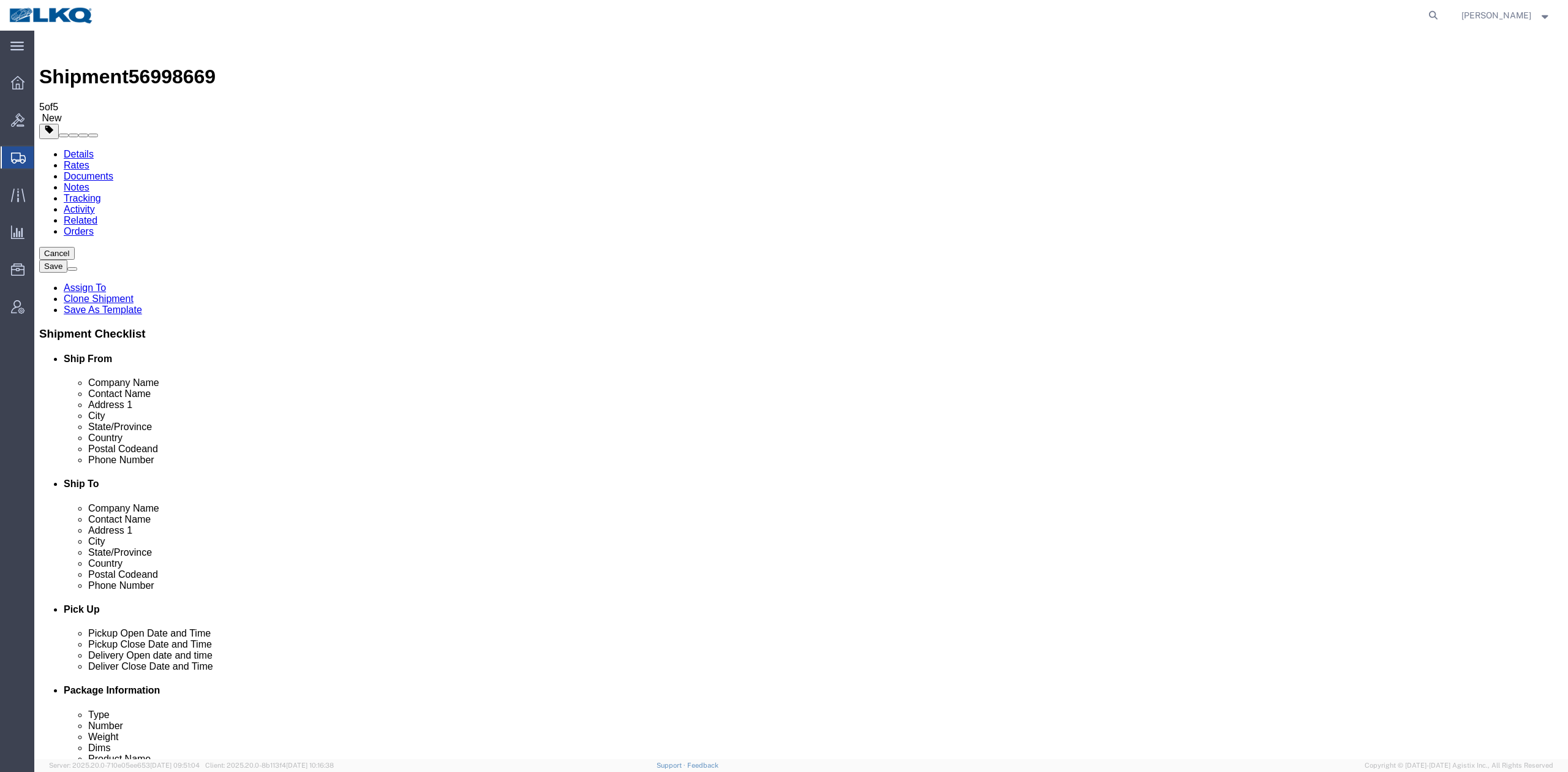
drag, startPoint x: 271, startPoint y: 78, endPoint x: 875, endPoint y: 426, distance: 697.1
click icon
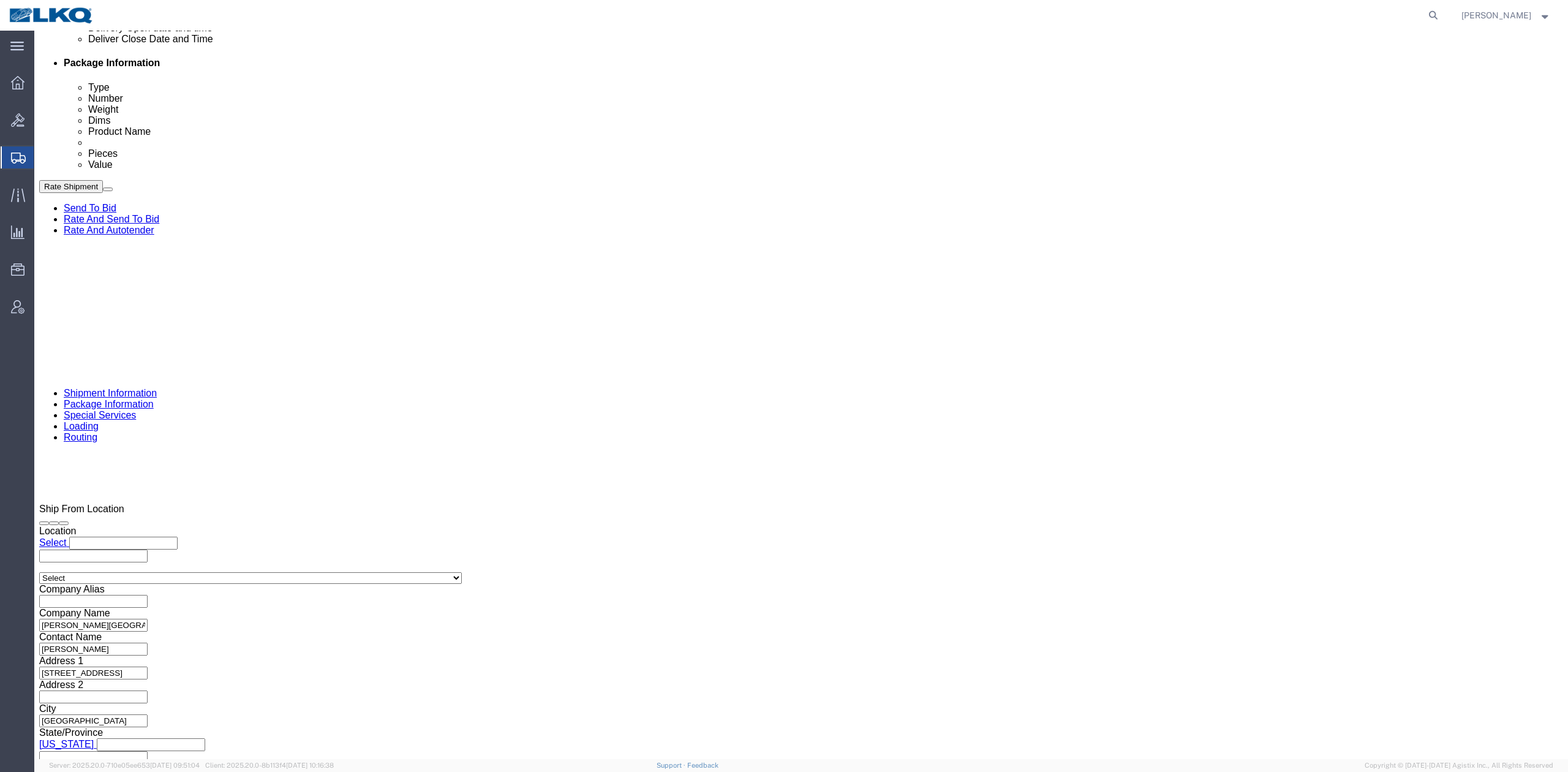
scroll to position [653, 0]
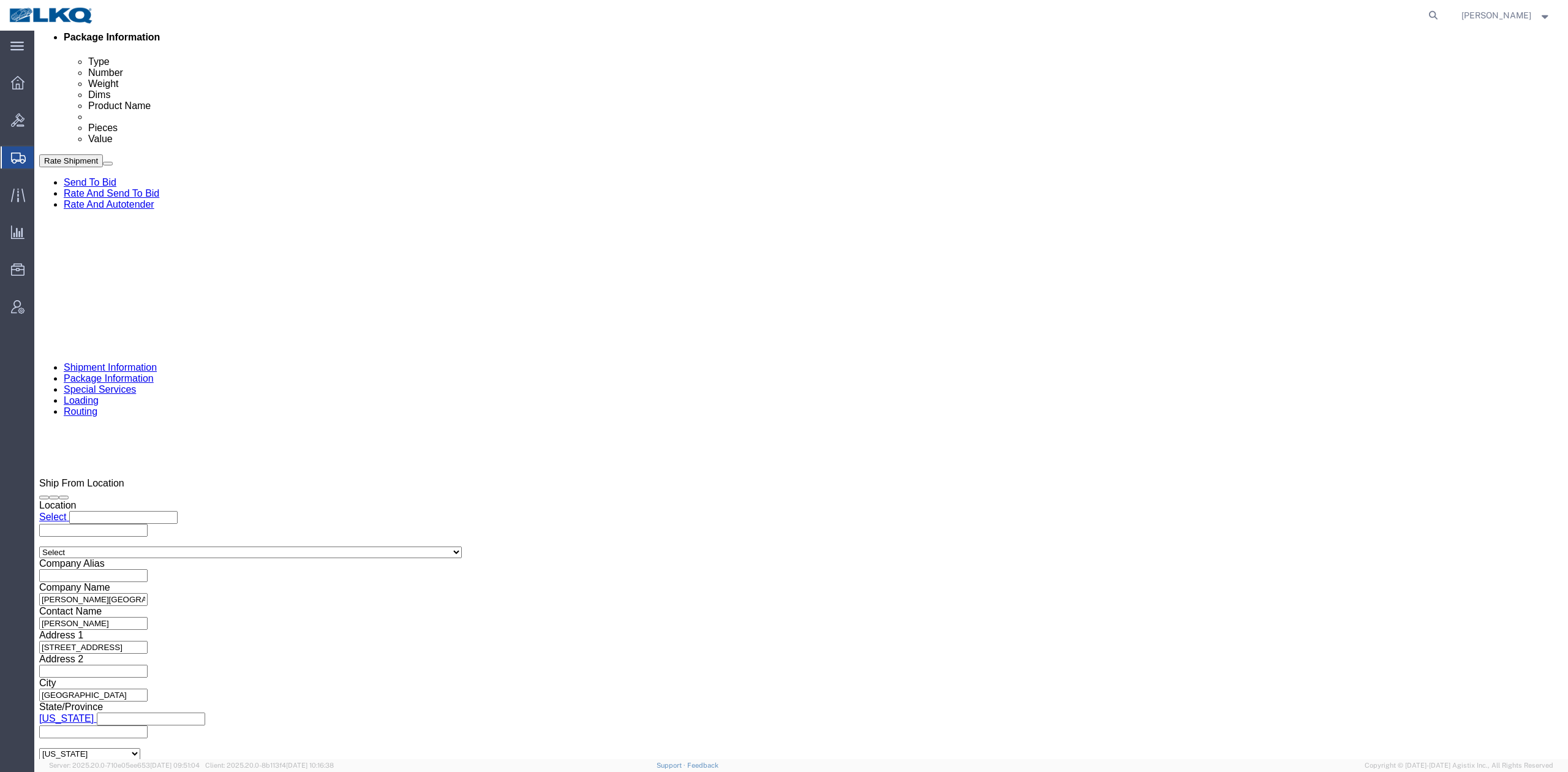
click link "Package Information"
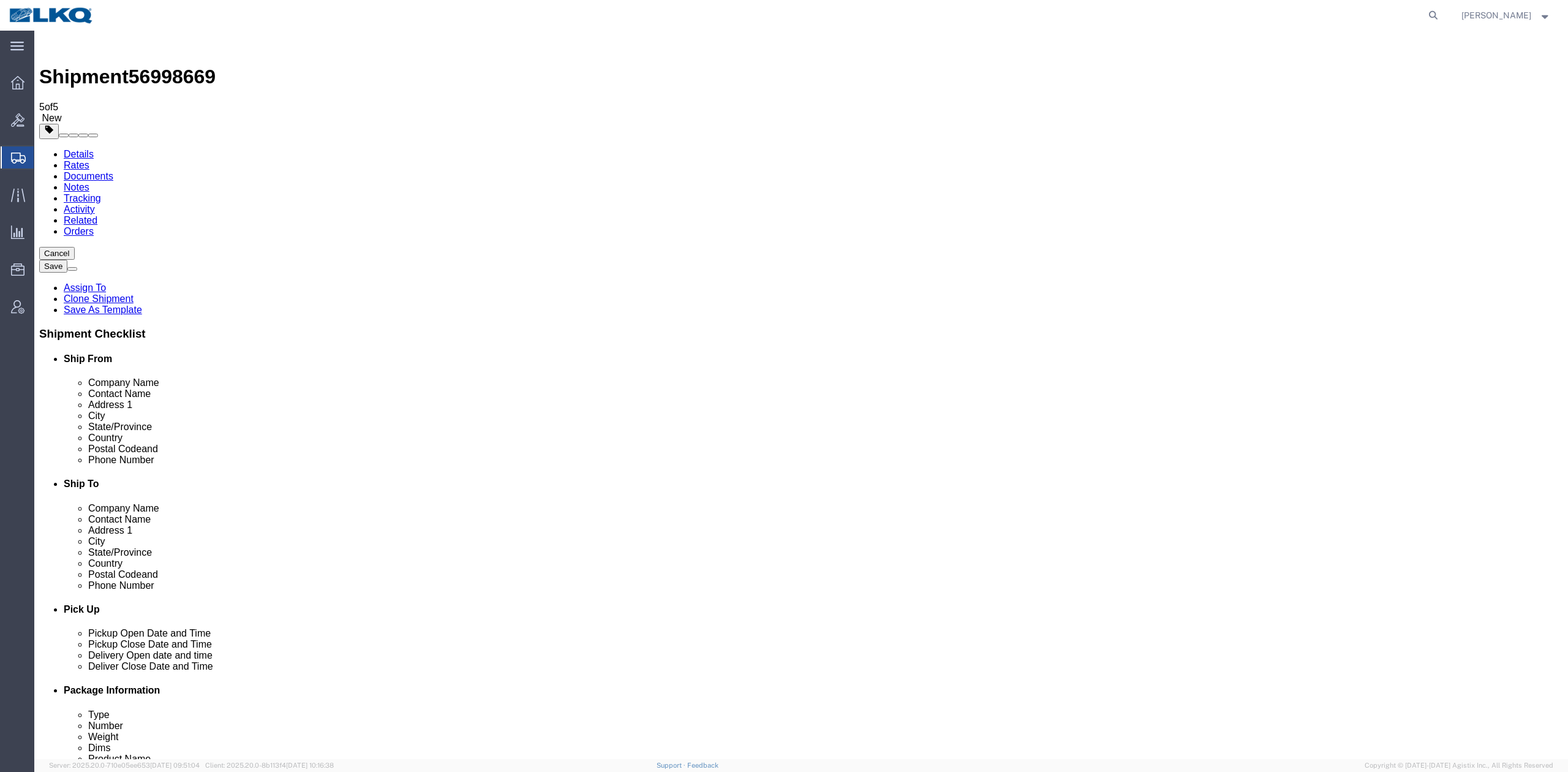
click link "Shipment Information"
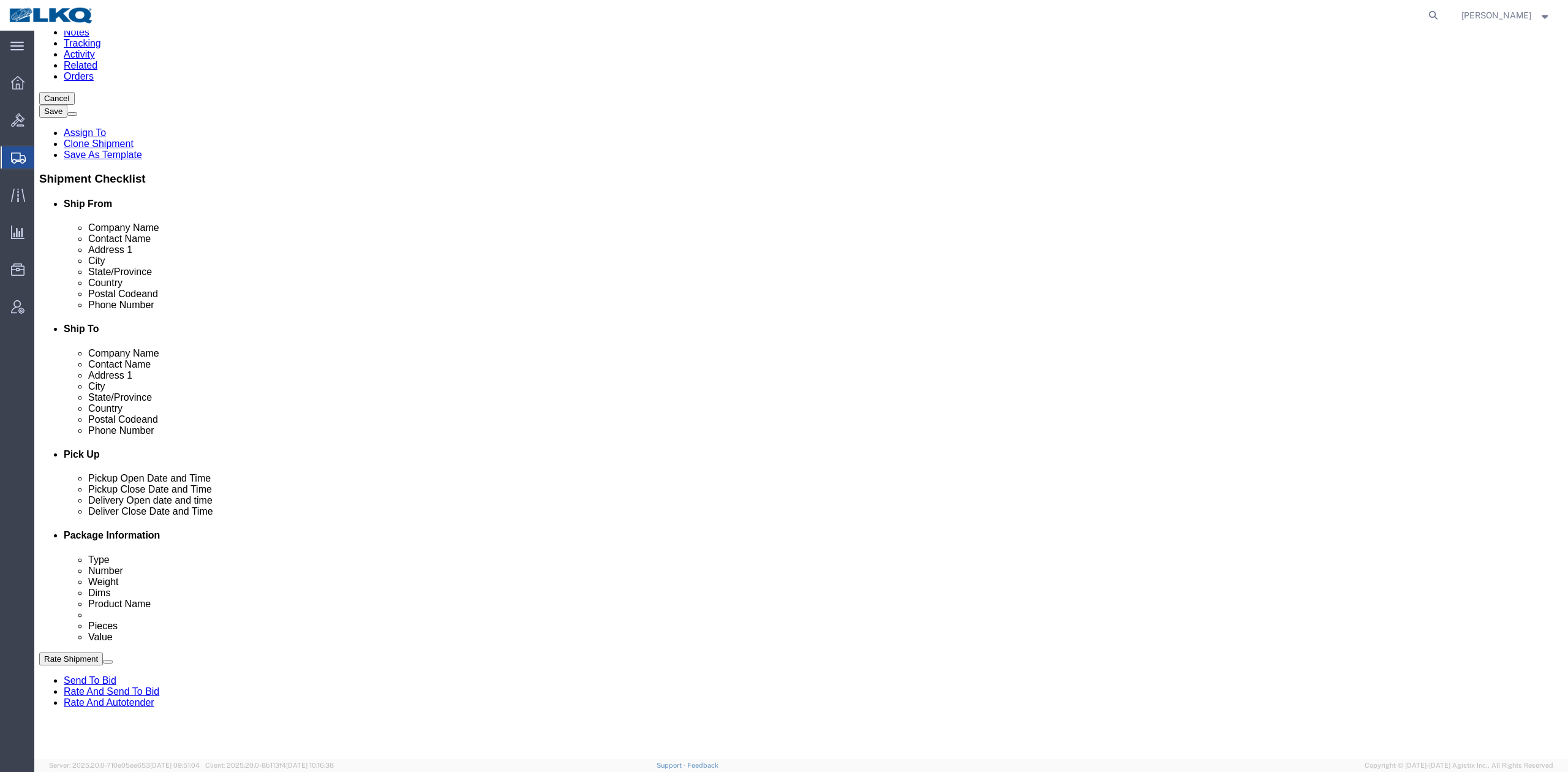
scroll to position [163, 0]
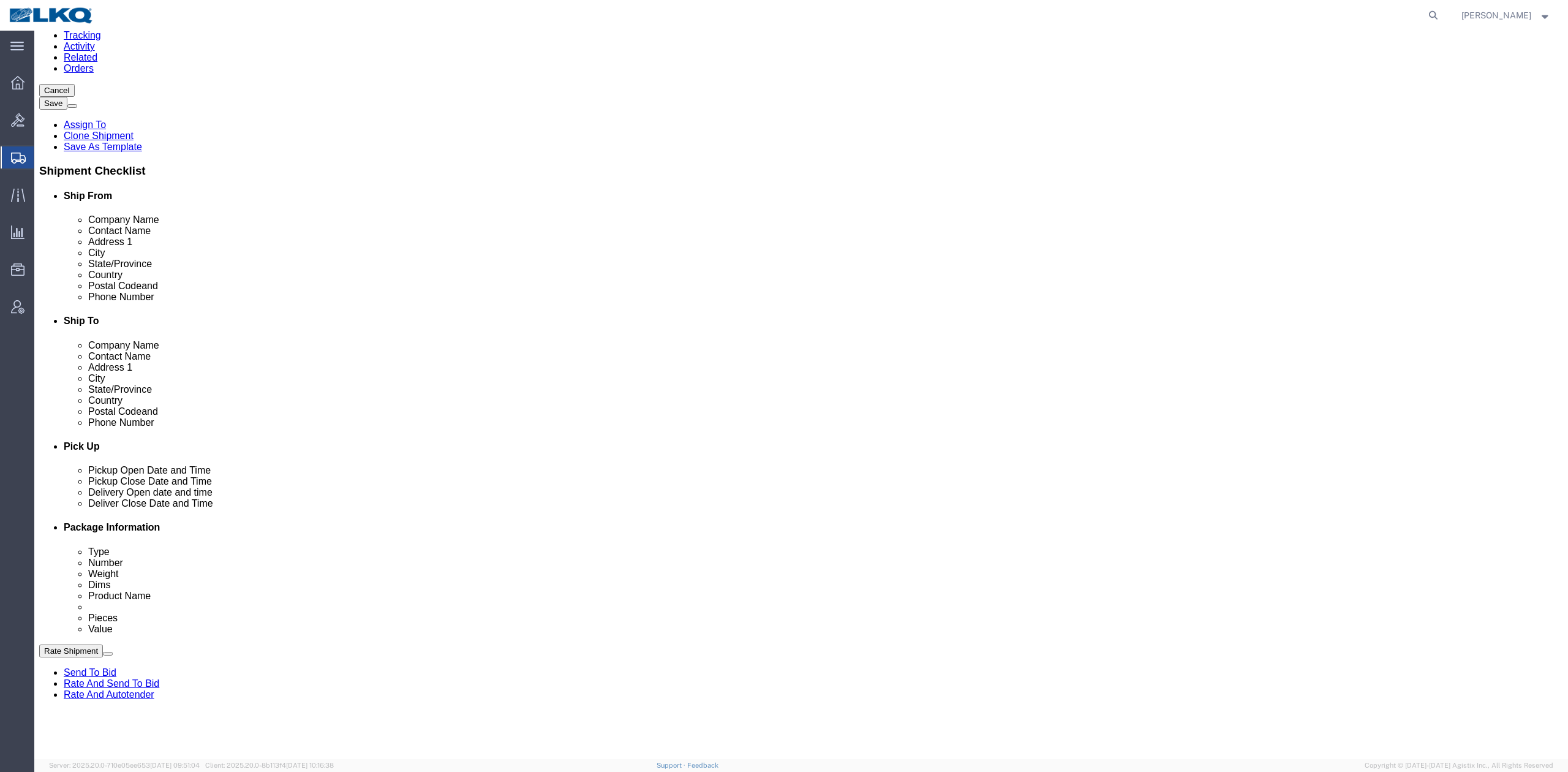
click link "Schedule appointment"
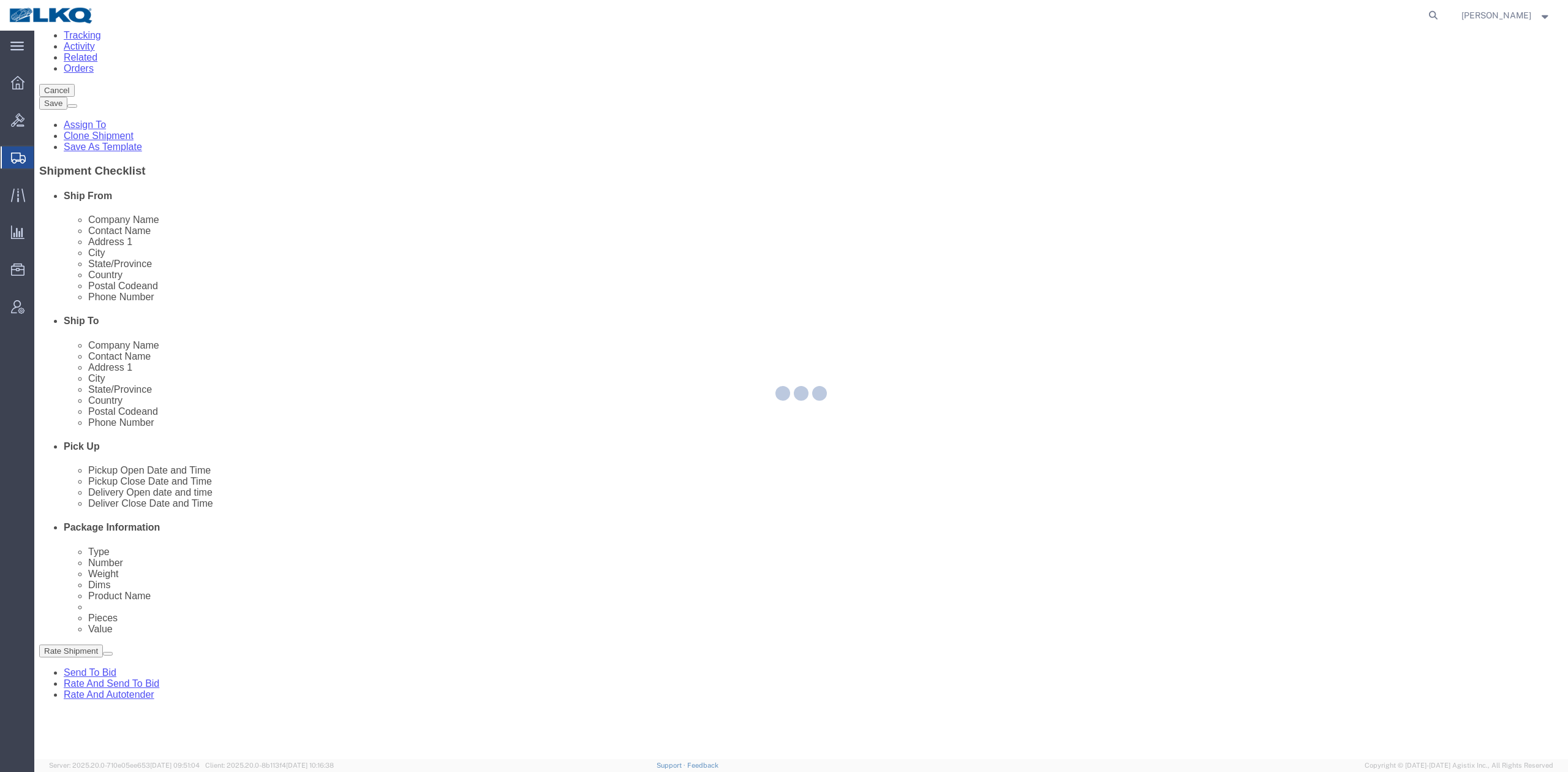
select select
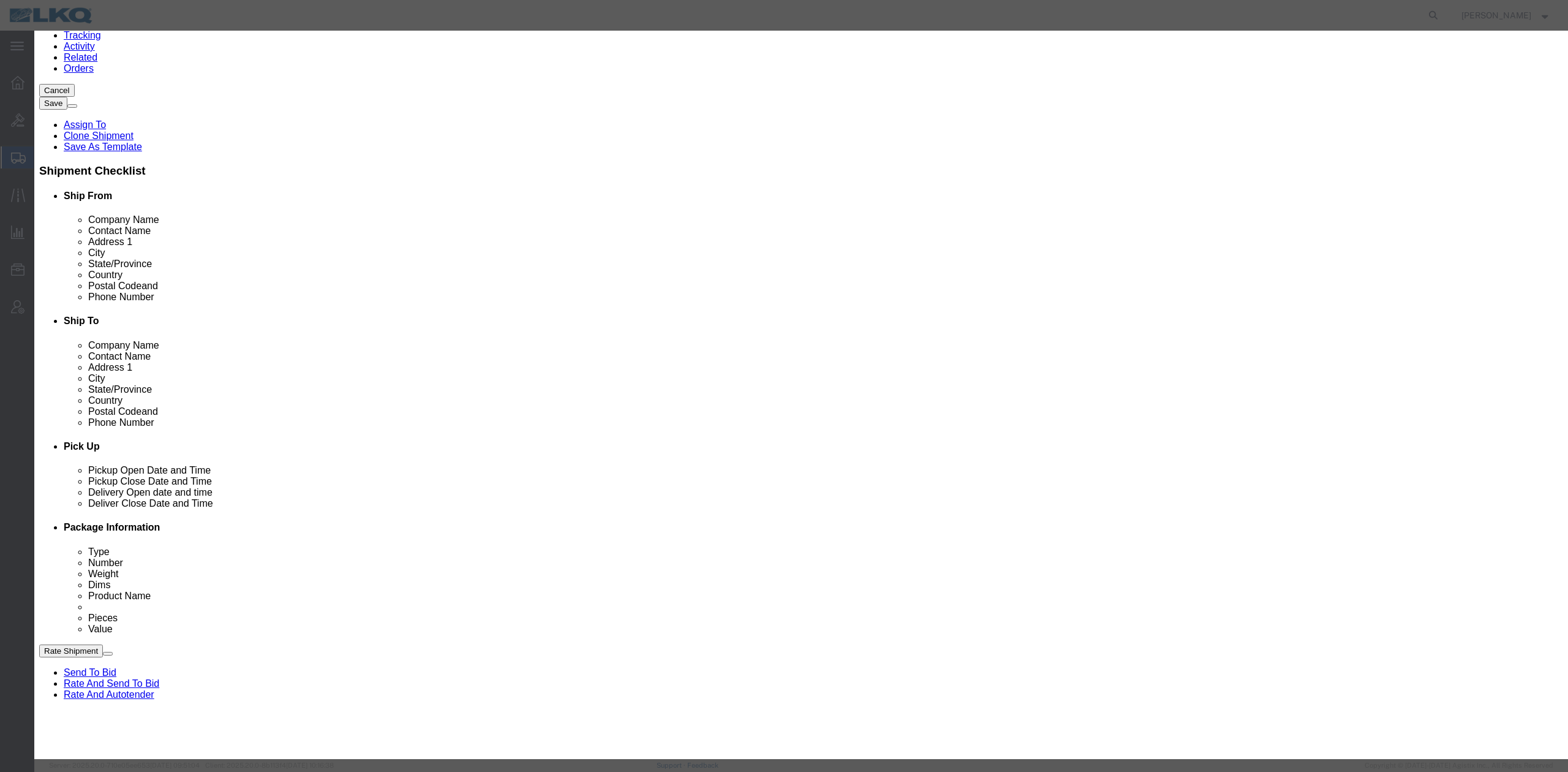
click select "Select 1760 - LKQ Best Core 1760 - Outbound Loads"
select select "1"
click select "Select 1760 - LKQ Best Core 1760 - Outbound Loads"
type input ","
type input "m"
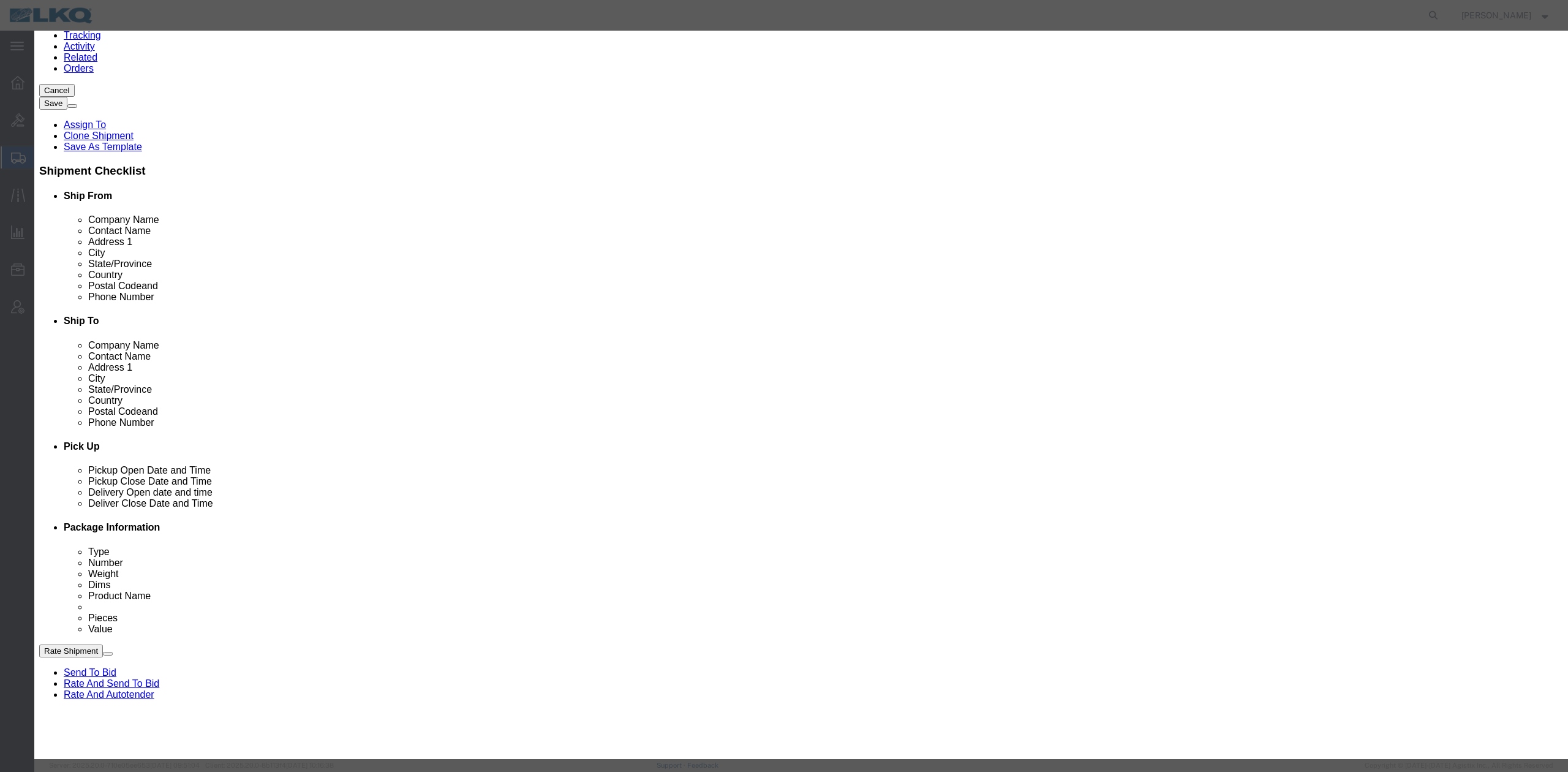
select select "24"
click input "10/06/2025"
click td "7"
drag, startPoint x: 896, startPoint y: 201, endPoint x: 861, endPoint y: 173, distance: 44.8
click select "Select 15 min 30 min 45 min 1 hr 2 hr 3 hr 4 hr"
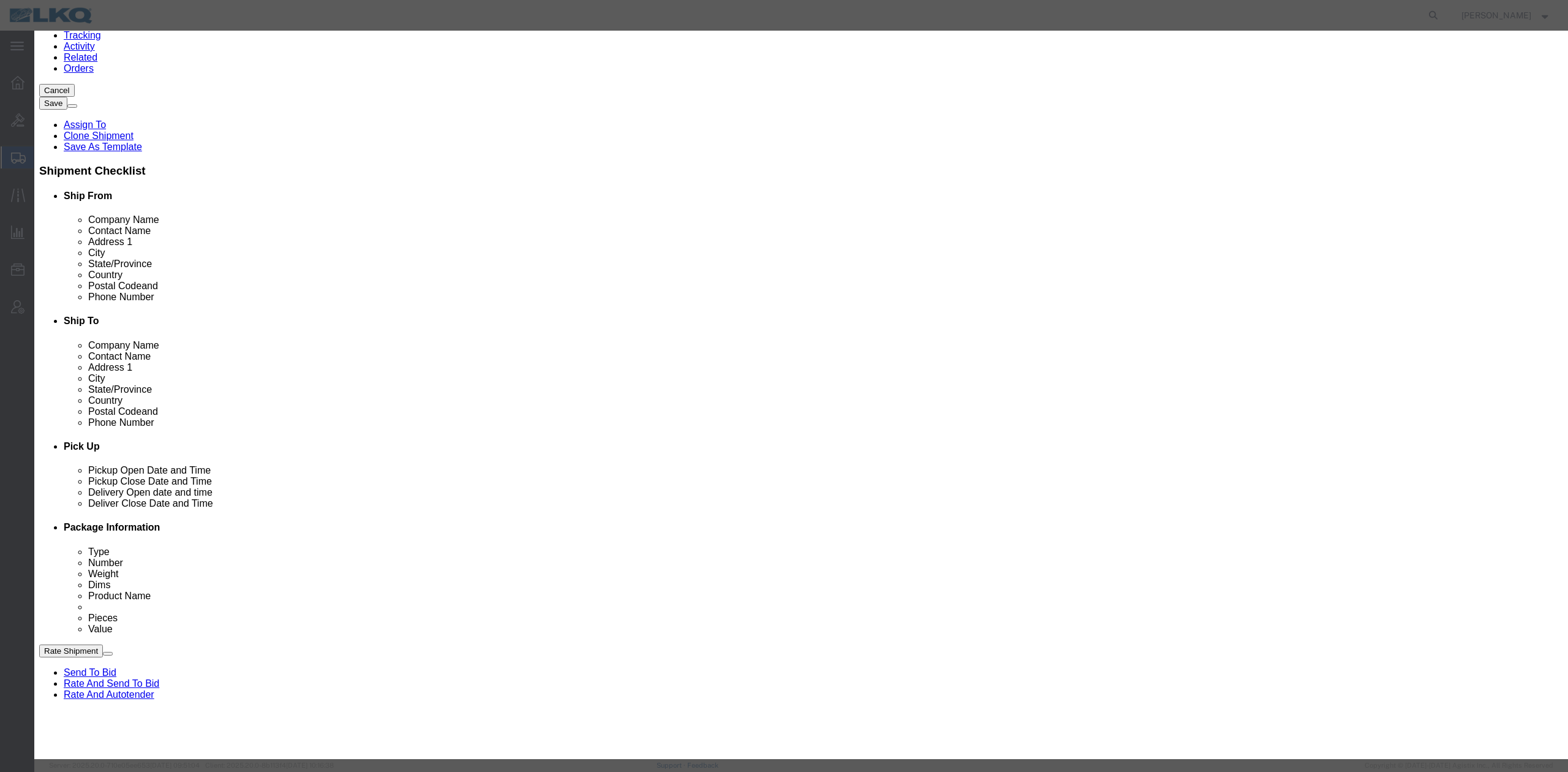
select select "15"
click select "Select 15 min 30 min 45 min 1 hr 2 hr 3 hr 4 hr"
click link "Availability"
drag, startPoint x: 1096, startPoint y: 39, endPoint x: 1000, endPoint y: 113, distance: 121.2
click icon "button"
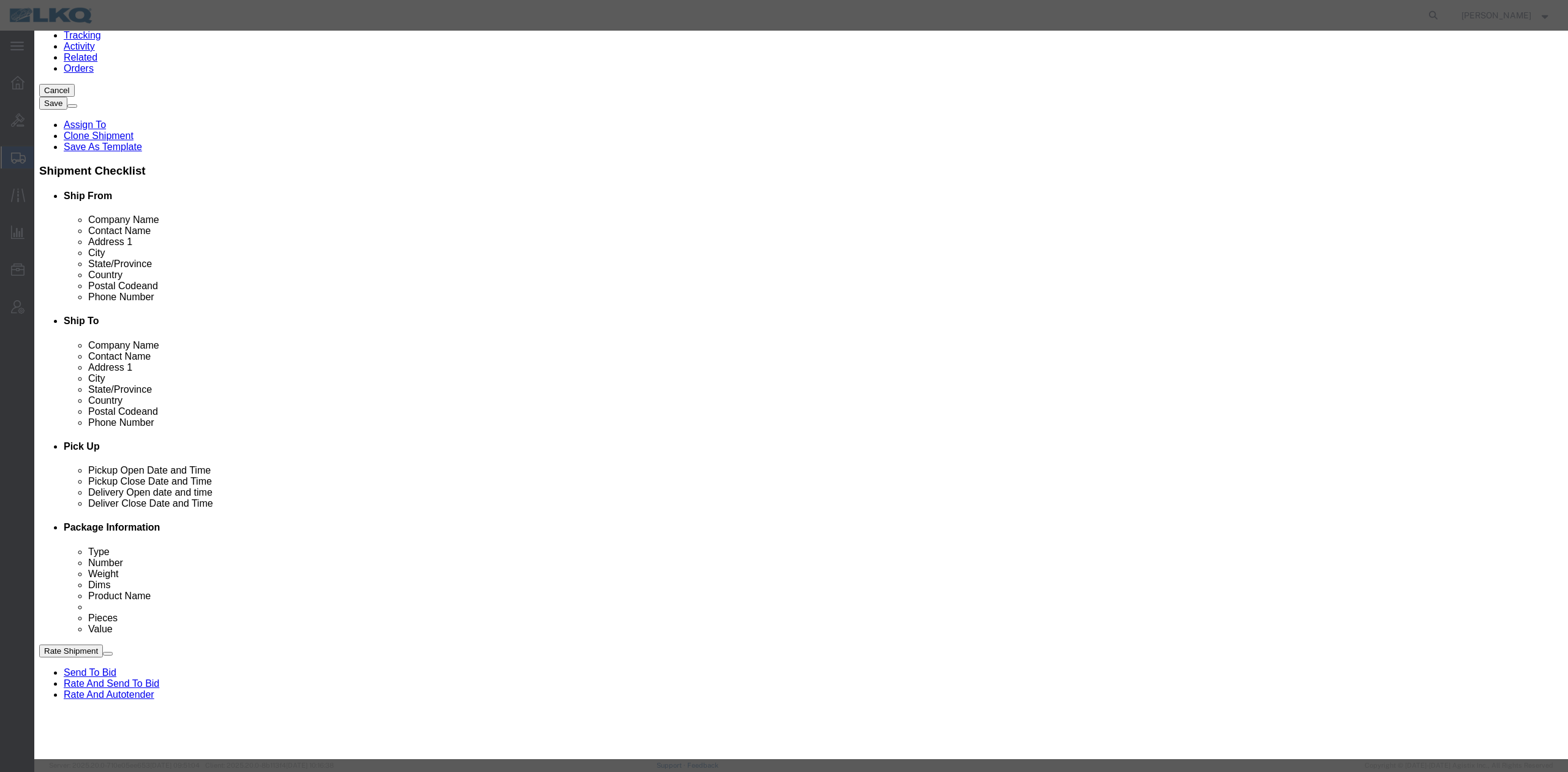
scroll to position [0, 0]
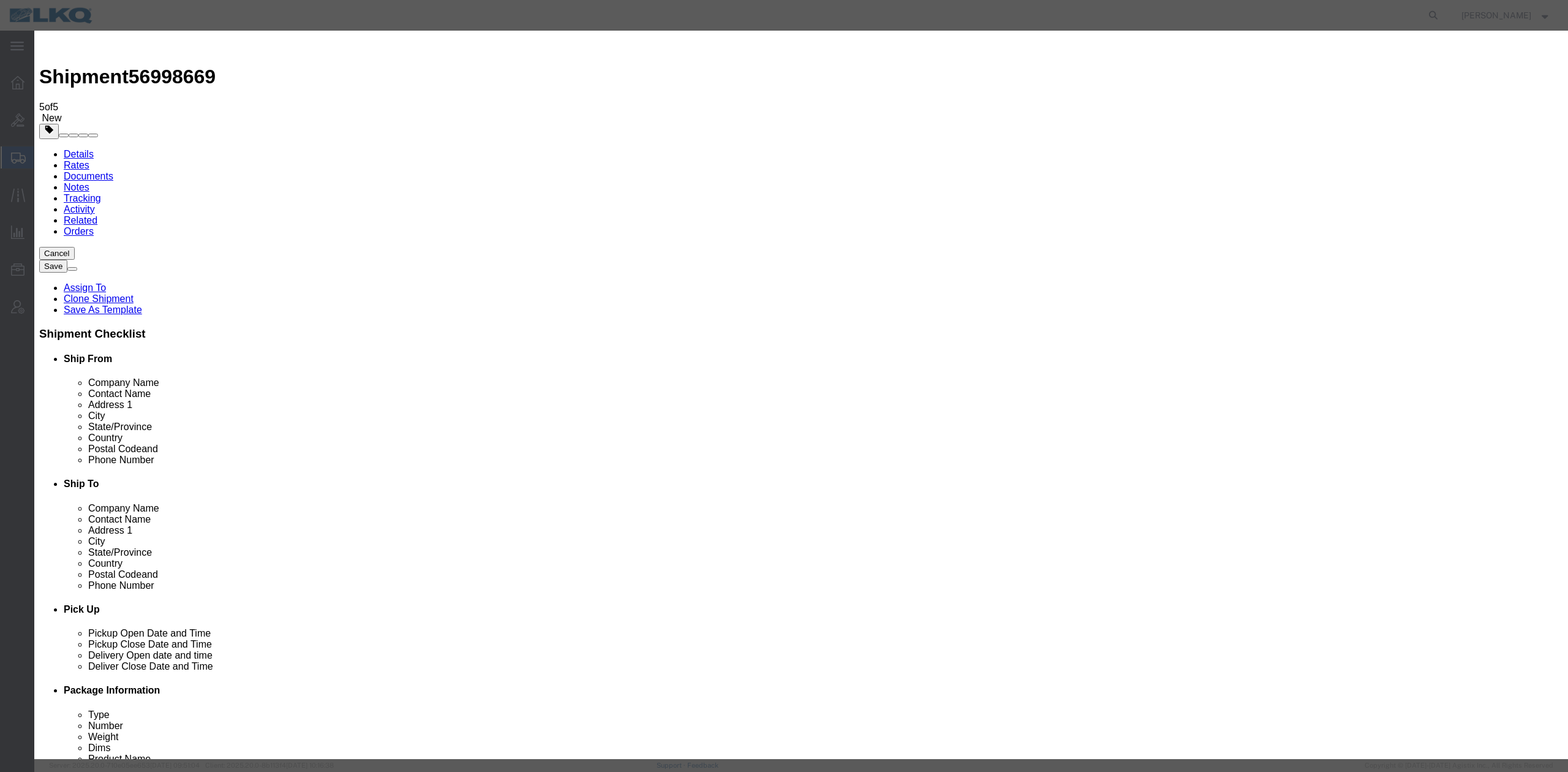
click input "3:00 PM"
type input "9:00 AM"
click button "Save"
click button "Ok"
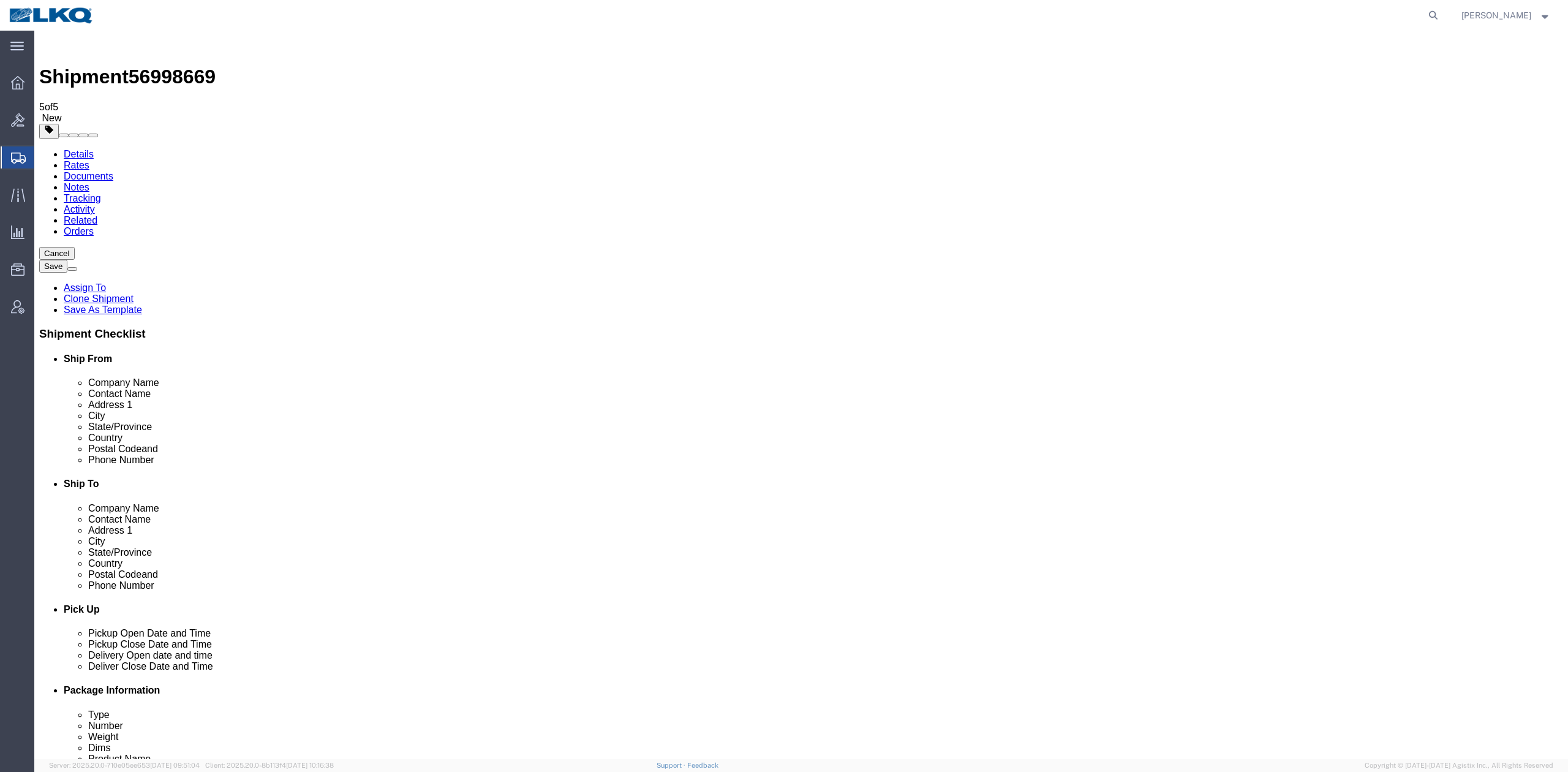
click div "Location 1760 - LKQ Best Core Select My Profile Location 1100 - LKQ Crystal Riv…"
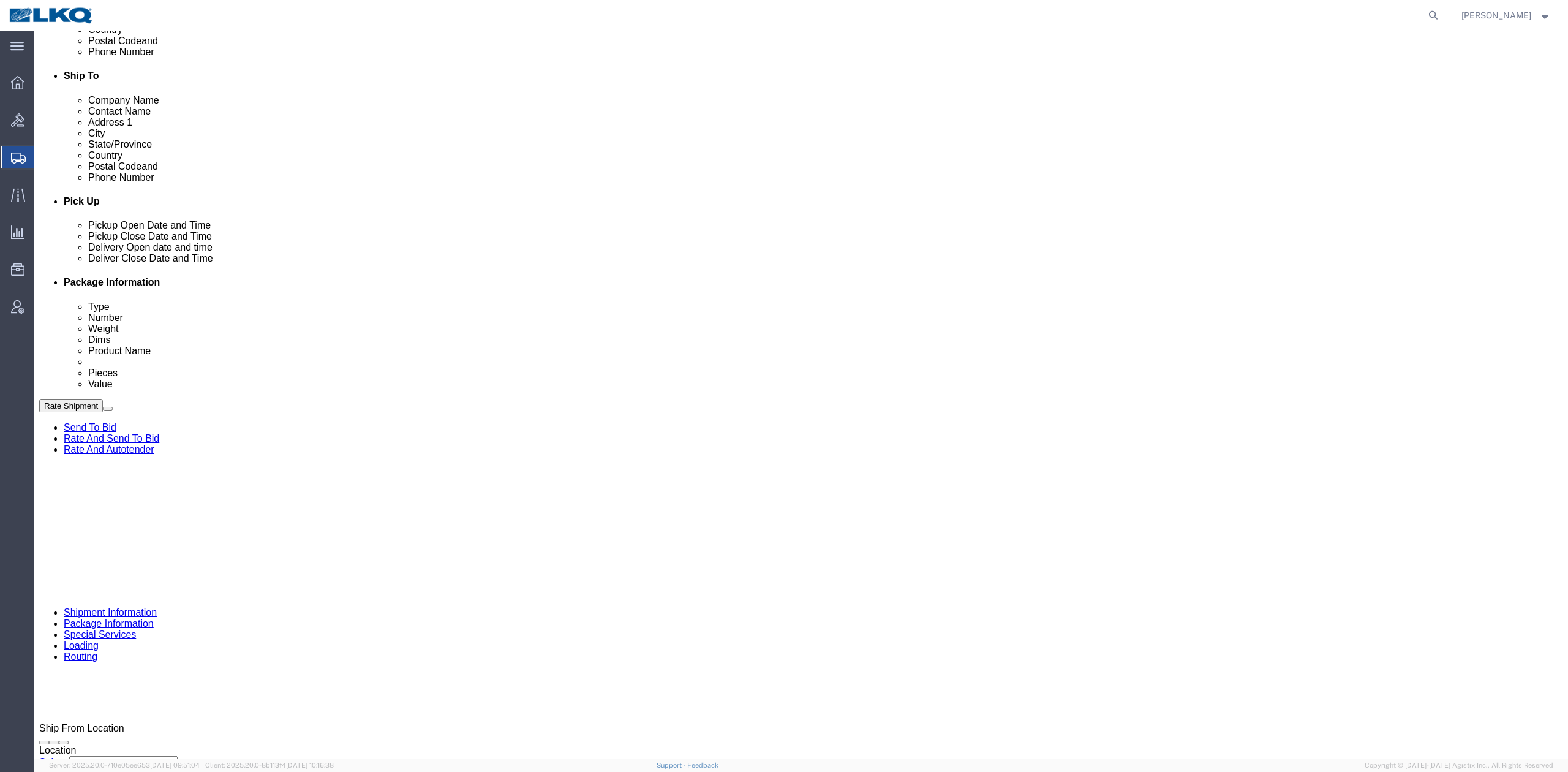
scroll to position [523, 0]
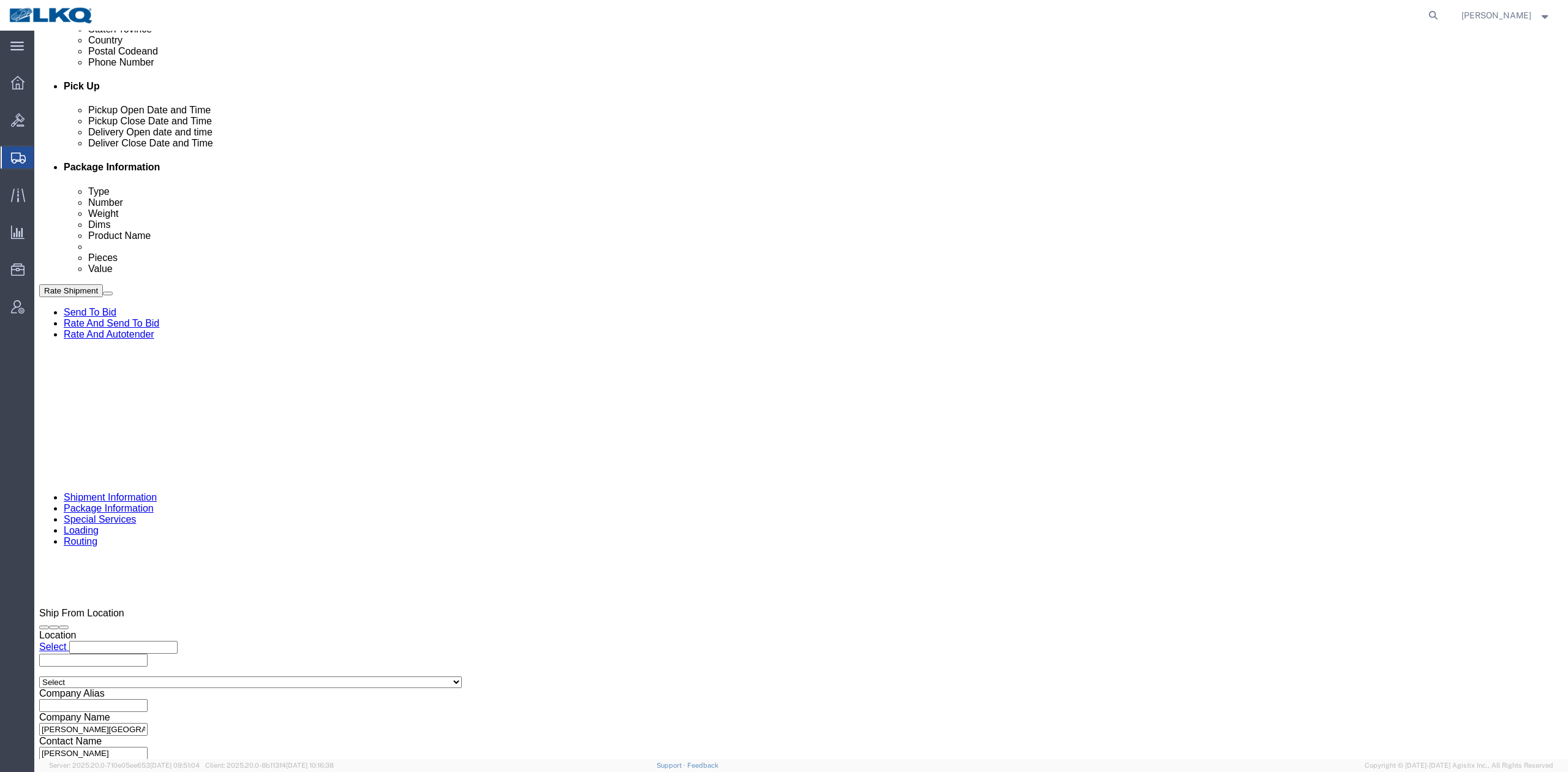
click button "Rate Shipment"
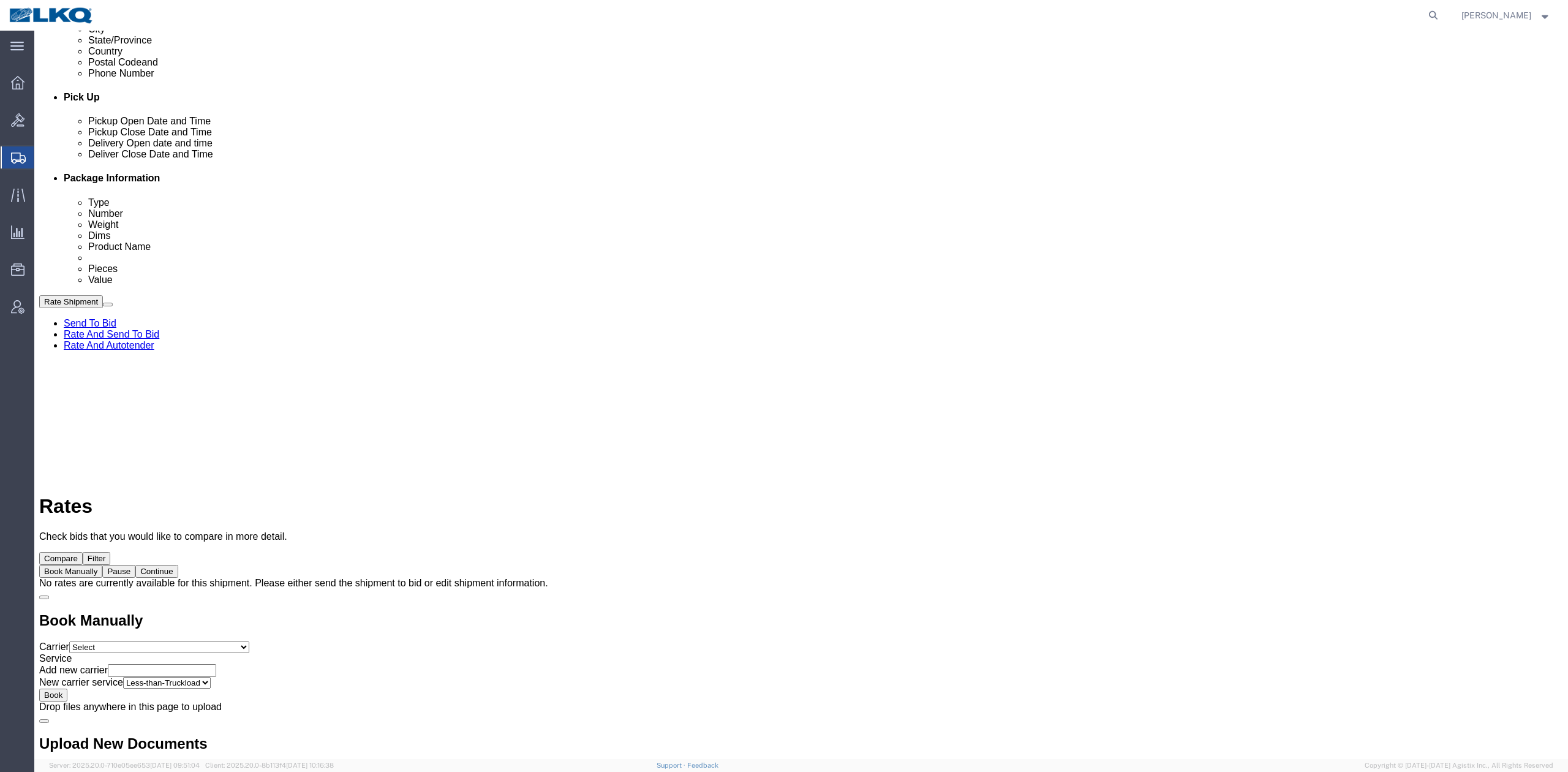
scroll to position [0, 0]
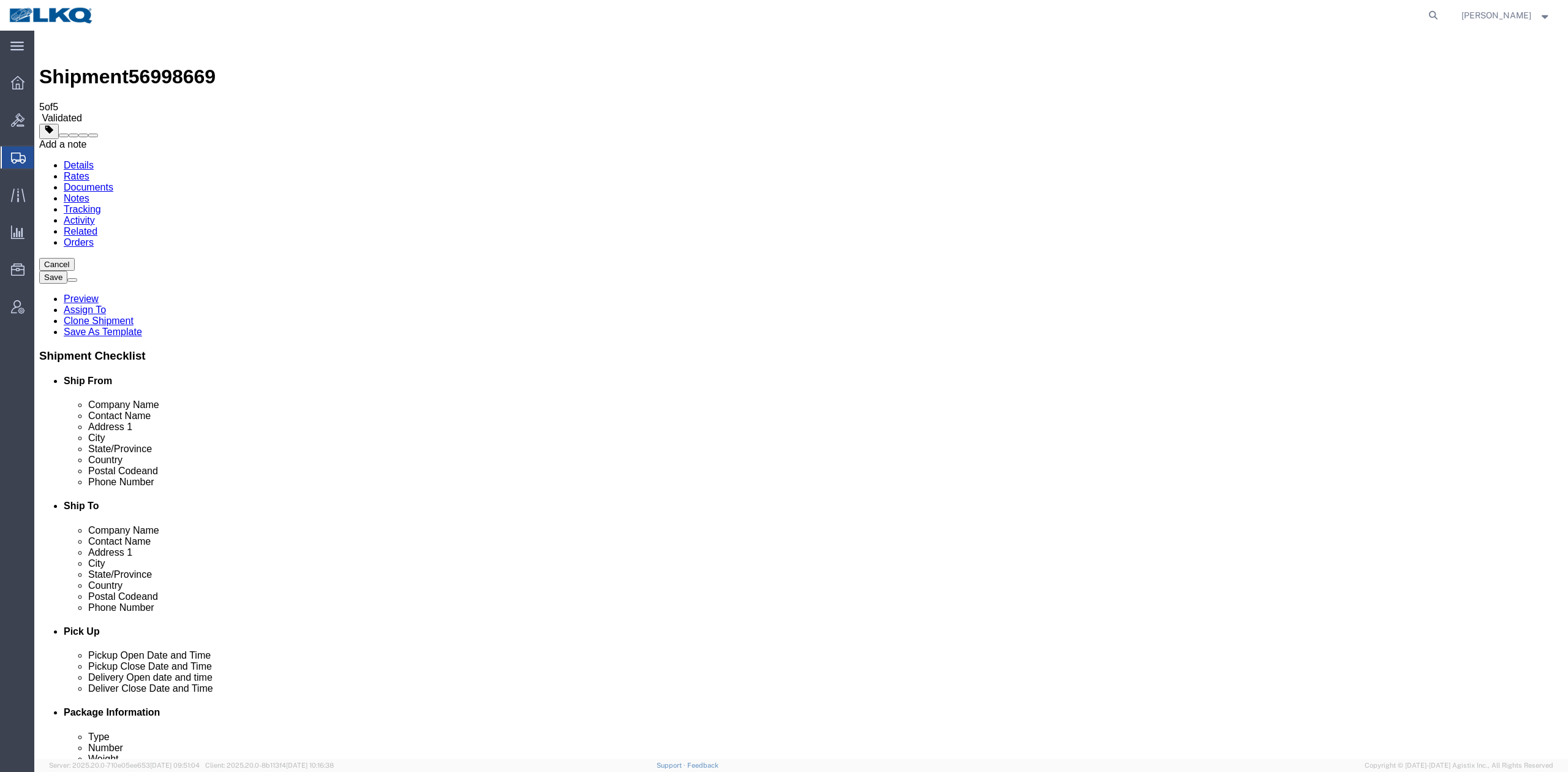
click at [93, 135] on span at bounding box center [93, 135] width 0 height 0
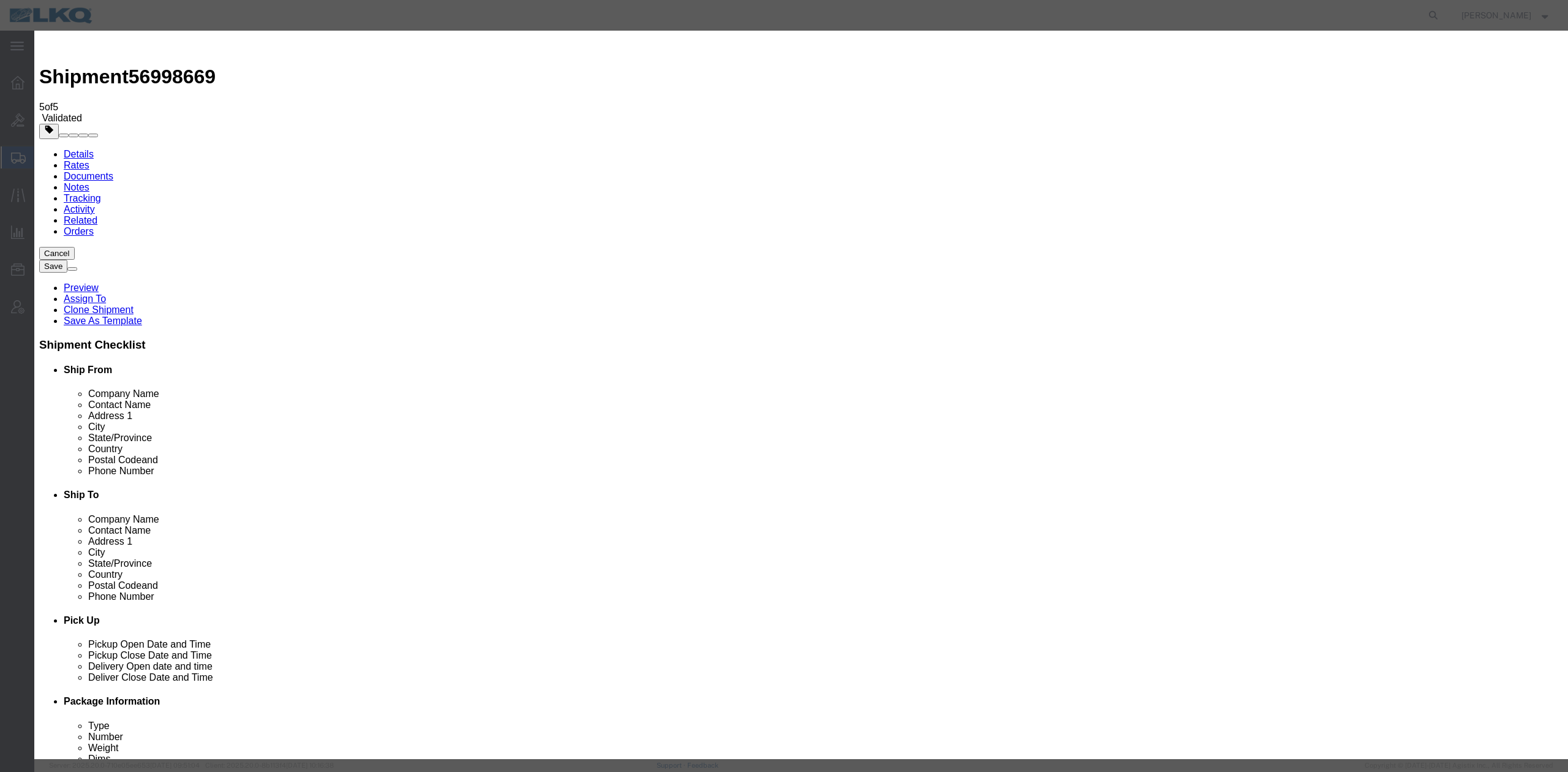
drag, startPoint x: 671, startPoint y: 104, endPoint x: 668, endPoint y: 119, distance: 15.3
select select "BID_NOTES"
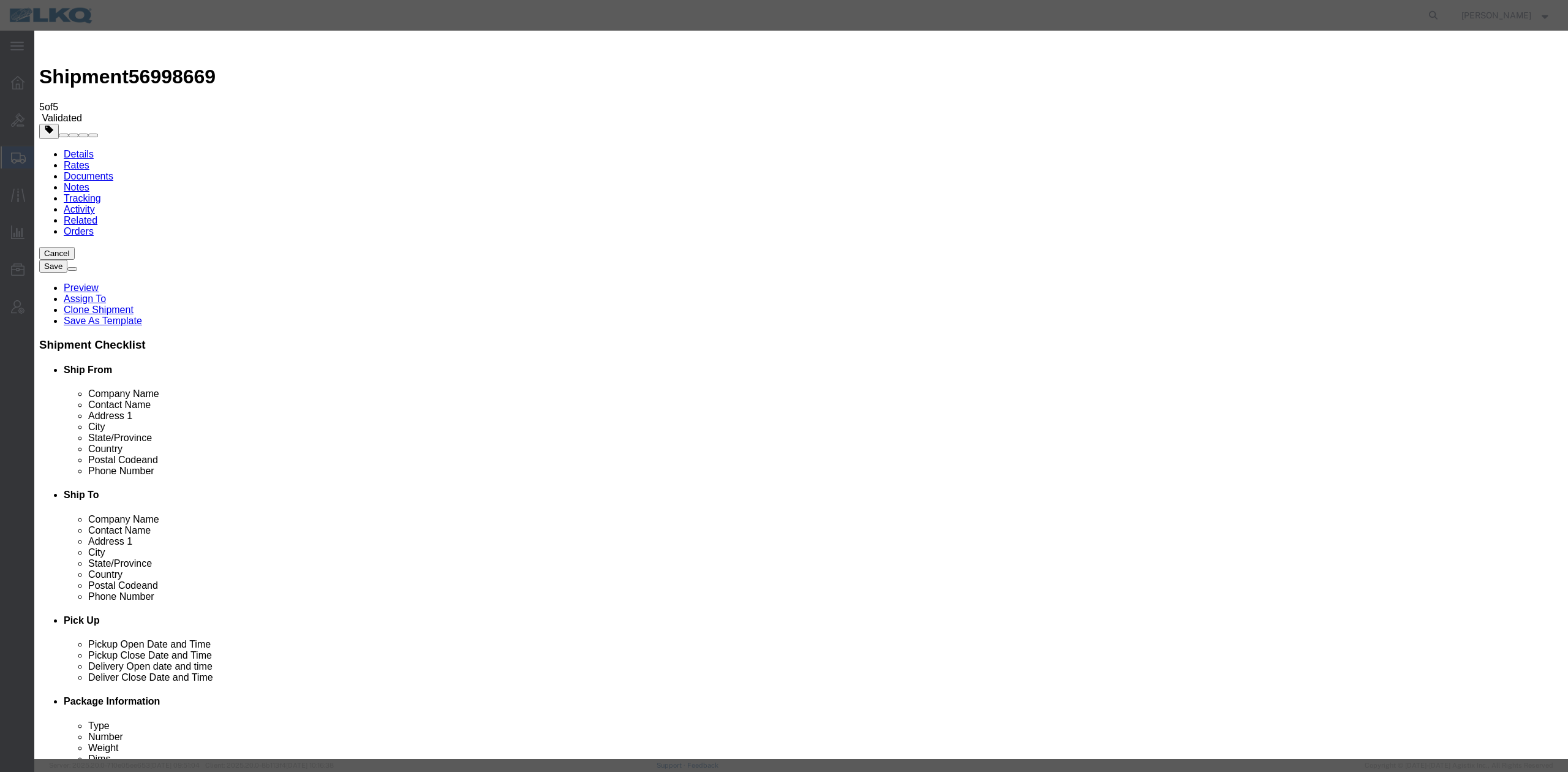
select select "PRIVATE_TO_ACCOUNT"
type textarea "DAT: $1256"
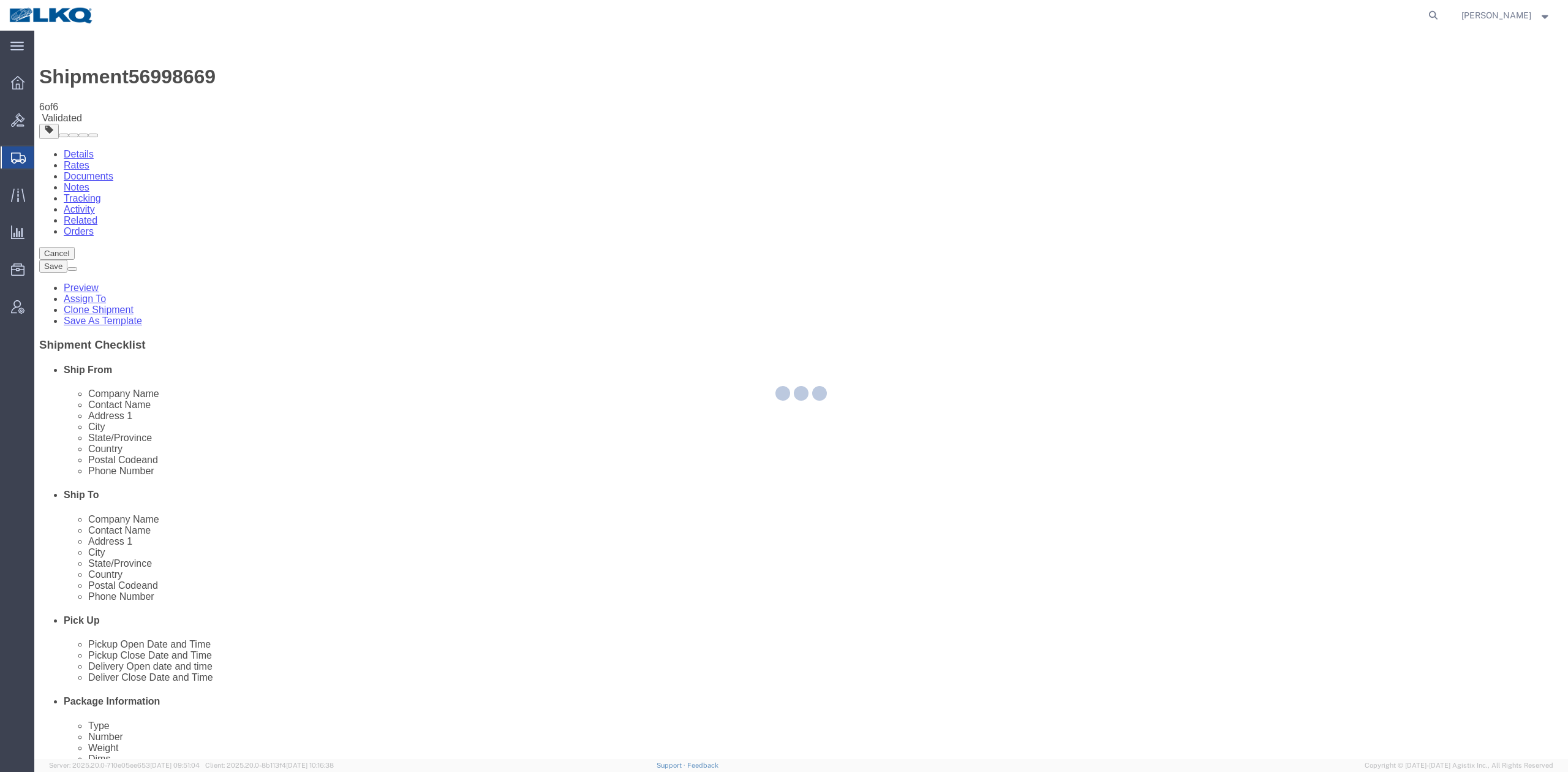
select select "27634"
select select "TL"
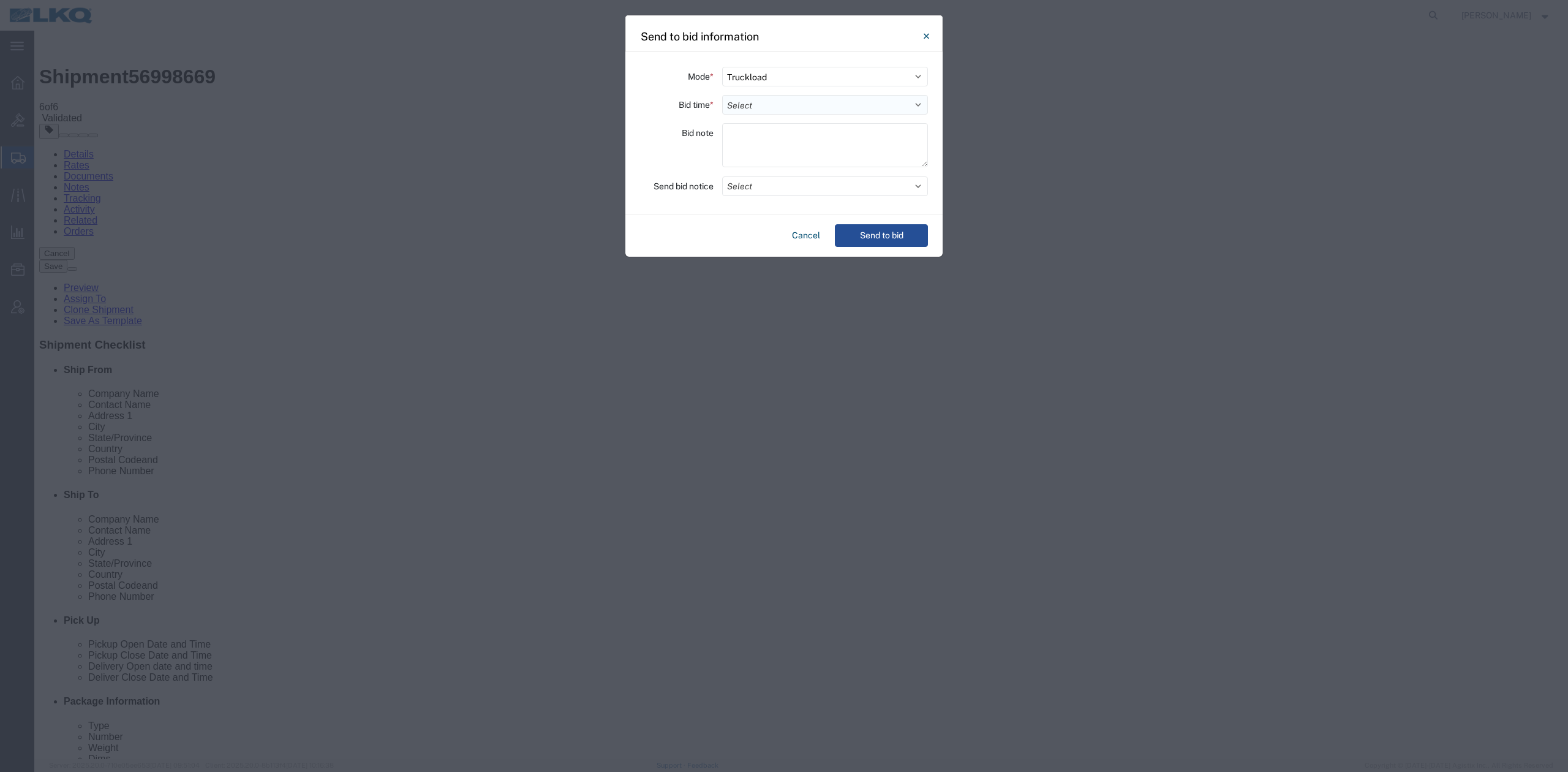
click at [748, 111] on select "Select 30 Min (Rush) 1 Hour (Rush) 2 Hours (Rush) 4 Hours (Rush) 8 Hours (Rush)…" at bounding box center [825, 104] width 206 height 19
select select "24"
click at [723, 95] on select "Select 30 Min (Rush) 1 Hour (Rush) 2 Hours (Rush) 4 Hours (Rush) 8 Hours (Rush)…" at bounding box center [825, 104] width 206 height 19
click at [763, 174] on div "Mode * Select Small Parcel Truckload Air Rail Less than Truckload Ocean Freight…" at bounding box center [784, 133] width 317 height 162
drag, startPoint x: 760, startPoint y: 182, endPoint x: 753, endPoint y: 198, distance: 17.5
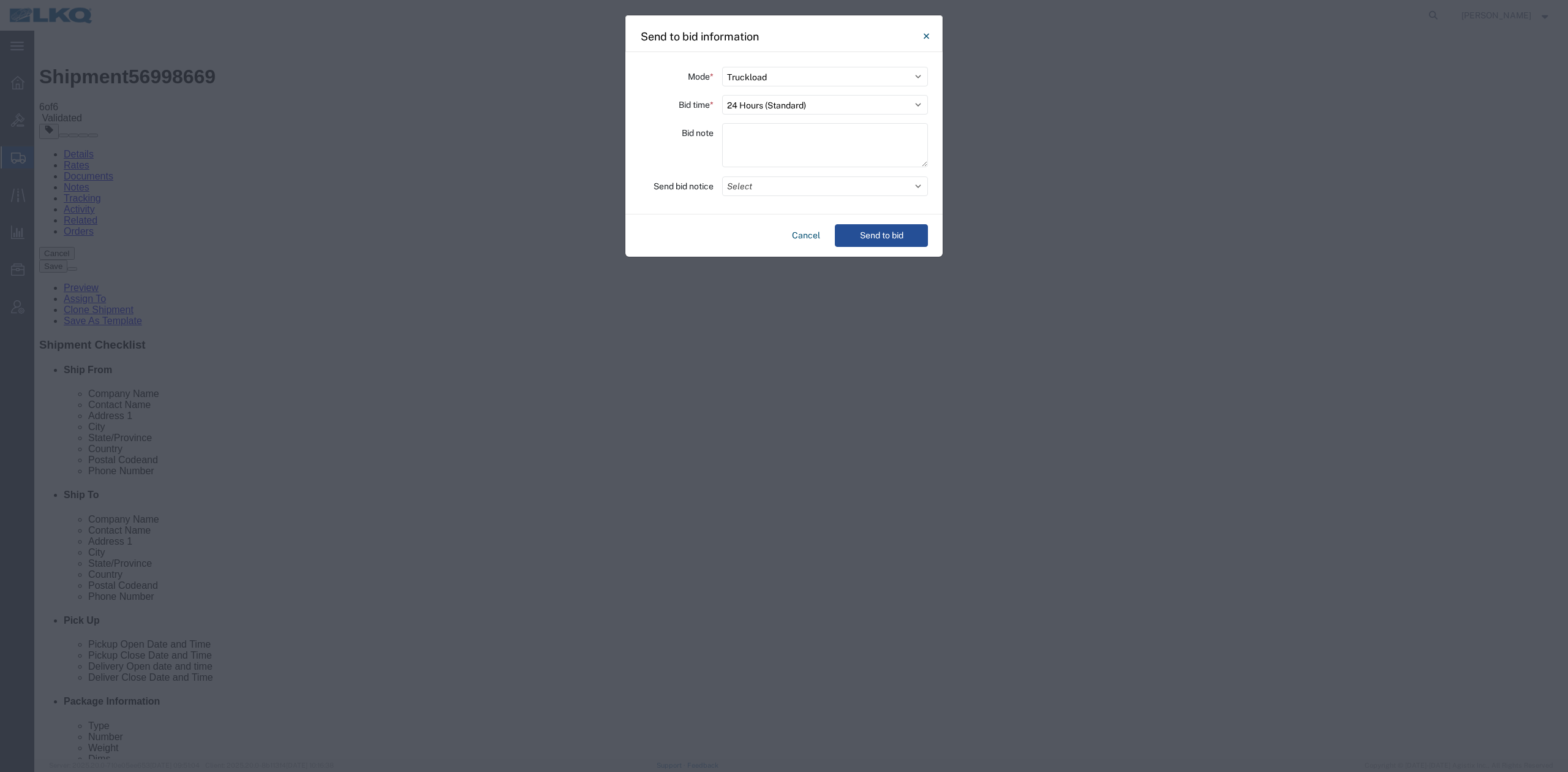
click at [760, 183] on button "Select" at bounding box center [825, 185] width 206 height 19
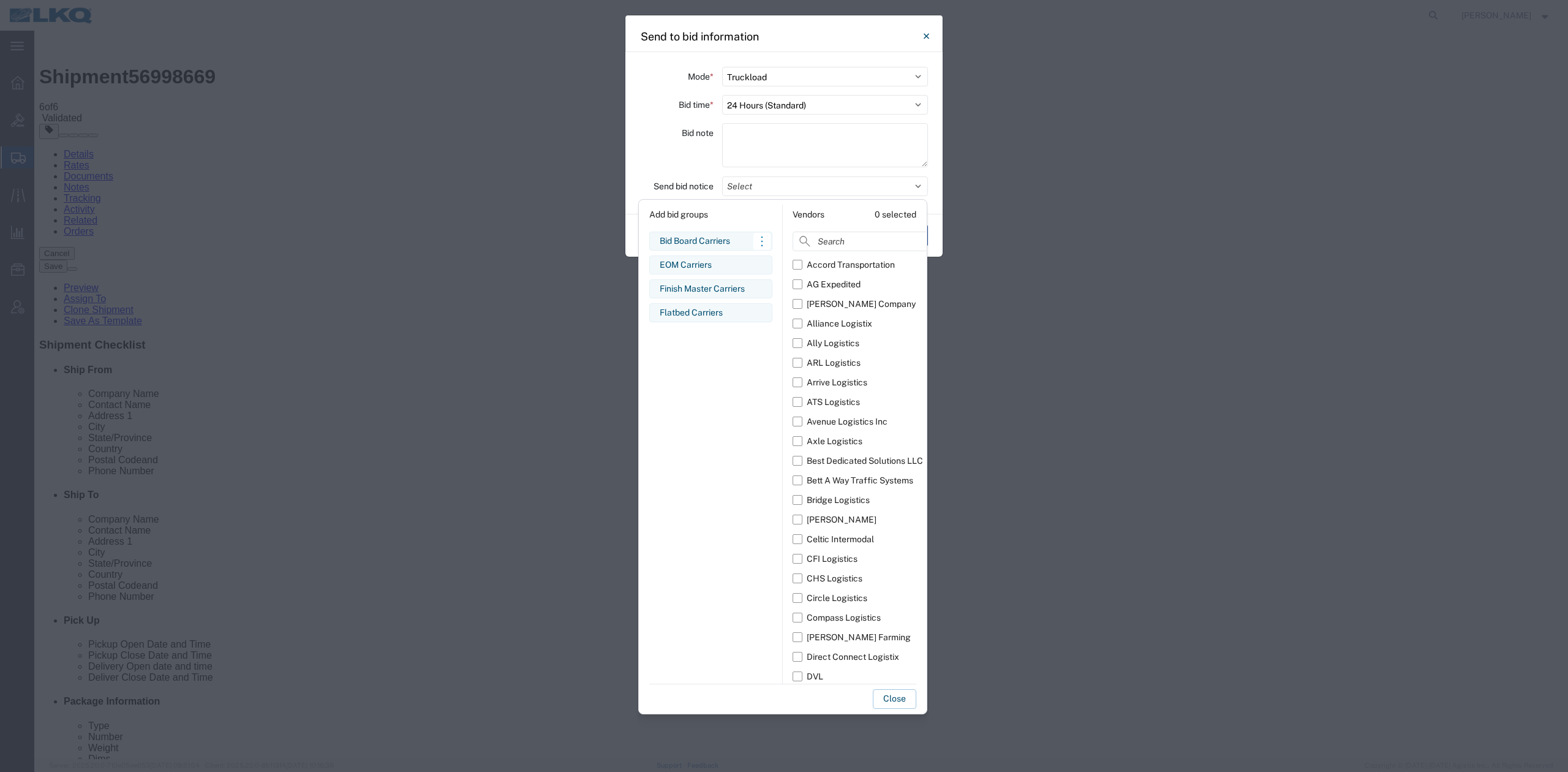
click at [692, 242] on div "Bid Board Carriers" at bounding box center [711, 241] width 102 height 13
click at [899, 697] on button "Close" at bounding box center [894, 699] width 44 height 19
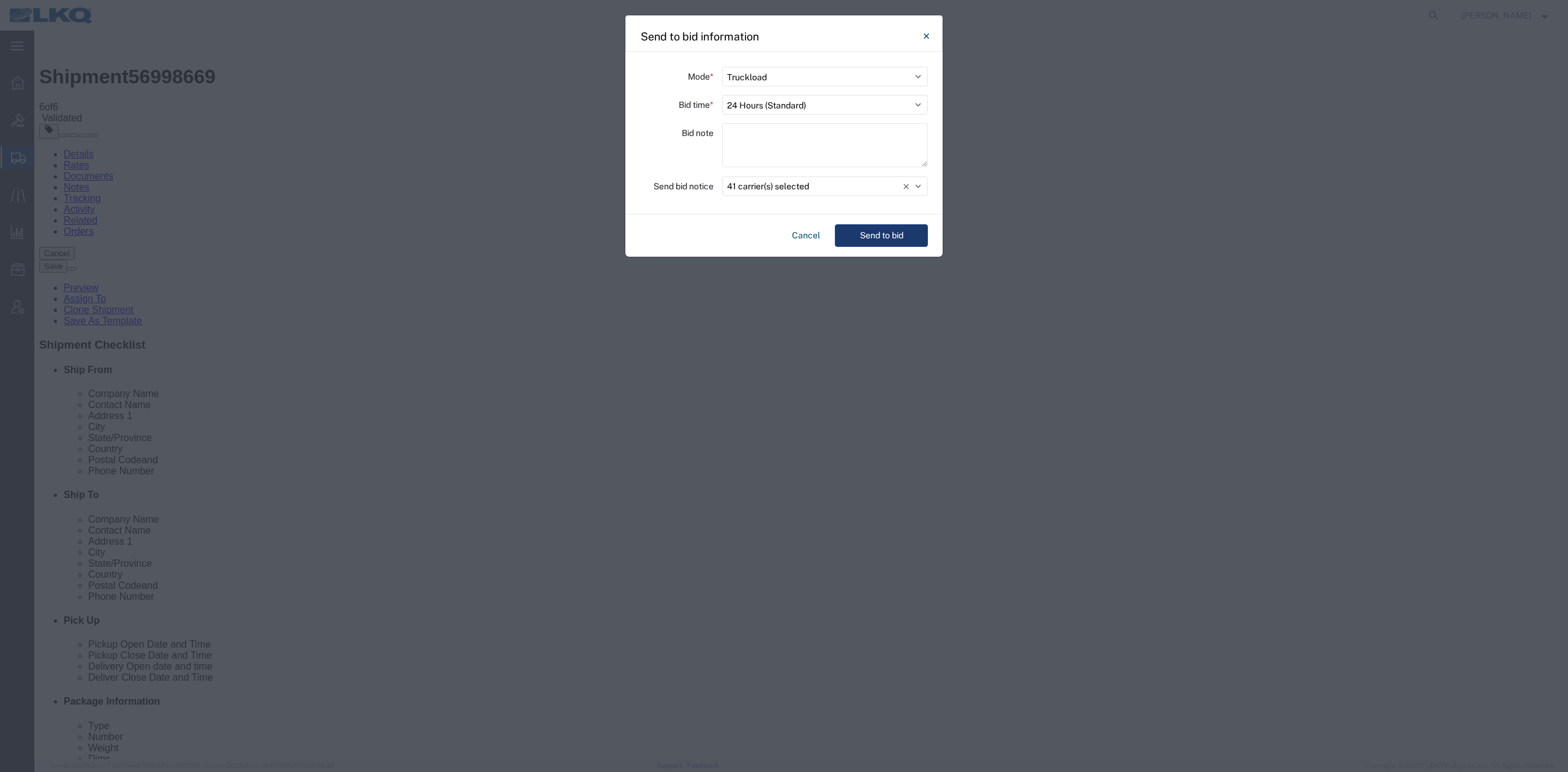
click at [879, 234] on button "Send to bid" at bounding box center [881, 236] width 93 height 23
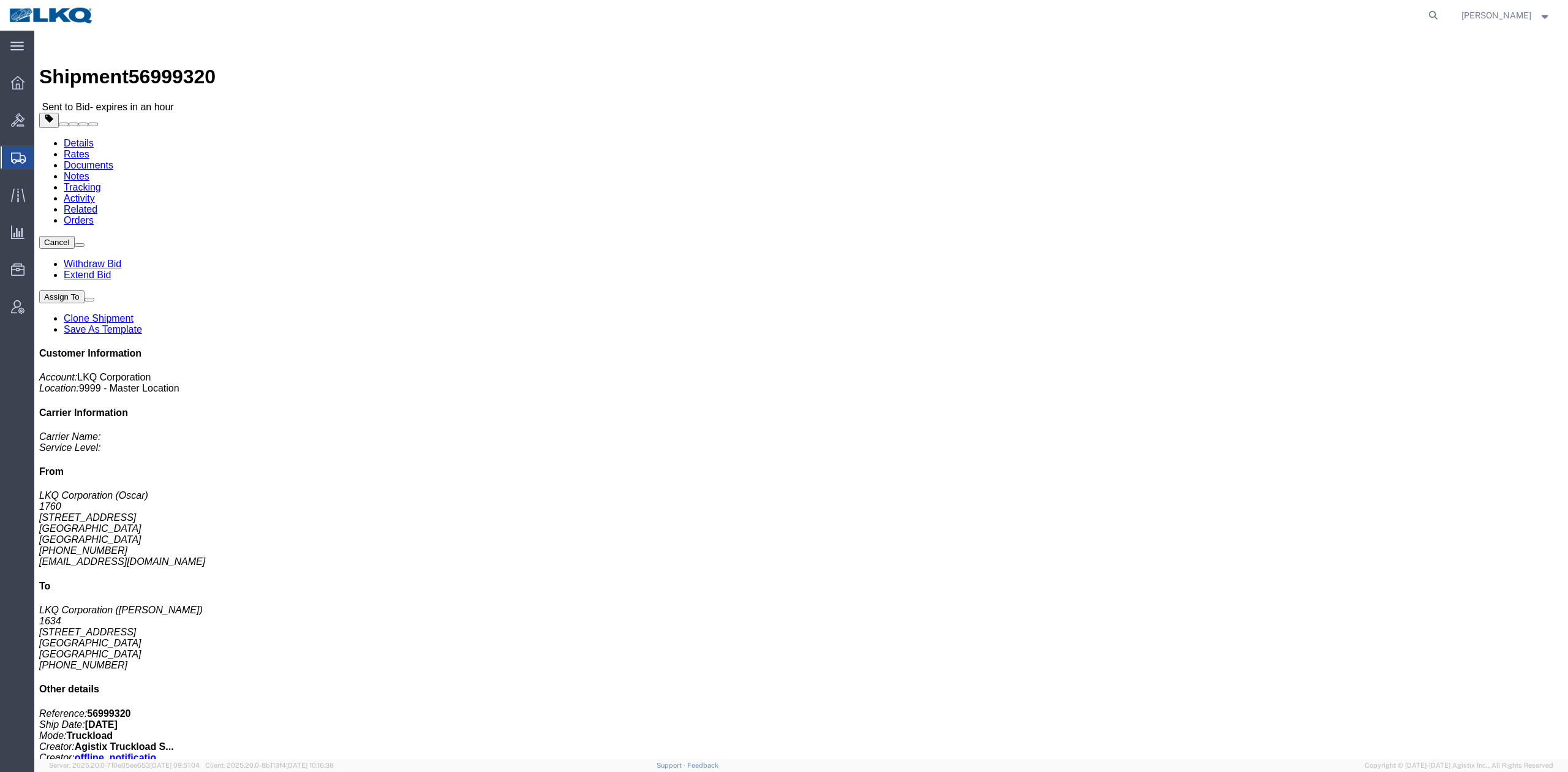
click link "Rates"
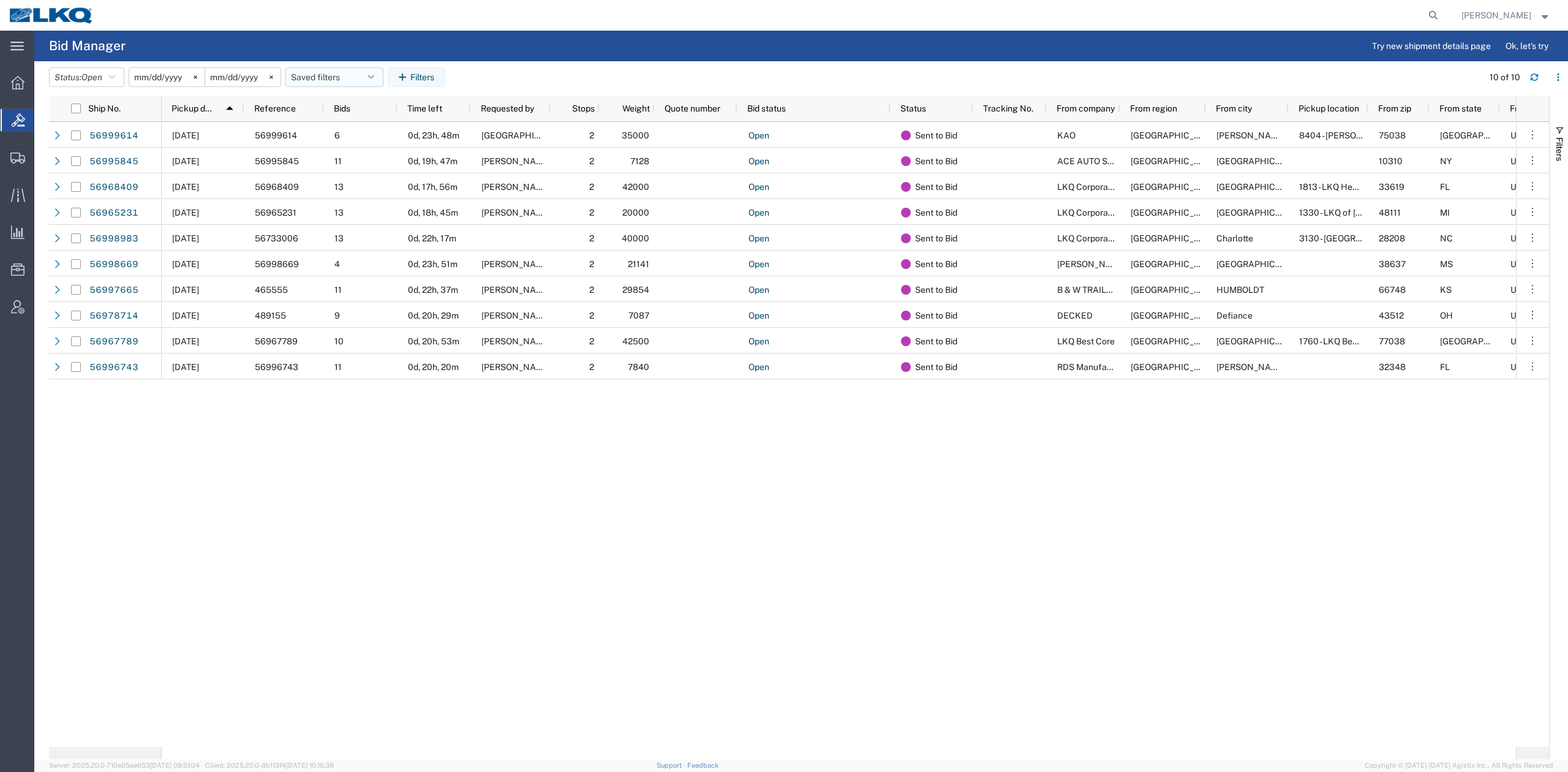
click at [329, 78] on button "Saved filters" at bounding box center [334, 77] width 98 height 19
click at [364, 133] on span "No PGW/LTL" at bounding box center [367, 131] width 160 height 23
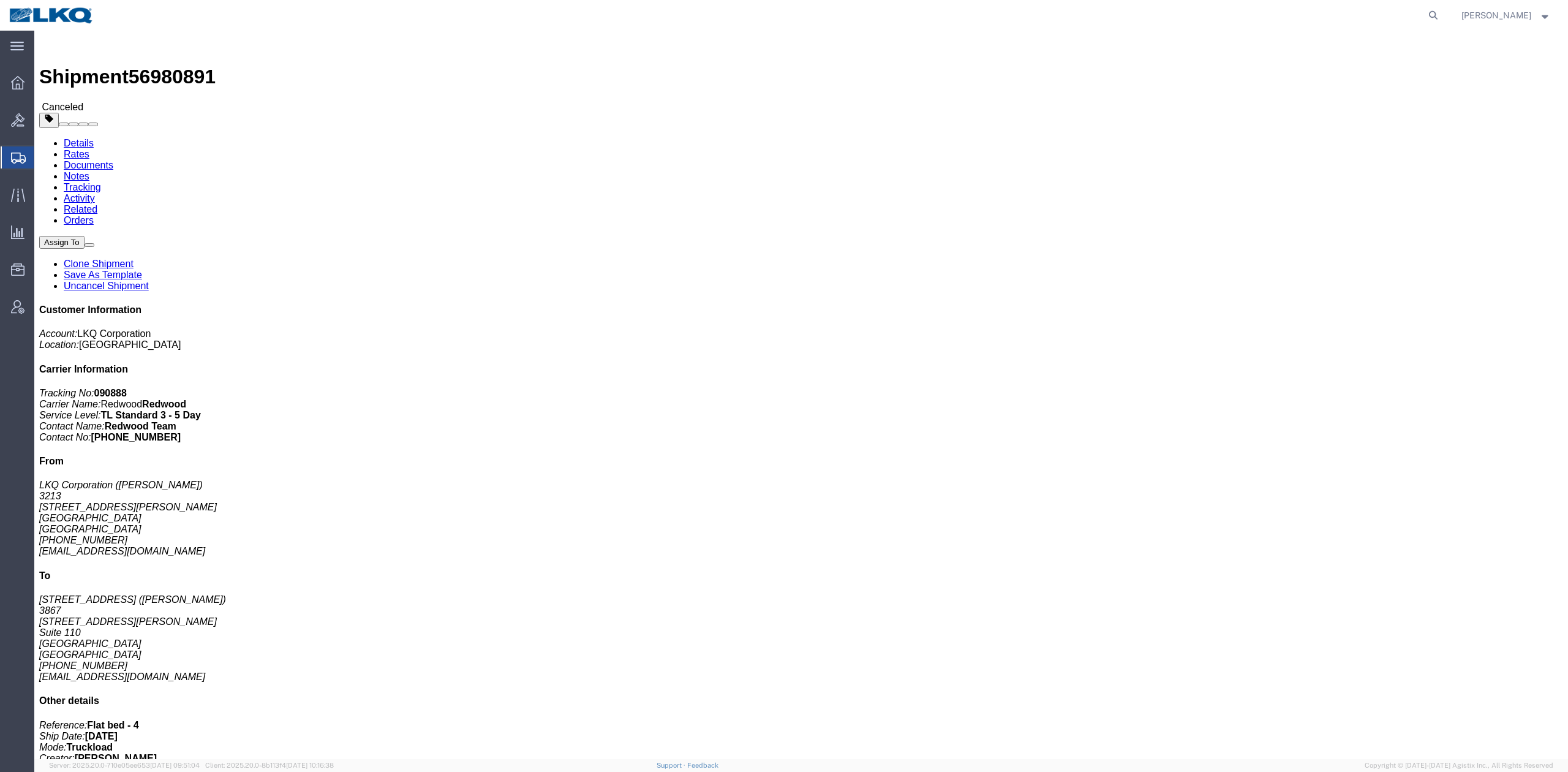
drag, startPoint x: 1441, startPoint y: 100, endPoint x: 1324, endPoint y: 125, distance: 119.6
click link "Uncancel Shipment"
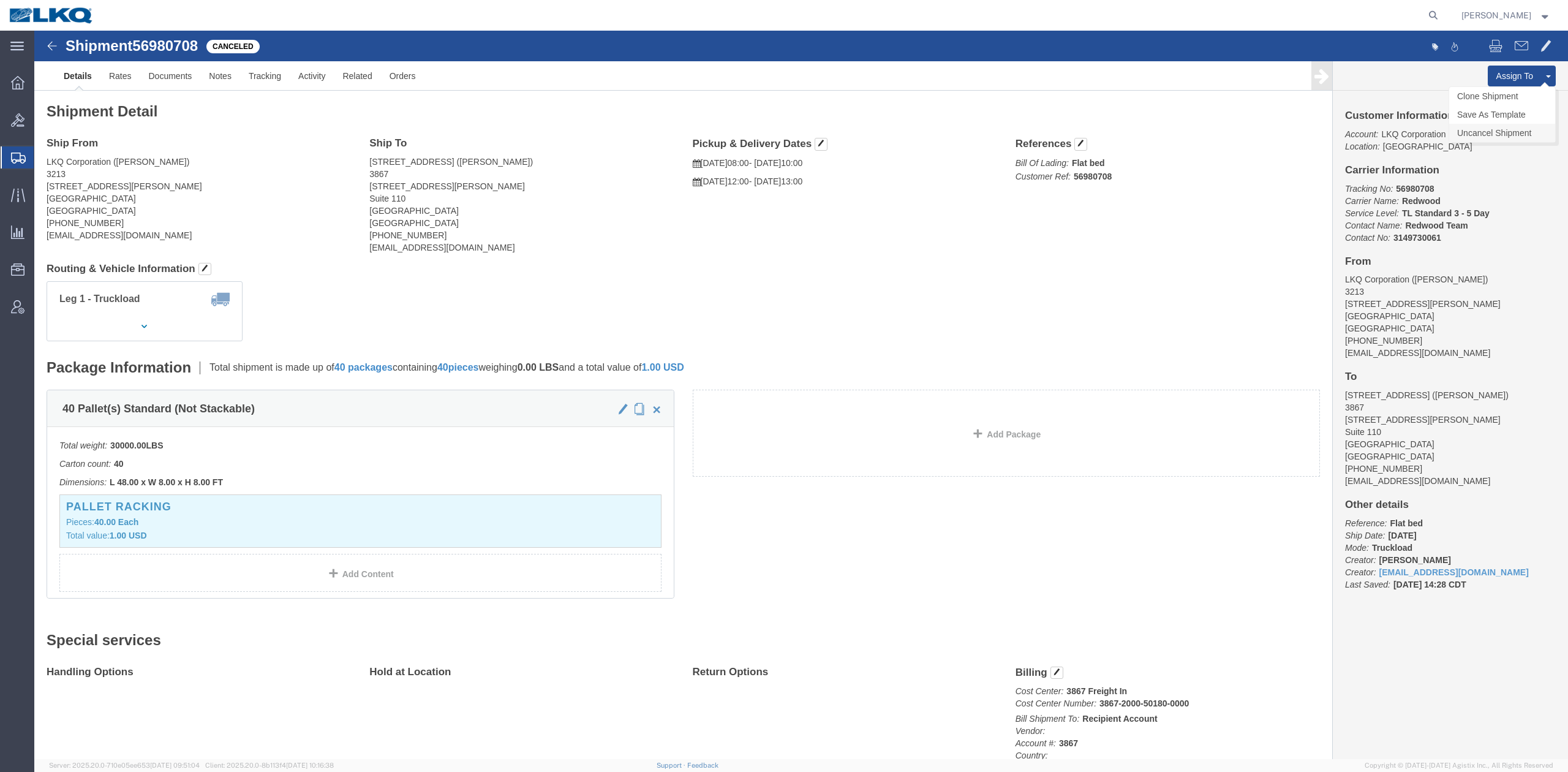
click link "Uncancel Shipment"
